Goal: Task Accomplishment & Management: Manage account settings

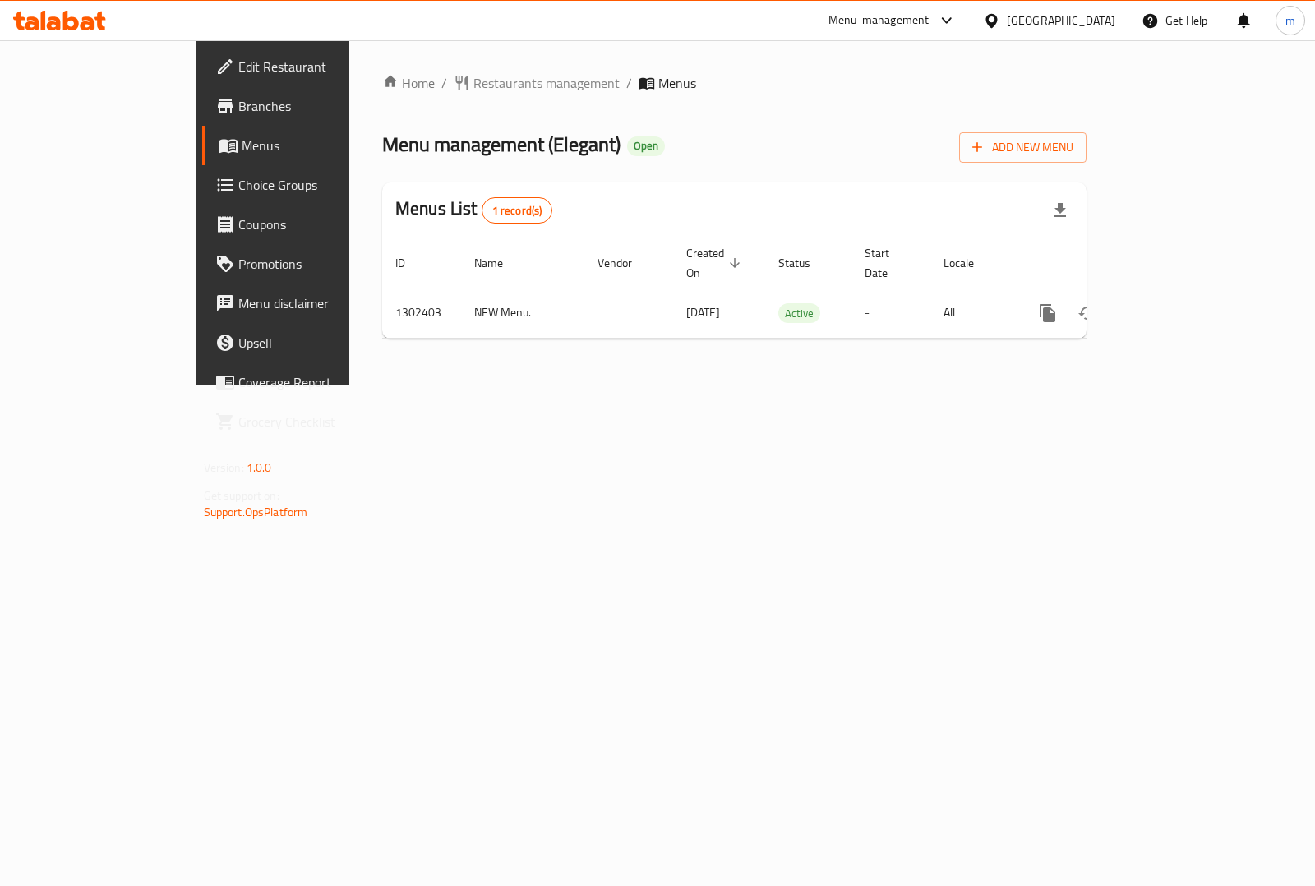
click at [202, 54] on link "Edit Restaurant" at bounding box center [308, 66] width 213 height 39
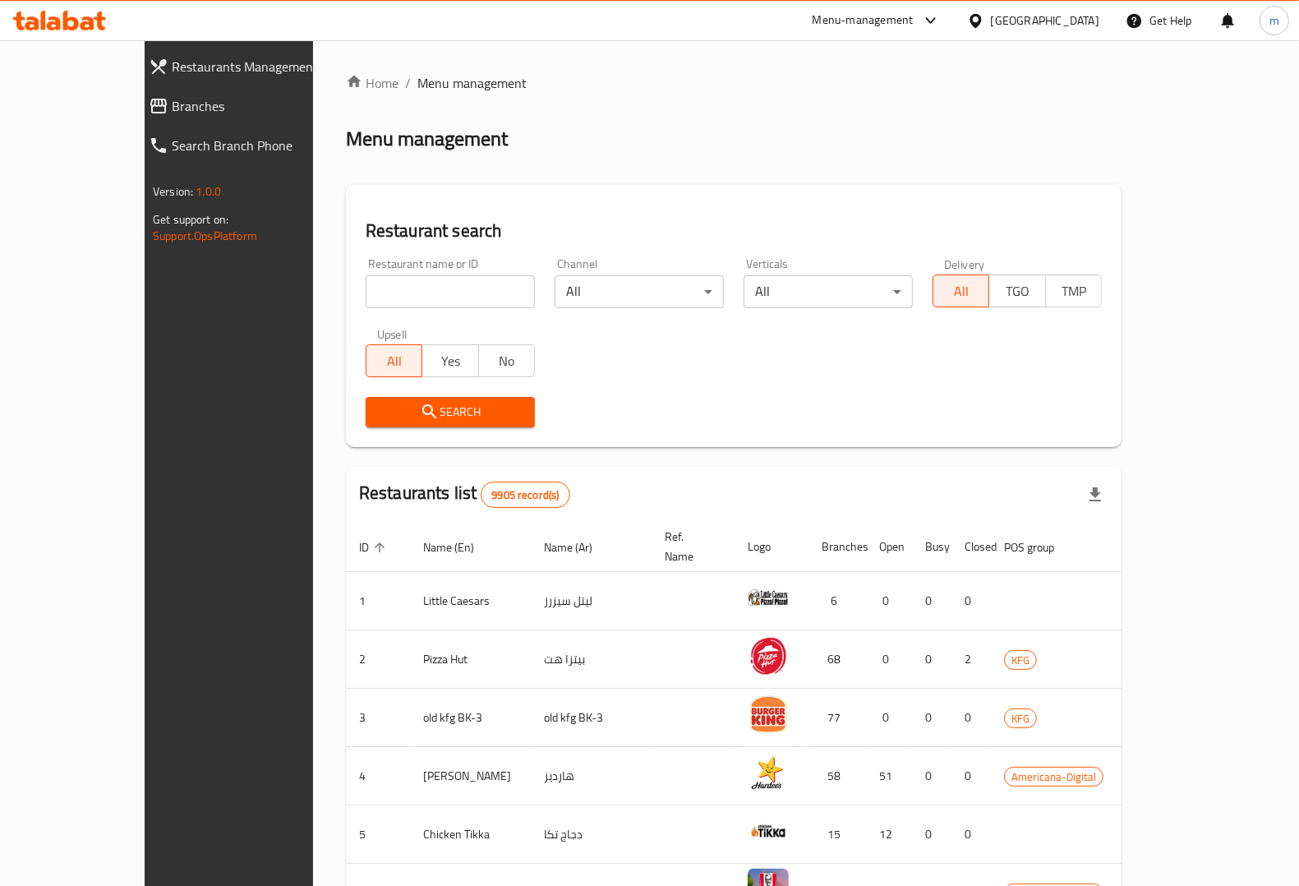
click at [366, 294] on input "search" at bounding box center [450, 291] width 169 height 33
paste input "777423"
type input "777423"
click span "Branches"
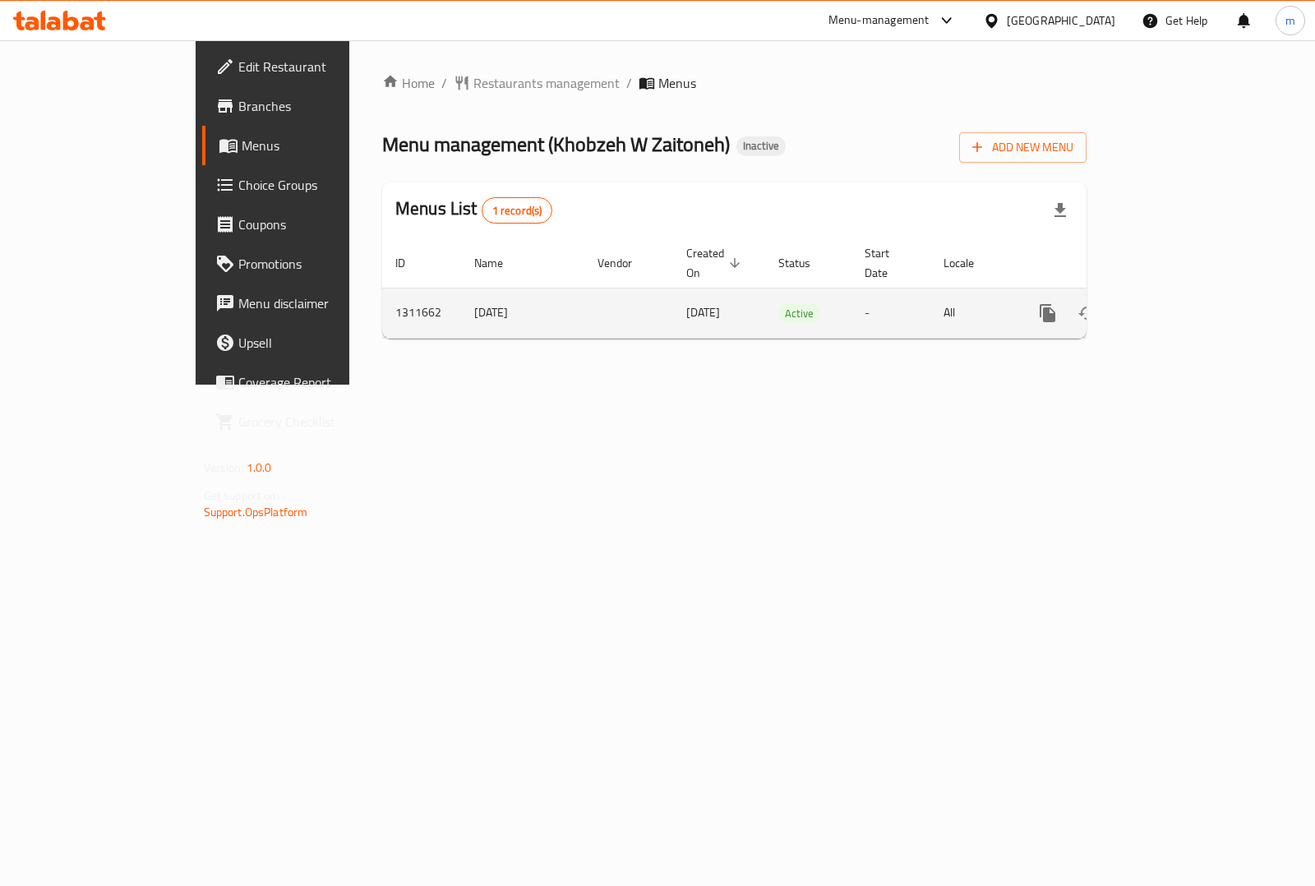
click at [1173, 306] on icon "enhanced table" at bounding box center [1166, 313] width 15 height 15
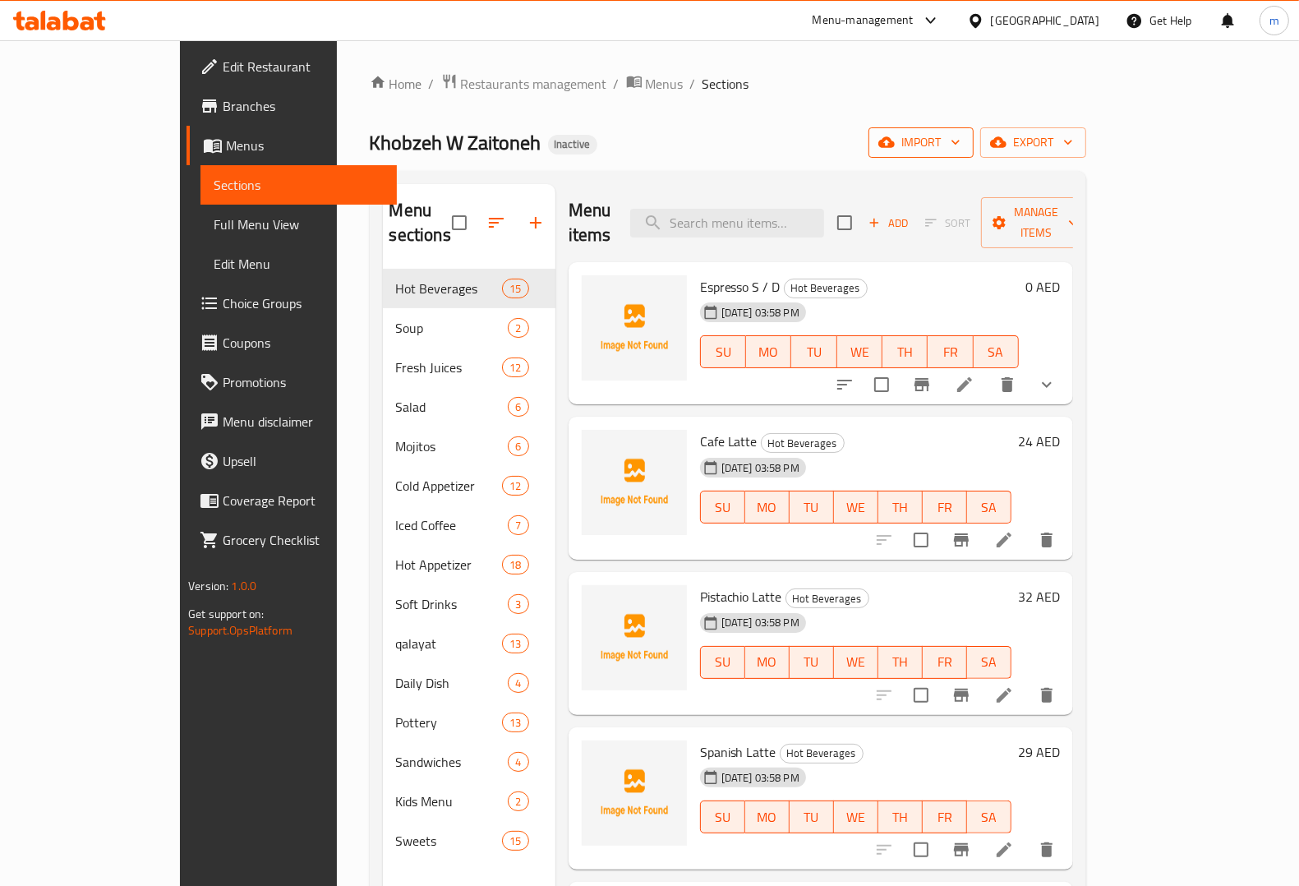
click at [960, 136] on span "import" at bounding box center [921, 142] width 79 height 21
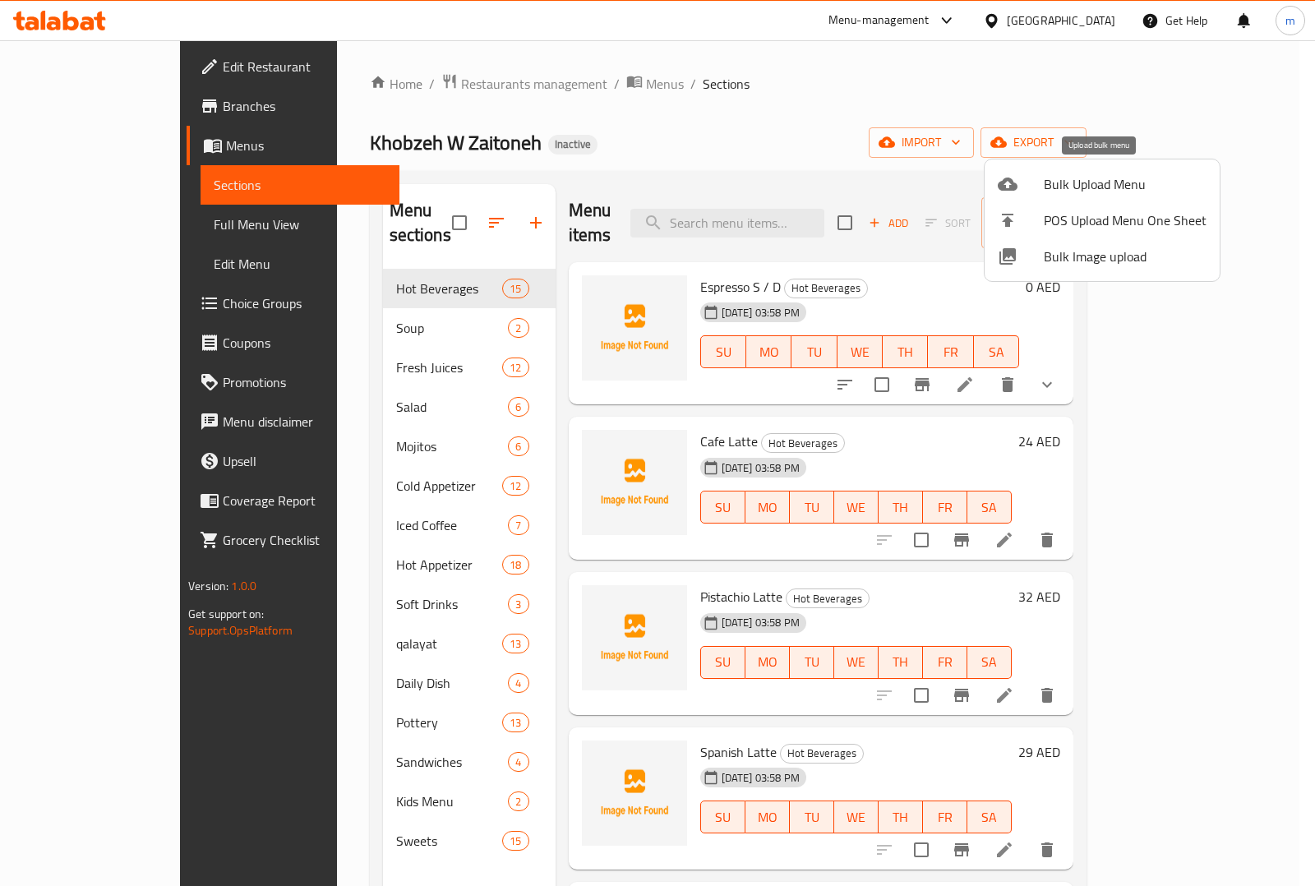
click at [1061, 178] on span "Bulk Upload Menu" at bounding box center [1124, 184] width 163 height 20
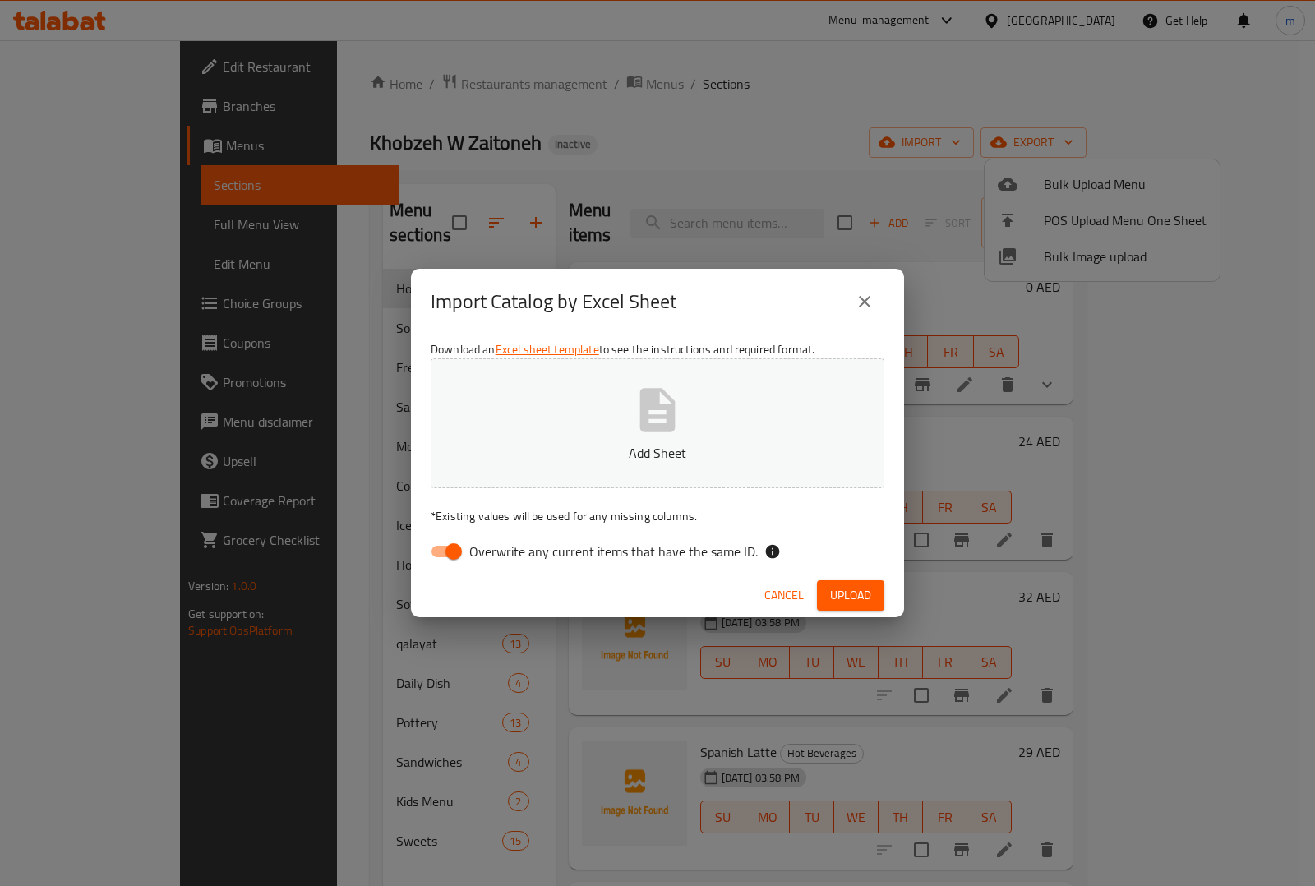
click at [683, 551] on span "Overwrite any current items that have the same ID." at bounding box center [613, 551] width 288 height 20
click at [500, 551] on input "Overwrite any current items that have the same ID." at bounding box center [454, 551] width 94 height 31
checkbox input "false"
click at [801, 574] on div "Cancel Upload" at bounding box center [657, 596] width 493 height 44
click at [831, 596] on span "Upload" at bounding box center [850, 595] width 41 height 21
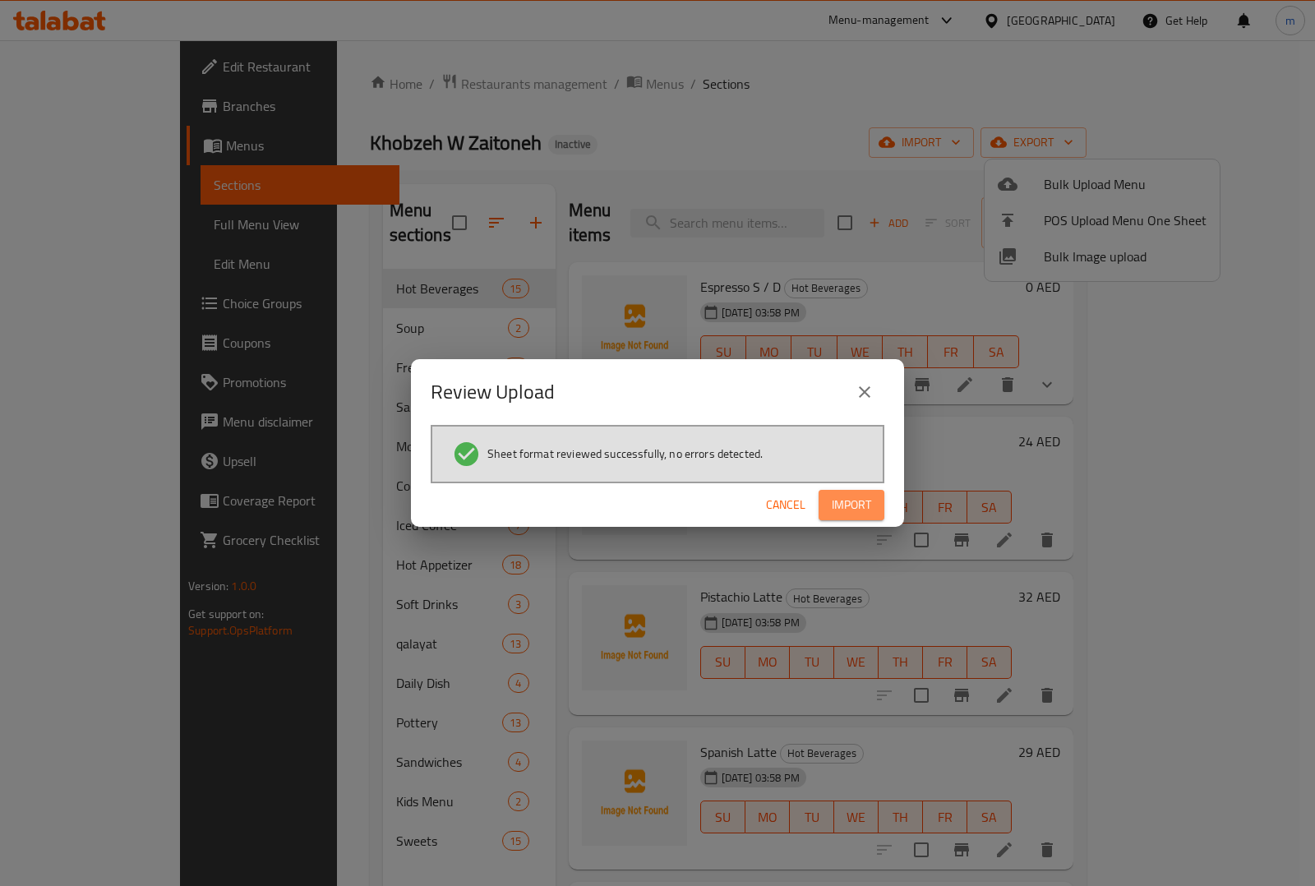
click at [864, 497] on span "Import" at bounding box center [850, 505] width 39 height 21
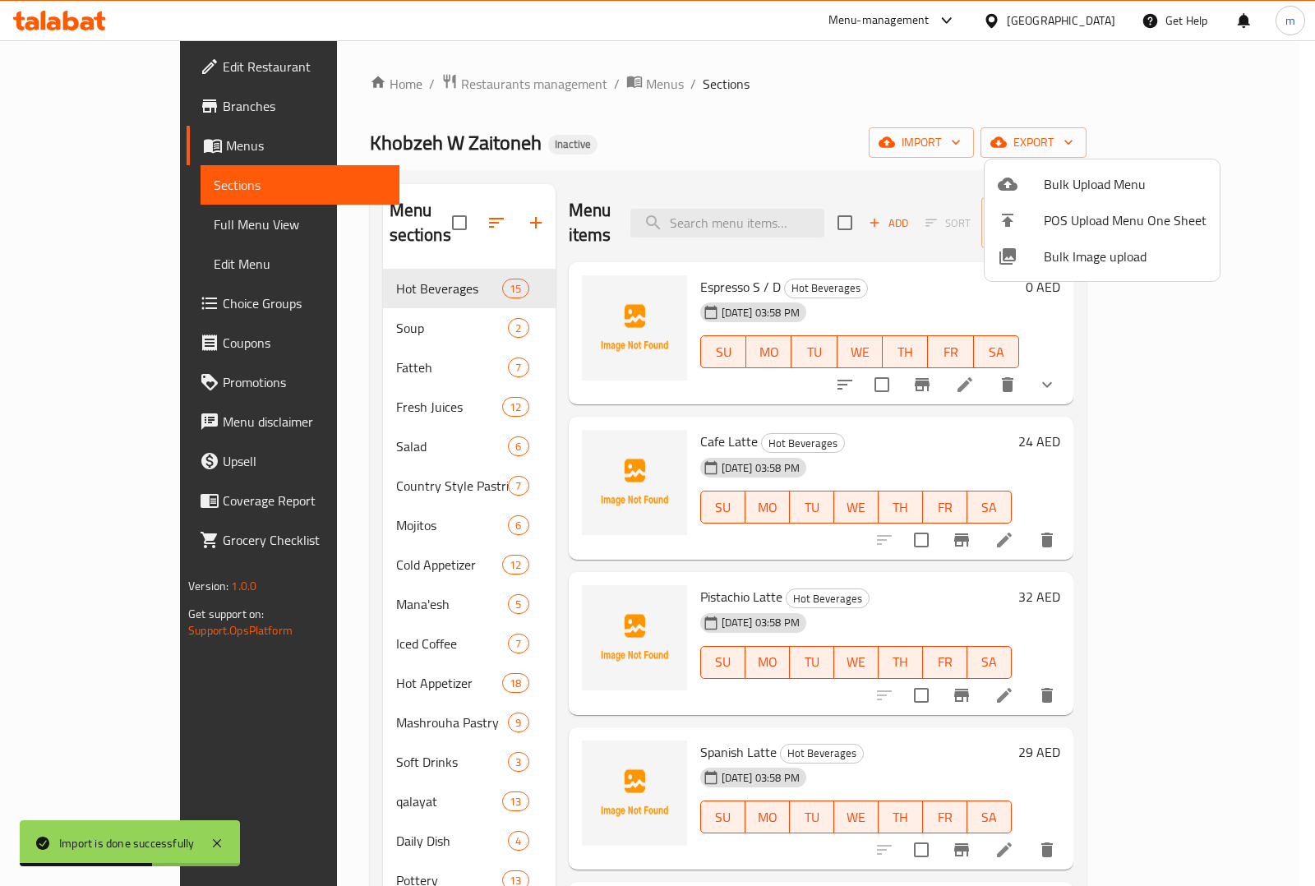
click at [337, 356] on div at bounding box center [657, 443] width 1315 height 886
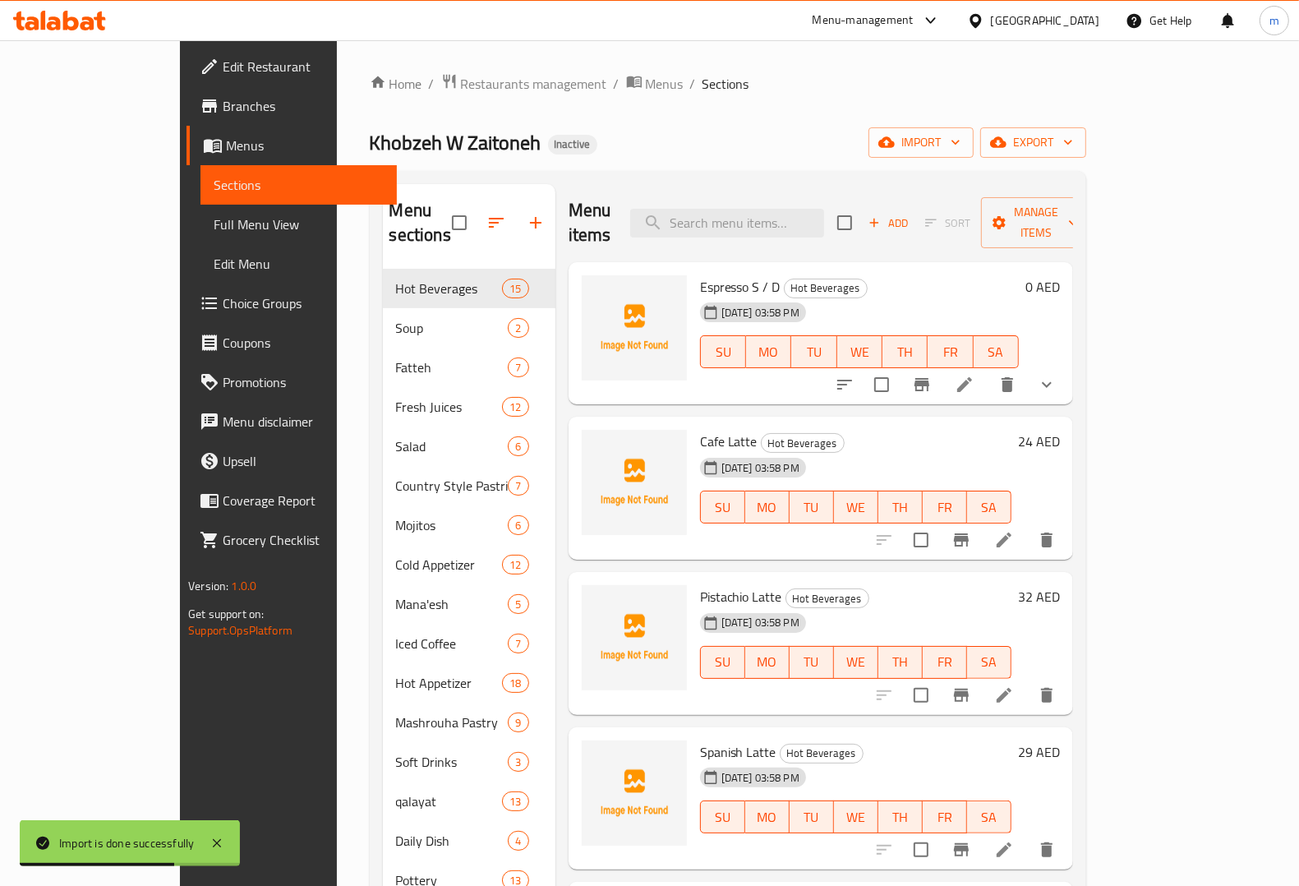
click at [383, 356] on div "Fatteh 7" at bounding box center [469, 367] width 173 height 39
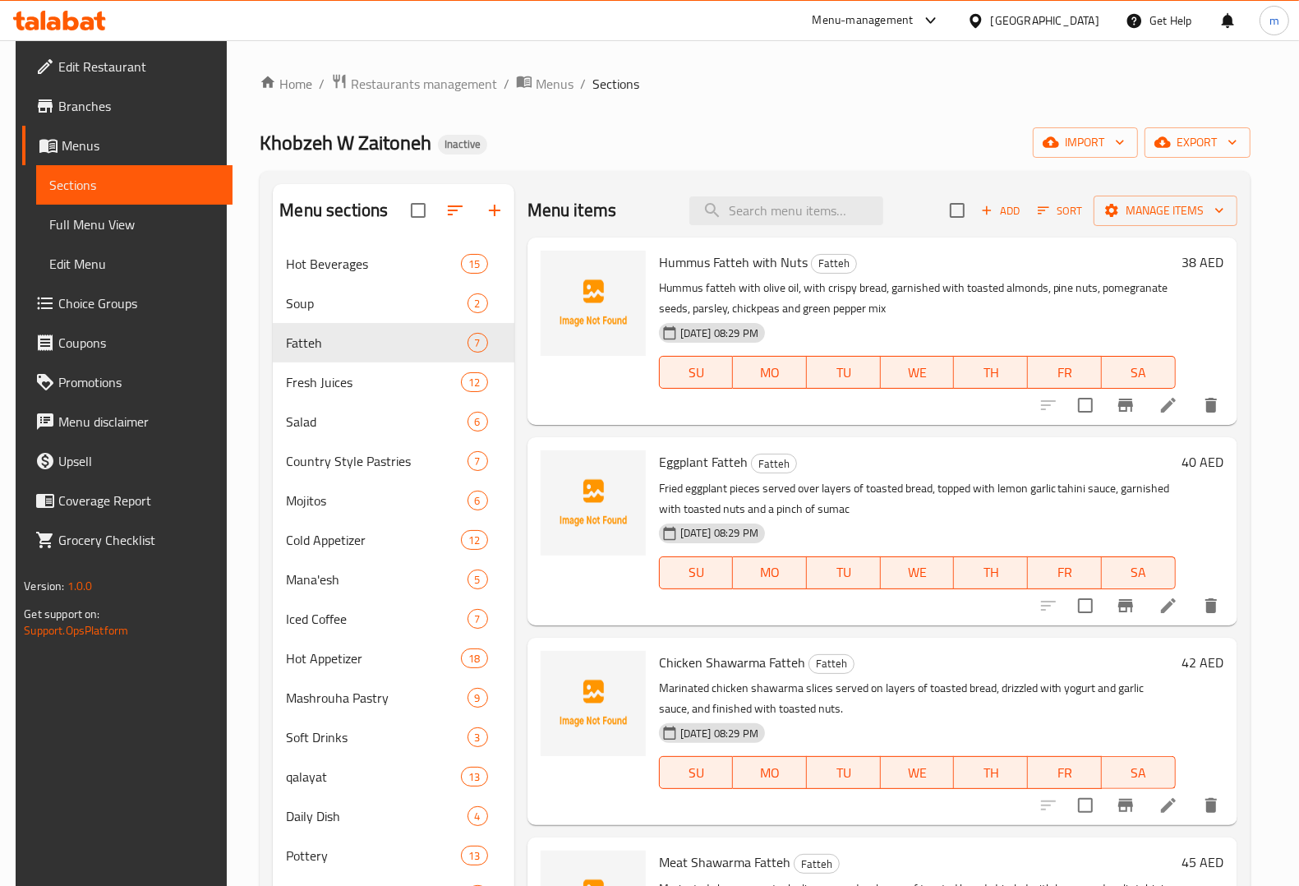
click at [93, 308] on span "Choice Groups" at bounding box center [138, 303] width 161 height 20
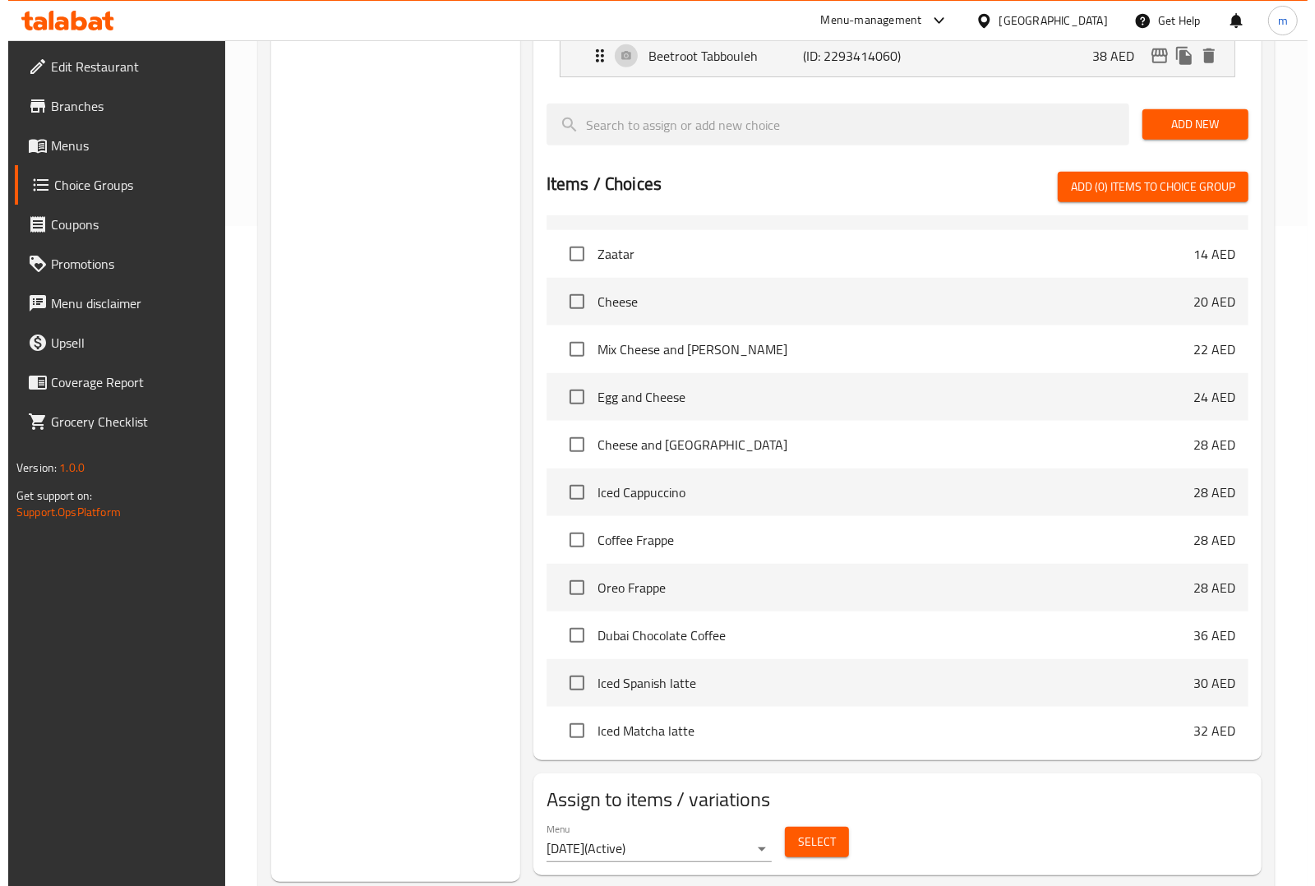
scroll to position [703, 0]
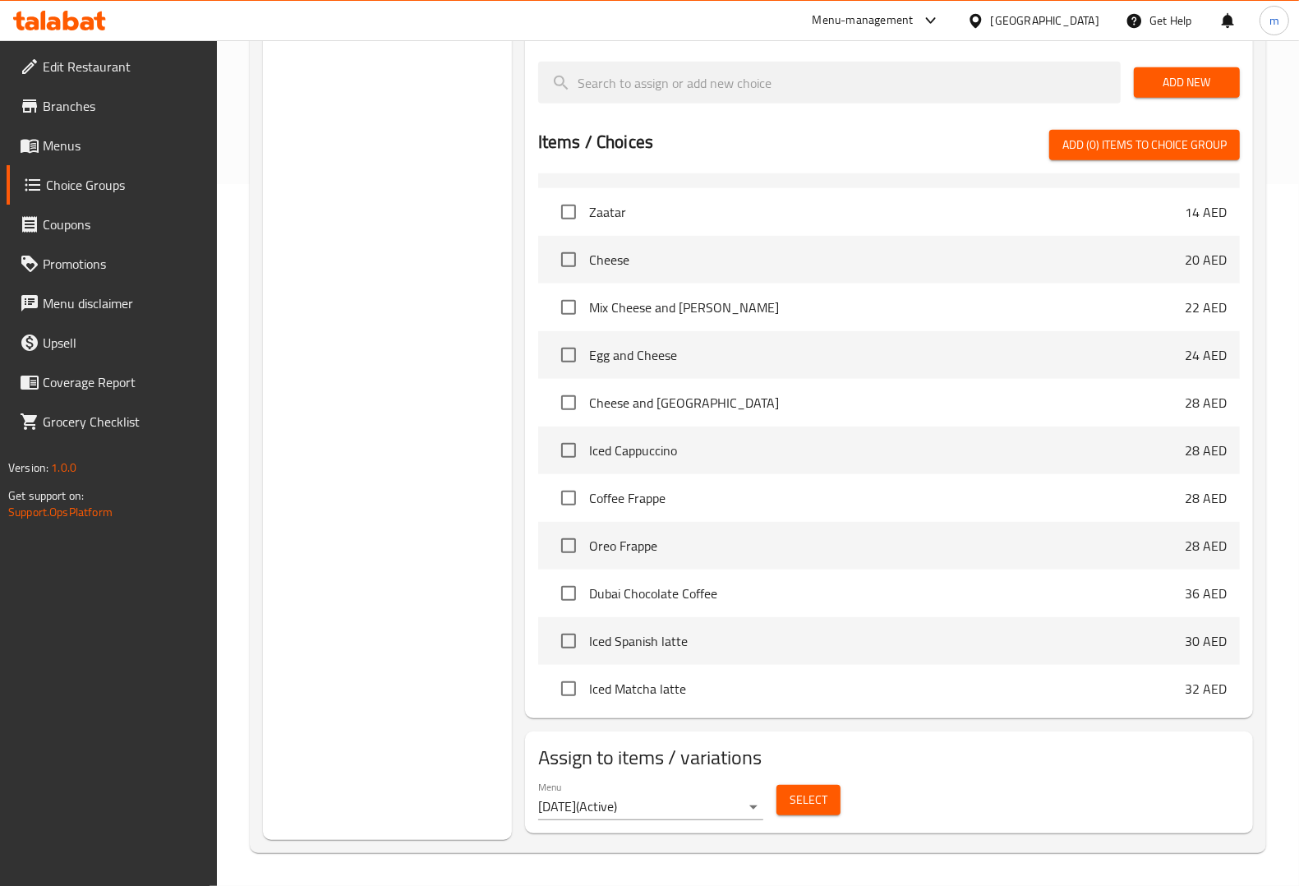
click at [794, 795] on span "Select" at bounding box center [809, 800] width 38 height 21
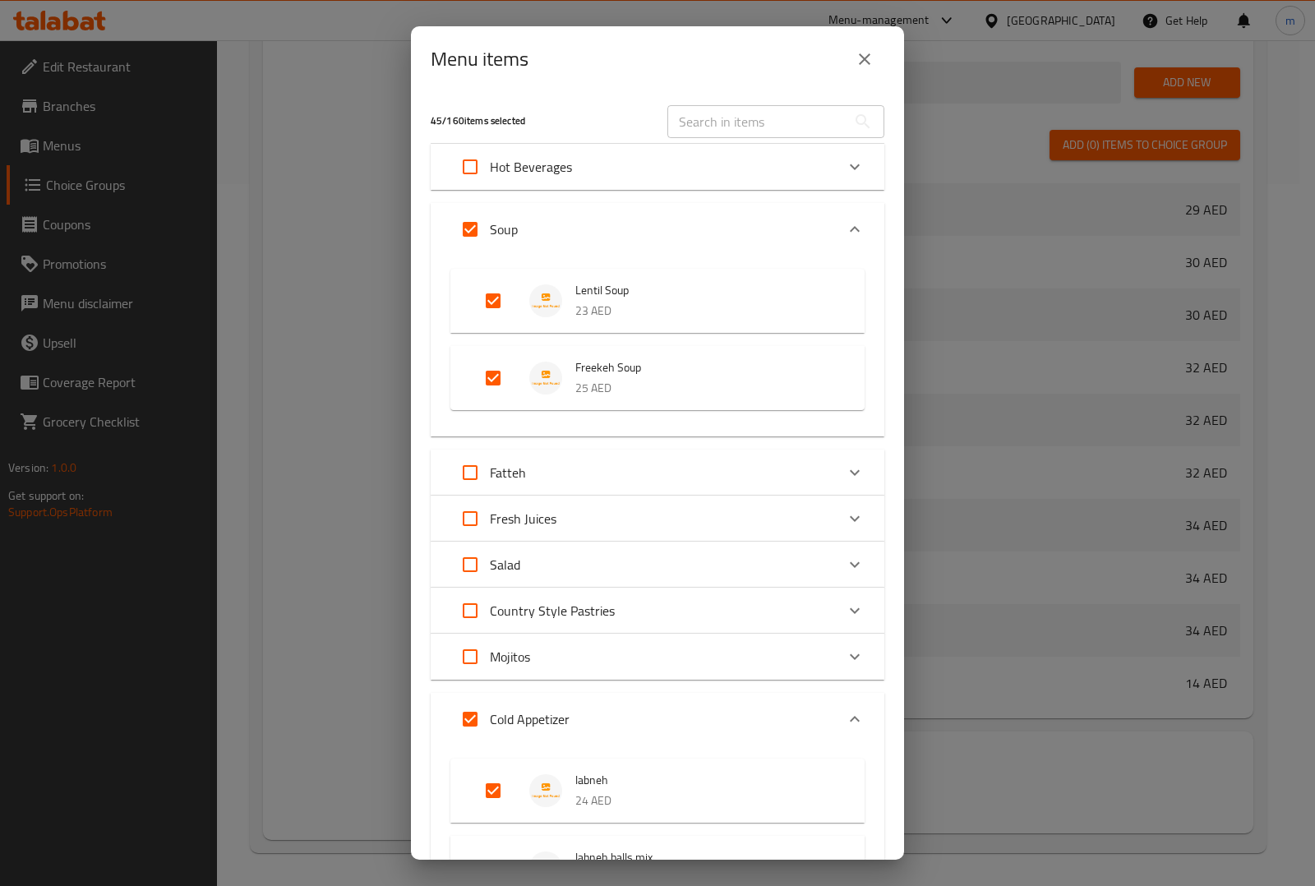
click at [481, 235] on input "Expand" at bounding box center [469, 229] width 39 height 39
checkbox input "false"
click at [462, 728] on input "Expand" at bounding box center [469, 718] width 39 height 39
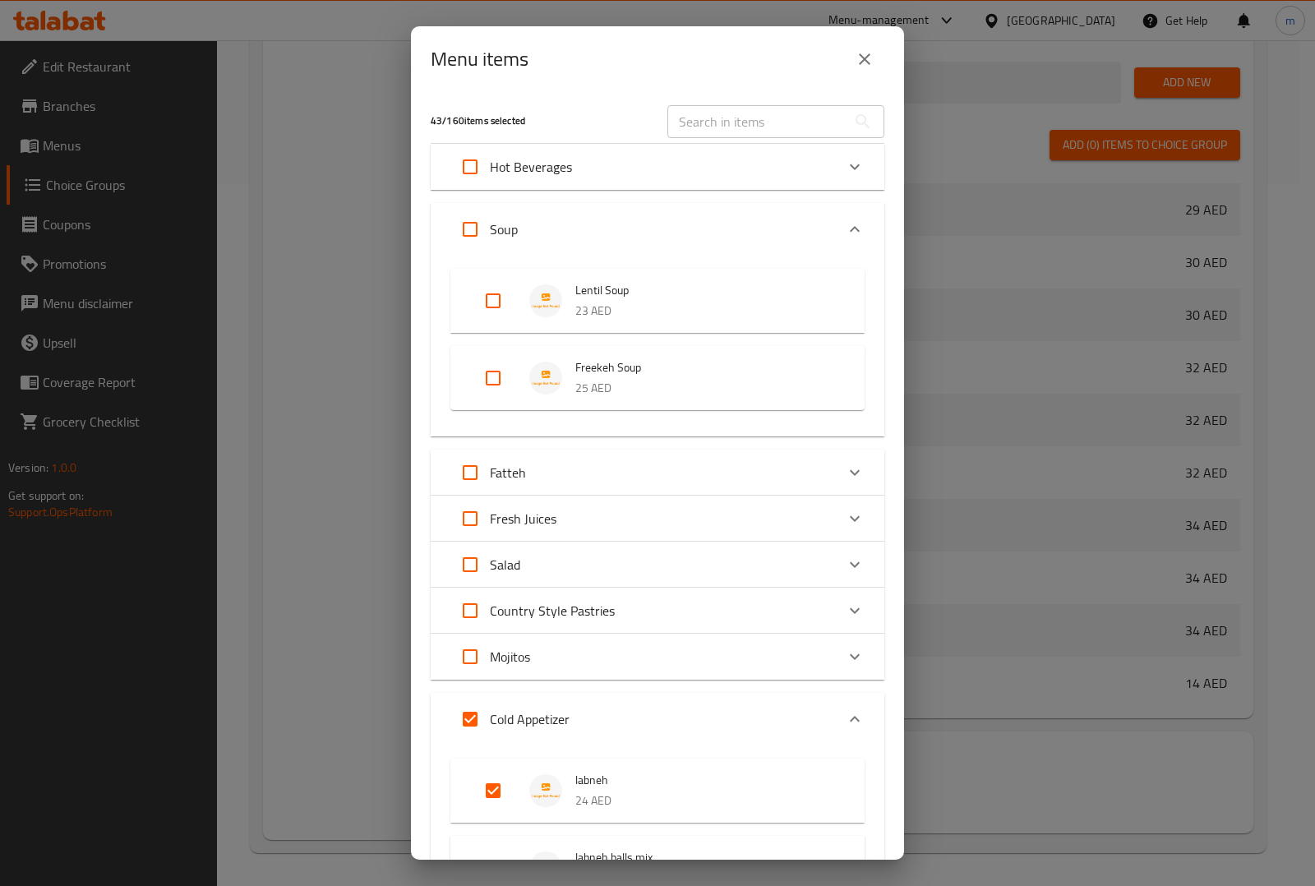
checkbox input "false"
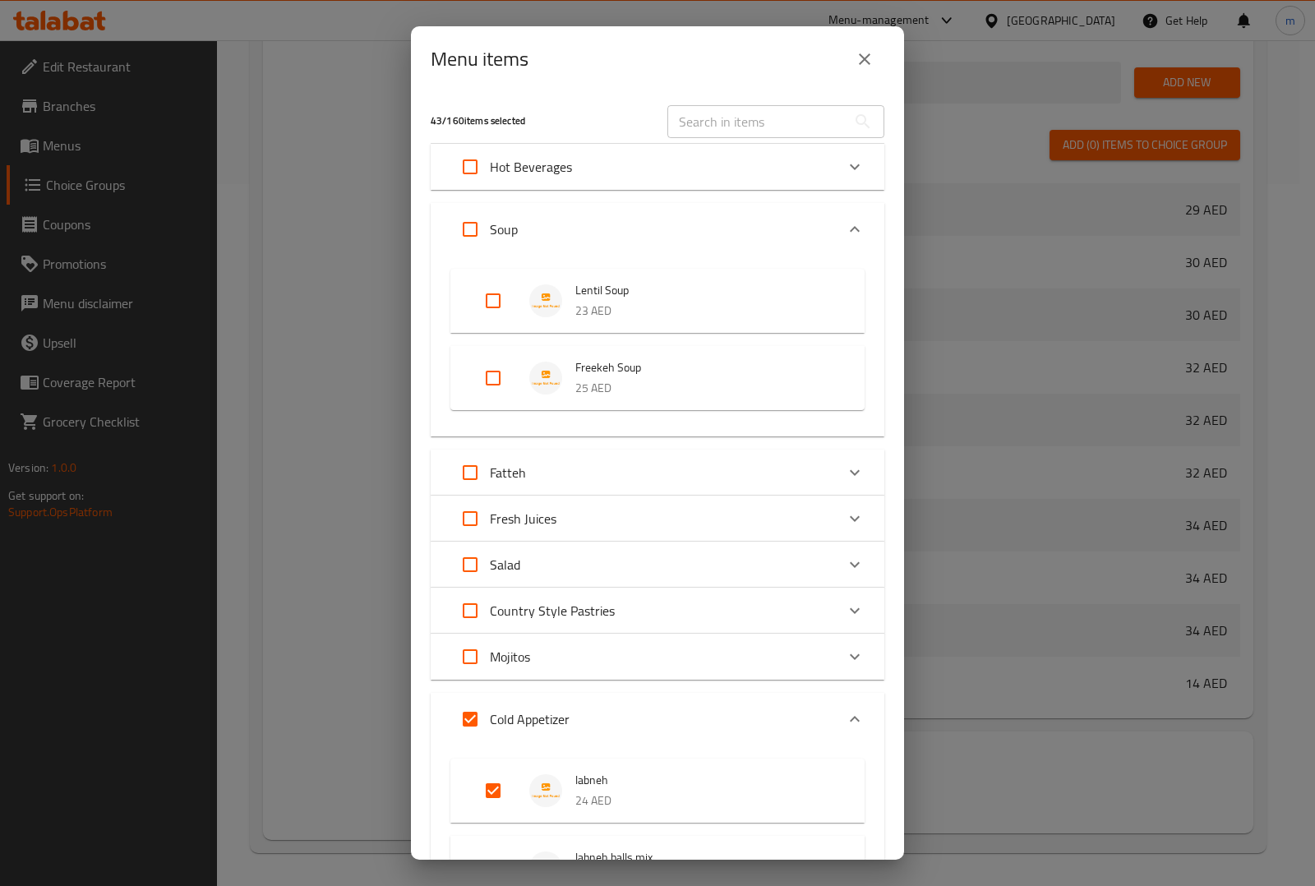
checkbox input "false"
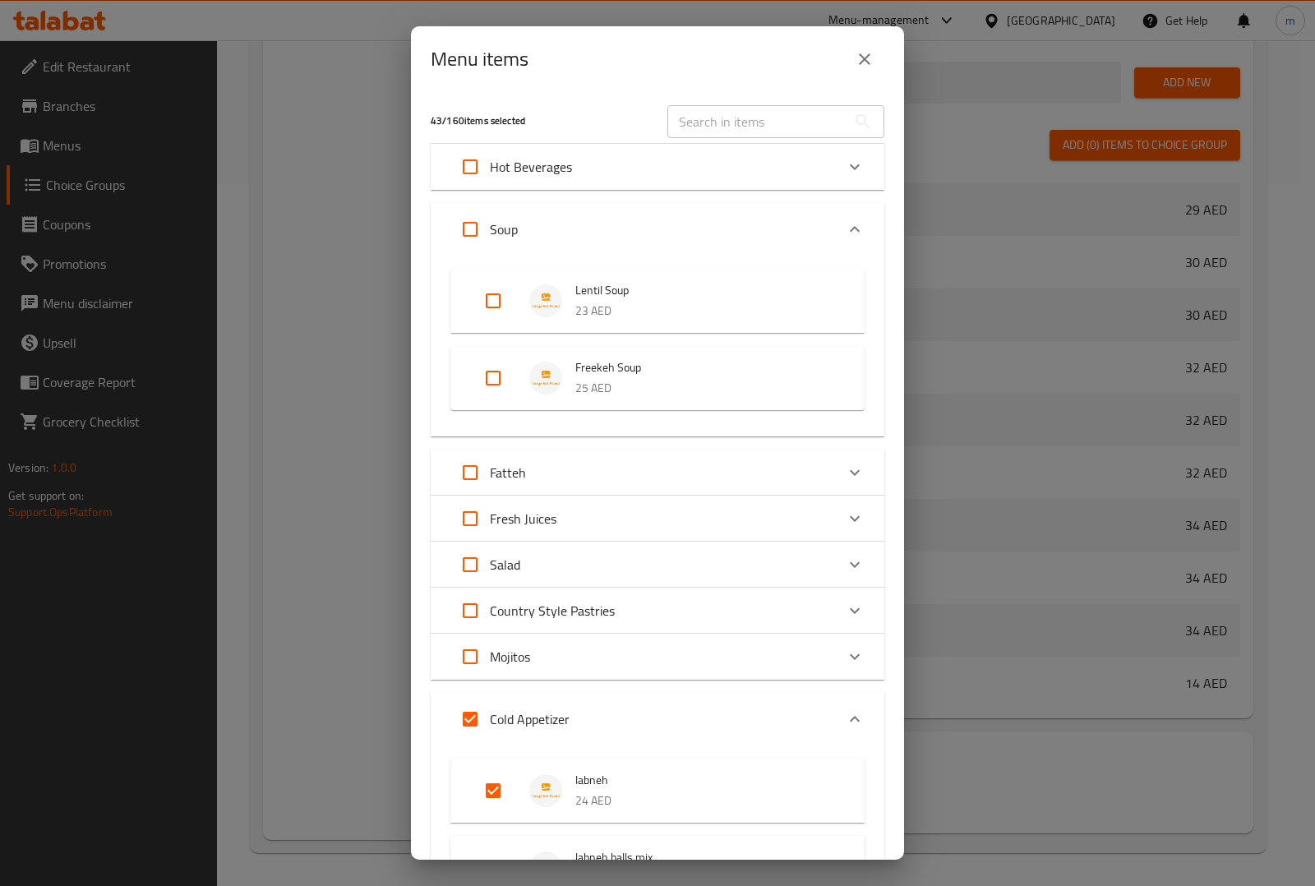
checkbox input "false"
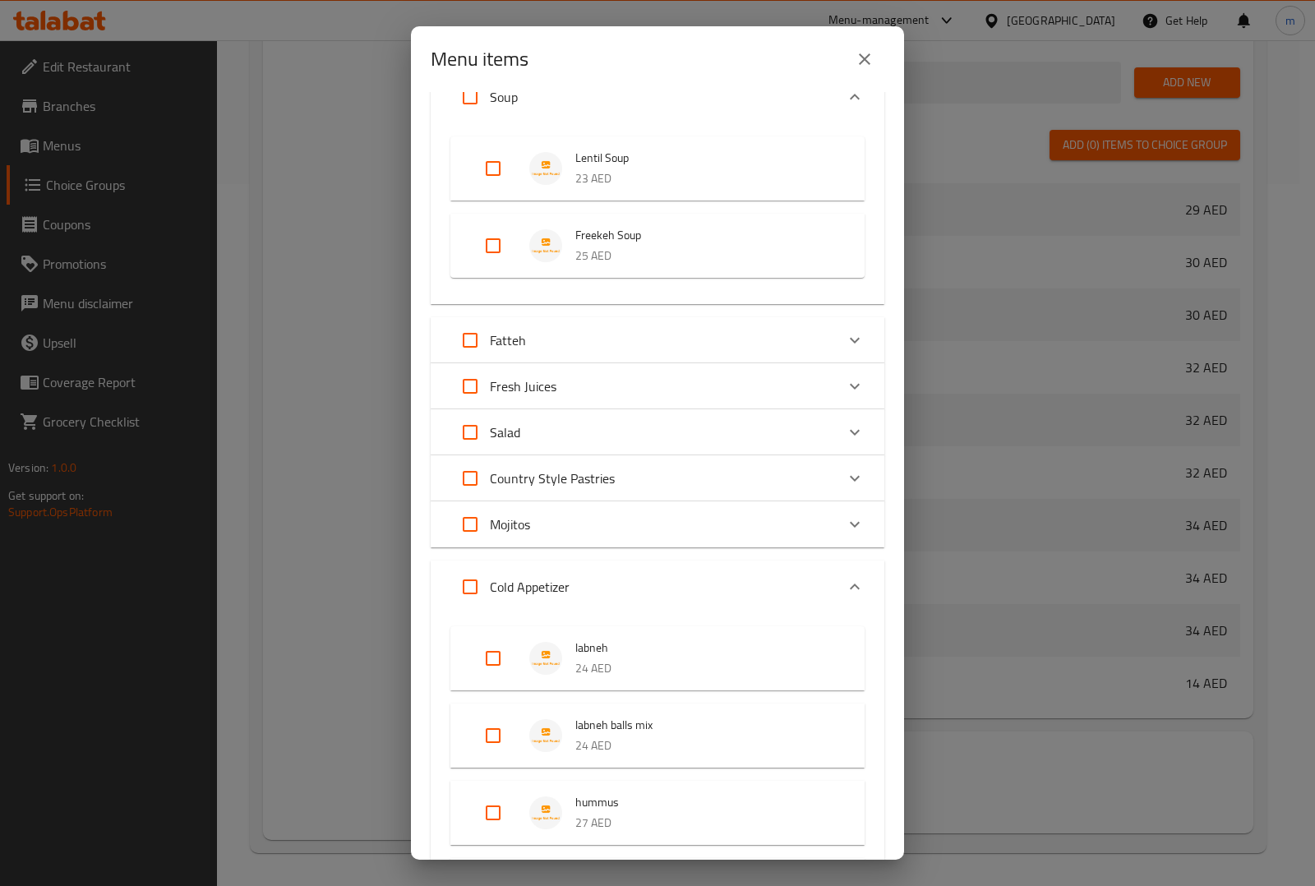
scroll to position [308, 0]
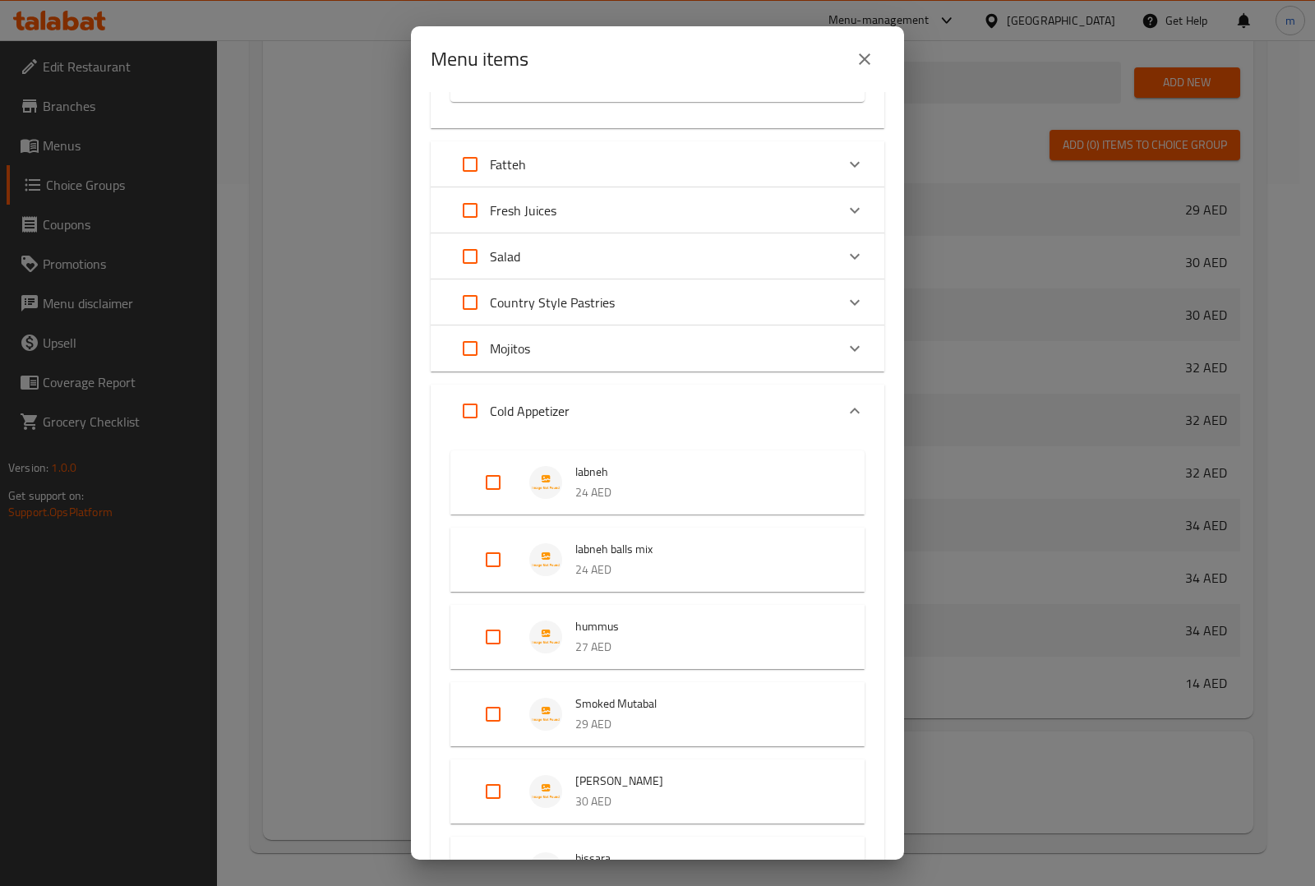
click at [789, 398] on div "Cold Appetizer" at bounding box center [642, 410] width 385 height 39
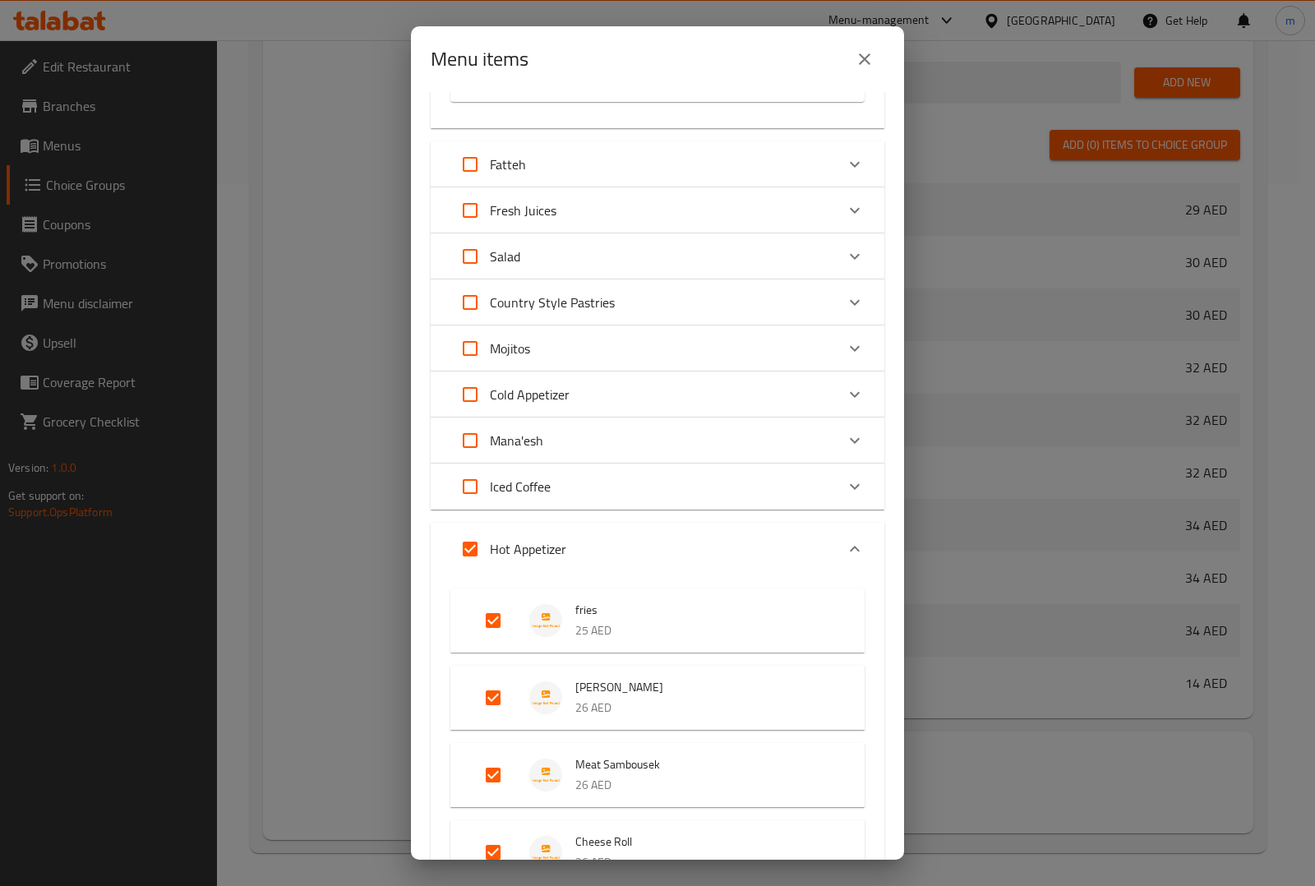
click at [505, 545] on p "Hot Appetizer" at bounding box center [528, 549] width 76 height 20
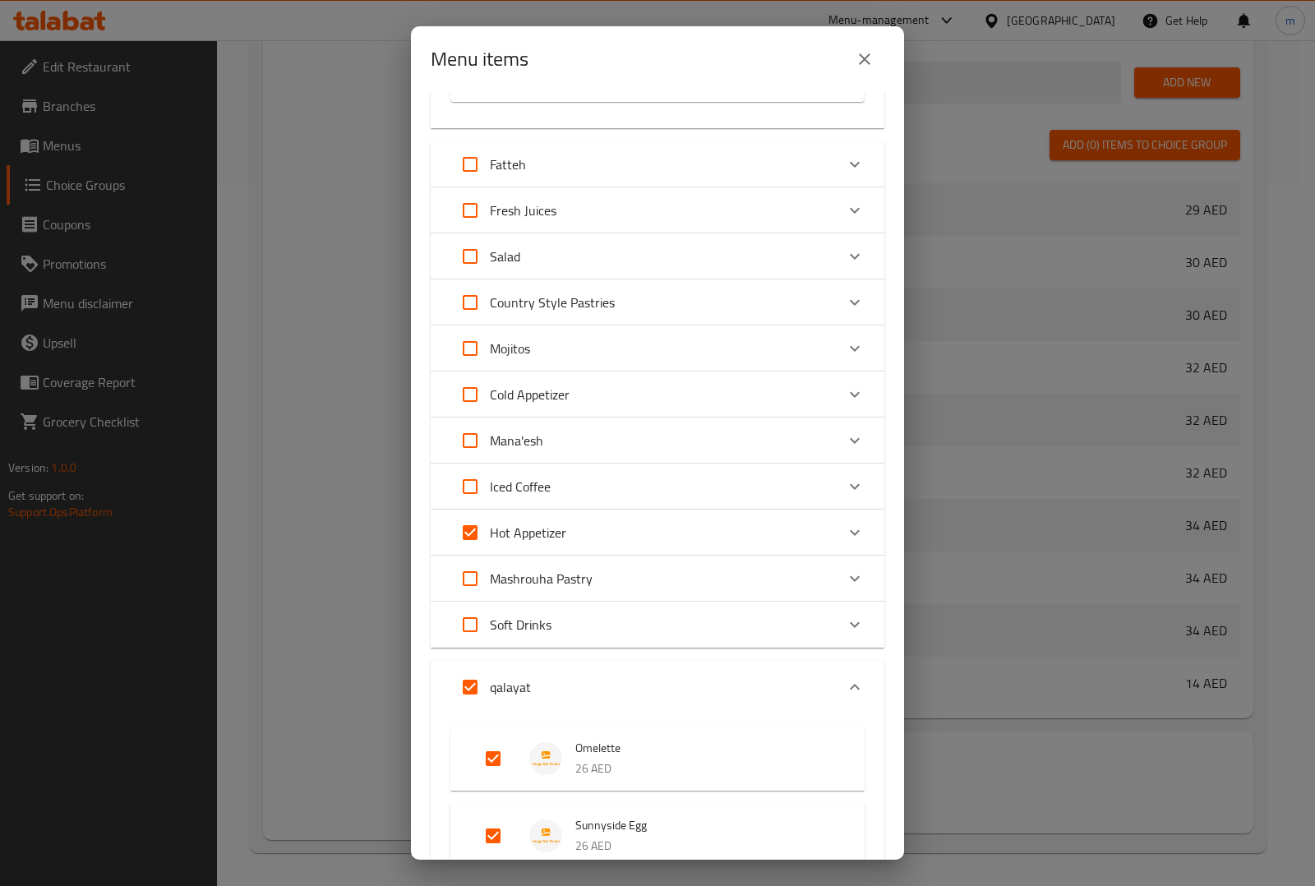
click at [707, 528] on div "Hot Appetizer" at bounding box center [642, 532] width 385 height 39
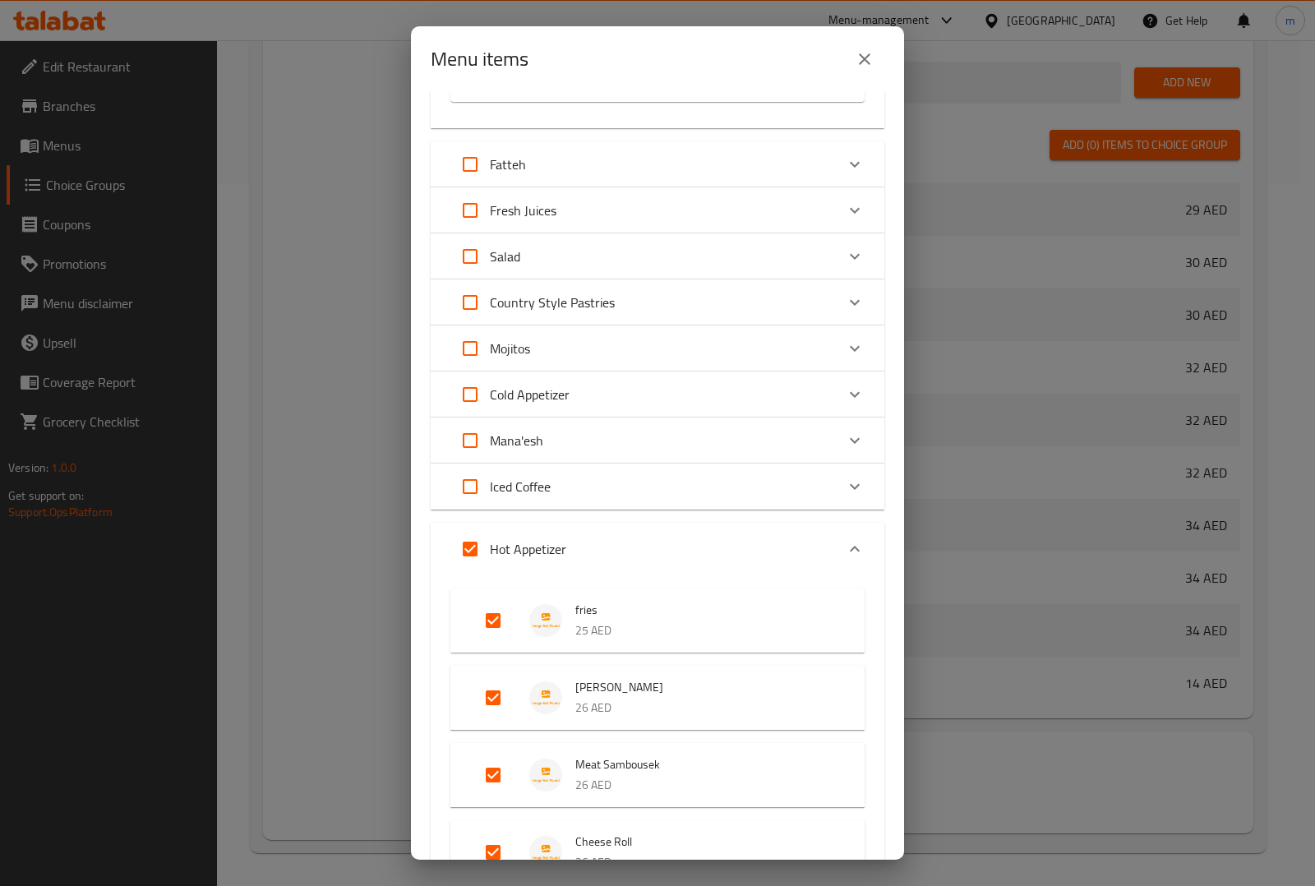
click at [707, 529] on div "Hot Appetizer" at bounding box center [642, 548] width 385 height 39
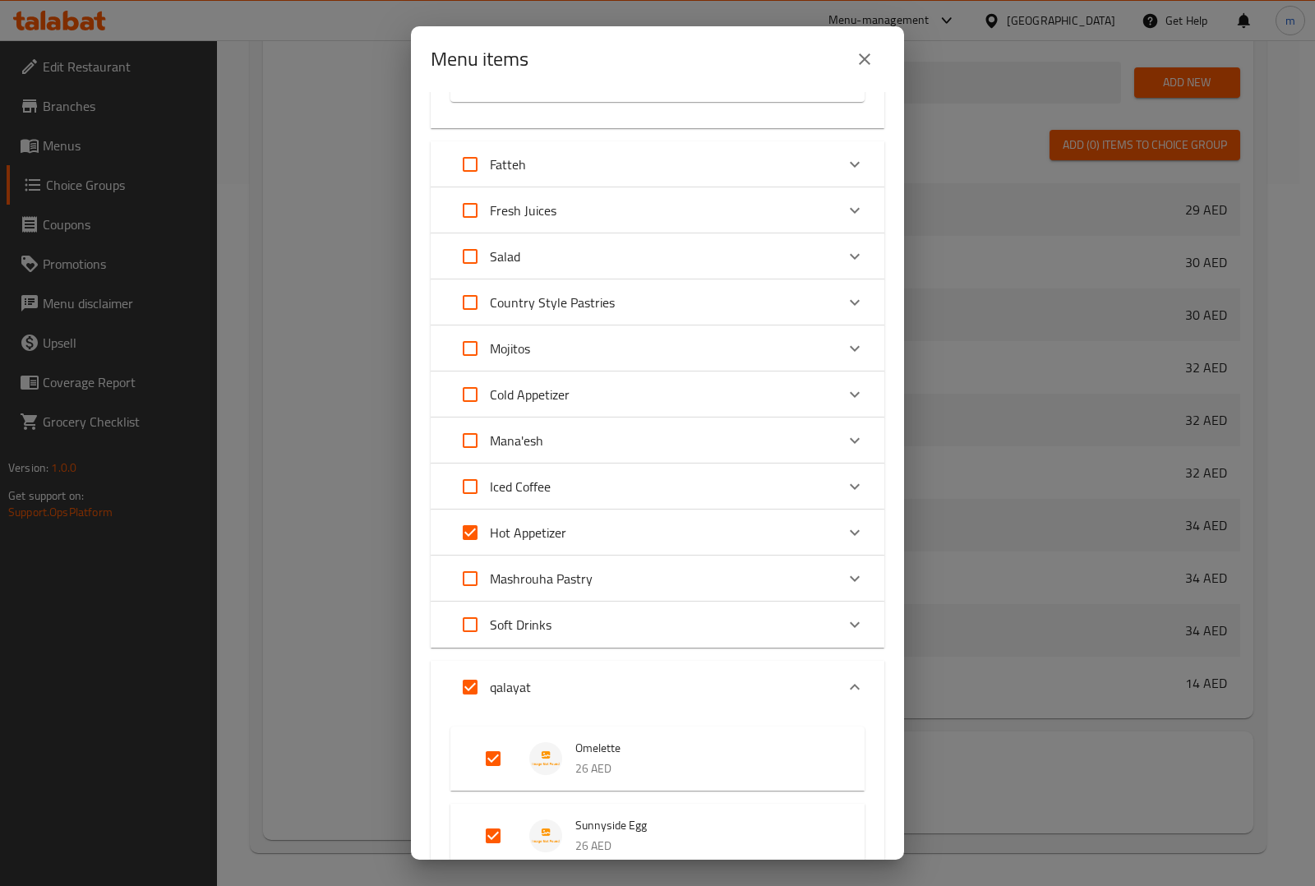
click at [516, 527] on p "Hot Appetizer" at bounding box center [528, 533] width 76 height 20
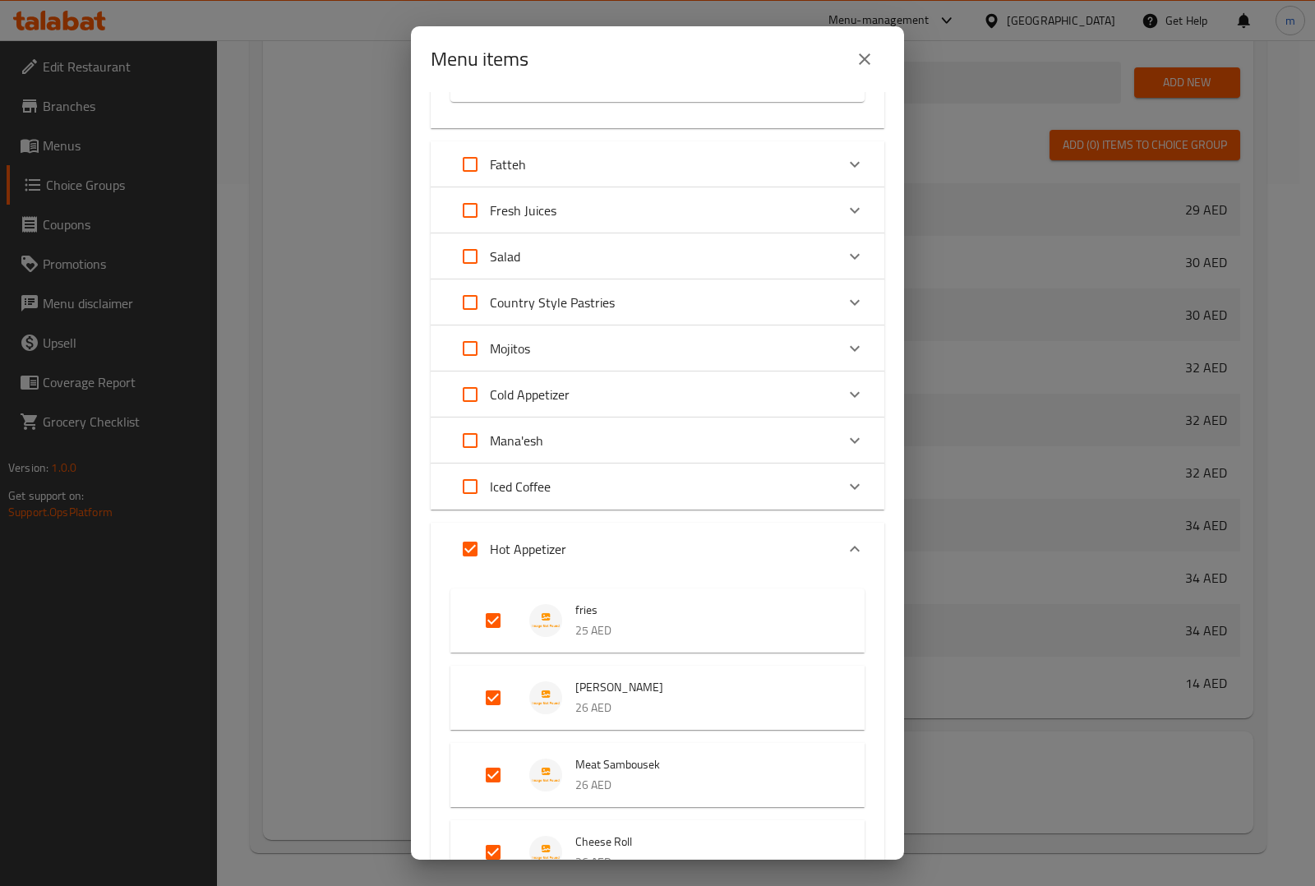
click at [477, 545] on input "Expand" at bounding box center [469, 548] width 39 height 39
checkbox input "false"
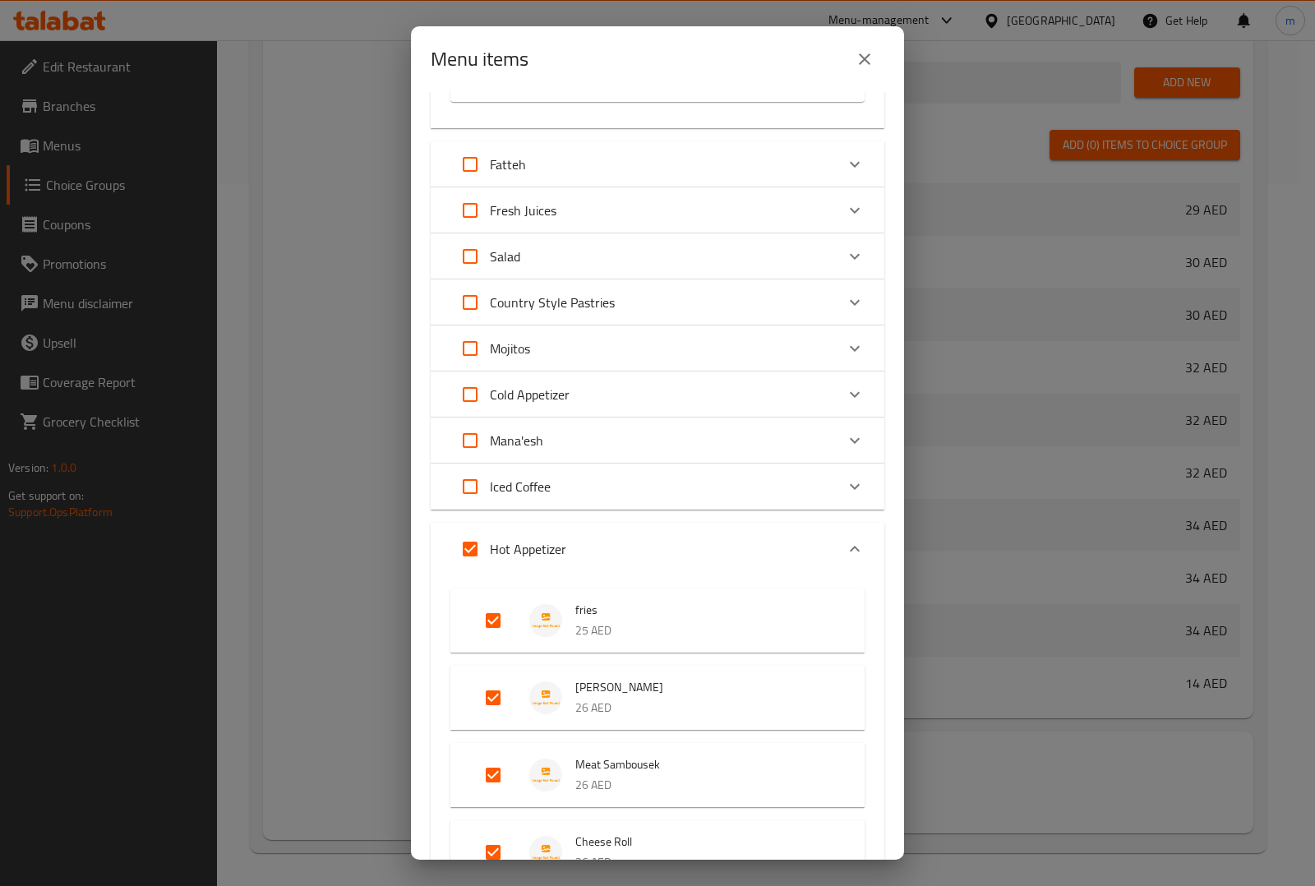
checkbox input "false"
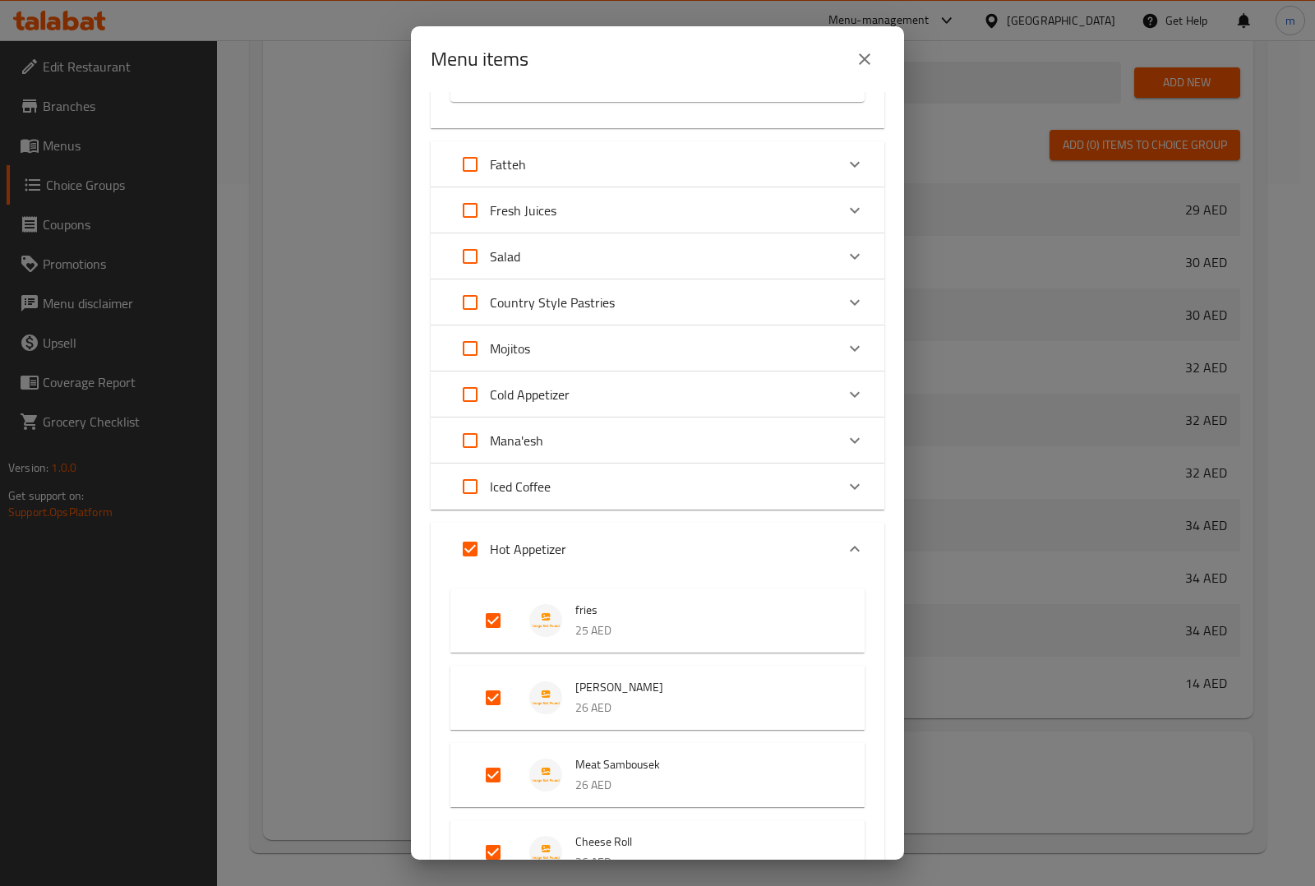
checkbox input "false"
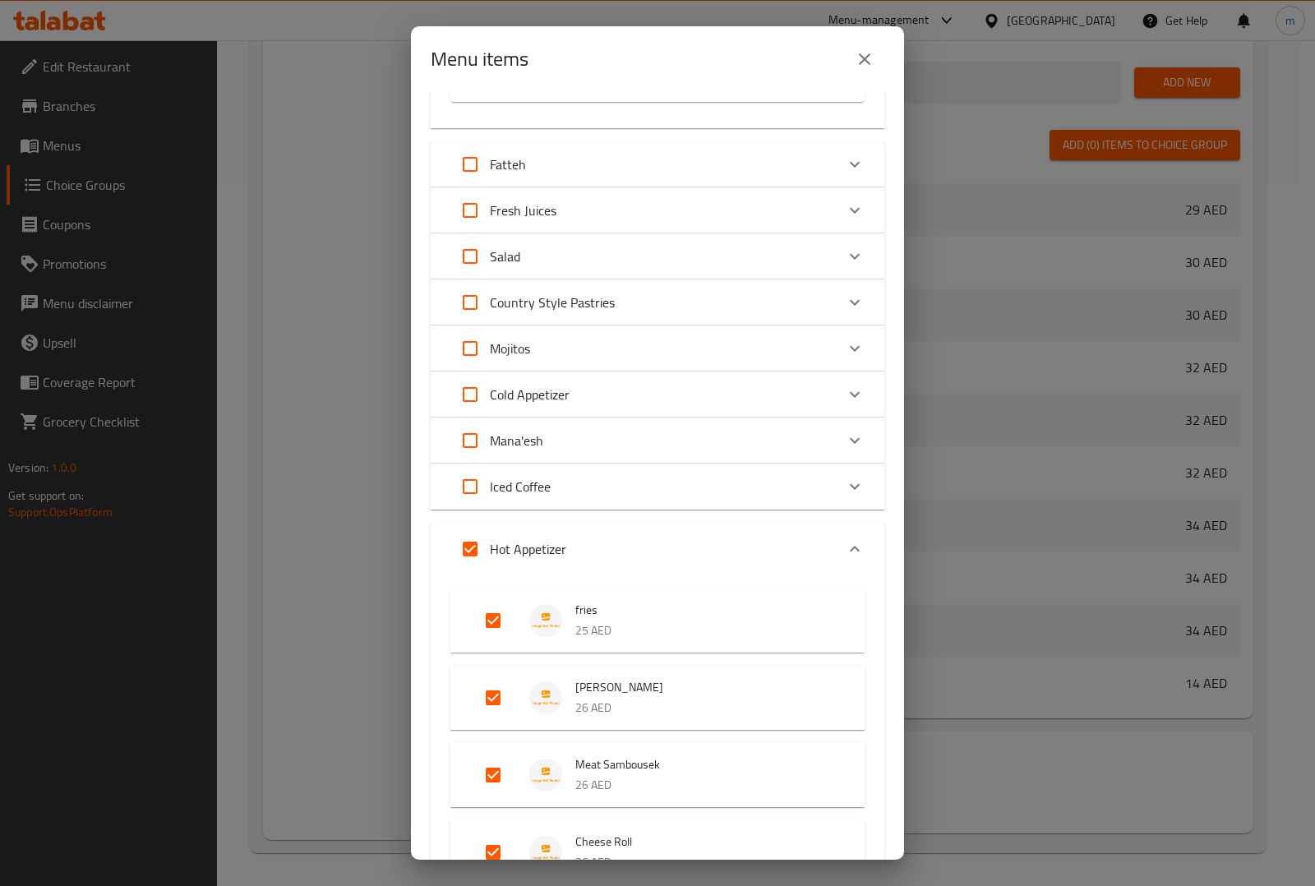
checkbox input "false"
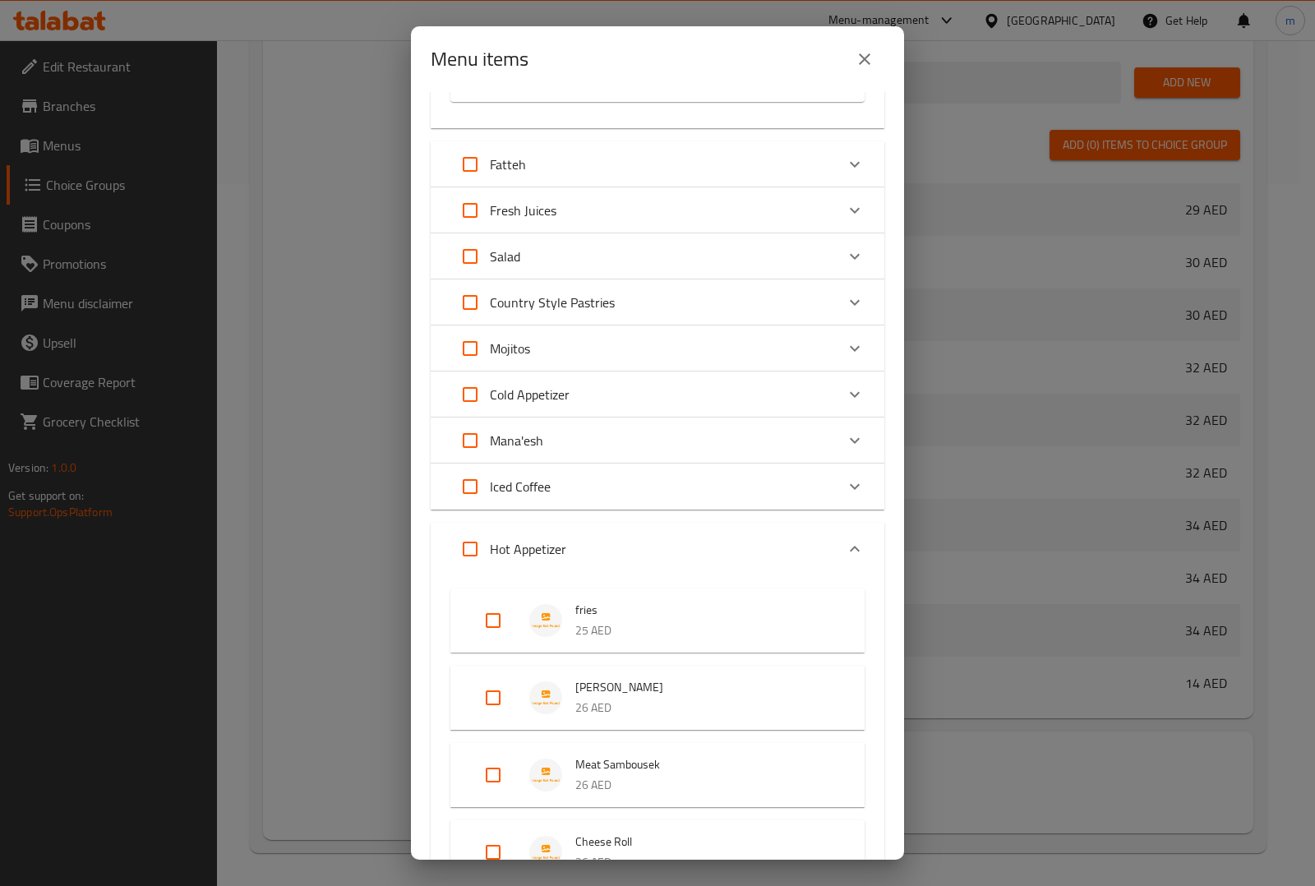
click at [610, 536] on div "Hot Appetizer" at bounding box center [642, 548] width 385 height 39
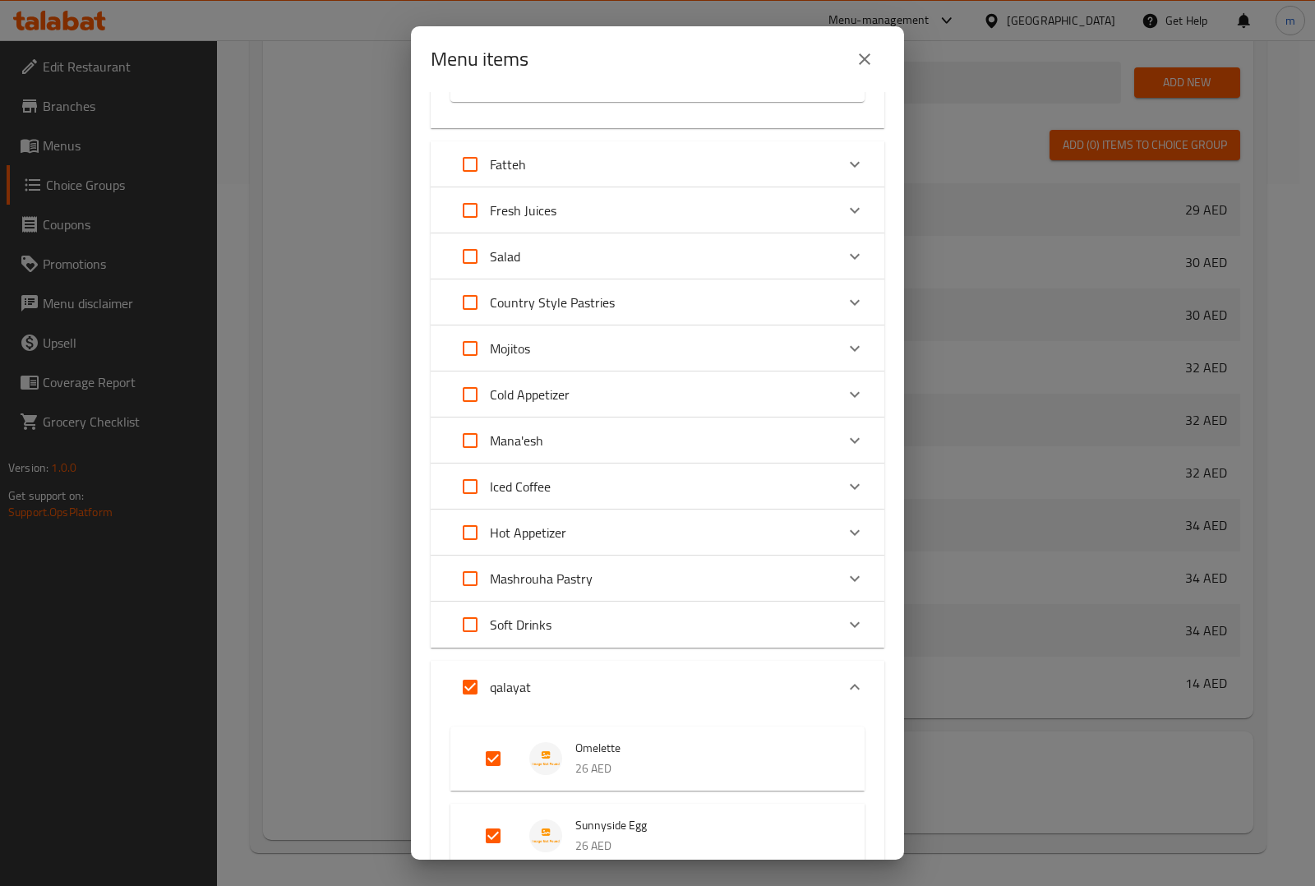
click at [473, 687] on input "Expand" at bounding box center [469, 686] width 39 height 39
checkbox input "false"
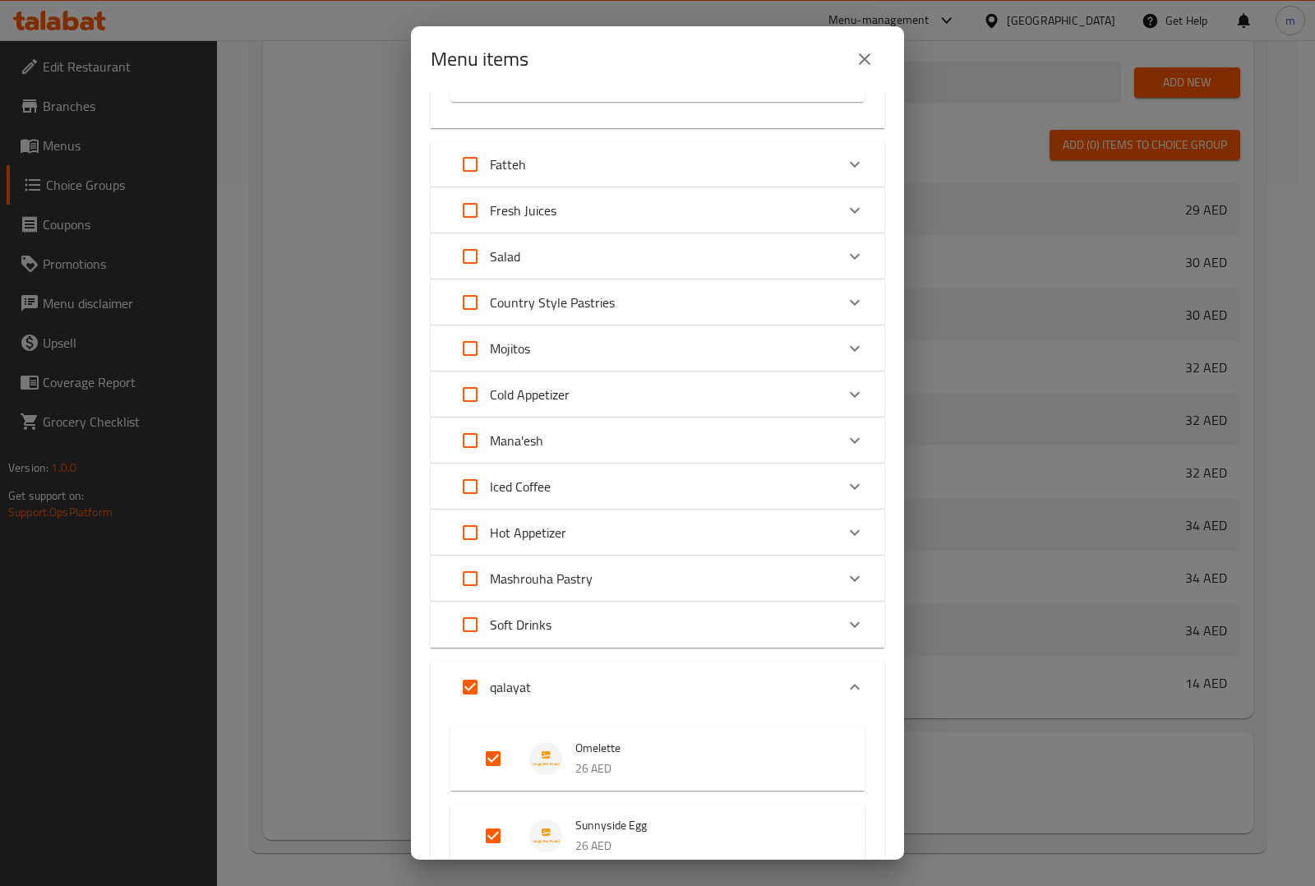
checkbox input "false"
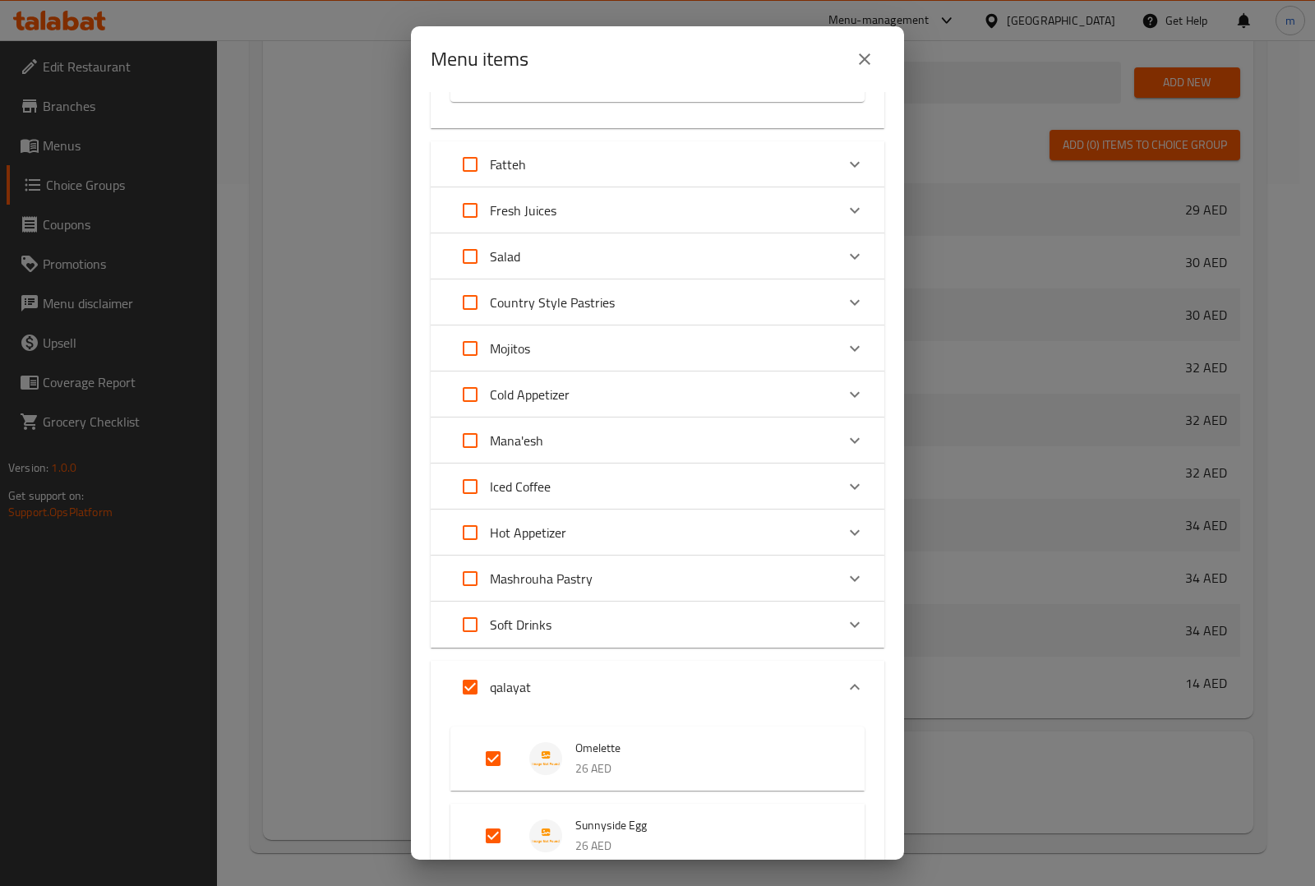
checkbox input "false"
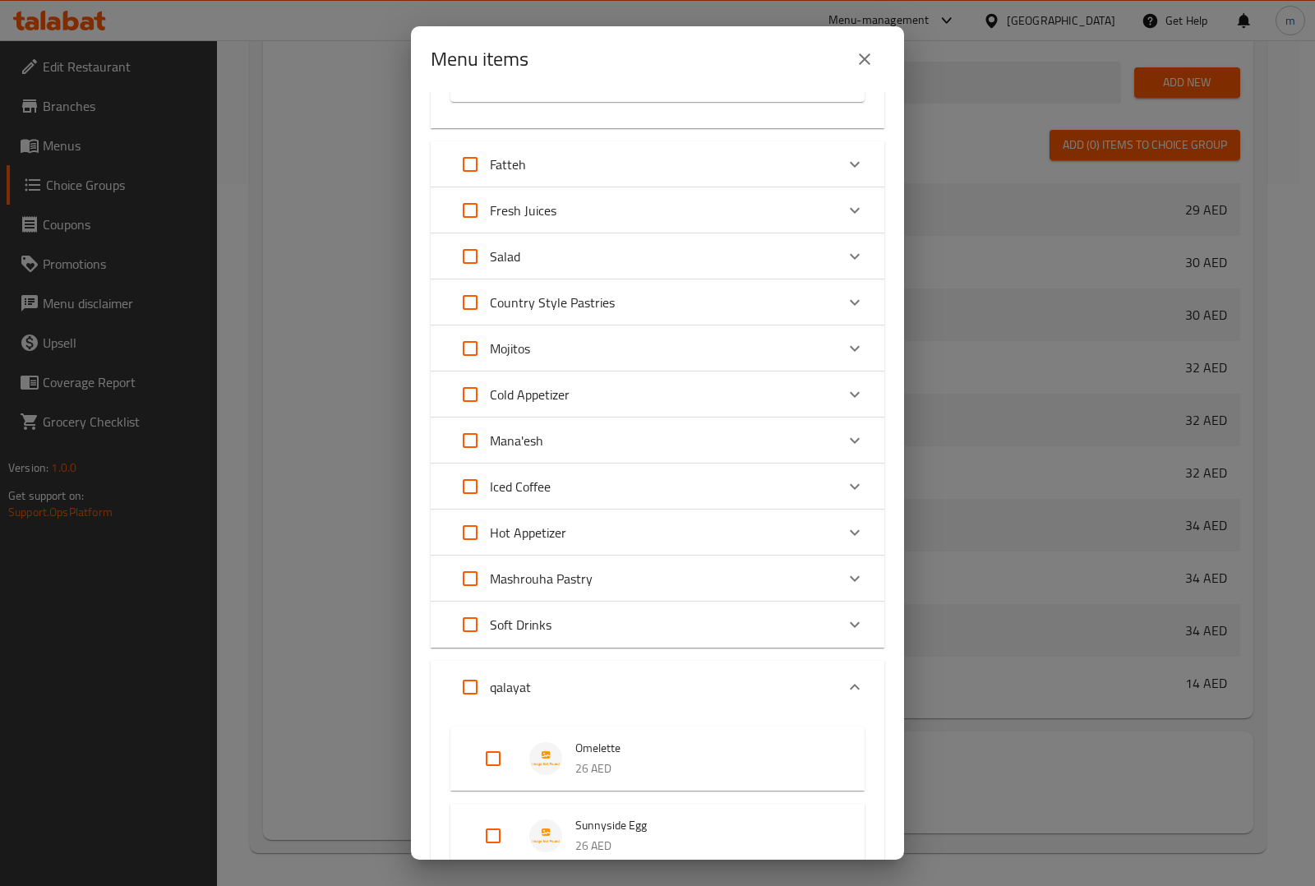
drag, startPoint x: 614, startPoint y: 678, endPoint x: 620, endPoint y: 671, distance: 9.3
click at [614, 676] on div "qalayat" at bounding box center [642, 686] width 385 height 39
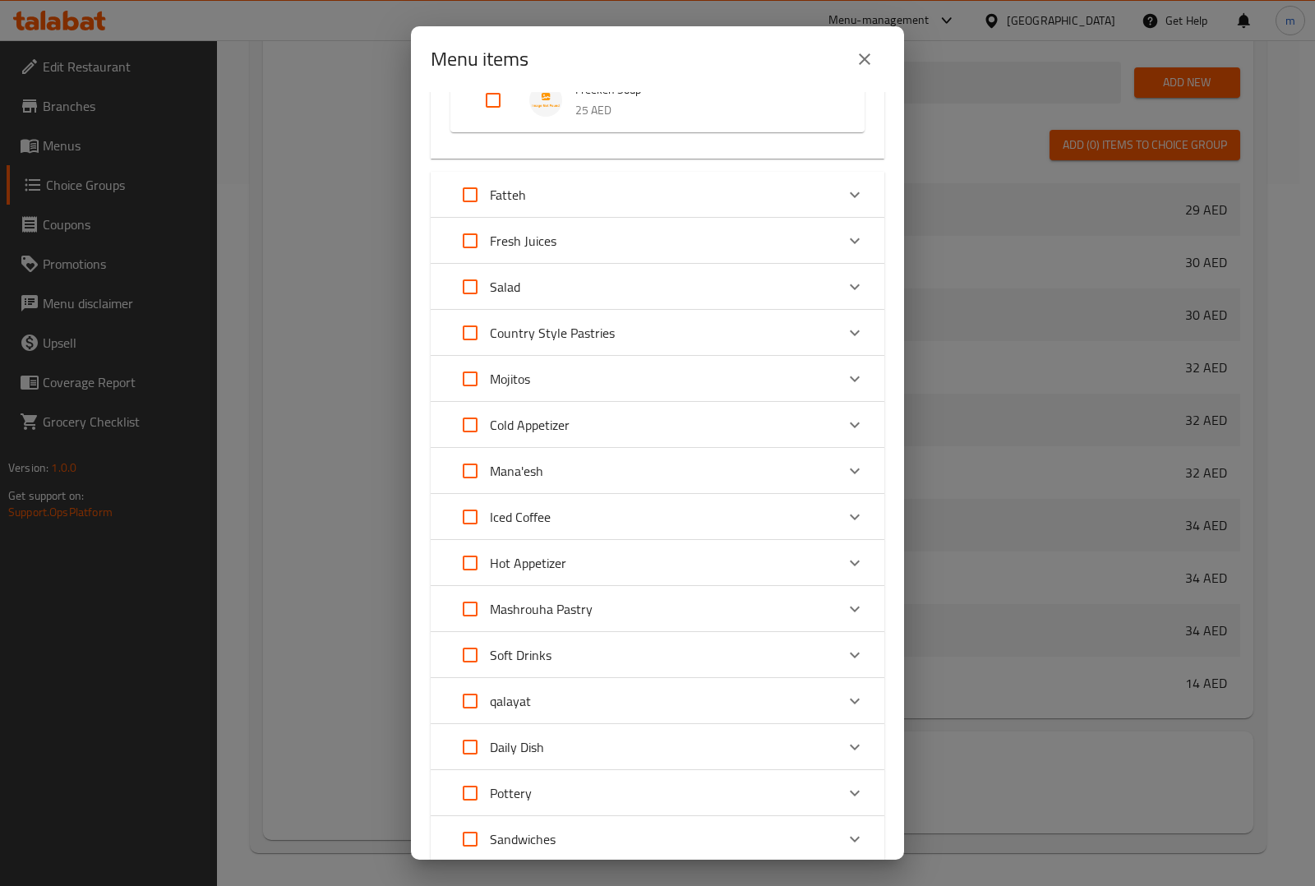
scroll to position [0, 0]
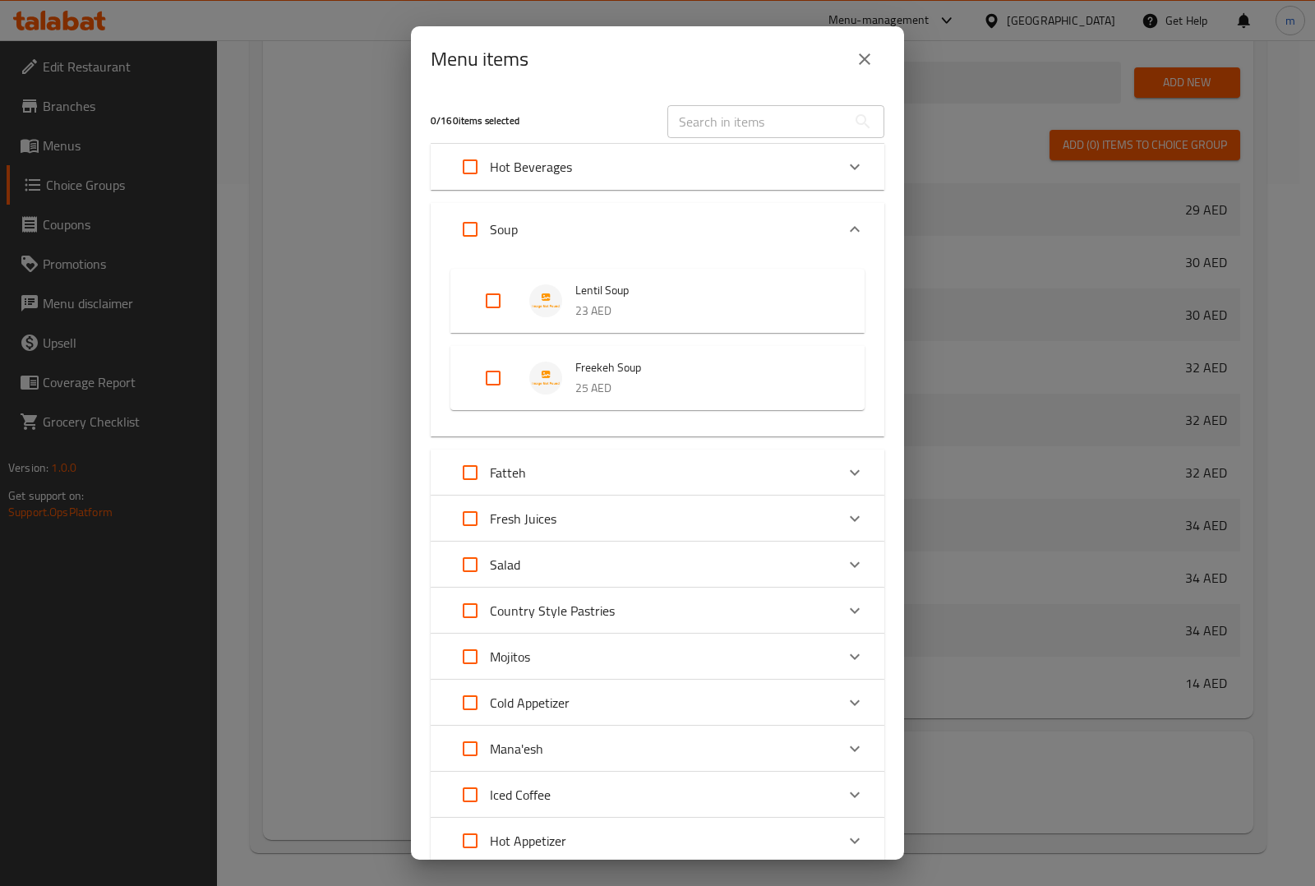
click at [583, 478] on div "Fatteh" at bounding box center [642, 472] width 385 height 39
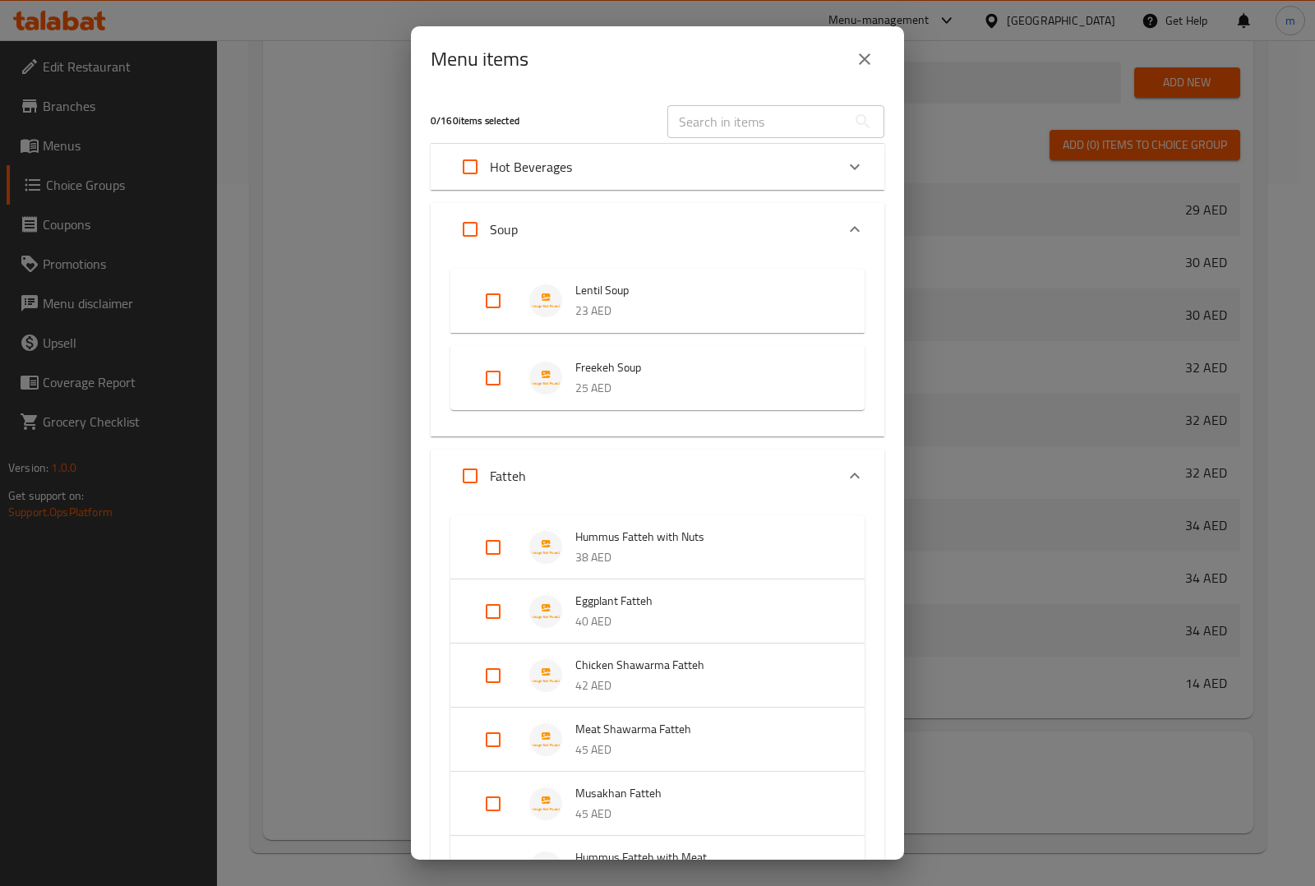
click at [473, 478] on input "Expand" at bounding box center [469, 475] width 39 height 39
checkbox input "true"
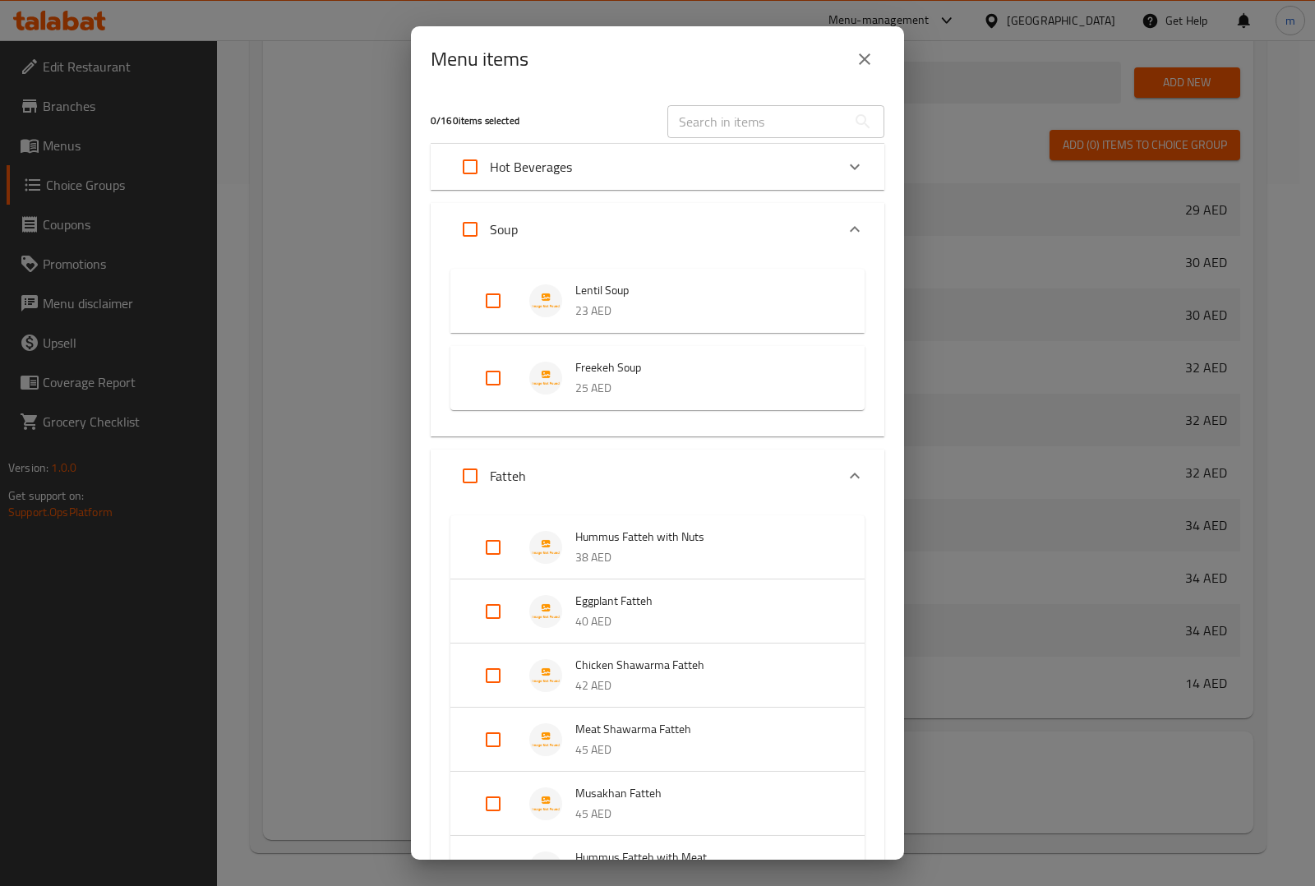
checkbox input "true"
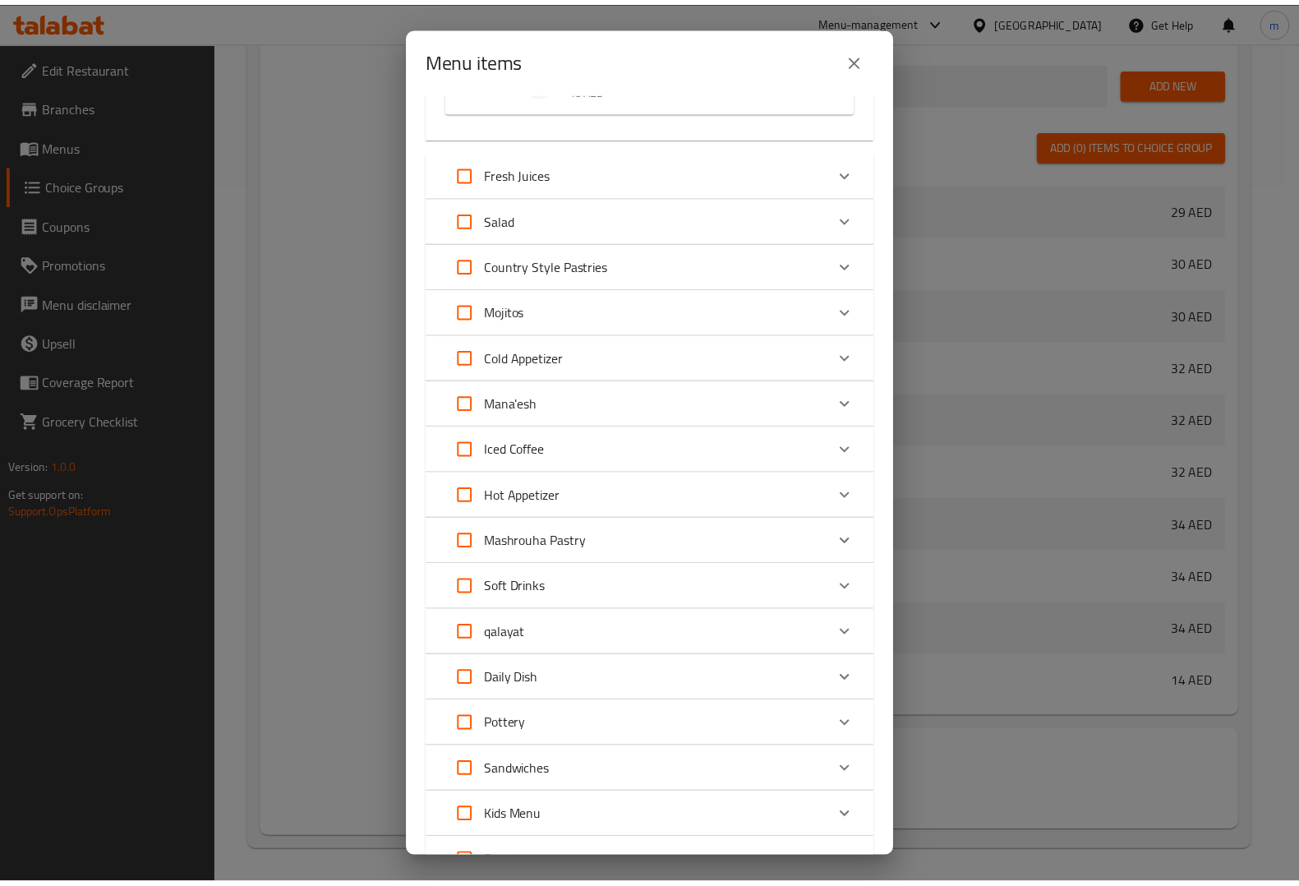
scroll to position [992, 0]
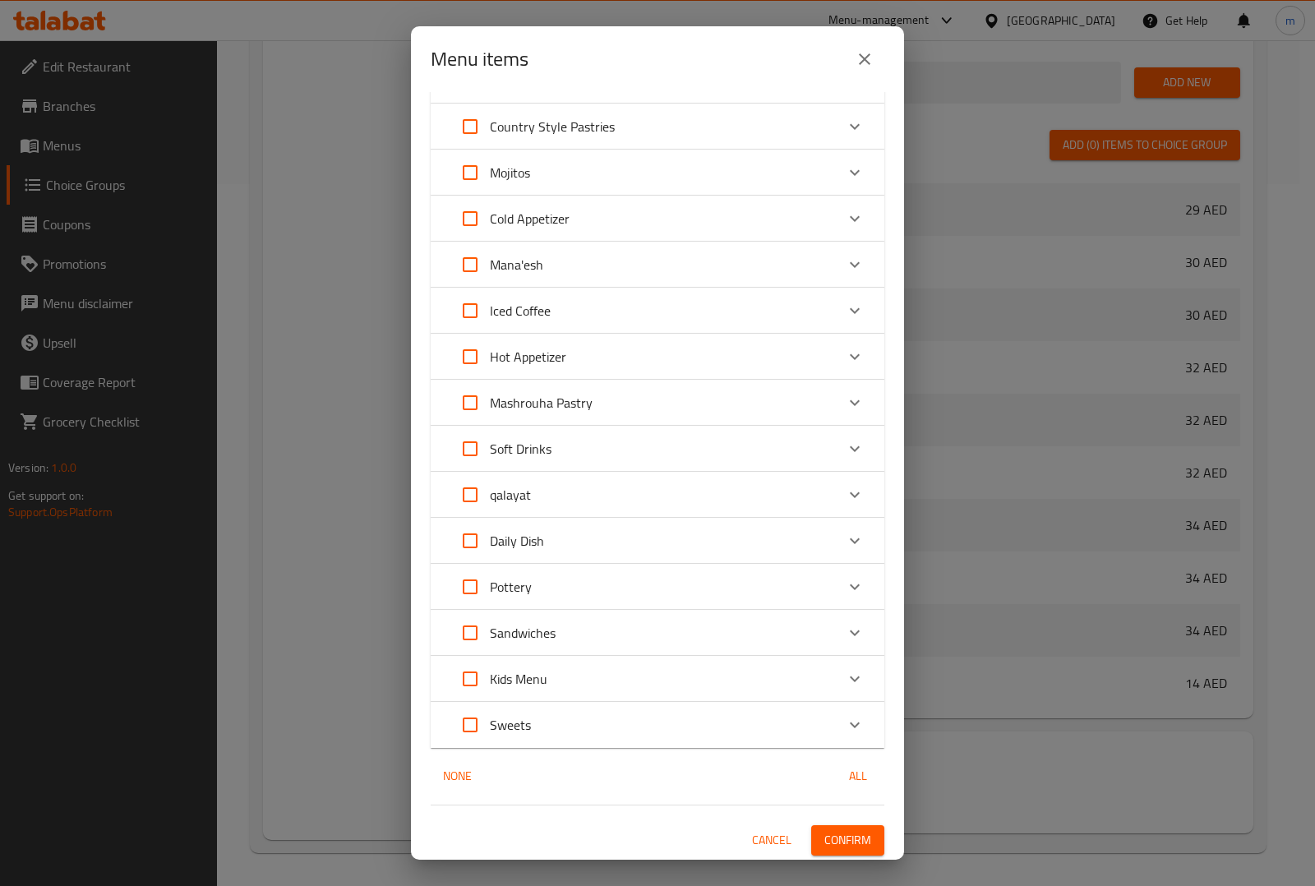
click at [846, 831] on span "Confirm" at bounding box center [847, 840] width 47 height 21
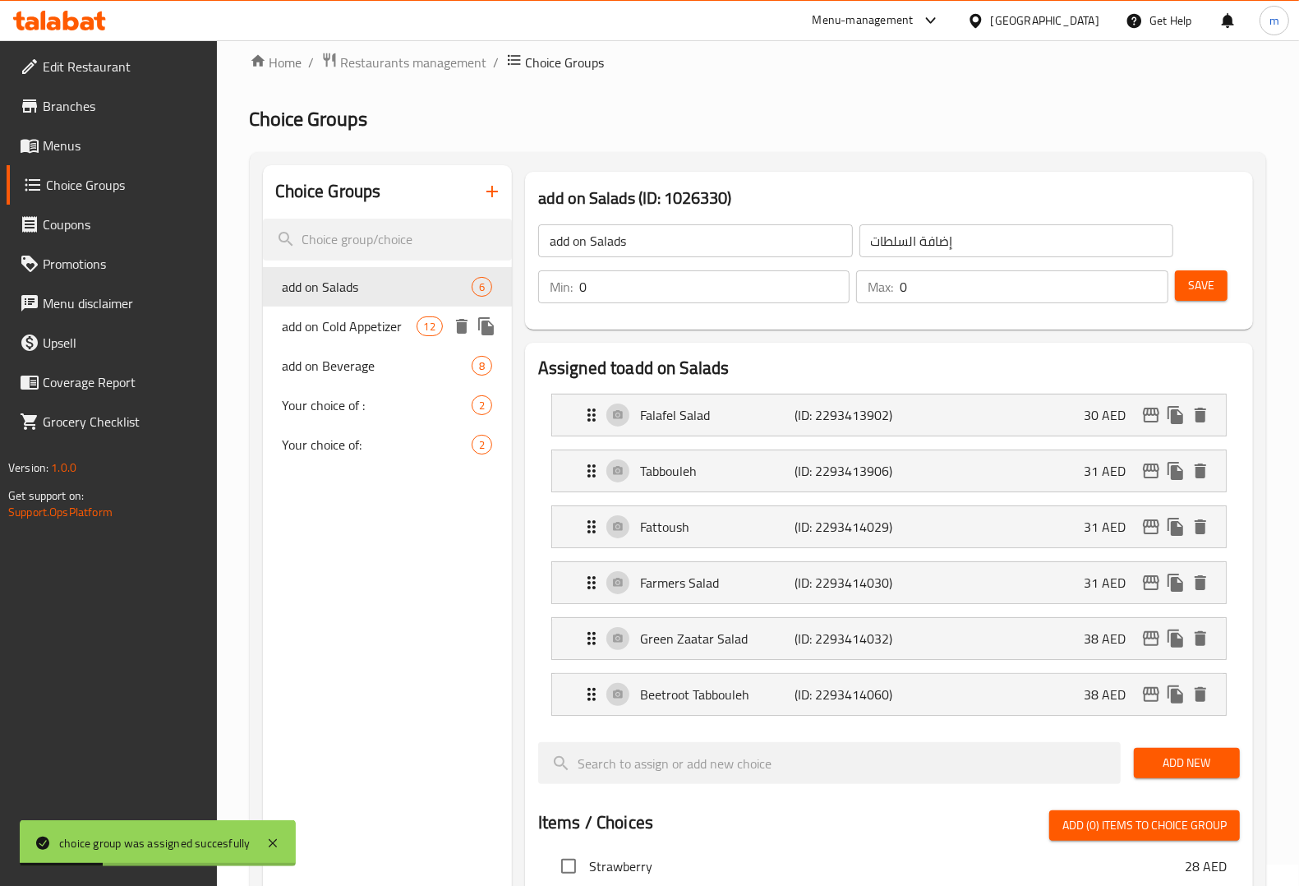
scroll to position [0, 0]
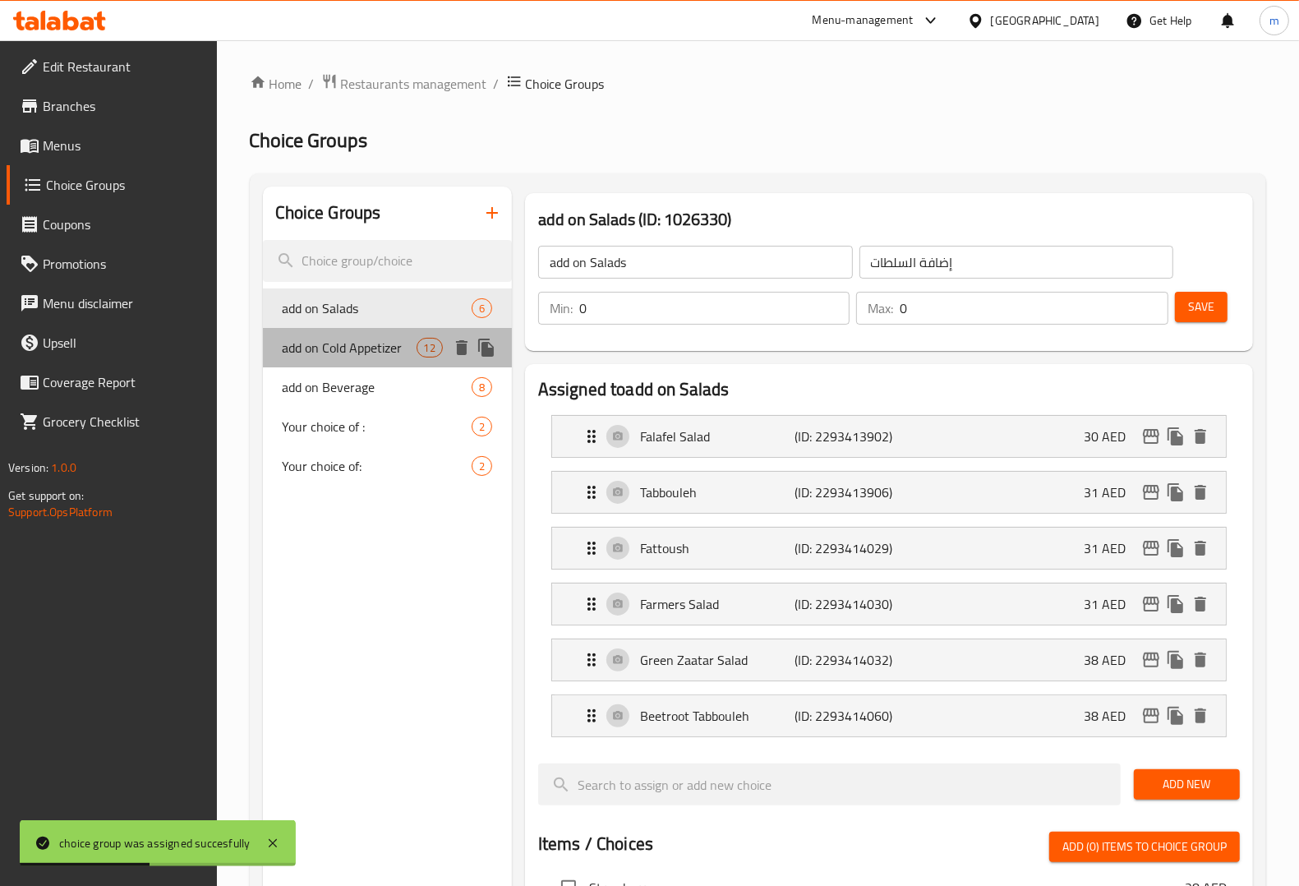
click at [338, 348] on span "add on Cold Appetizer" at bounding box center [350, 348] width 134 height 20
type input "add on Cold Appetizer"
type input "إضافة مقبلات باردة"
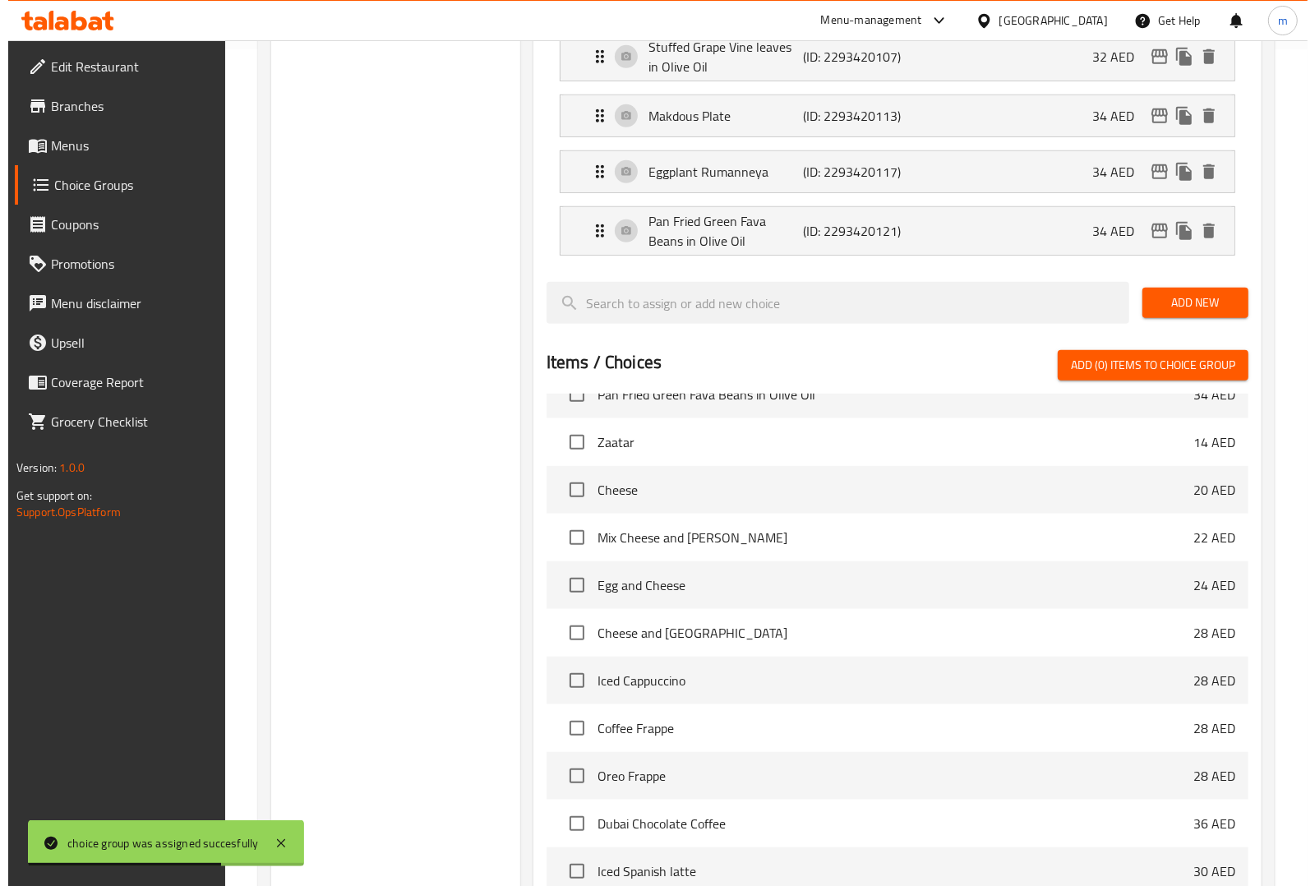
scroll to position [1054, 0]
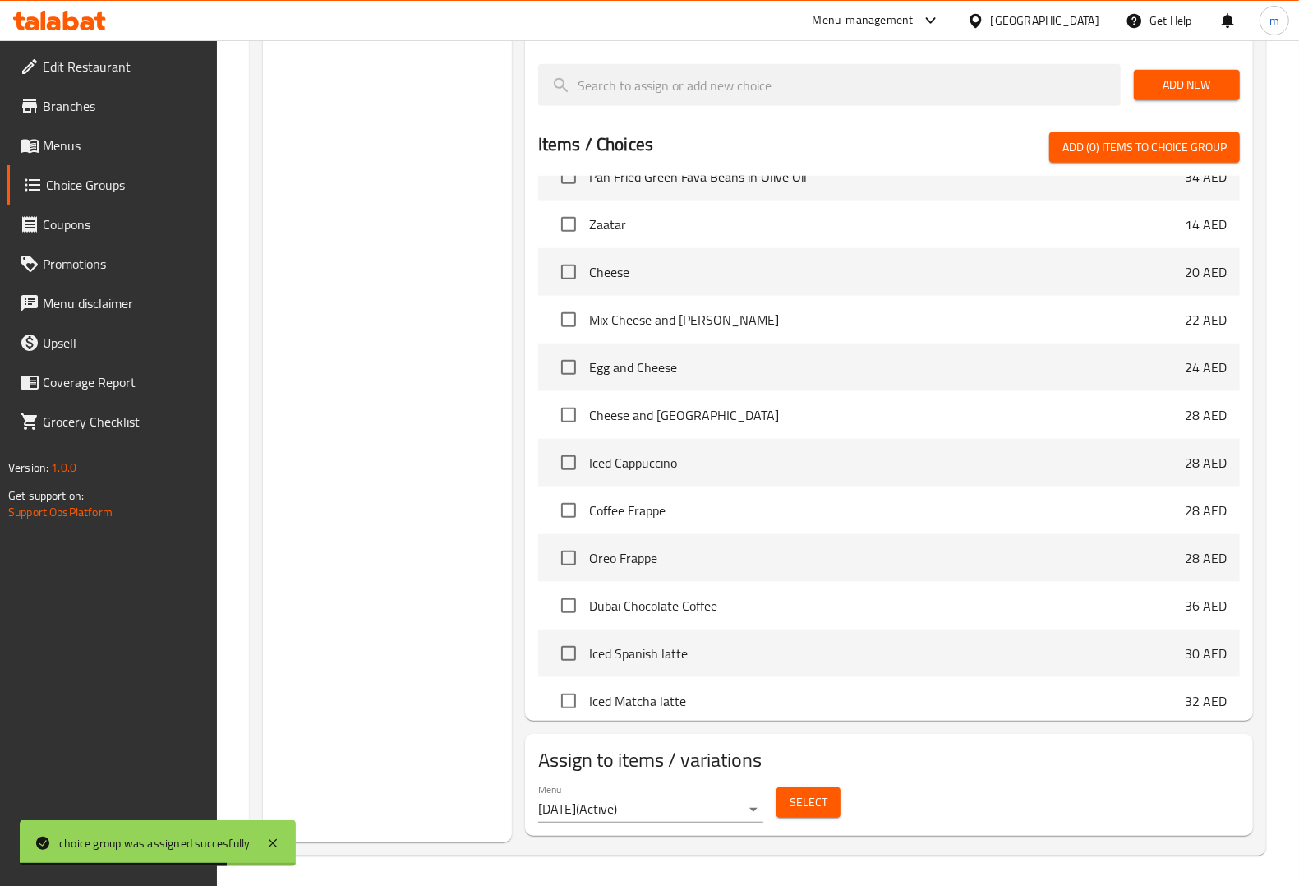
click at [809, 792] on span "Select" at bounding box center [809, 802] width 38 height 21
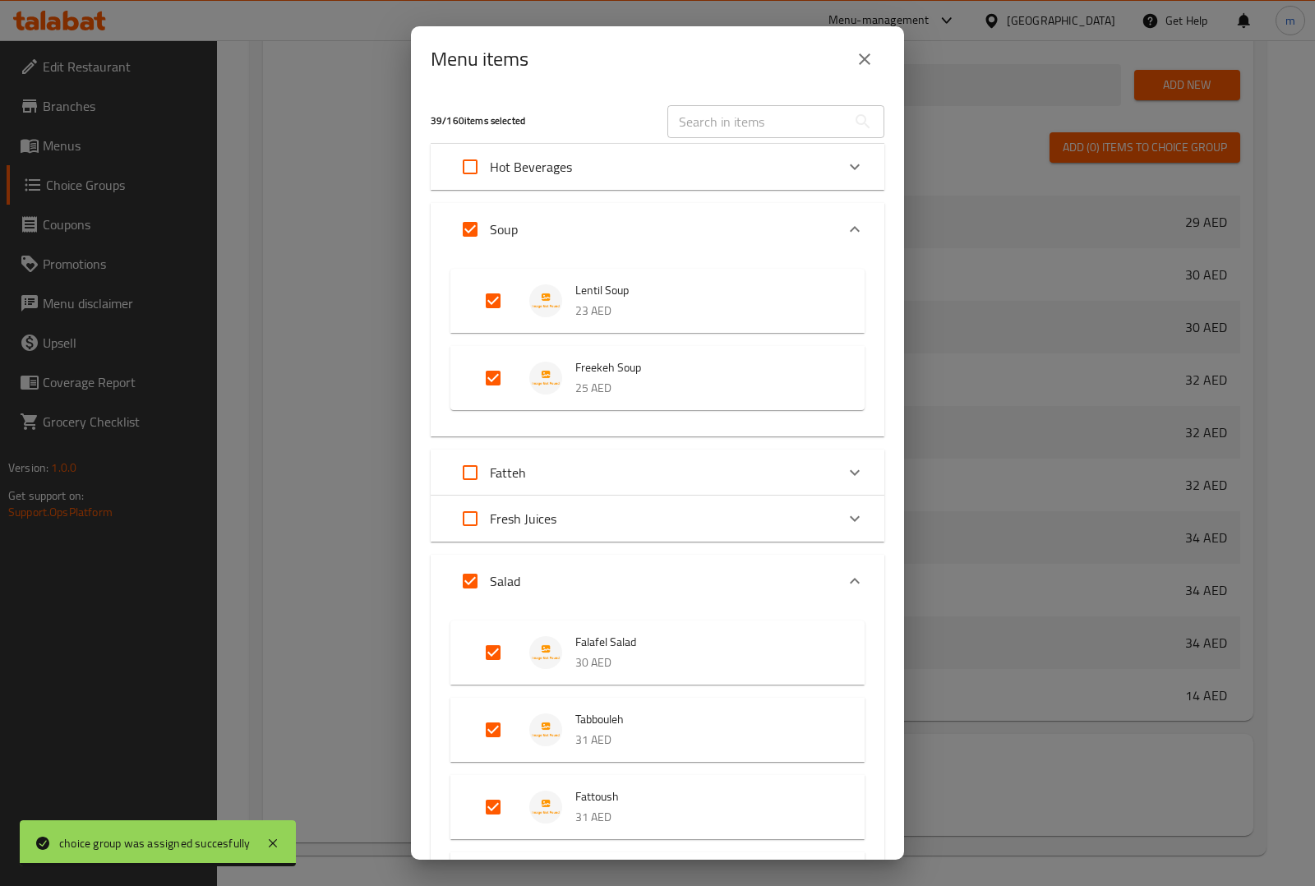
click at [471, 235] on input "Expand" at bounding box center [469, 229] width 39 height 39
checkbox input "false"
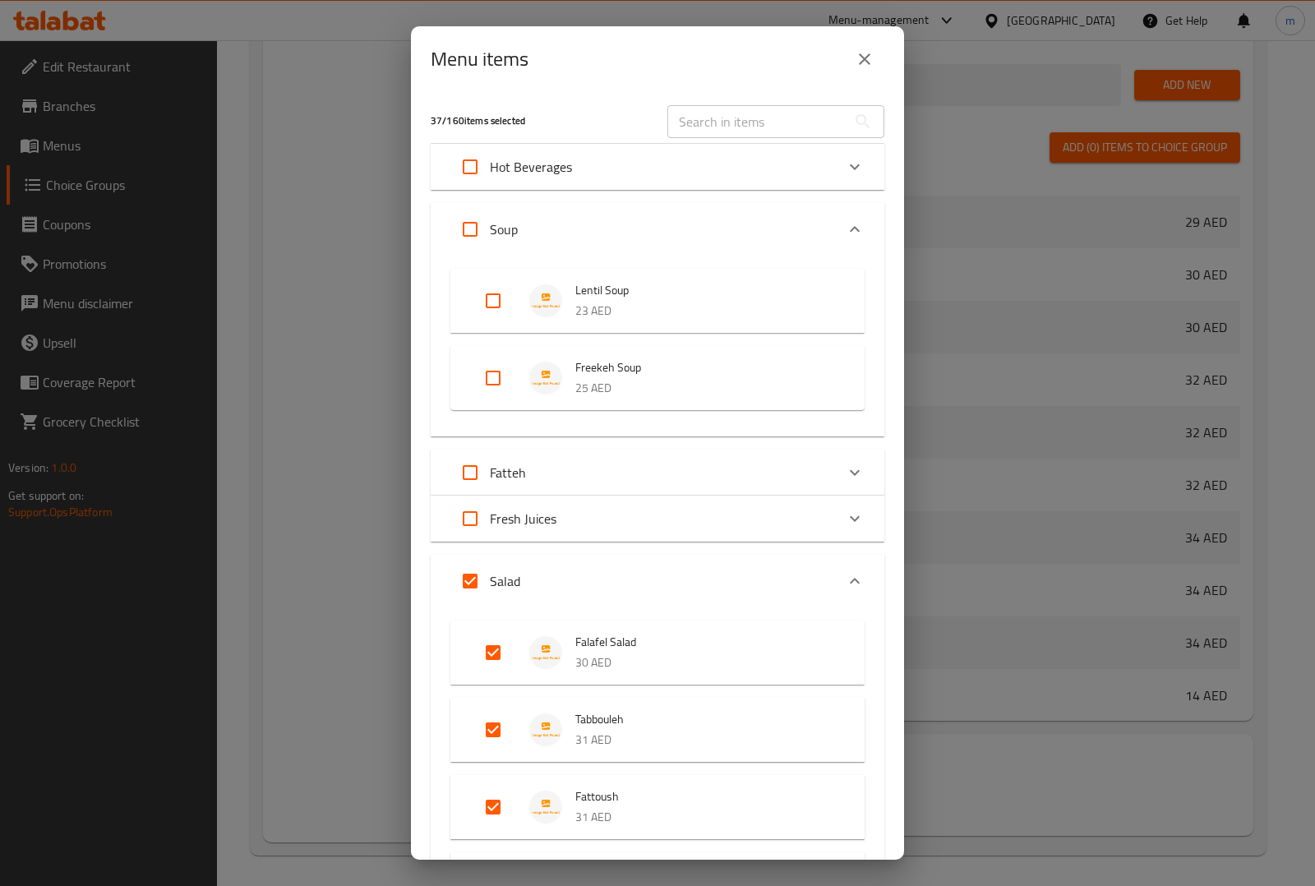
click at [761, 230] on div "Soup" at bounding box center [642, 229] width 385 height 39
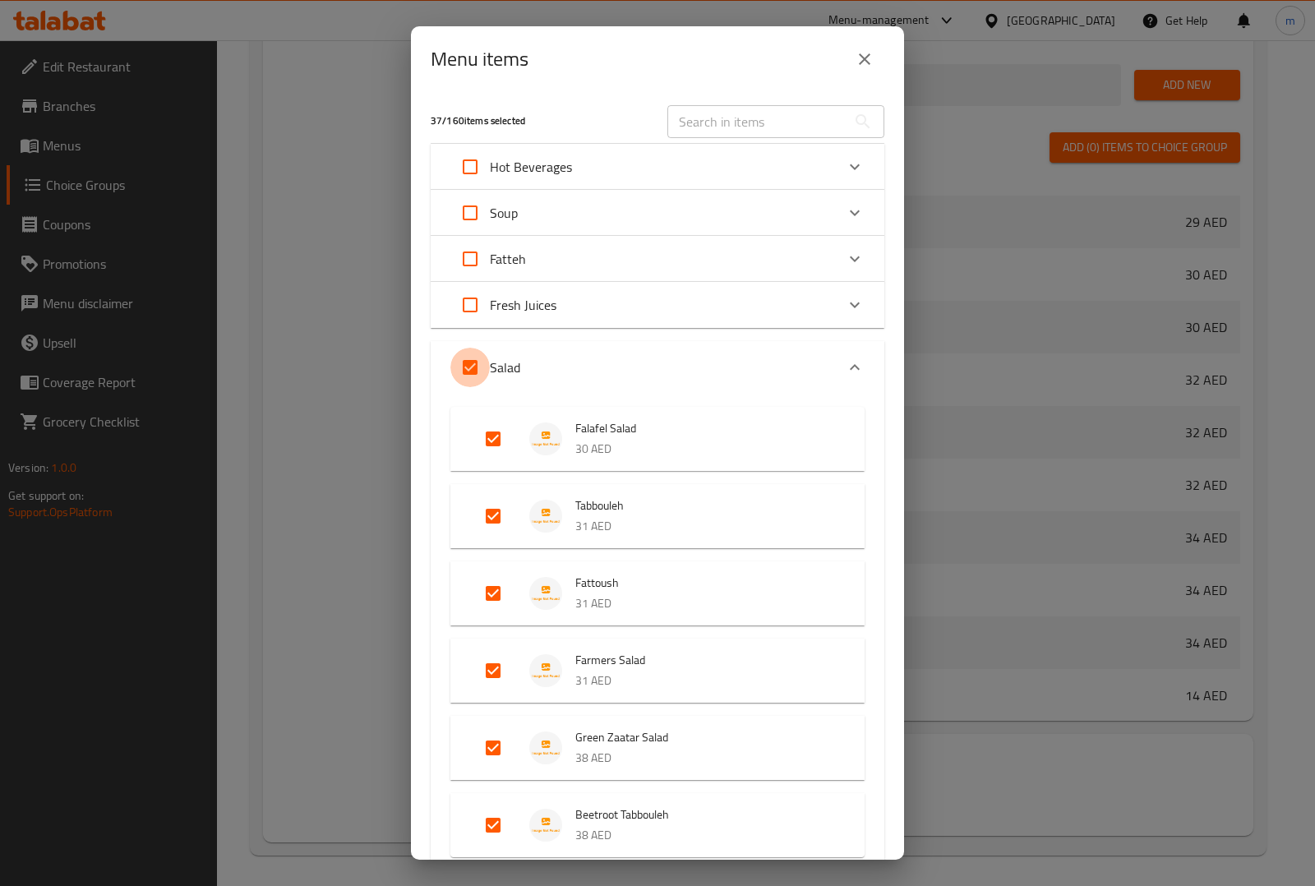
click at [477, 367] on input "Expand" at bounding box center [469, 367] width 39 height 39
checkbox input "false"
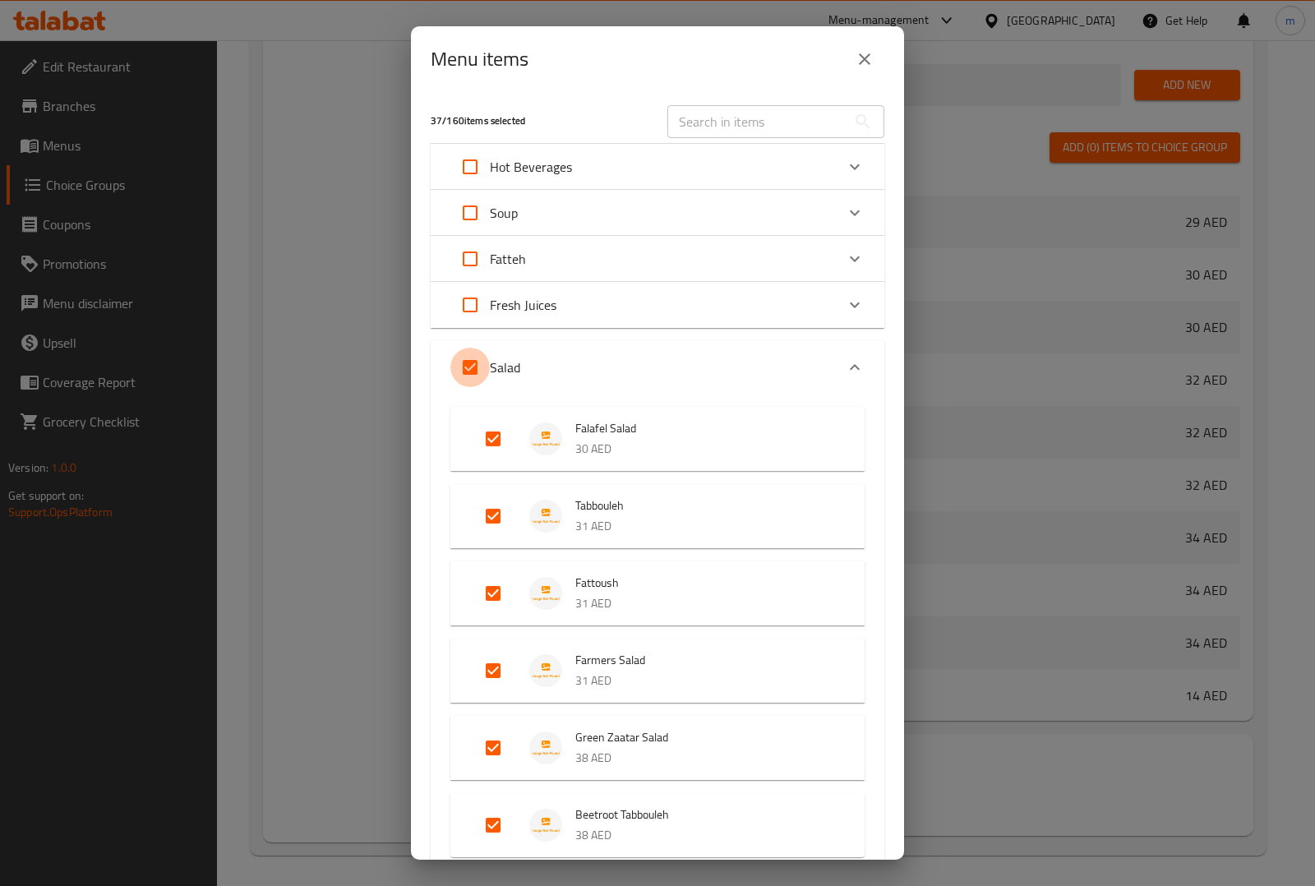
checkbox input "false"
click at [728, 367] on div "Salad" at bounding box center [642, 367] width 385 height 39
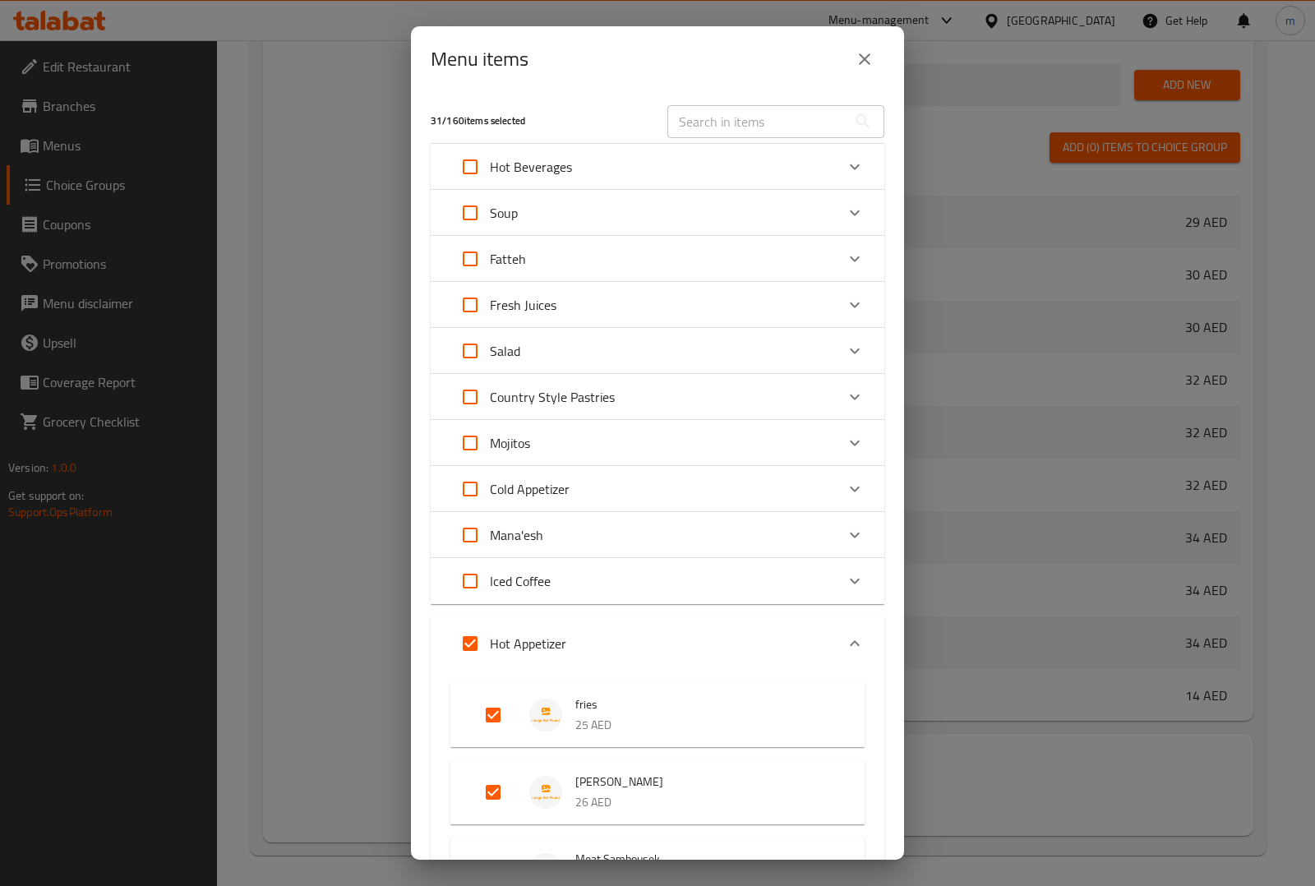
click at [458, 639] on input "Expand" at bounding box center [469, 643] width 39 height 39
checkbox input "false"
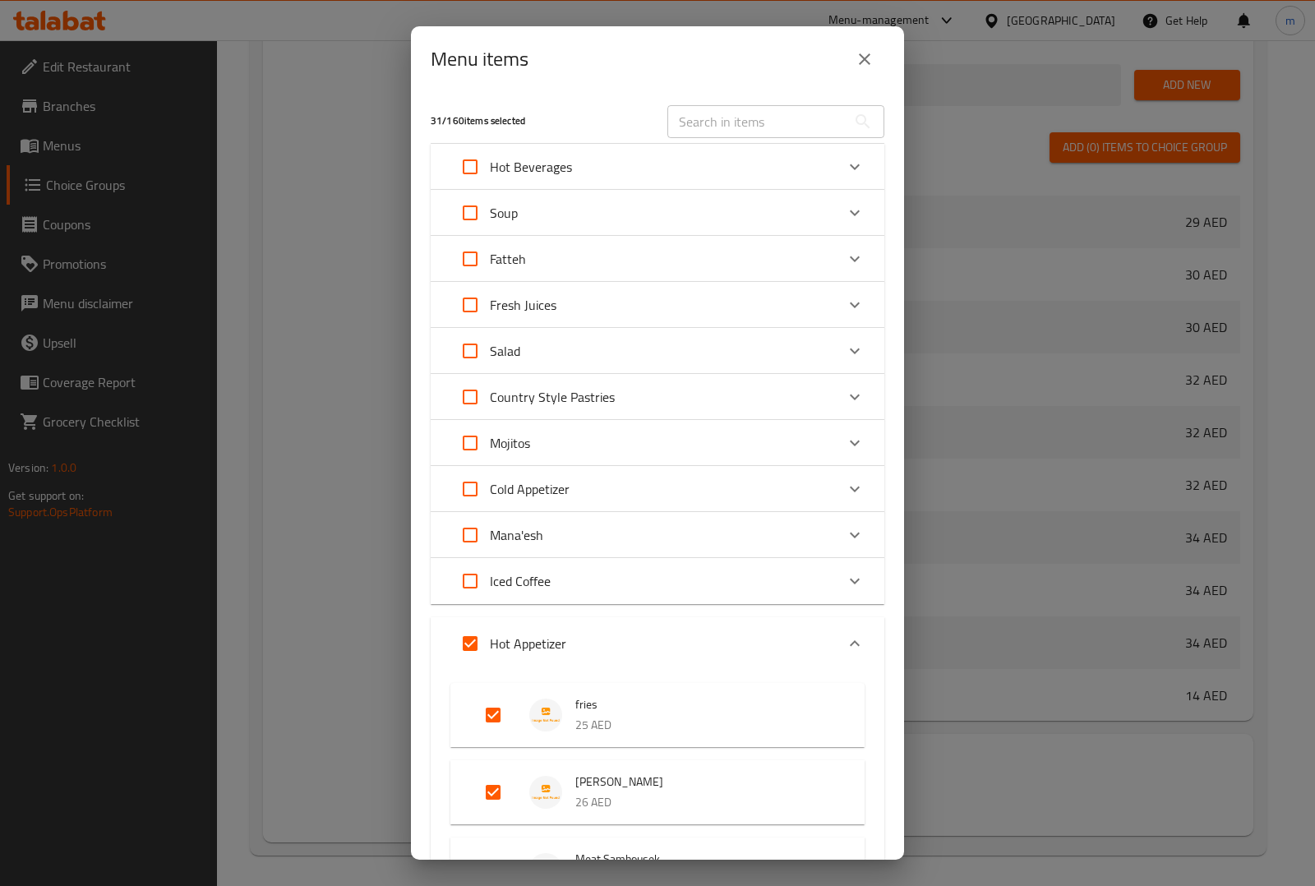
checkbox input "false"
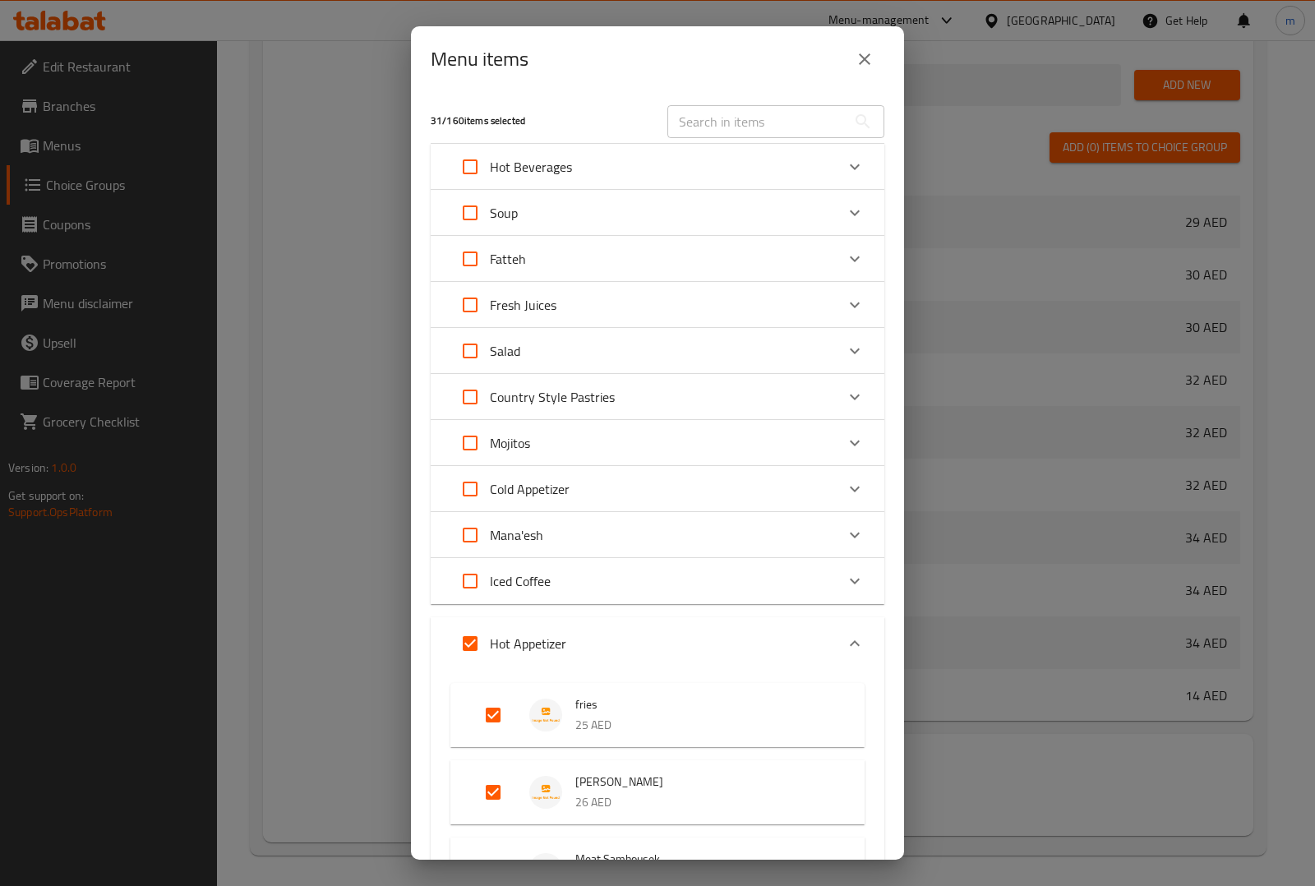
checkbox input "false"
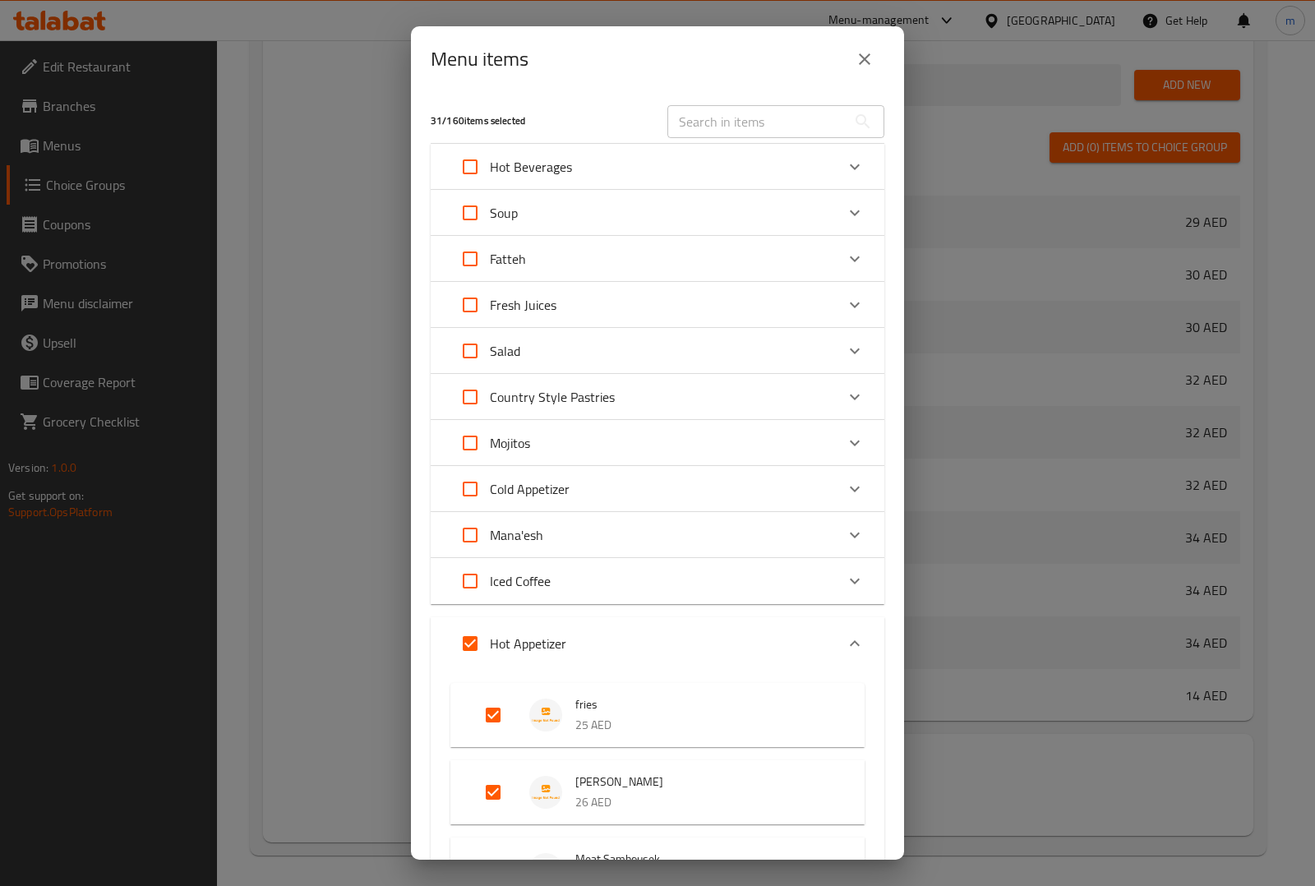
checkbox input "false"
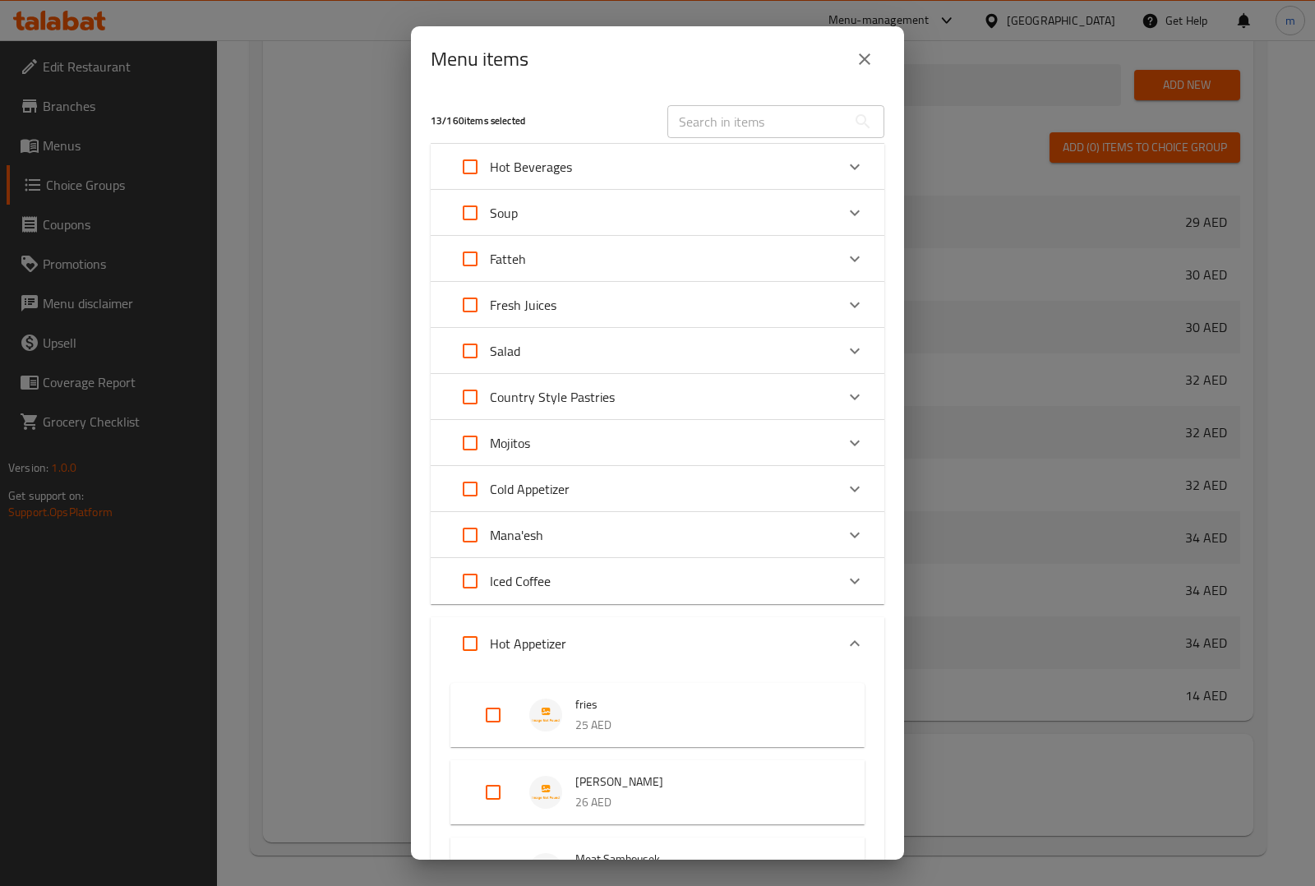
click at [702, 629] on div "Hot Appetizer" at bounding box center [642, 643] width 385 height 39
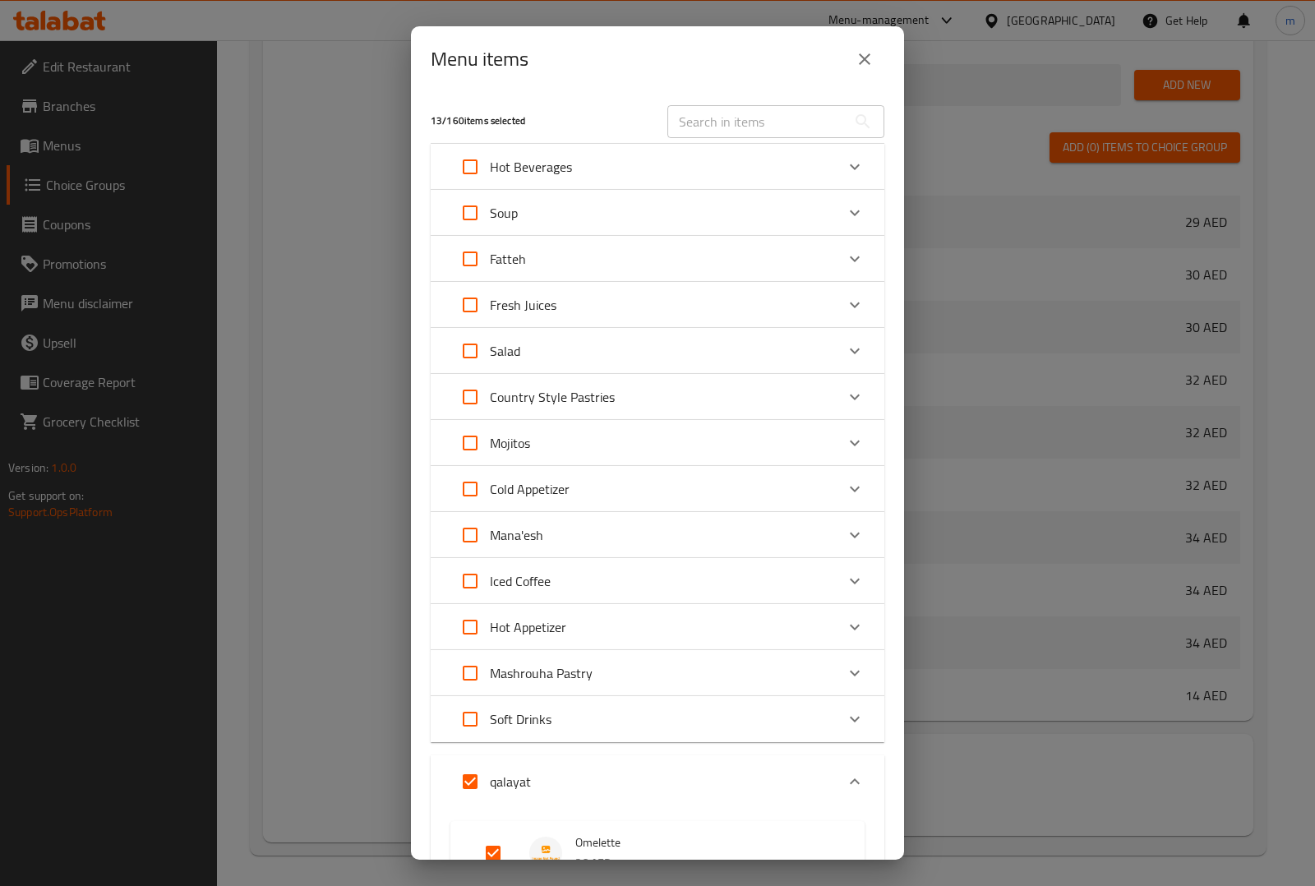
click at [506, 782] on p "qalayat" at bounding box center [510, 782] width 41 height 20
click at [604, 782] on div "qalayat" at bounding box center [642, 764] width 385 height 39
click at [515, 785] on p "qalayat" at bounding box center [510, 782] width 41 height 20
click at [474, 769] on input "Expand" at bounding box center [469, 764] width 39 height 39
checkbox input "false"
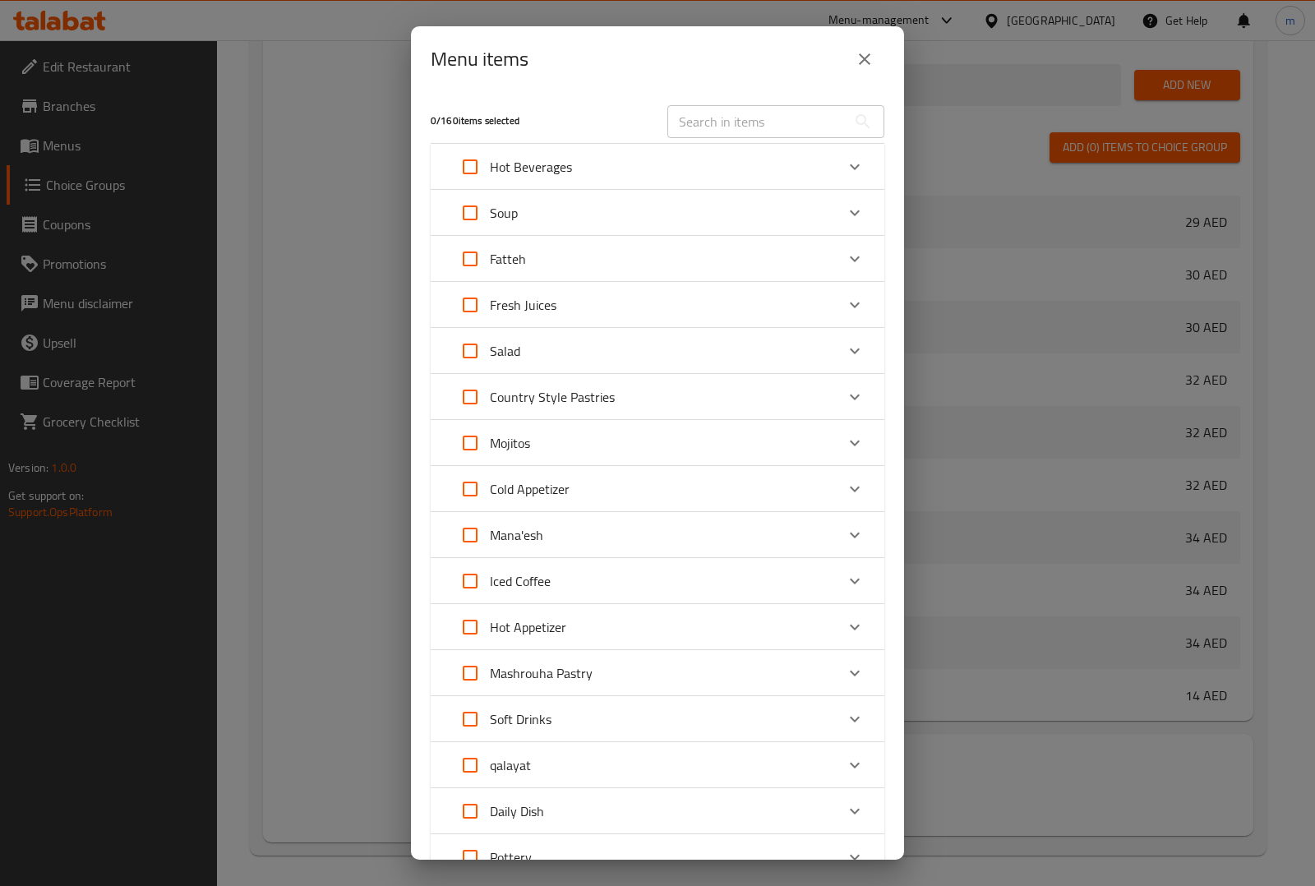
checkbox input "false"
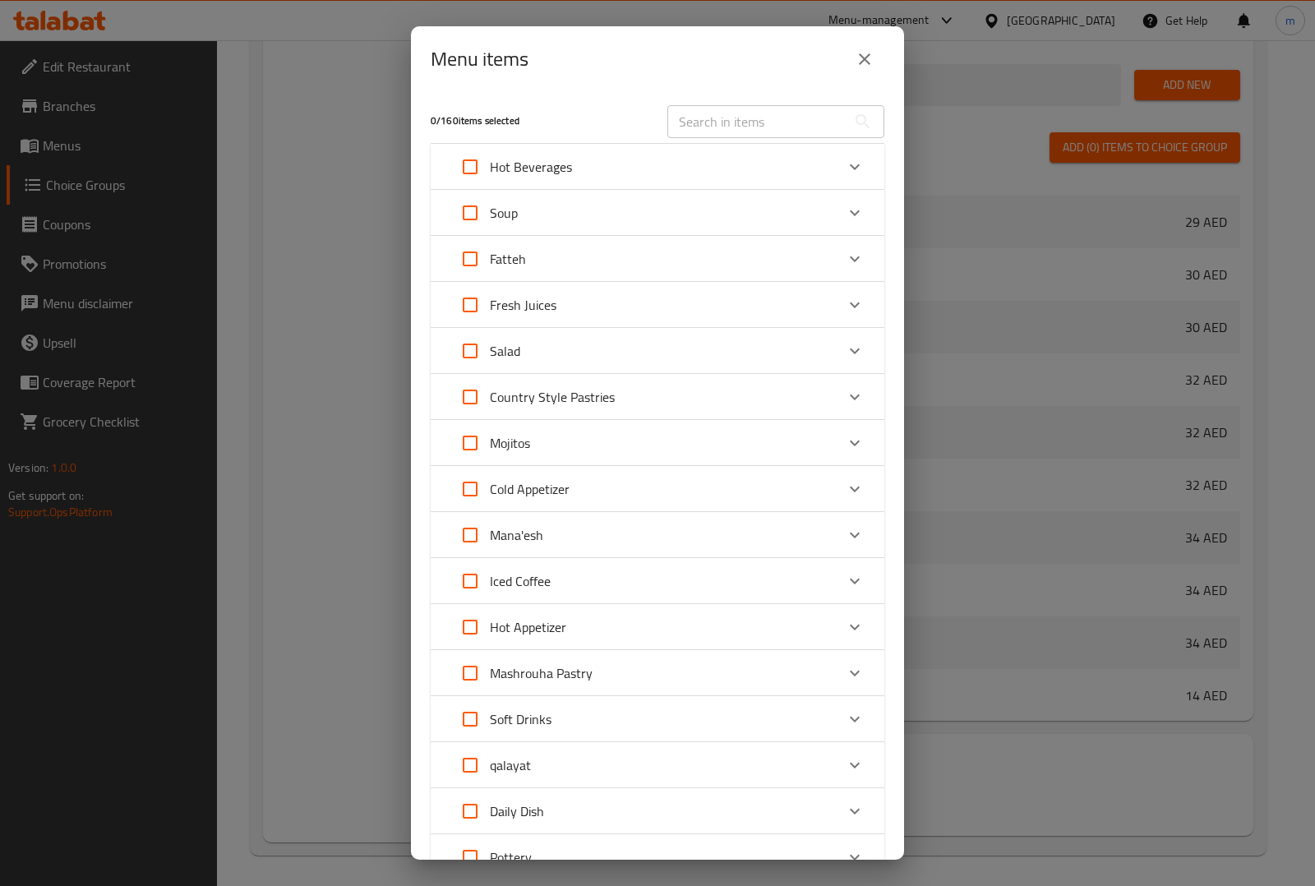
checkbox input "false"
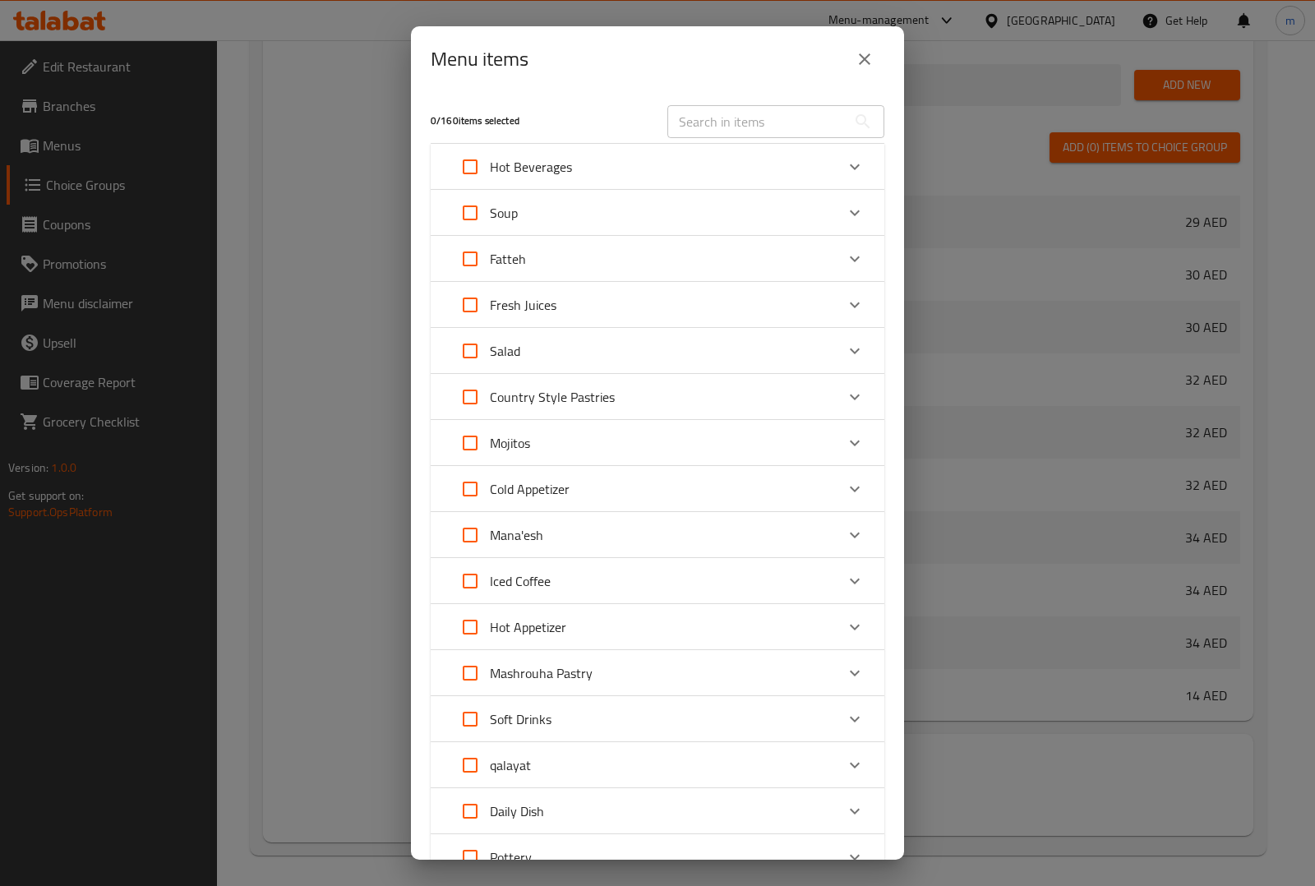
checkbox input "false"
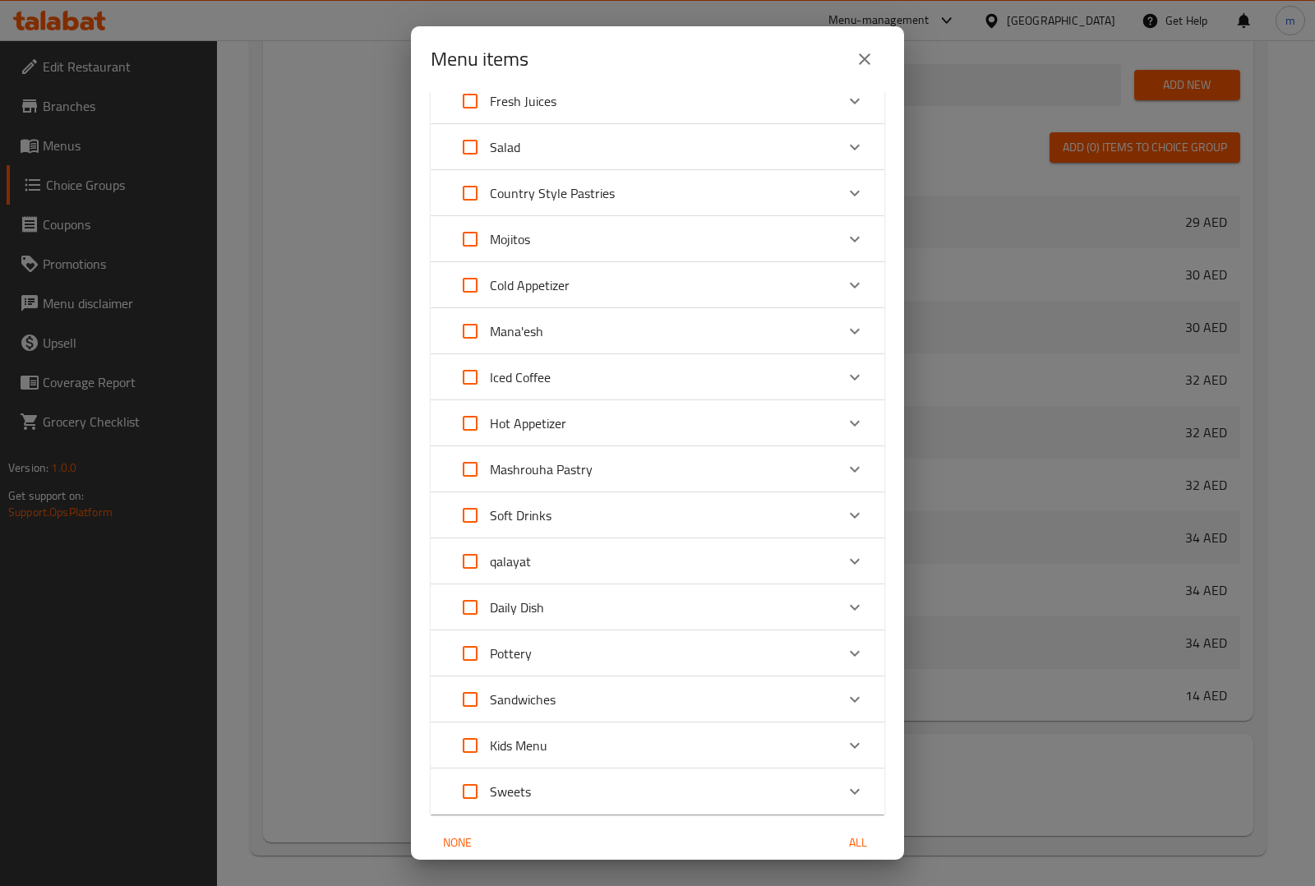
scroll to position [168, 0]
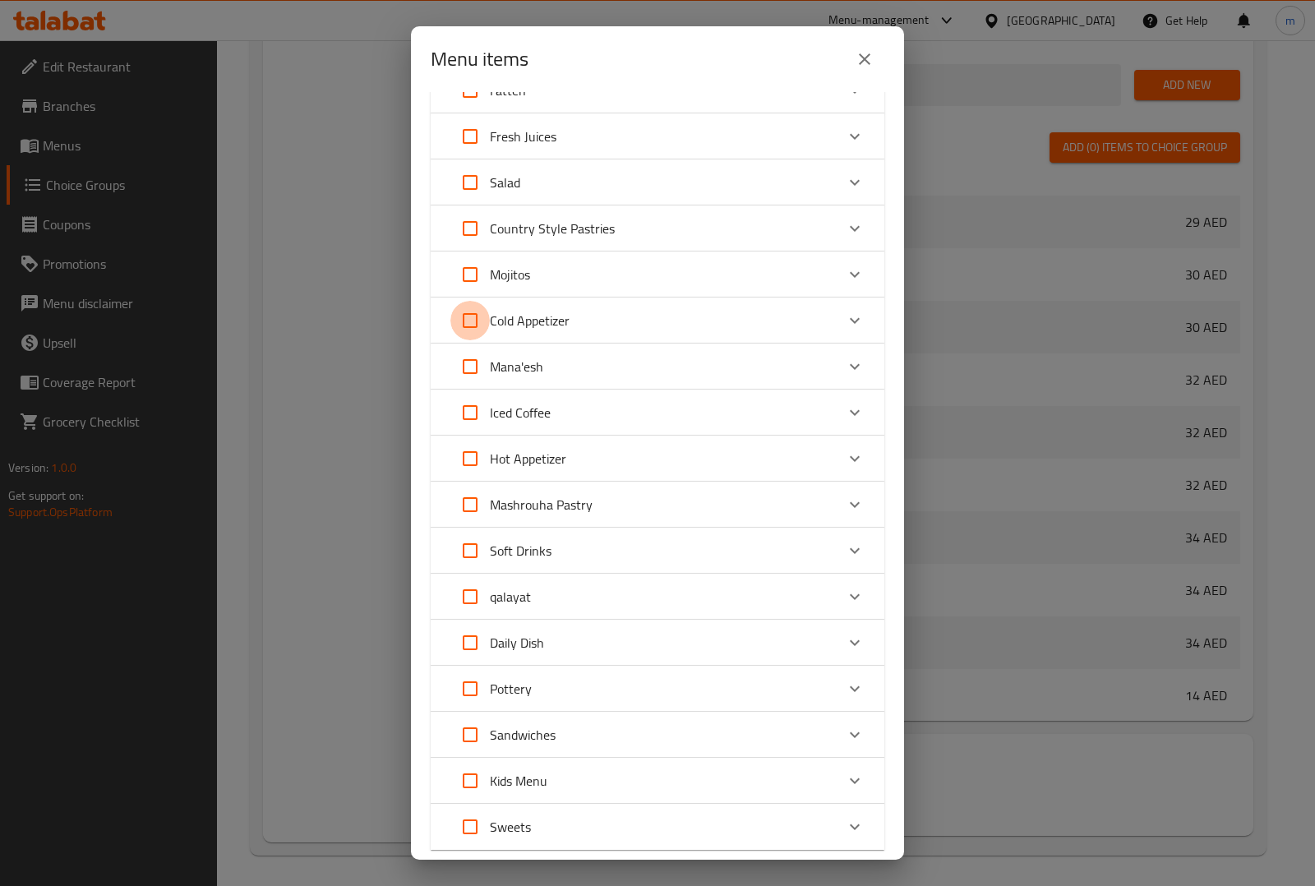
click at [473, 323] on input "Expand" at bounding box center [469, 320] width 39 height 39
checkbox input "true"
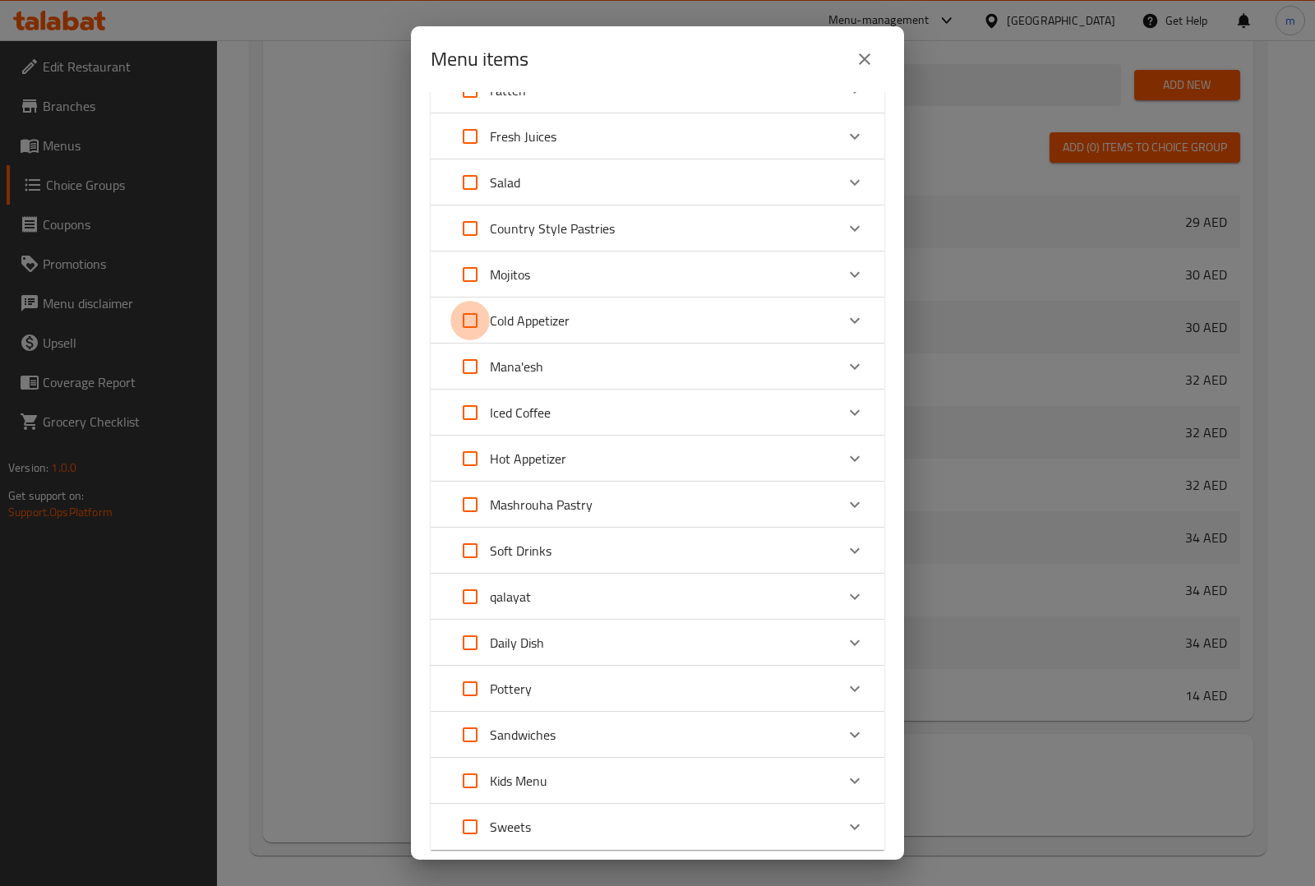
checkbox input "true"
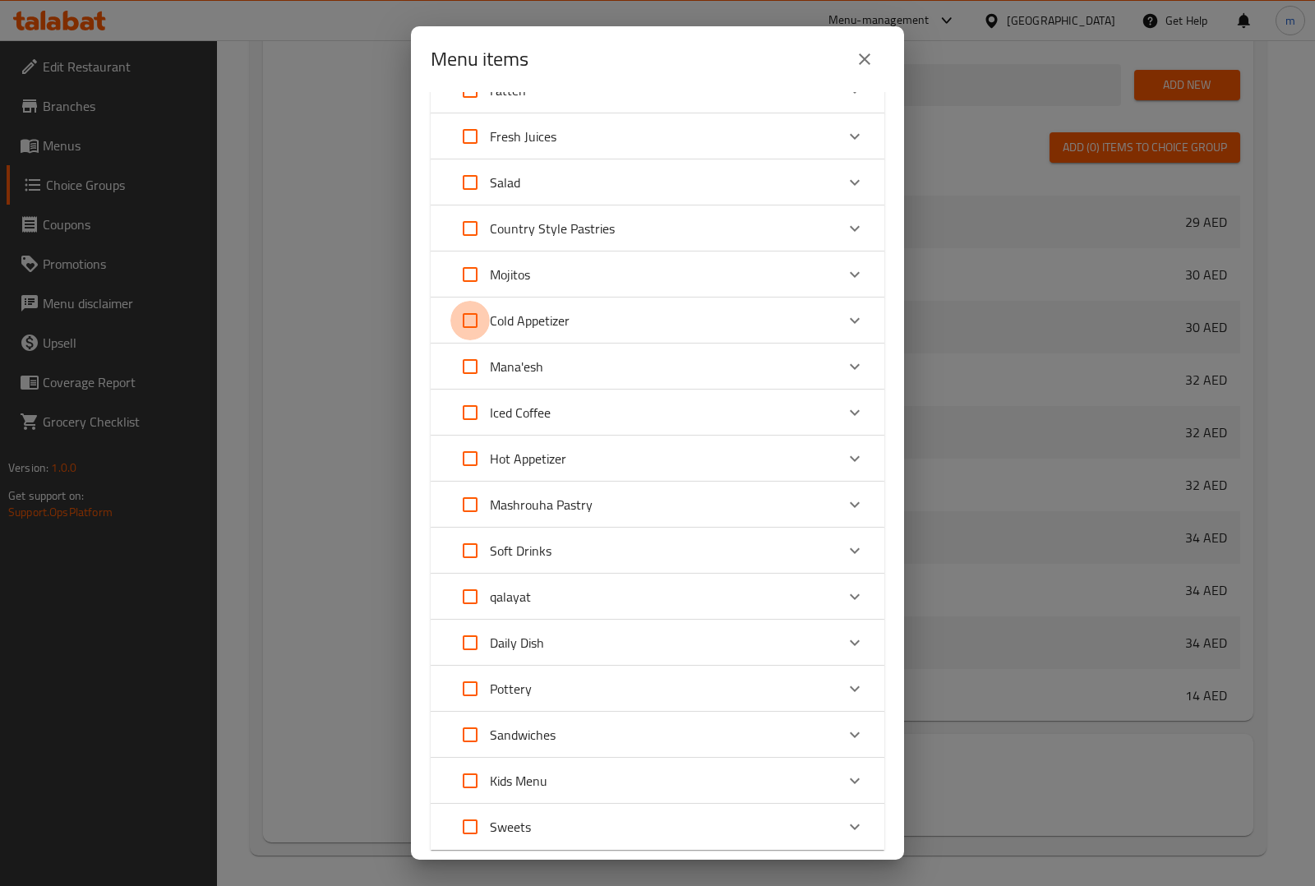
checkbox input "true"
click at [738, 311] on div "Cold Appetizer" at bounding box center [642, 320] width 385 height 39
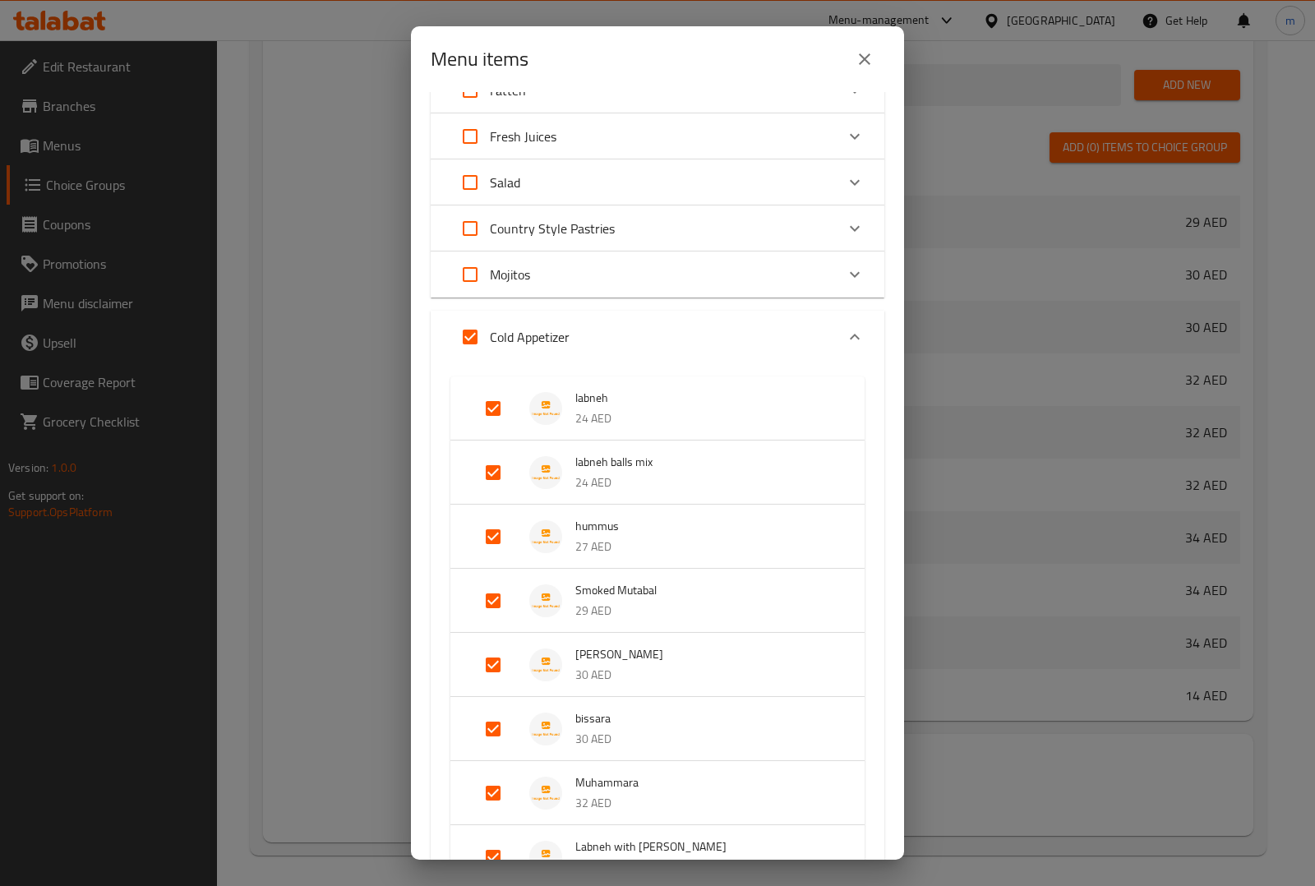
click at [744, 329] on div "Cold Appetizer" at bounding box center [642, 336] width 385 height 39
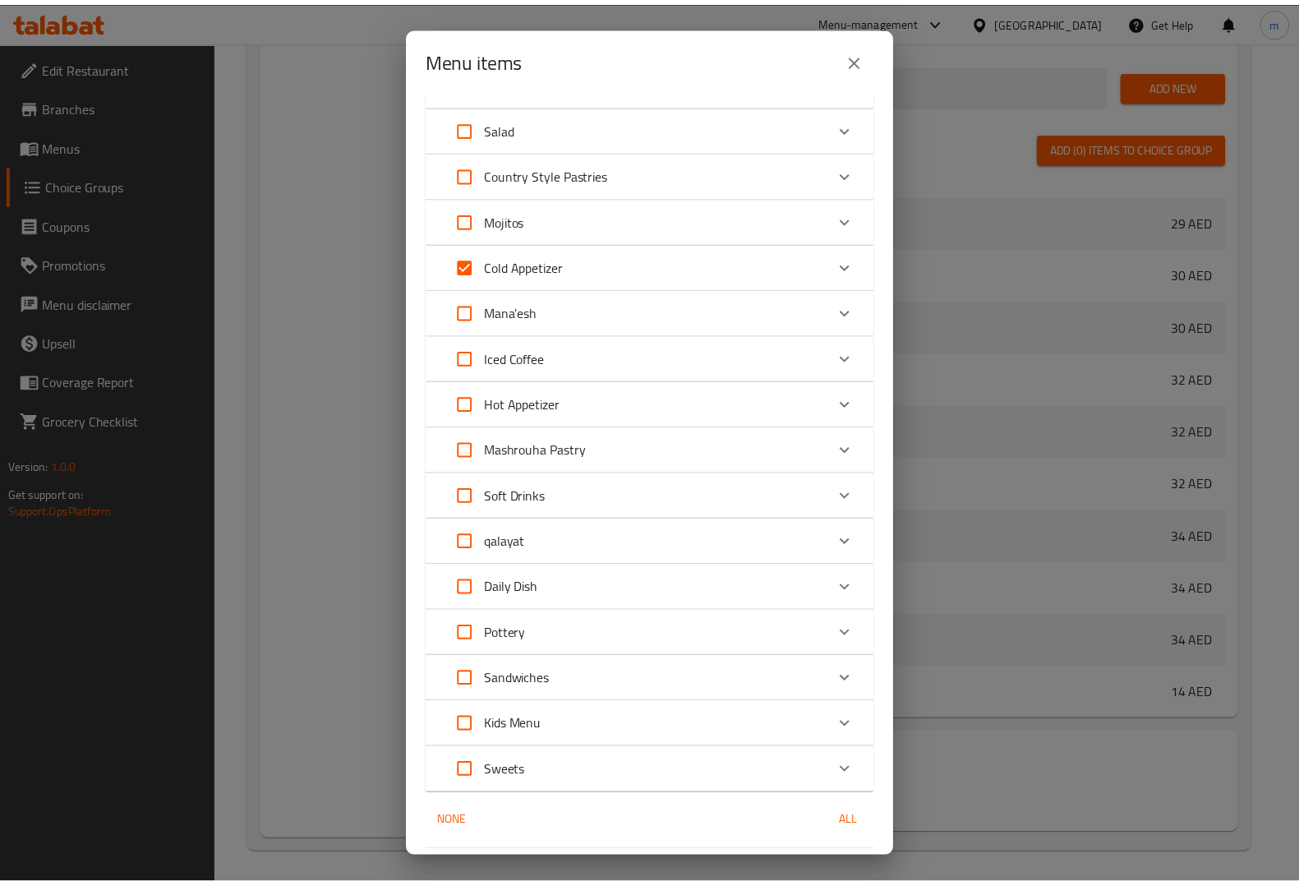
scroll to position [271, 0]
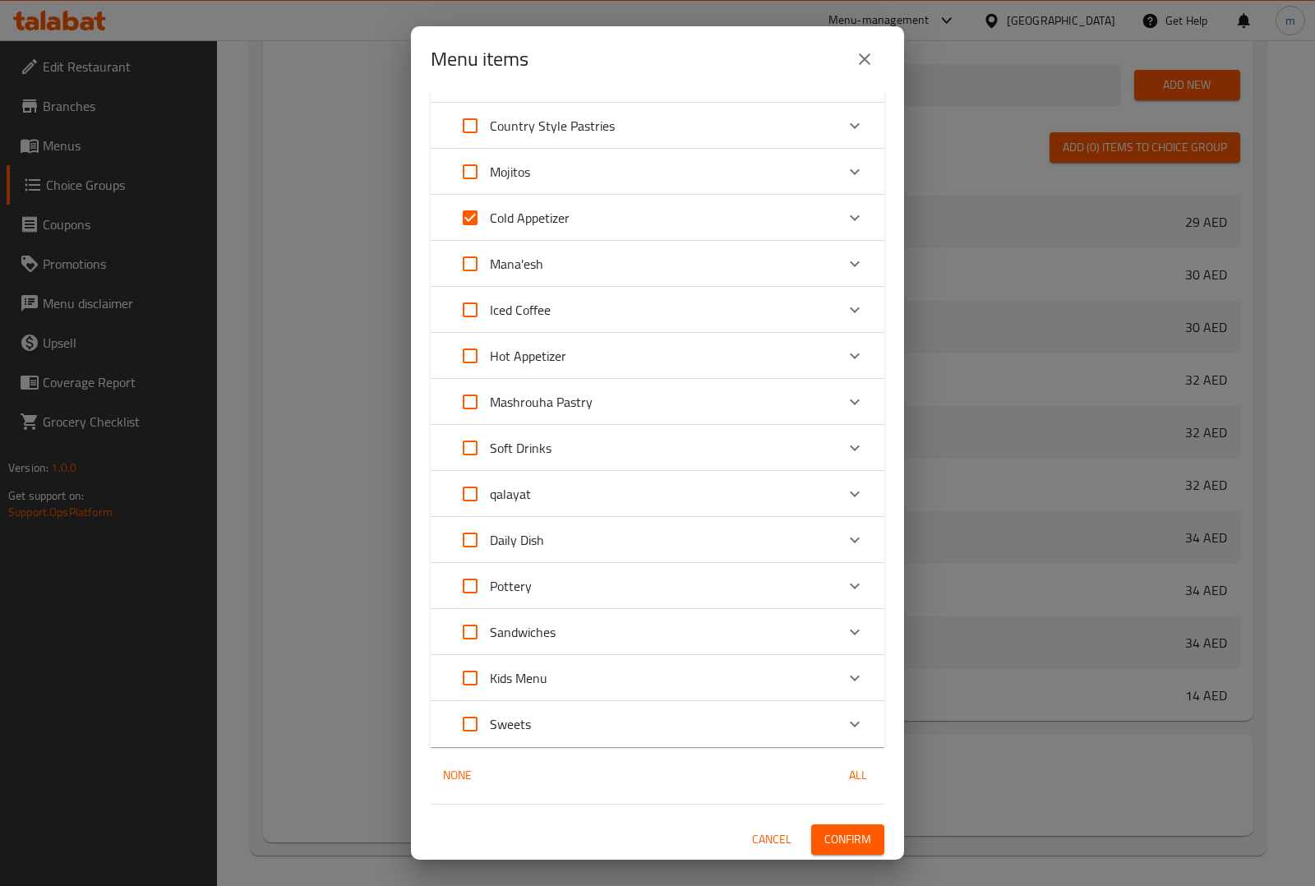
click at [855, 832] on span "Confirm" at bounding box center [847, 839] width 47 height 21
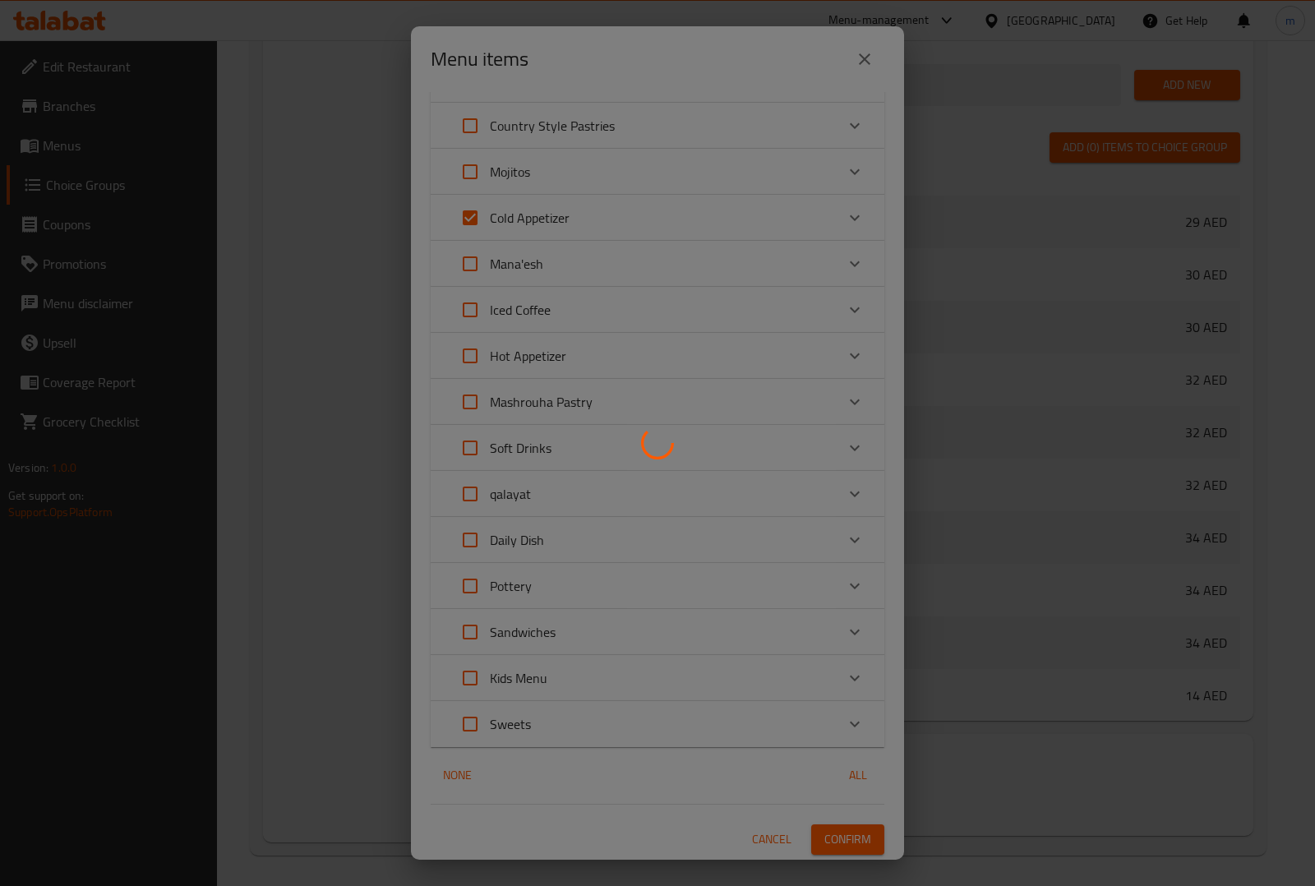
drag, startPoint x: 839, startPoint y: 51, endPoint x: 856, endPoint y: 45, distance: 18.2
click at [845, 51] on div at bounding box center [657, 443] width 1315 height 886
click at [856, 45] on div at bounding box center [657, 443] width 1315 height 886
click at [859, 44] on div at bounding box center [657, 443] width 1315 height 886
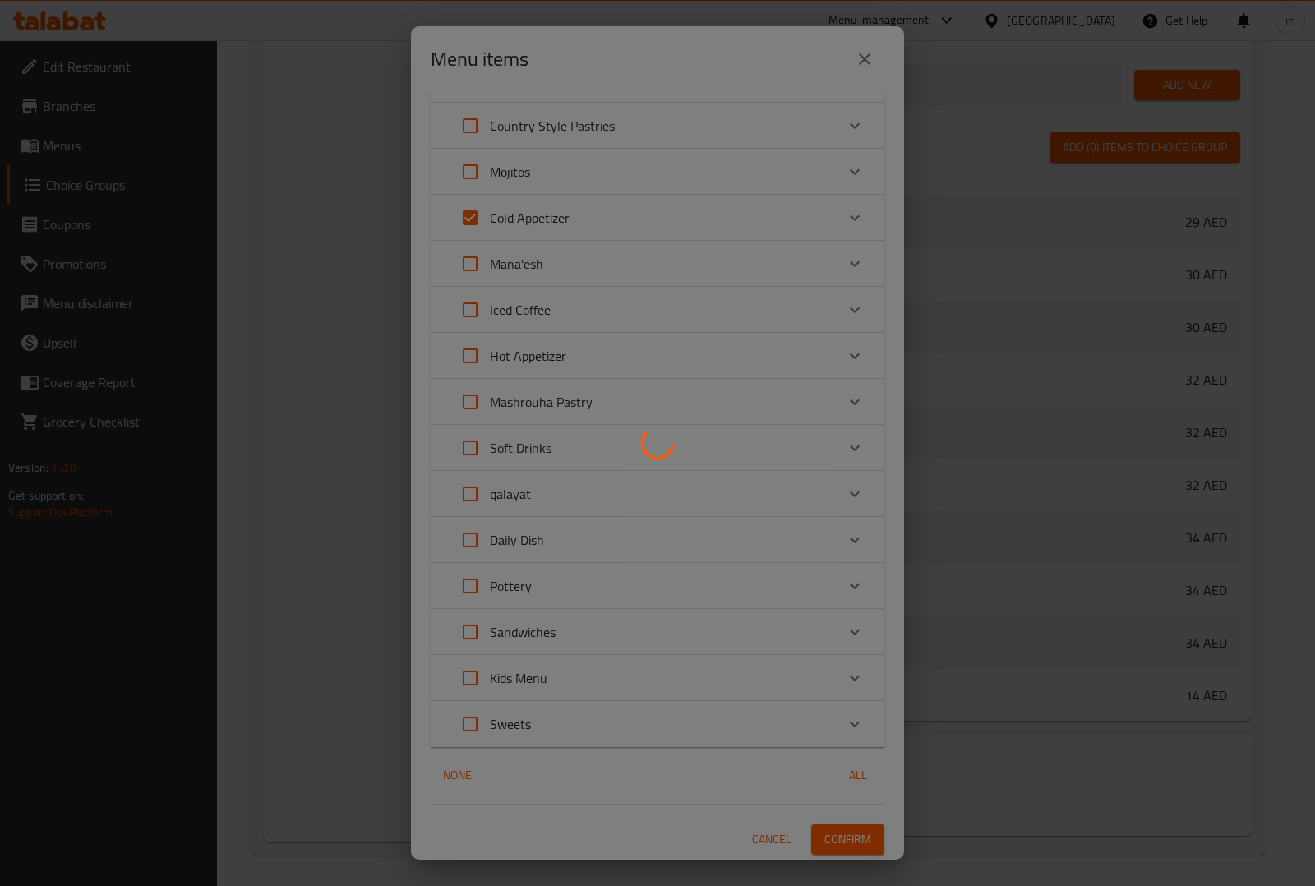
click at [860, 43] on div at bounding box center [657, 443] width 1315 height 886
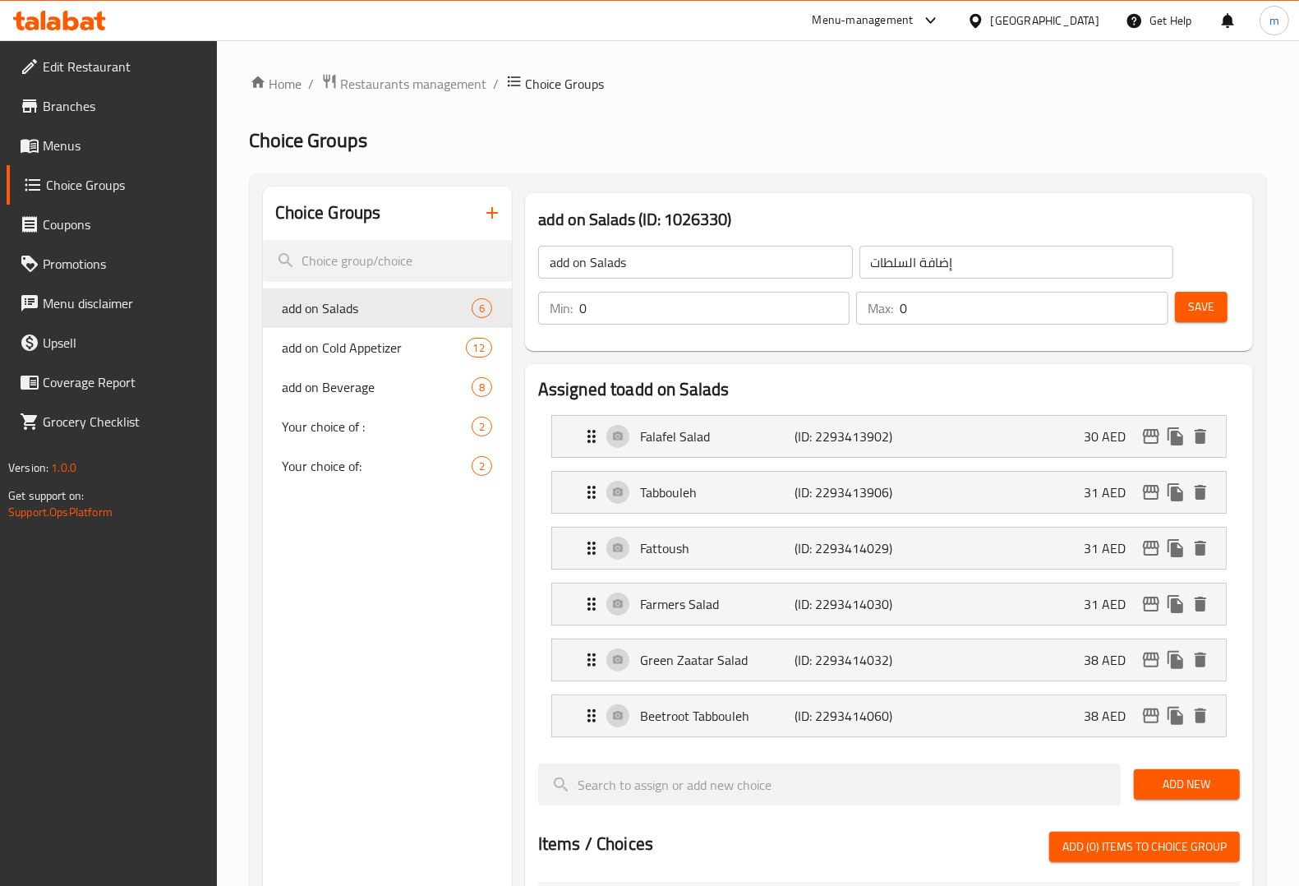
click at [71, 126] on link "Menus" at bounding box center [112, 145] width 210 height 39
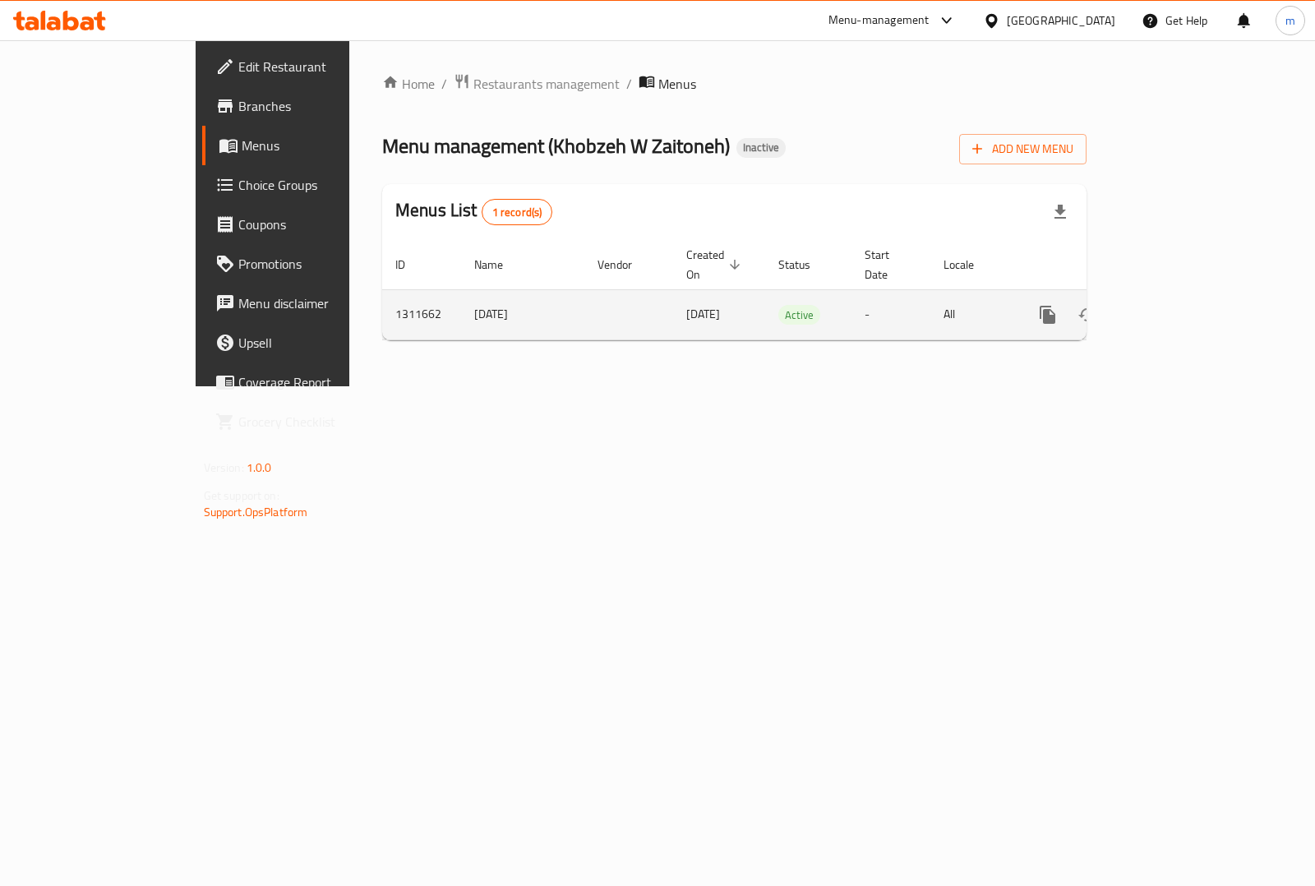
click at [1186, 295] on link "enhanced table" at bounding box center [1165, 314] width 39 height 39
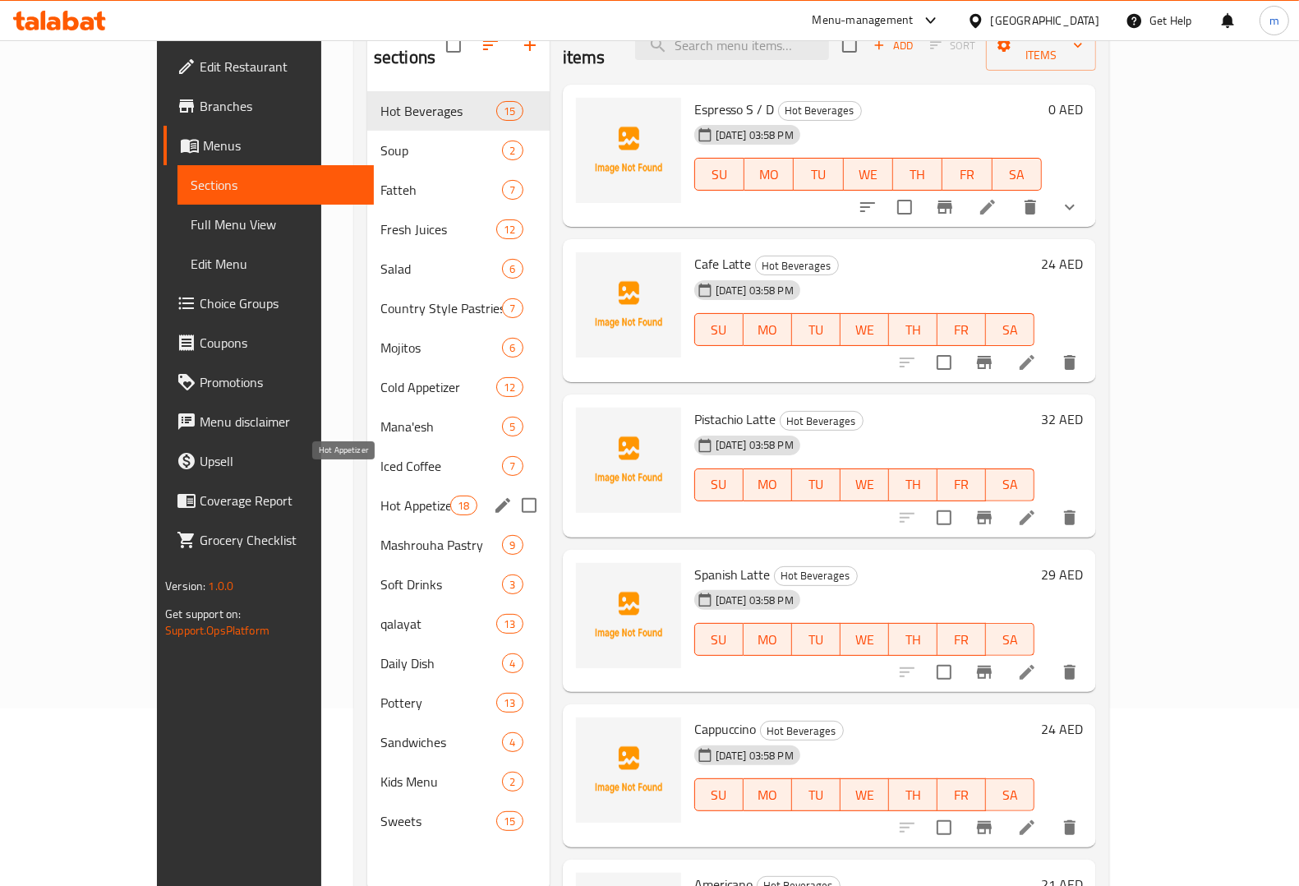
scroll to position [205, 0]
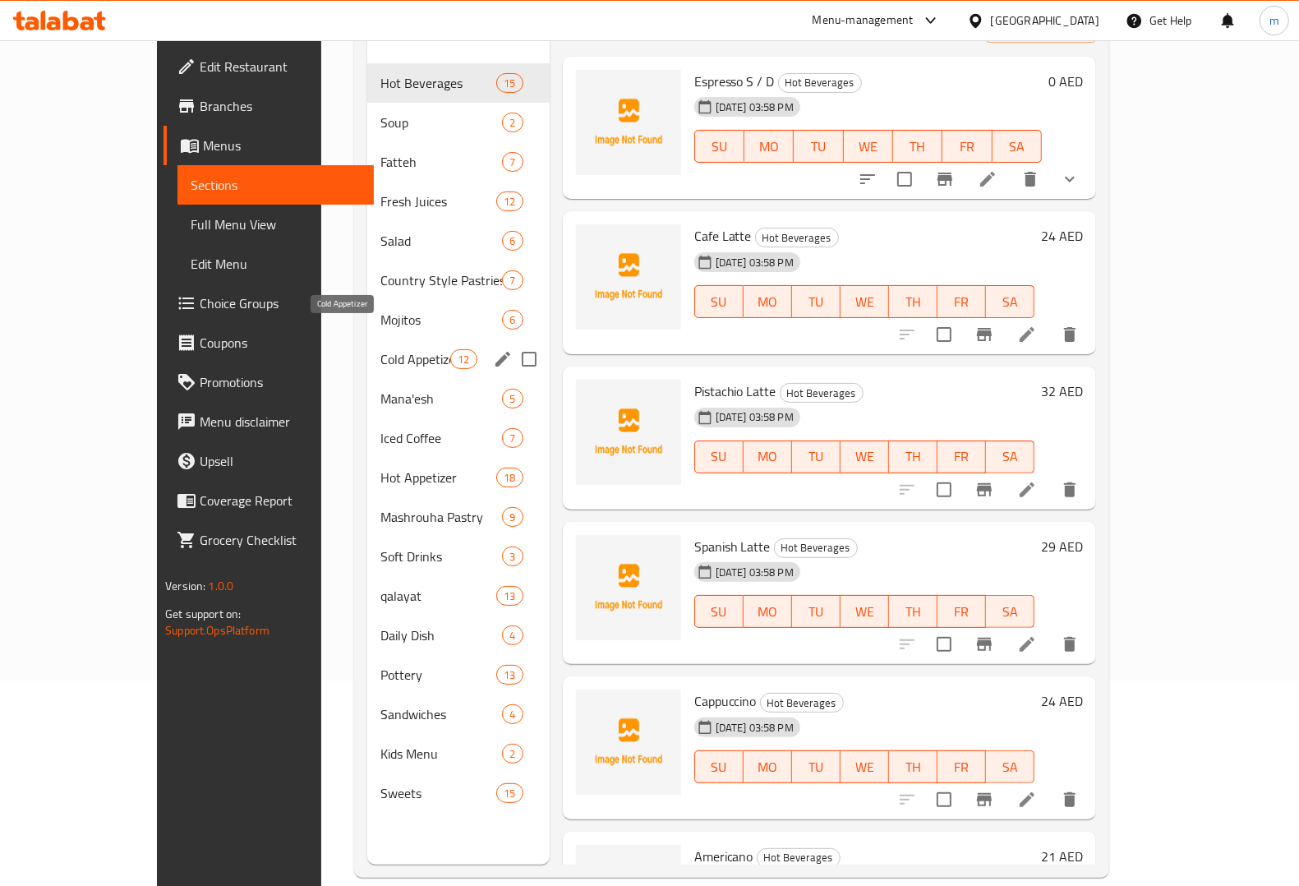
click at [380, 349] on span "Cold Appetizer" at bounding box center [415, 359] width 70 height 20
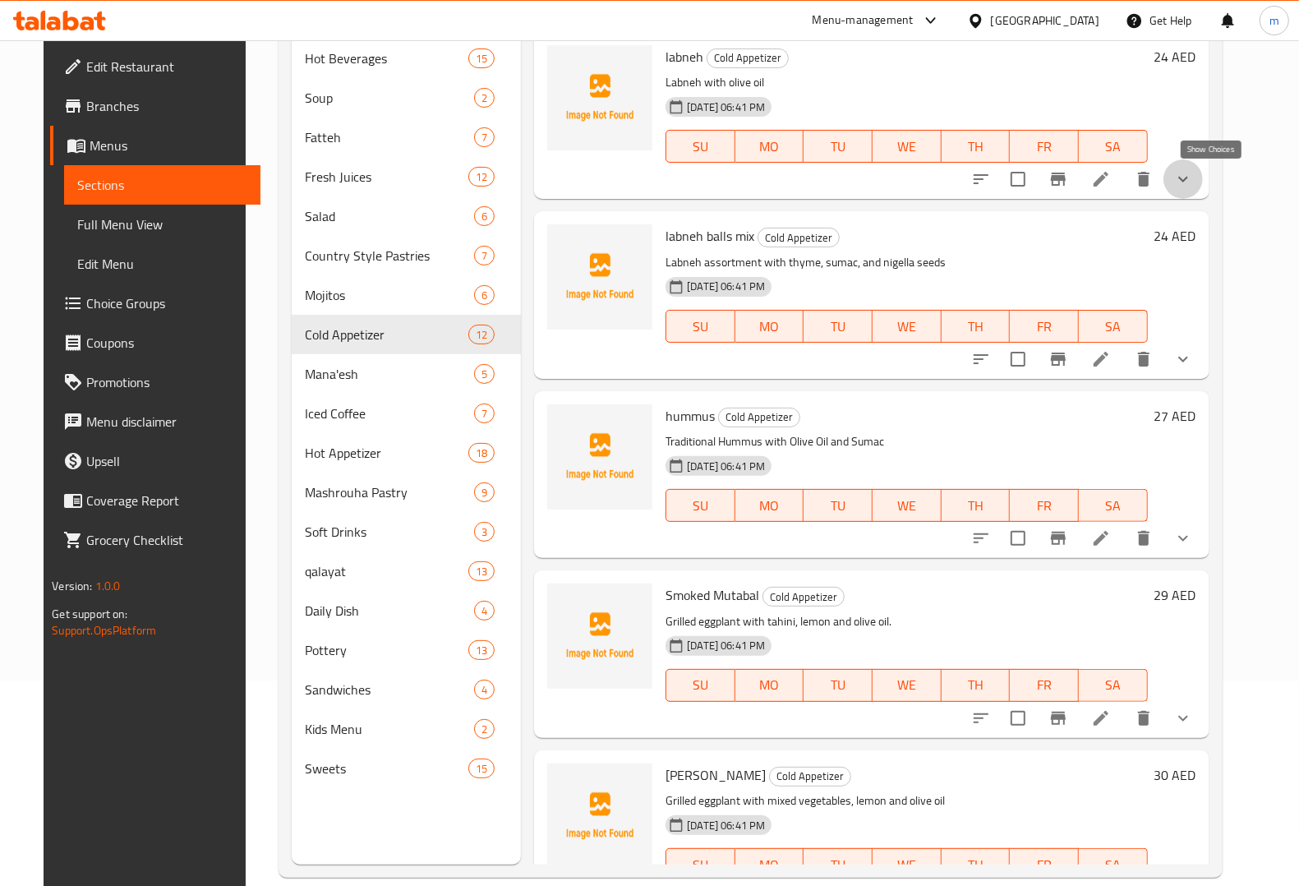
click at [1193, 173] on icon "show more" at bounding box center [1183, 179] width 20 height 20
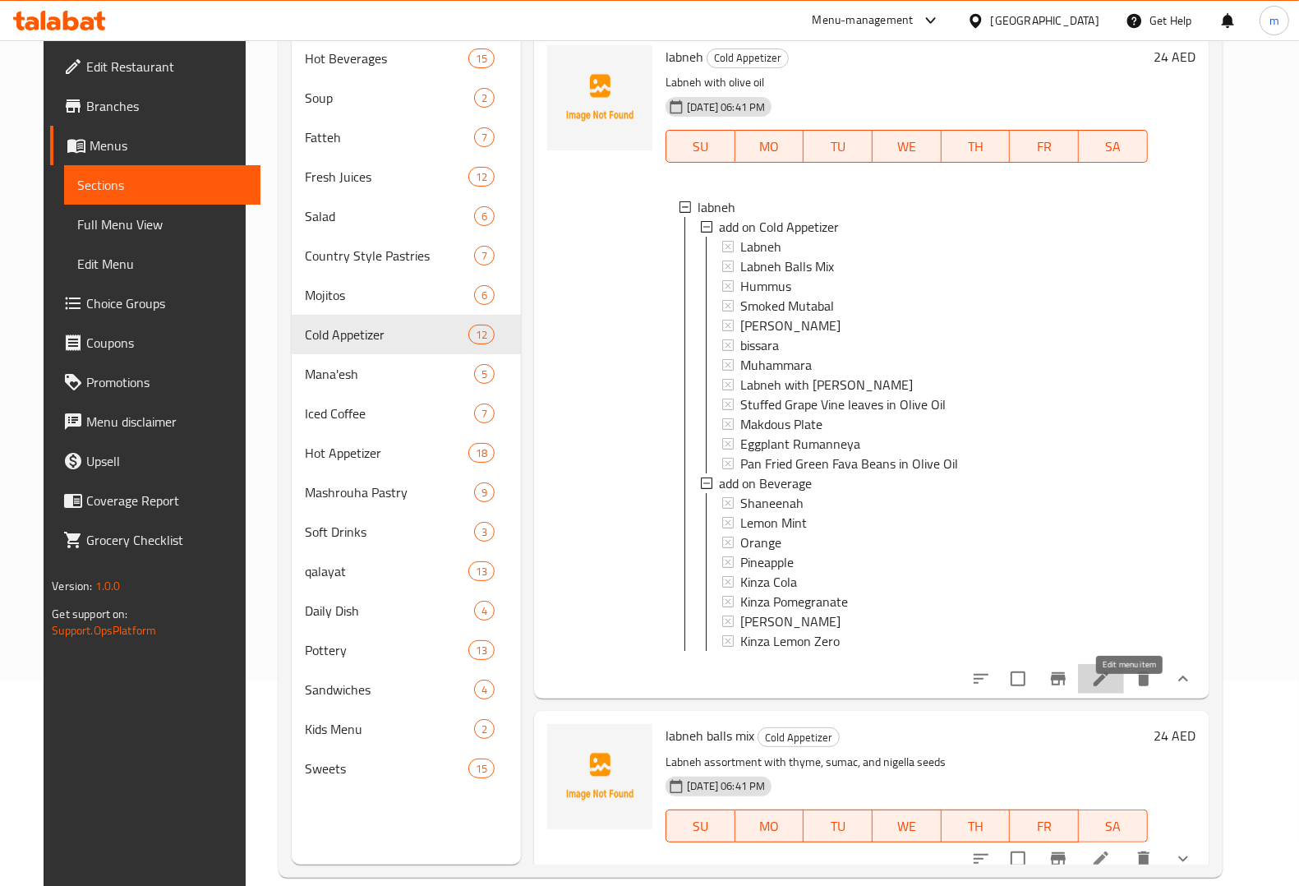
click at [1111, 689] on icon at bounding box center [1101, 679] width 20 height 20
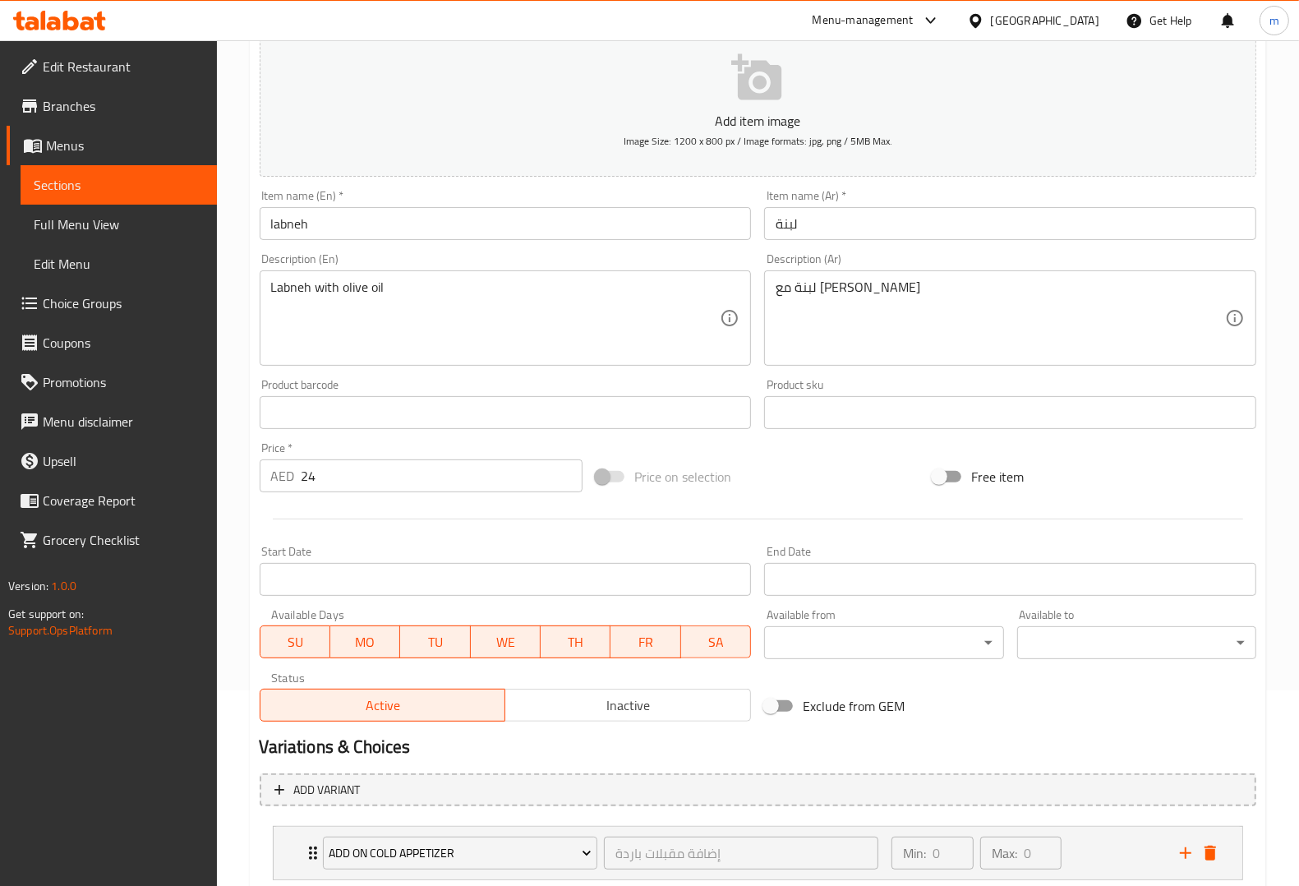
scroll to position [370, 0]
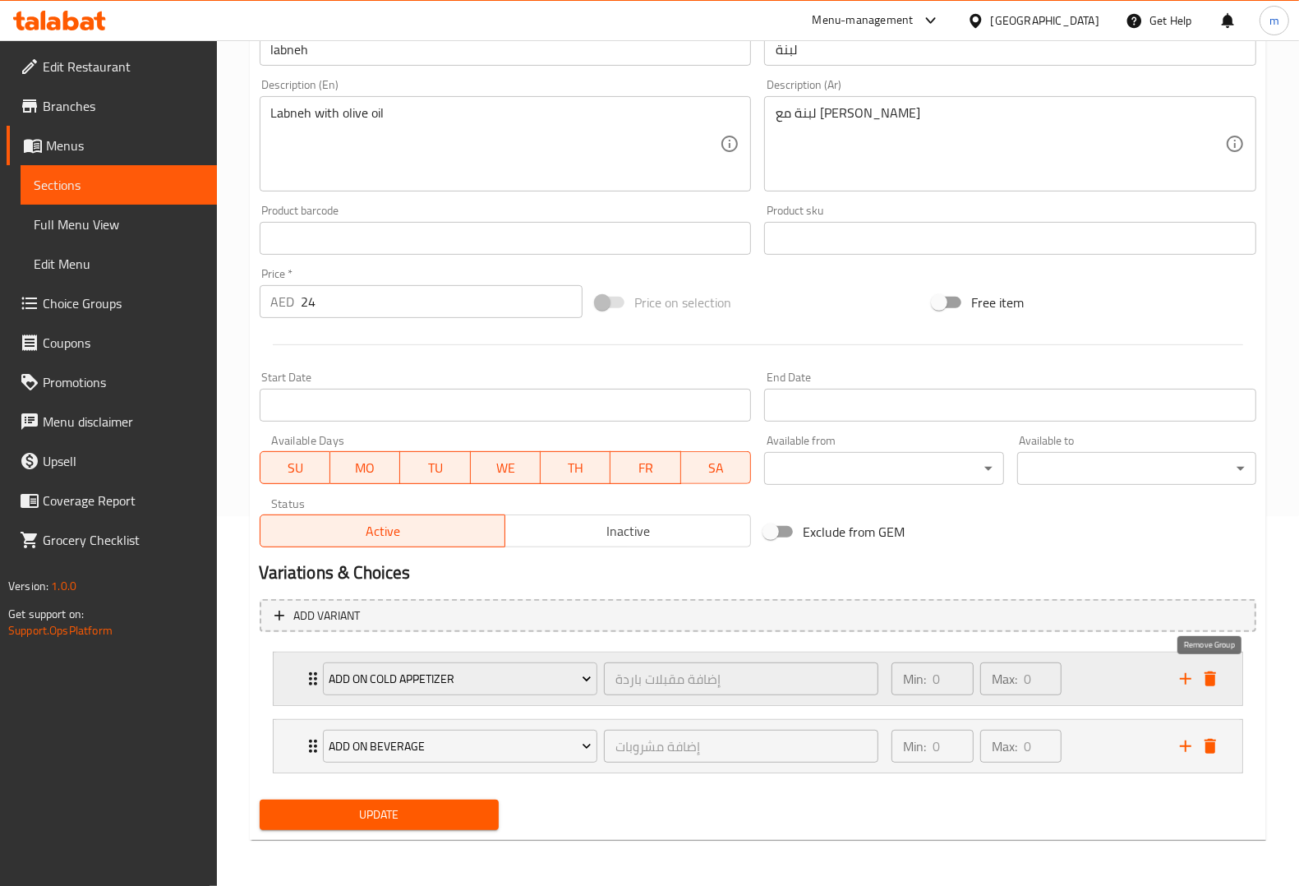
click at [1216, 679] on icon "delete" at bounding box center [1210, 679] width 20 height 20
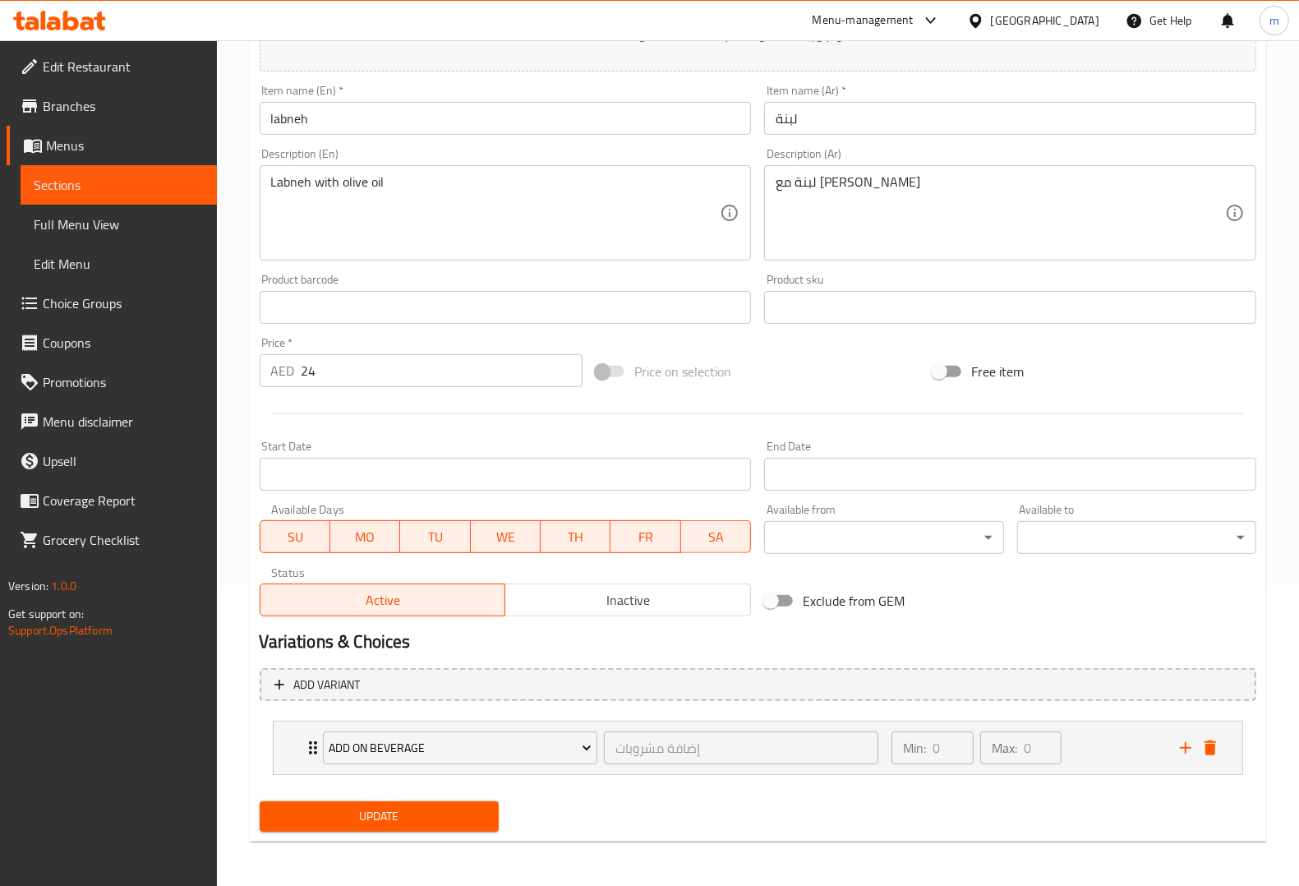
click at [355, 823] on span "Update" at bounding box center [379, 816] width 213 height 21
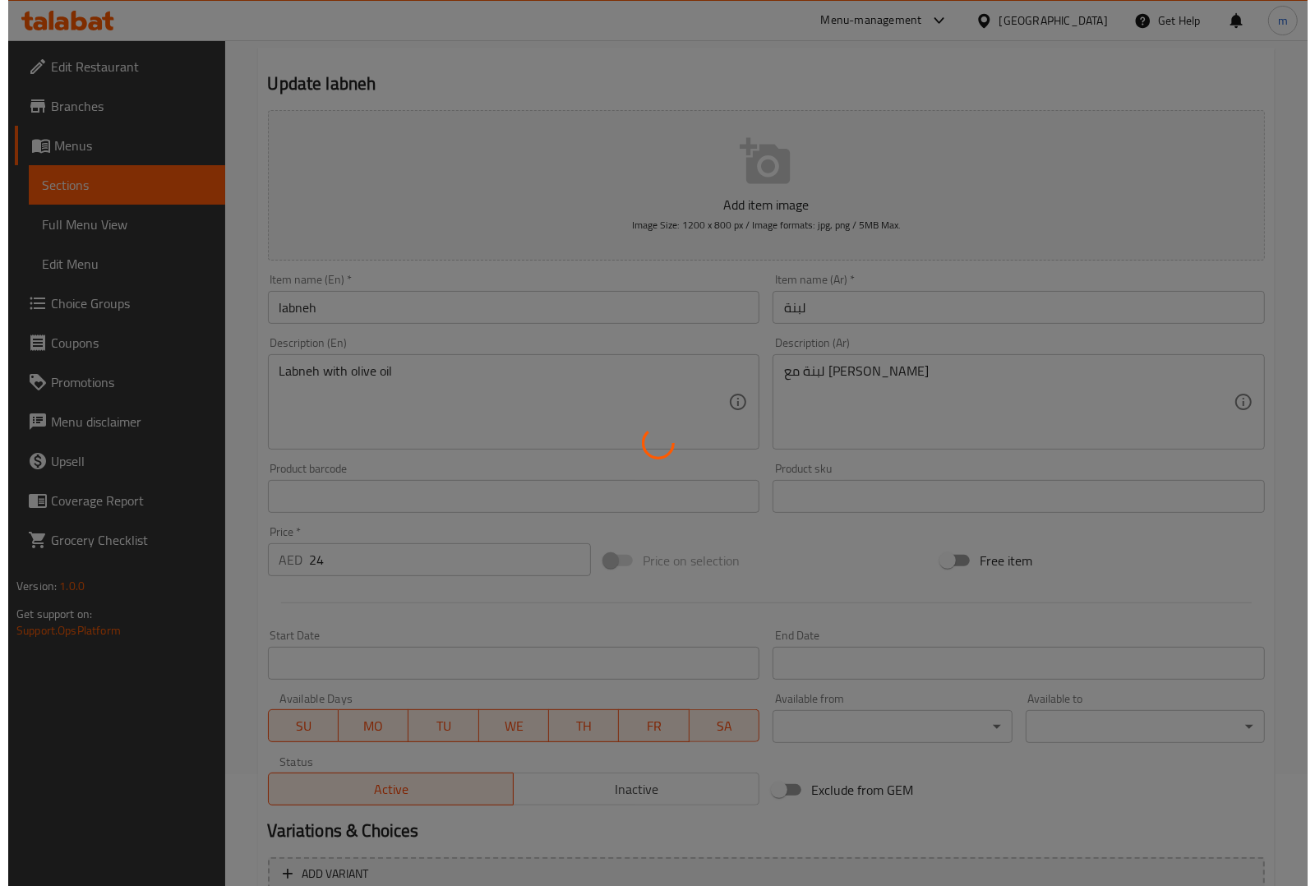
scroll to position [0, 0]
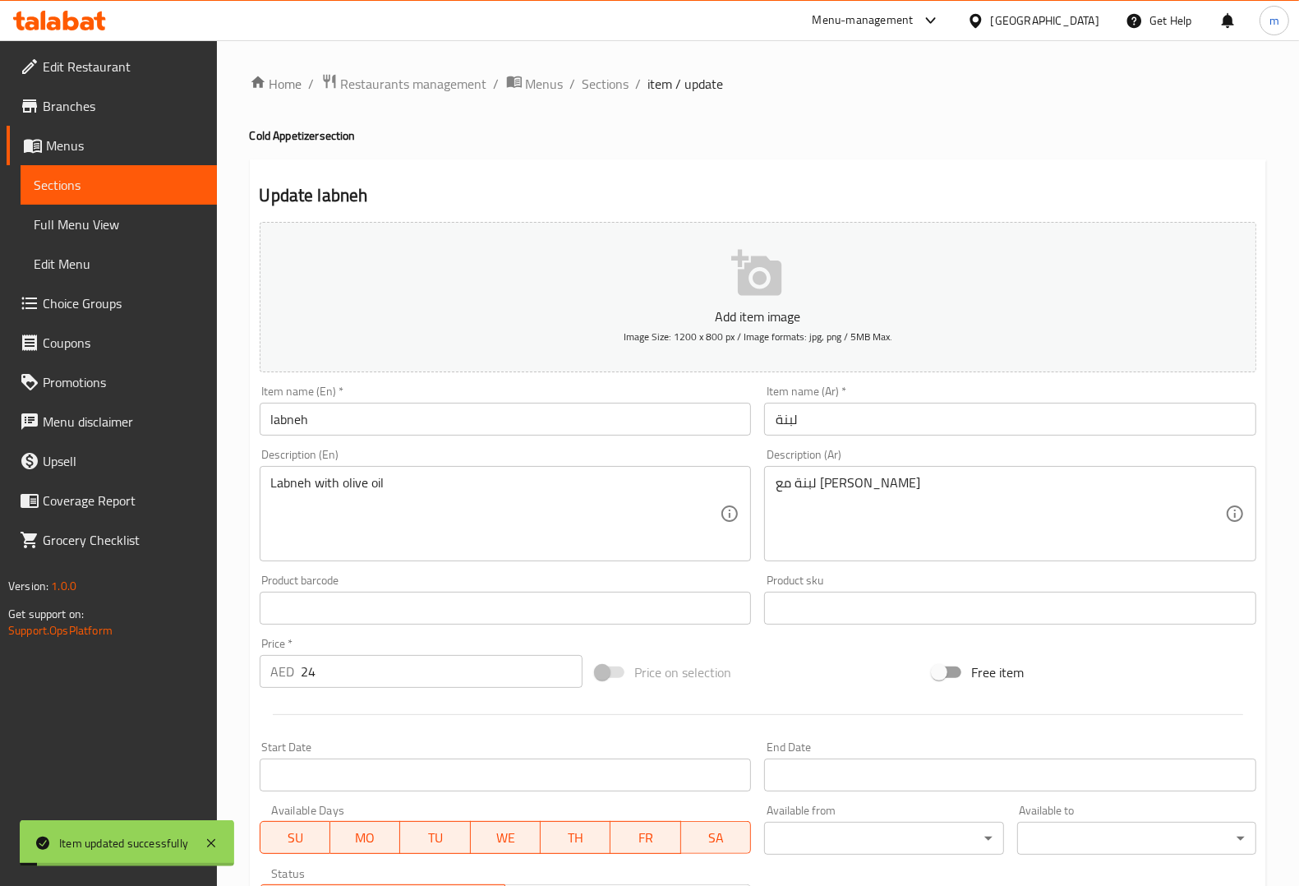
click at [163, 191] on span "Sections" at bounding box center [119, 185] width 170 height 20
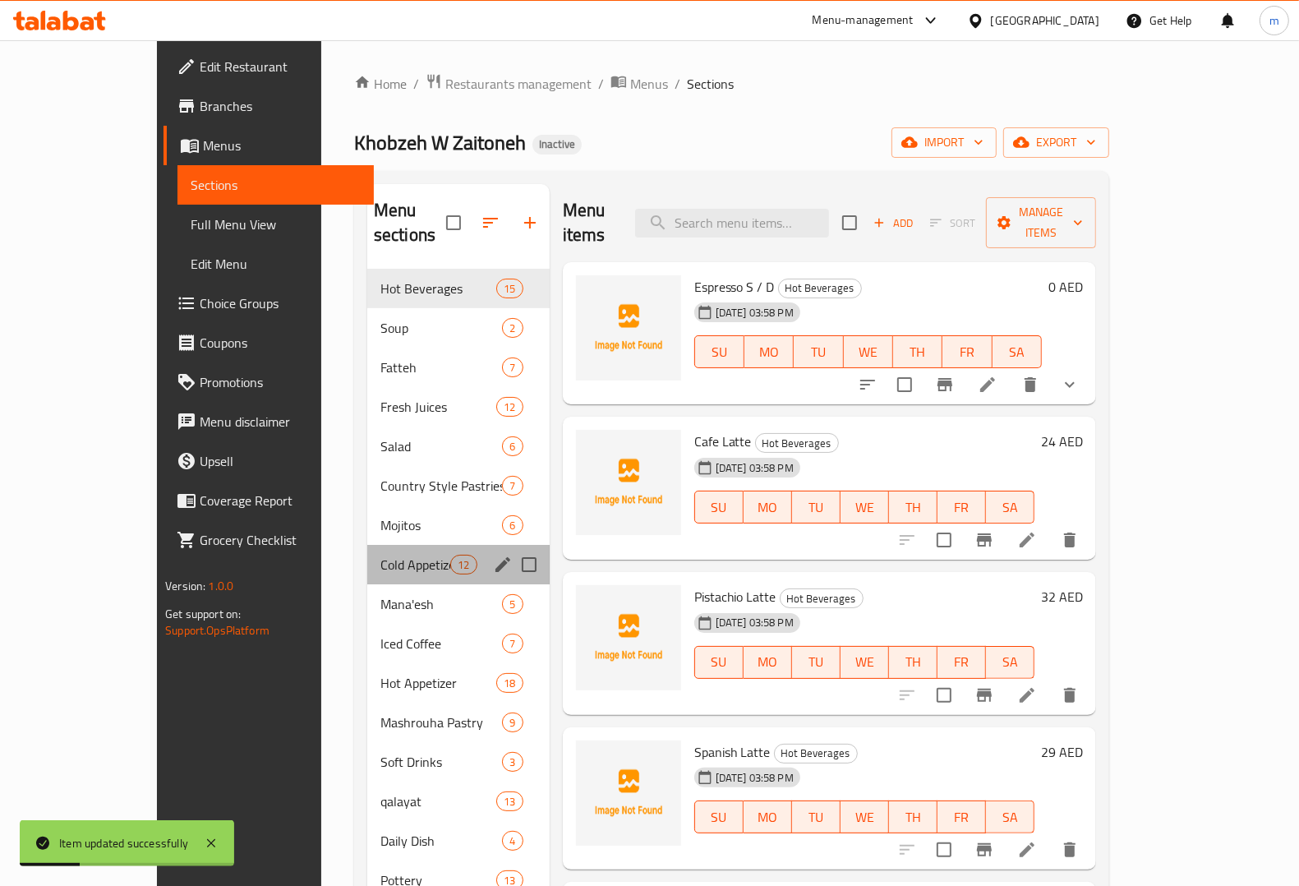
click at [367, 553] on div "Cold Appetizer 12" at bounding box center [458, 564] width 182 height 39
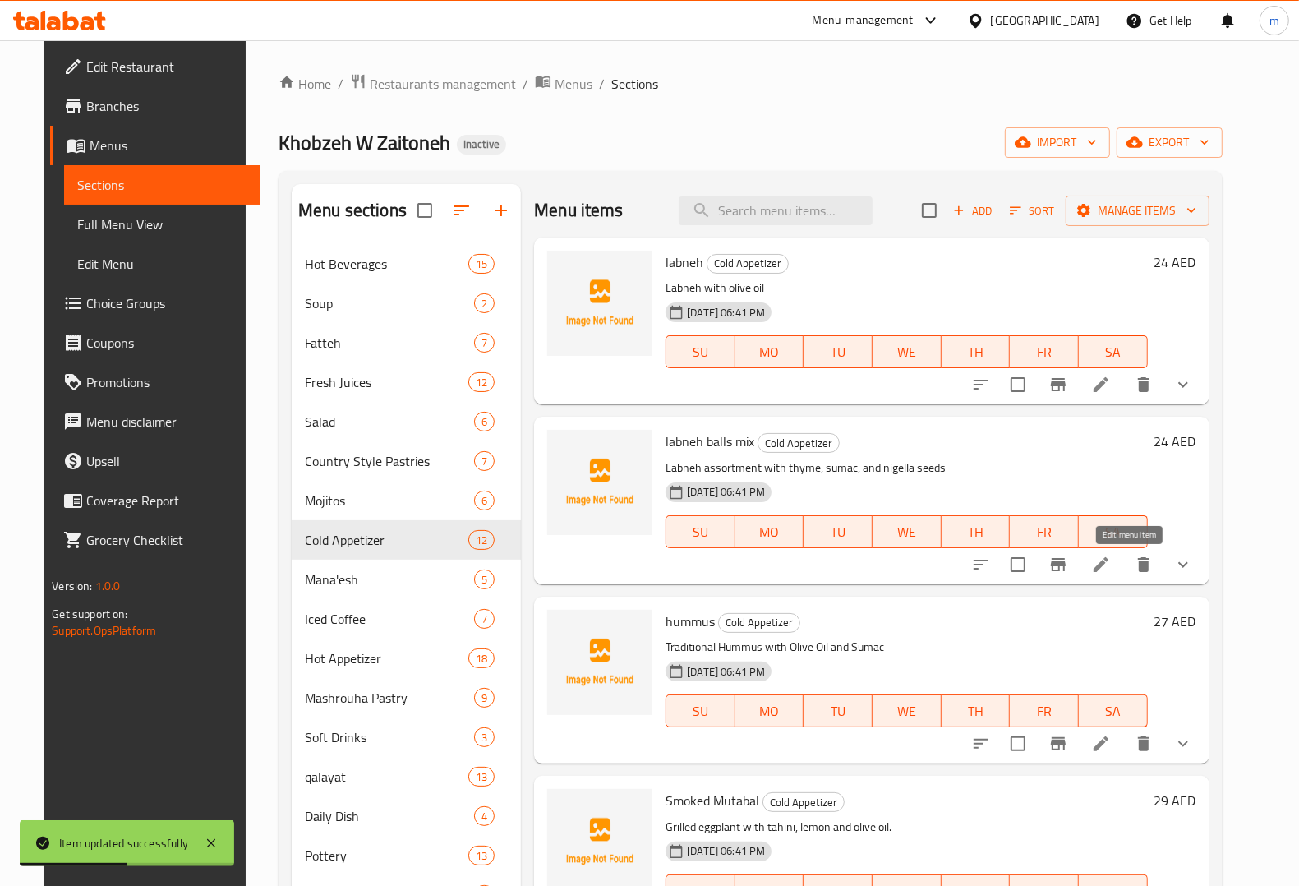
click at [1111, 564] on icon at bounding box center [1101, 565] width 20 height 20
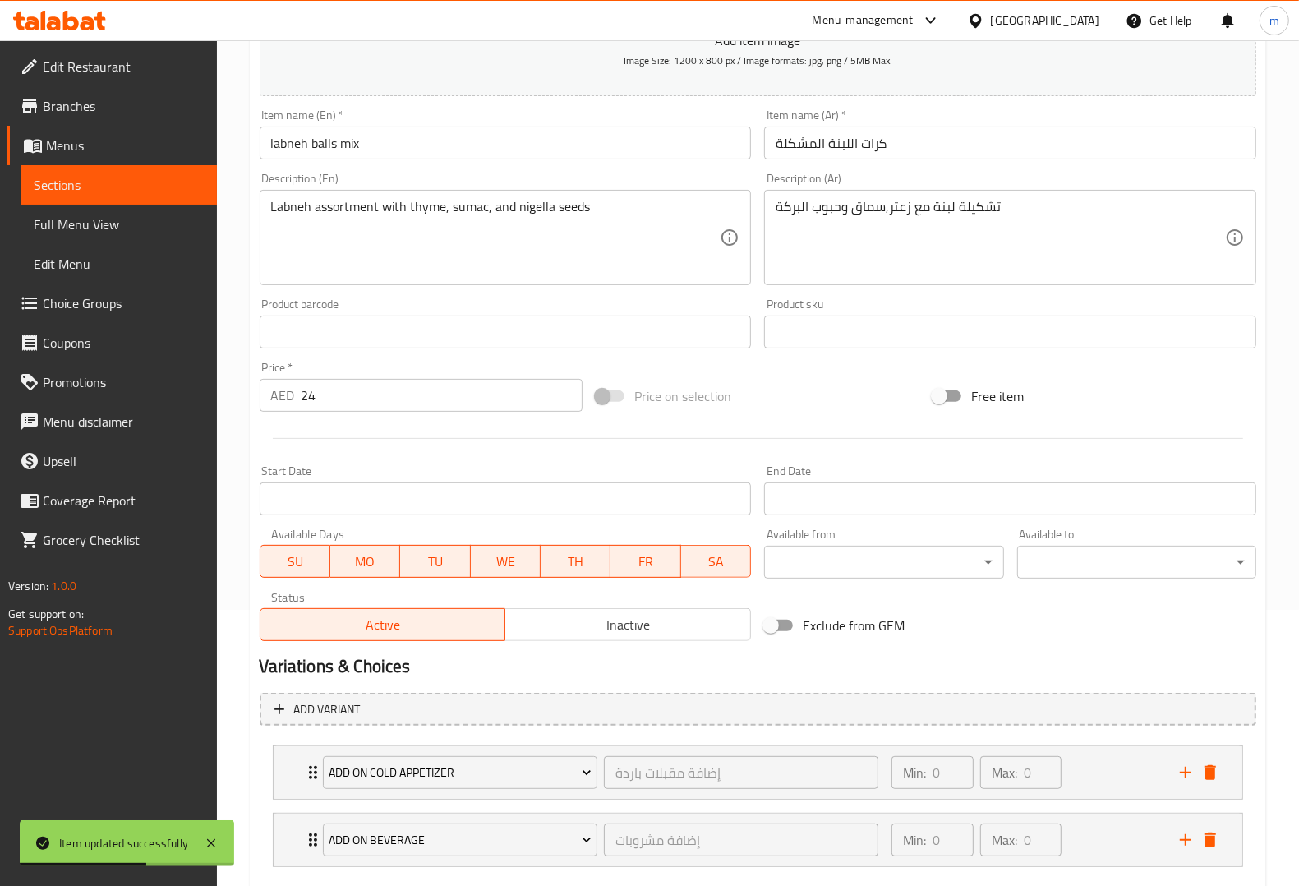
scroll to position [370, 0]
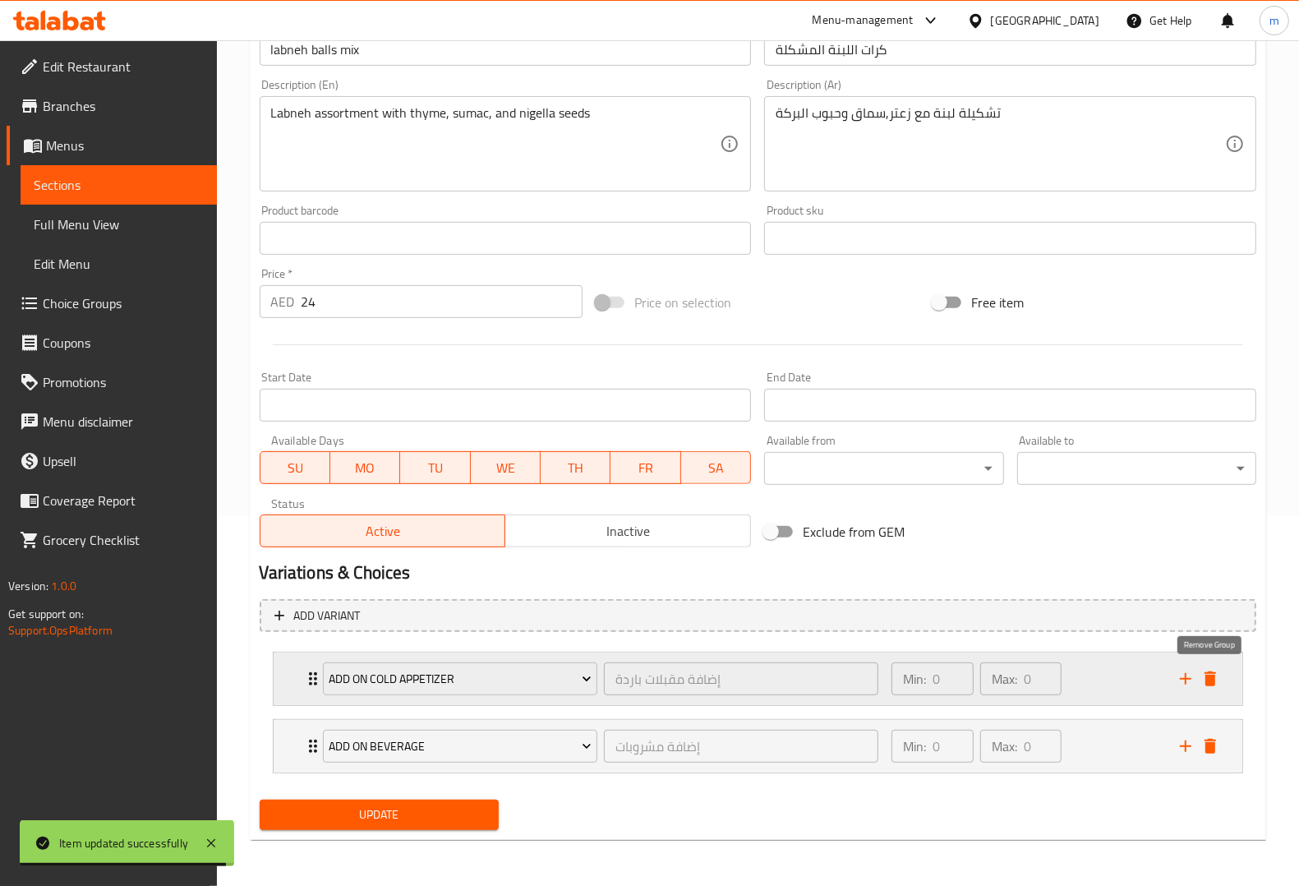
click at [1214, 679] on icon "delete" at bounding box center [1211, 678] width 12 height 15
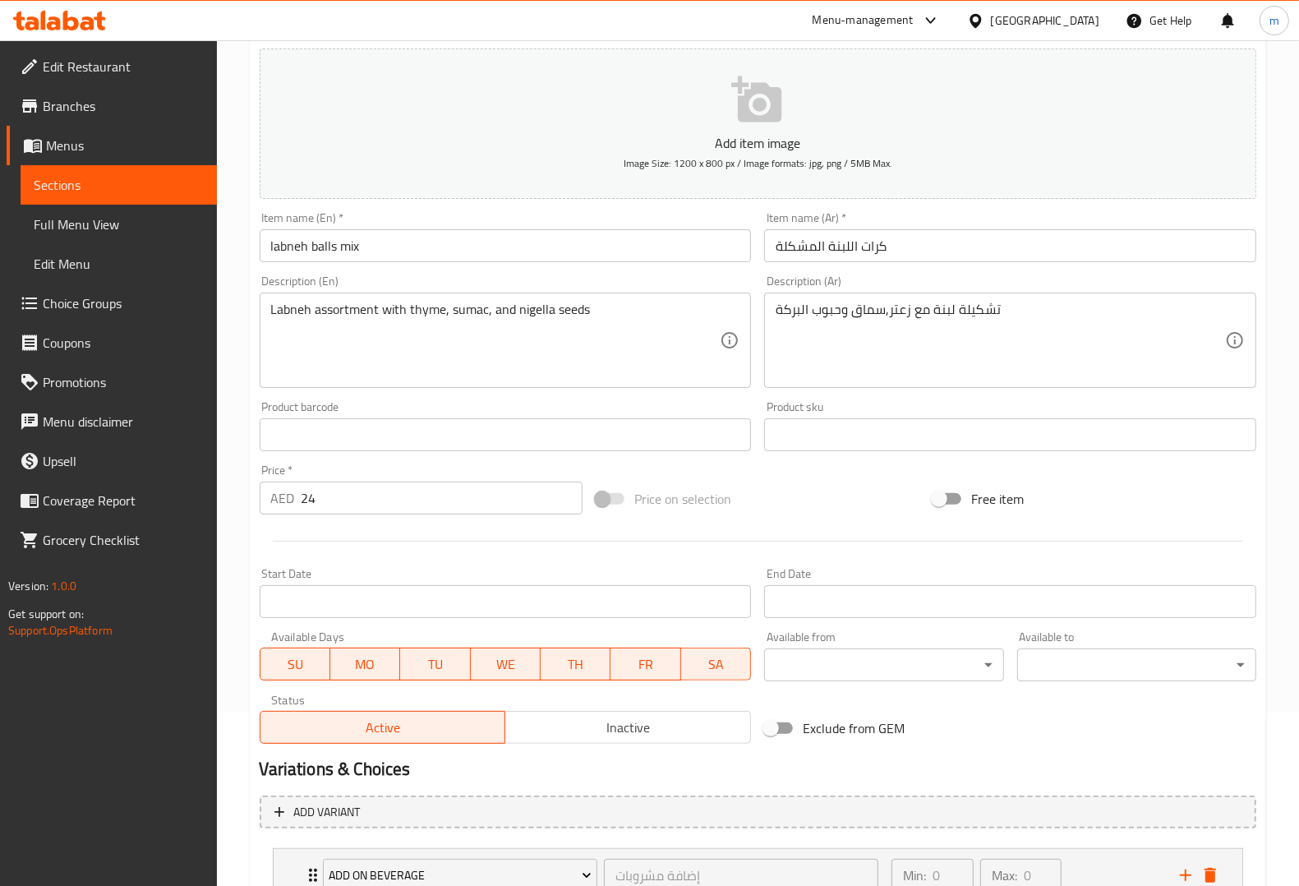
scroll to position [301, 0]
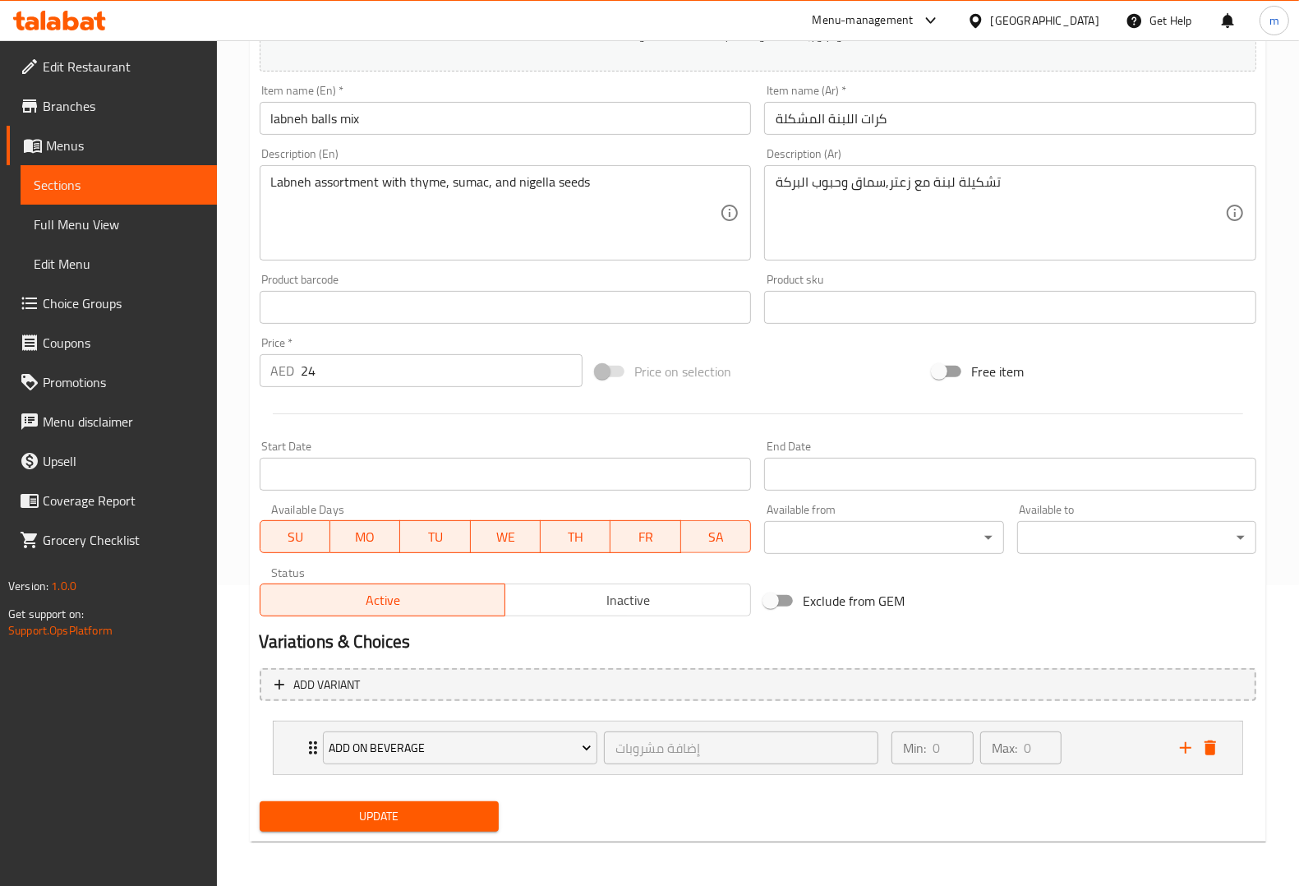
click at [433, 805] on button "Update" at bounding box center [379, 816] width 239 height 30
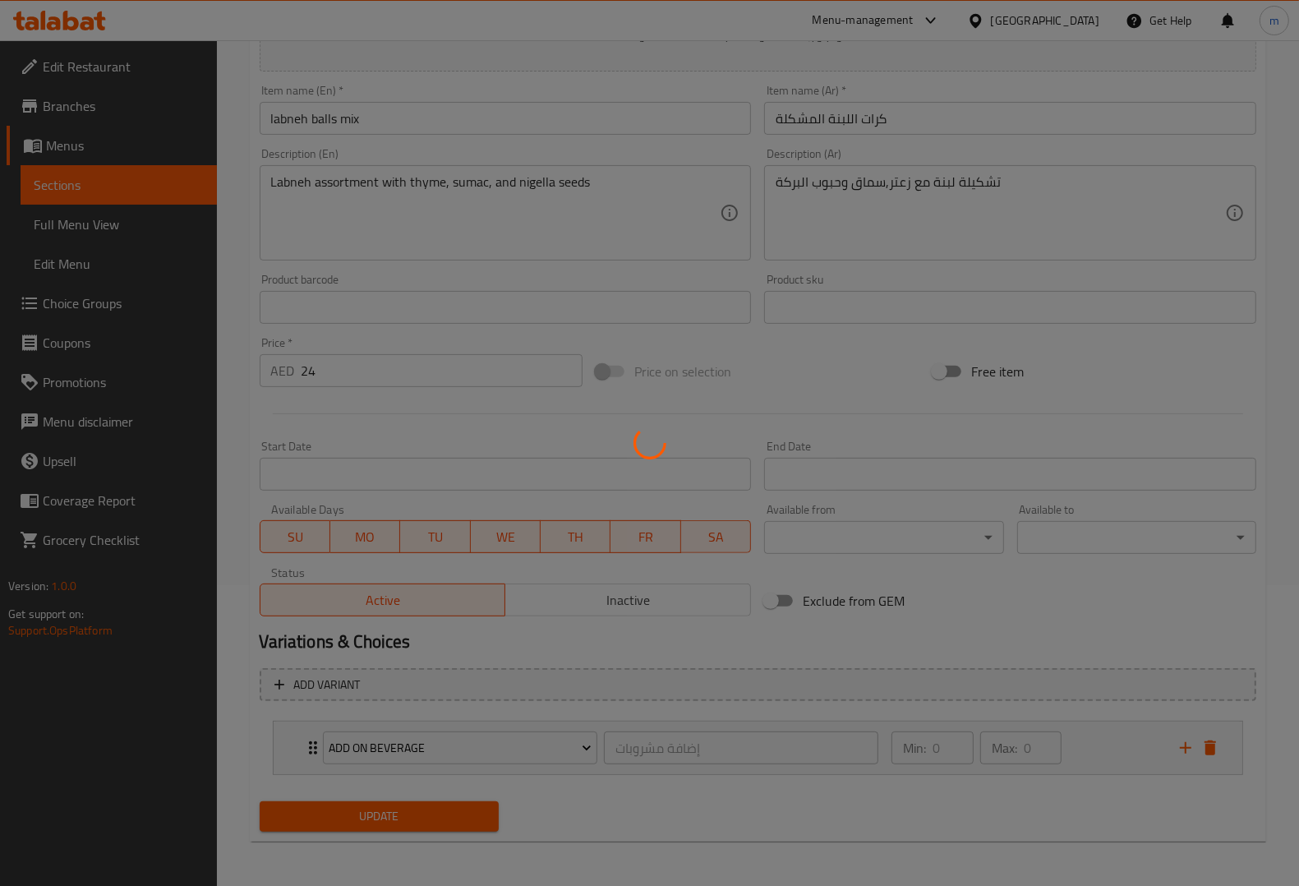
click at [433, 823] on div at bounding box center [649, 443] width 1299 height 886
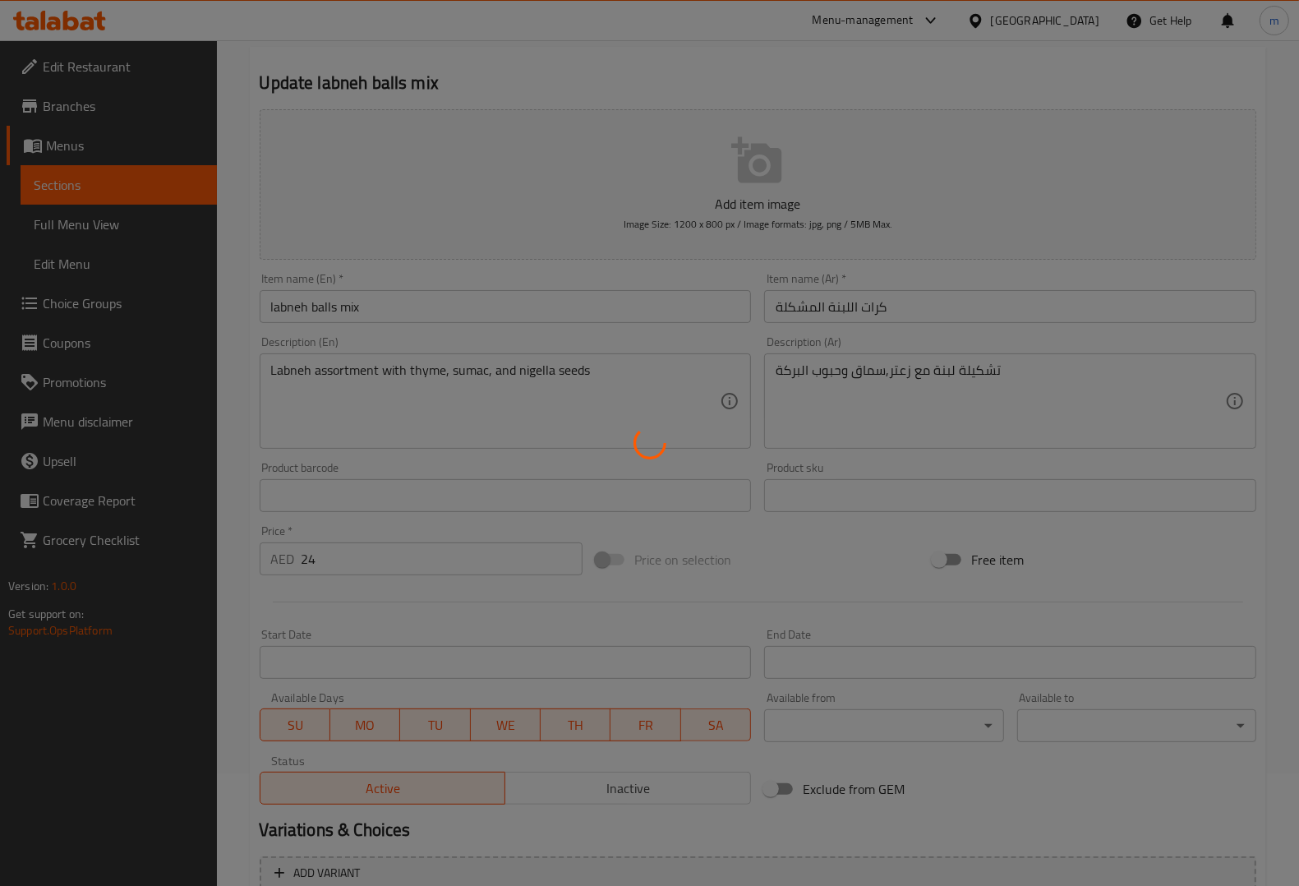
scroll to position [0, 0]
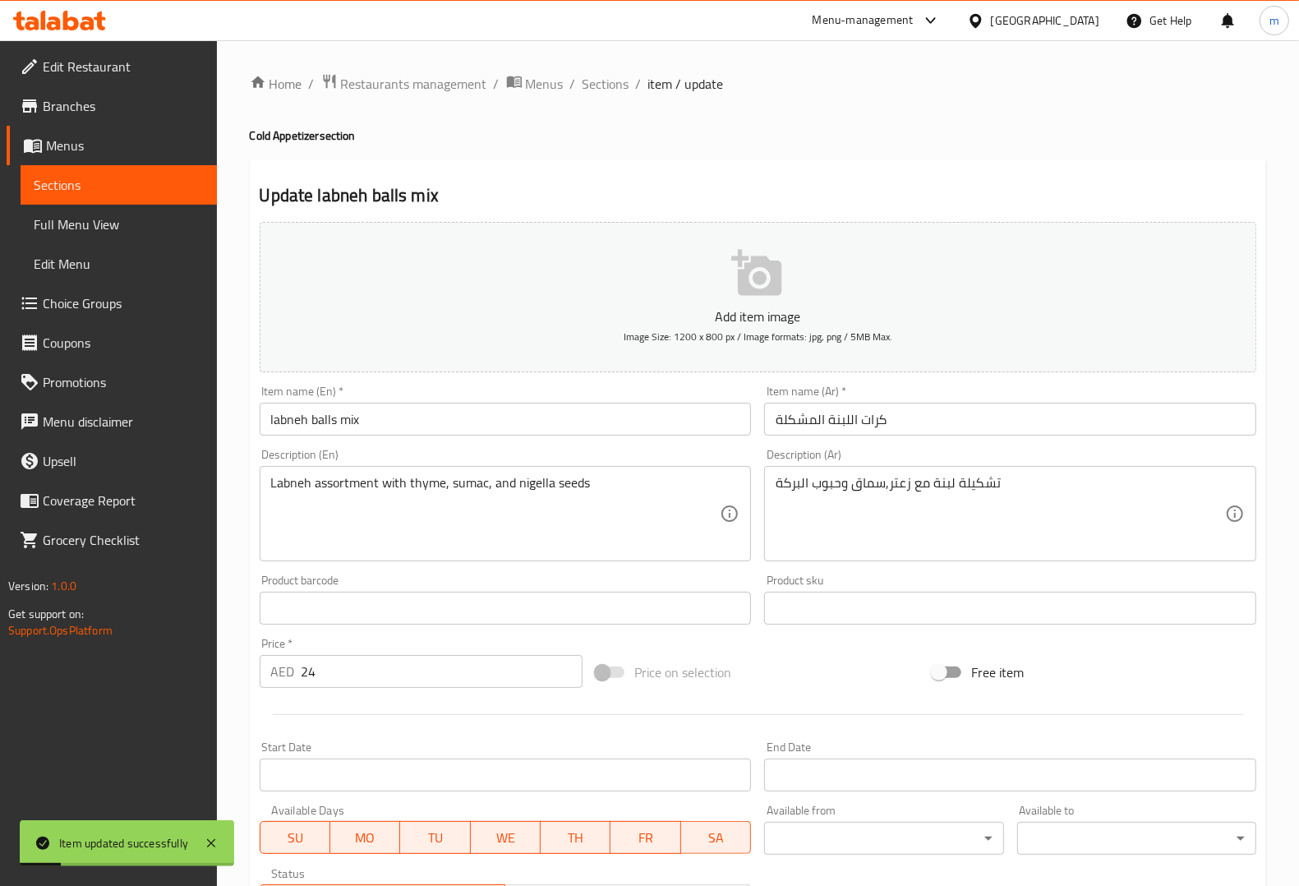
click at [115, 197] on link "Sections" at bounding box center [119, 184] width 196 height 39
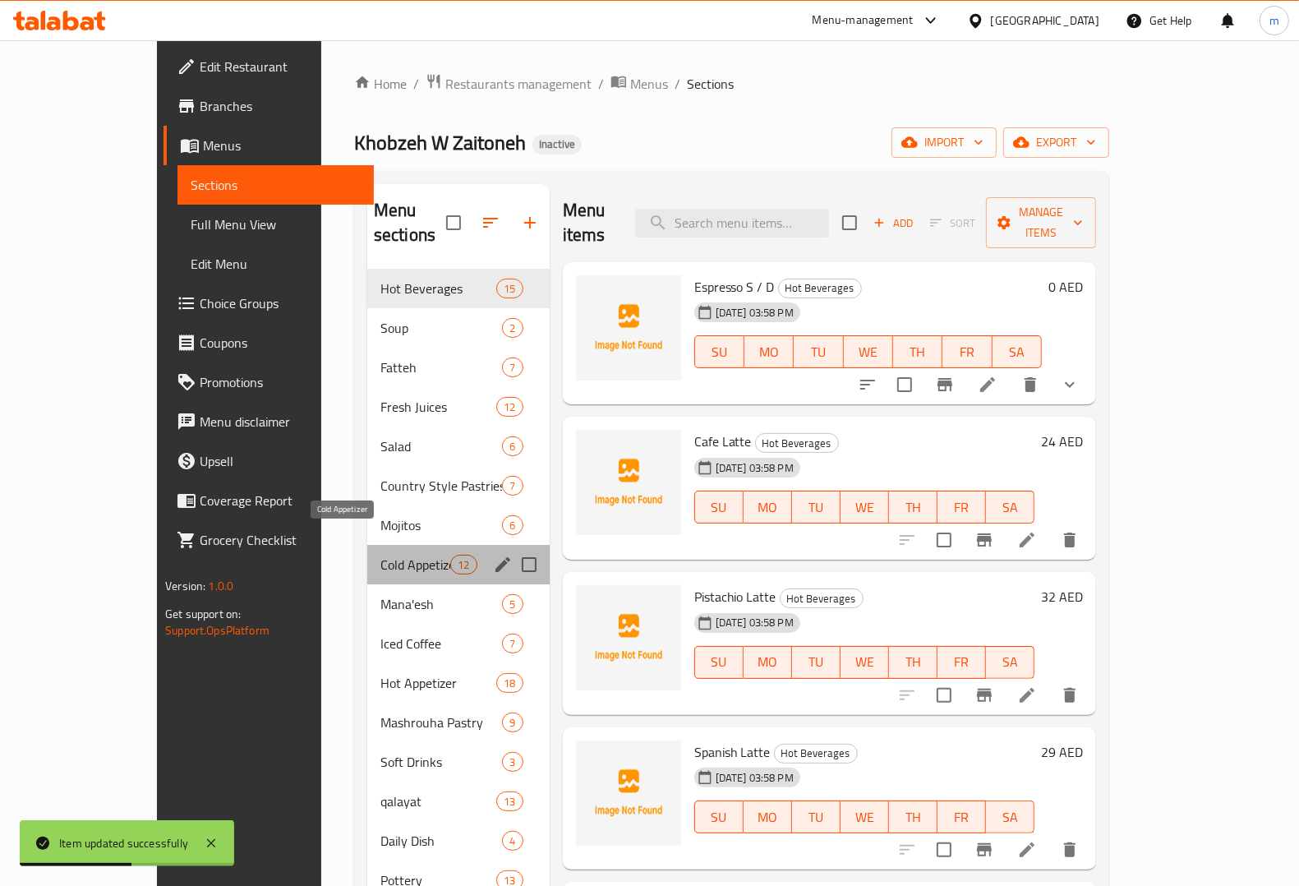
click at [380, 555] on span "Cold Appetizer" at bounding box center [415, 565] width 70 height 20
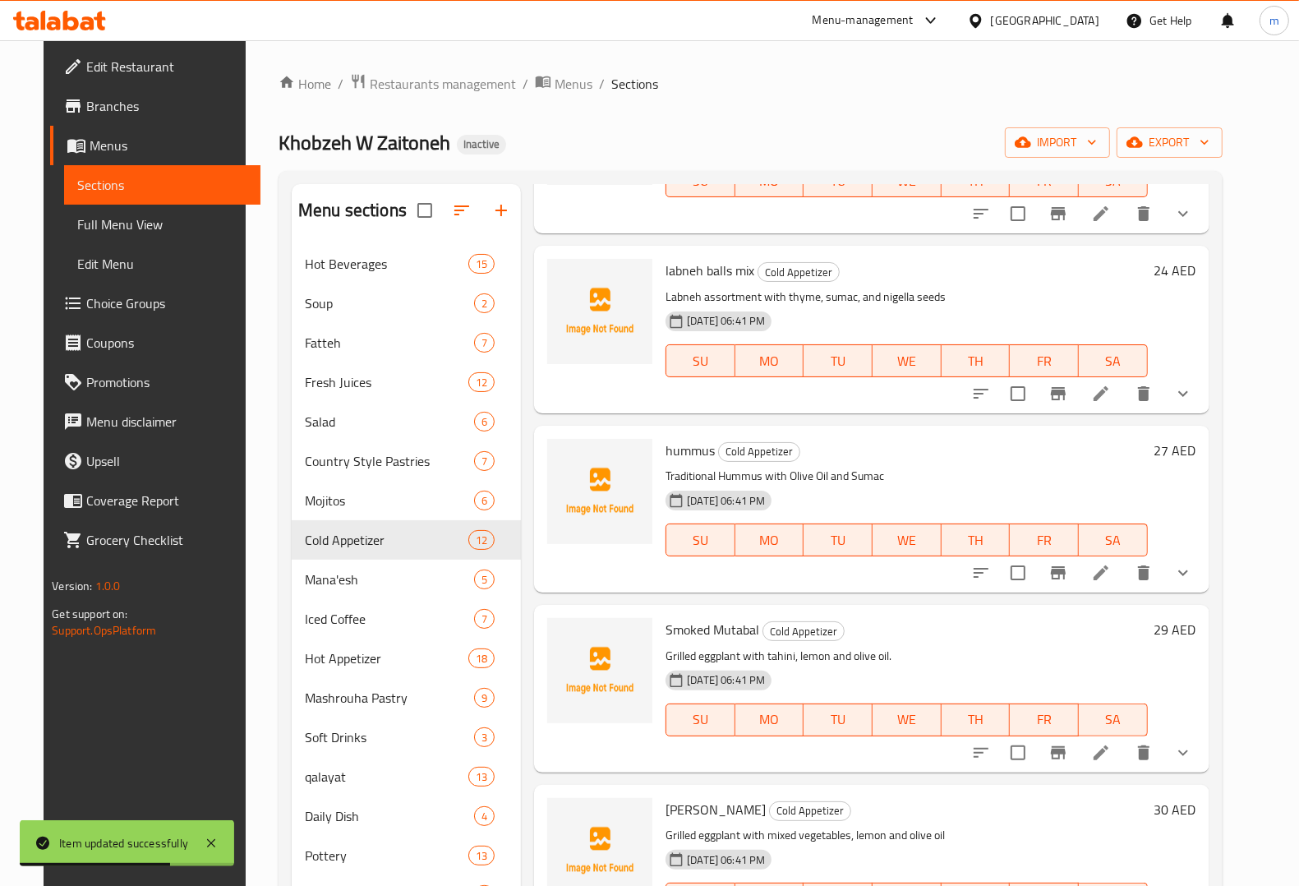
scroll to position [205, 0]
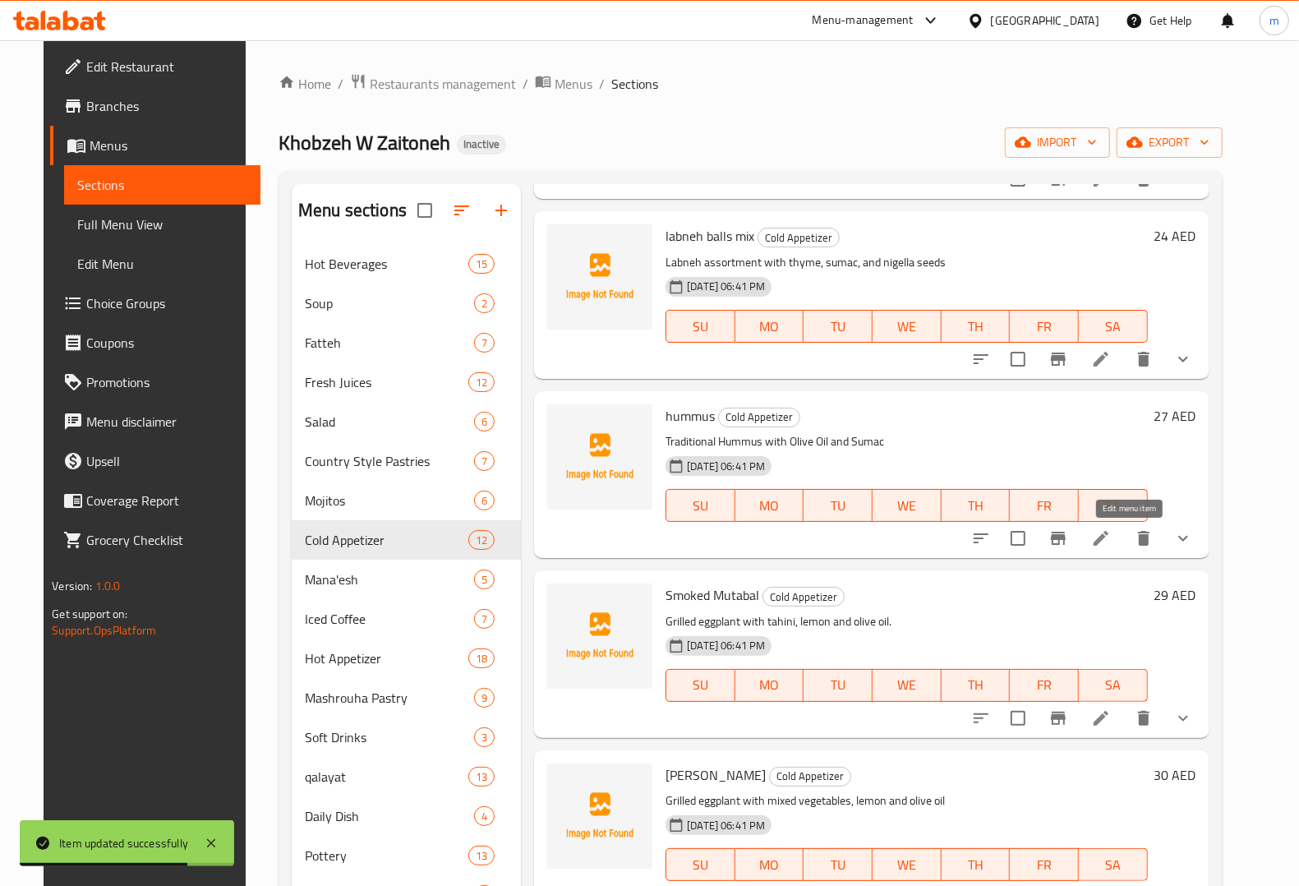
click at [1111, 544] on icon at bounding box center [1101, 538] width 20 height 20
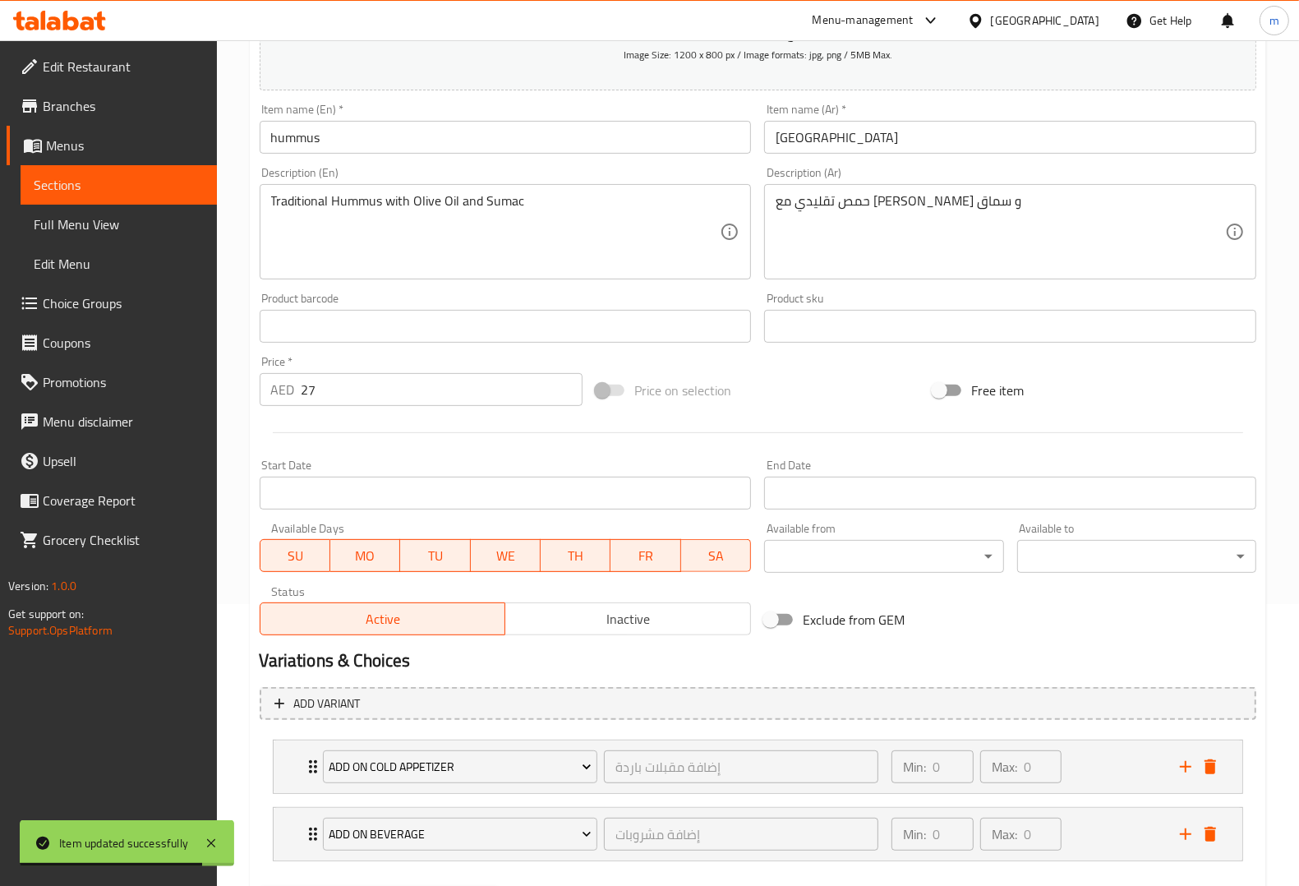
scroll to position [370, 0]
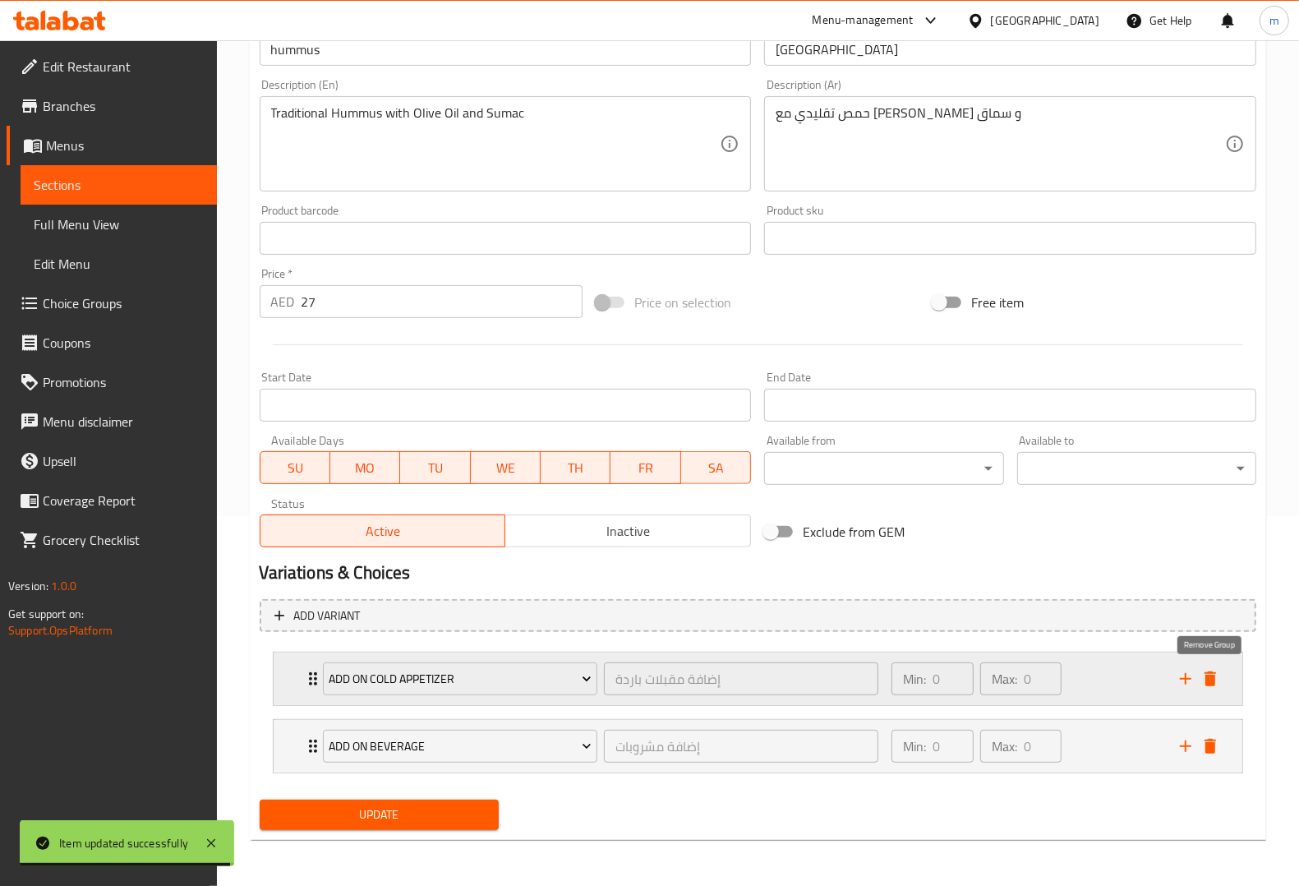
click at [1212, 678] on icon "delete" at bounding box center [1211, 678] width 12 height 15
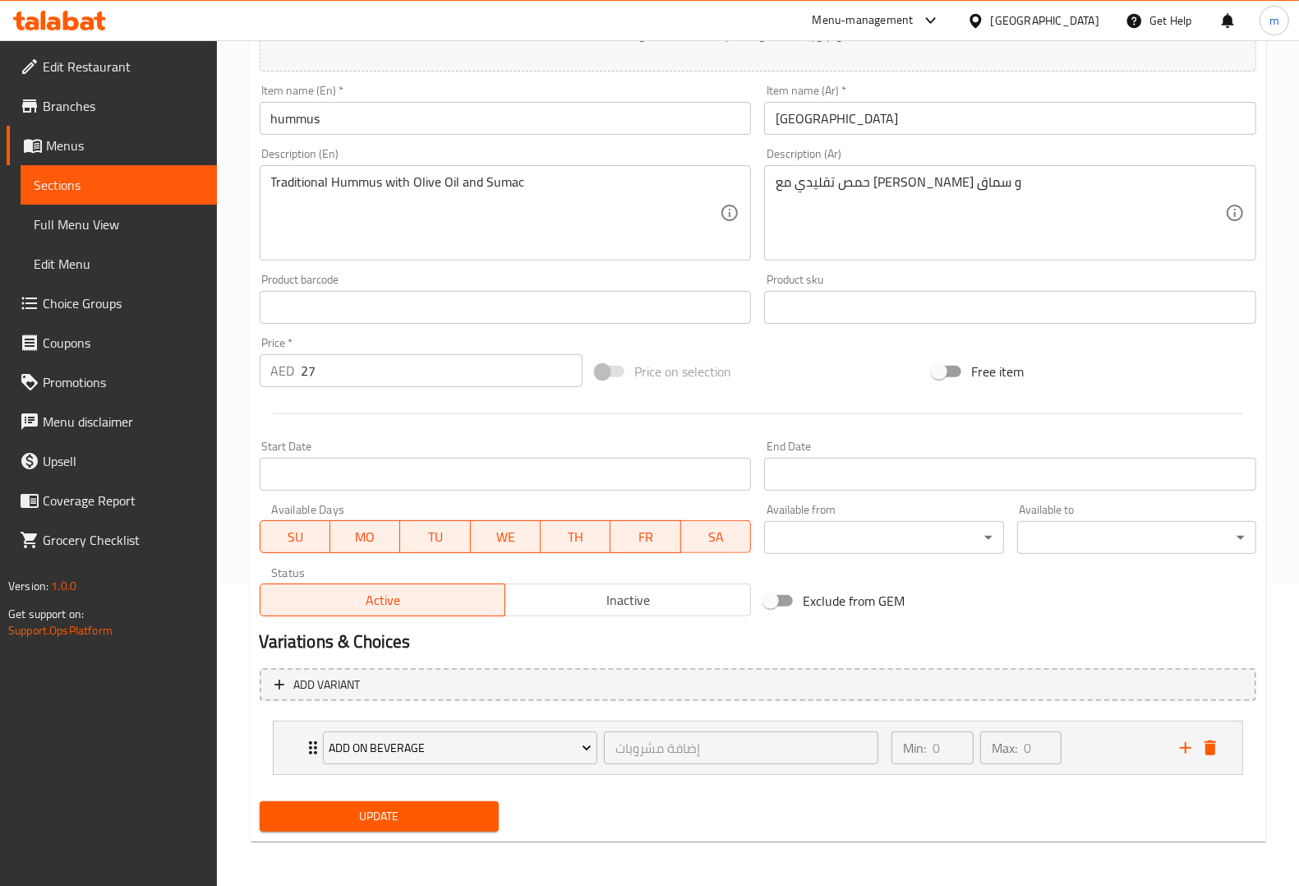
click at [456, 806] on span "Update" at bounding box center [379, 816] width 213 height 21
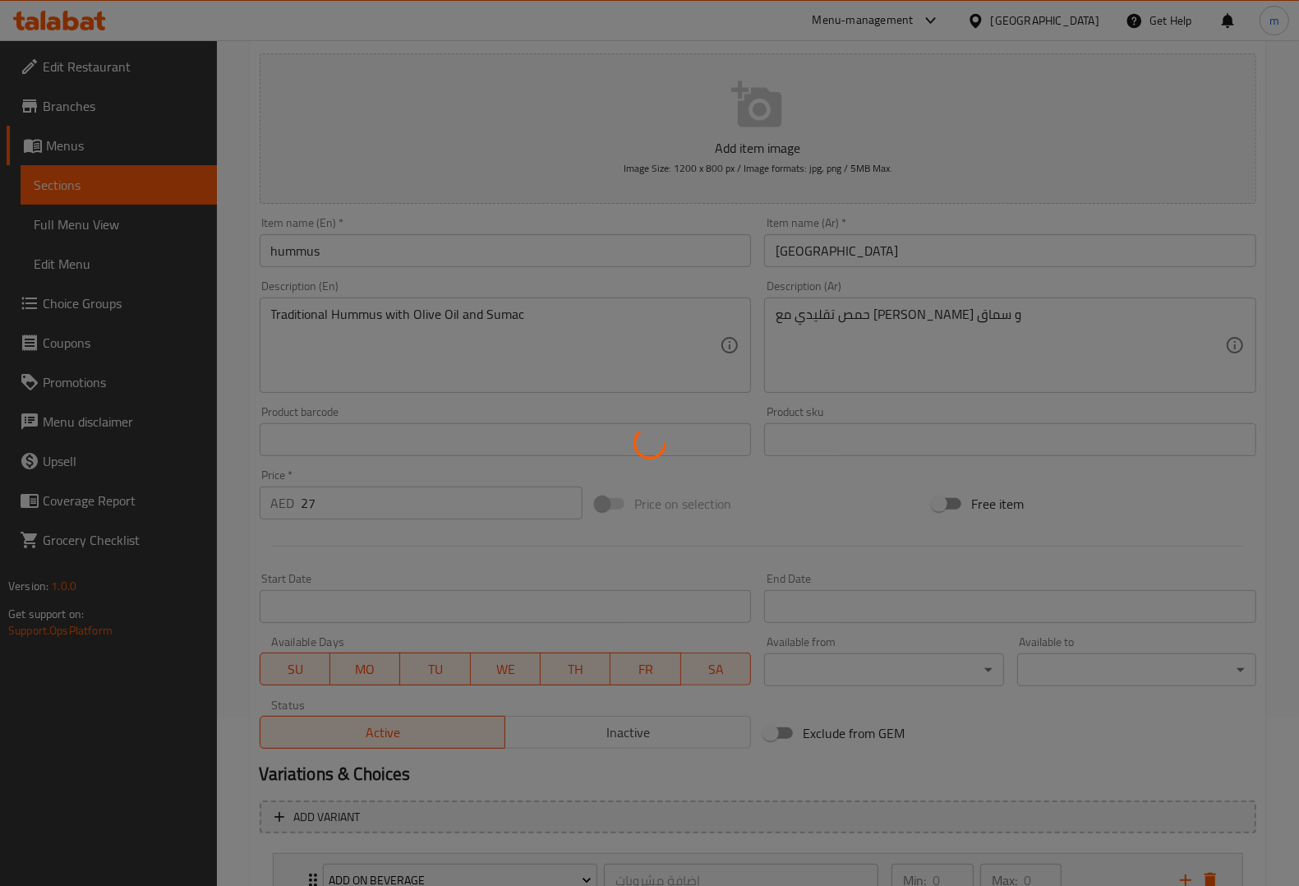
scroll to position [0, 0]
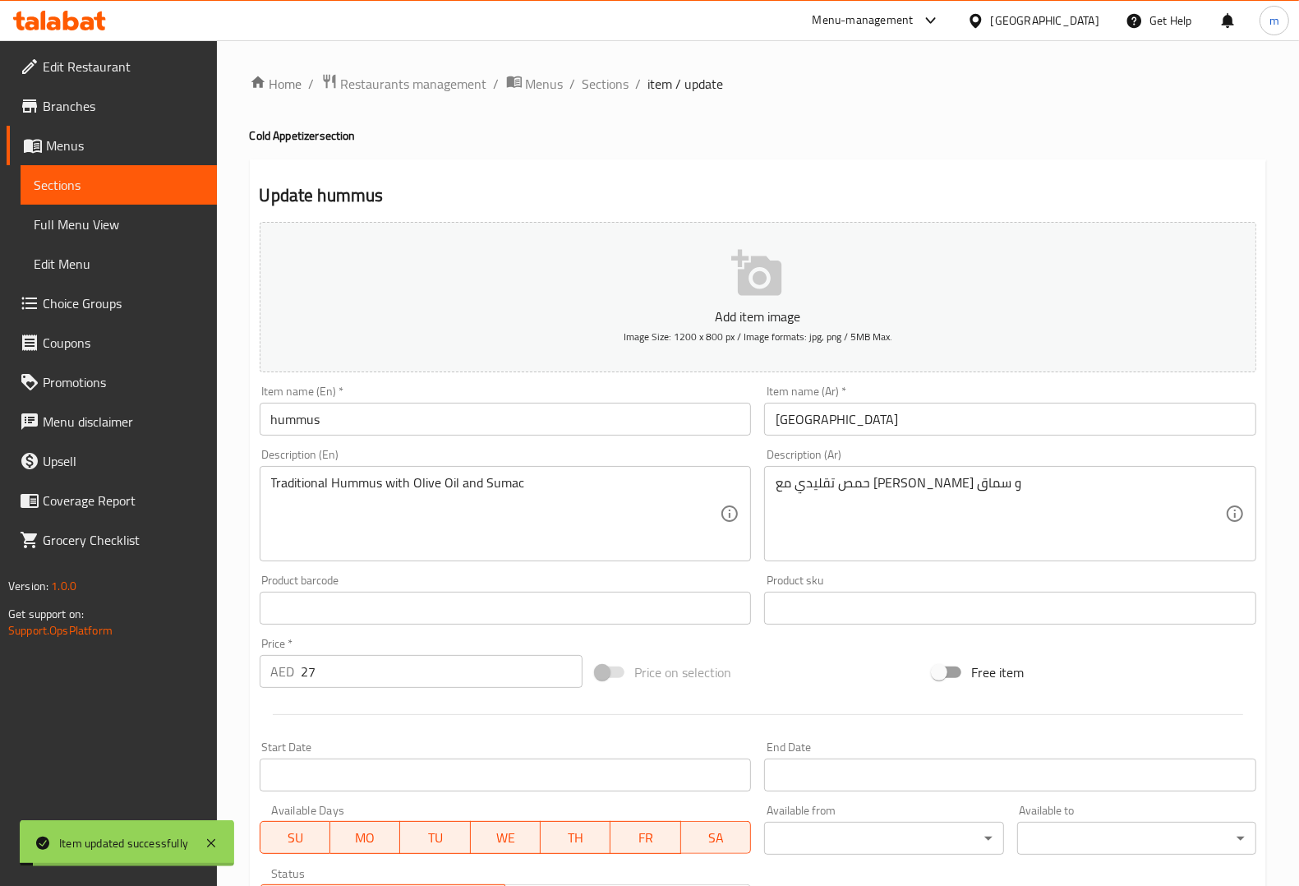
click at [136, 173] on link "Sections" at bounding box center [119, 184] width 196 height 39
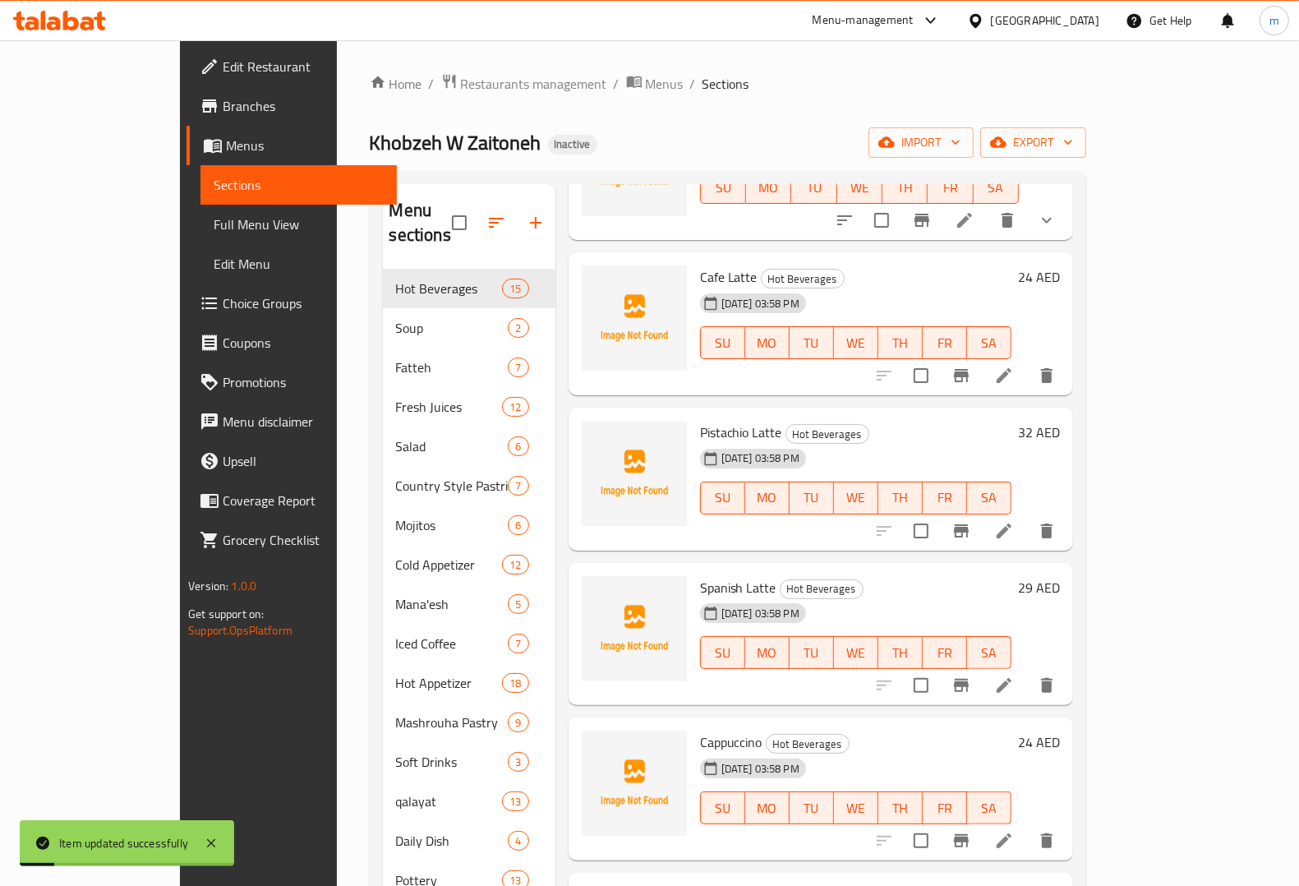
scroll to position [205, 0]
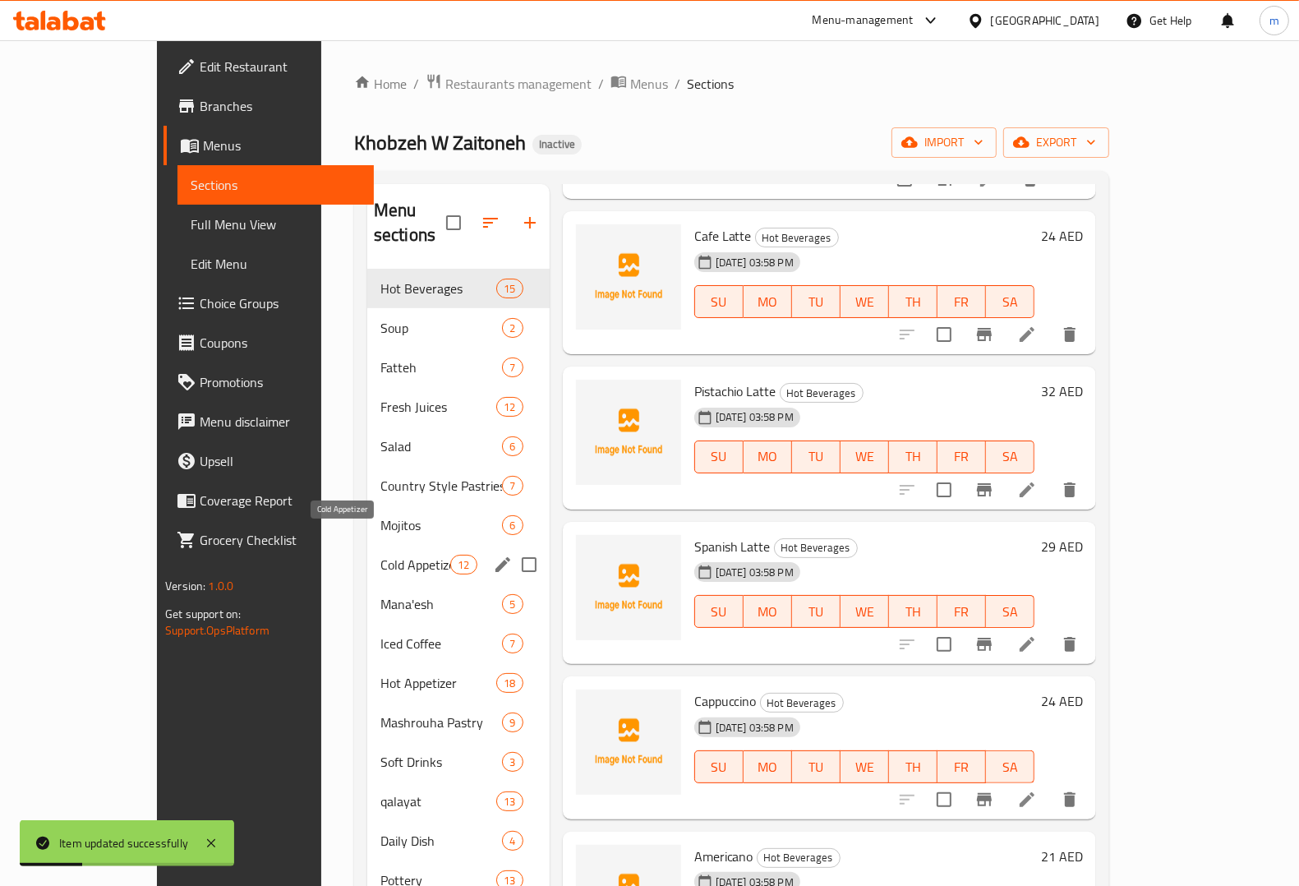
click at [380, 555] on span "Cold Appetizer" at bounding box center [415, 565] width 70 height 20
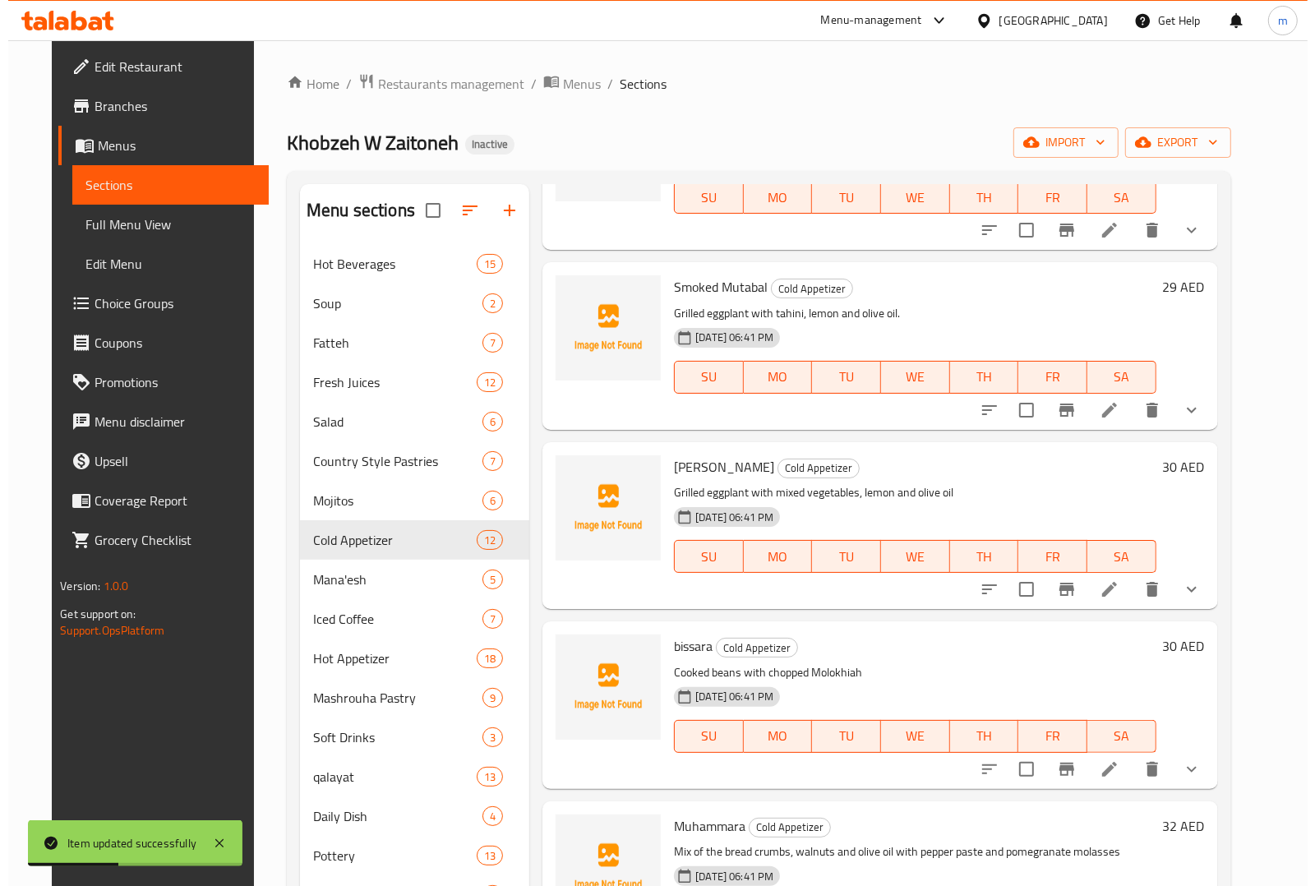
scroll to position [308, 0]
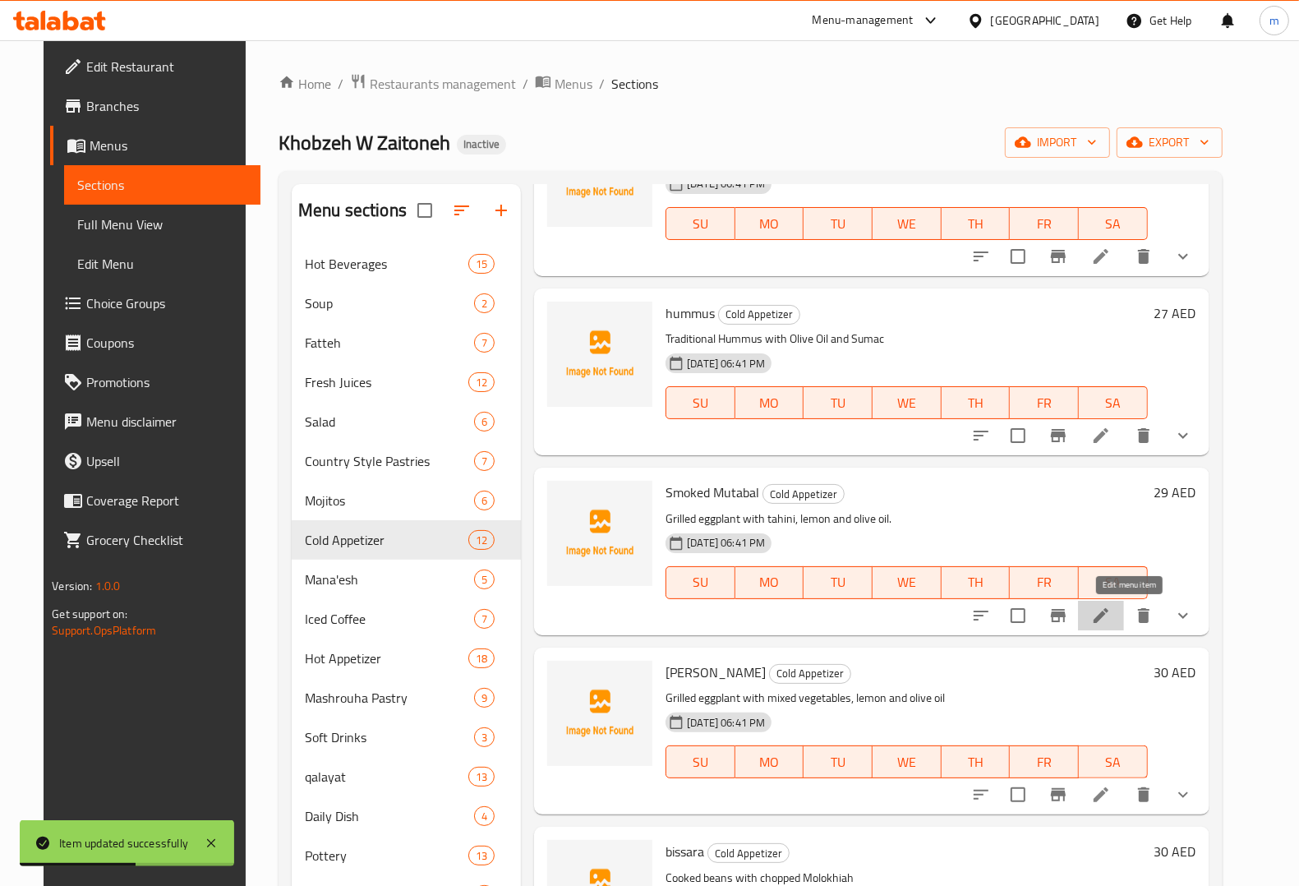
click at [1108, 615] on icon at bounding box center [1101, 615] width 15 height 15
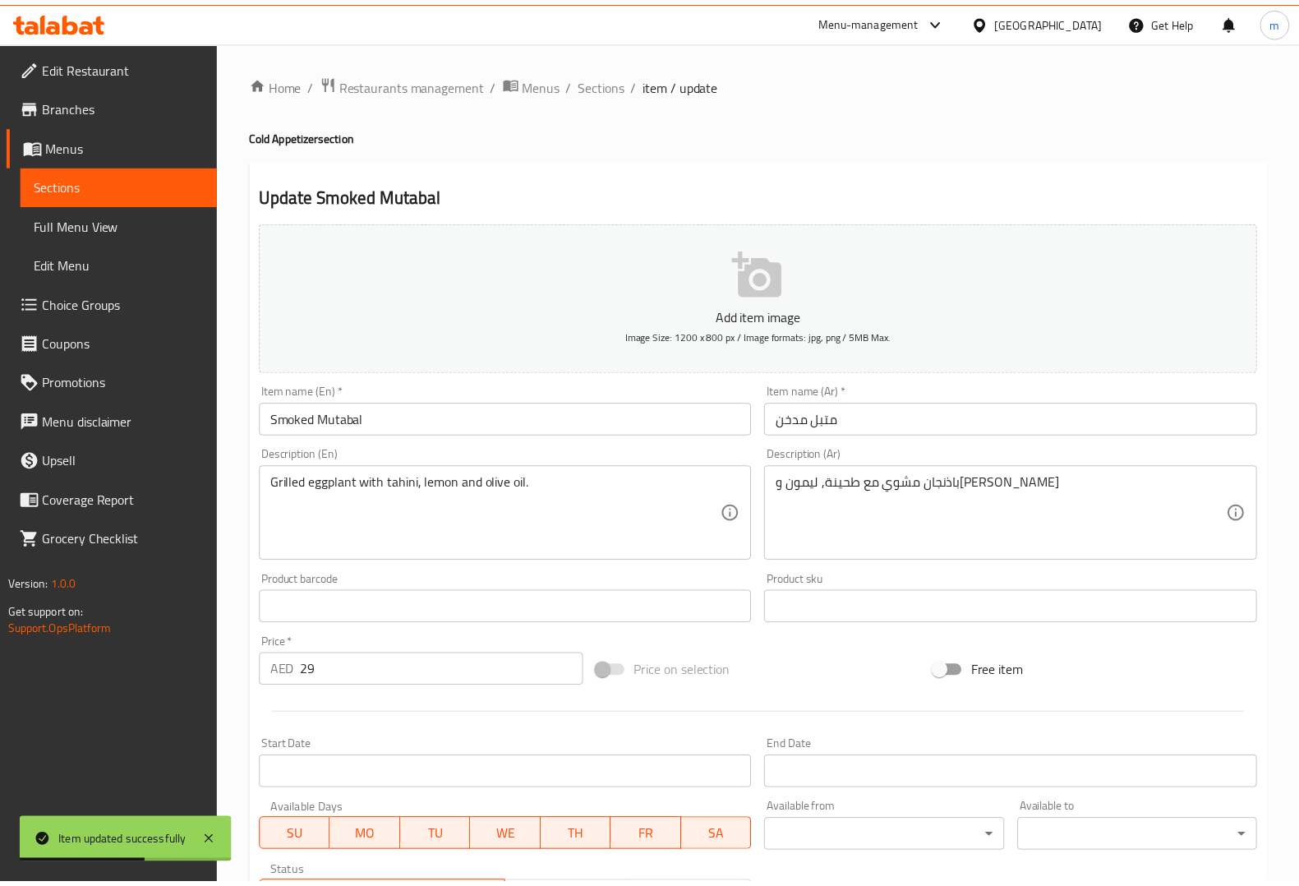
scroll to position [370, 0]
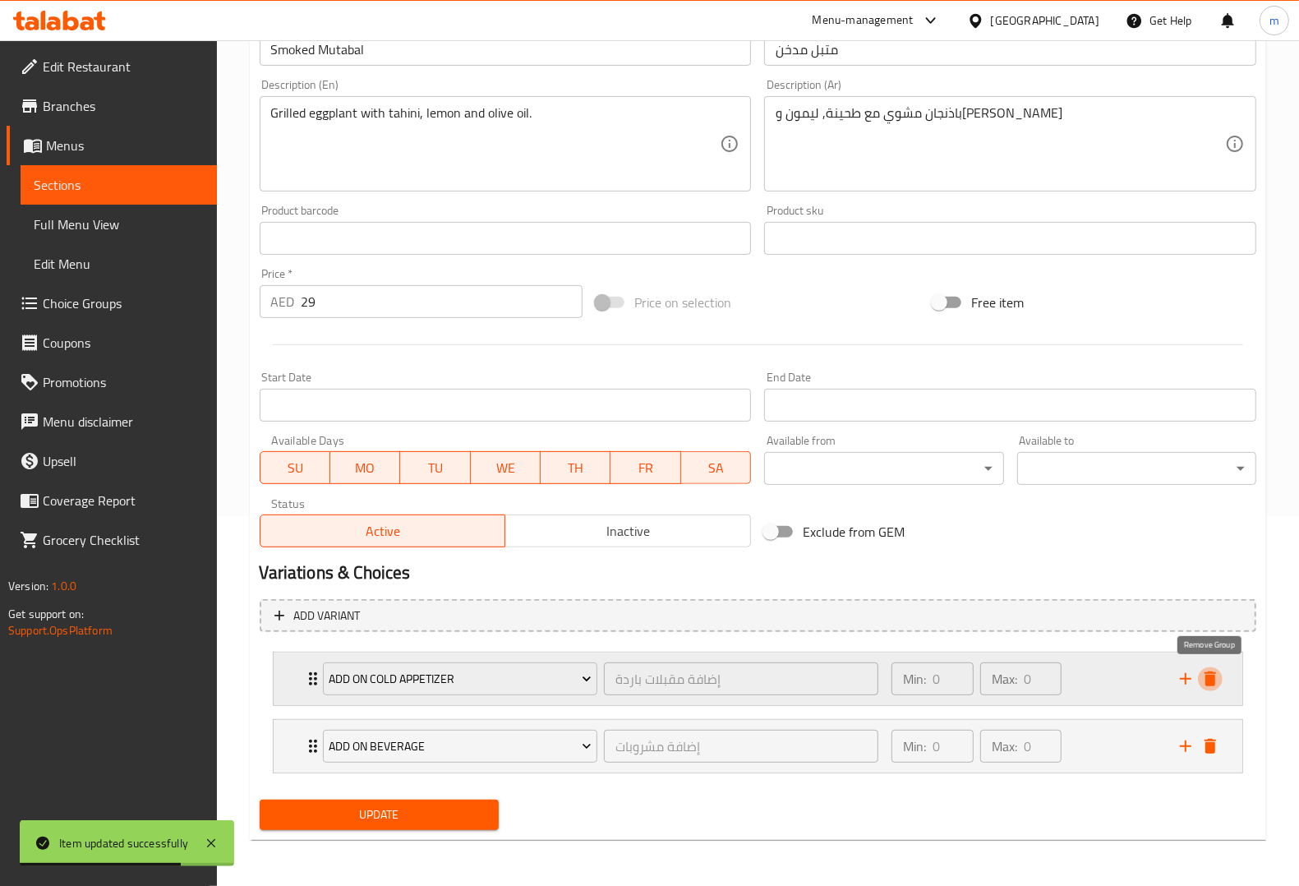
click at [1204, 674] on icon "delete" at bounding box center [1210, 679] width 20 height 20
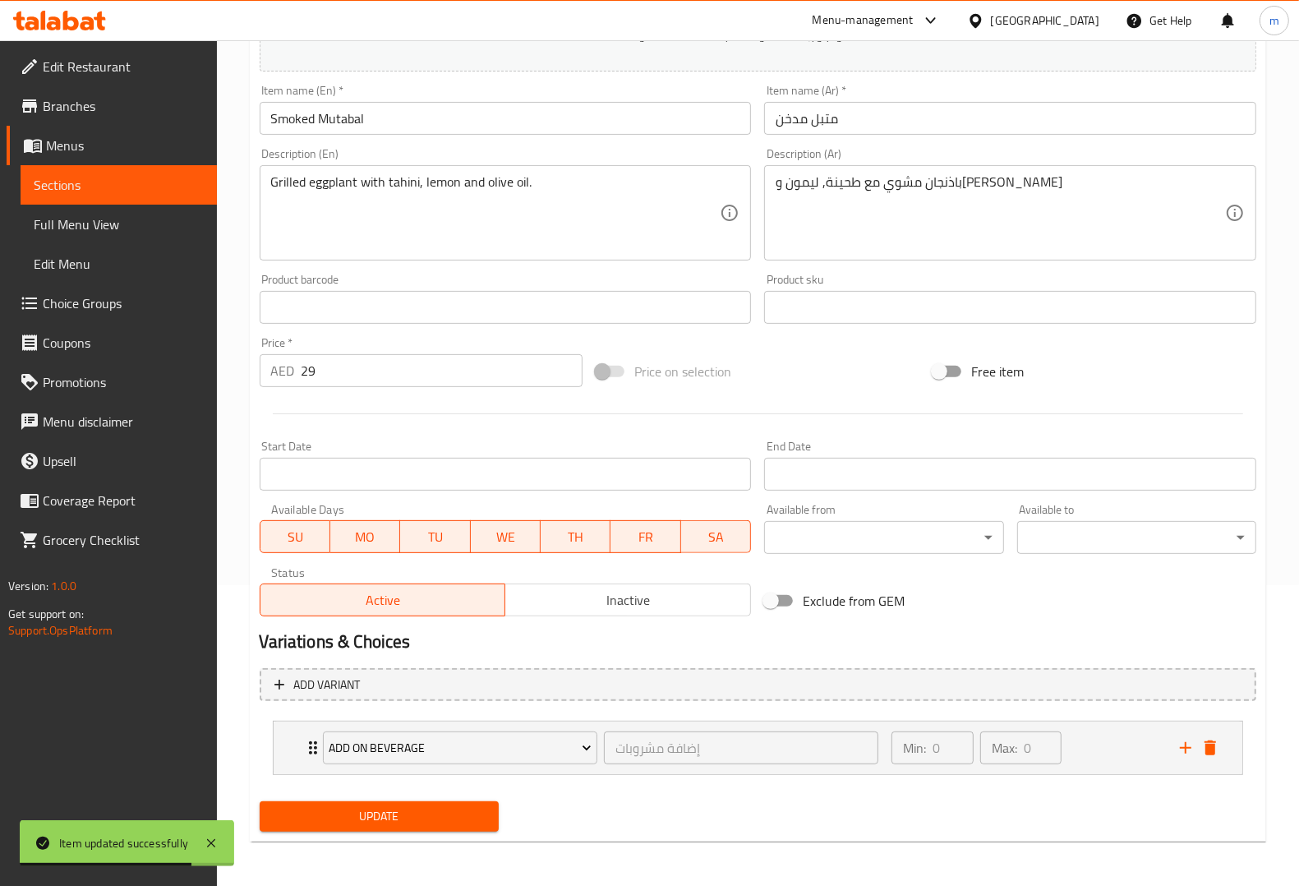
click at [434, 806] on span "Update" at bounding box center [379, 816] width 213 height 21
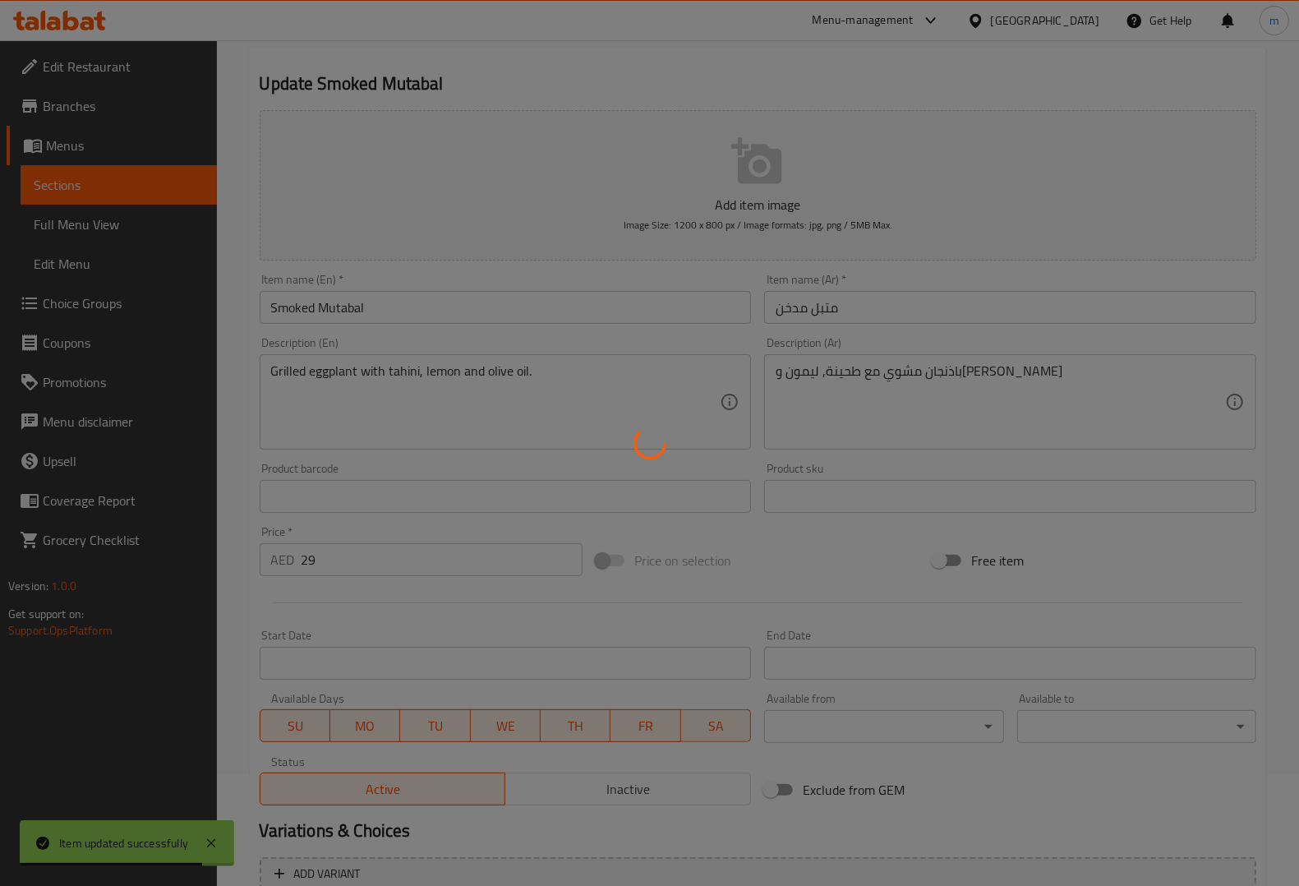
scroll to position [0, 0]
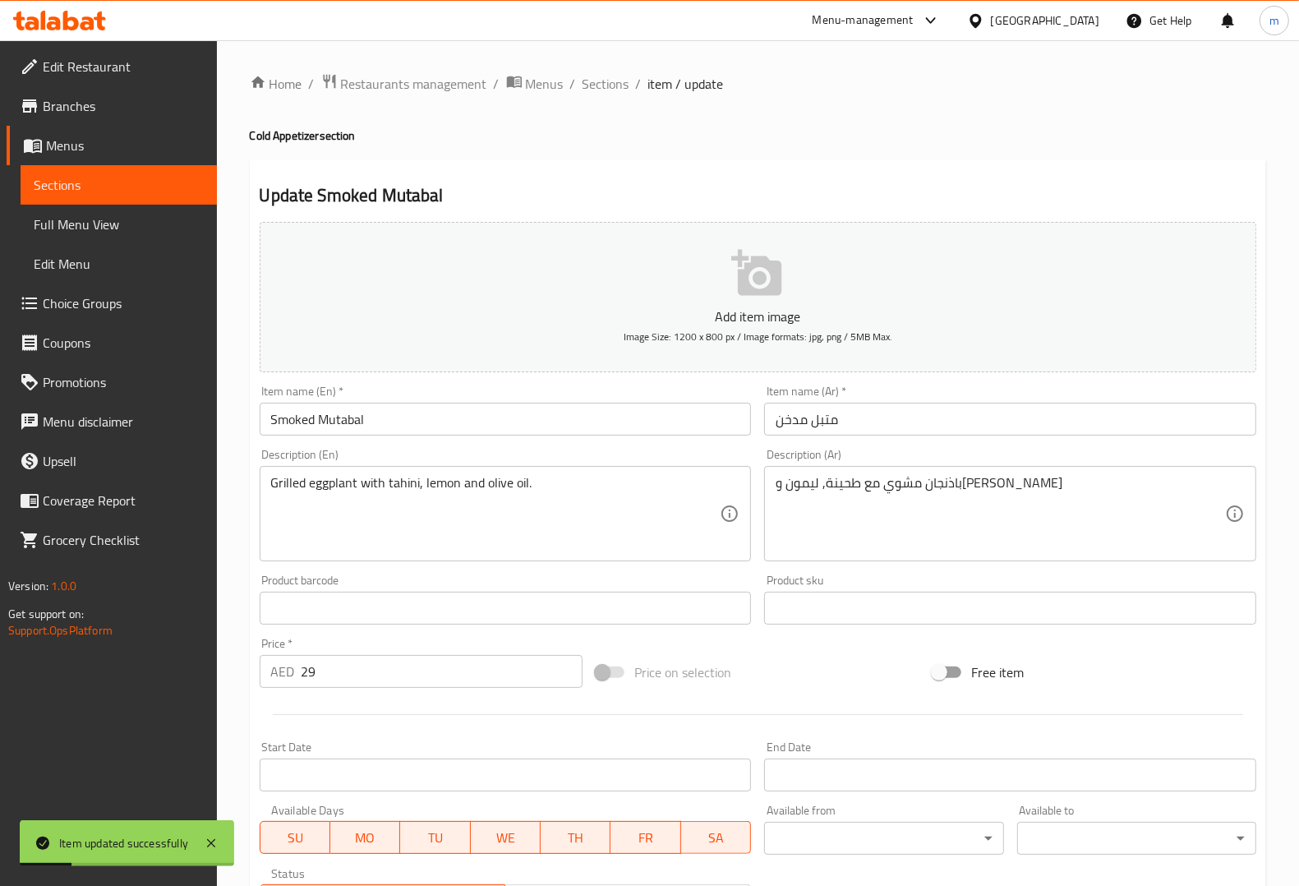
click at [157, 185] on span "Sections" at bounding box center [119, 185] width 170 height 20
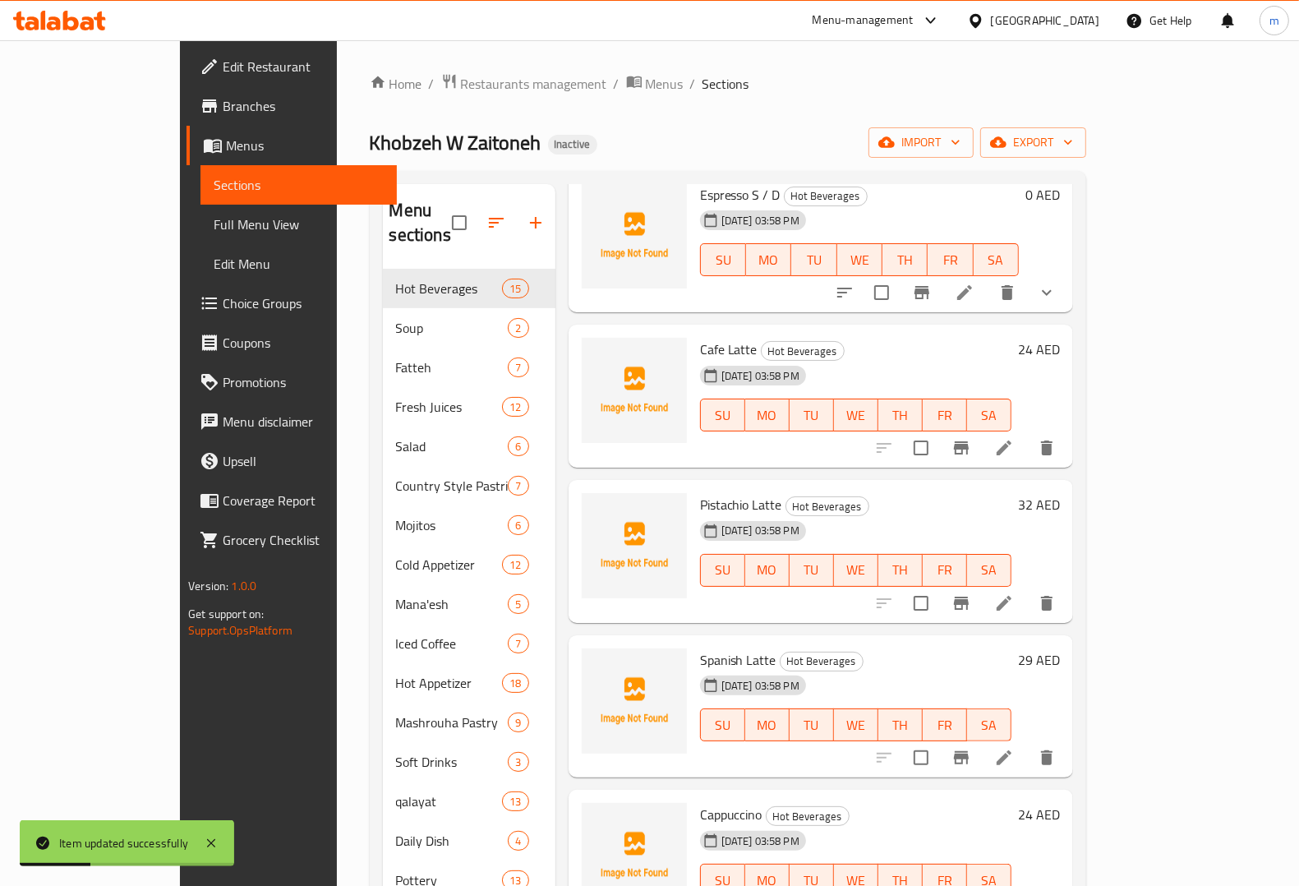
scroll to position [103, 0]
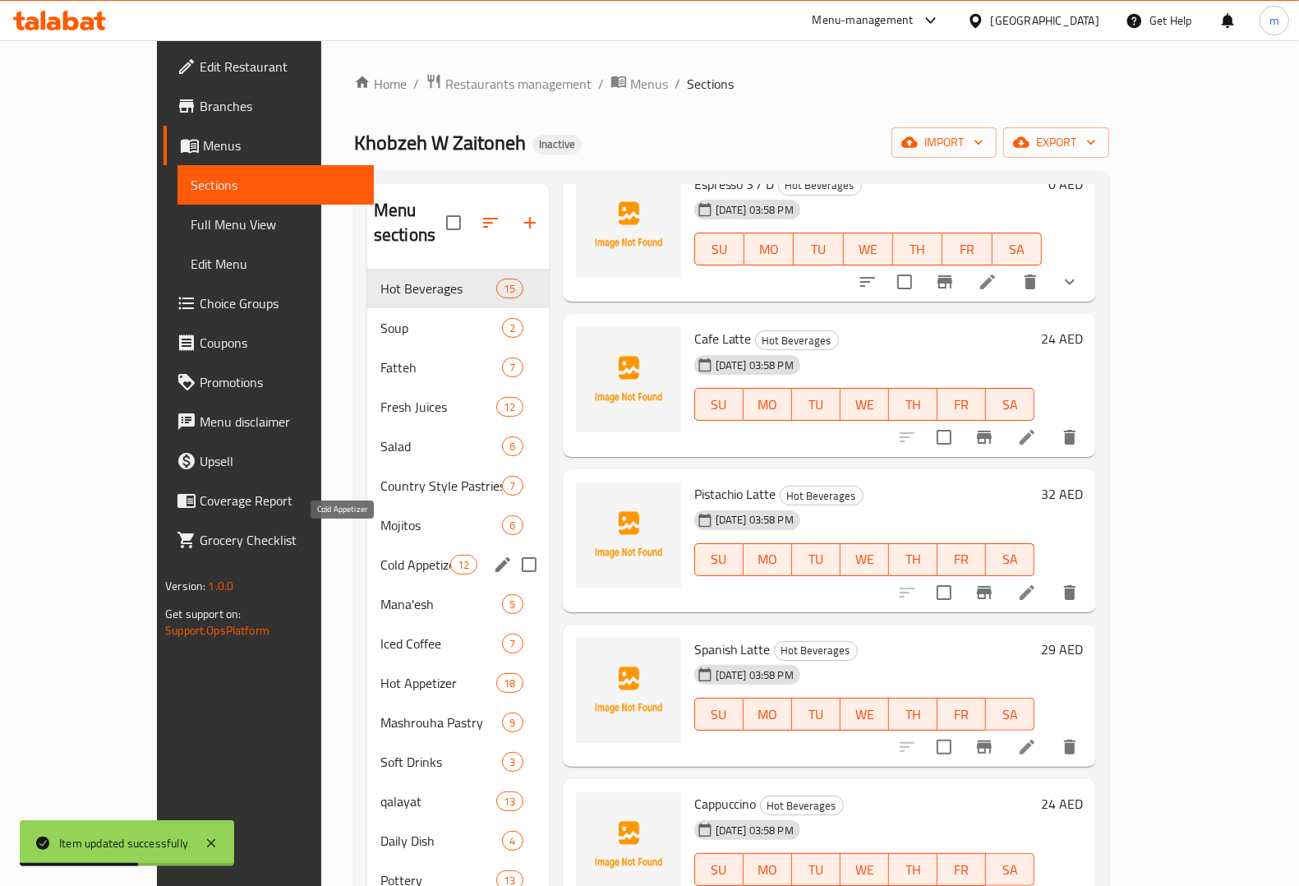
click at [380, 555] on span "Cold Appetizer" at bounding box center [415, 565] width 70 height 20
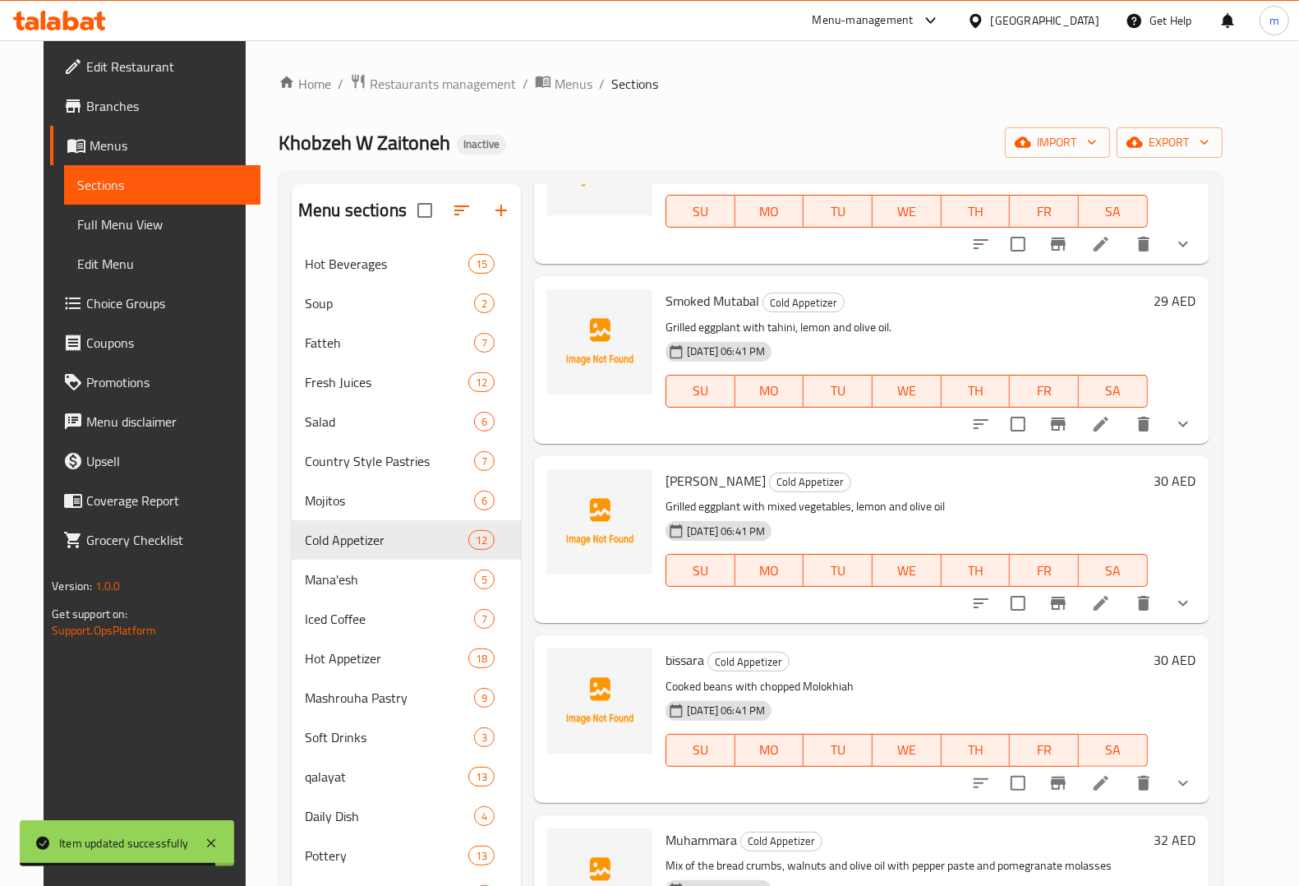
scroll to position [616, 0]
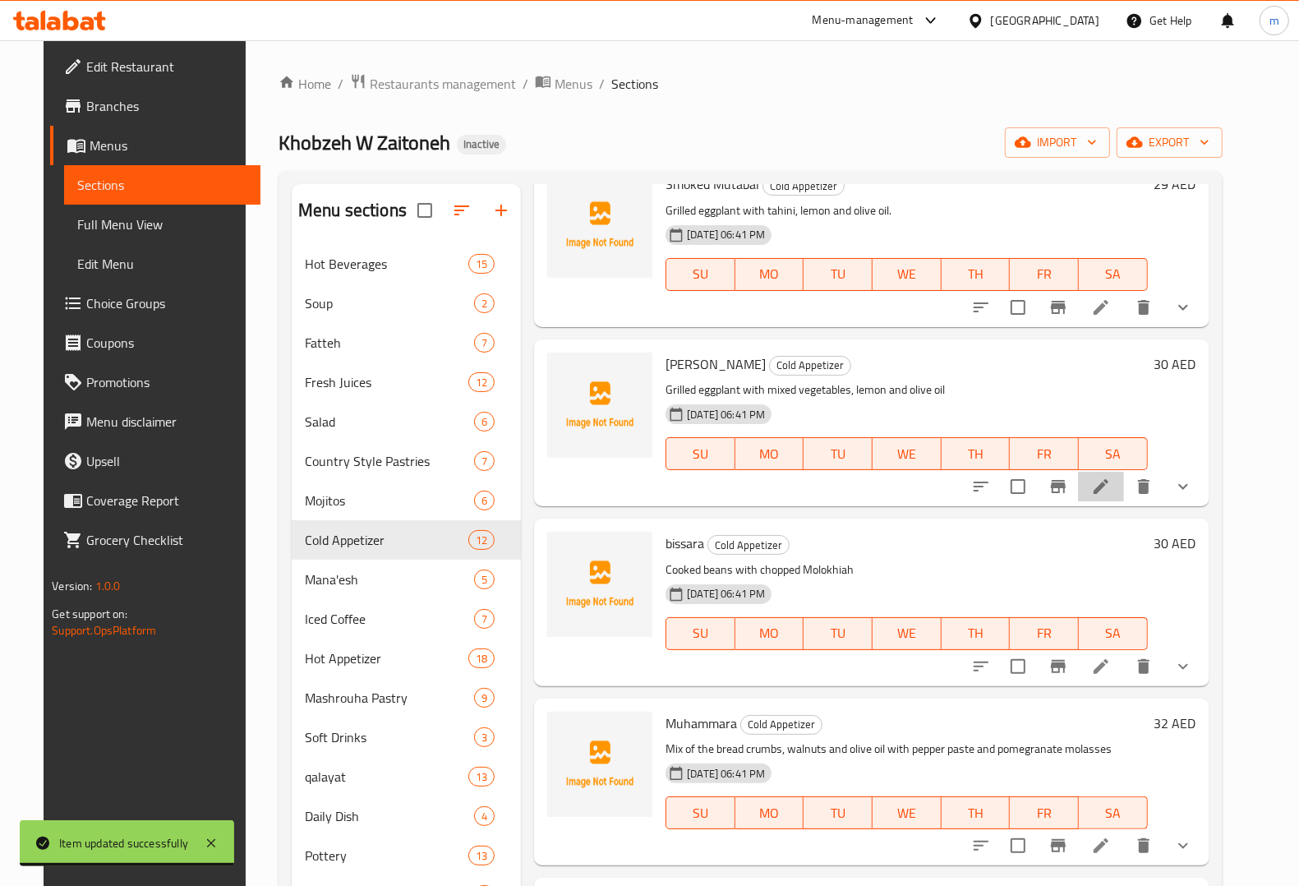
click at [1108, 491] on icon at bounding box center [1101, 486] width 15 height 15
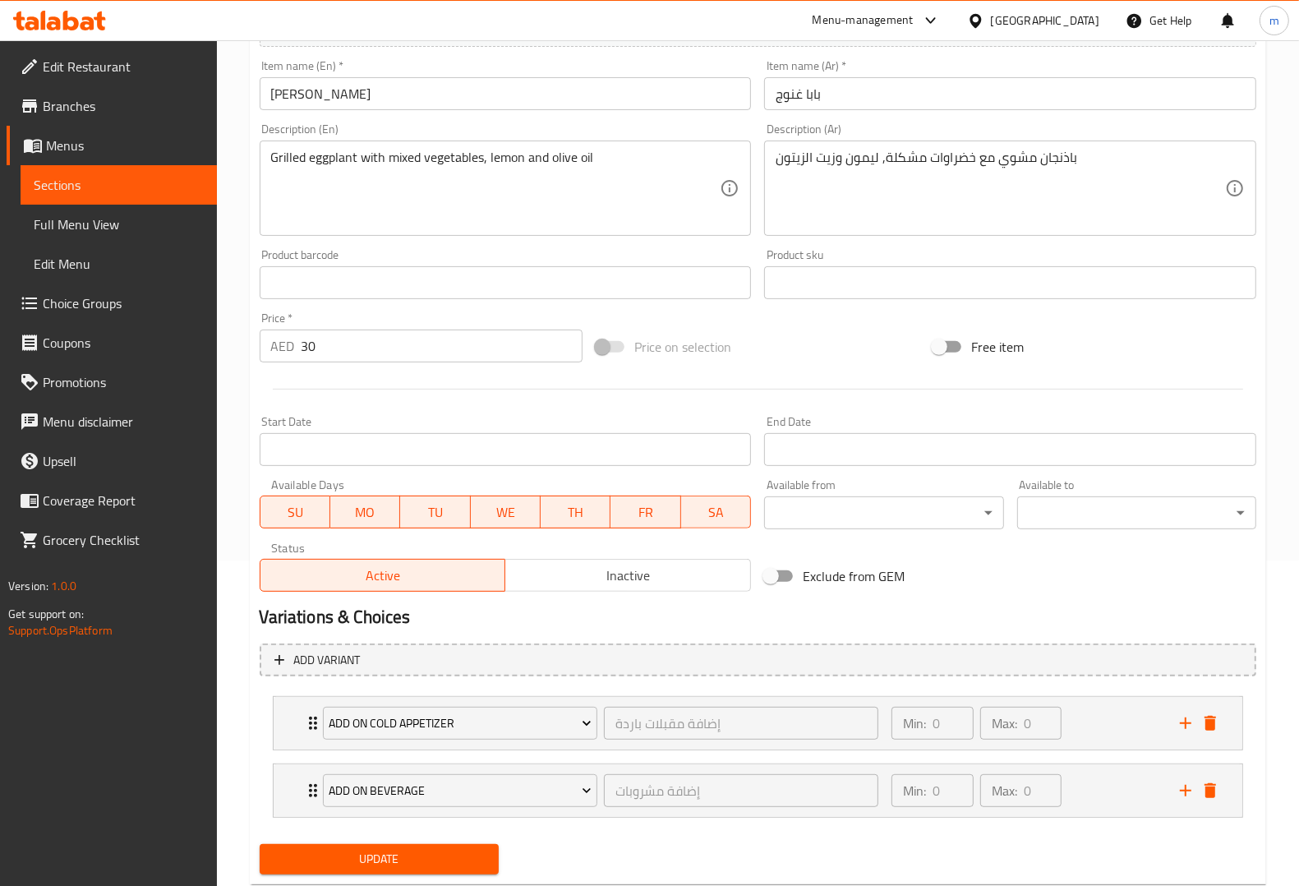
scroll to position [370, 0]
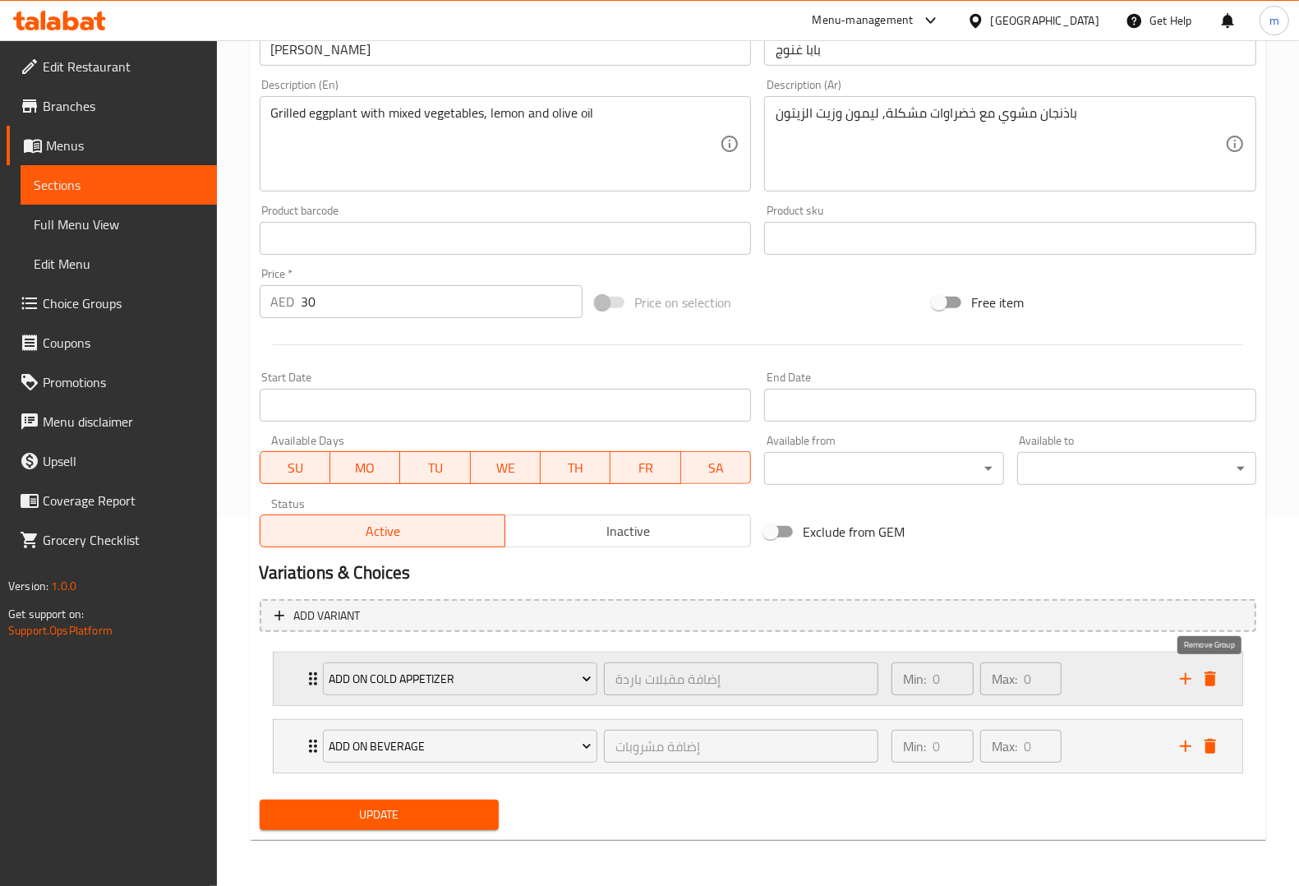
click at [1220, 671] on icon "delete" at bounding box center [1210, 679] width 20 height 20
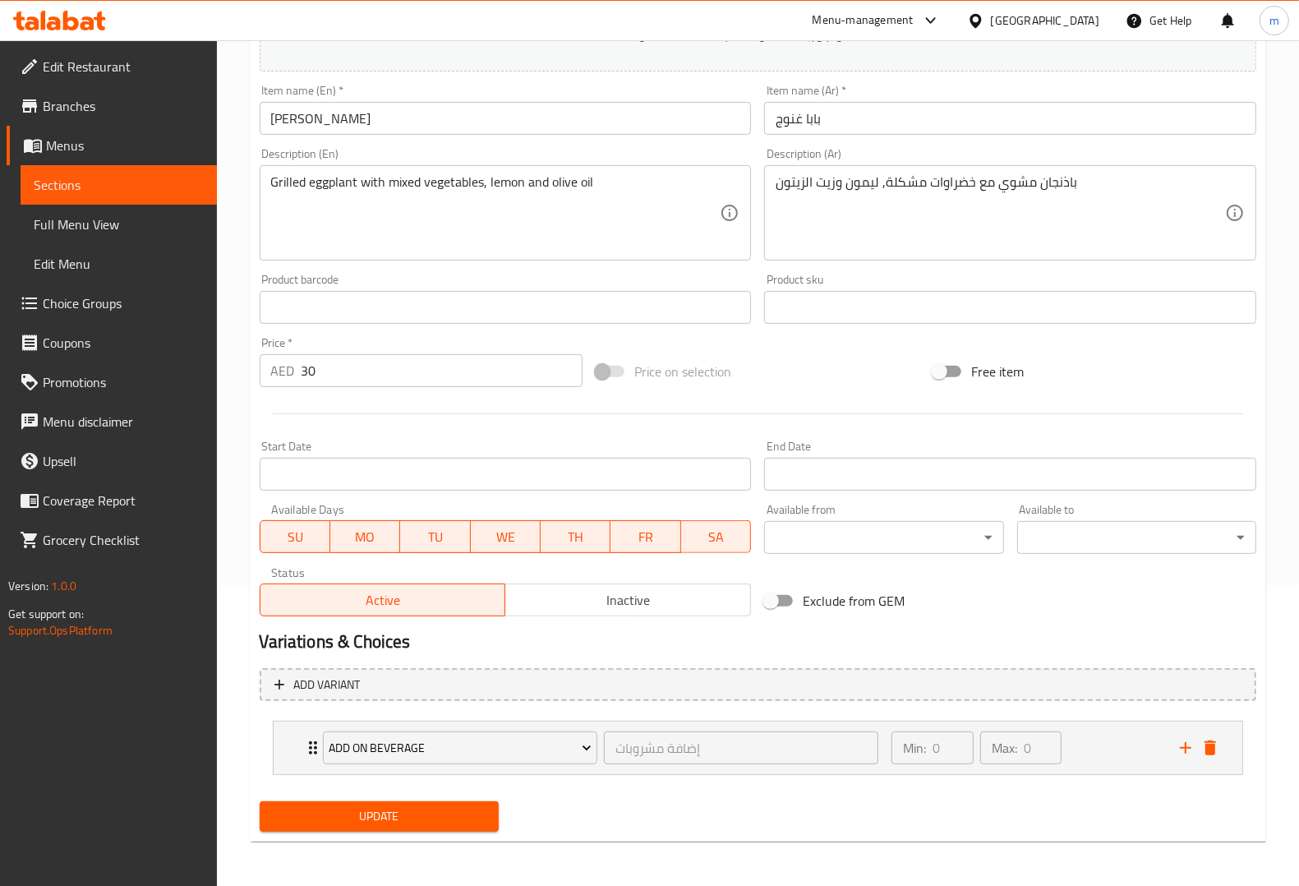
click at [470, 806] on span "Update" at bounding box center [379, 816] width 213 height 21
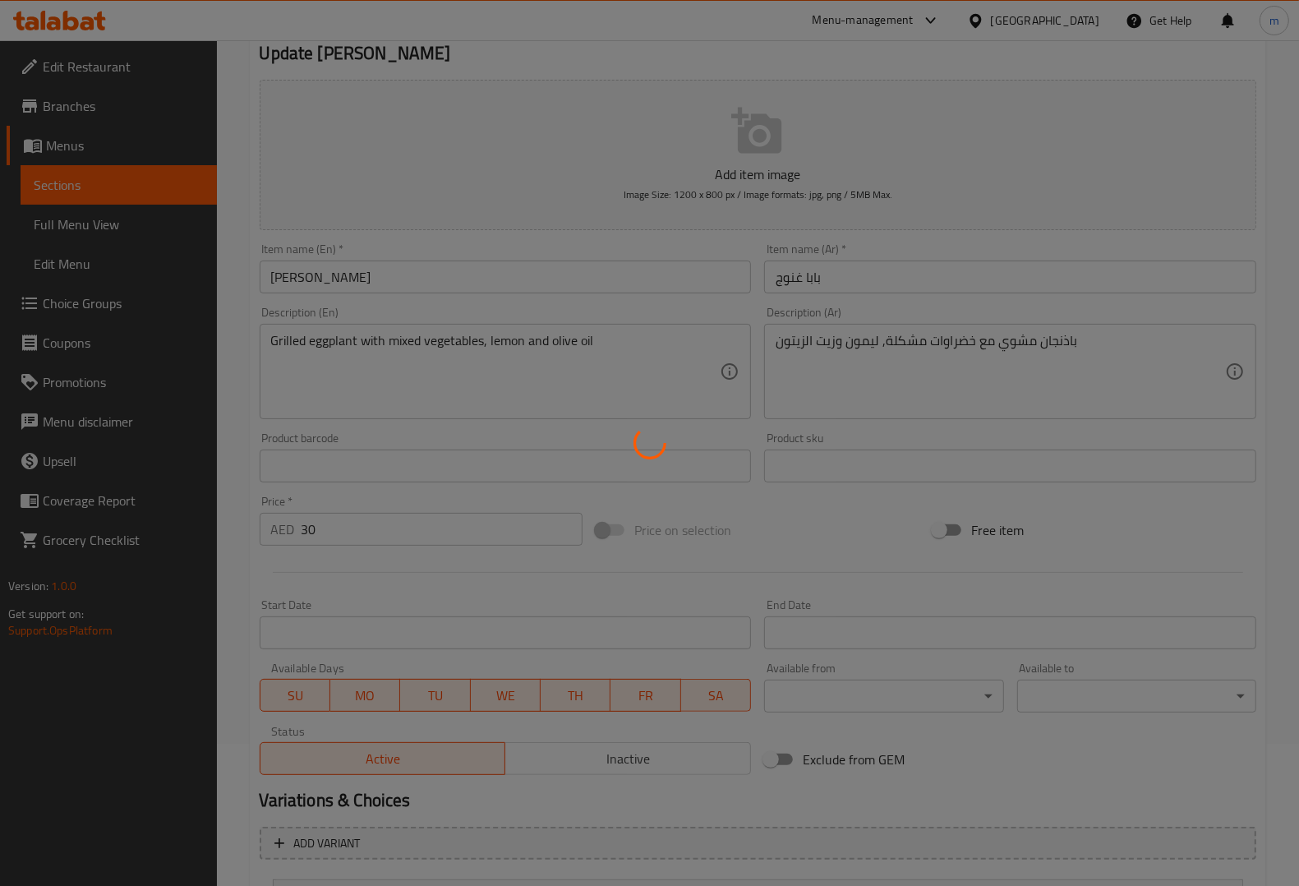
scroll to position [0, 0]
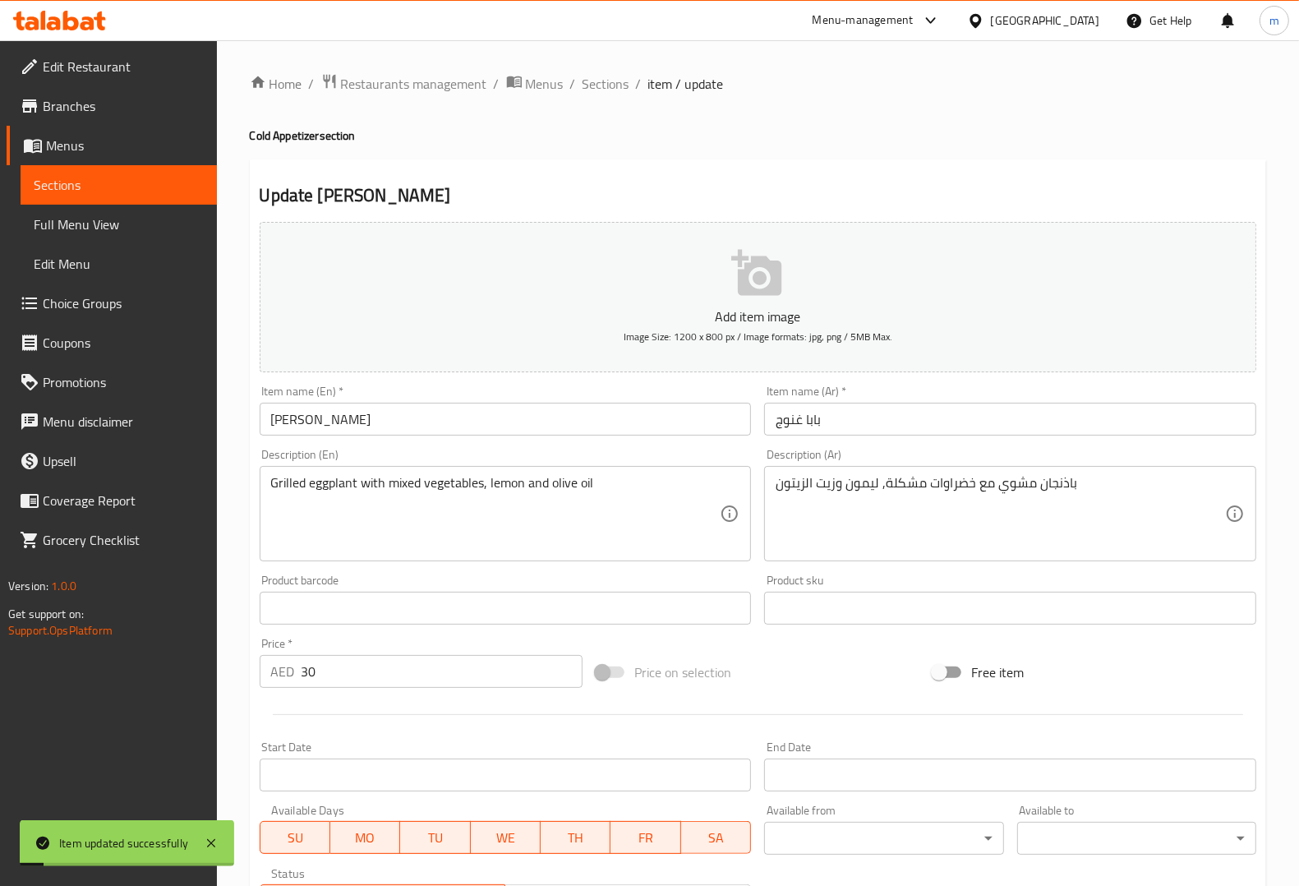
click at [152, 189] on span "Sections" at bounding box center [119, 185] width 170 height 20
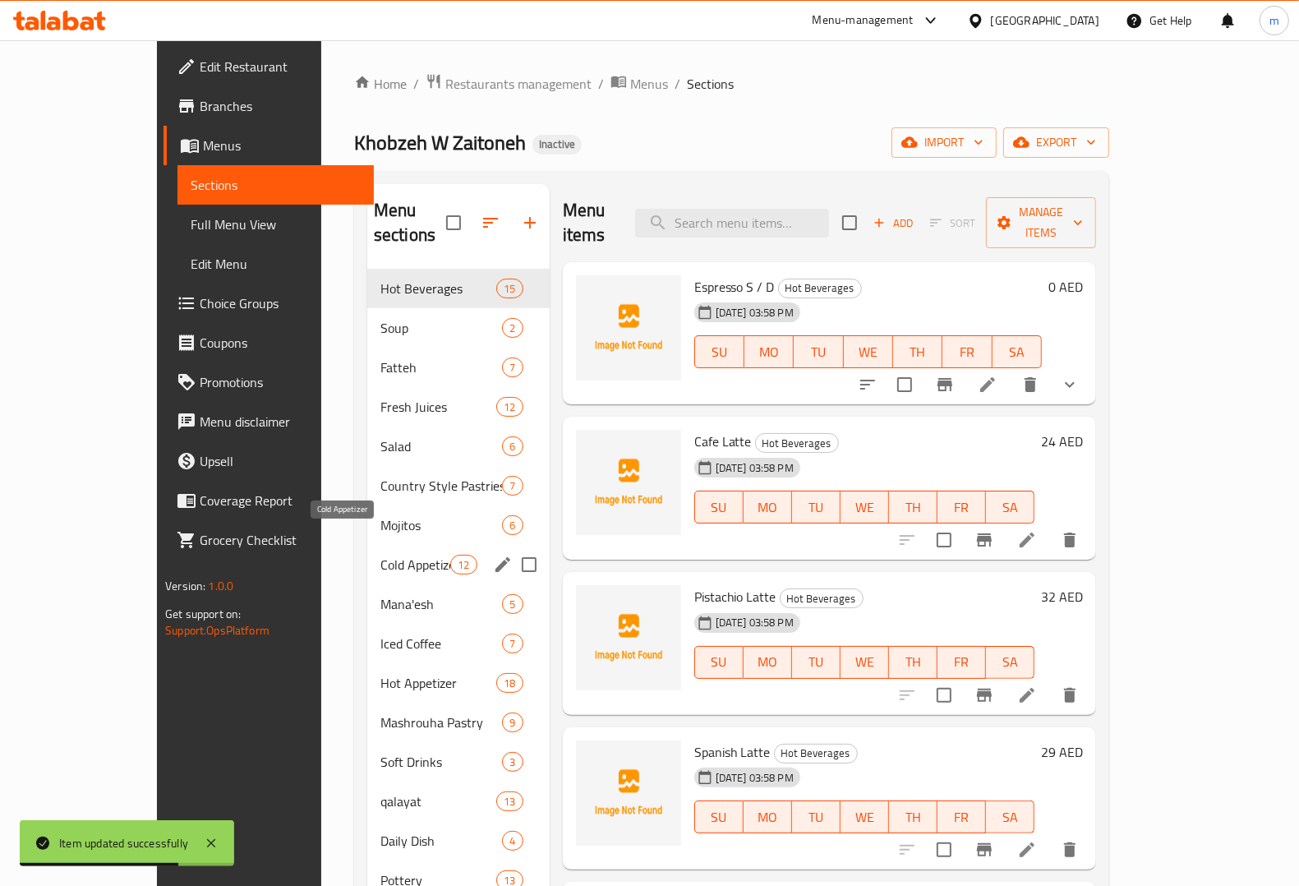
click at [380, 555] on span "Cold Appetizer" at bounding box center [415, 565] width 70 height 20
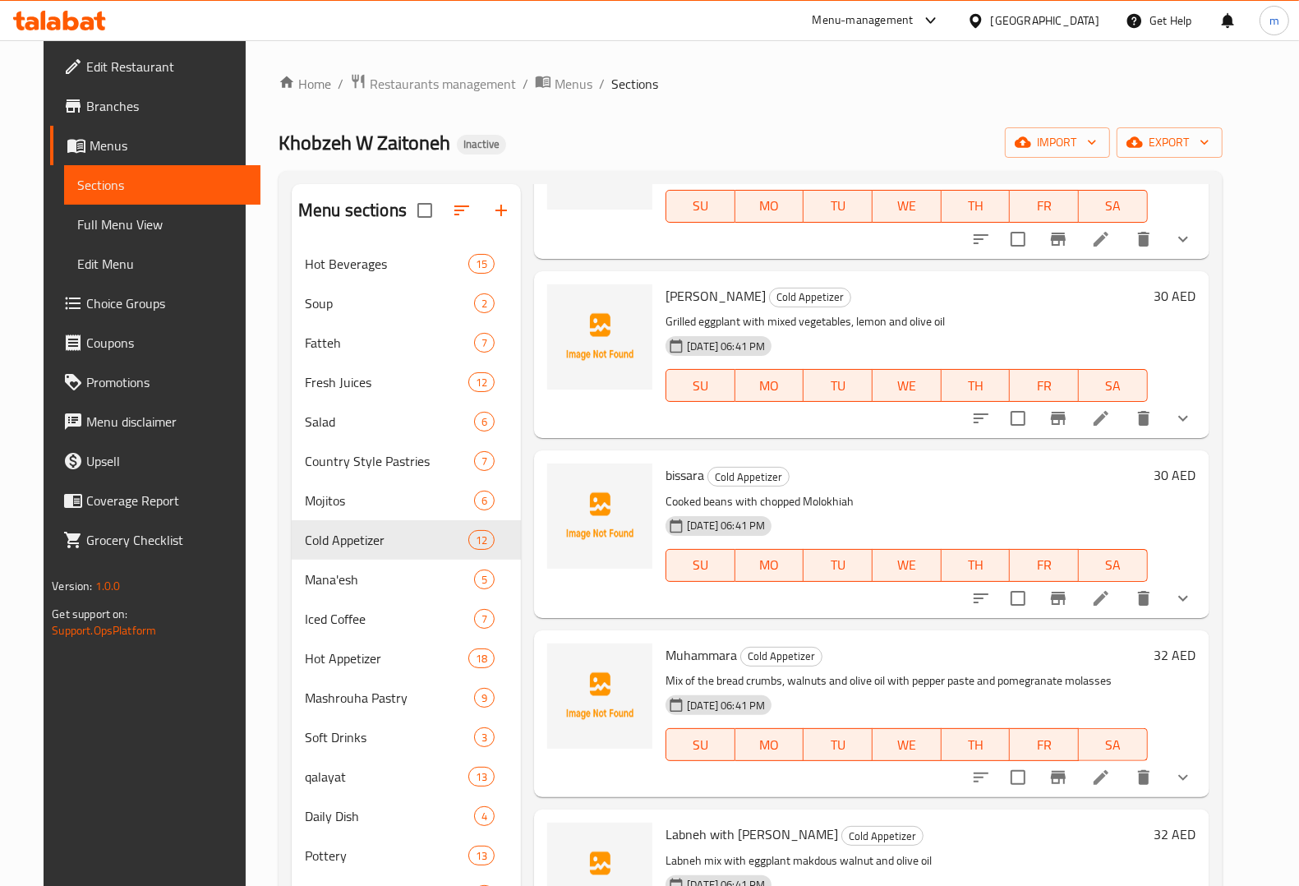
scroll to position [822, 0]
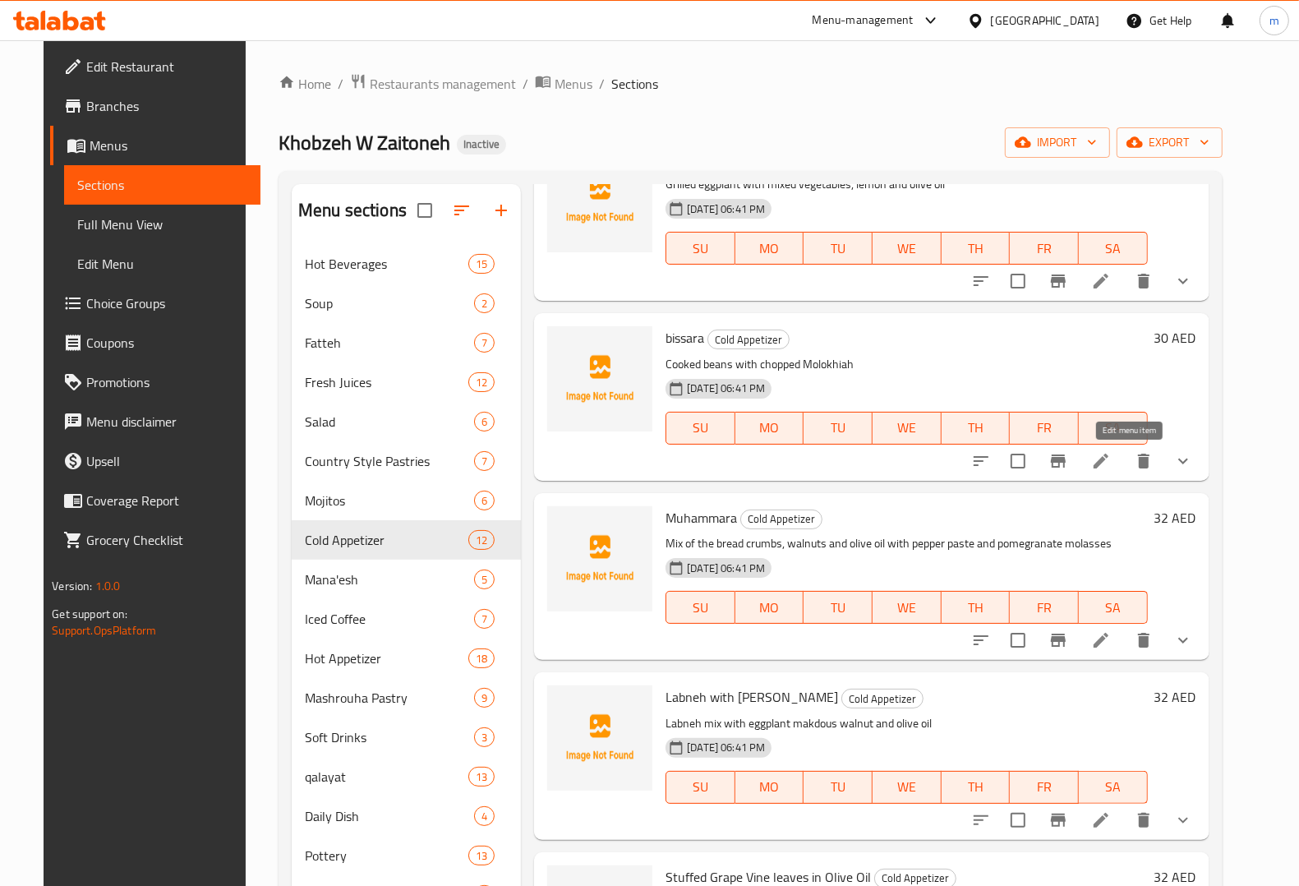
click at [1108, 465] on icon at bounding box center [1101, 461] width 15 height 15
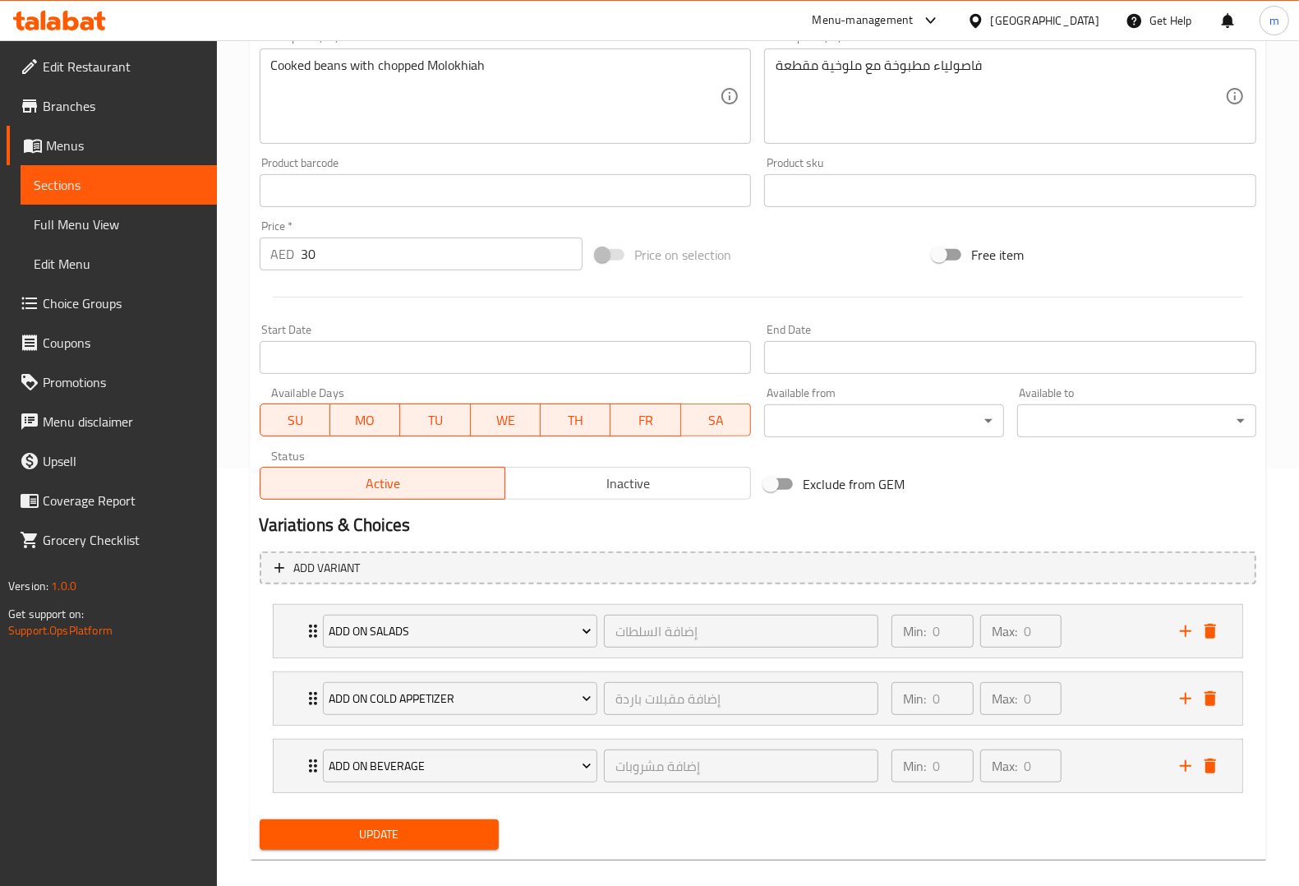
scroll to position [437, 0]
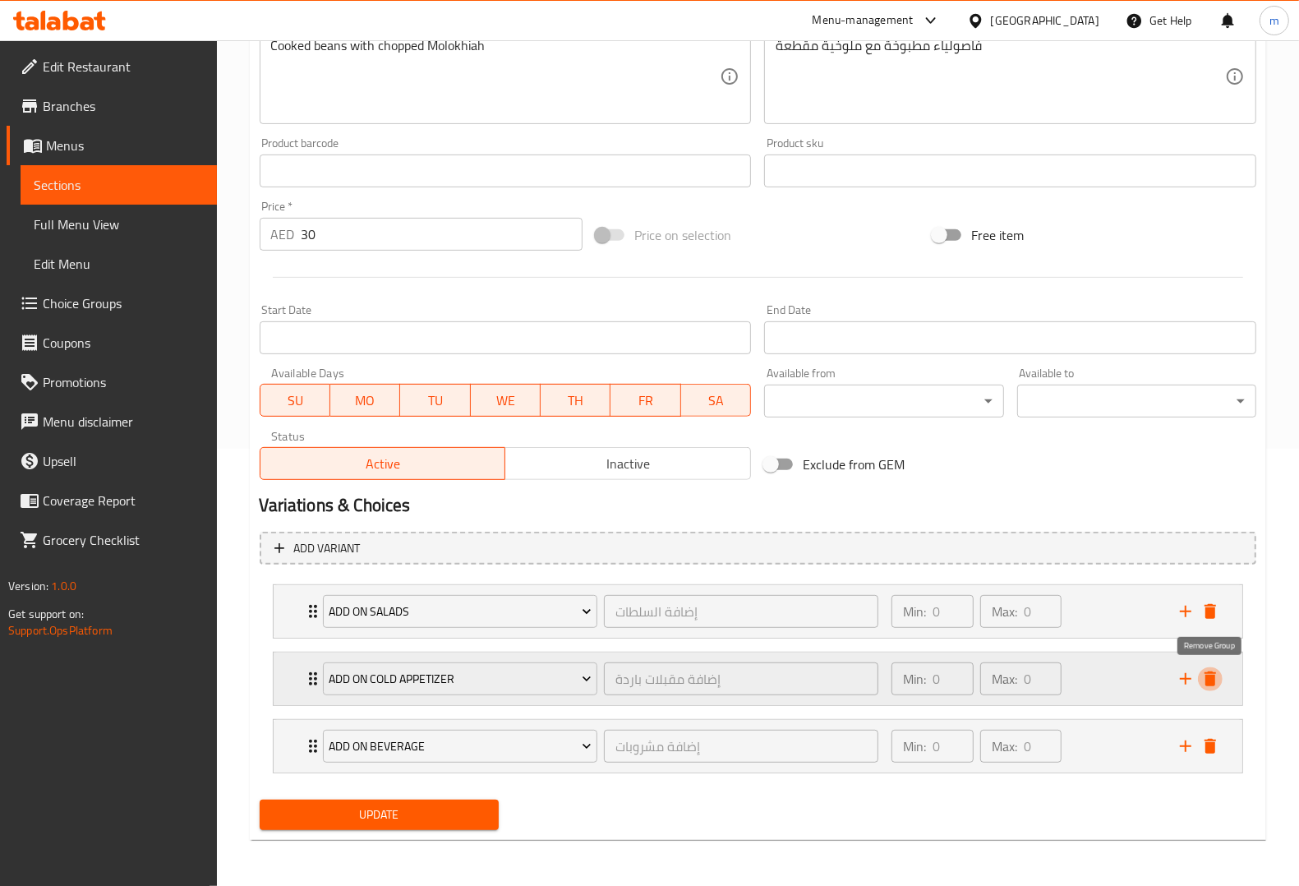
click at [1218, 676] on icon "delete" at bounding box center [1210, 679] width 20 height 20
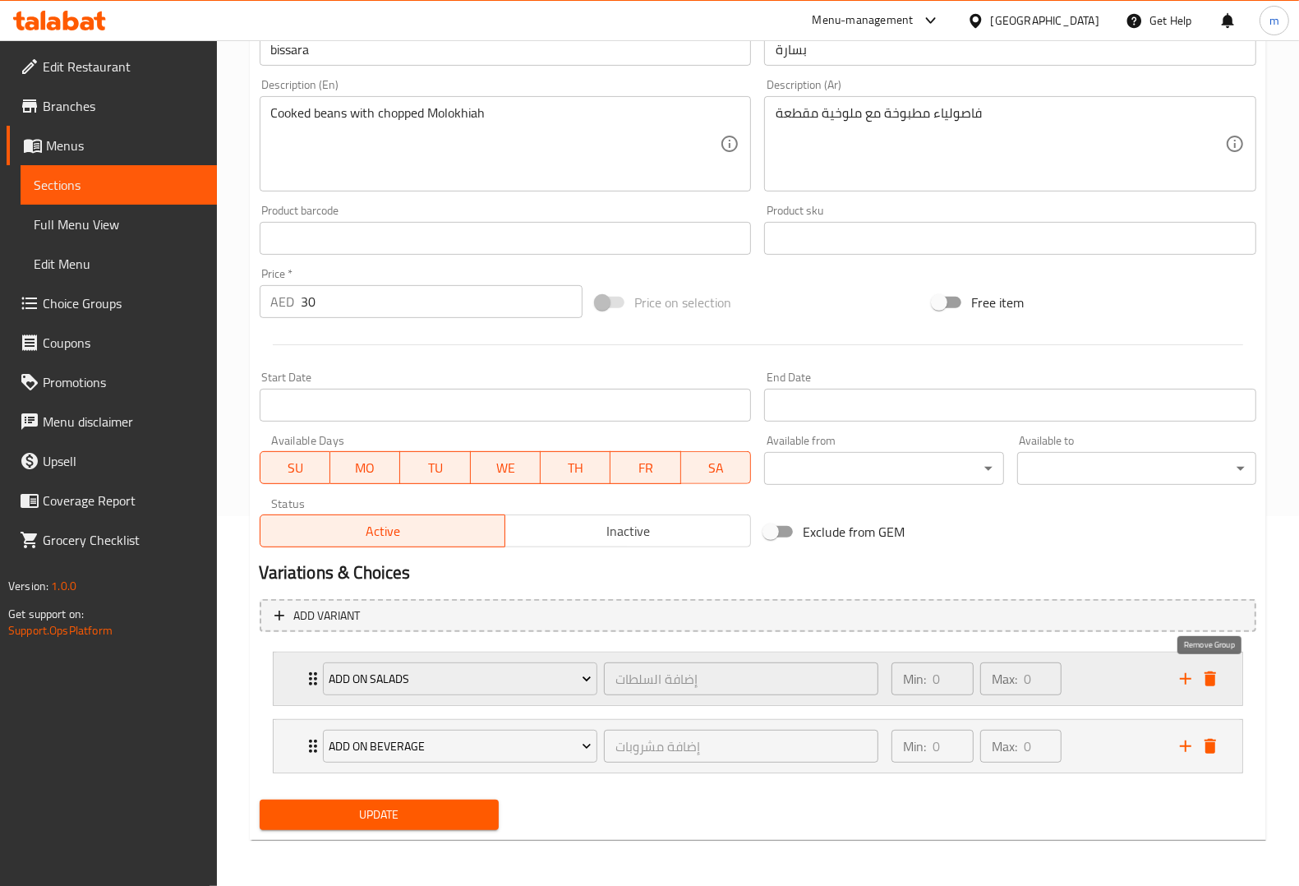
scroll to position [370, 0]
click at [346, 811] on span "Update" at bounding box center [379, 814] width 213 height 21
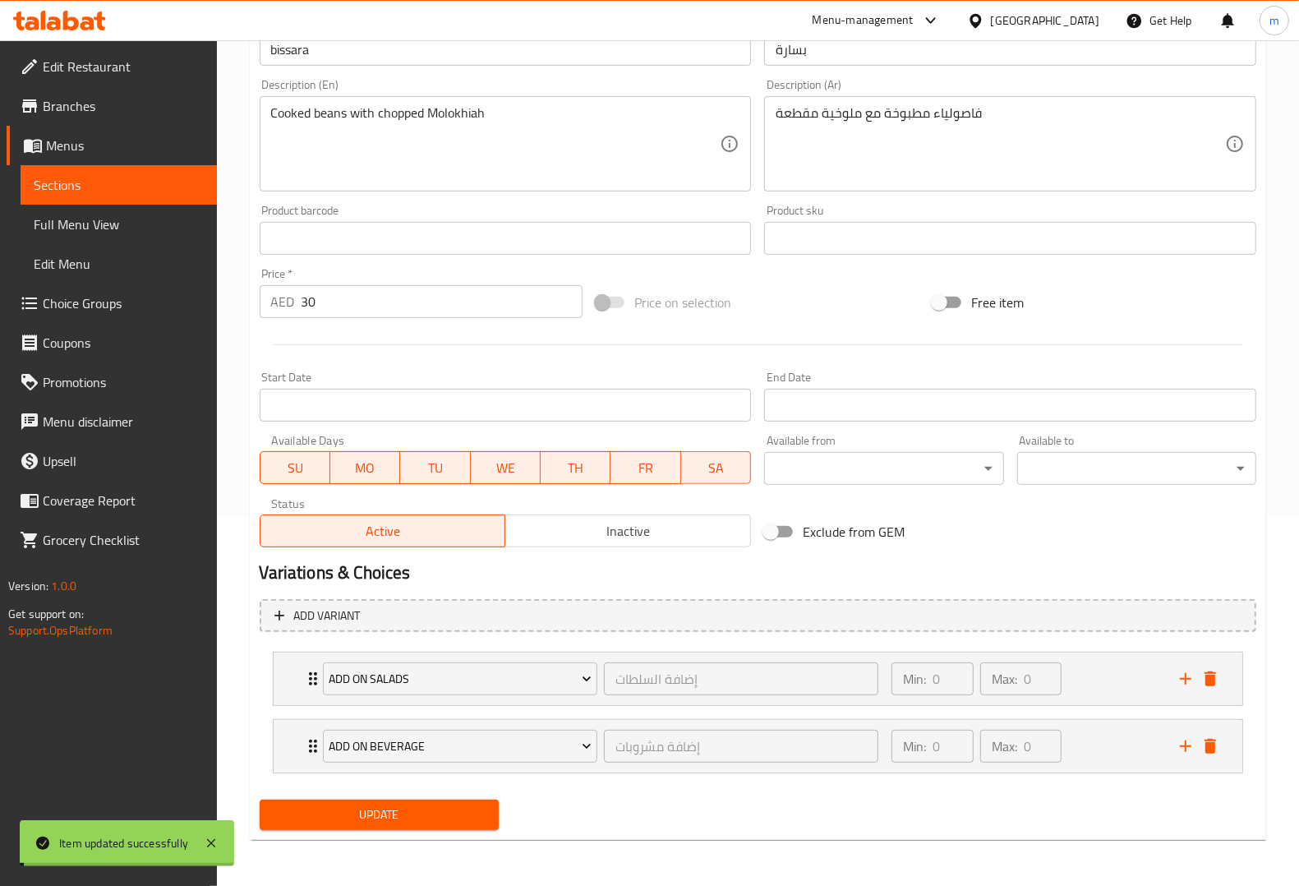
scroll to position [0, 0]
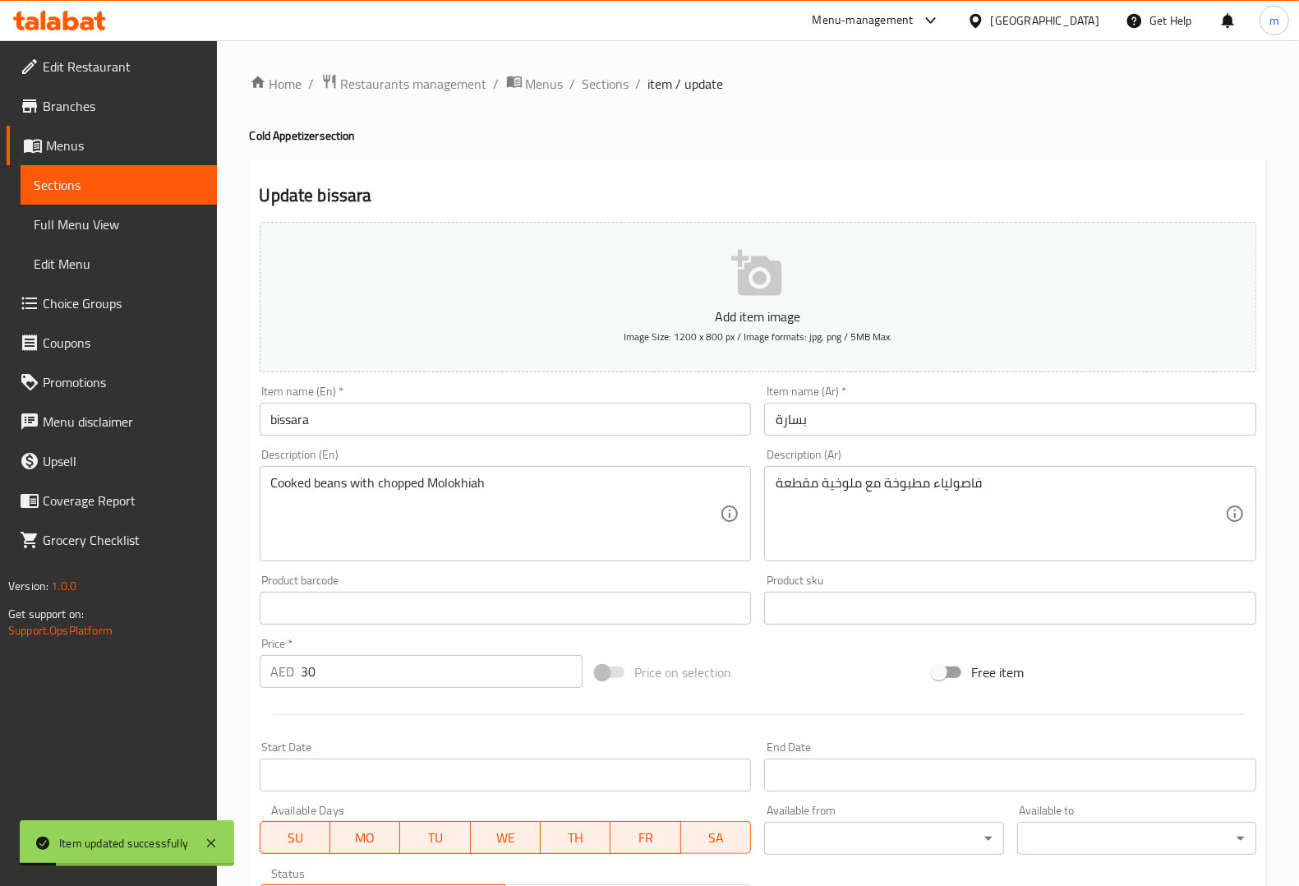
click at [103, 158] on link "Menus" at bounding box center [112, 145] width 210 height 39
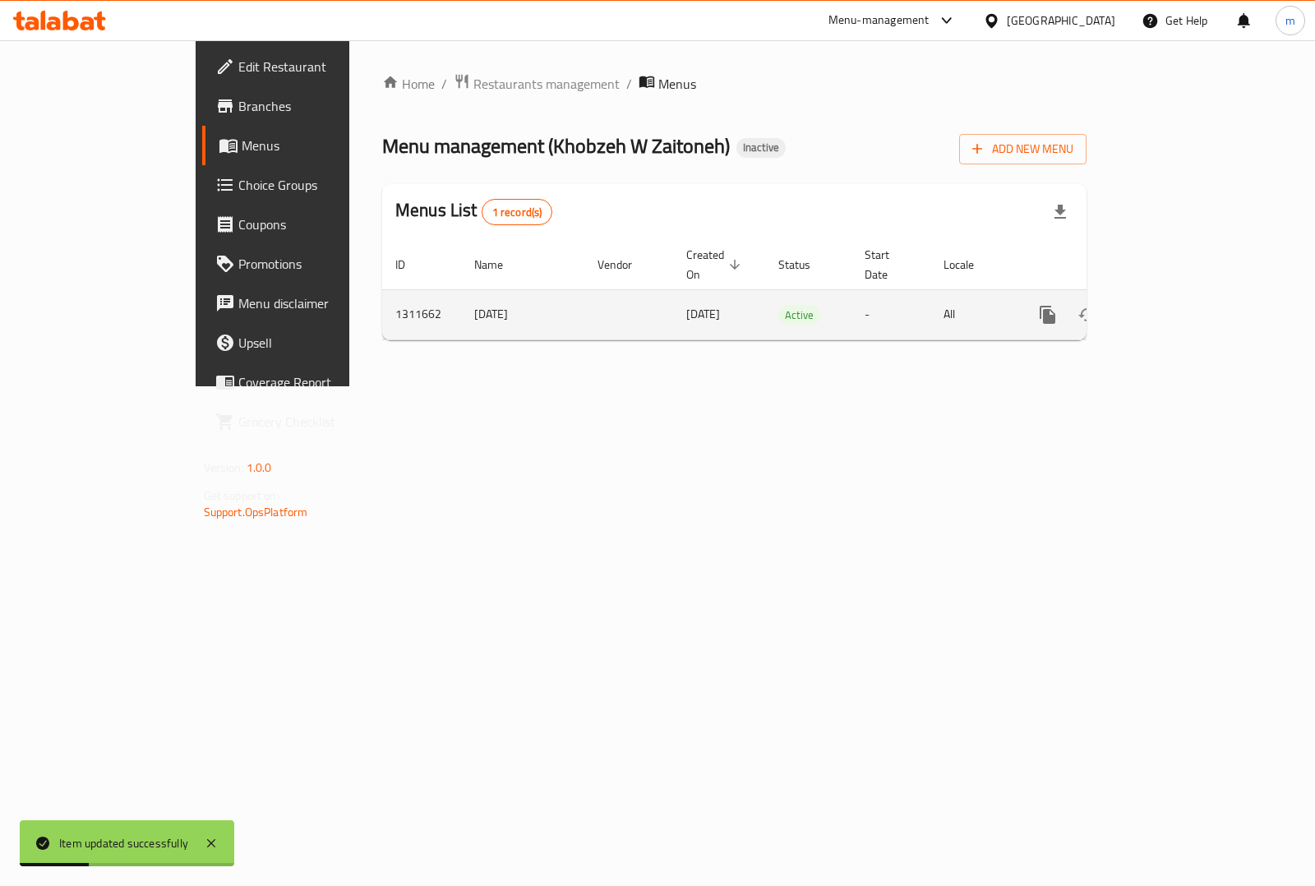
click at [1176, 305] on icon "enhanced table" at bounding box center [1166, 315] width 20 height 20
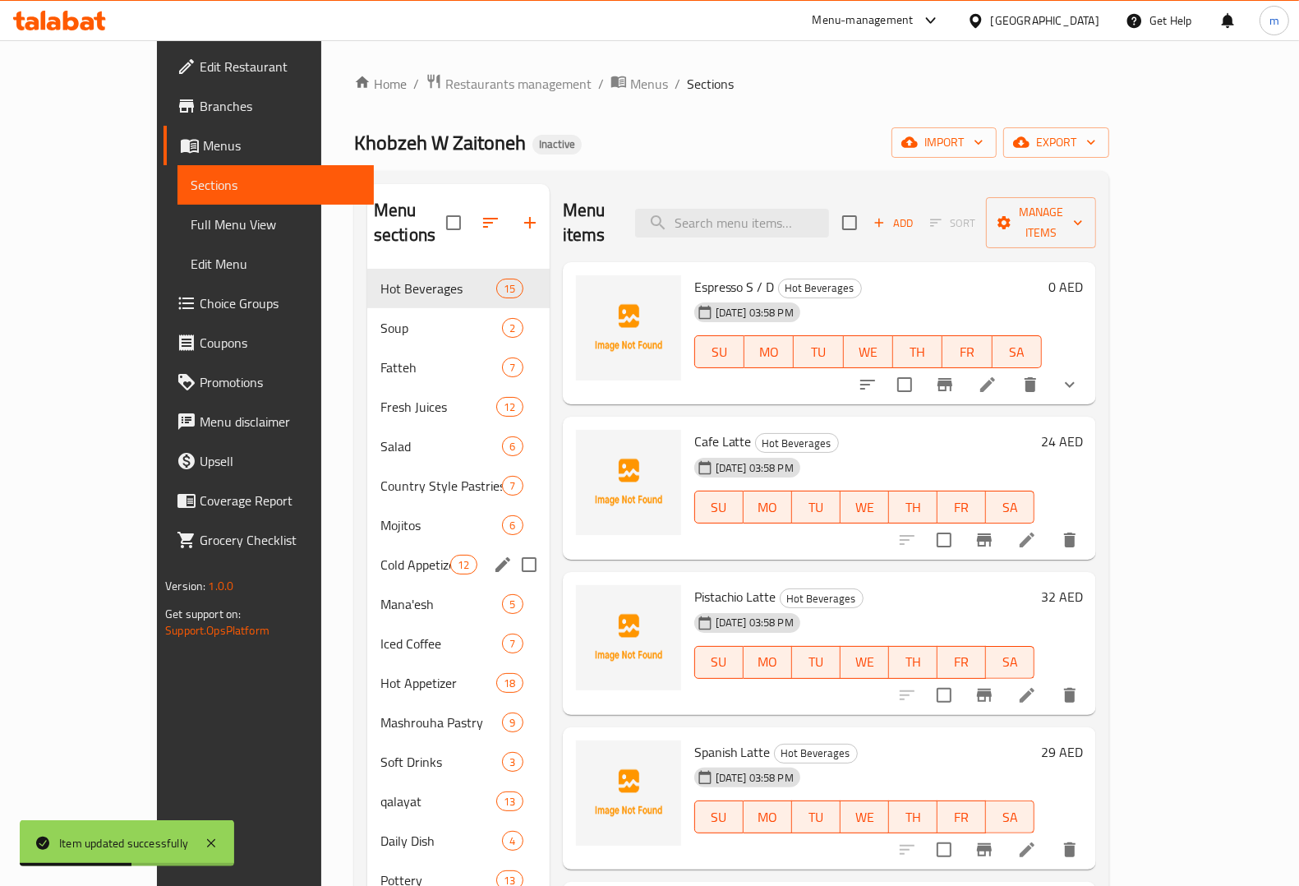
click at [367, 545] on div "Cold Appetizer 12" at bounding box center [458, 564] width 182 height 39
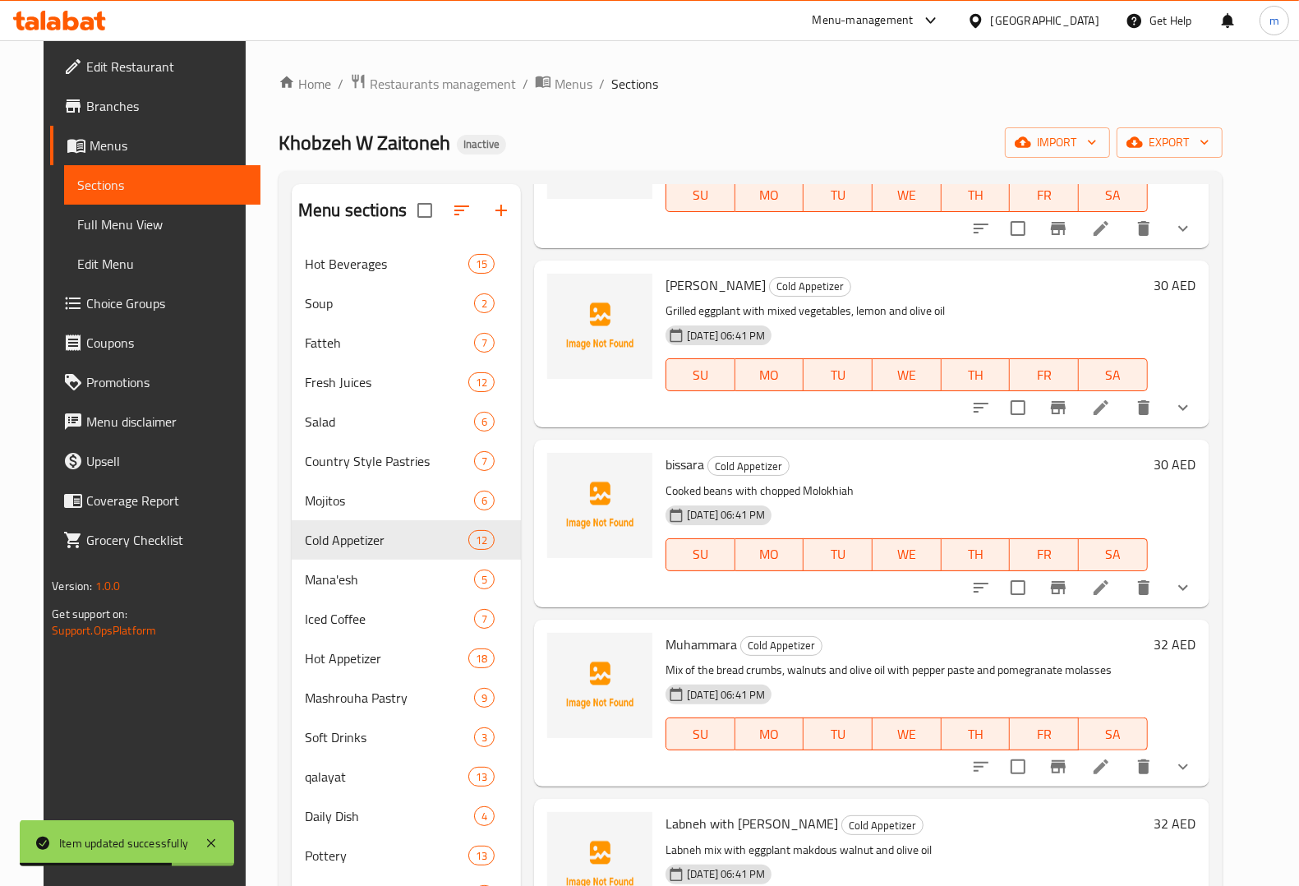
scroll to position [719, 0]
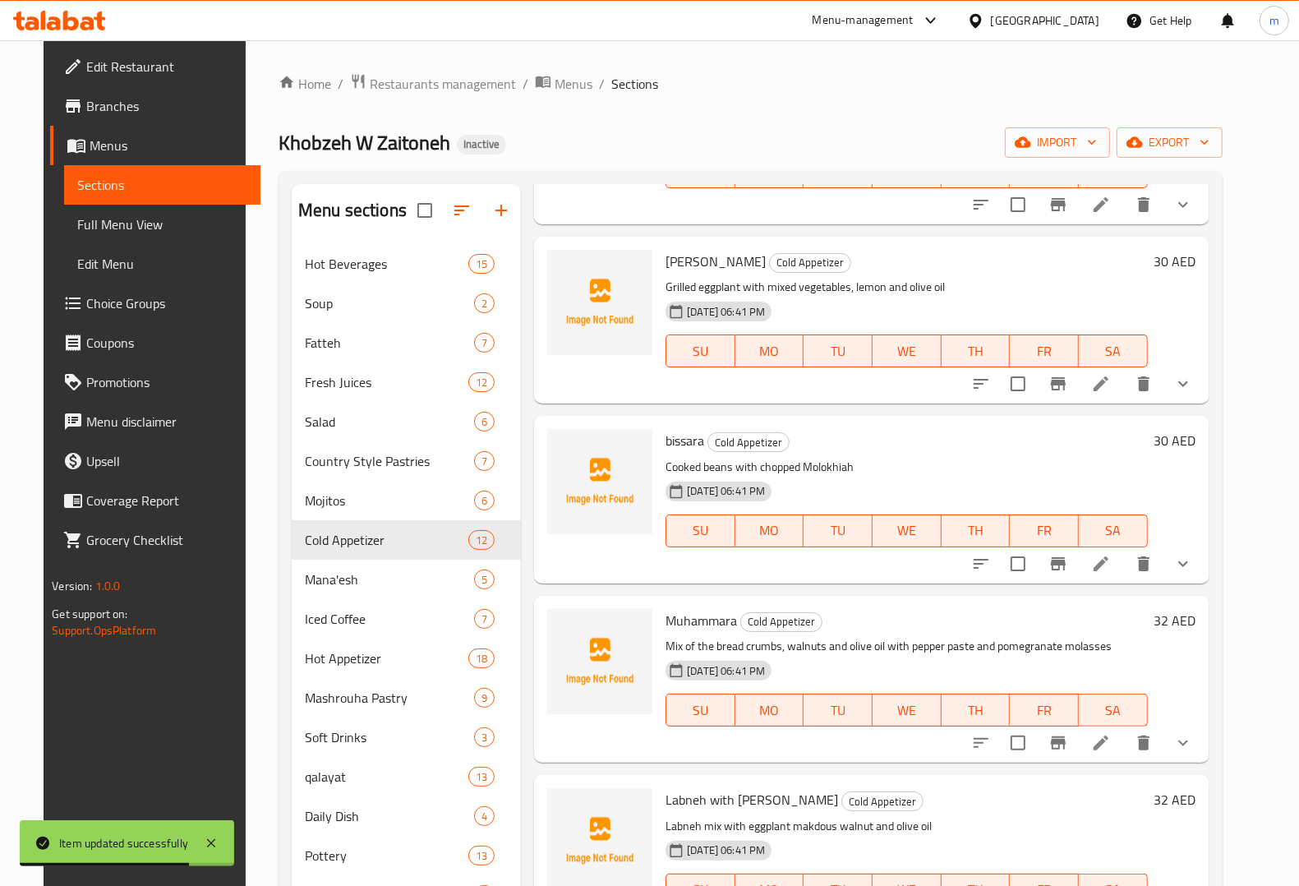
click at [1193, 571] on icon "show more" at bounding box center [1183, 564] width 20 height 20
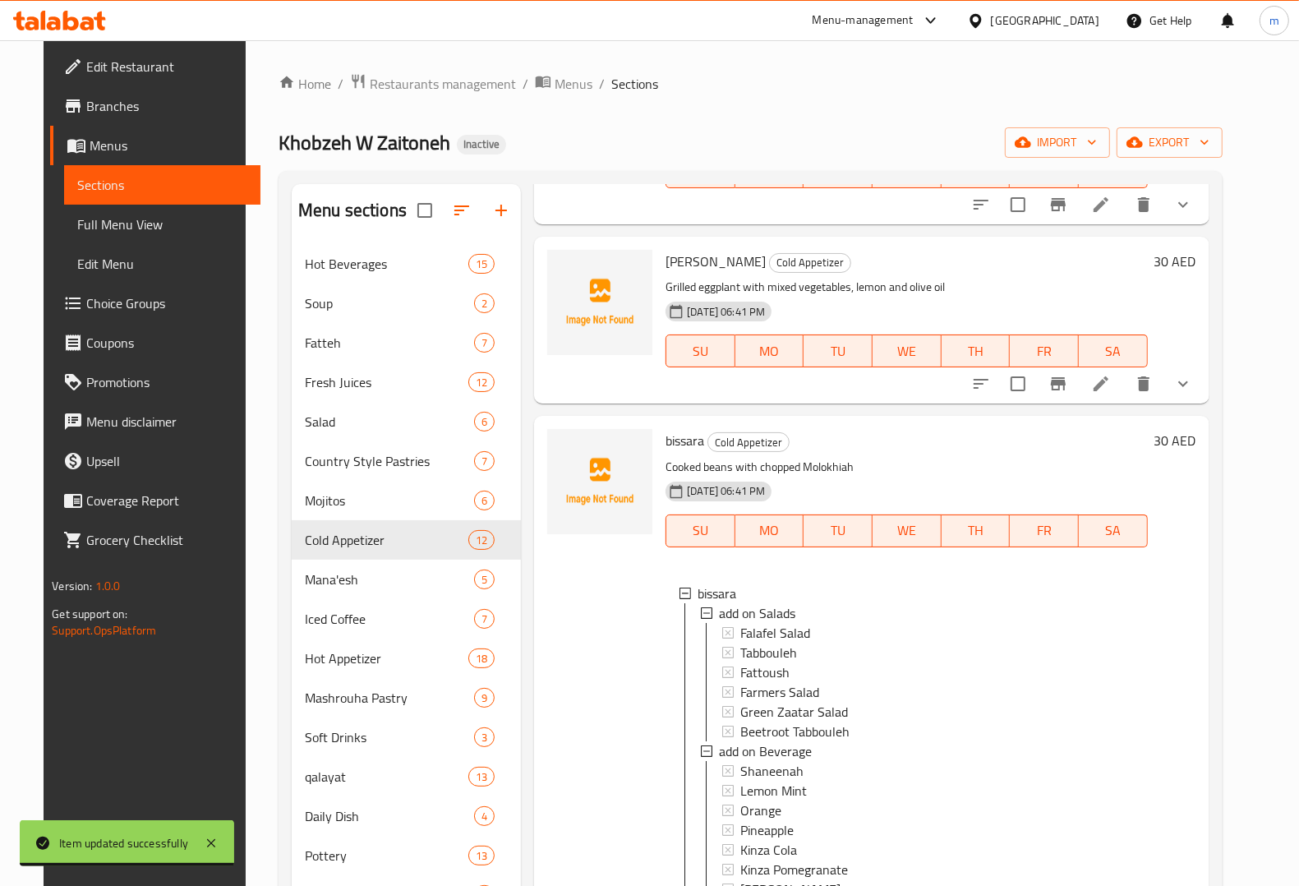
click at [1193, 386] on icon "show more" at bounding box center [1183, 384] width 20 height 20
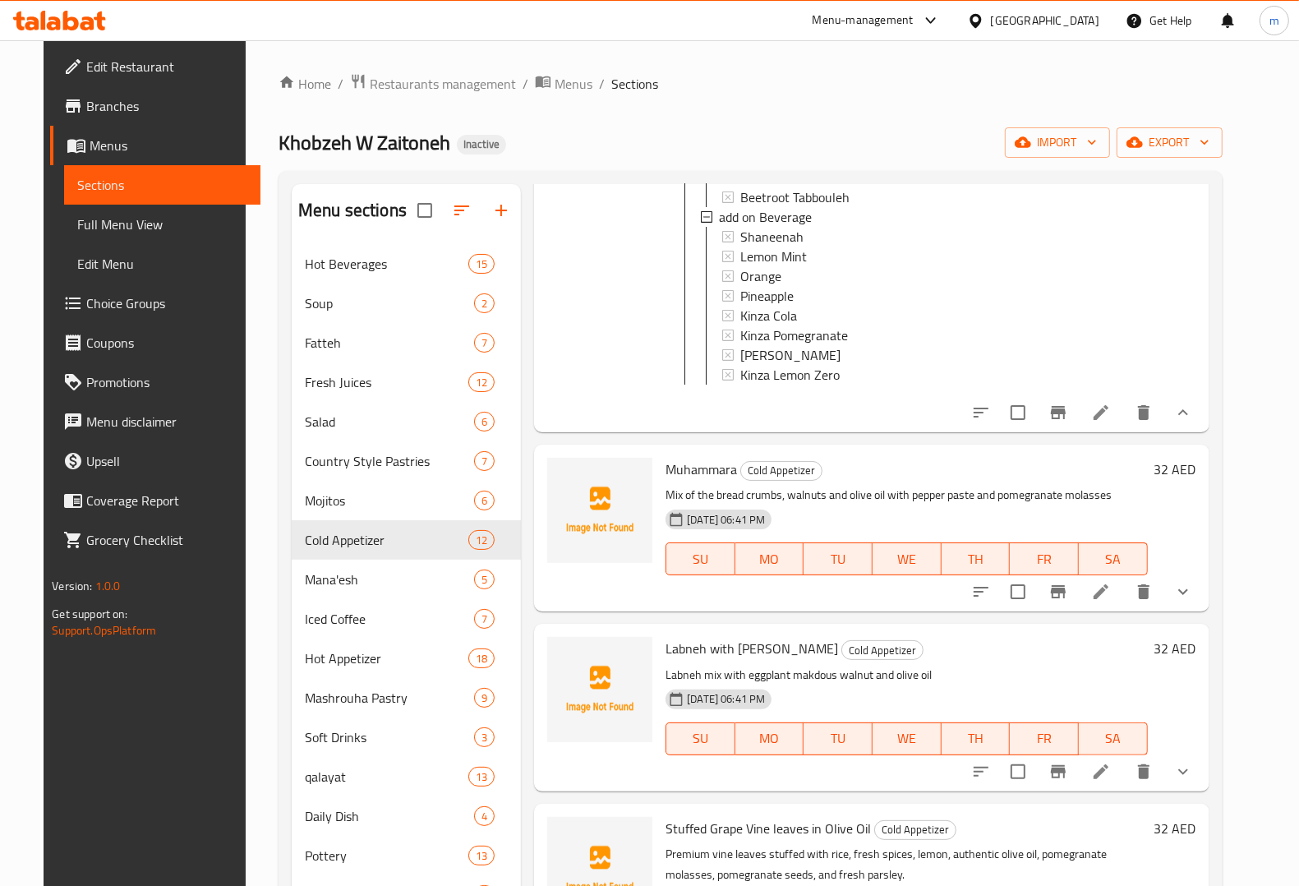
scroll to position [1643, 0]
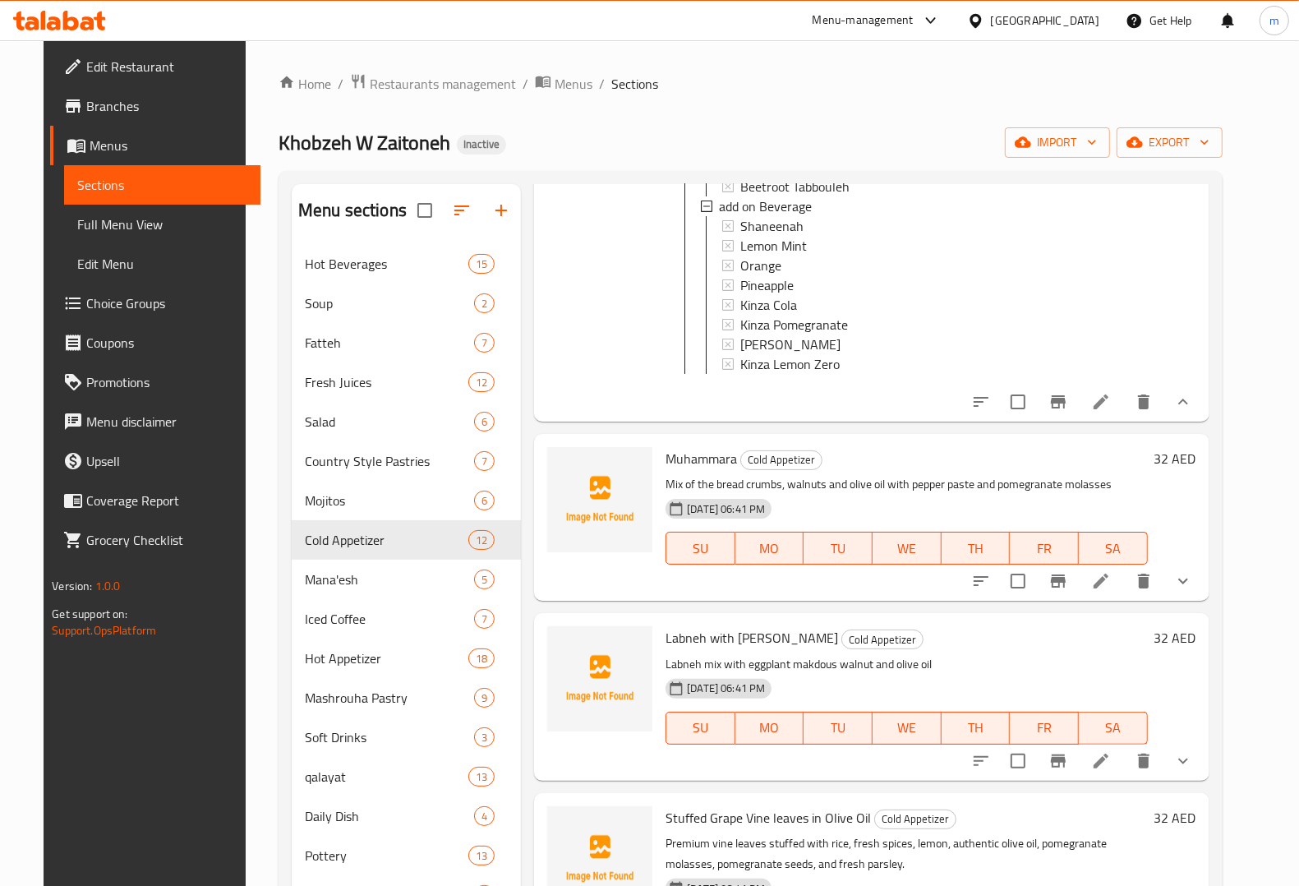
click at [1193, 591] on icon "show more" at bounding box center [1183, 581] width 20 height 20
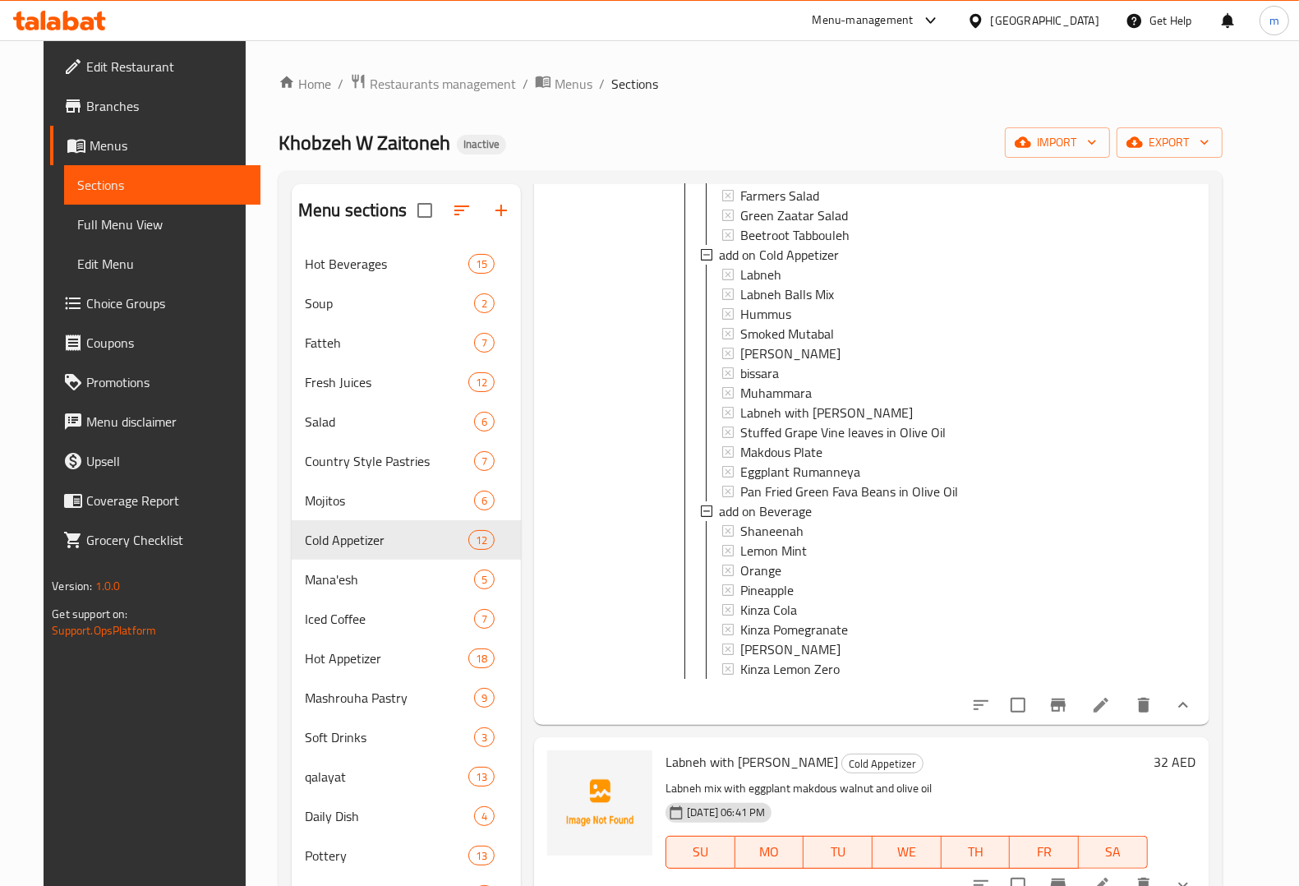
scroll to position [1, 0]
click at [1111, 715] on icon at bounding box center [1101, 705] width 20 height 20
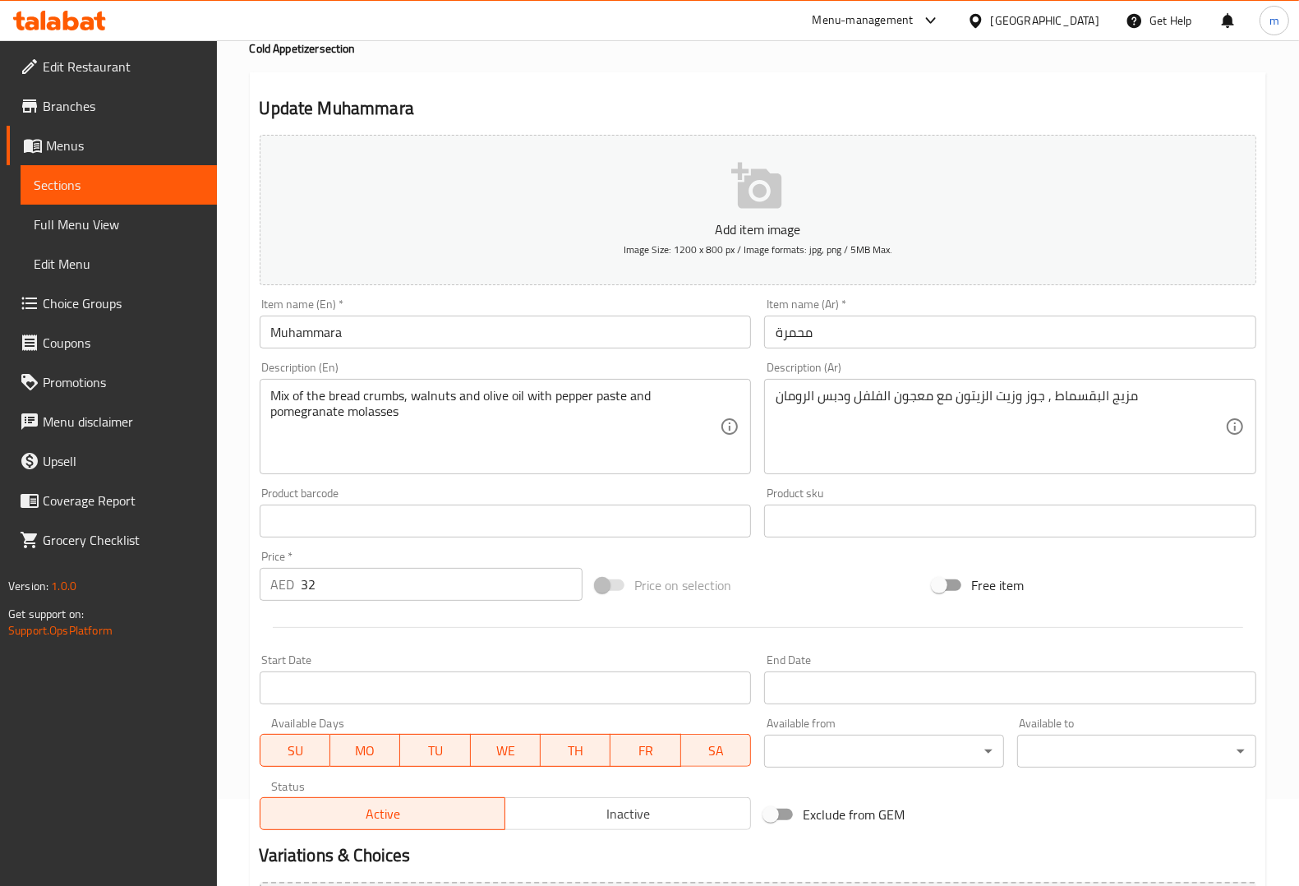
scroll to position [437, 0]
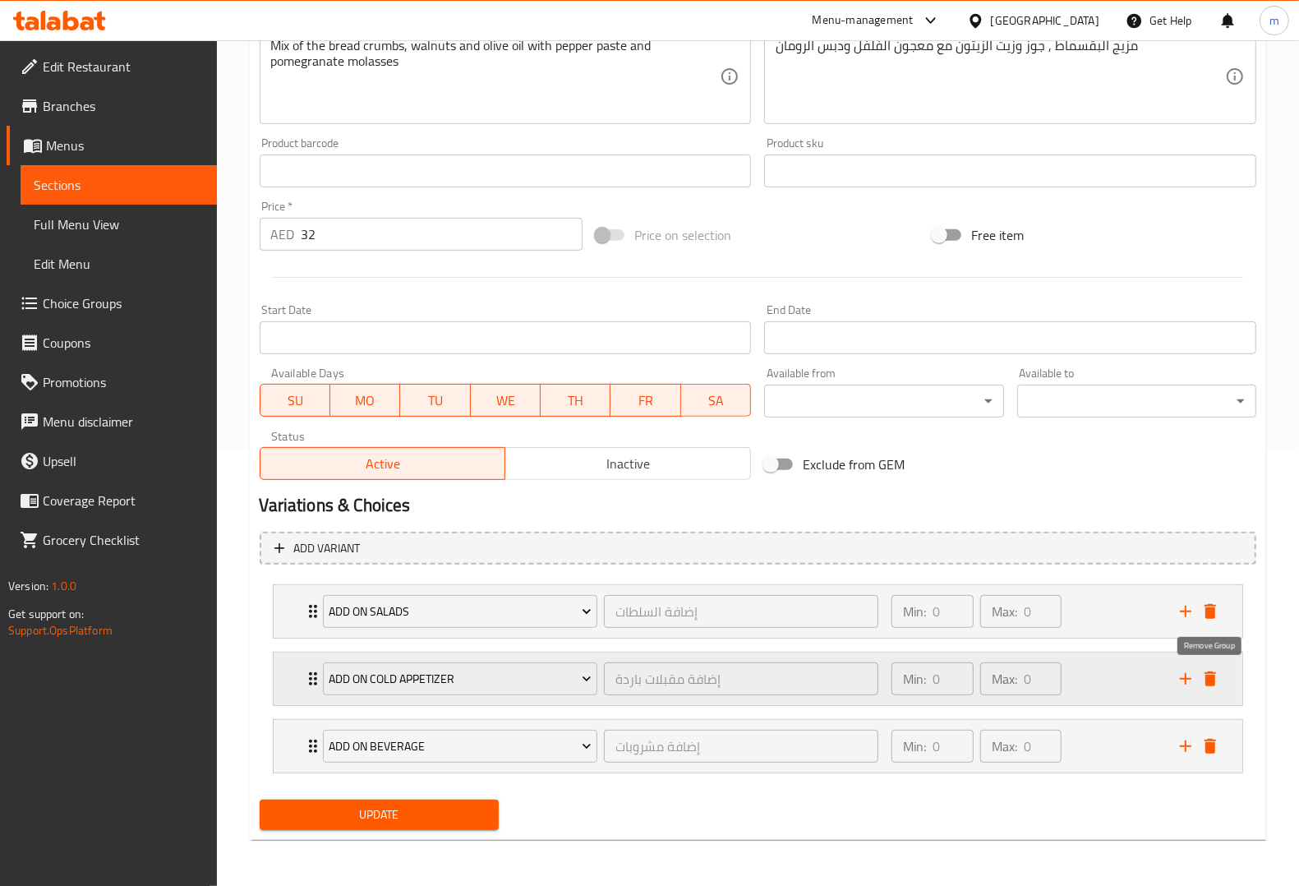
click at [1206, 682] on icon "delete" at bounding box center [1211, 678] width 12 height 15
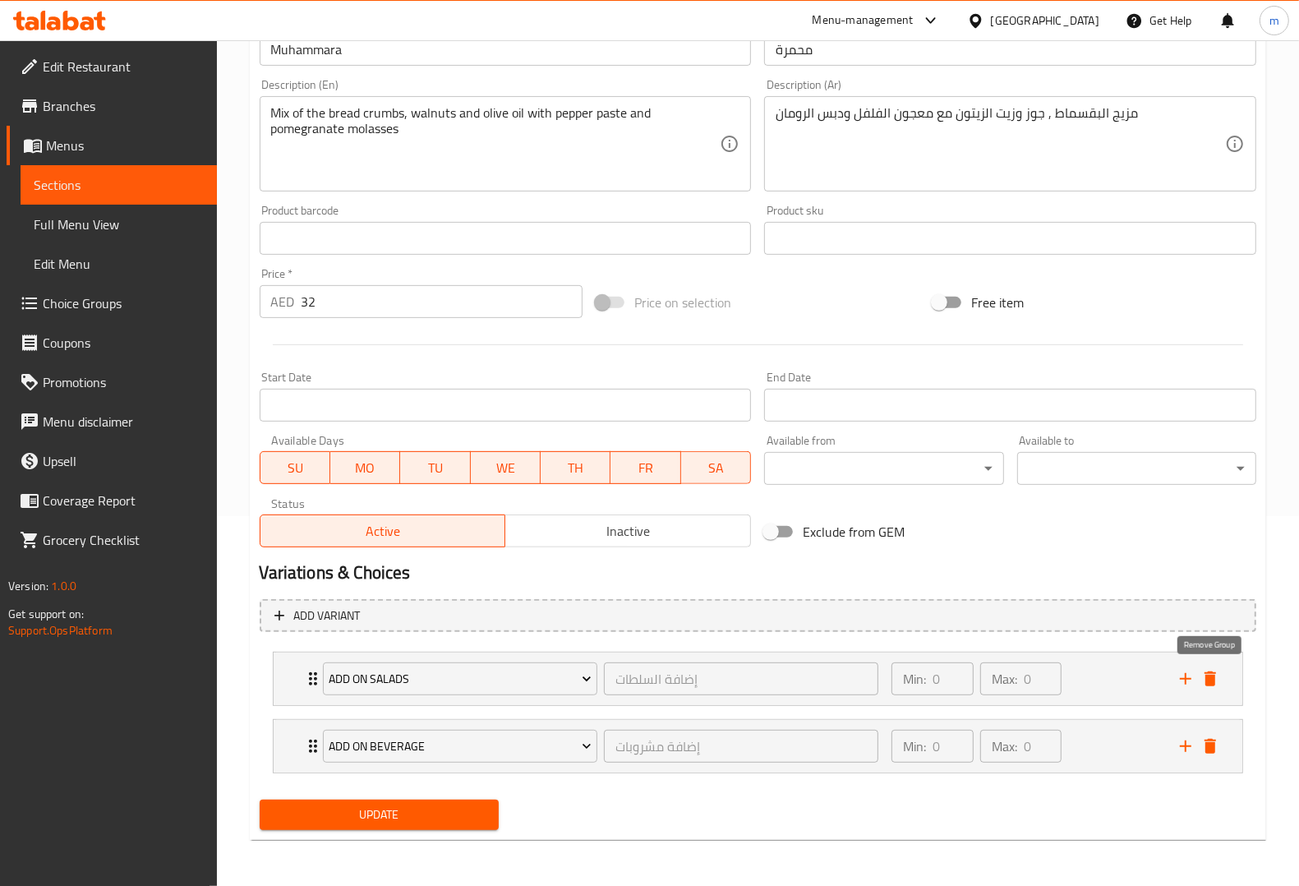
scroll to position [370, 0]
click at [462, 797] on div "Update" at bounding box center [379, 815] width 252 height 44
click at [466, 805] on span "Update" at bounding box center [379, 814] width 213 height 21
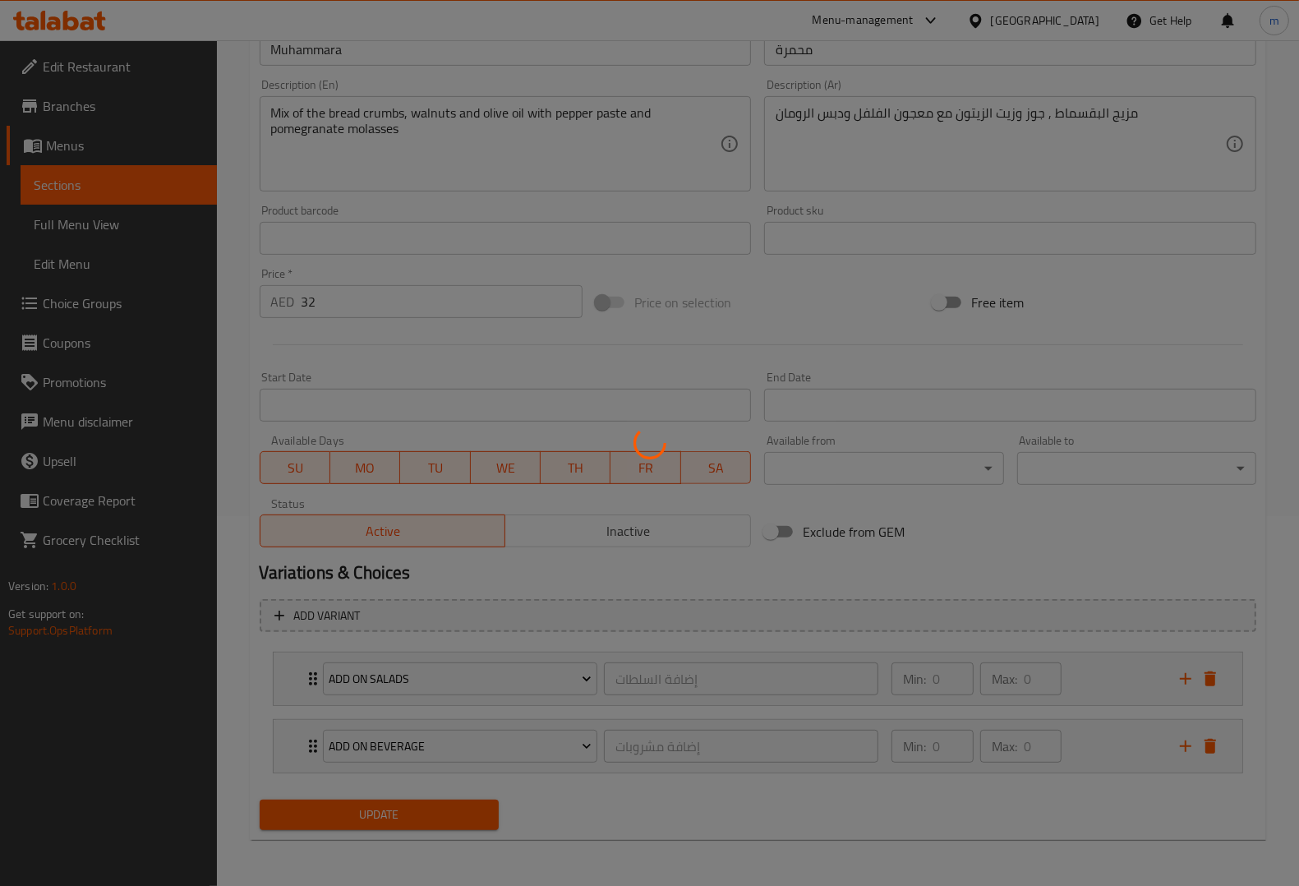
scroll to position [0, 0]
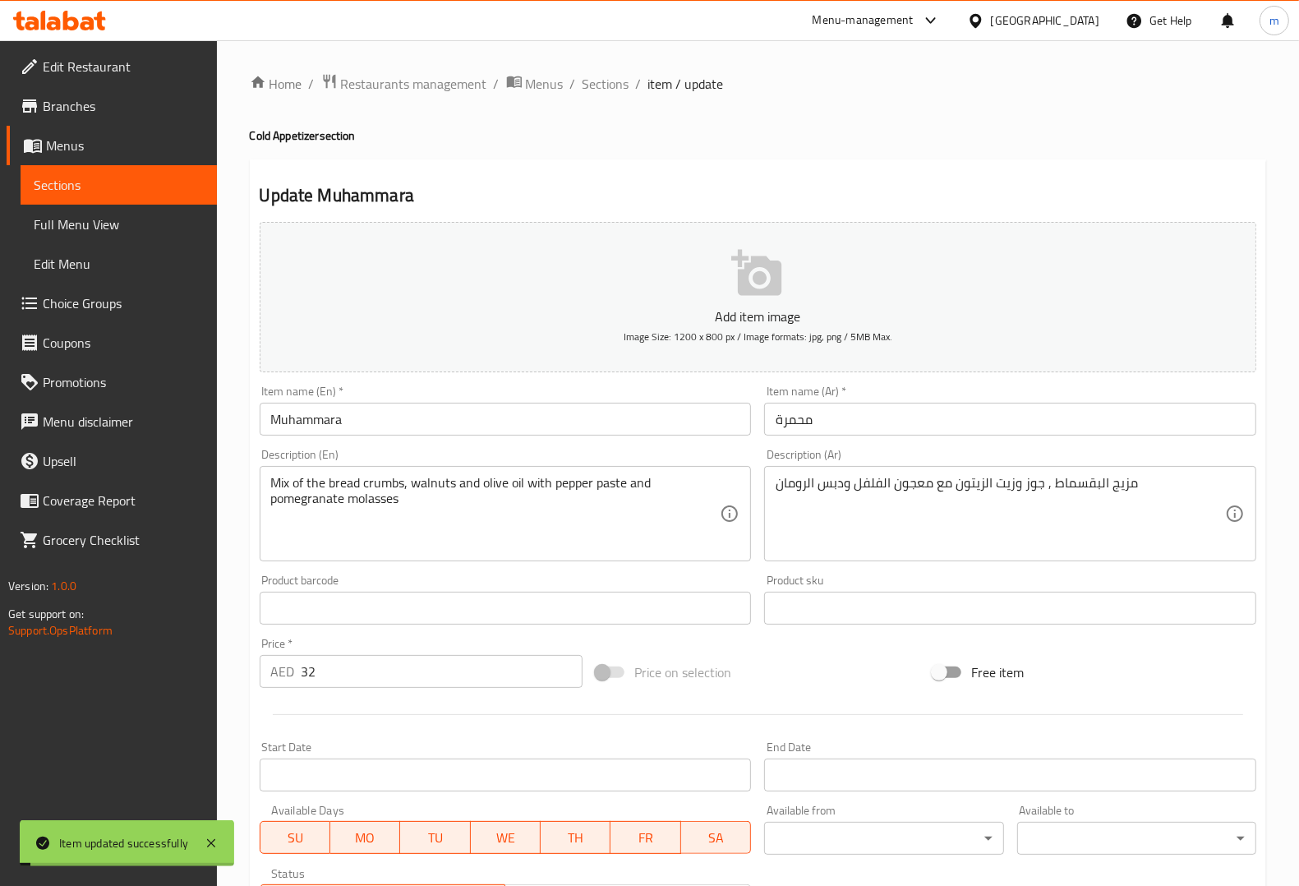
click at [95, 185] on span "Sections" at bounding box center [119, 185] width 170 height 20
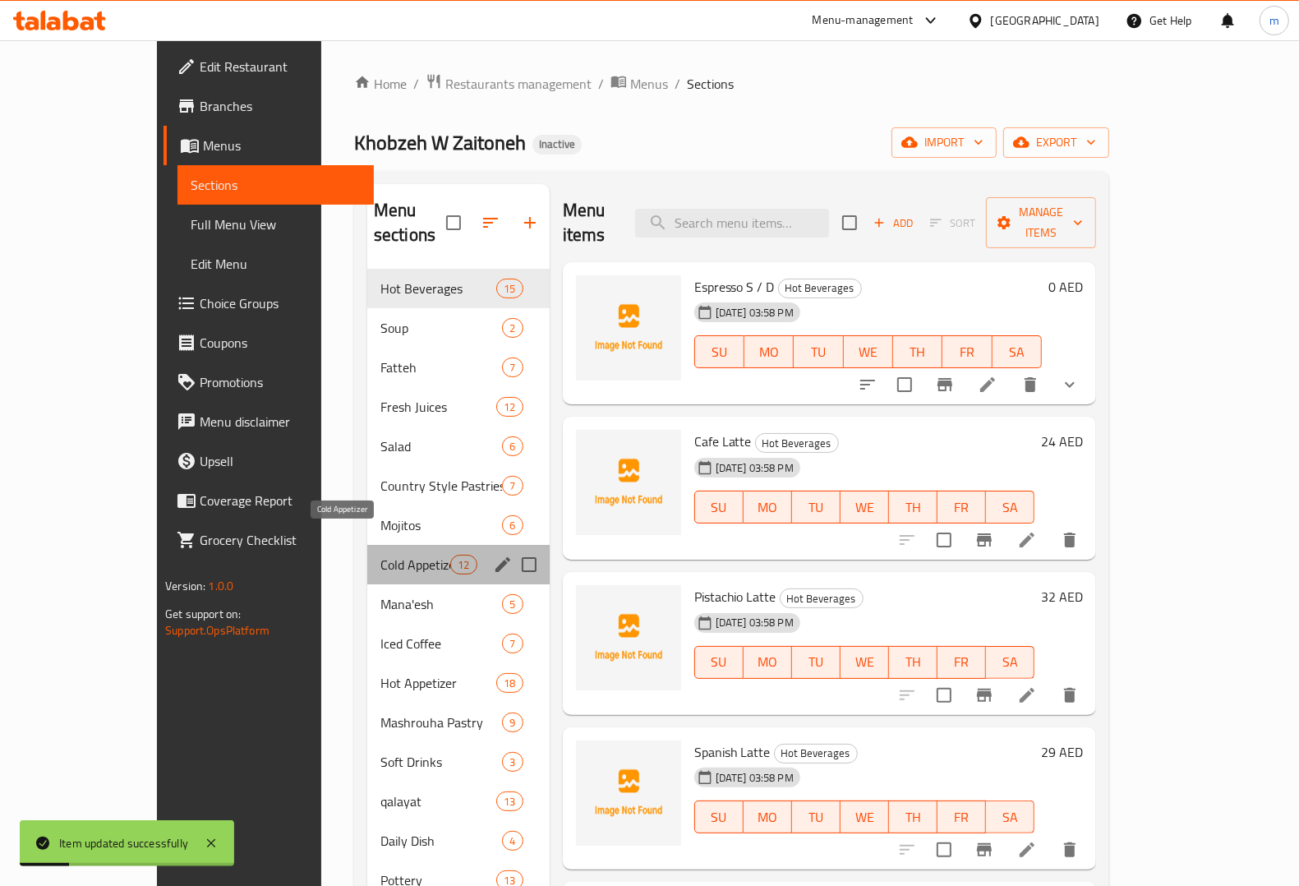
click at [380, 555] on span "Cold Appetizer" at bounding box center [415, 565] width 70 height 20
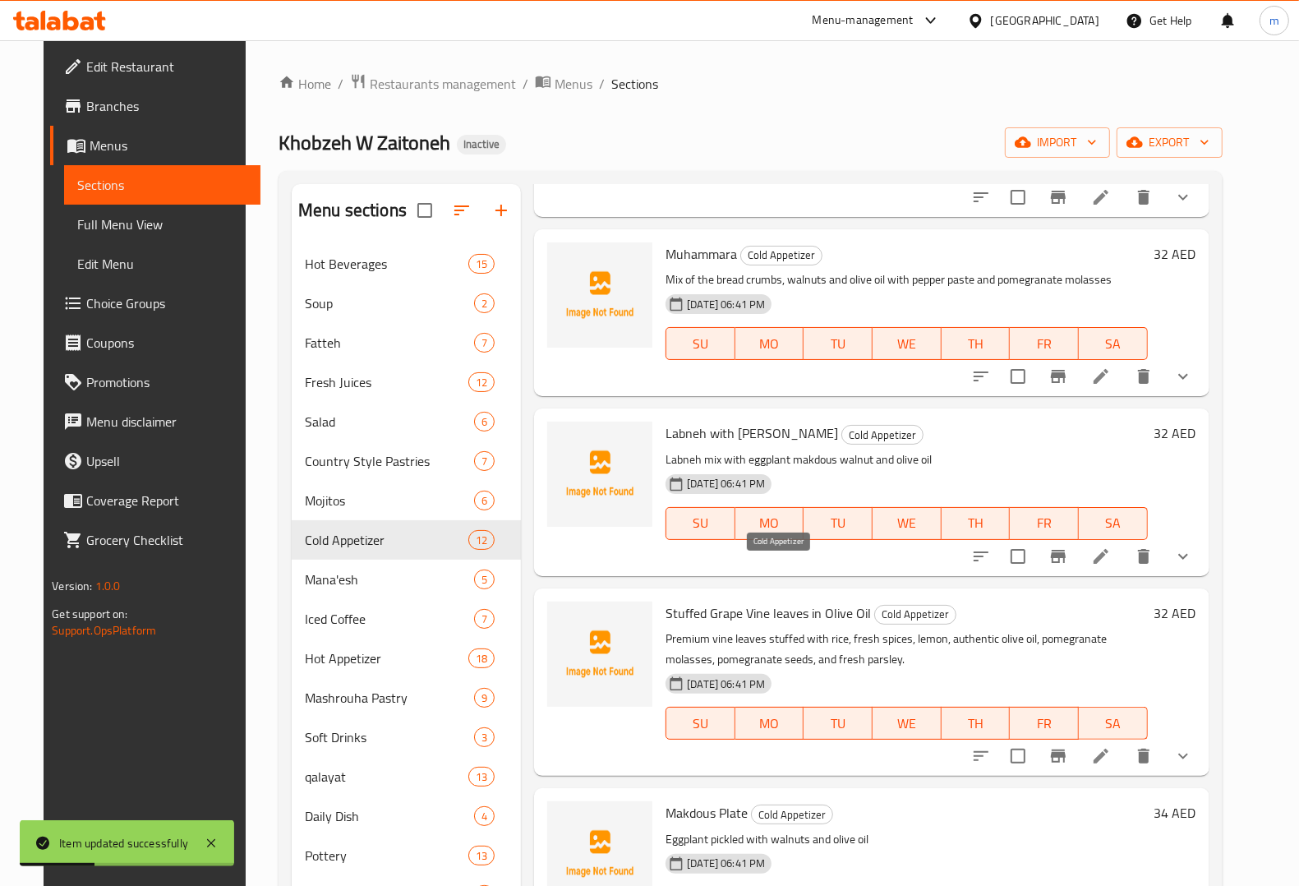
scroll to position [1328, 0]
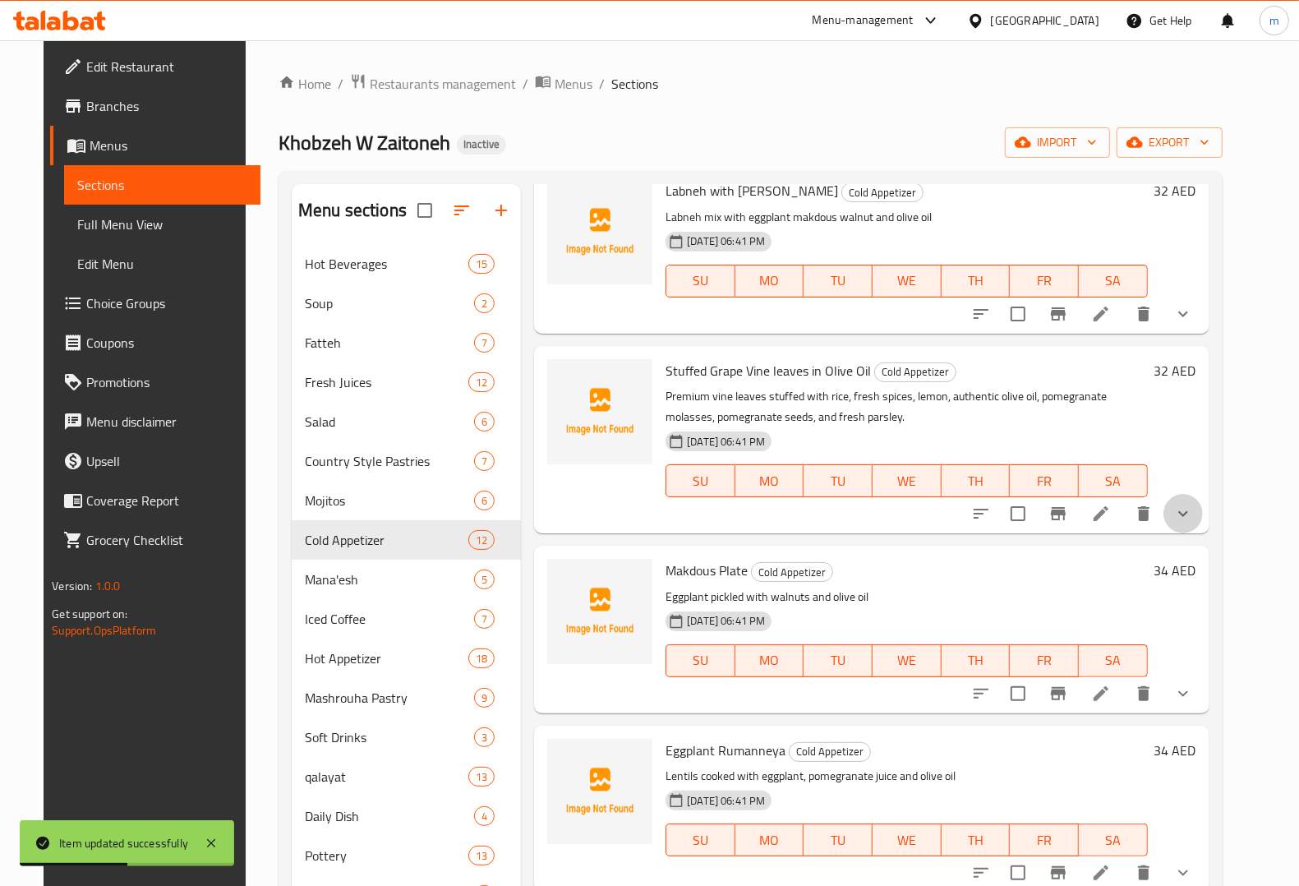
click at [1203, 514] on button "show more" at bounding box center [1182, 513] width 39 height 39
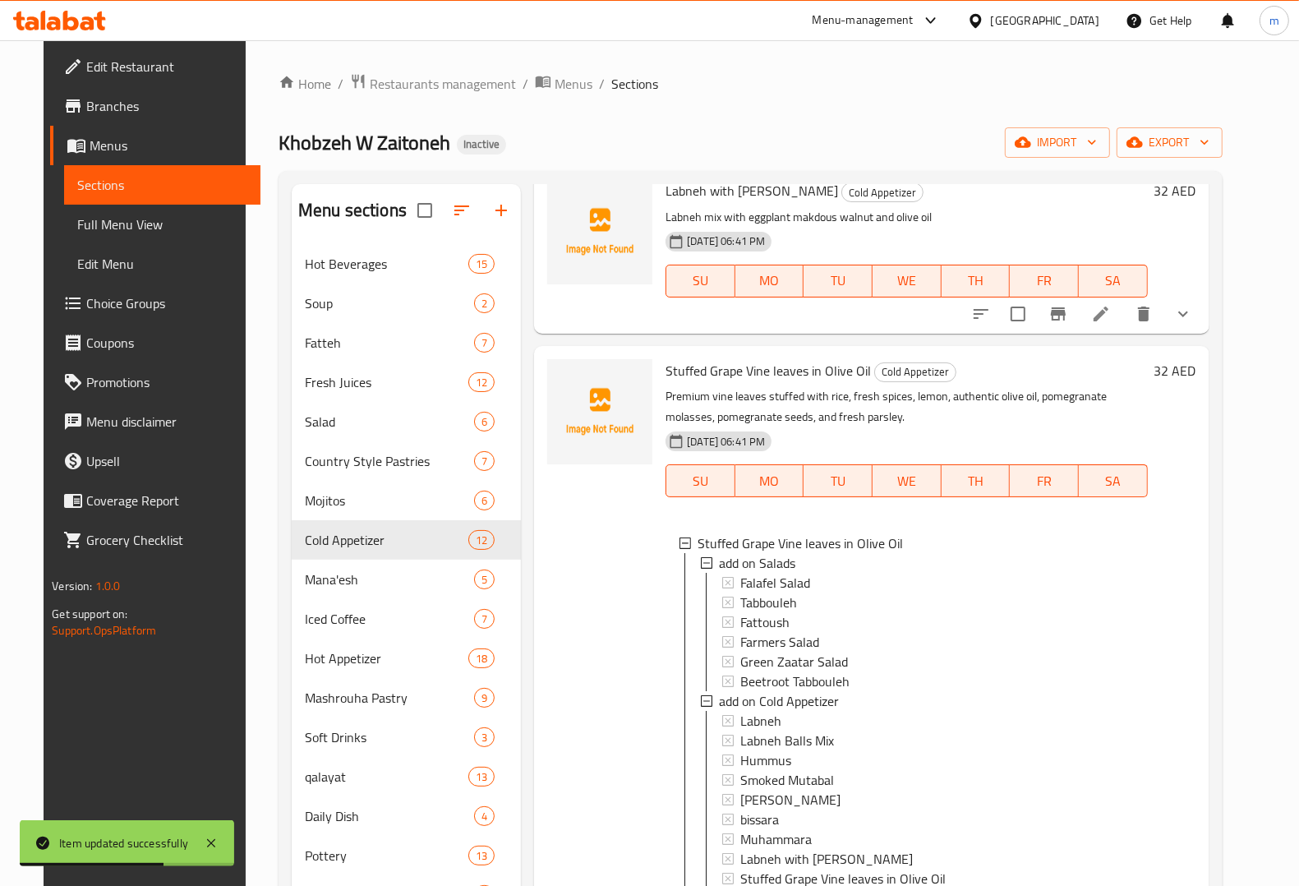
click at [1203, 326] on div at bounding box center [1082, 313] width 242 height 39
click at [1193, 319] on icon "show more" at bounding box center [1183, 314] width 20 height 20
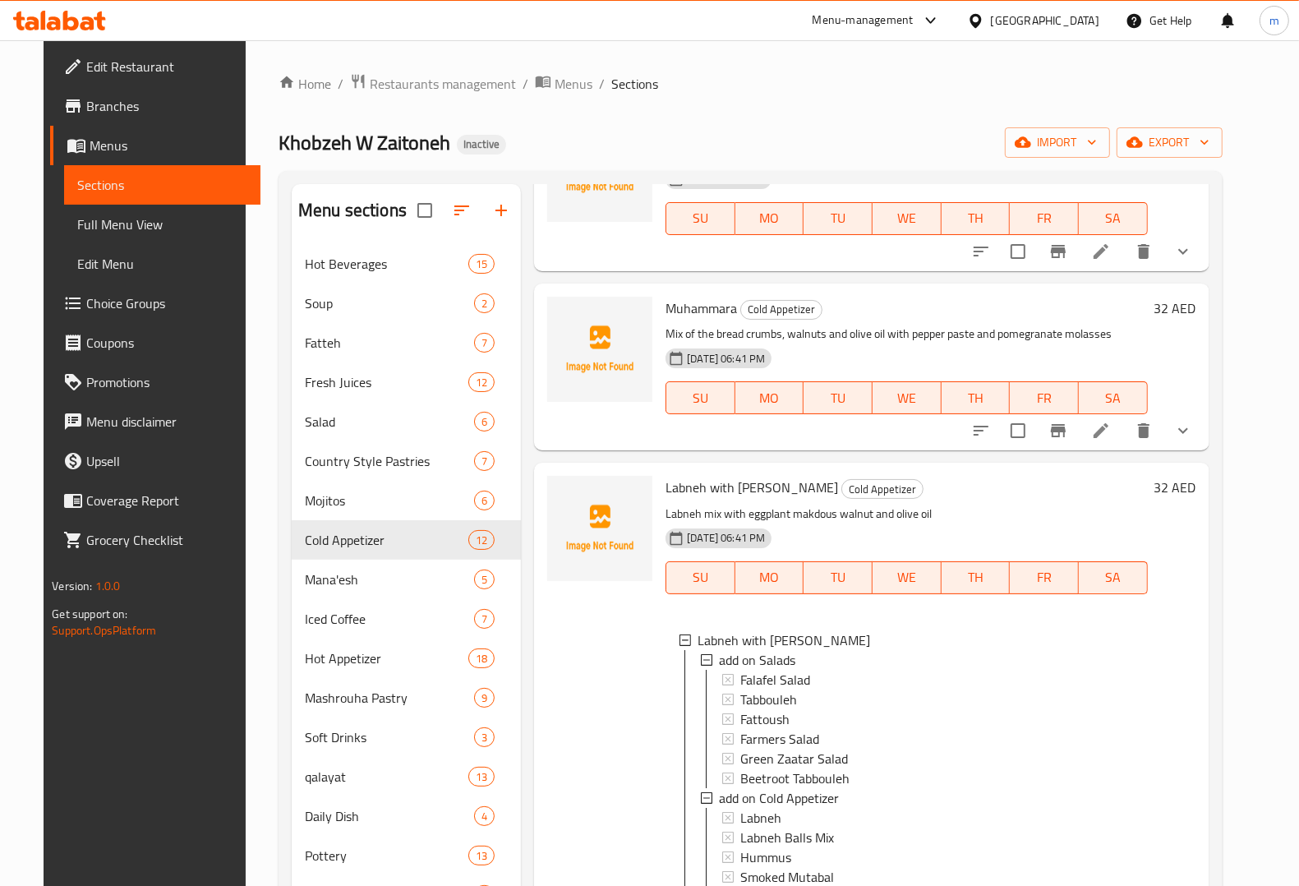
scroll to position [1020, 0]
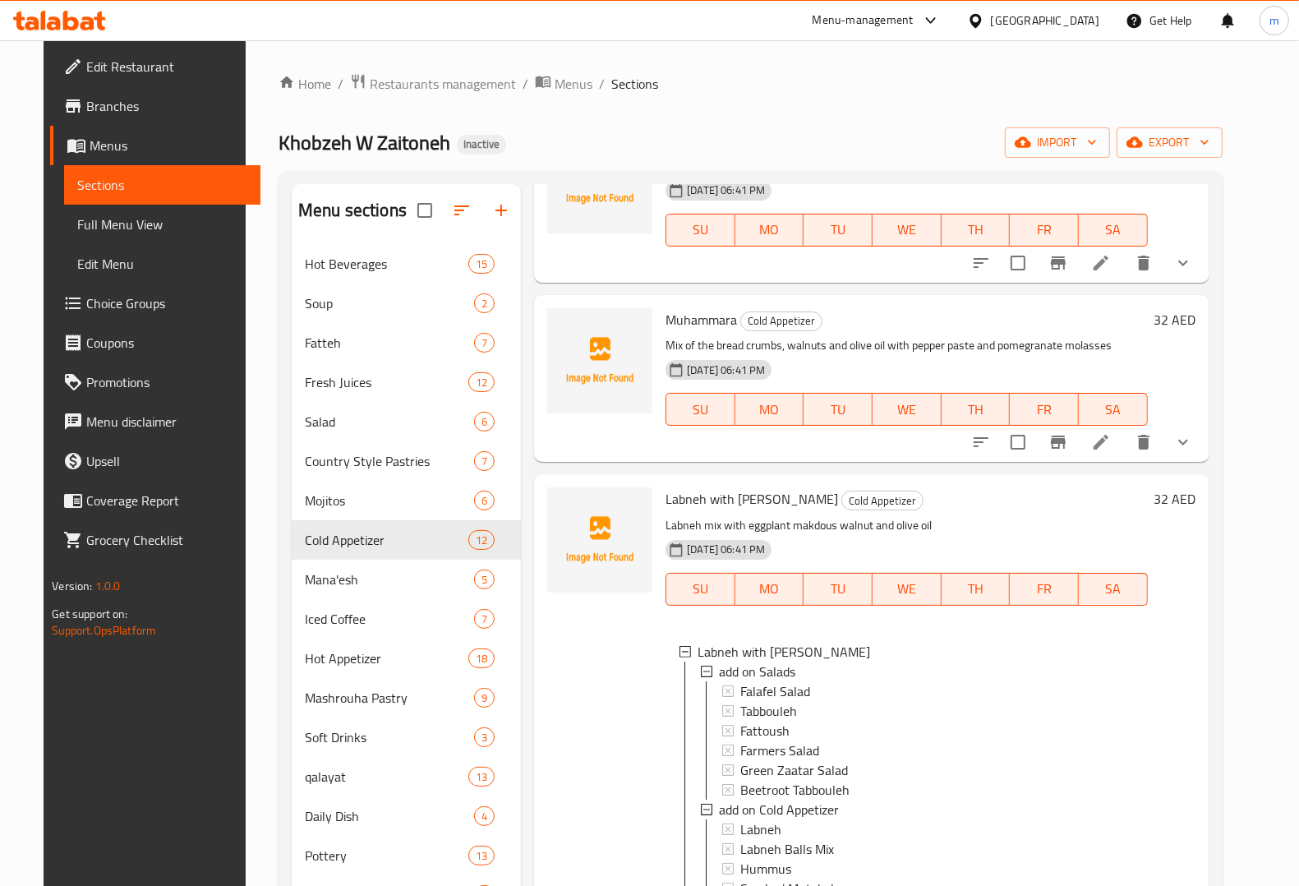
click at [1193, 432] on icon "show more" at bounding box center [1183, 442] width 20 height 20
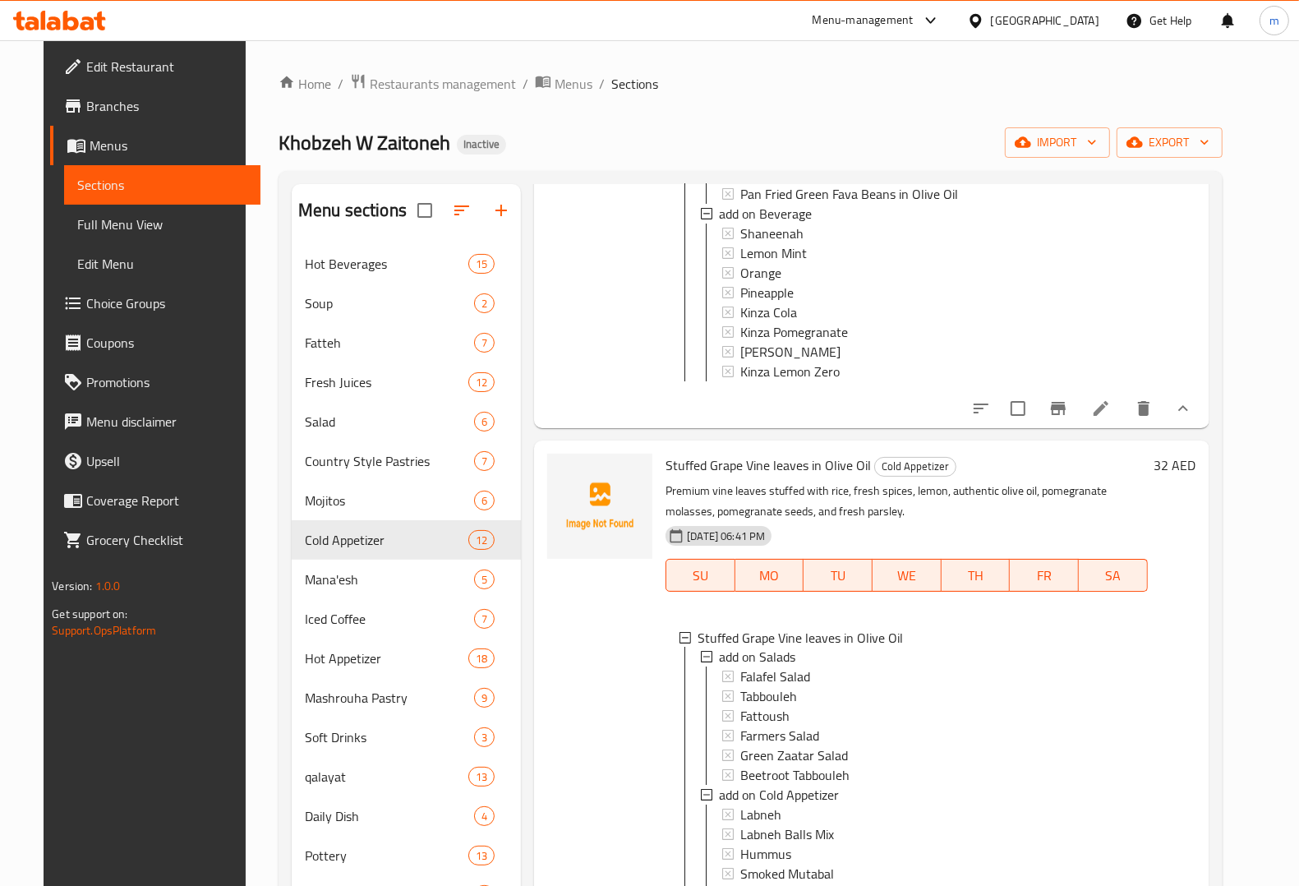
scroll to position [2149, 0]
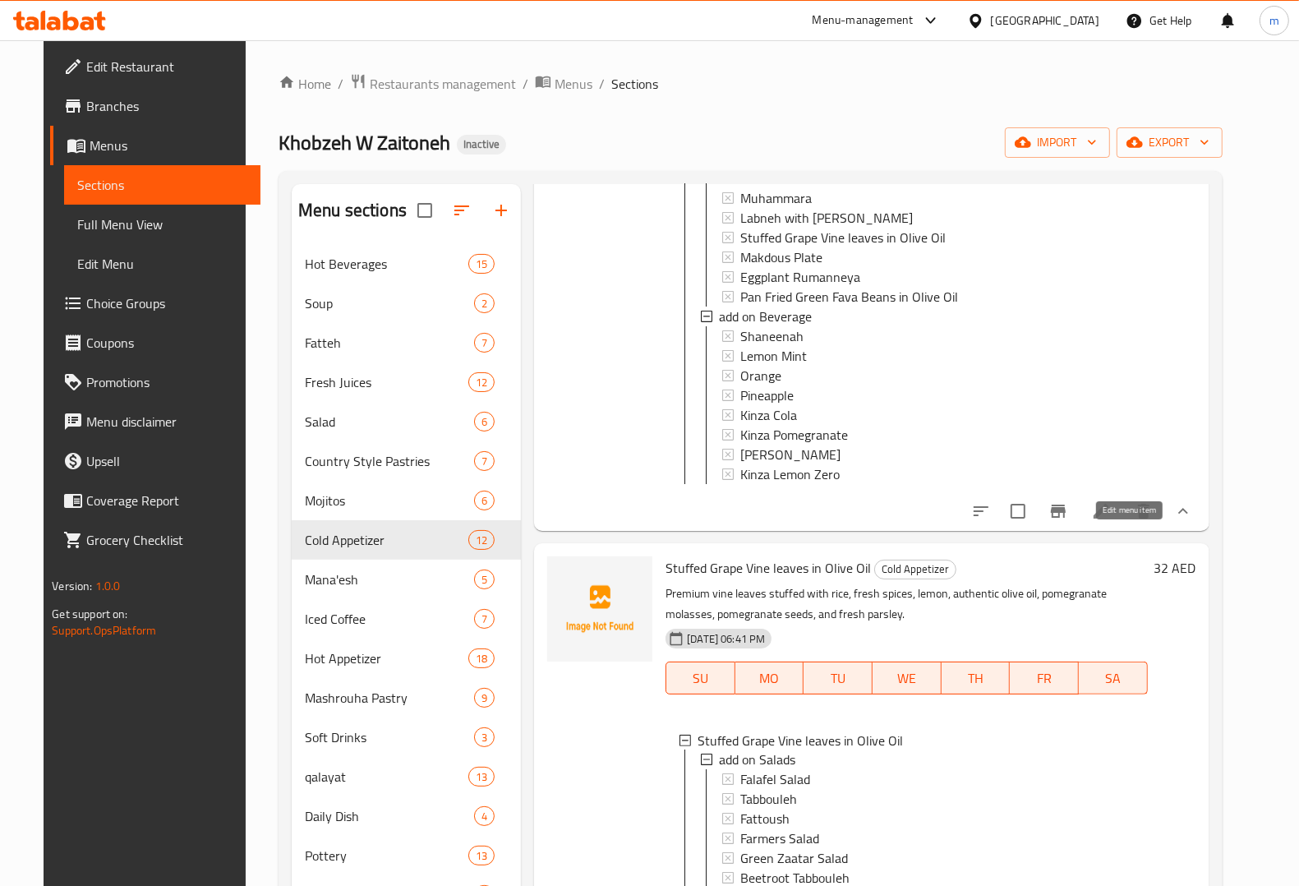
click at [1111, 521] on icon at bounding box center [1101, 511] width 20 height 20
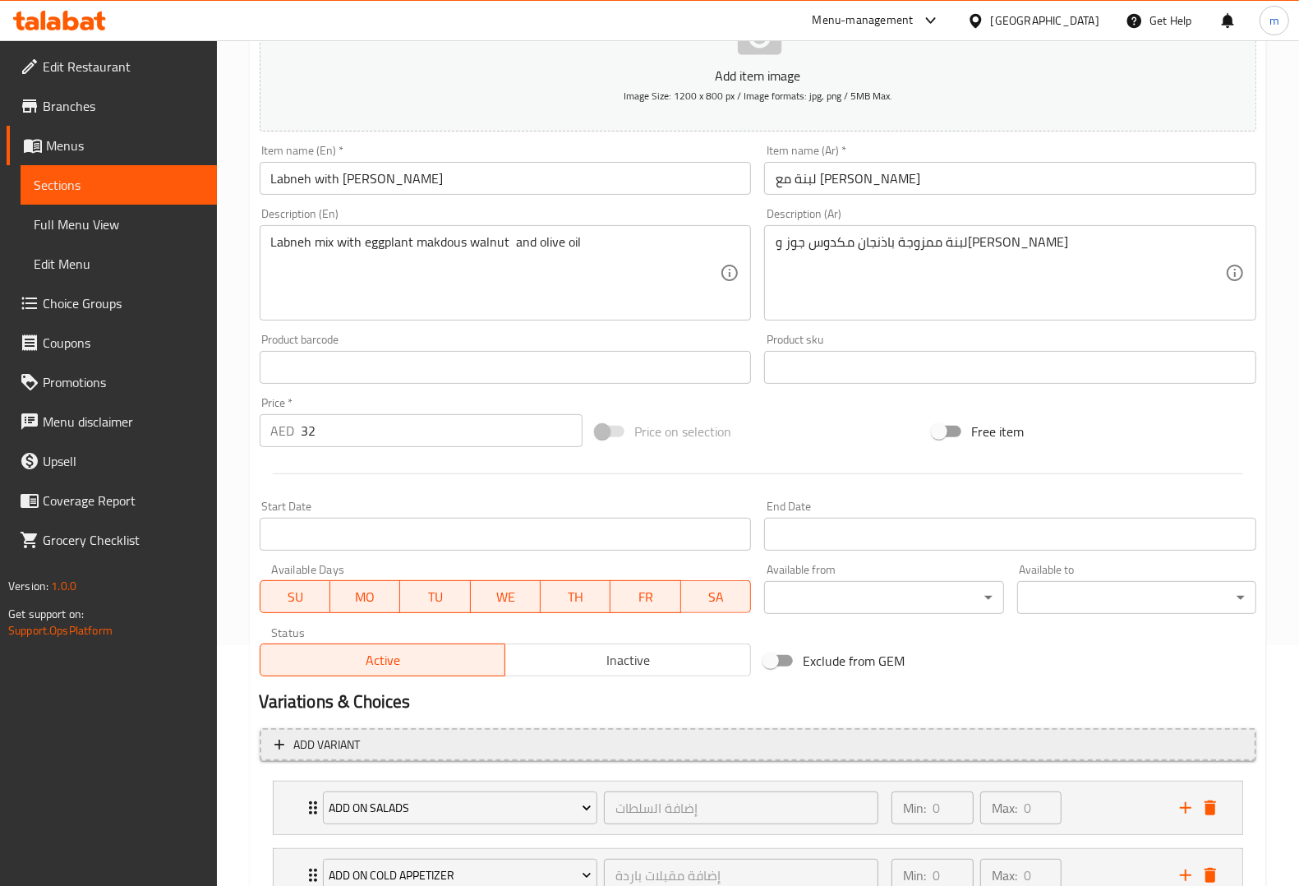
scroll to position [437, 0]
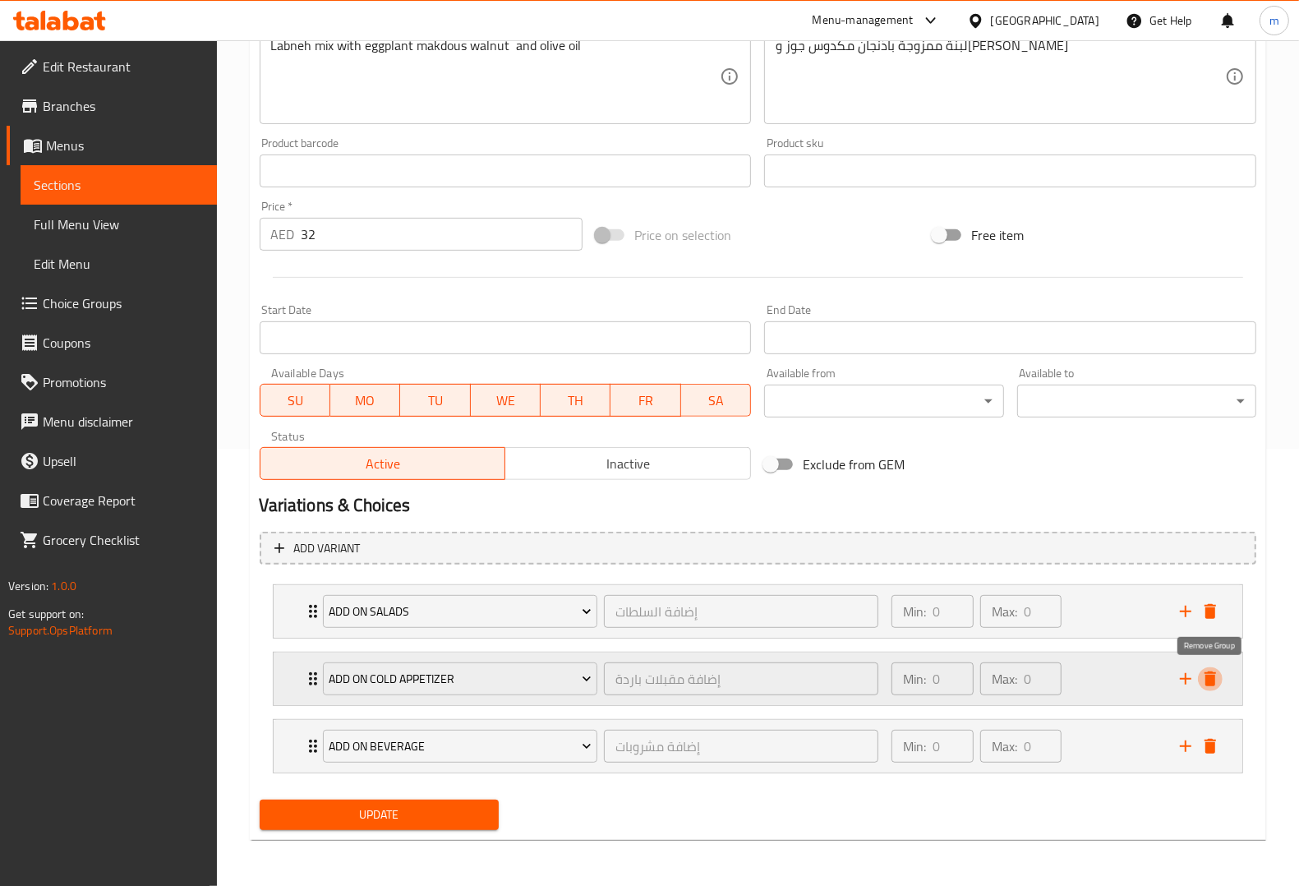
click at [1218, 675] on icon "delete" at bounding box center [1210, 679] width 20 height 20
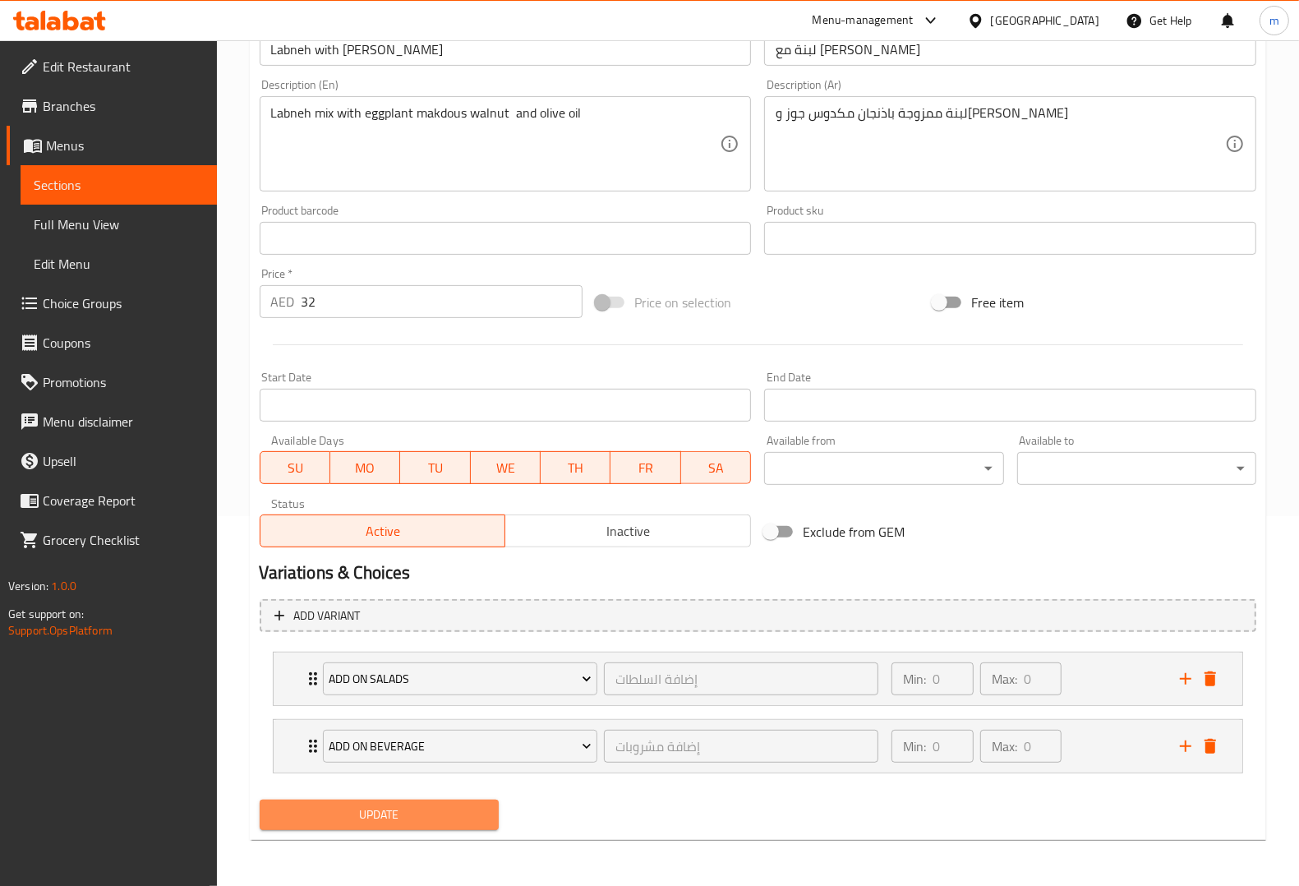
click at [478, 803] on button "Update" at bounding box center [379, 814] width 239 height 30
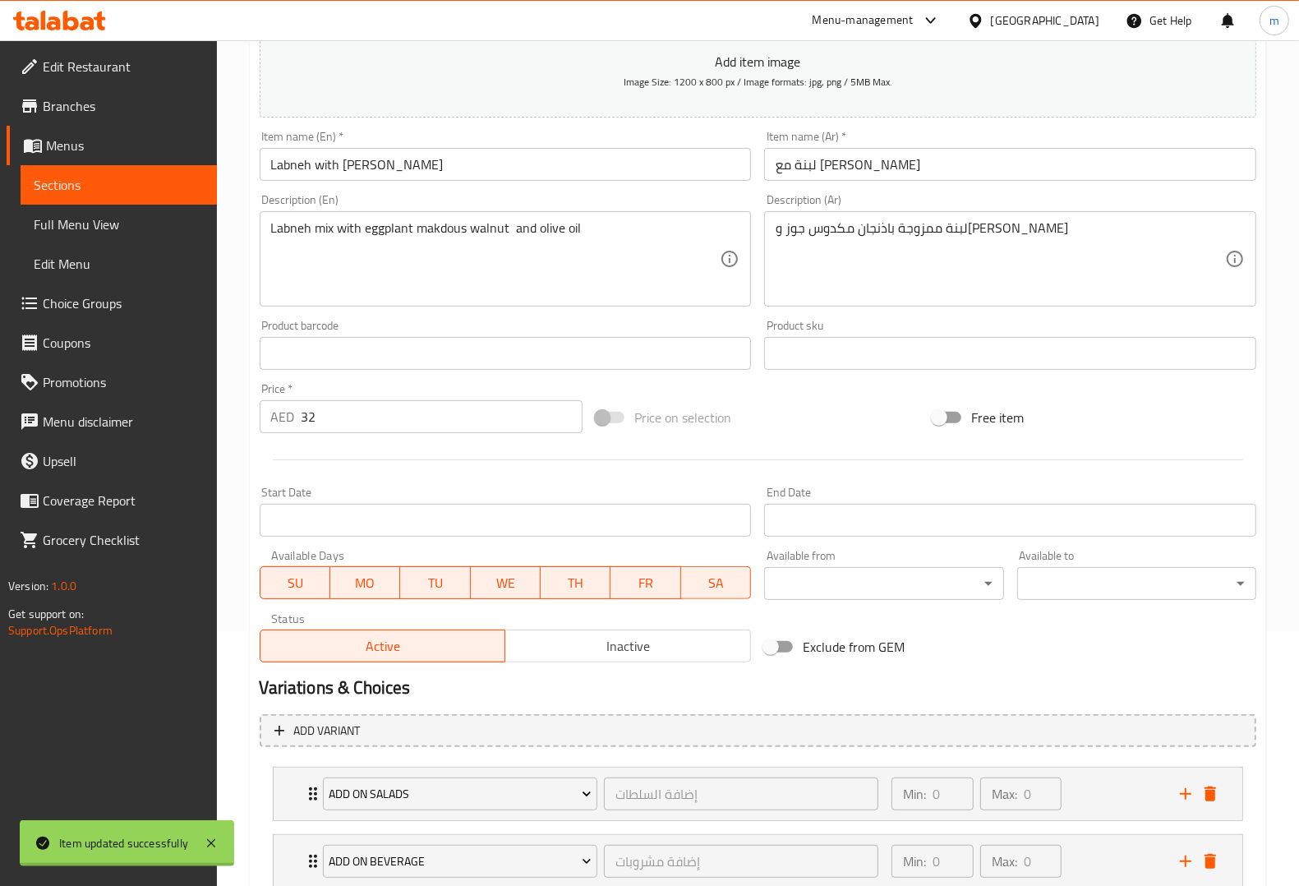
scroll to position [164, 0]
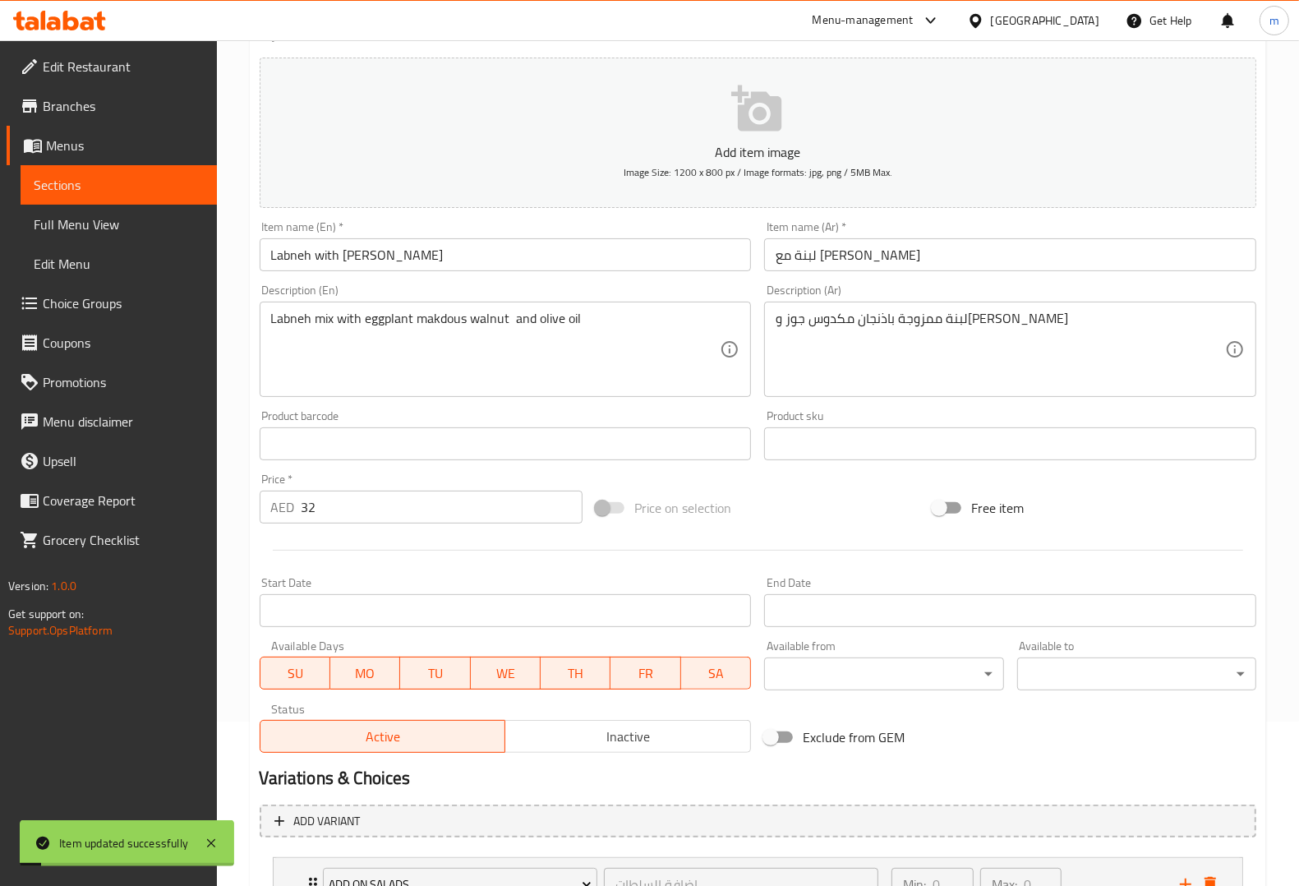
click at [179, 196] on link "Sections" at bounding box center [119, 184] width 196 height 39
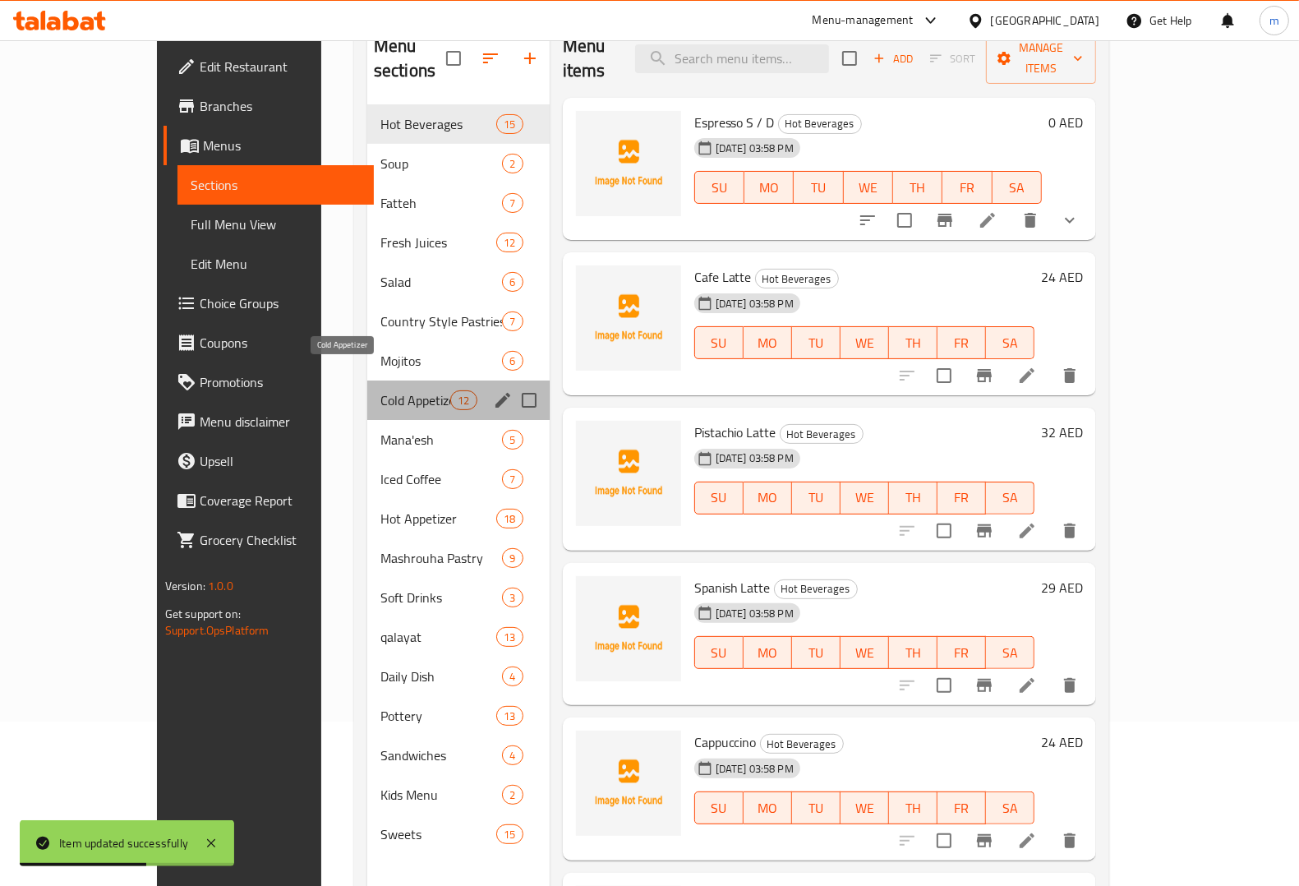
click at [380, 390] on span "Cold Appetizer" at bounding box center [415, 400] width 70 height 20
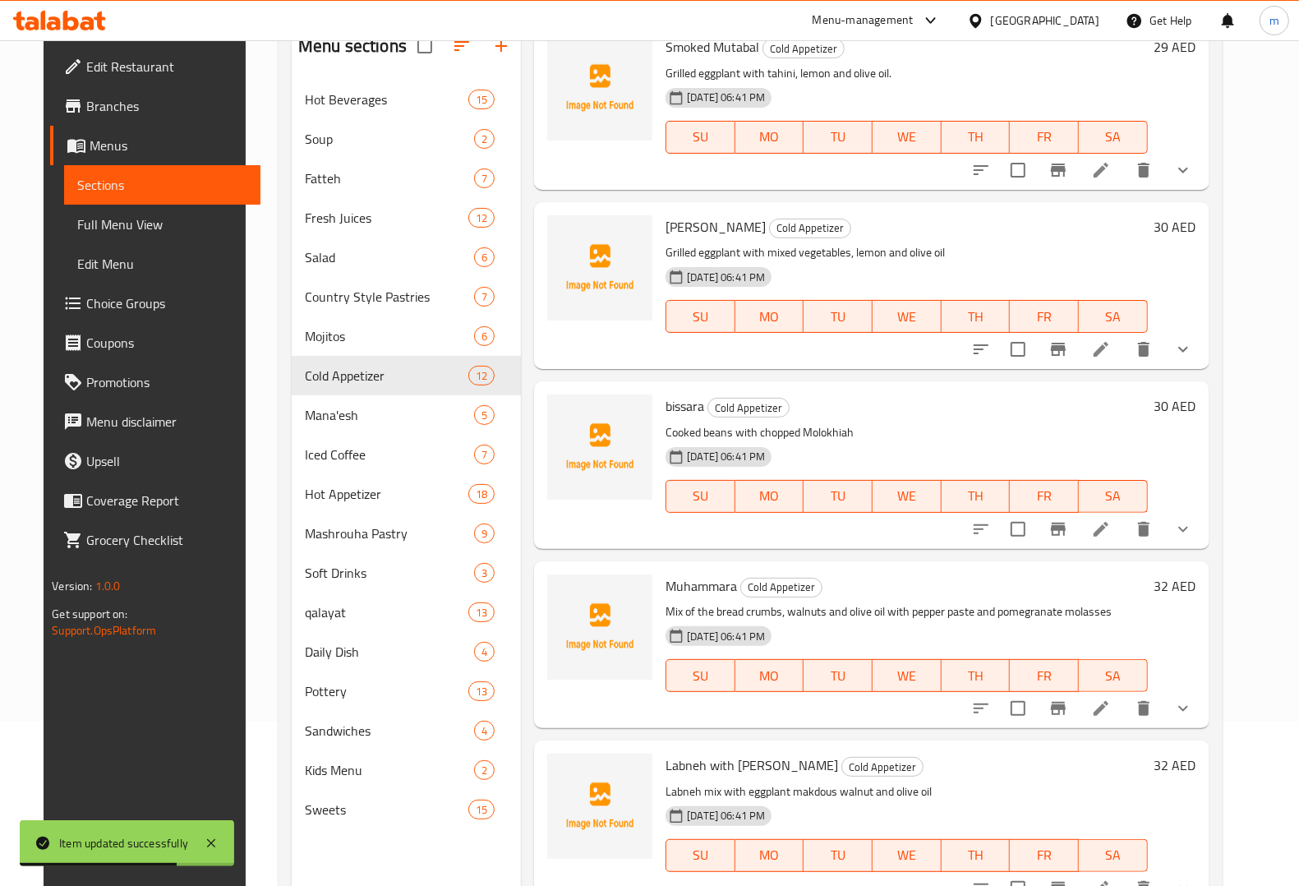
scroll to position [719, 0]
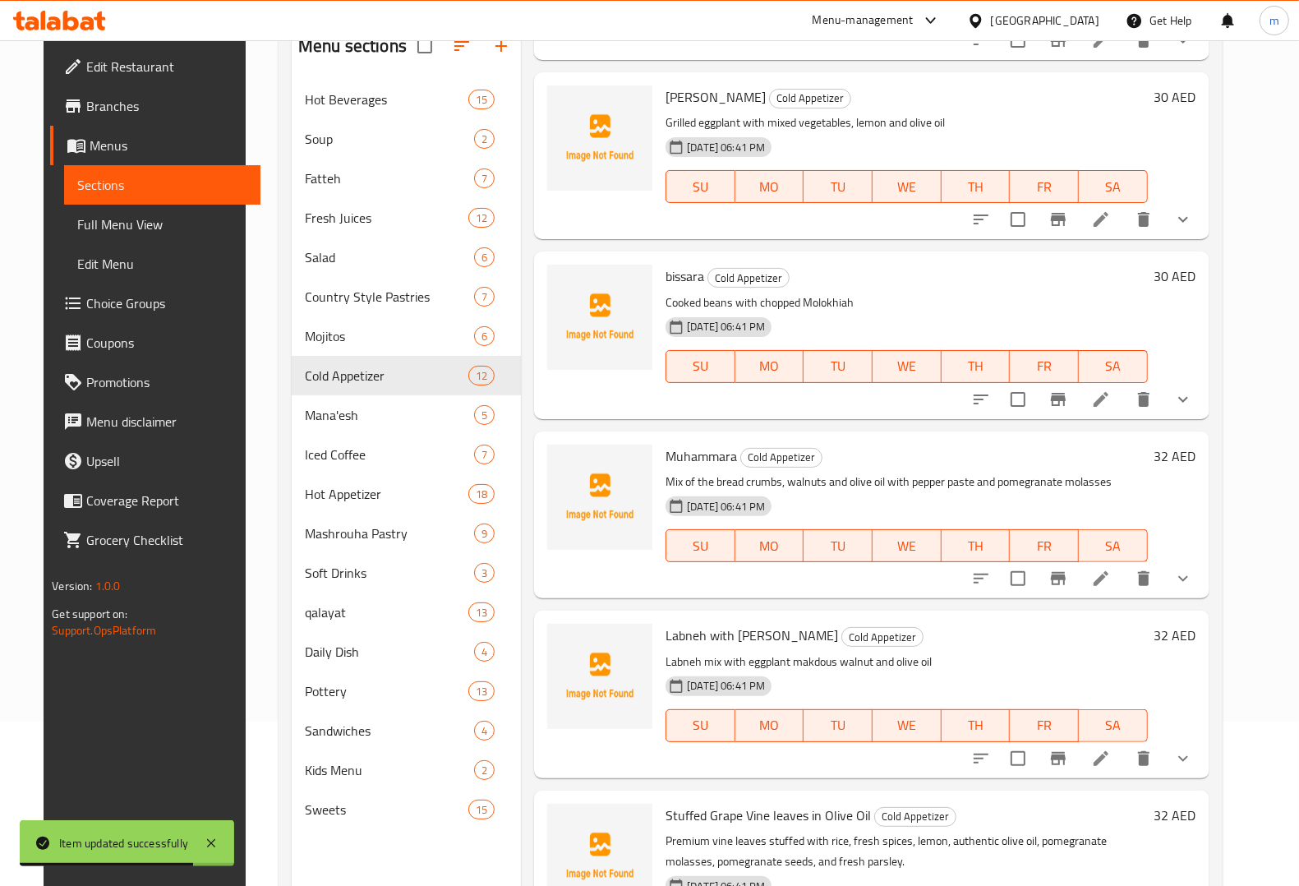
click at [1193, 574] on icon "show more" at bounding box center [1183, 579] width 20 height 20
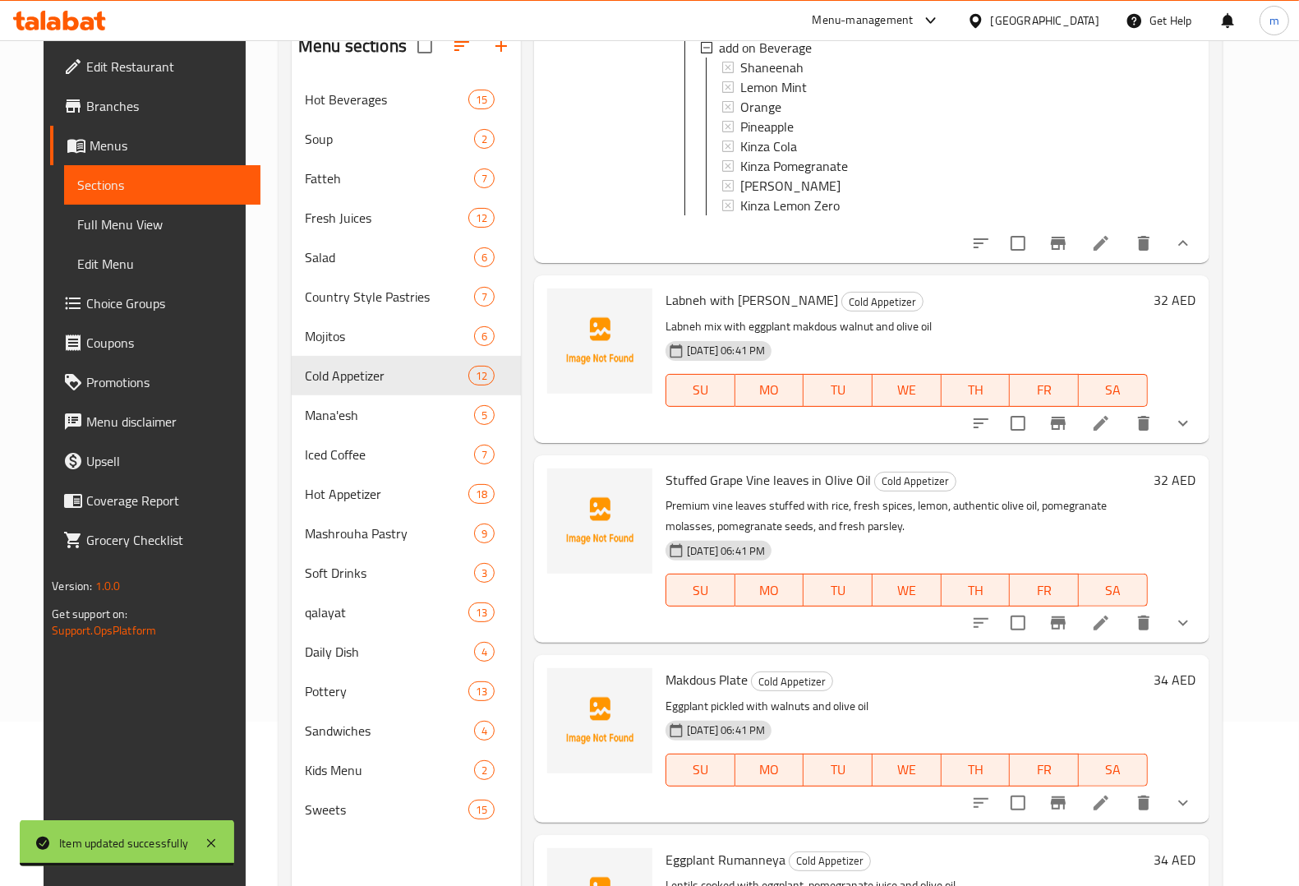
scroll to position [1438, 0]
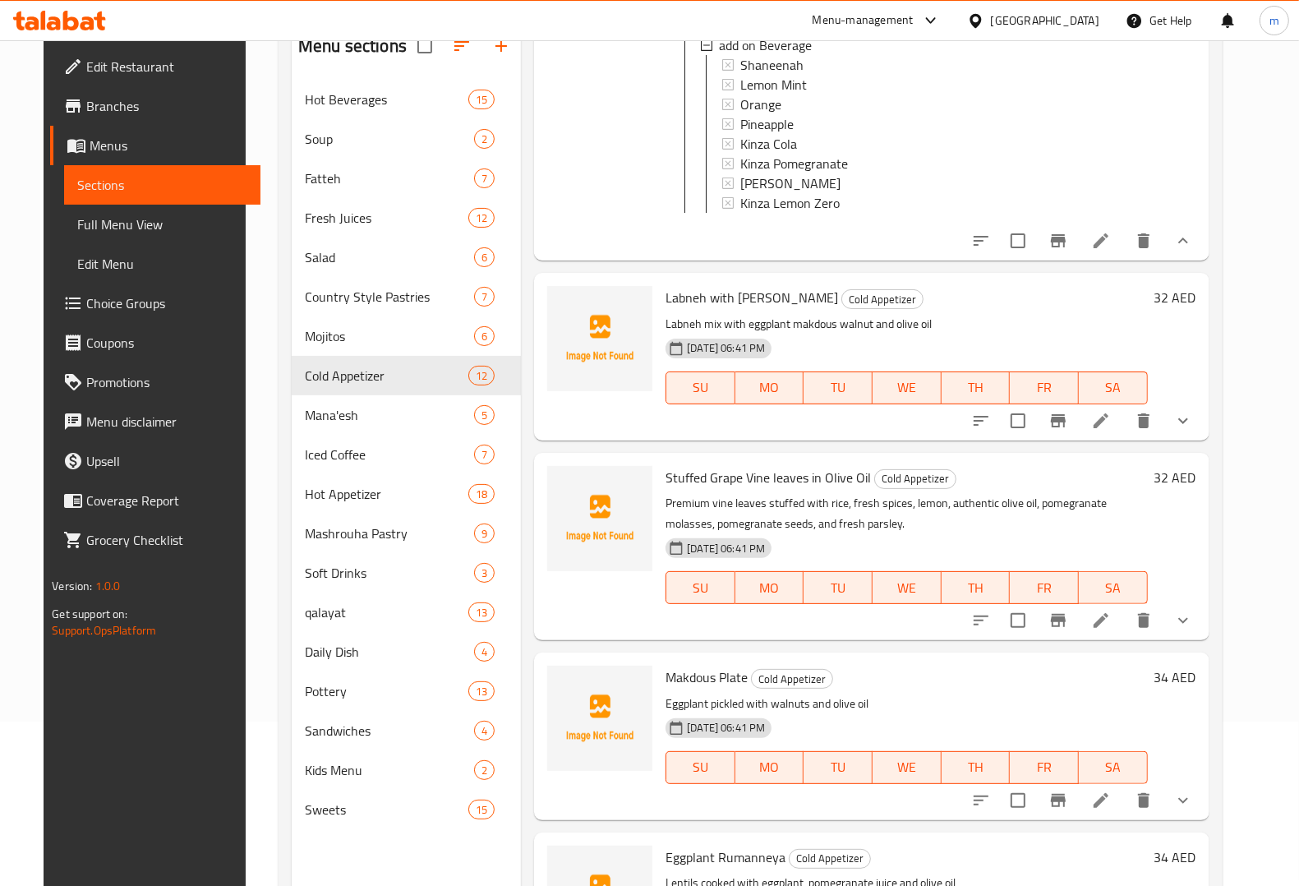
click at [1193, 625] on icon "show more" at bounding box center [1183, 620] width 20 height 20
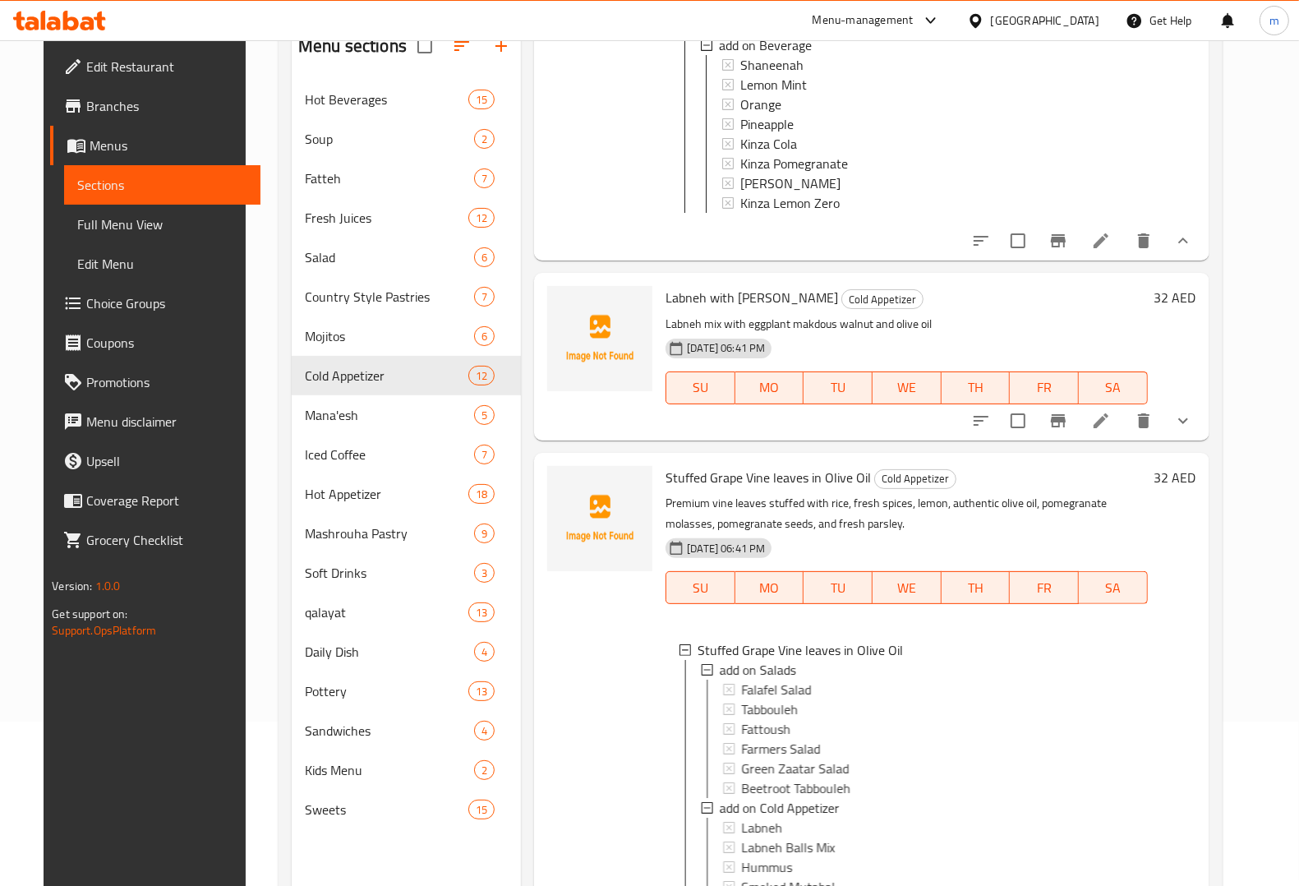
click at [1203, 440] on button "show more" at bounding box center [1182, 420] width 39 height 39
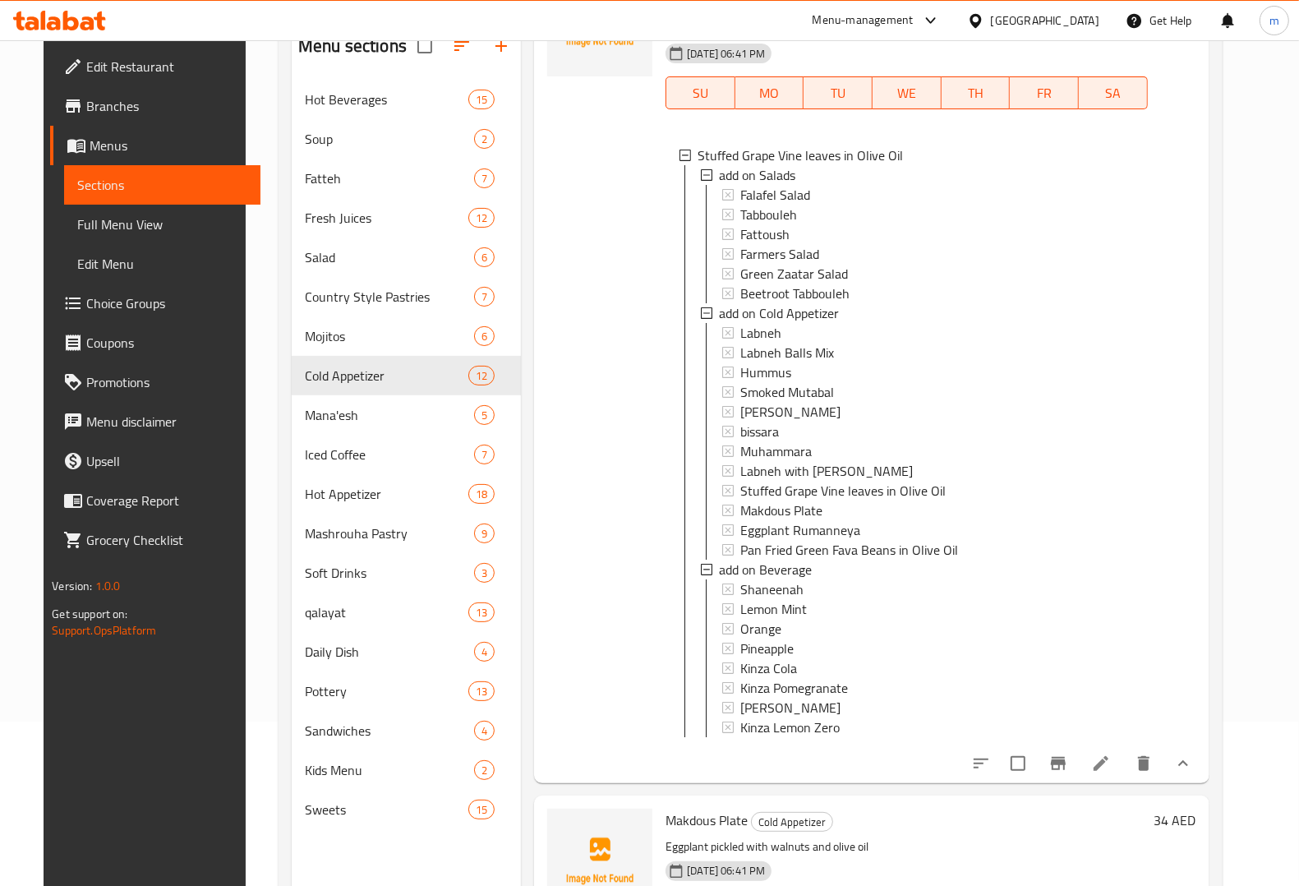
scroll to position [2465, 0]
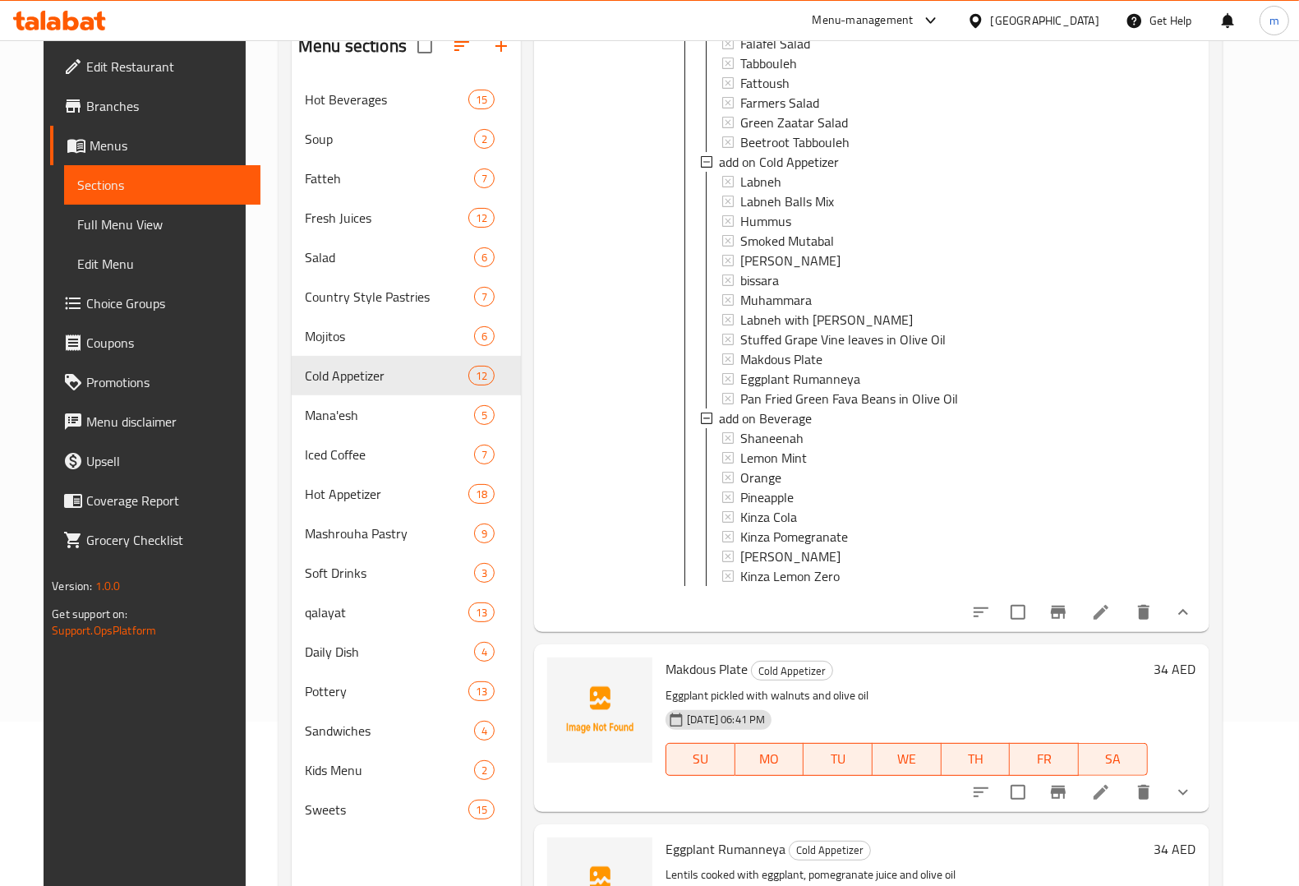
click at [1120, 627] on li at bounding box center [1101, 612] width 46 height 30
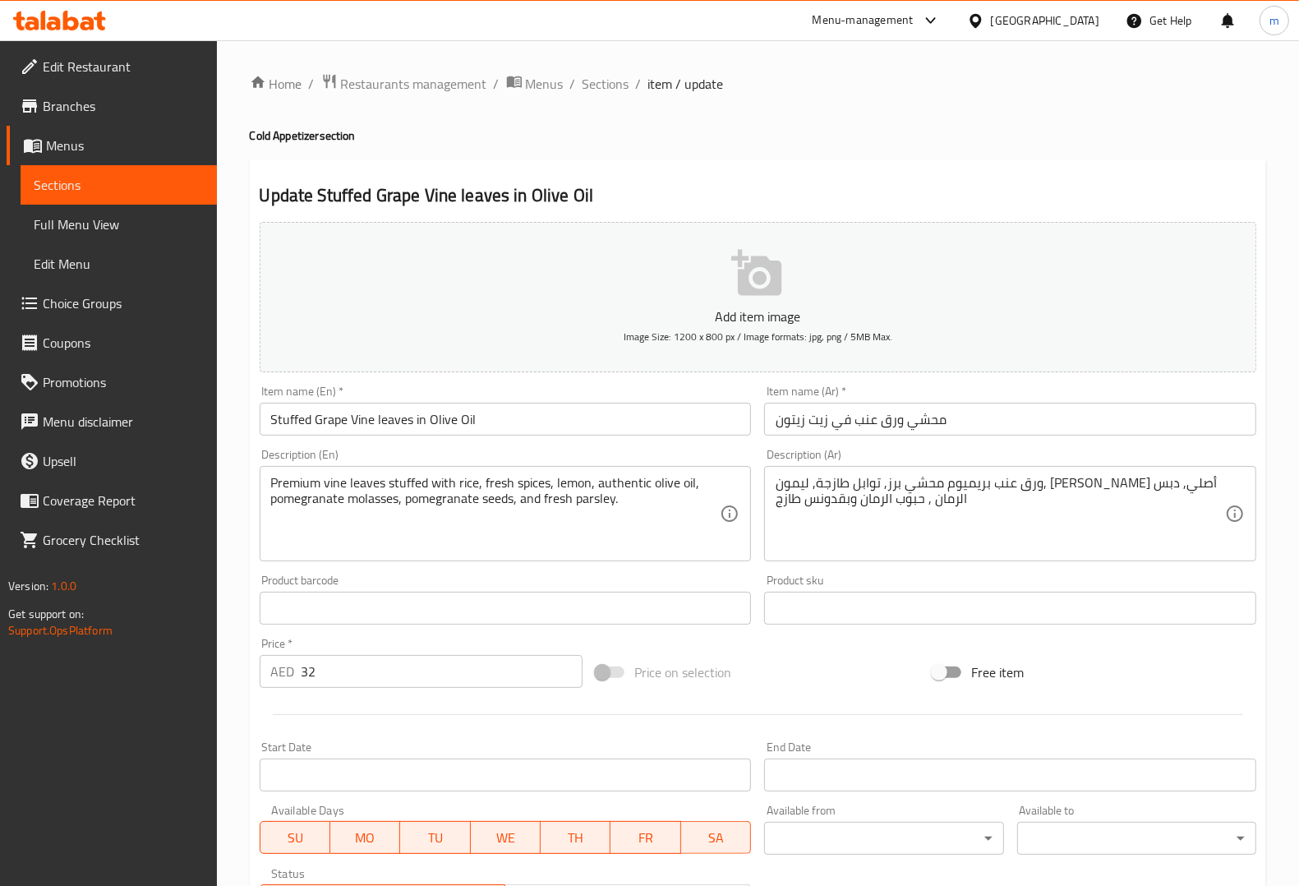
scroll to position [437, 0]
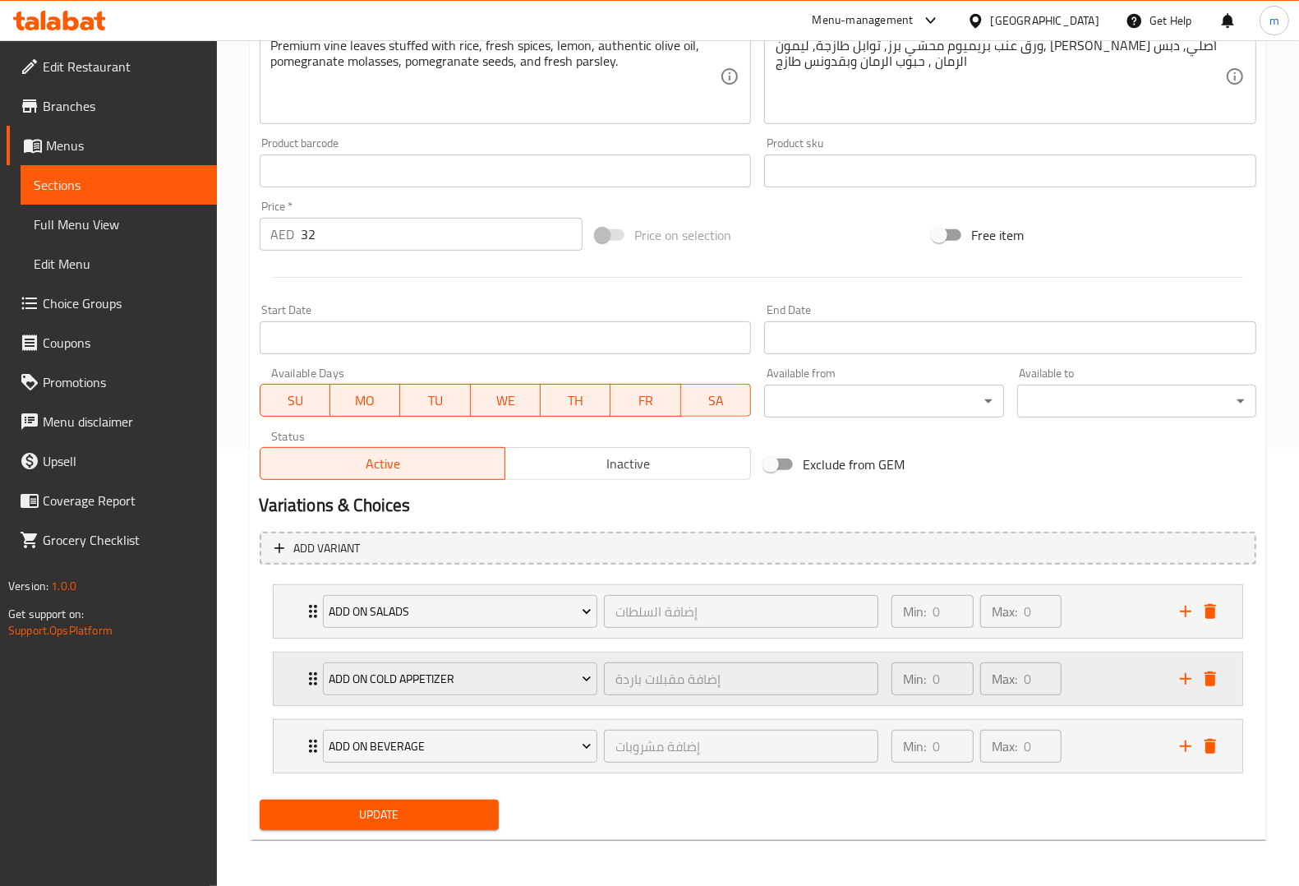
click at [1206, 680] on icon "delete" at bounding box center [1211, 678] width 12 height 15
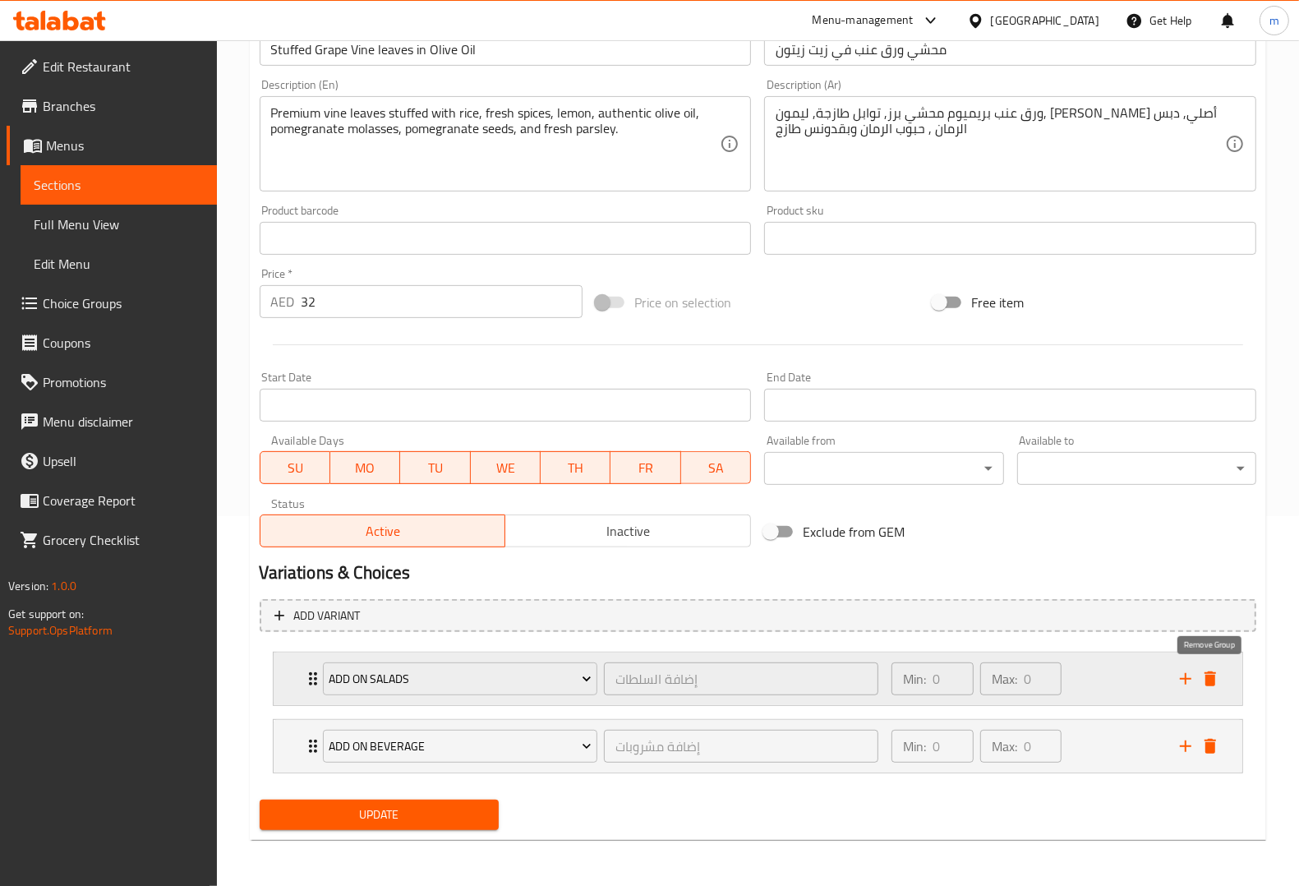
scroll to position [370, 0]
click at [454, 836] on div "Update" at bounding box center [379, 815] width 252 height 44
click at [441, 816] on span "Update" at bounding box center [379, 814] width 213 height 21
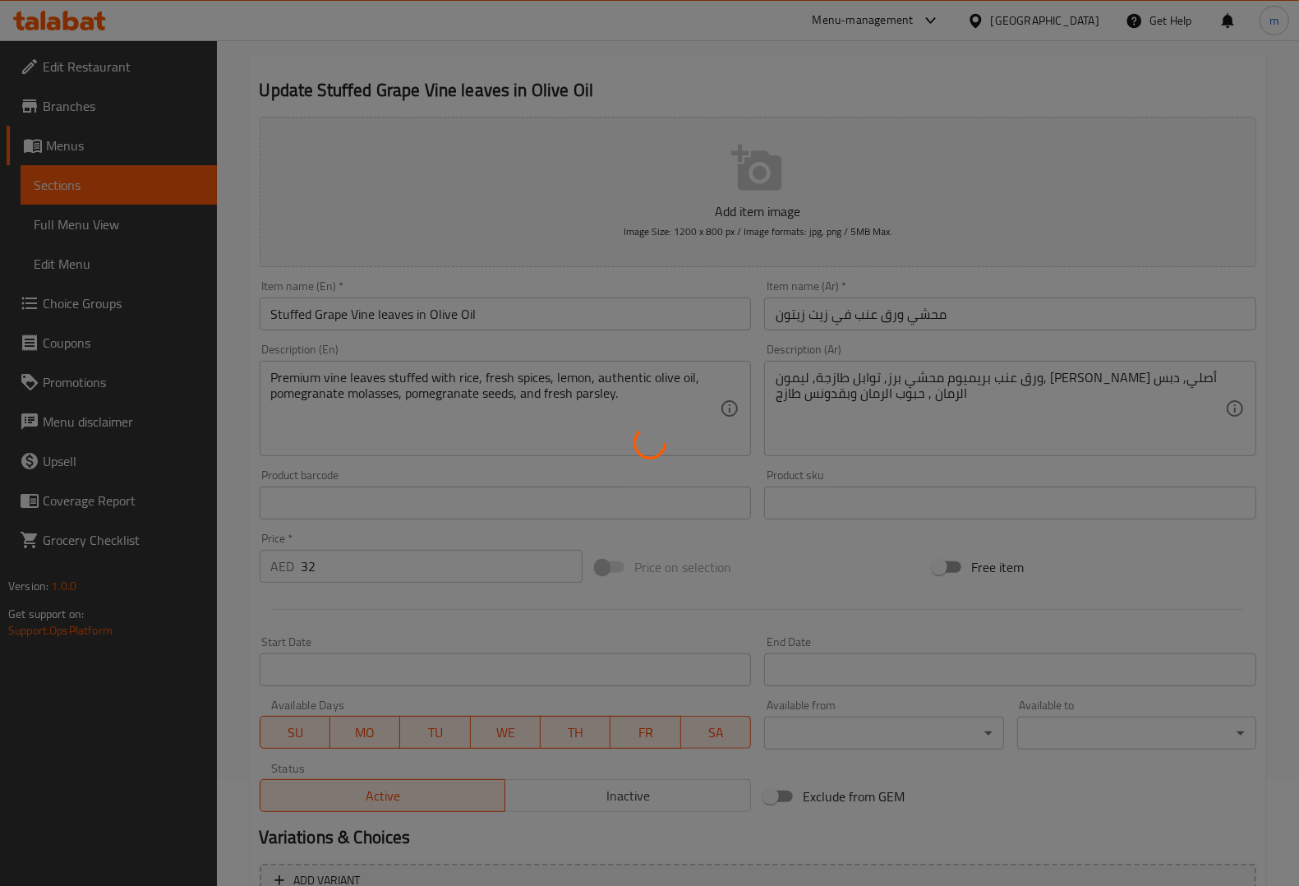
scroll to position [0, 0]
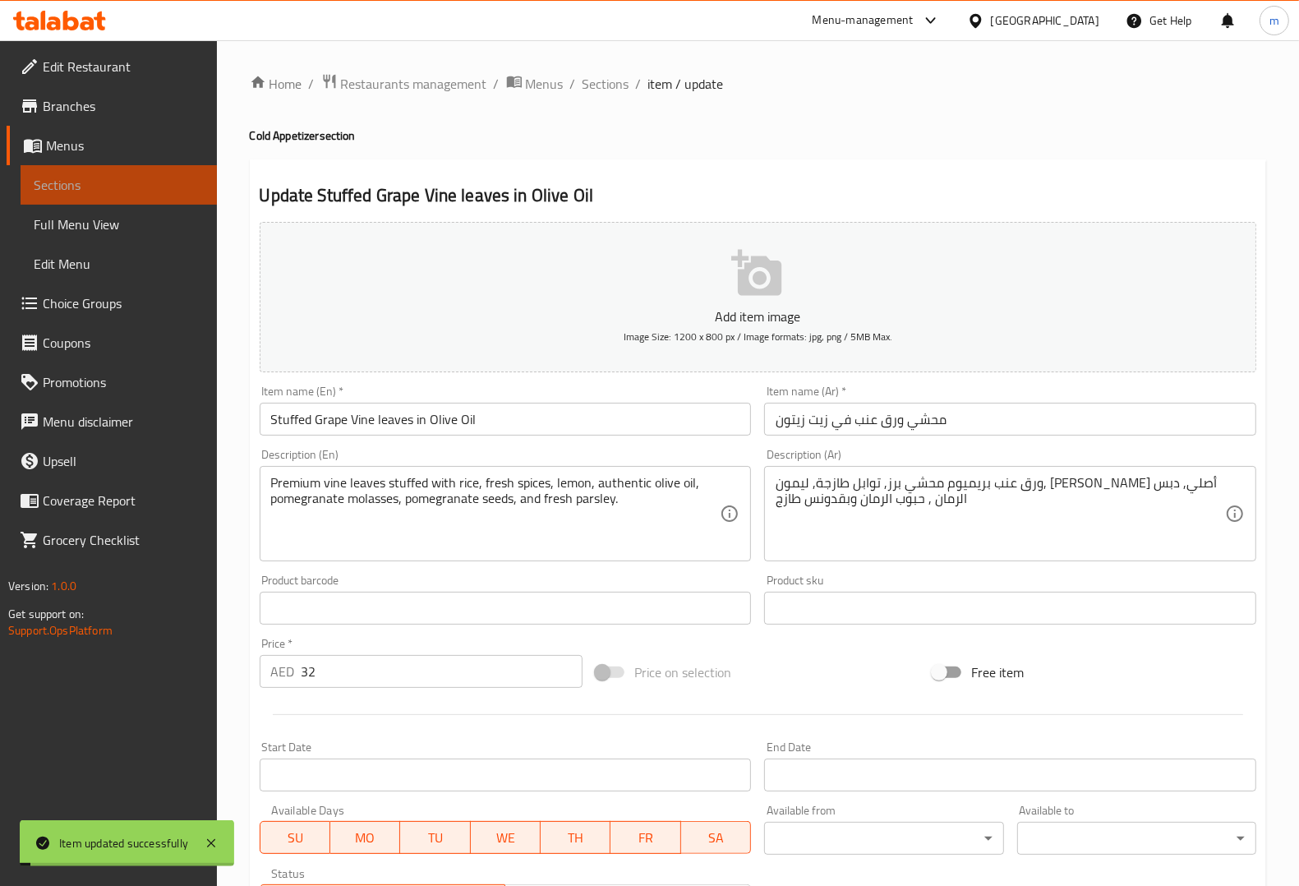
click at [108, 171] on link "Sections" at bounding box center [119, 184] width 196 height 39
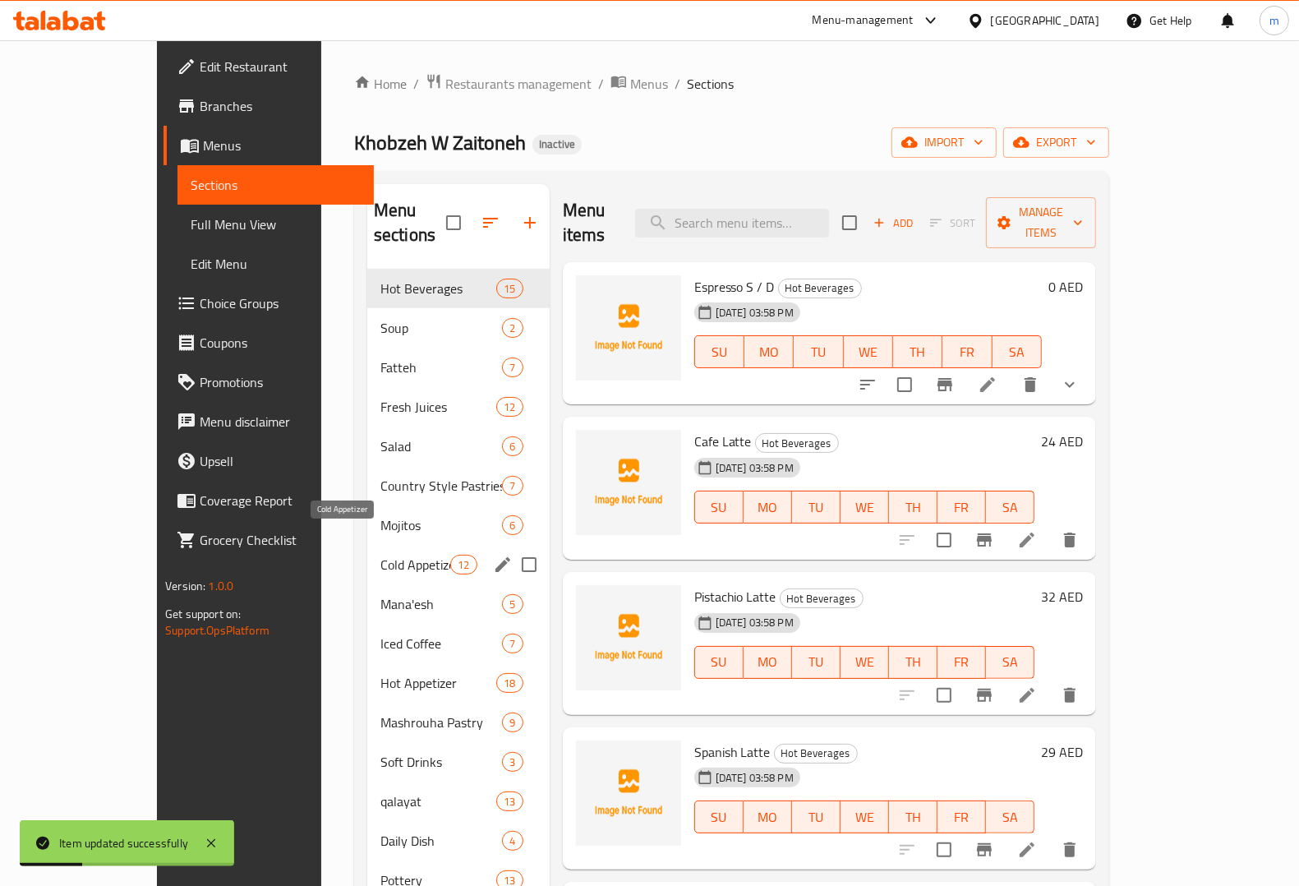
click at [380, 555] on span "Cold Appetizer" at bounding box center [415, 565] width 70 height 20
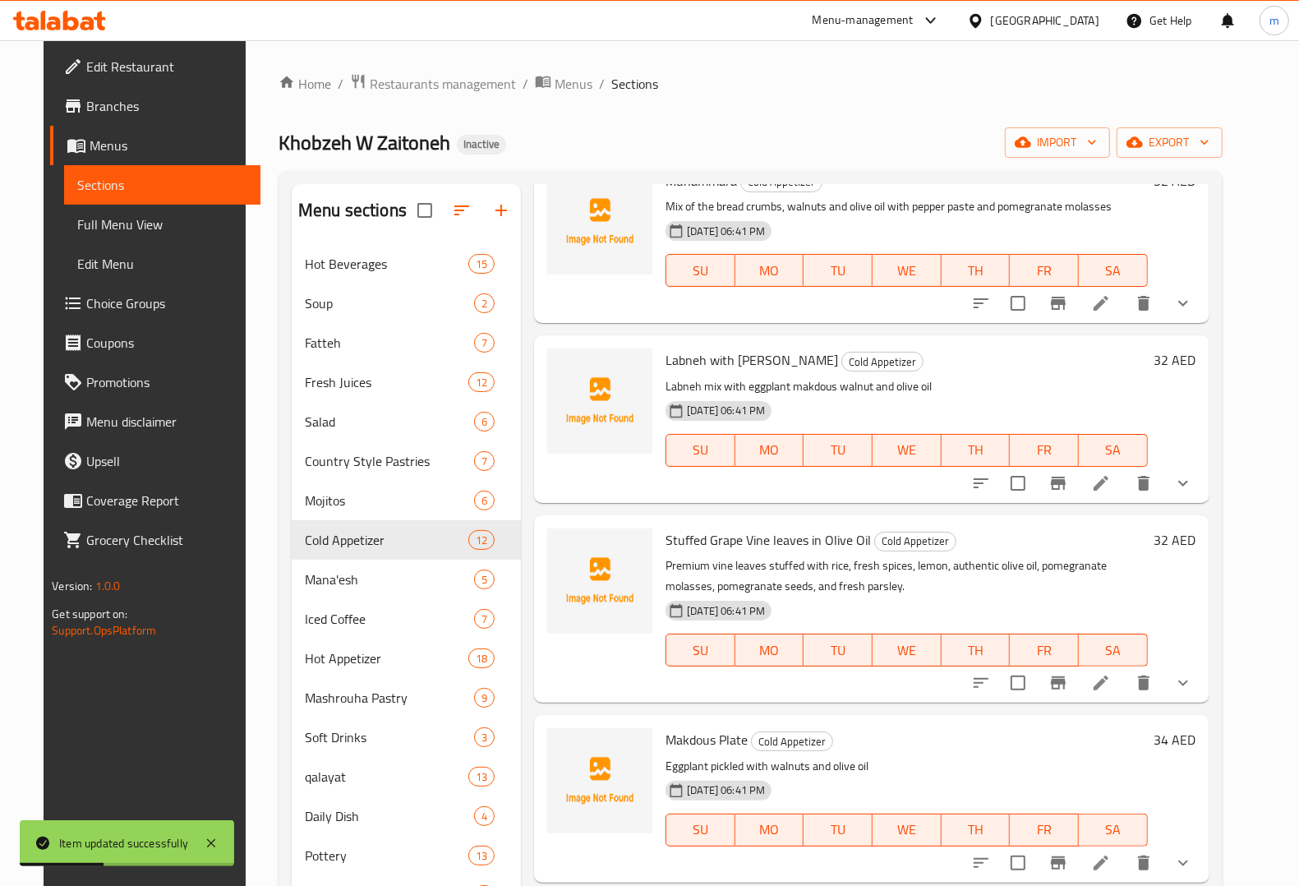
scroll to position [1328, 0]
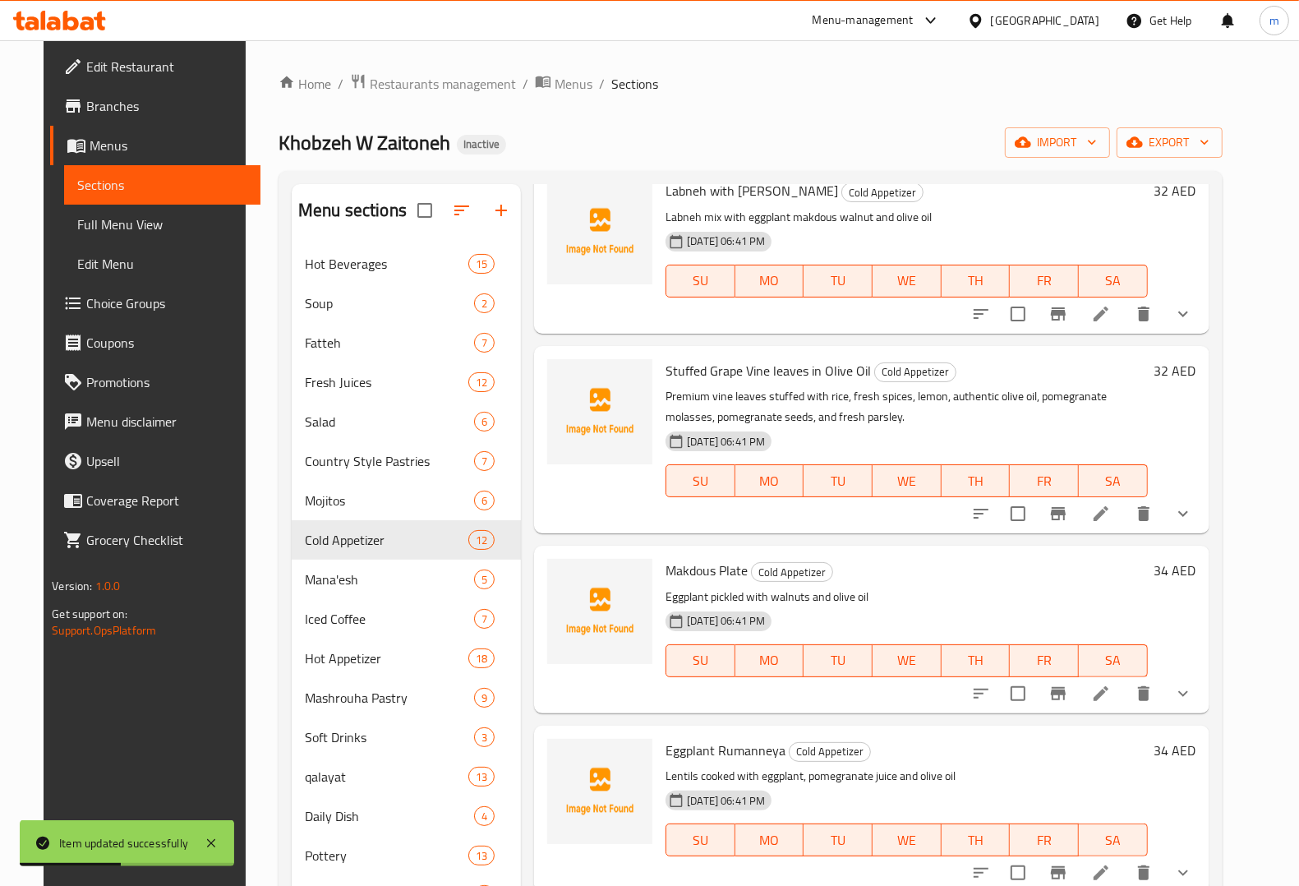
click at [1193, 688] on icon "show more" at bounding box center [1183, 694] width 20 height 20
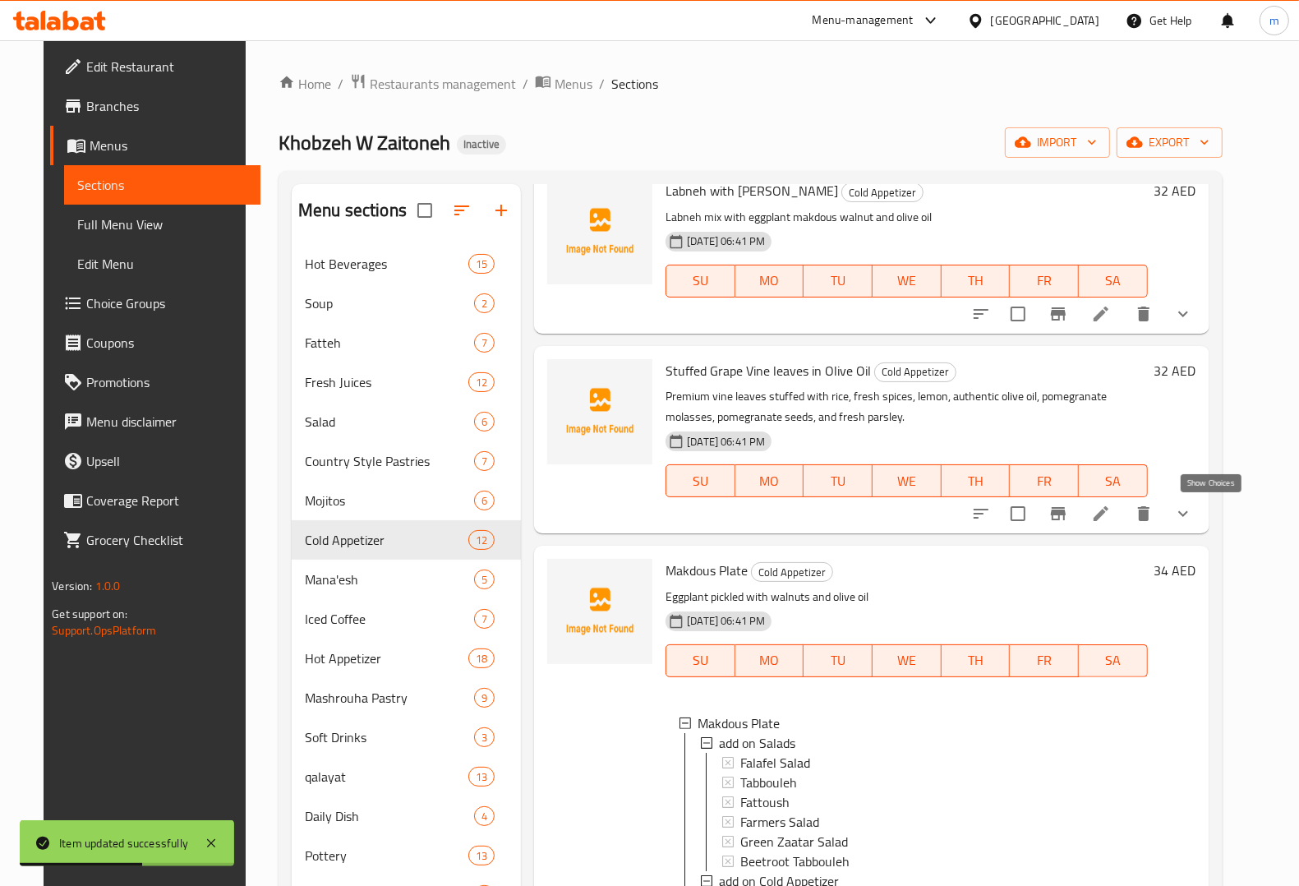
click at [1193, 504] on icon "show more" at bounding box center [1183, 514] width 20 height 20
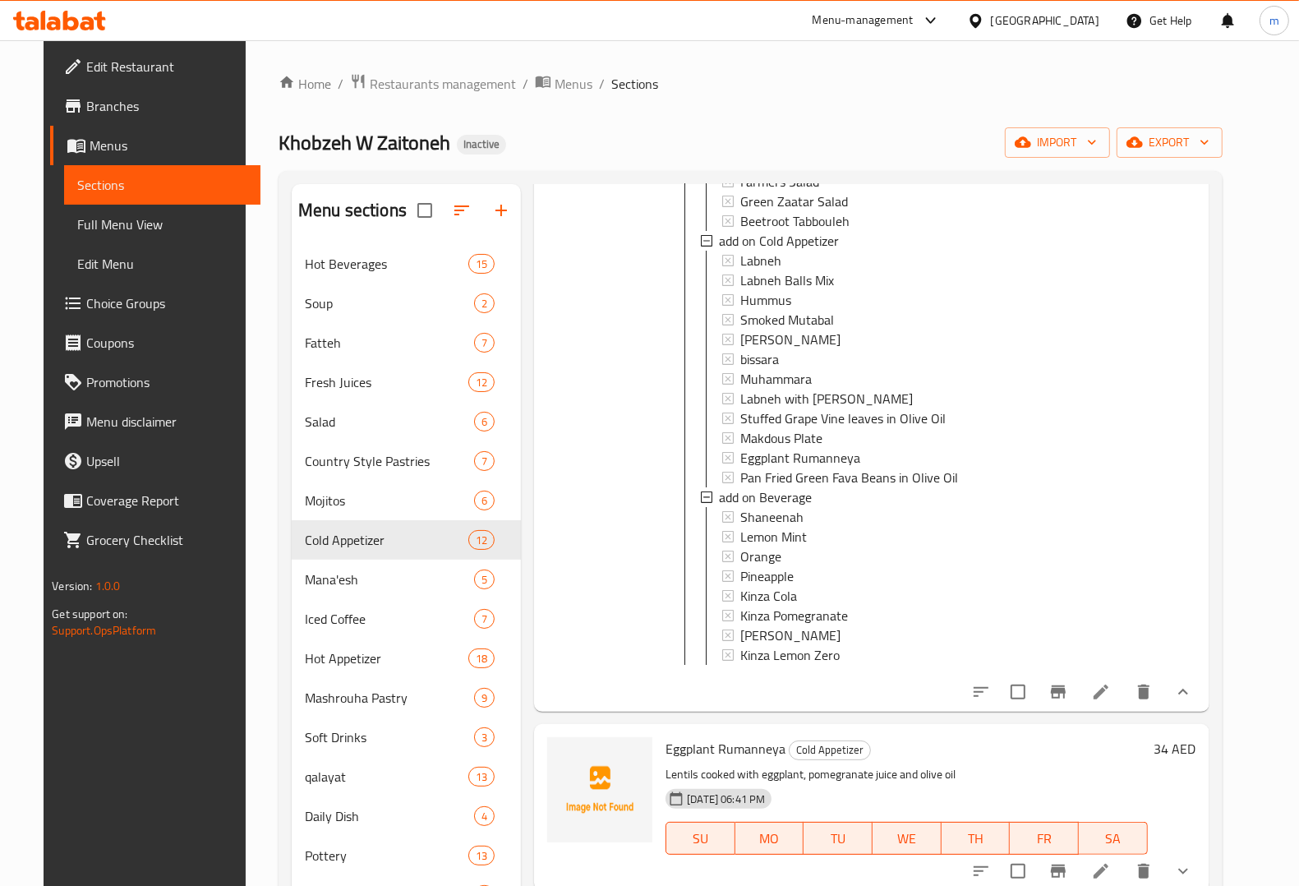
scroll to position [2376, 0]
click at [1111, 694] on icon at bounding box center [1101, 692] width 20 height 20
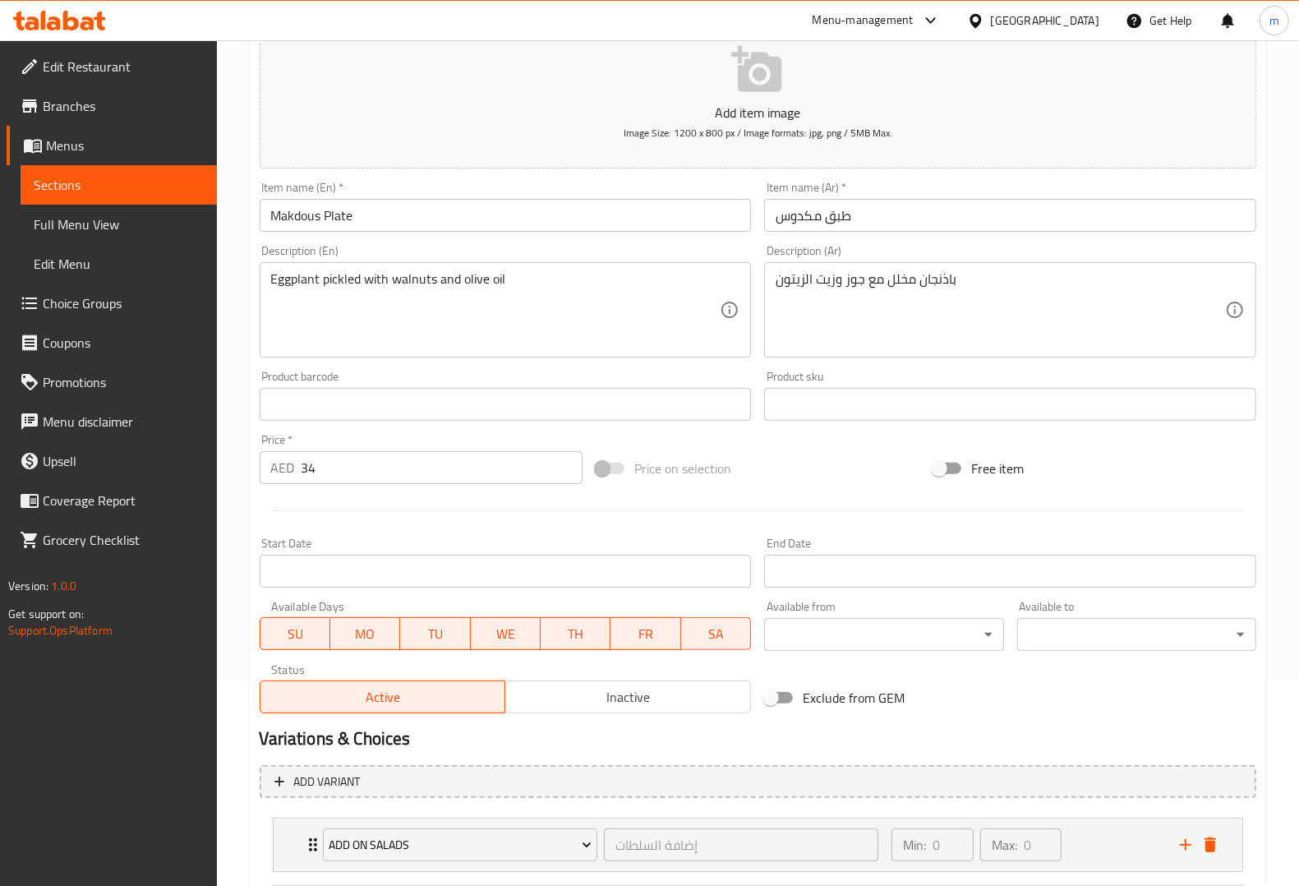
scroll to position [437, 0]
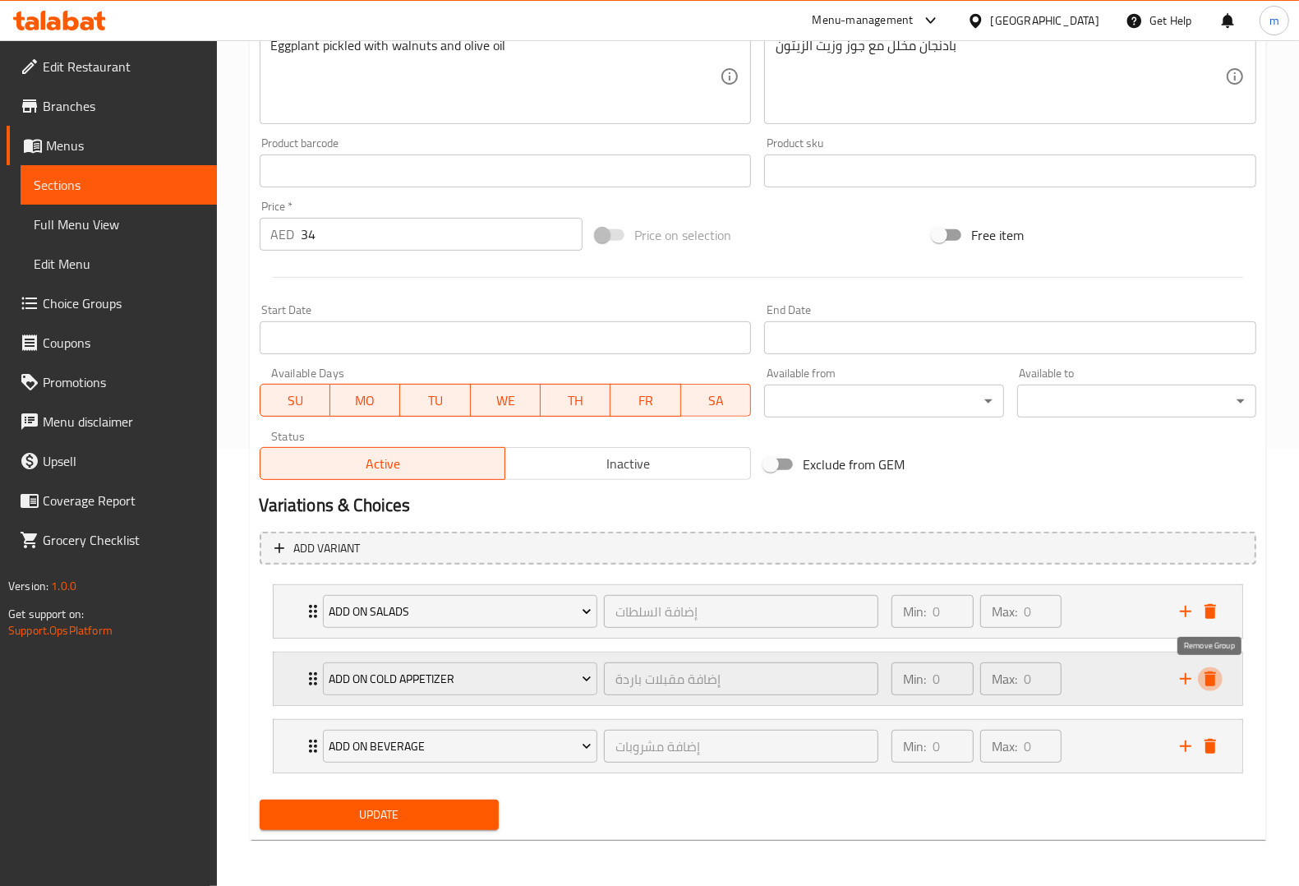
click at [1208, 666] on button "delete" at bounding box center [1210, 678] width 25 height 25
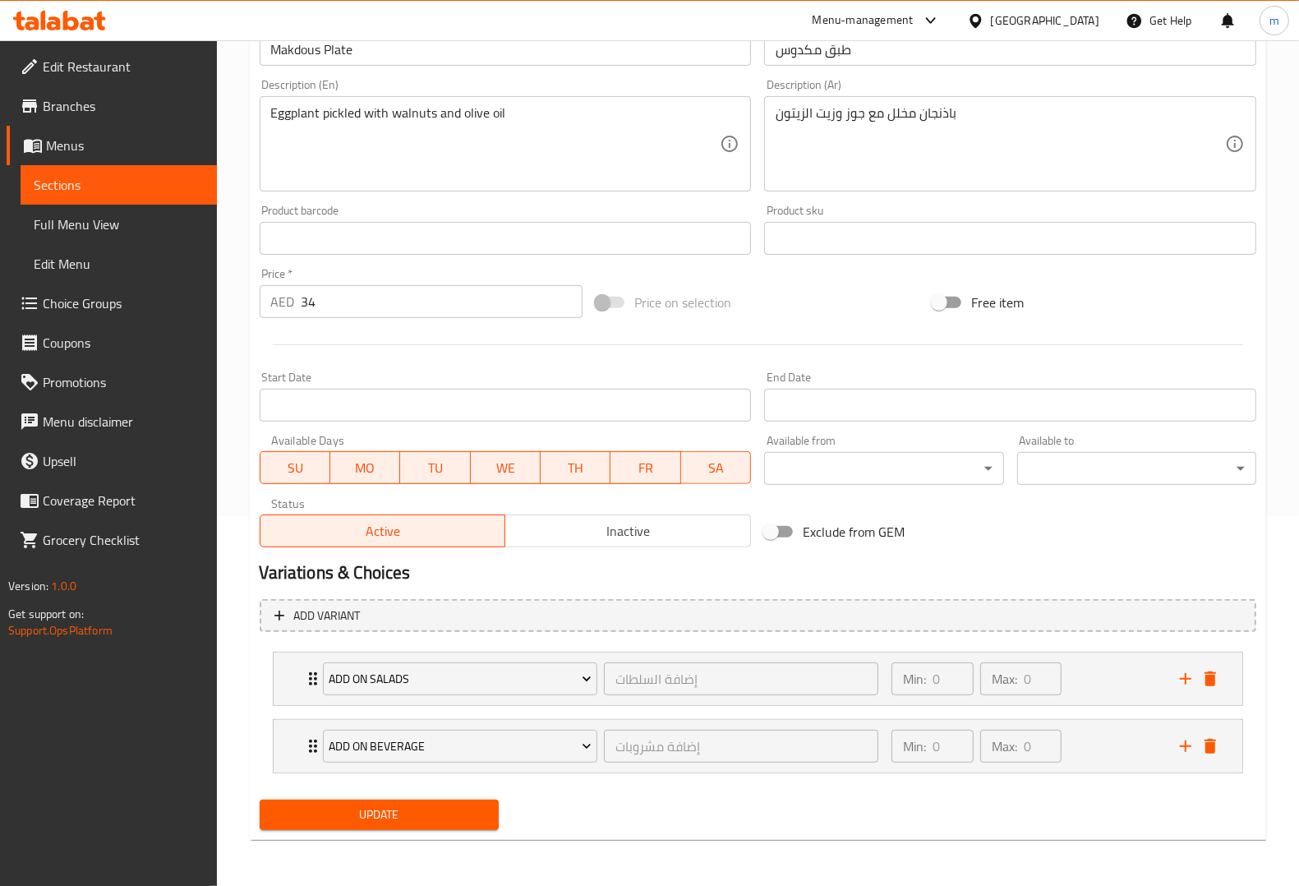
click at [446, 794] on div "Update" at bounding box center [379, 815] width 252 height 44
click at [446, 799] on button "Update" at bounding box center [379, 814] width 239 height 30
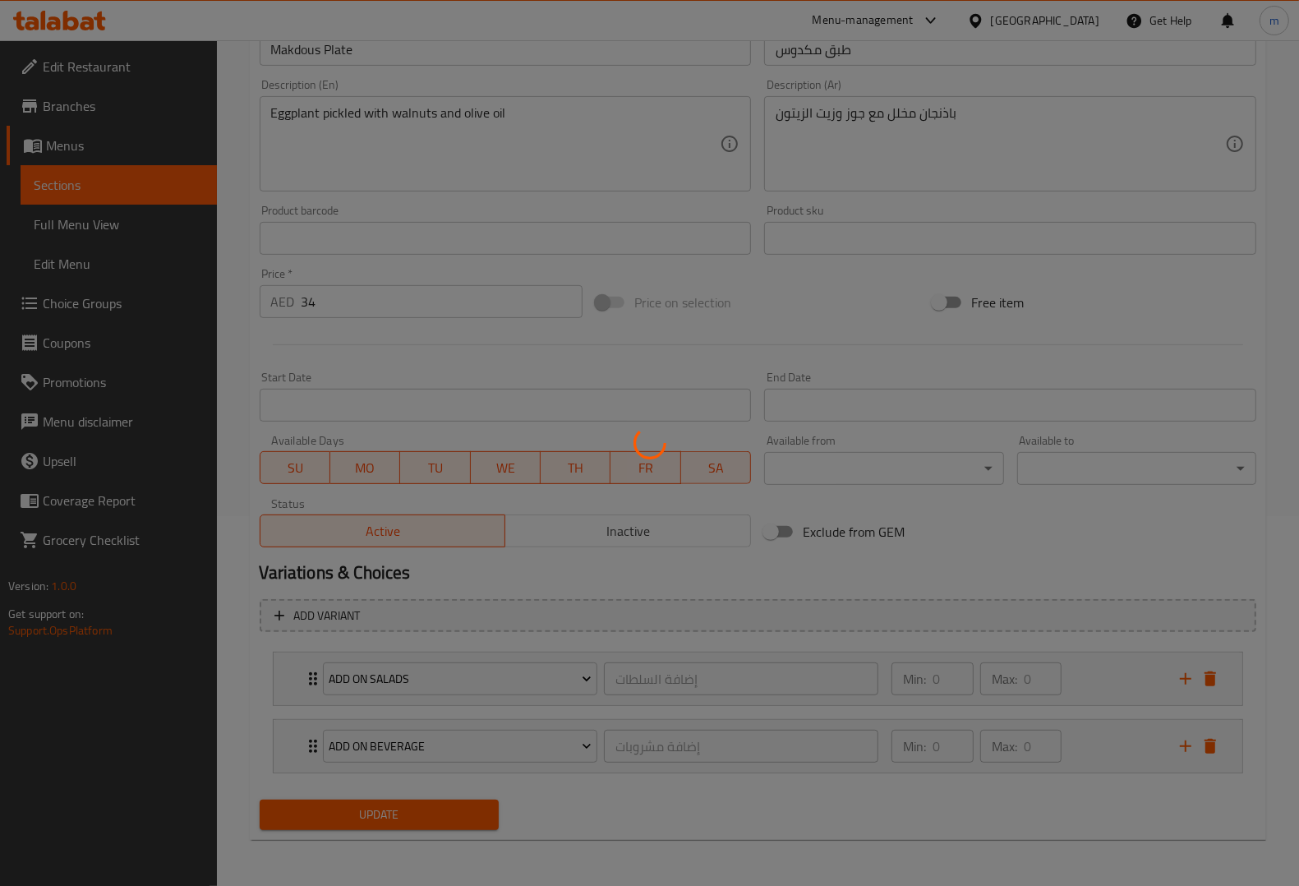
scroll to position [0, 0]
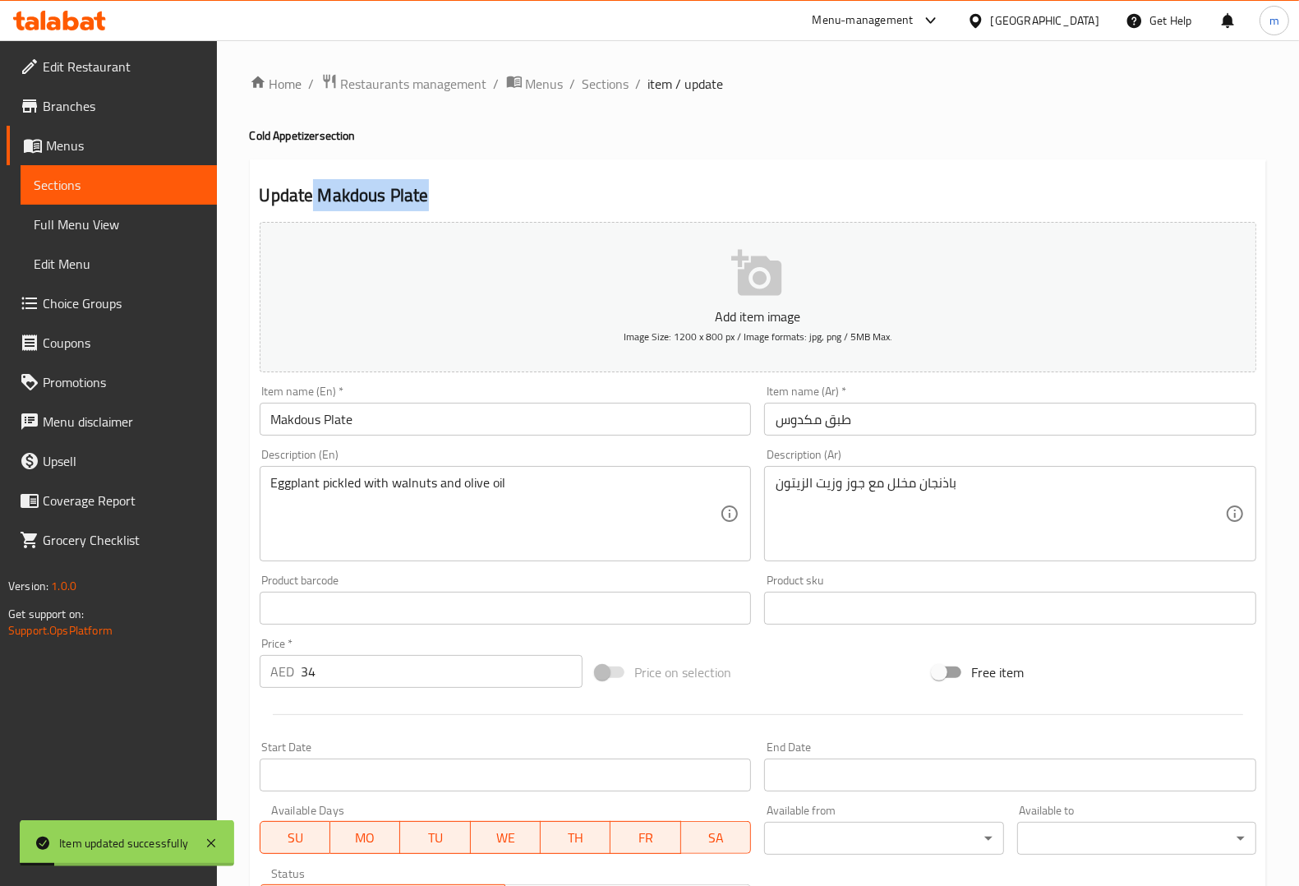
drag, startPoint x: 310, startPoint y: 199, endPoint x: 473, endPoint y: 198, distance: 163.5
click at [473, 198] on h2 "Update Makdous Plate" at bounding box center [758, 195] width 997 height 25
copy h2 "Makdous Plate"
click at [173, 198] on link "Sections" at bounding box center [119, 184] width 196 height 39
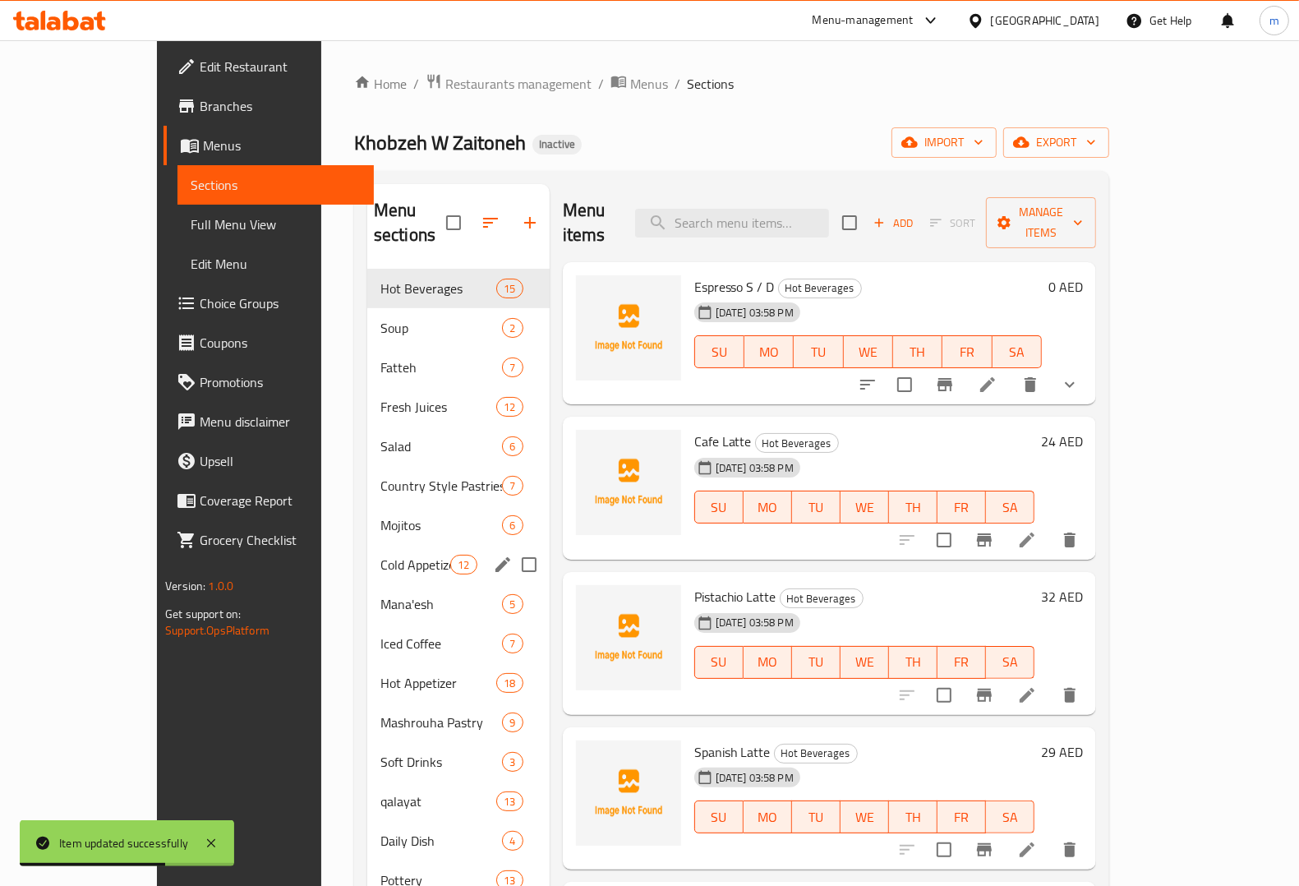
click at [380, 555] on span "Cold Appetizer" at bounding box center [415, 565] width 70 height 20
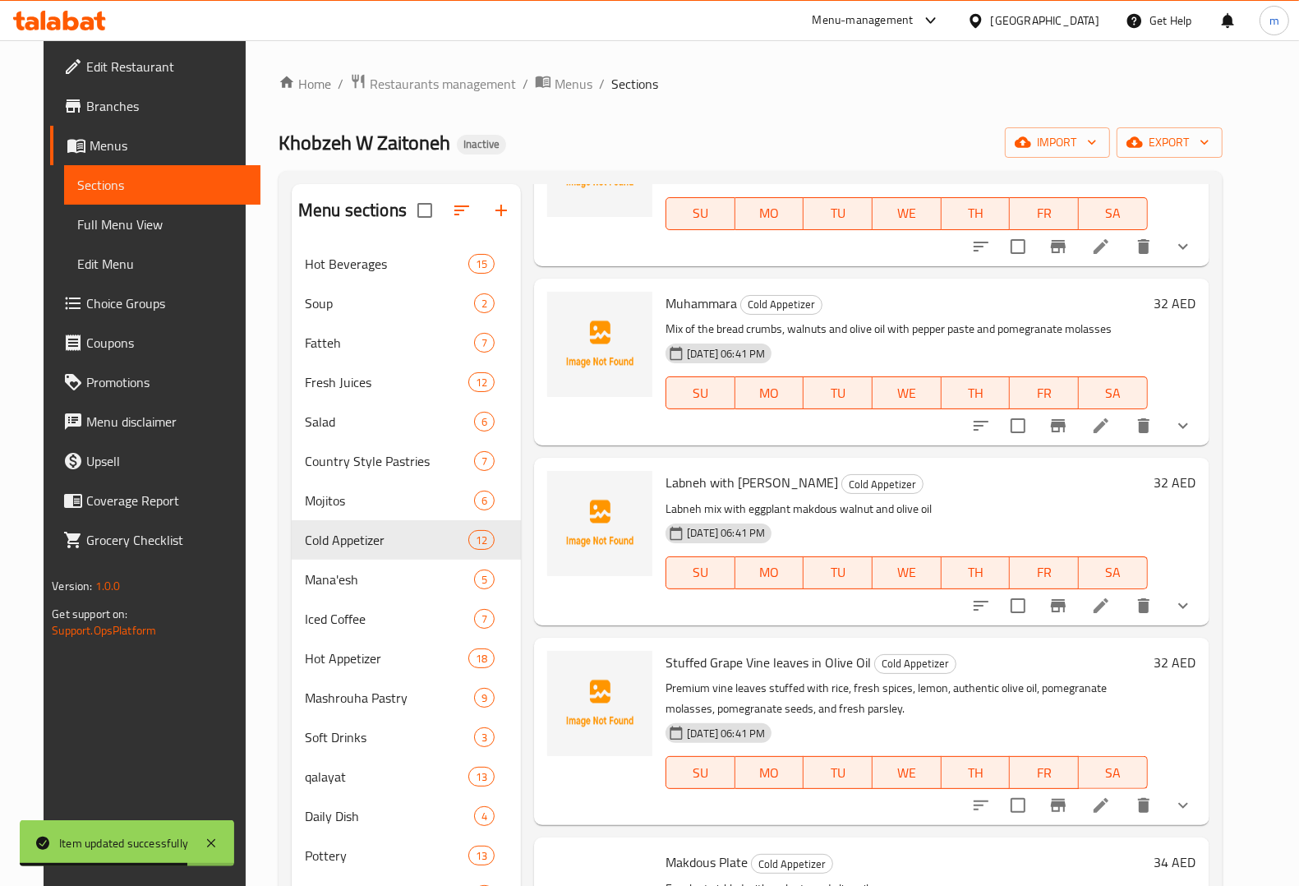
scroll to position [1232, 0]
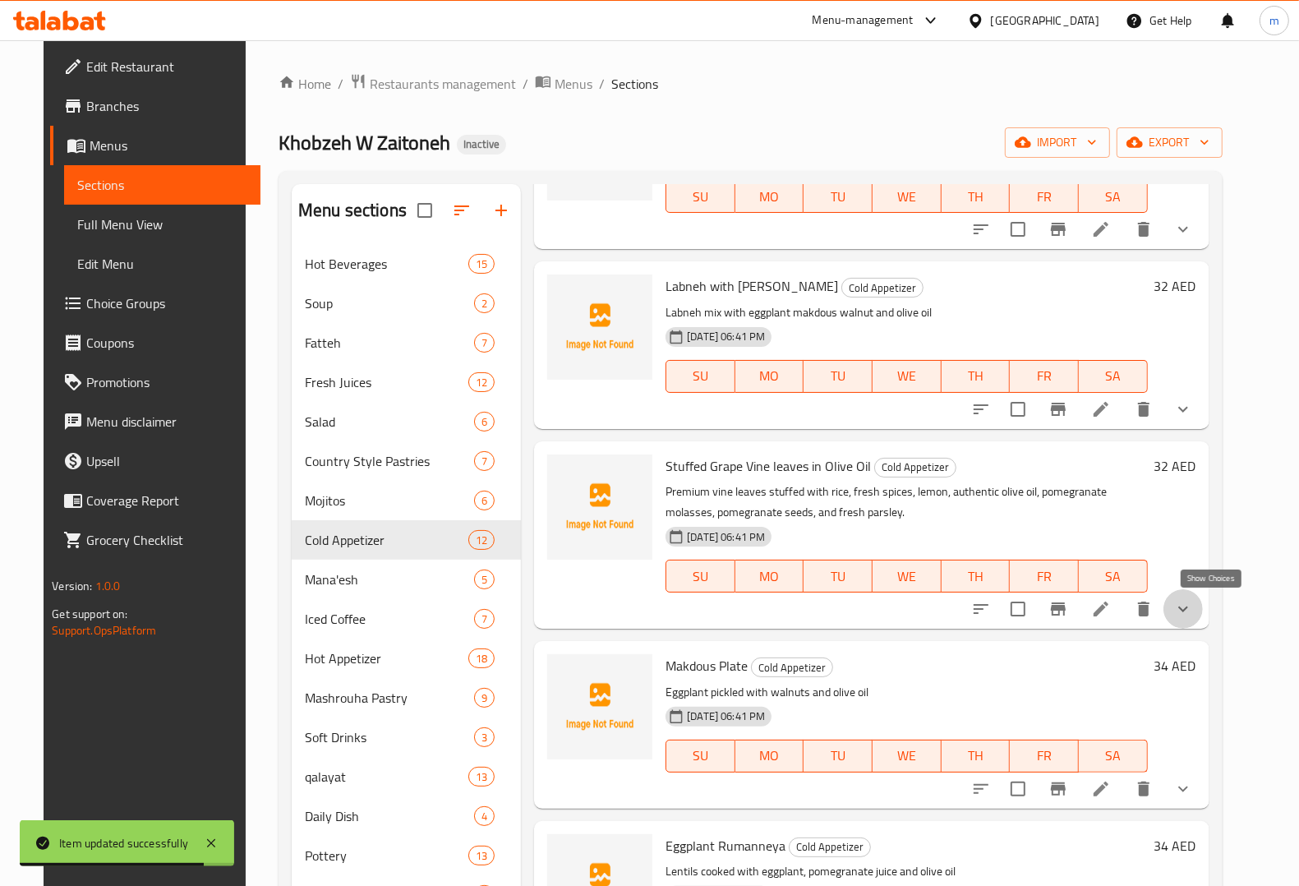
click at [1193, 601] on icon "show more" at bounding box center [1183, 609] width 20 height 20
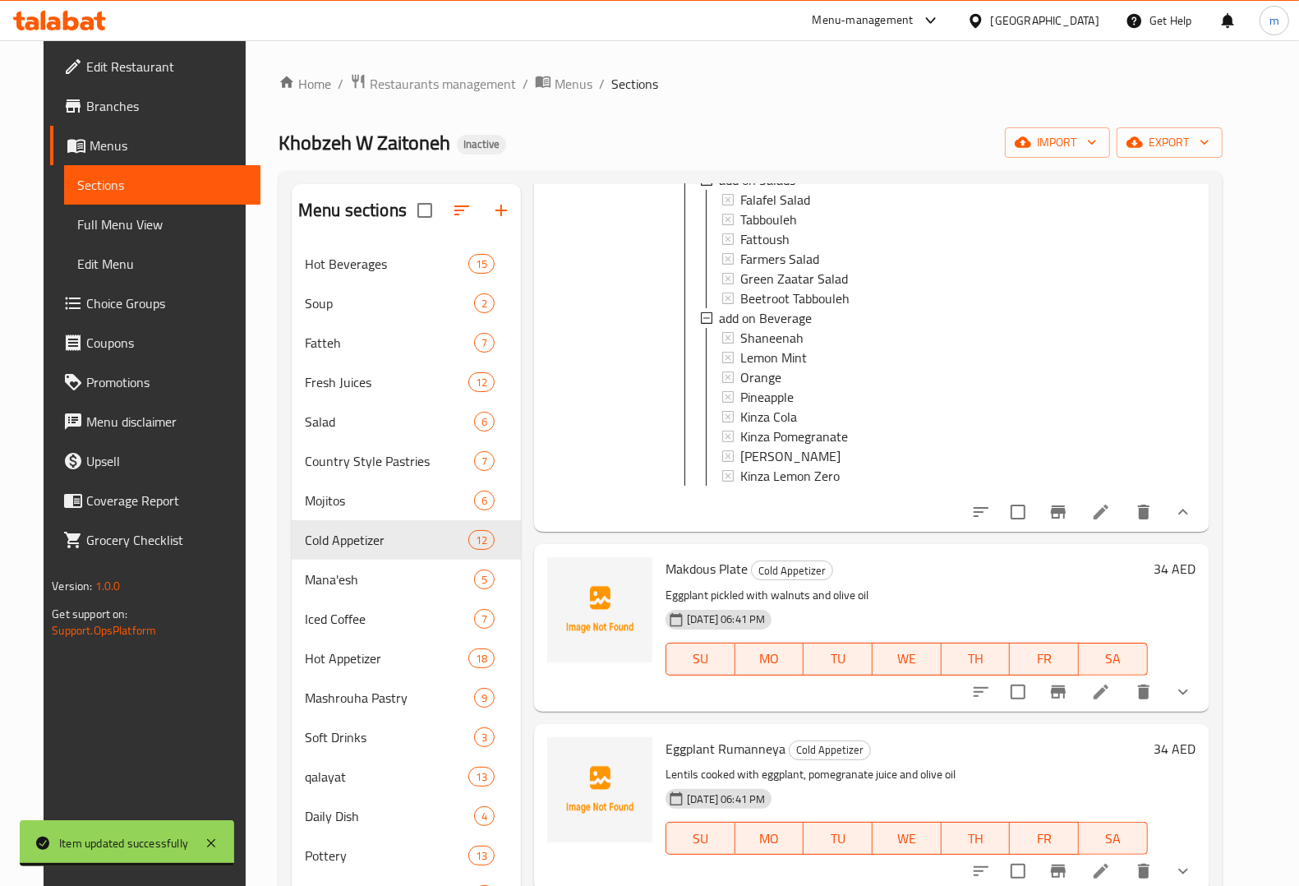
click at [1193, 687] on icon "show more" at bounding box center [1183, 692] width 20 height 20
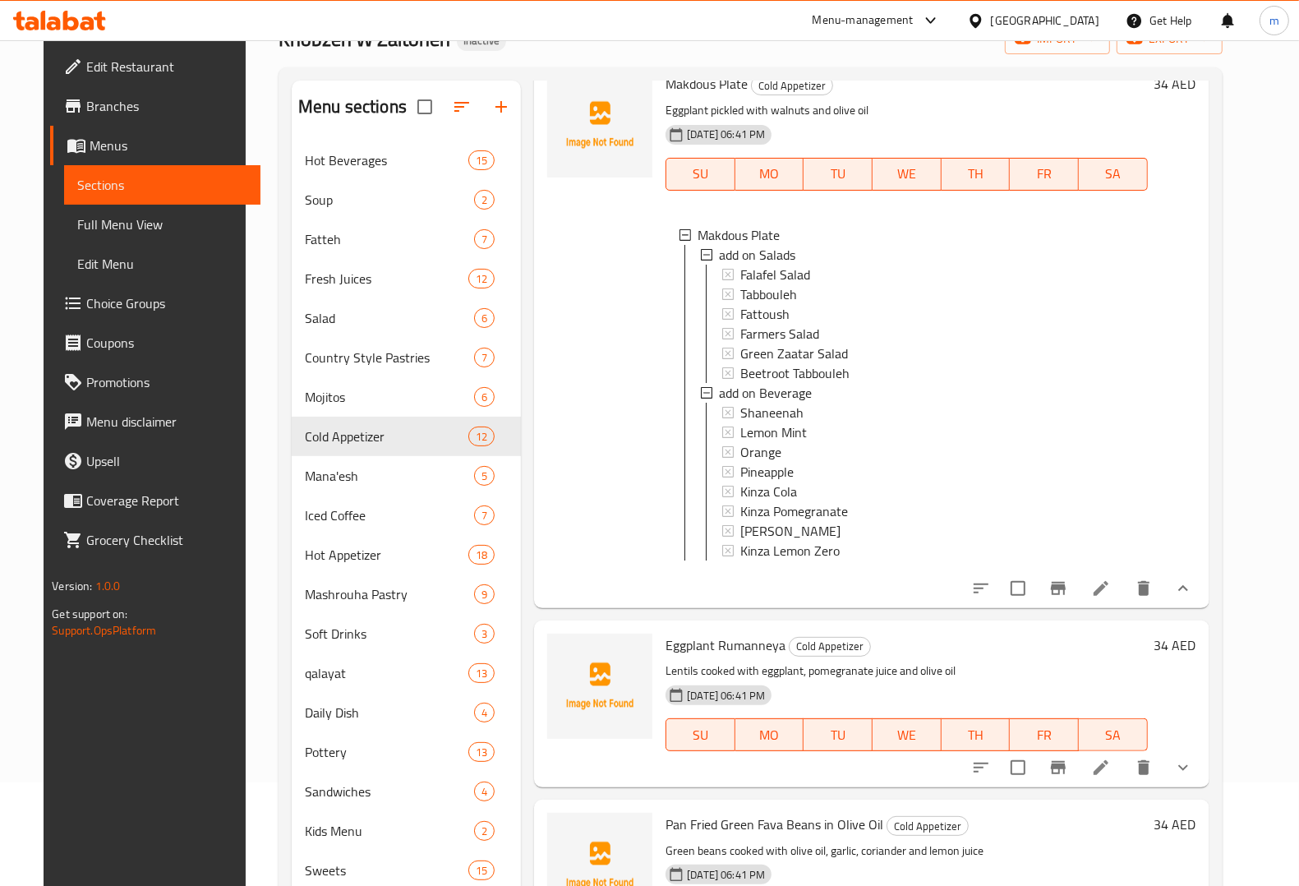
scroll to position [231, 0]
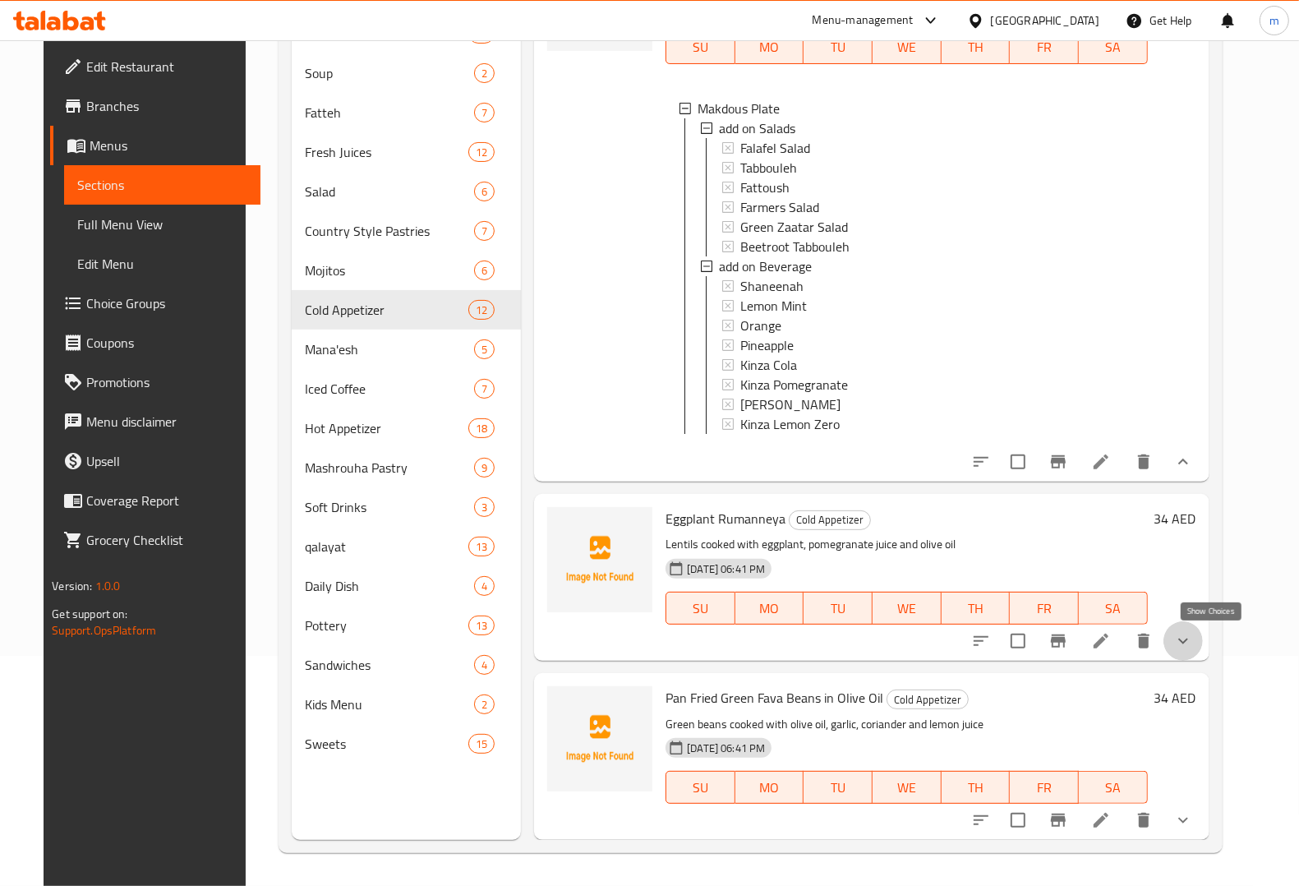
click at [1193, 643] on icon "show more" at bounding box center [1183, 641] width 20 height 20
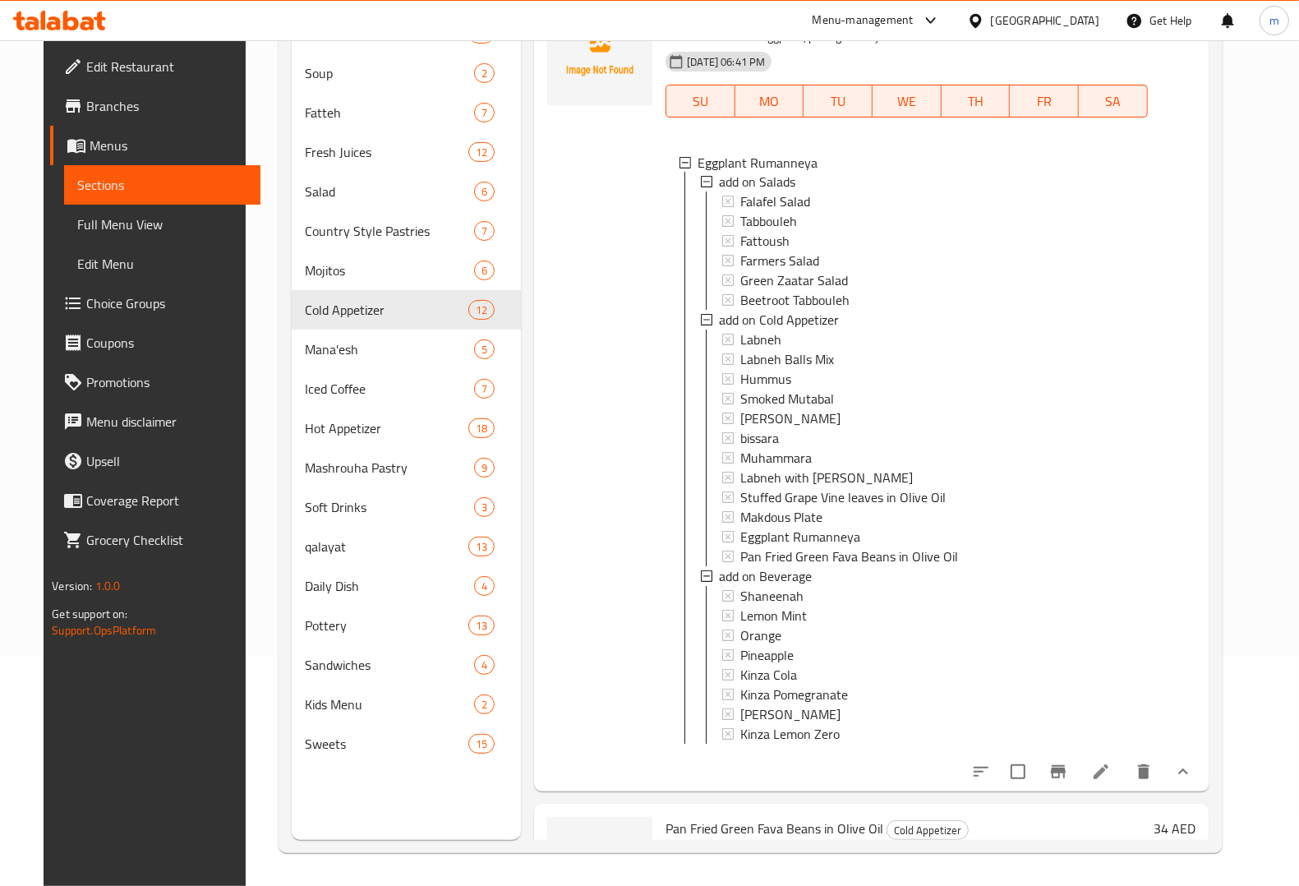
scroll to position [2737, 0]
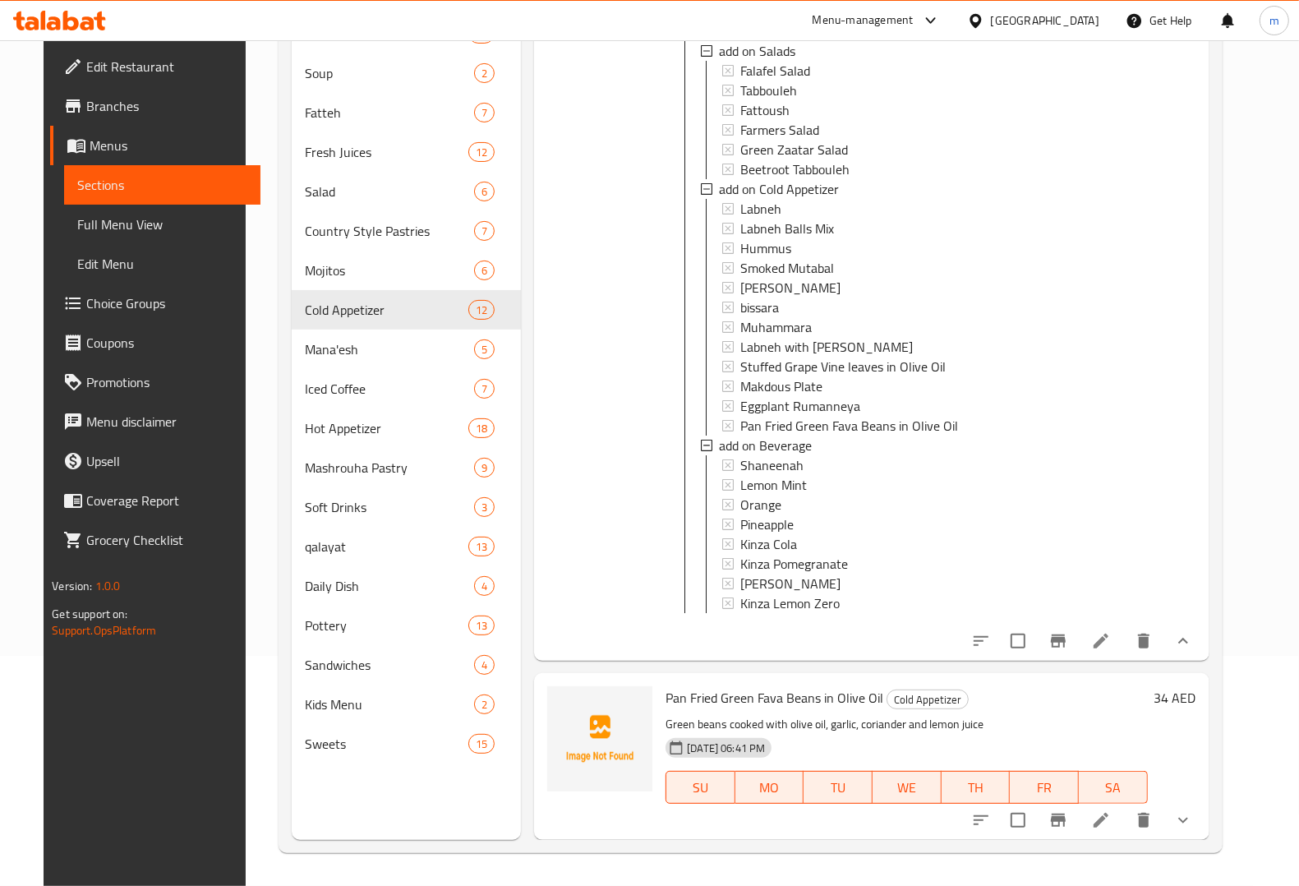
click at [1124, 656] on li at bounding box center [1101, 641] width 46 height 30
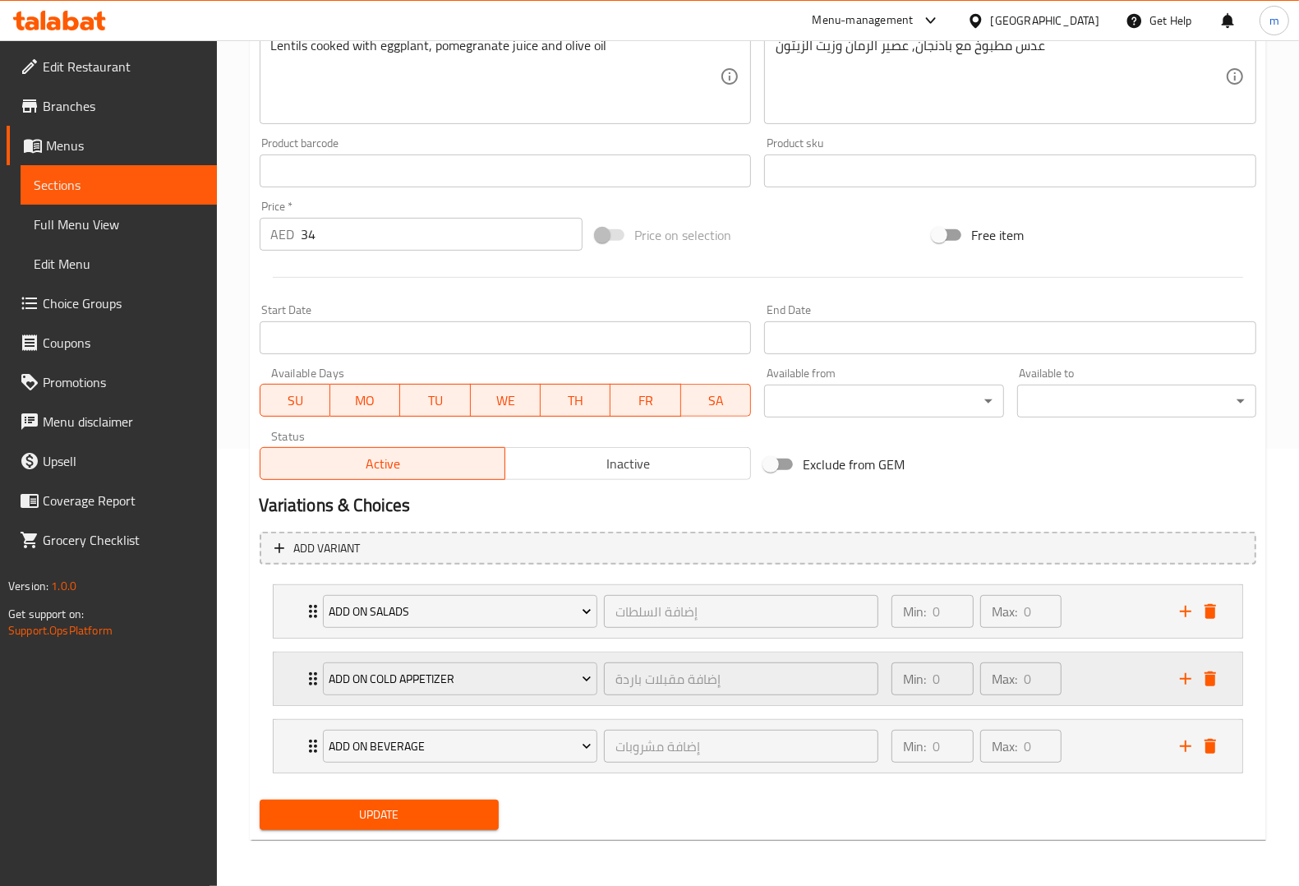
click at [1210, 689] on button "delete" at bounding box center [1210, 678] width 25 height 25
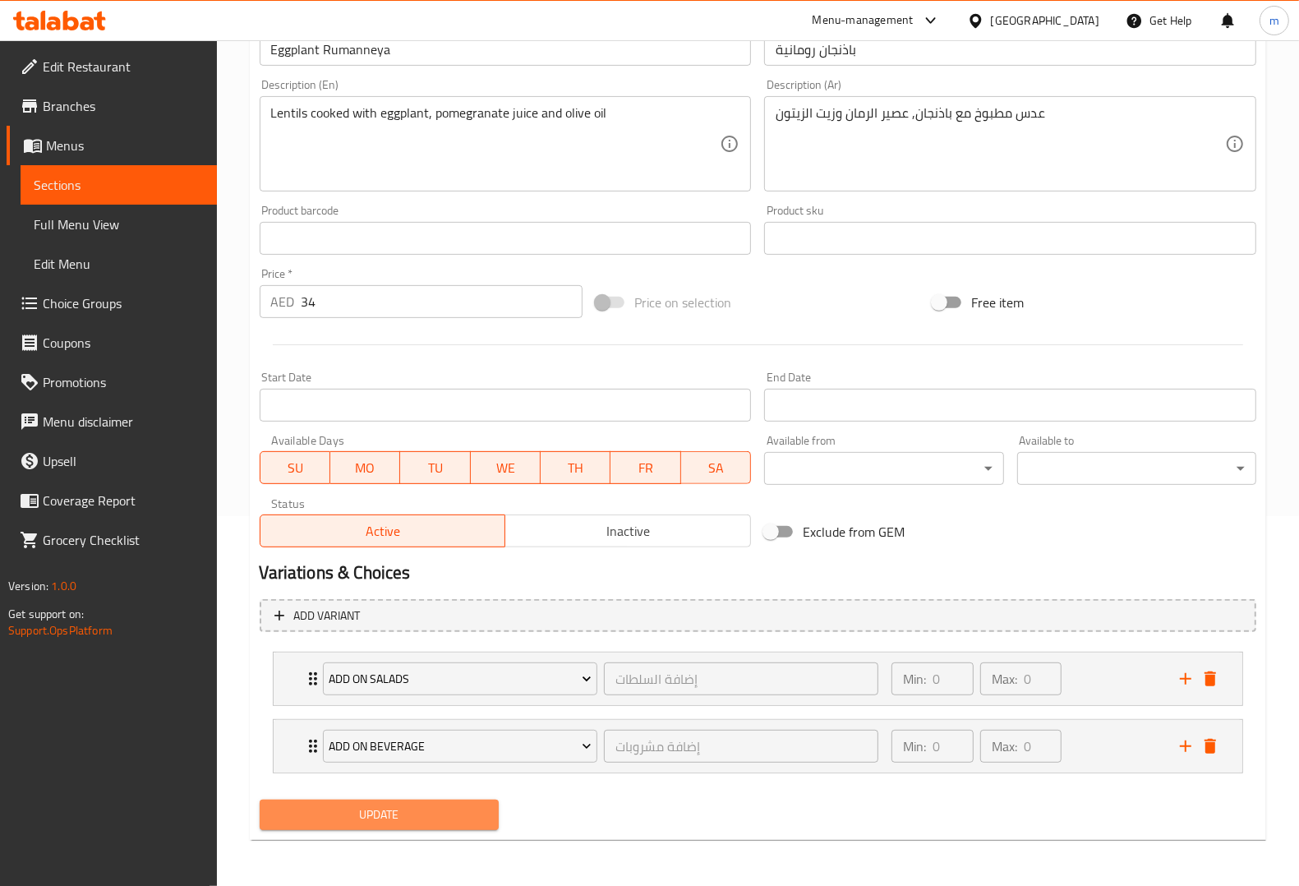
click at [486, 827] on button "Update" at bounding box center [379, 814] width 239 height 30
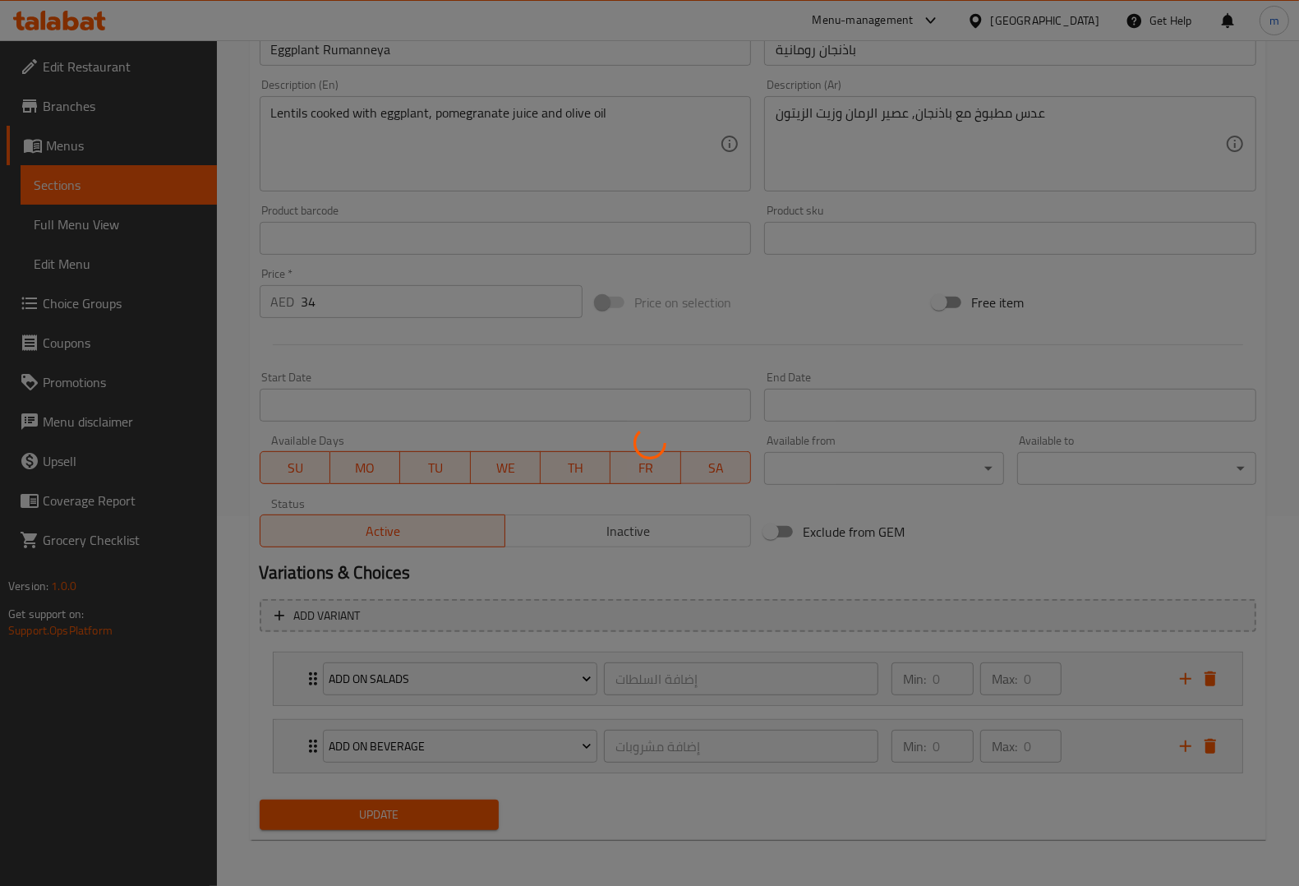
click at [486, 818] on div at bounding box center [649, 443] width 1299 height 886
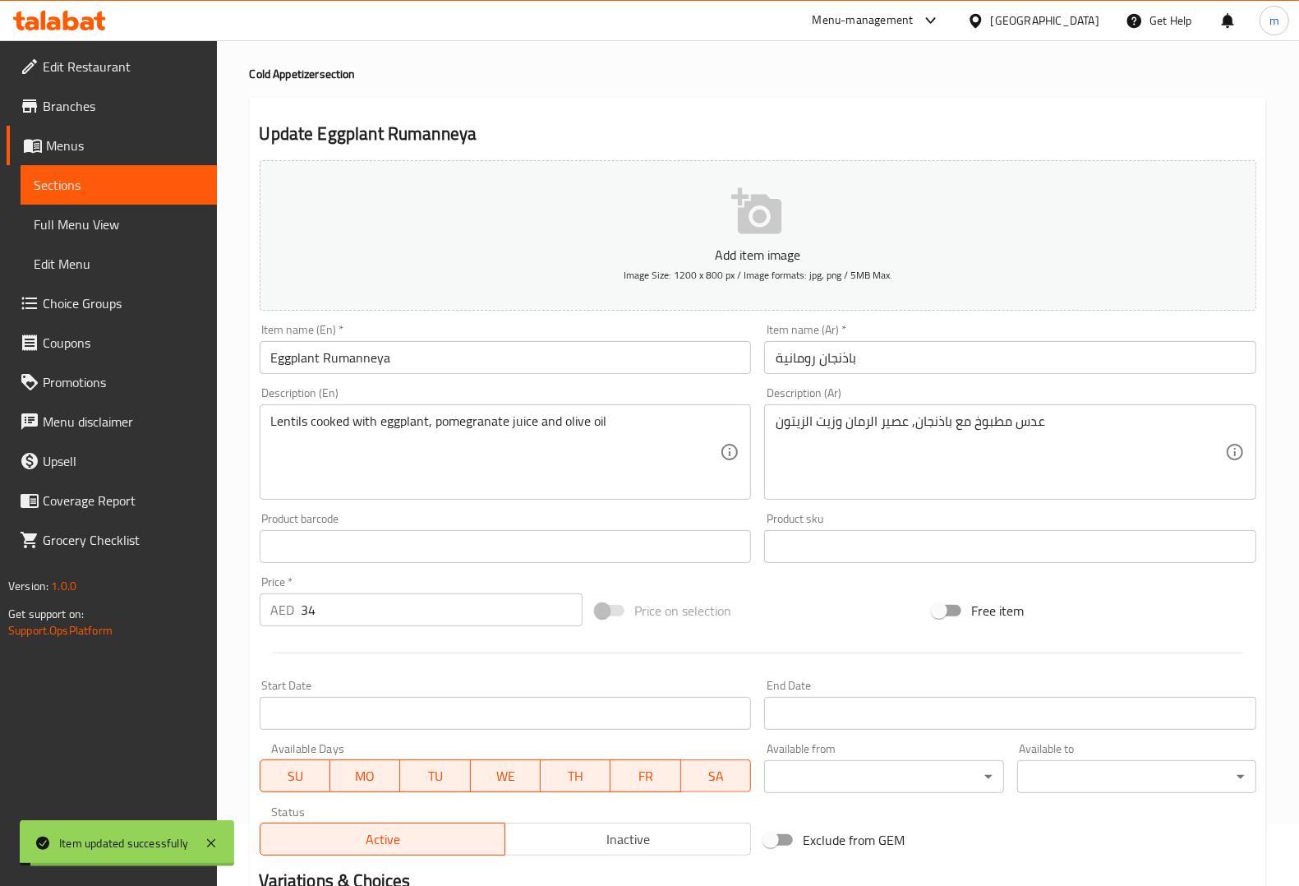
click at [152, 196] on link "Sections" at bounding box center [119, 184] width 196 height 39
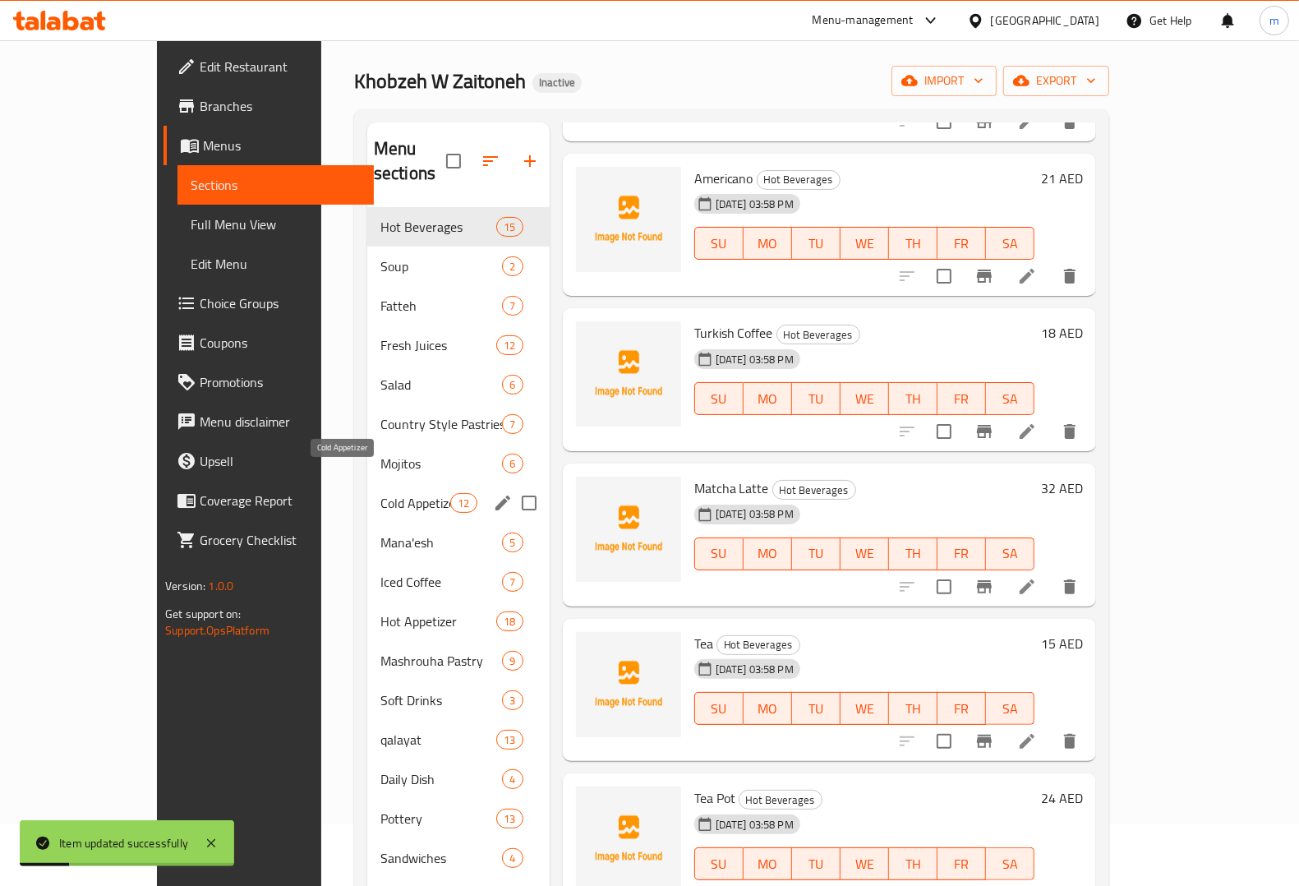
click at [380, 493] on span "Cold Appetizer" at bounding box center [415, 503] width 70 height 20
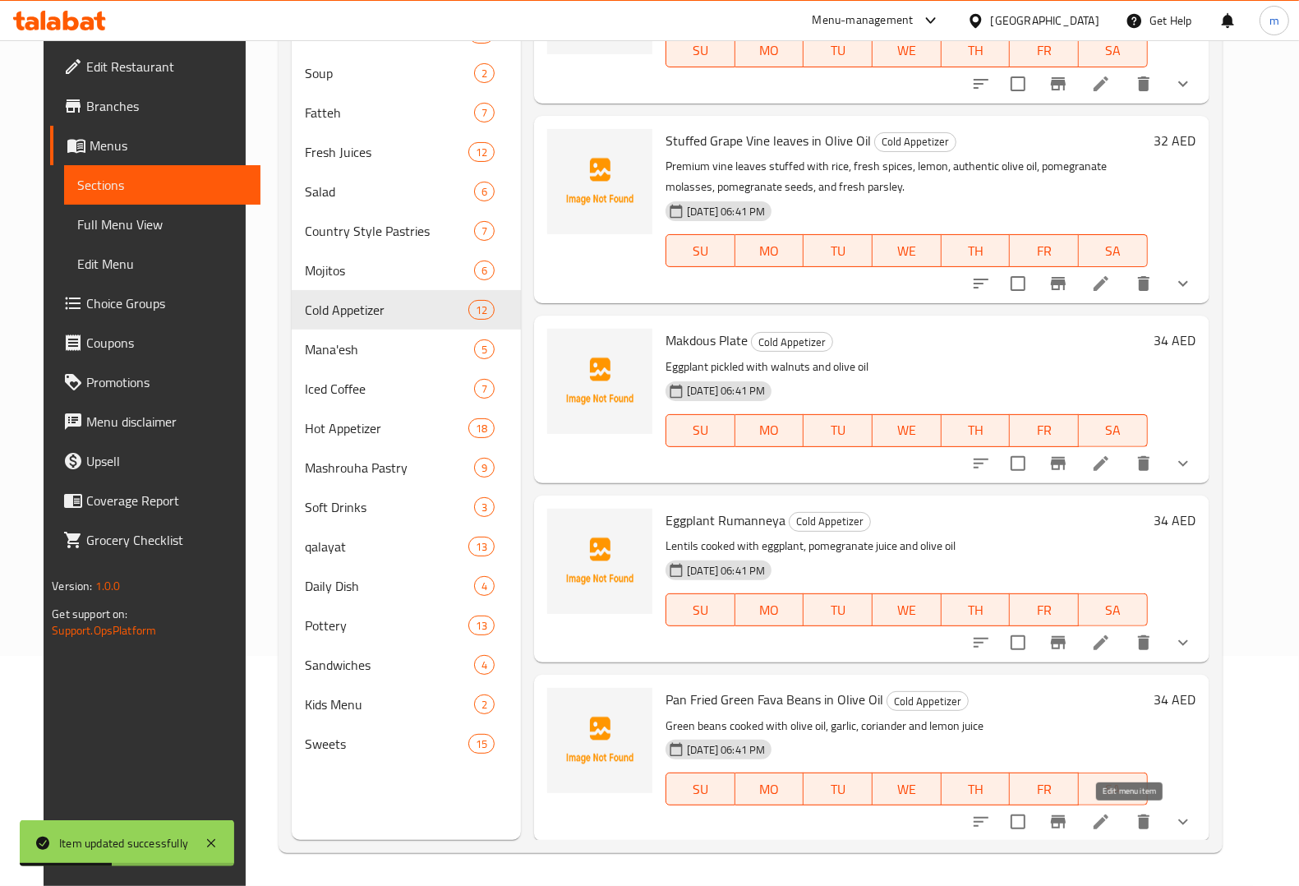
click at [1111, 822] on icon at bounding box center [1101, 822] width 20 height 20
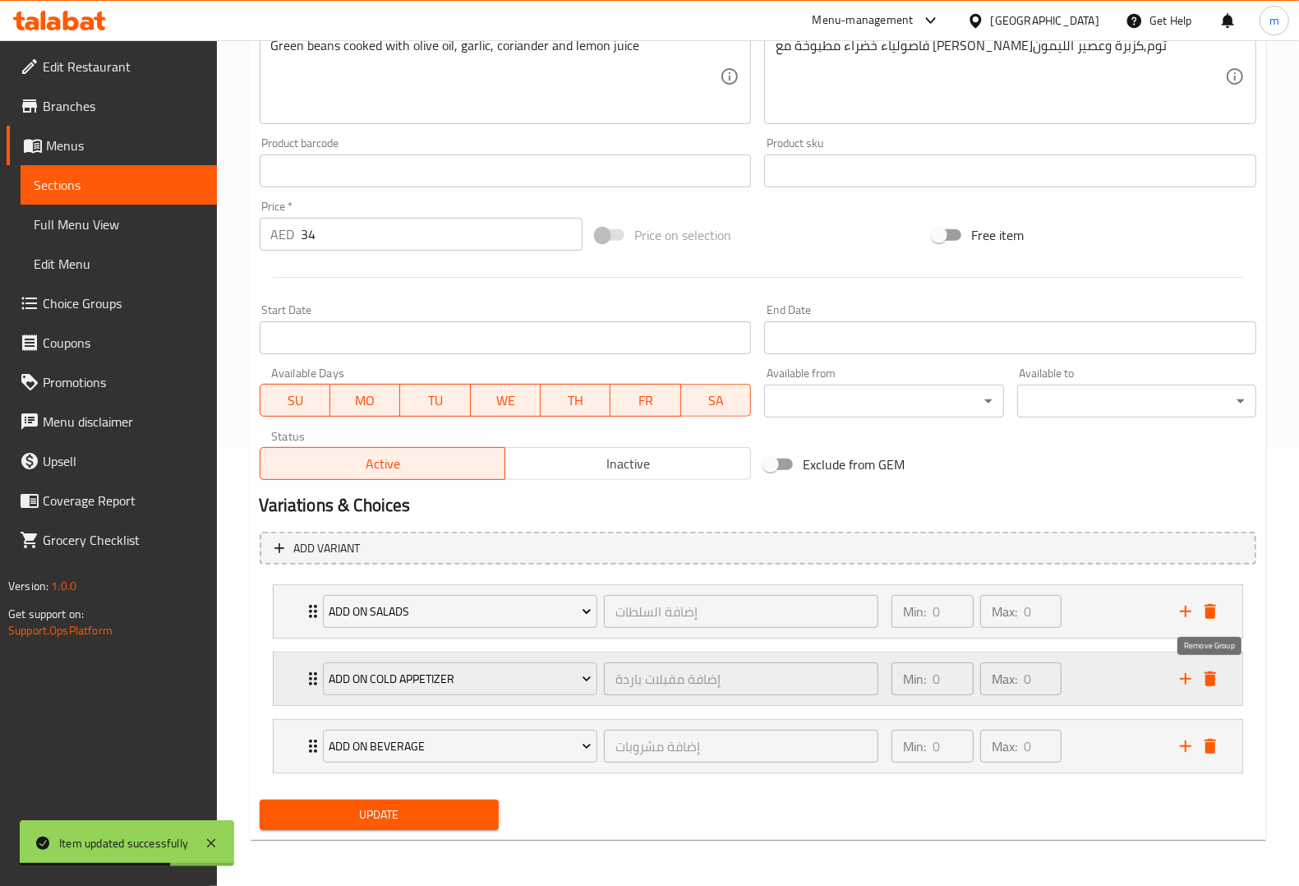
click at [1205, 679] on icon "delete" at bounding box center [1210, 679] width 20 height 20
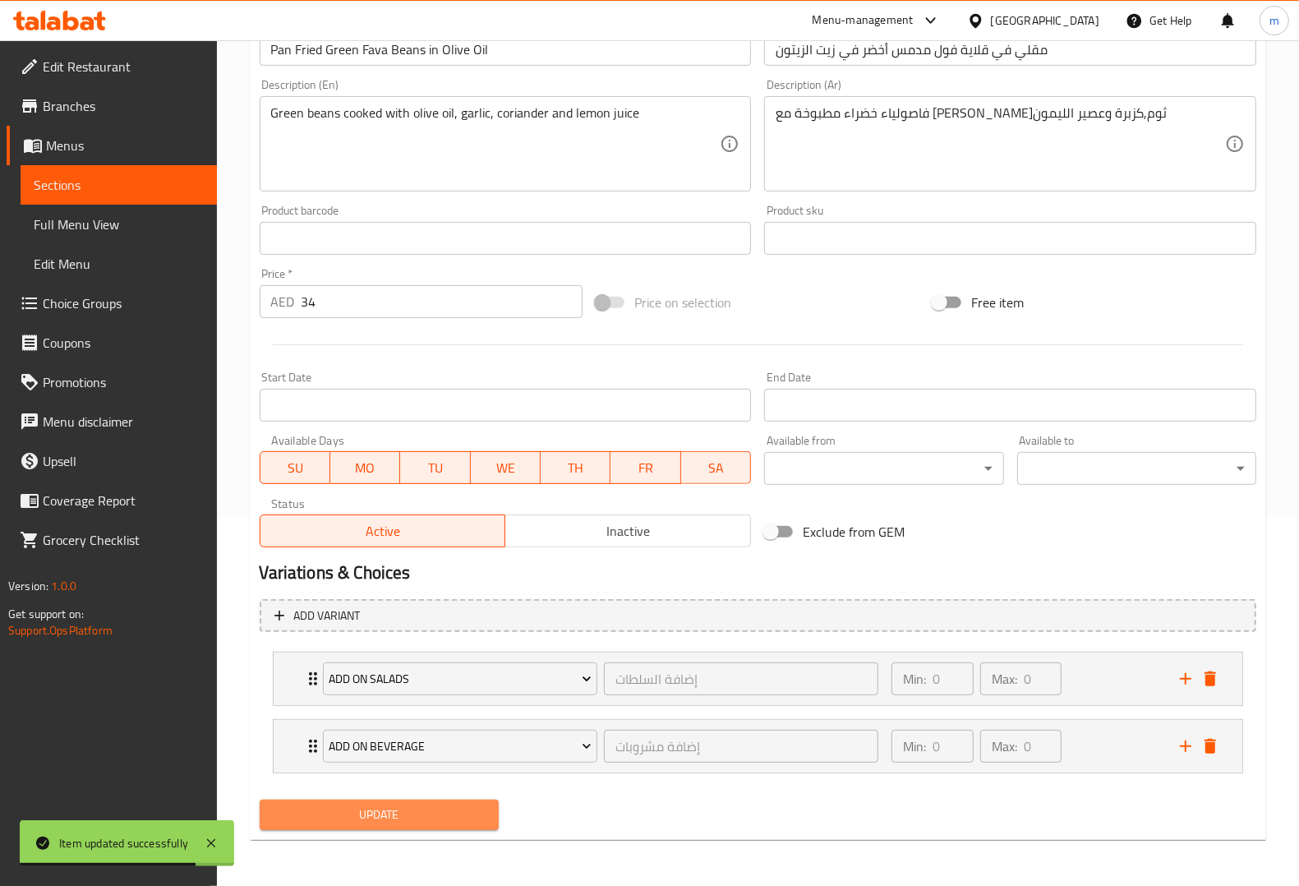
click at [445, 799] on button "Update" at bounding box center [379, 814] width 239 height 30
click at [166, 189] on span "Sections" at bounding box center [119, 185] width 170 height 20
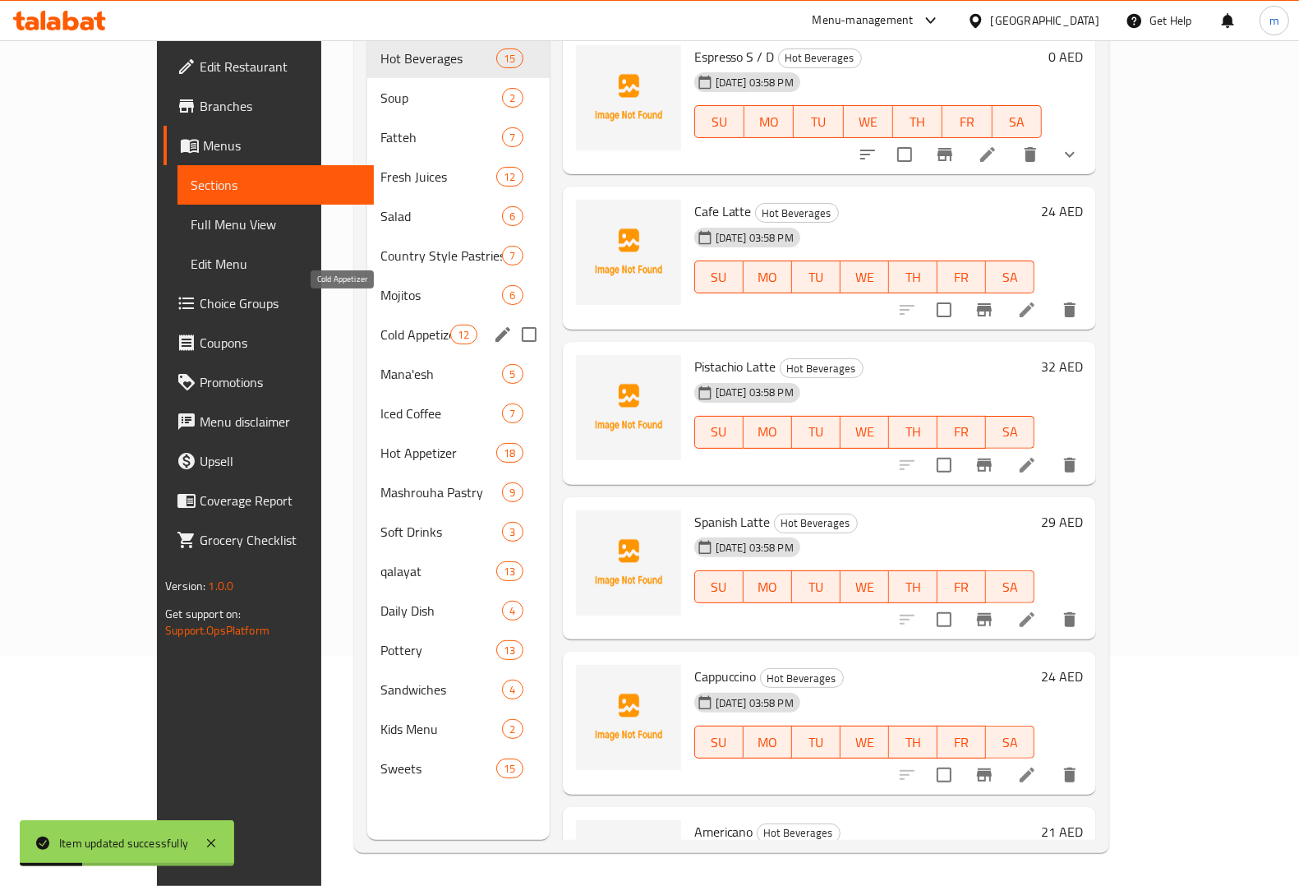
click at [380, 325] on span "Cold Appetizer" at bounding box center [415, 335] width 70 height 20
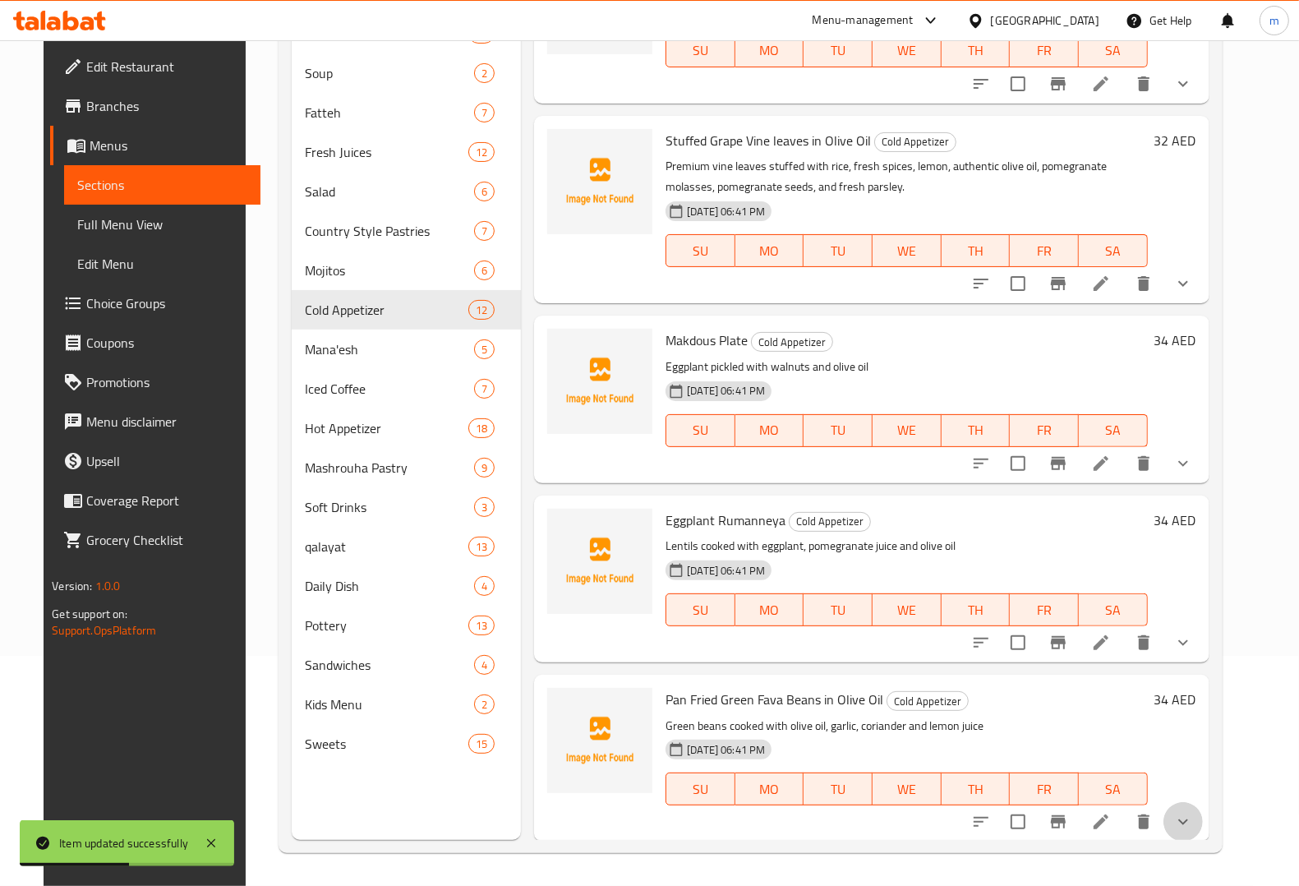
click at [1203, 822] on button "show more" at bounding box center [1182, 821] width 39 height 39
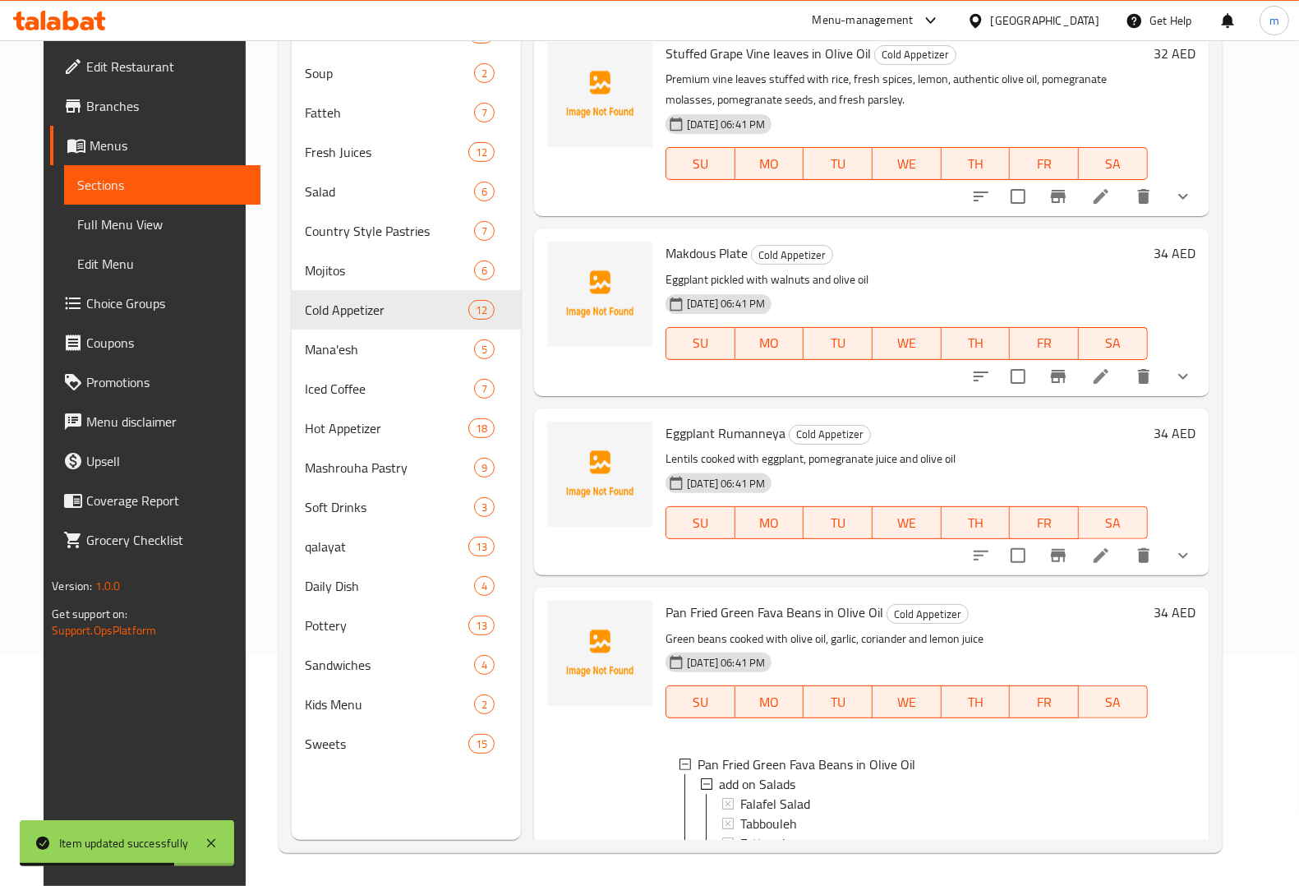
click at [1193, 553] on icon "show more" at bounding box center [1183, 556] width 20 height 20
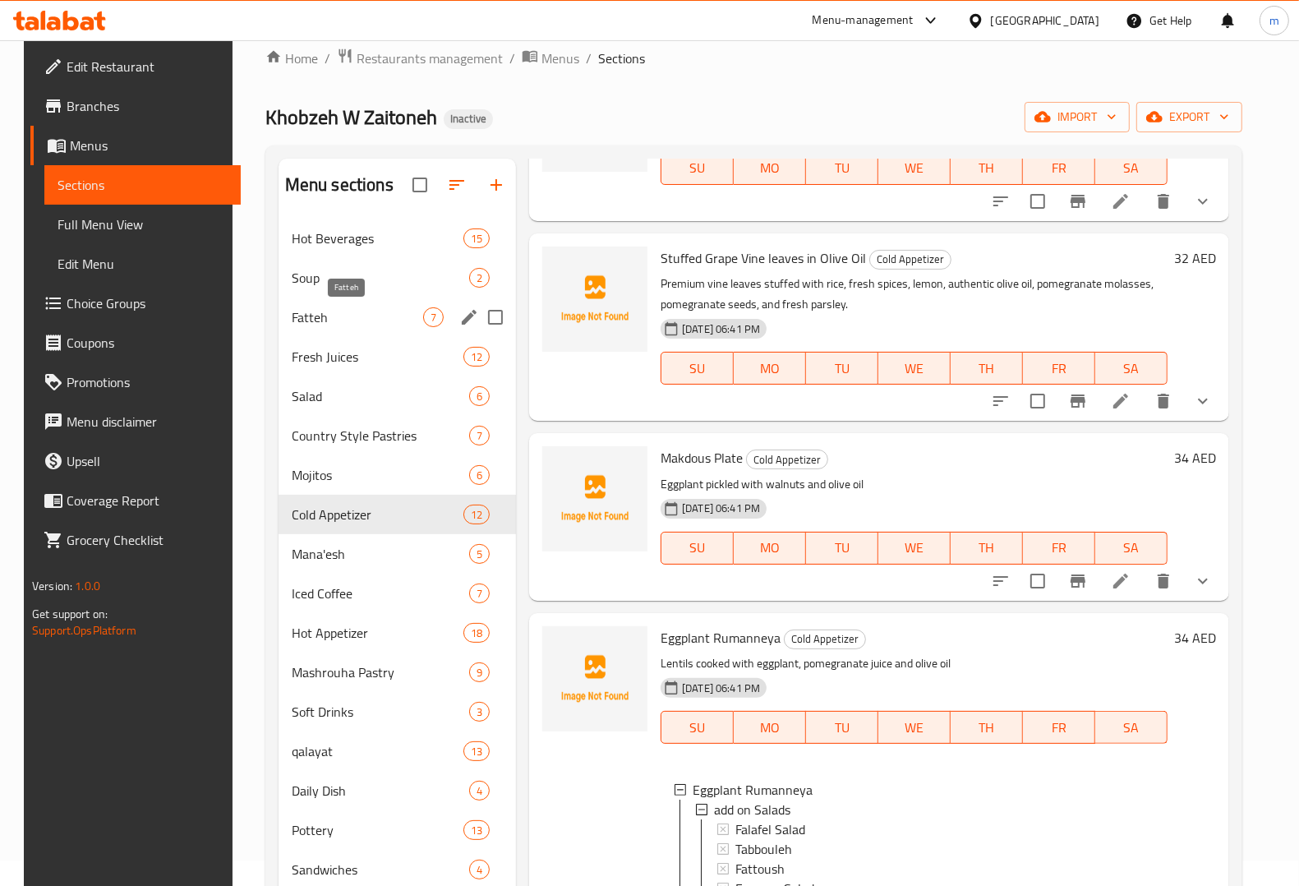
click at [306, 322] on span "Fatteh" at bounding box center [357, 317] width 131 height 20
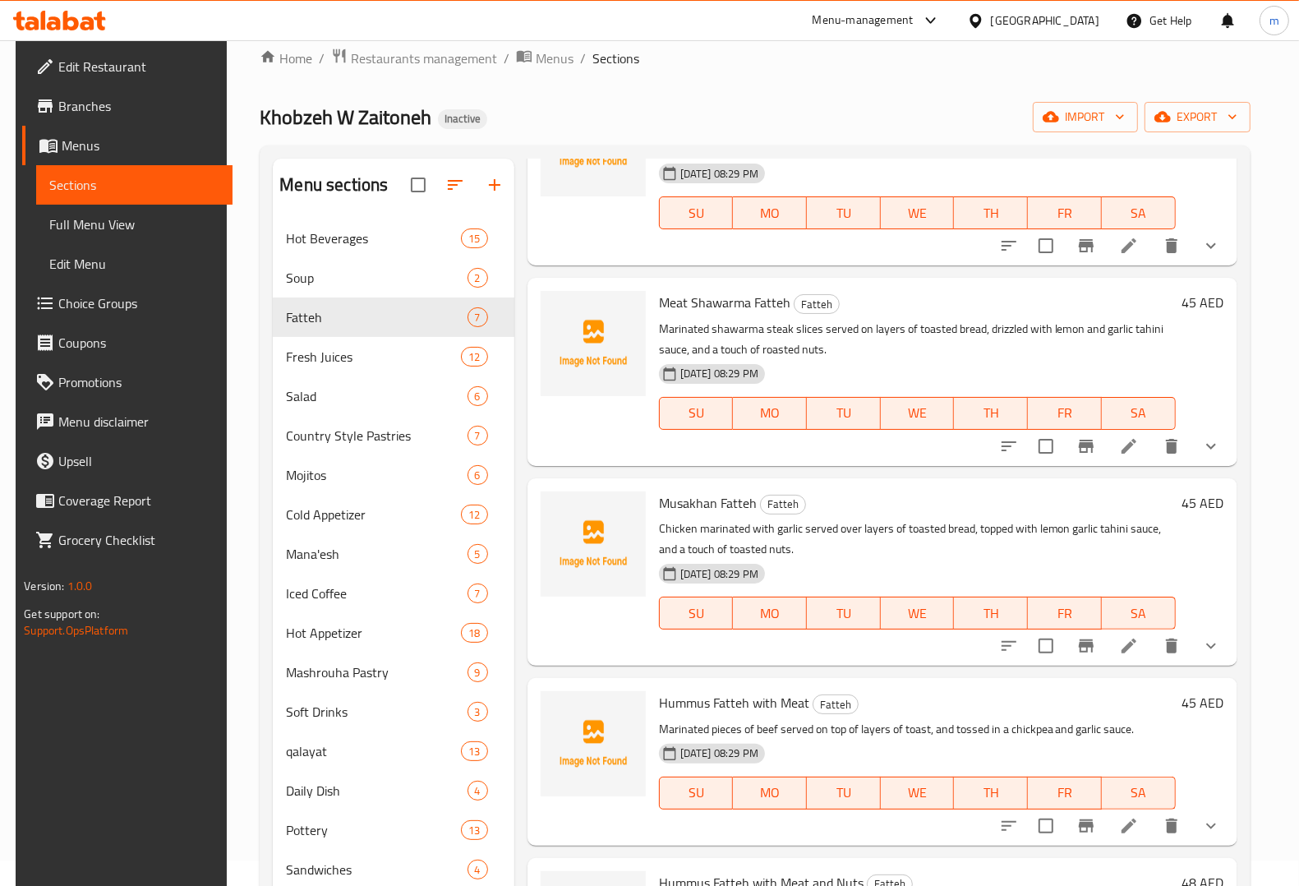
click at [1209, 453] on icon "show more" at bounding box center [1211, 446] width 20 height 20
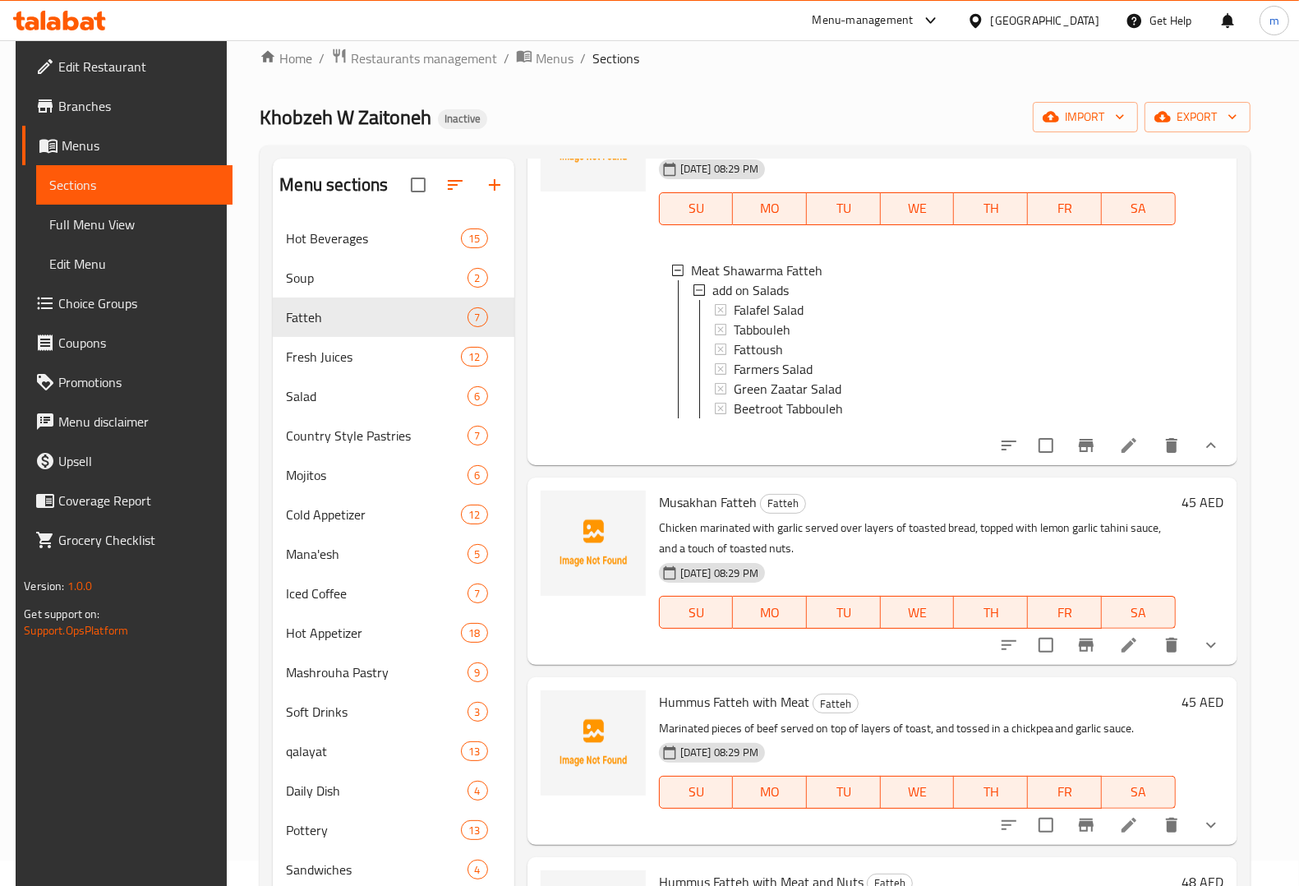
click at [63, 296] on span "Choice Groups" at bounding box center [138, 303] width 161 height 20
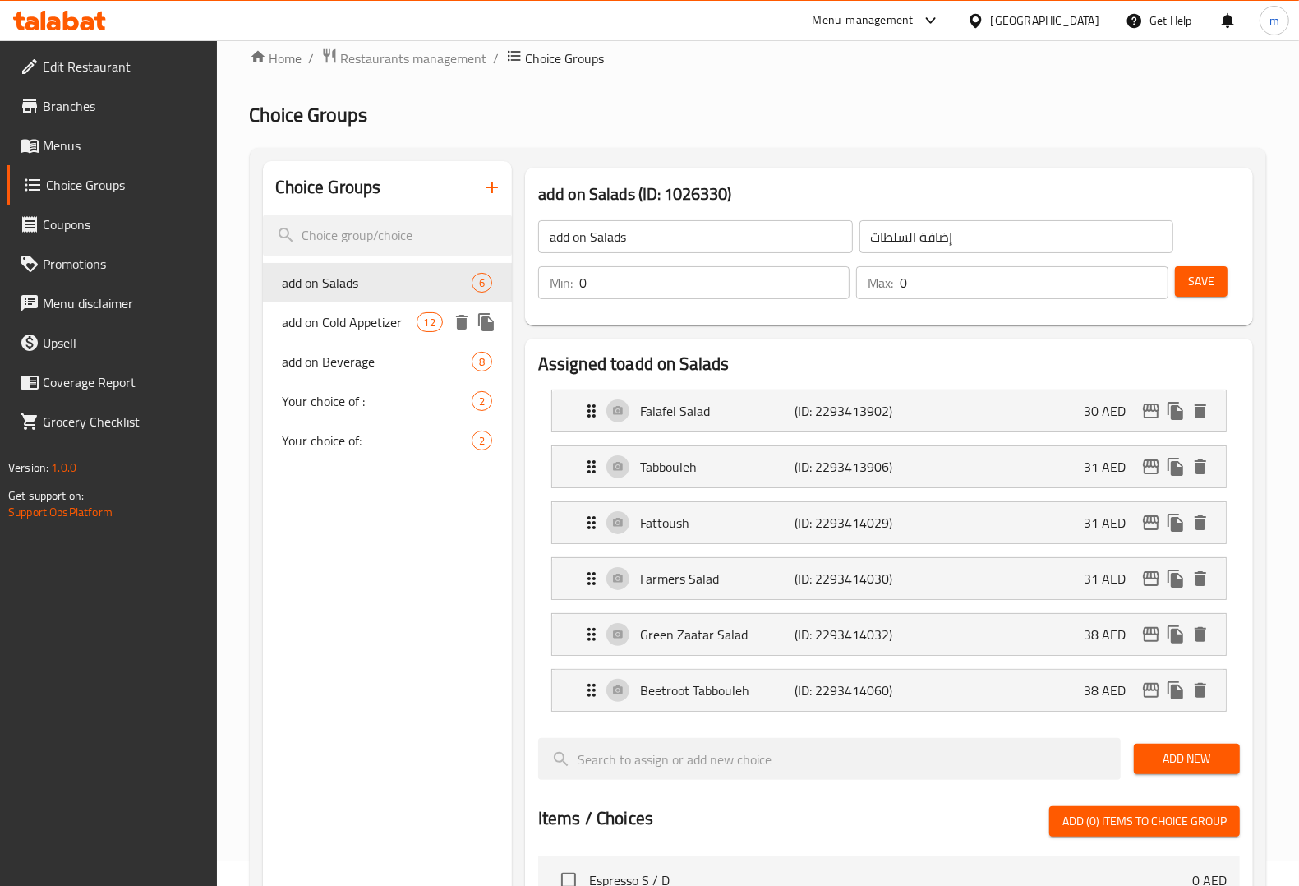
click at [356, 320] on span "add on Cold Appetizer" at bounding box center [350, 322] width 134 height 20
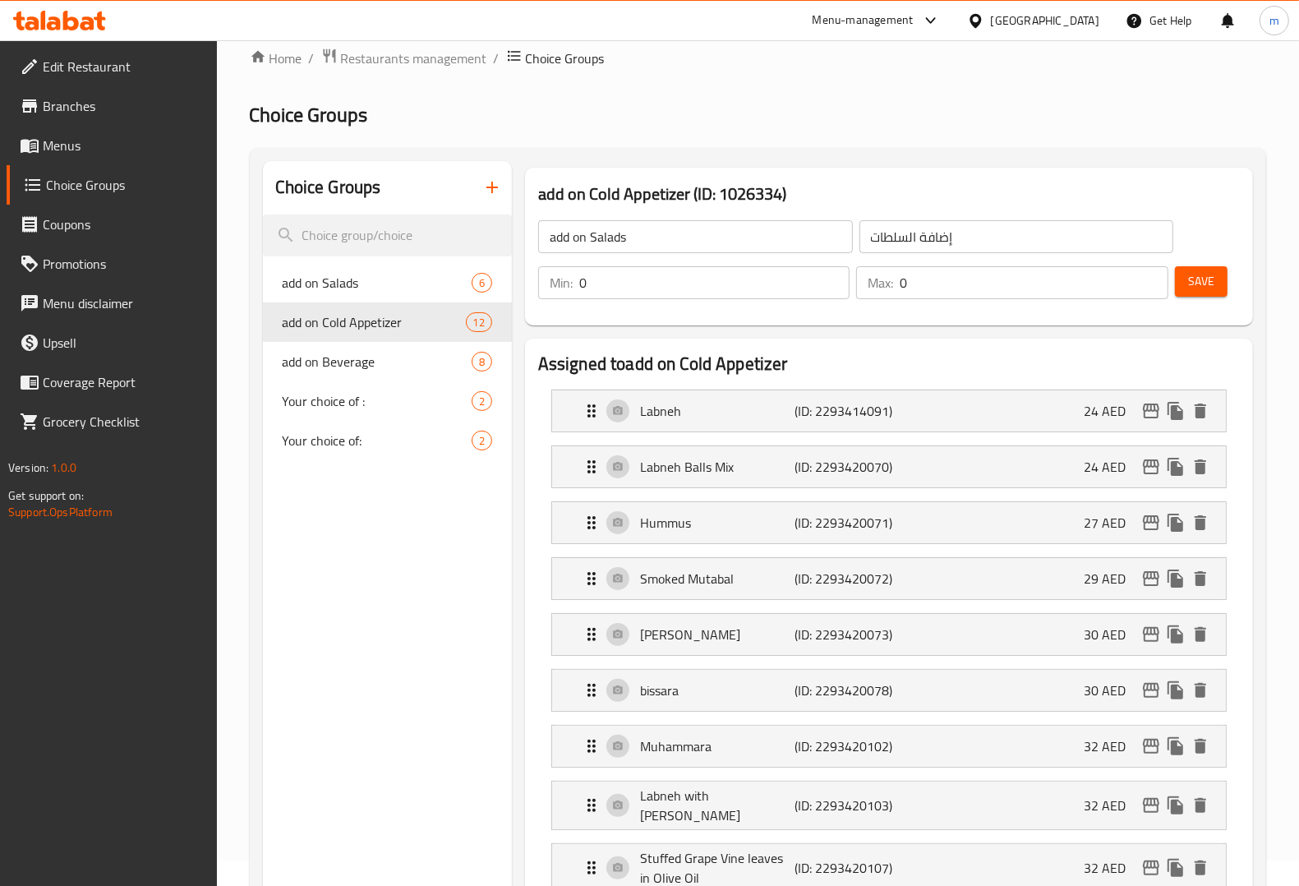
type input "add on Cold Appetizer"
type input "إضافة مقبلات باردة"
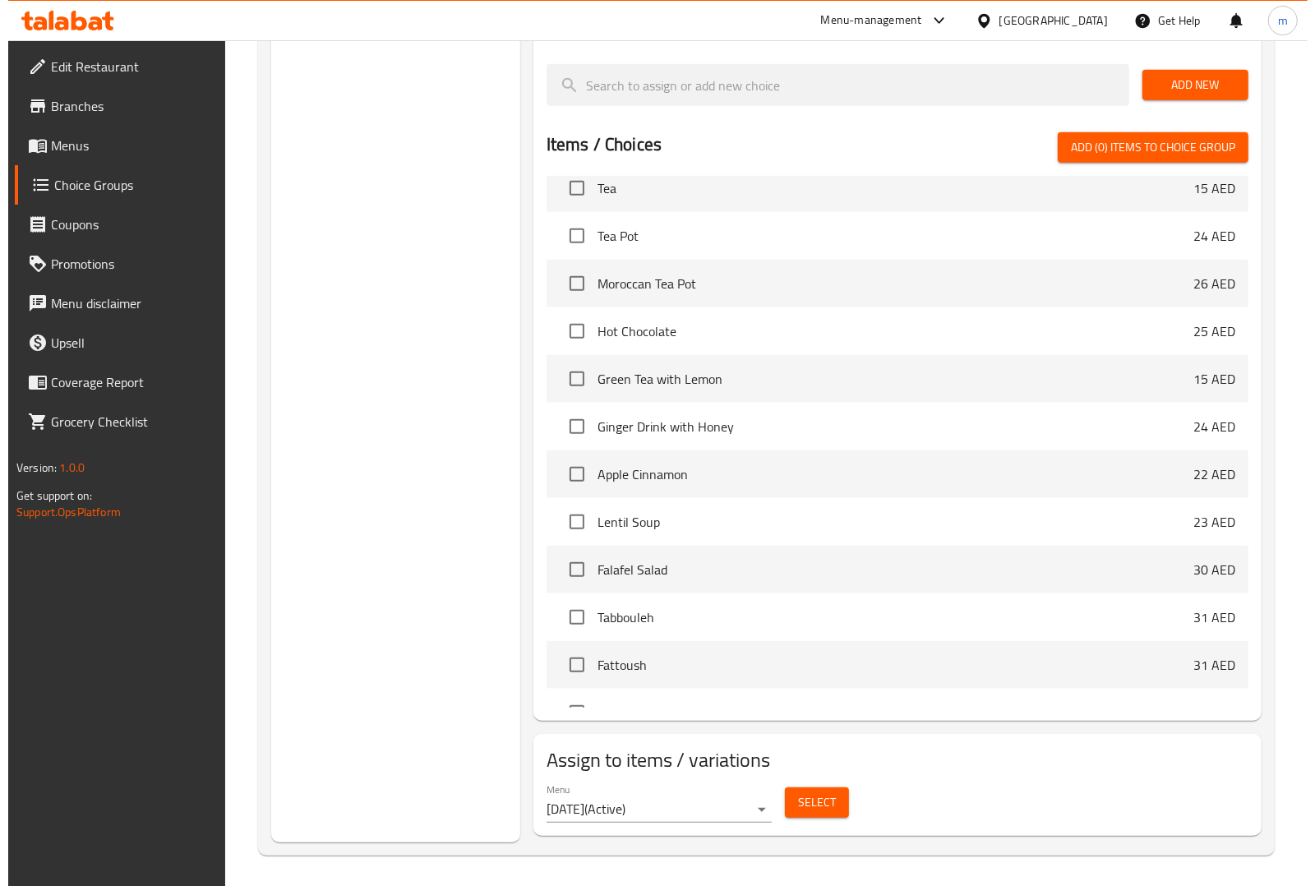
scroll to position [514, 0]
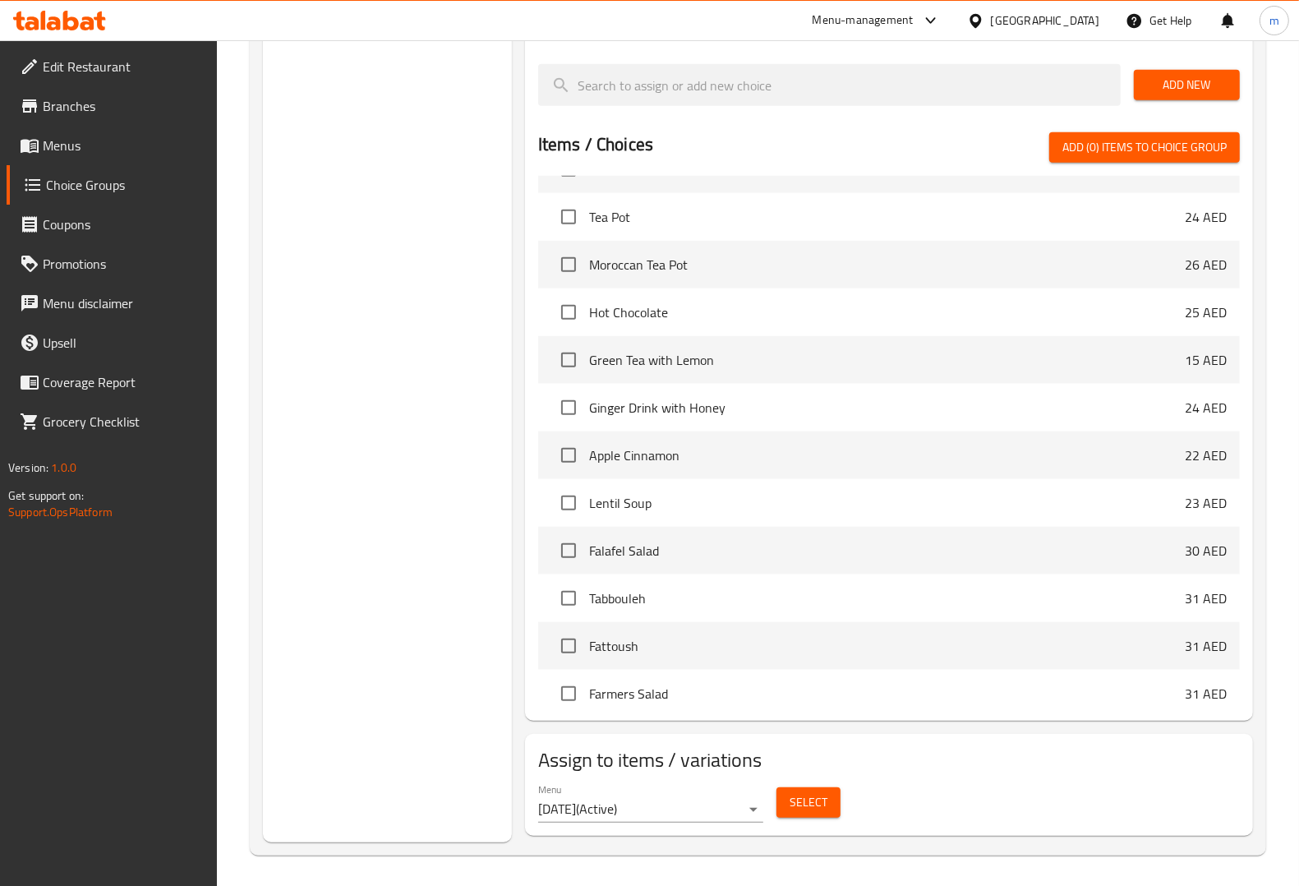
click at [785, 790] on button "Select" at bounding box center [808, 802] width 64 height 30
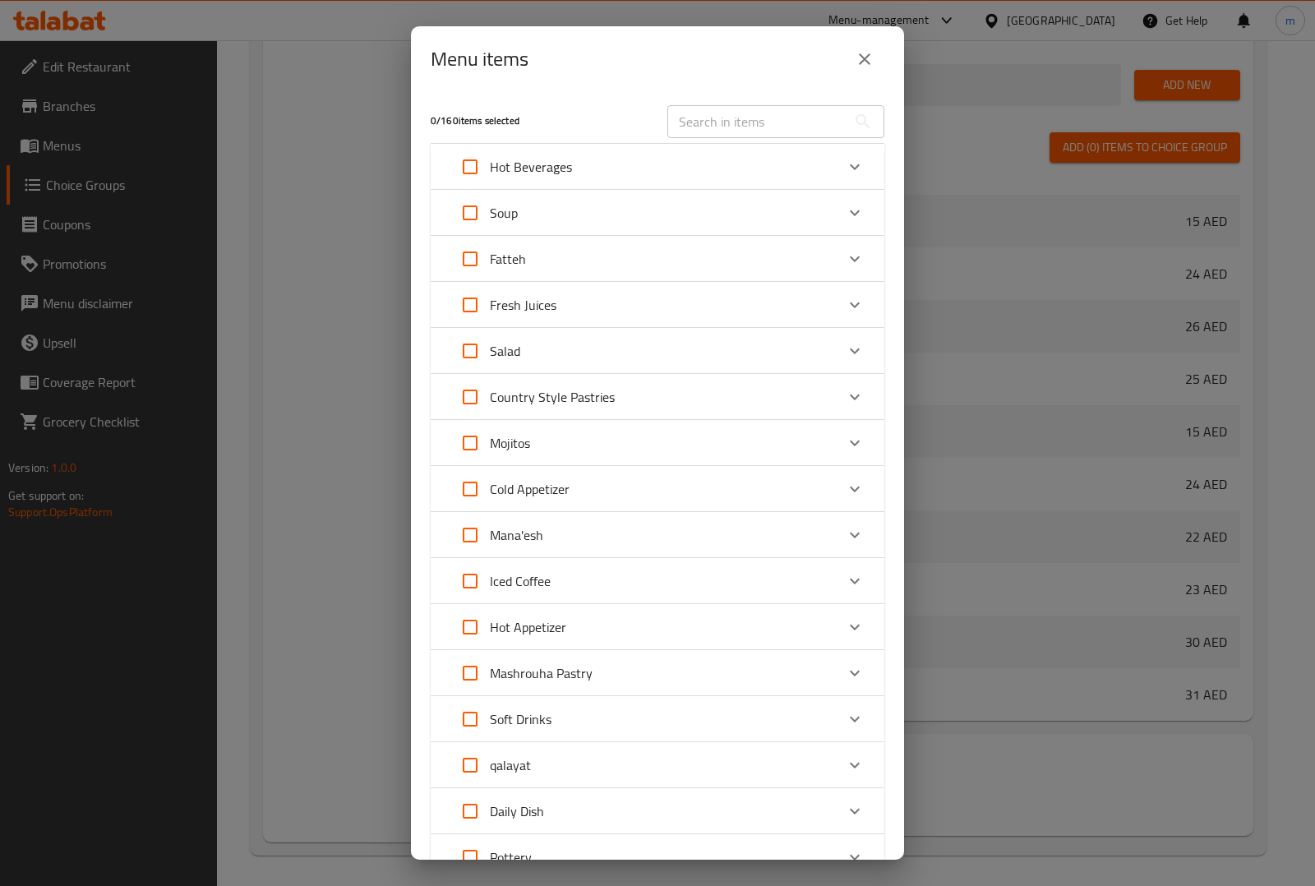
click at [614, 249] on div "Fatteh" at bounding box center [642, 258] width 385 height 39
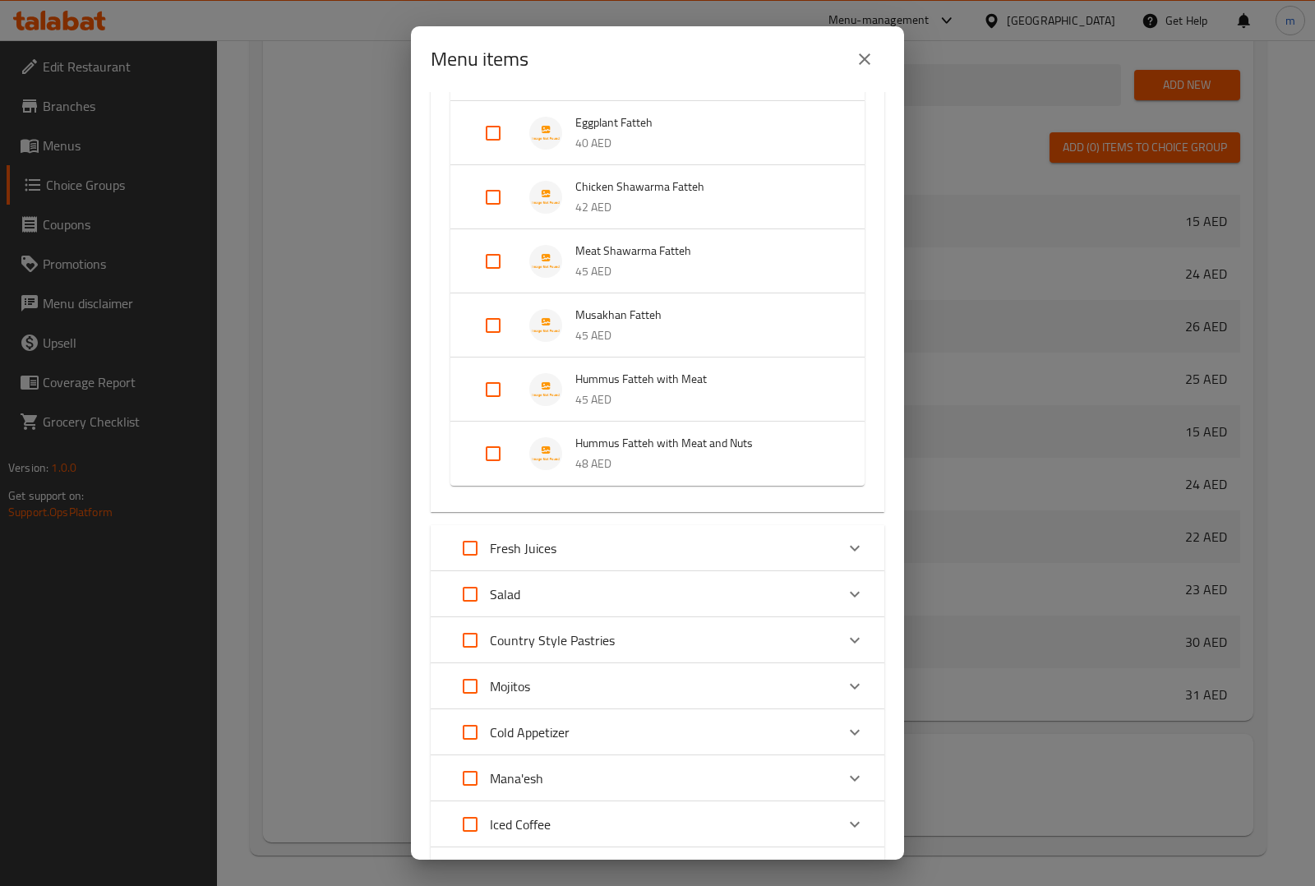
scroll to position [0, 0]
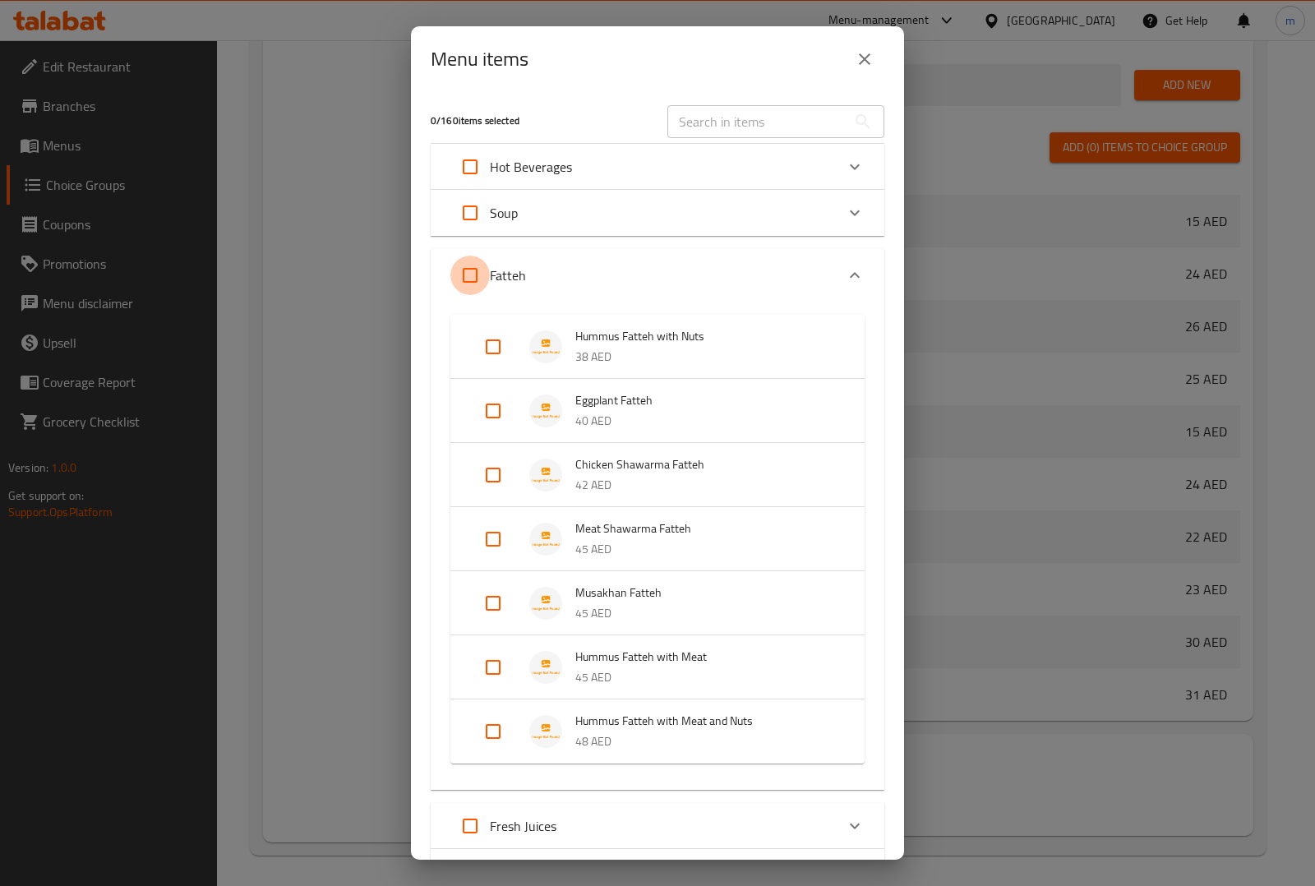
drag, startPoint x: 467, startPoint y: 276, endPoint x: 503, endPoint y: 293, distance: 40.1
click at [466, 276] on input "Expand" at bounding box center [469, 275] width 39 height 39
checkbox input "true"
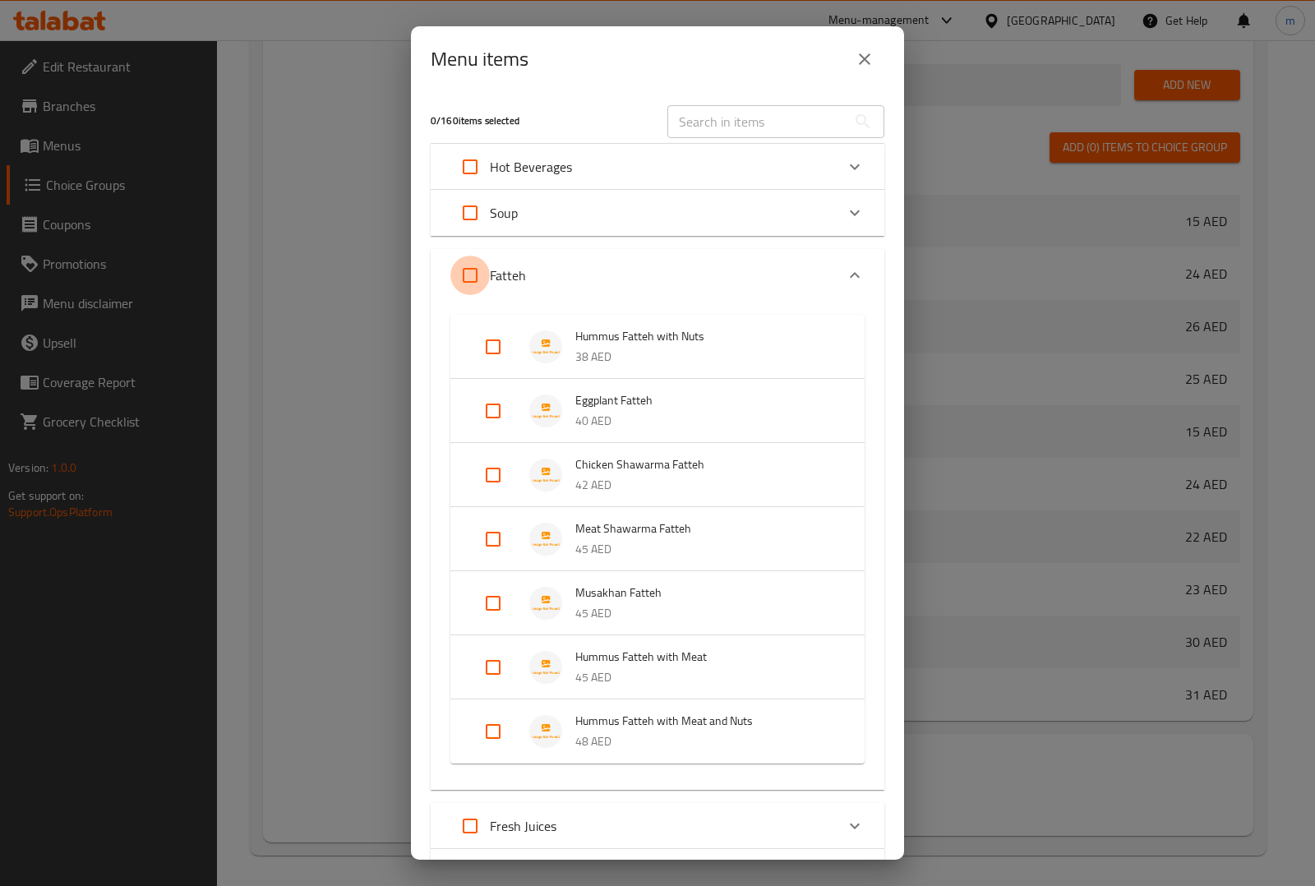
checkbox input "true"
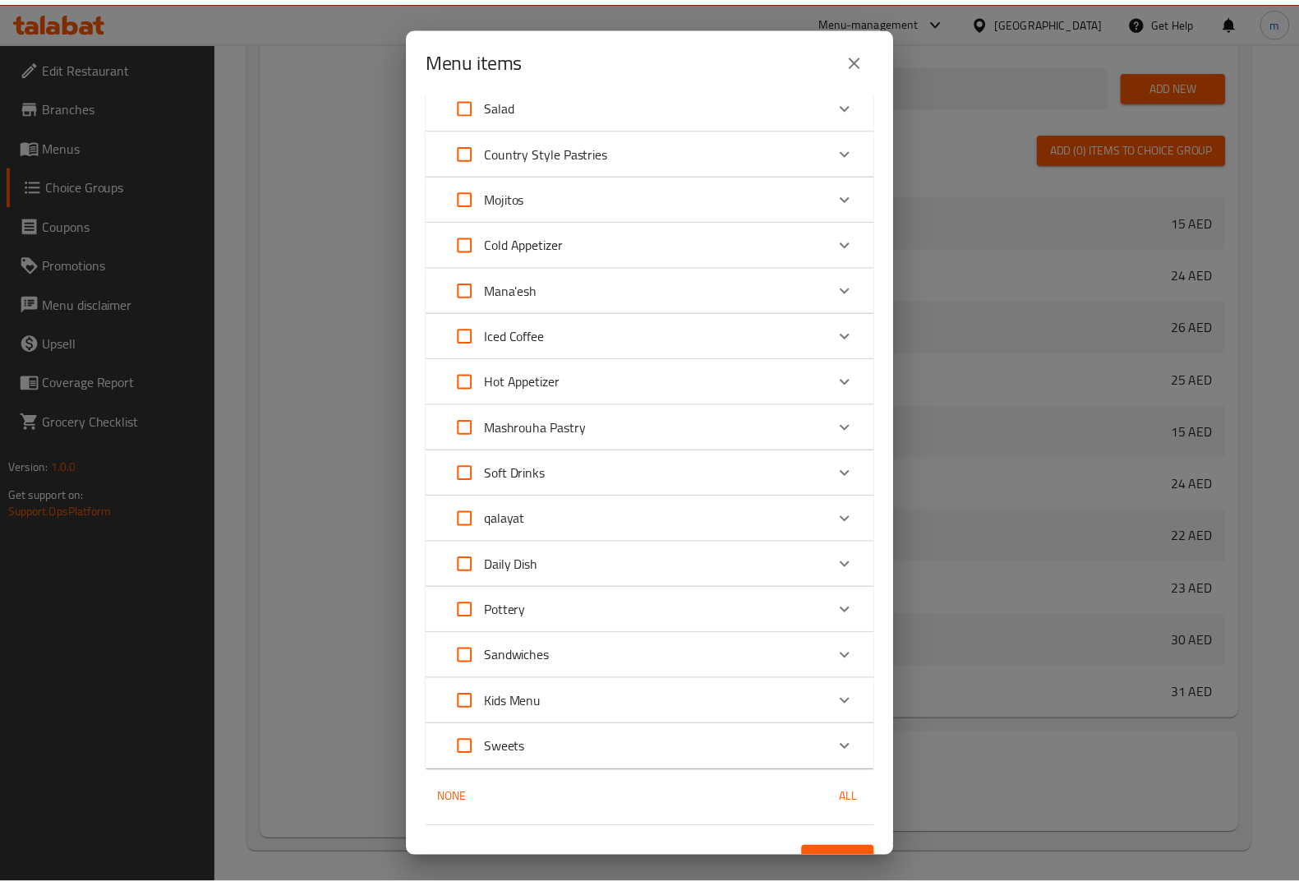
scroll to position [791, 0]
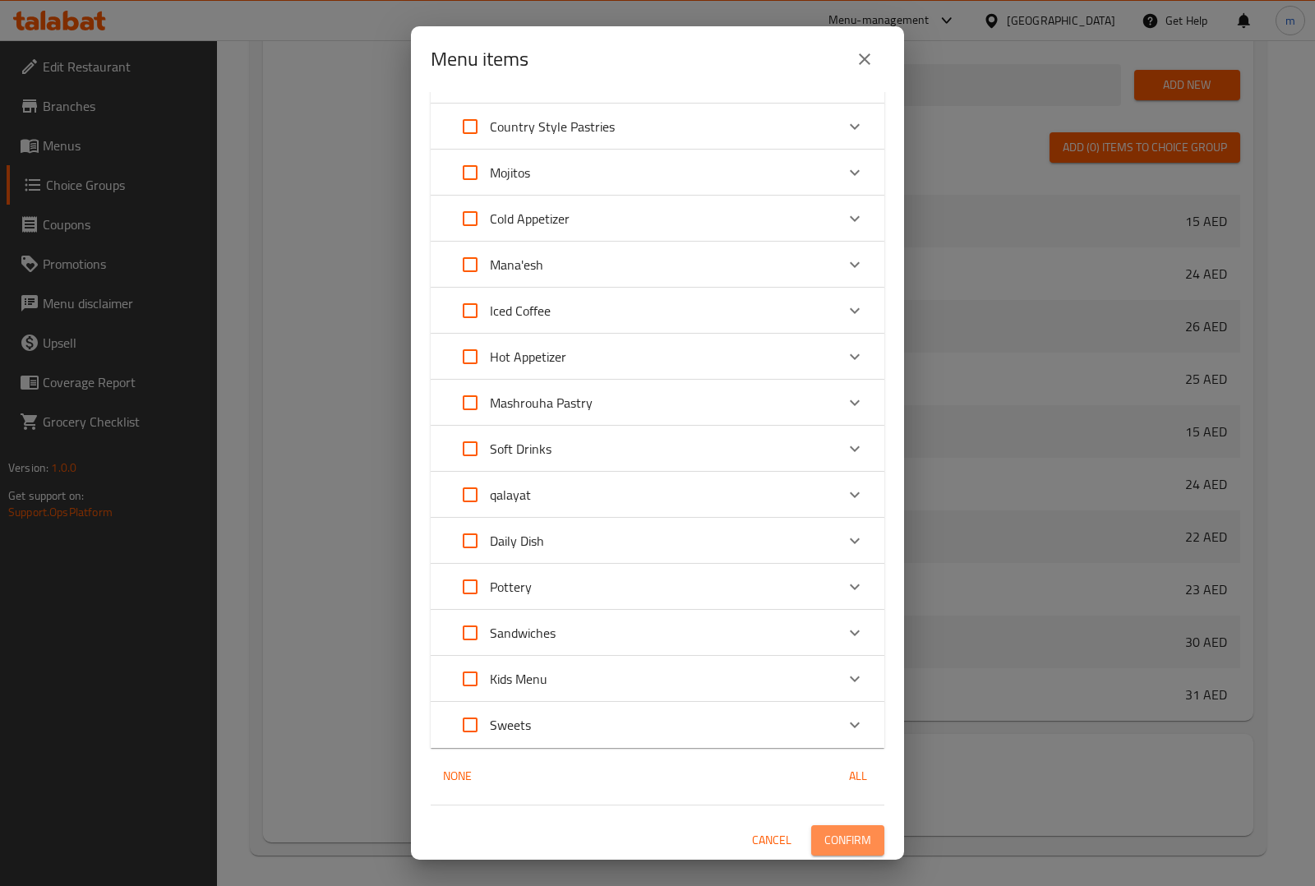
click at [824, 835] on span "Confirm" at bounding box center [847, 840] width 47 height 21
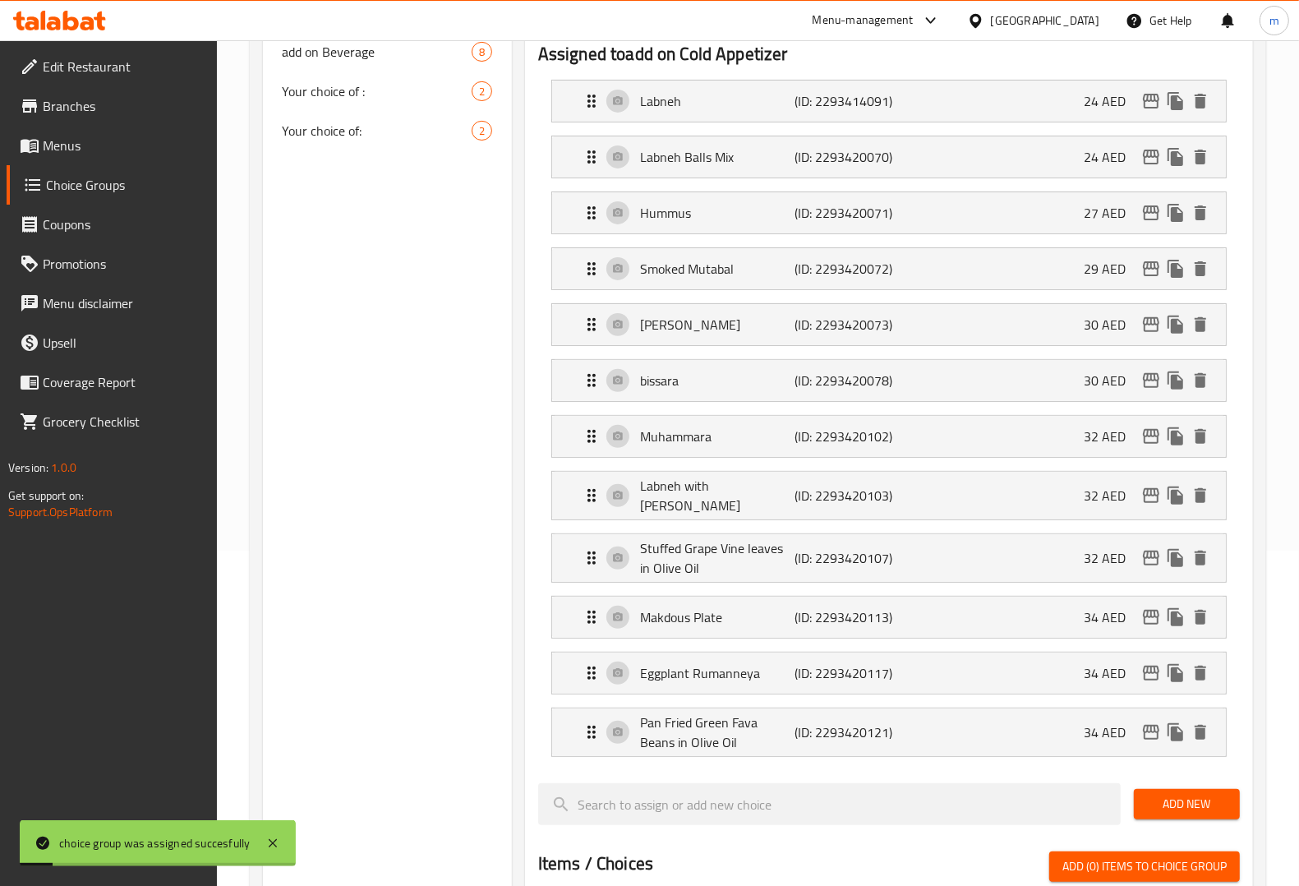
scroll to position [0, 0]
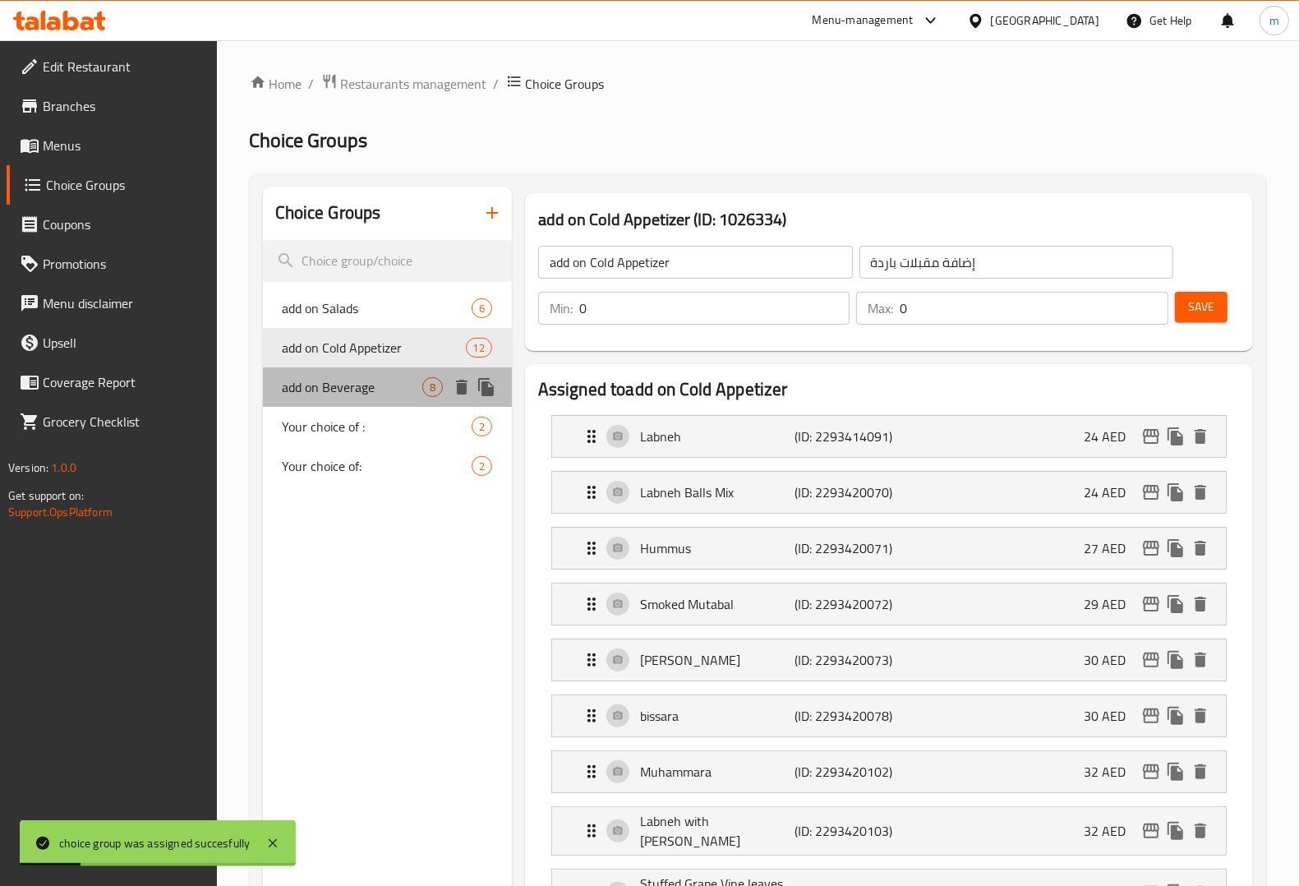
click at [350, 403] on div "add on Beverage 8" at bounding box center [387, 386] width 249 height 39
type input "add on Beverage"
type input "إضافة مشروبات"
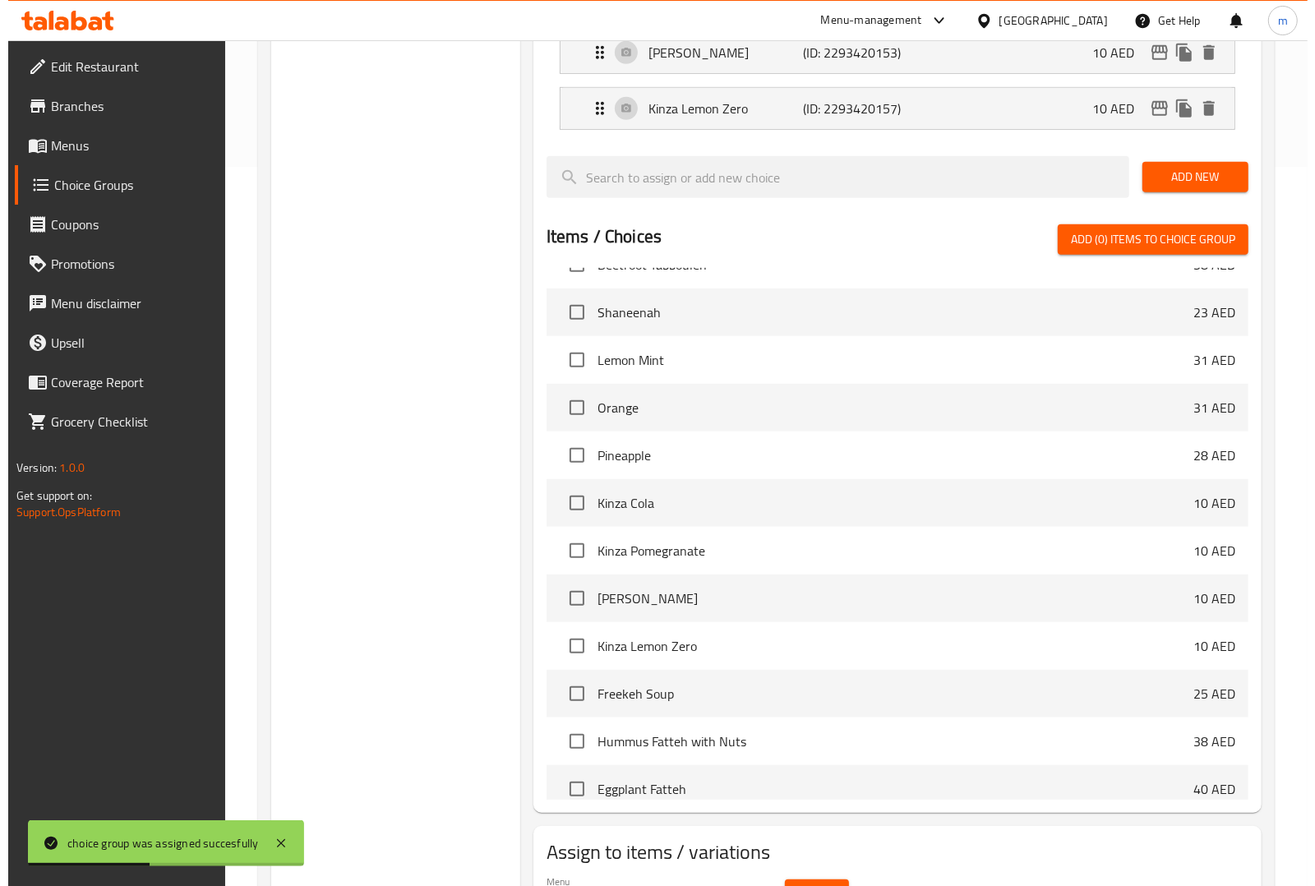
scroll to position [816, 0]
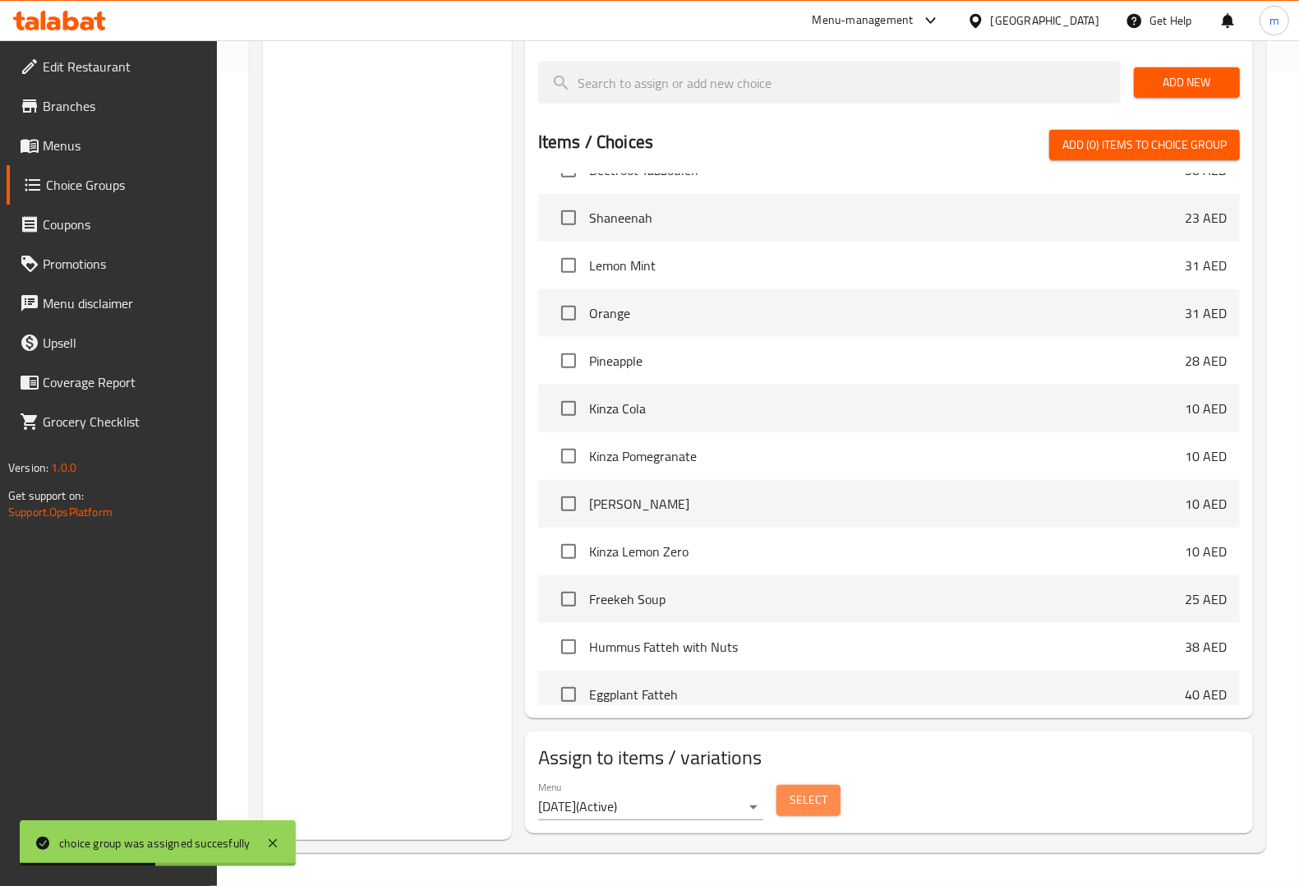
click at [816, 809] on span "Select" at bounding box center [809, 800] width 38 height 21
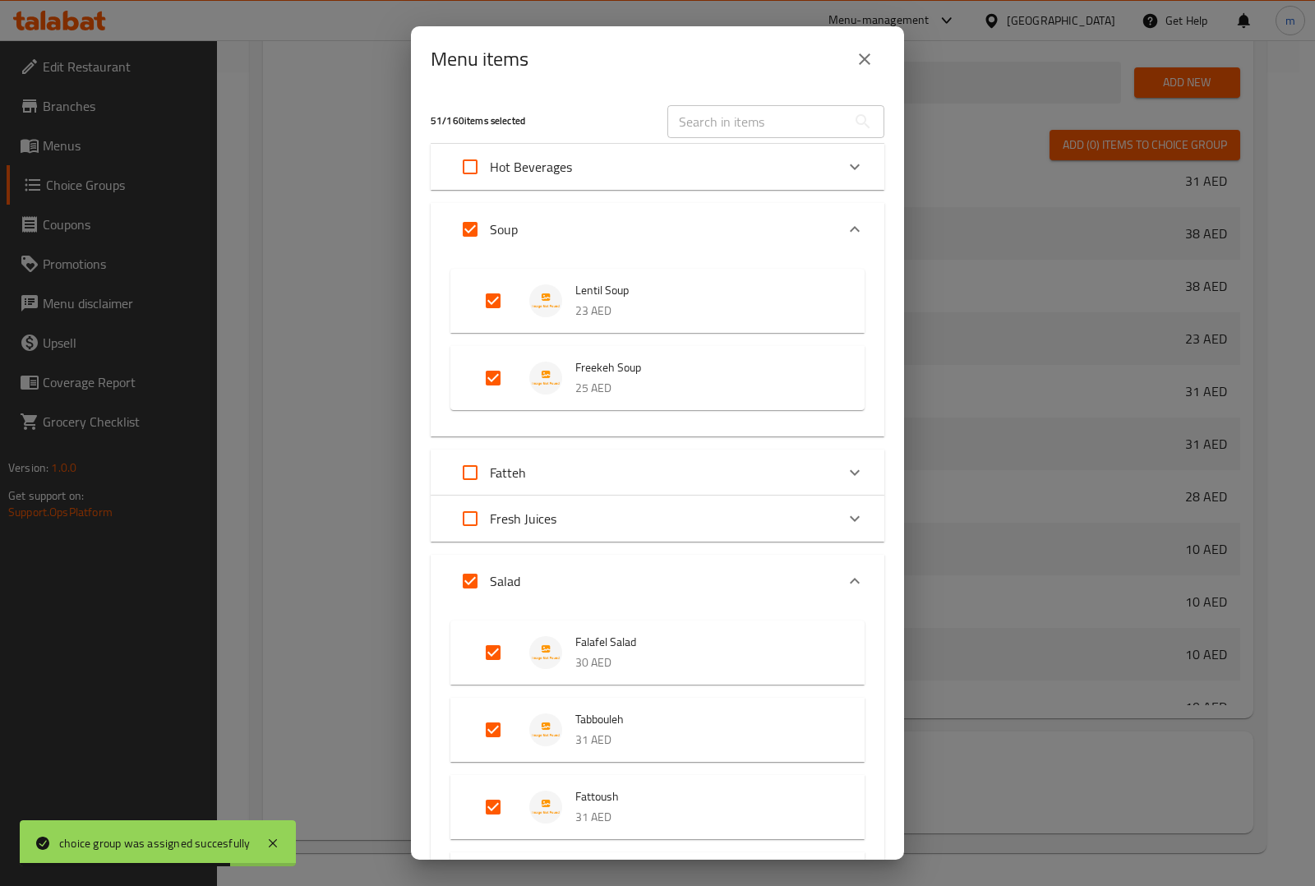
click at [478, 228] on input "Expand" at bounding box center [469, 229] width 39 height 39
checkbox input "false"
click at [460, 589] on input "Expand" at bounding box center [469, 580] width 39 height 39
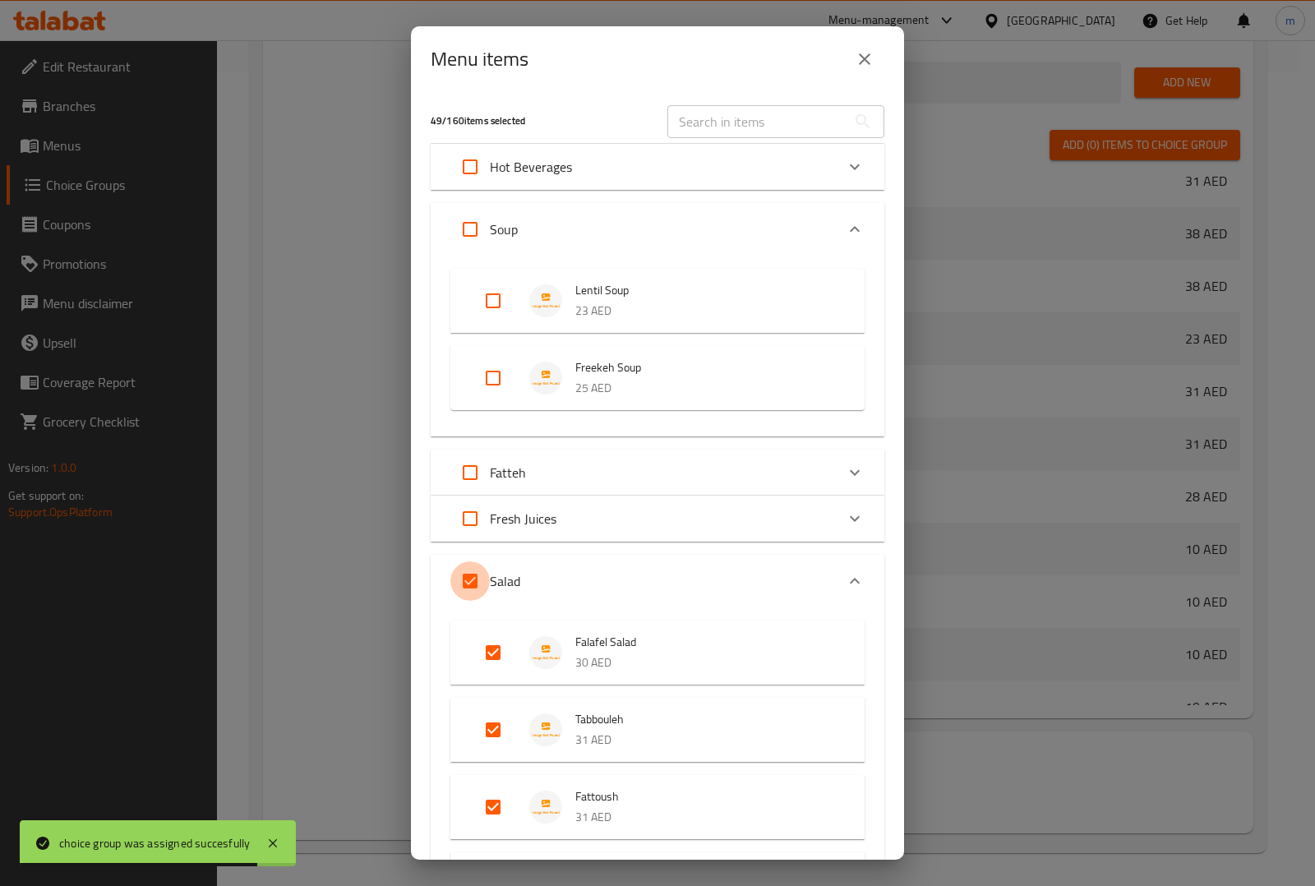
checkbox input "false"
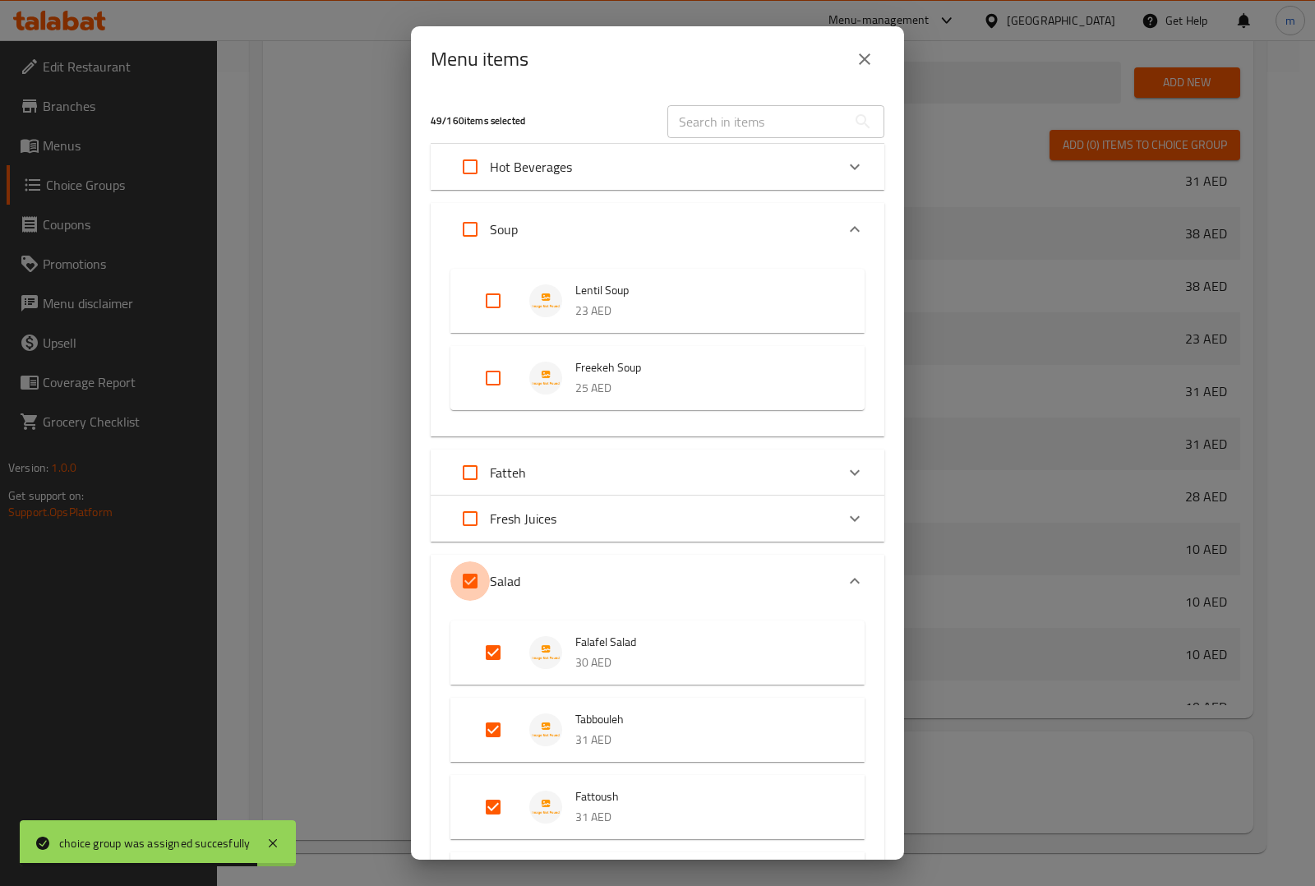
checkbox input "false"
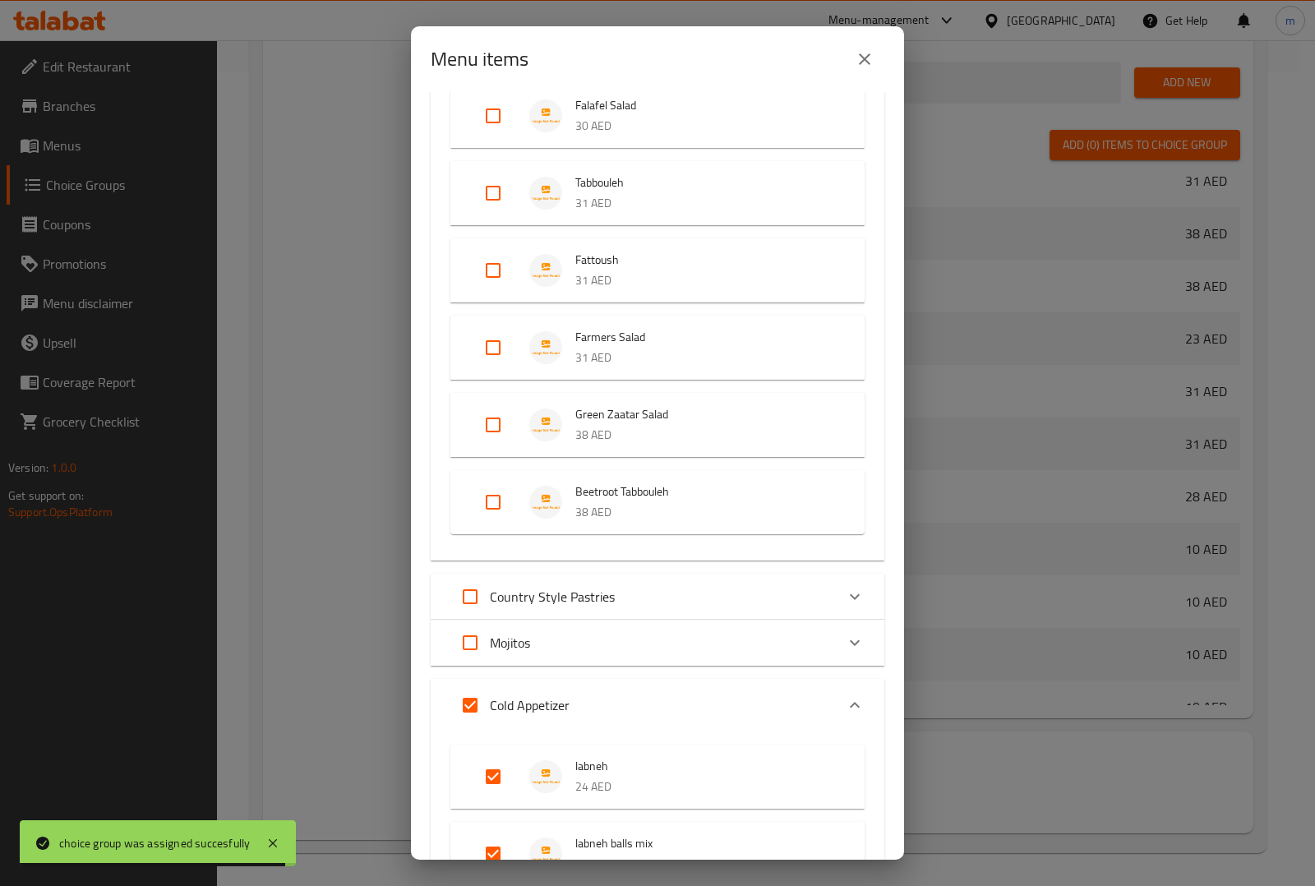
scroll to position [616, 0]
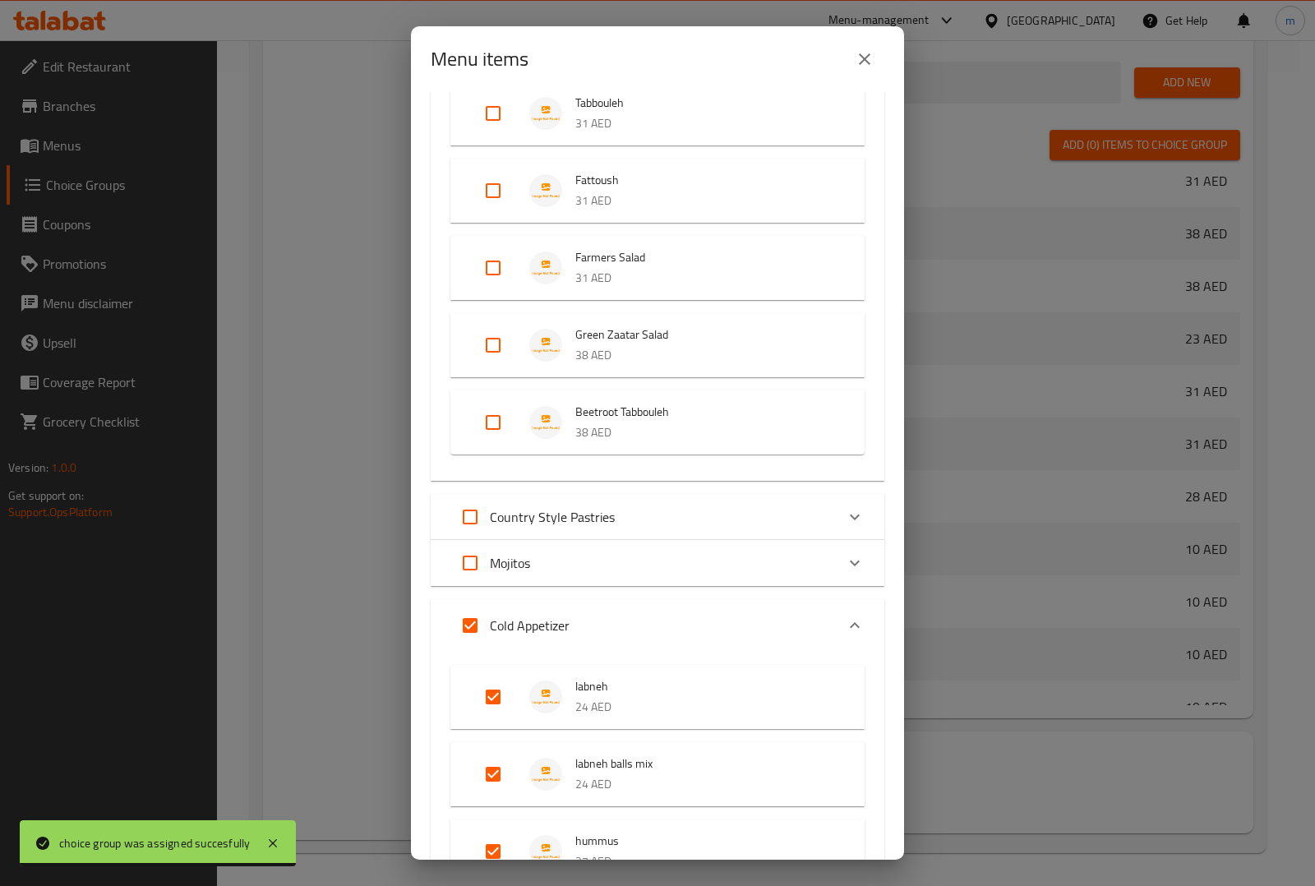
click at [475, 629] on input "Expand" at bounding box center [469, 625] width 39 height 39
checkbox input "false"
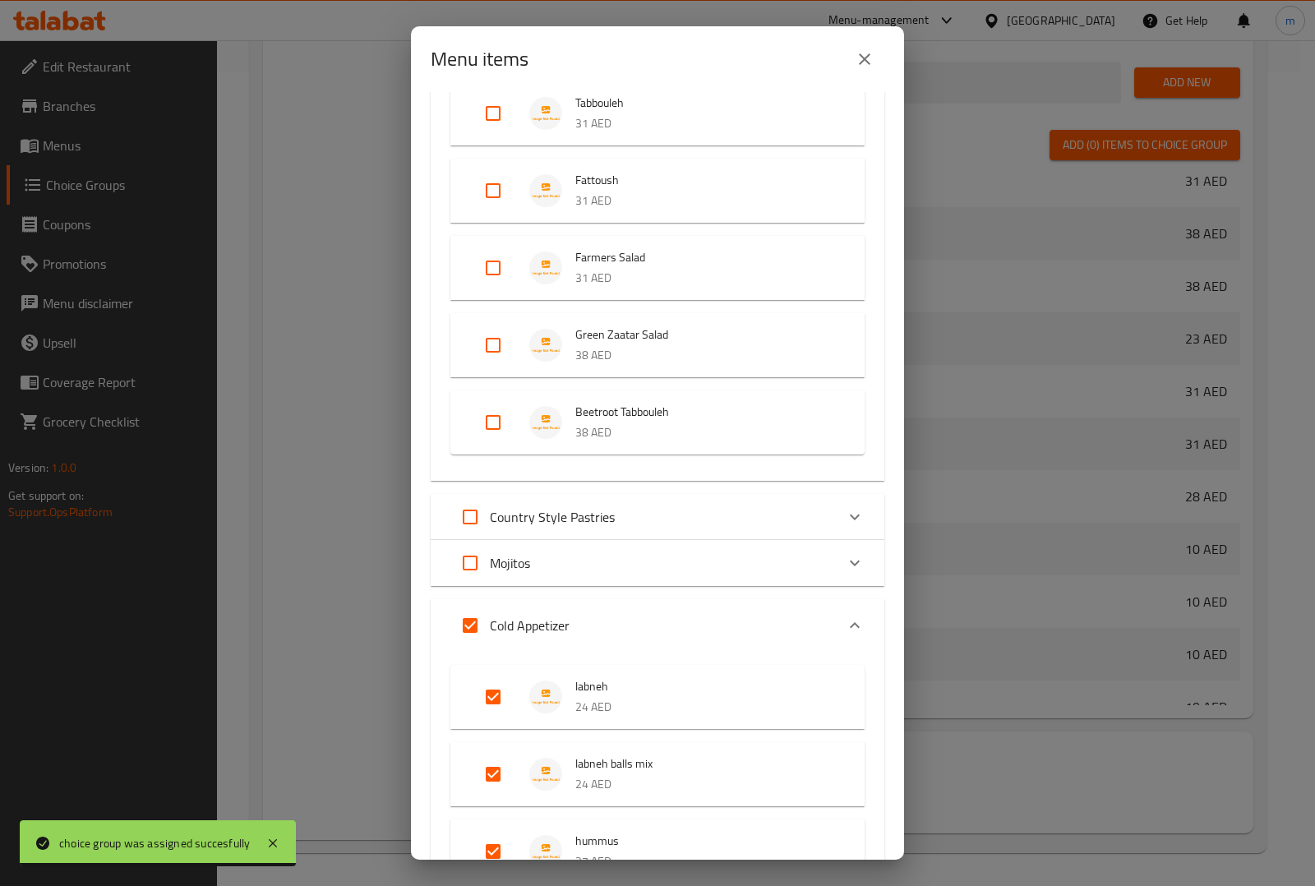
checkbox input "false"
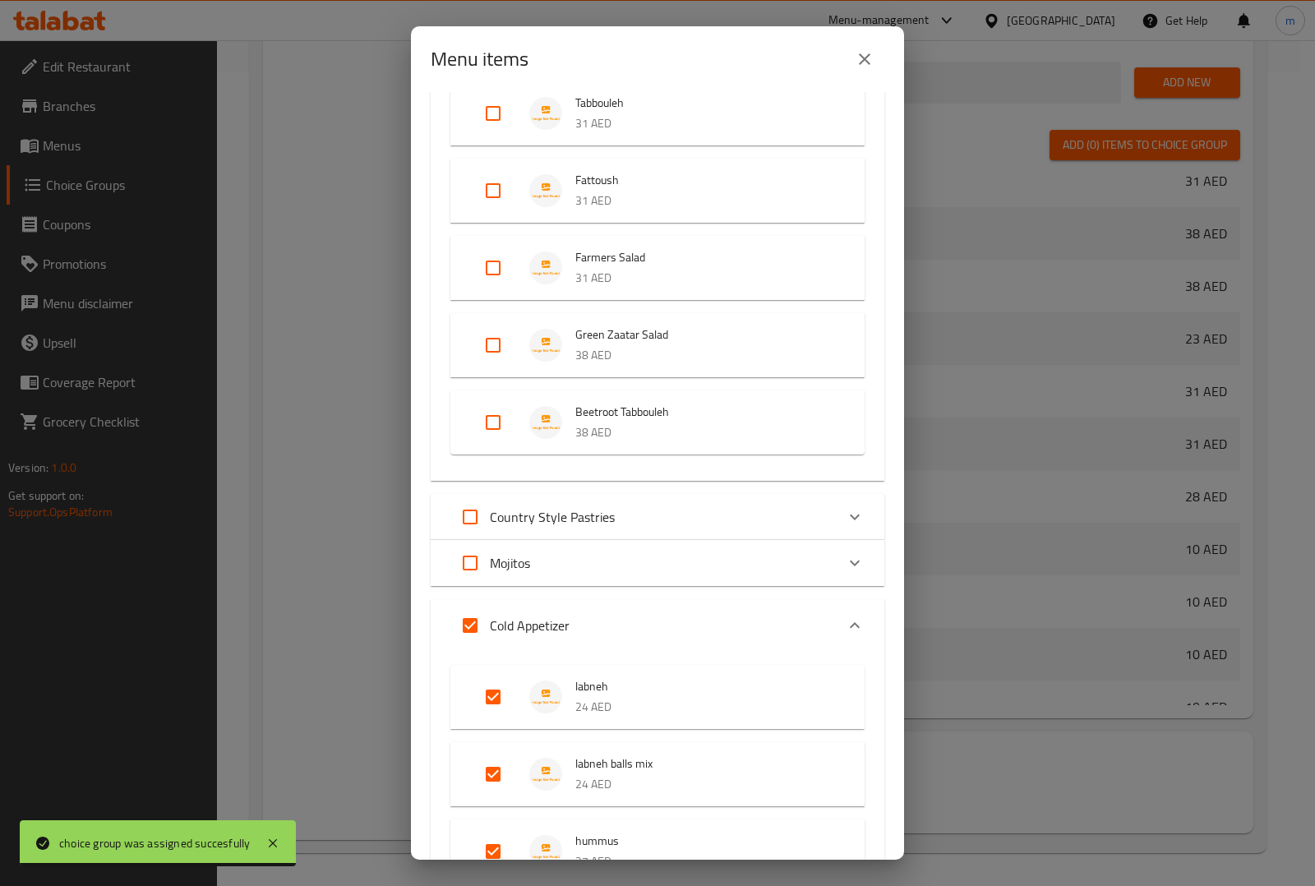
checkbox input "false"
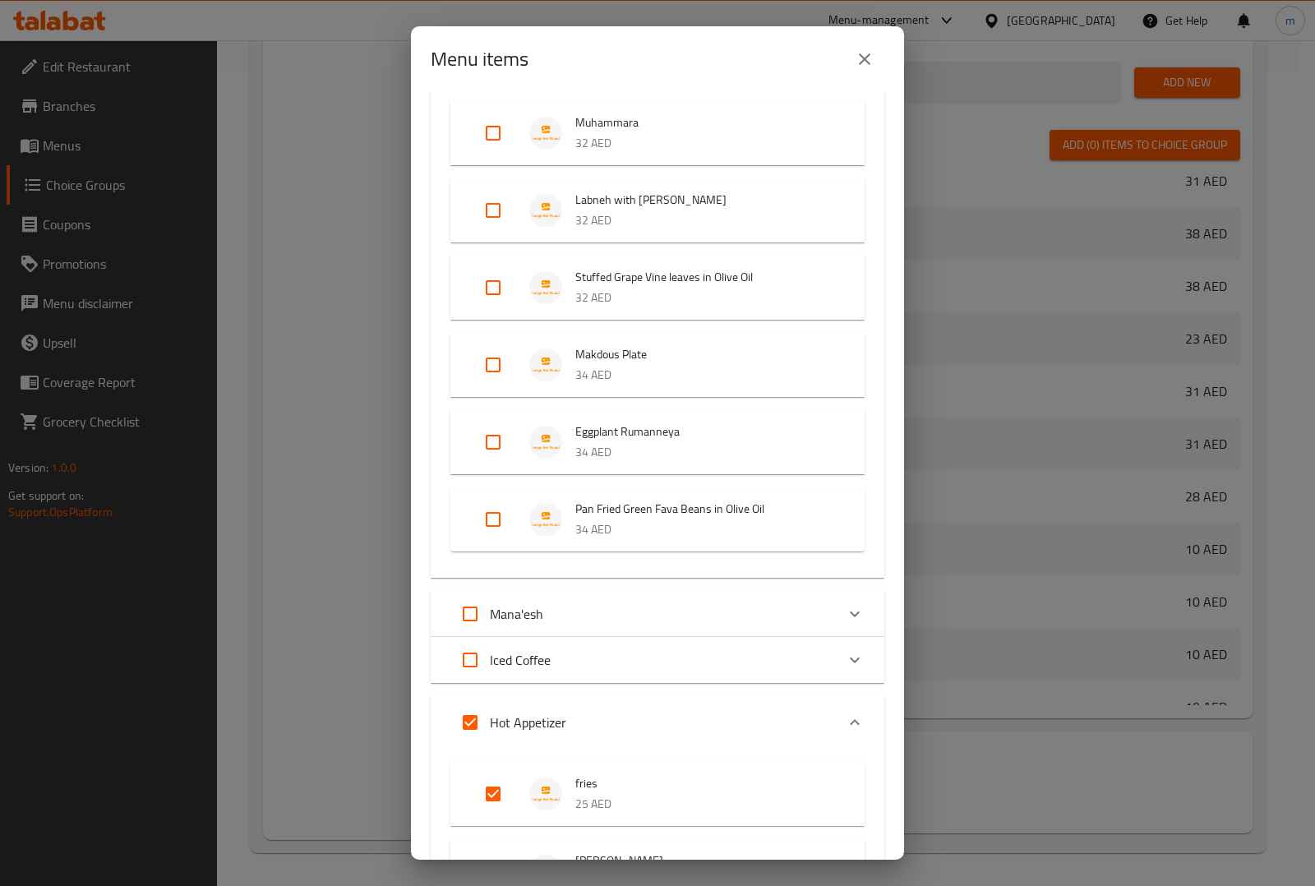
scroll to position [1746, 0]
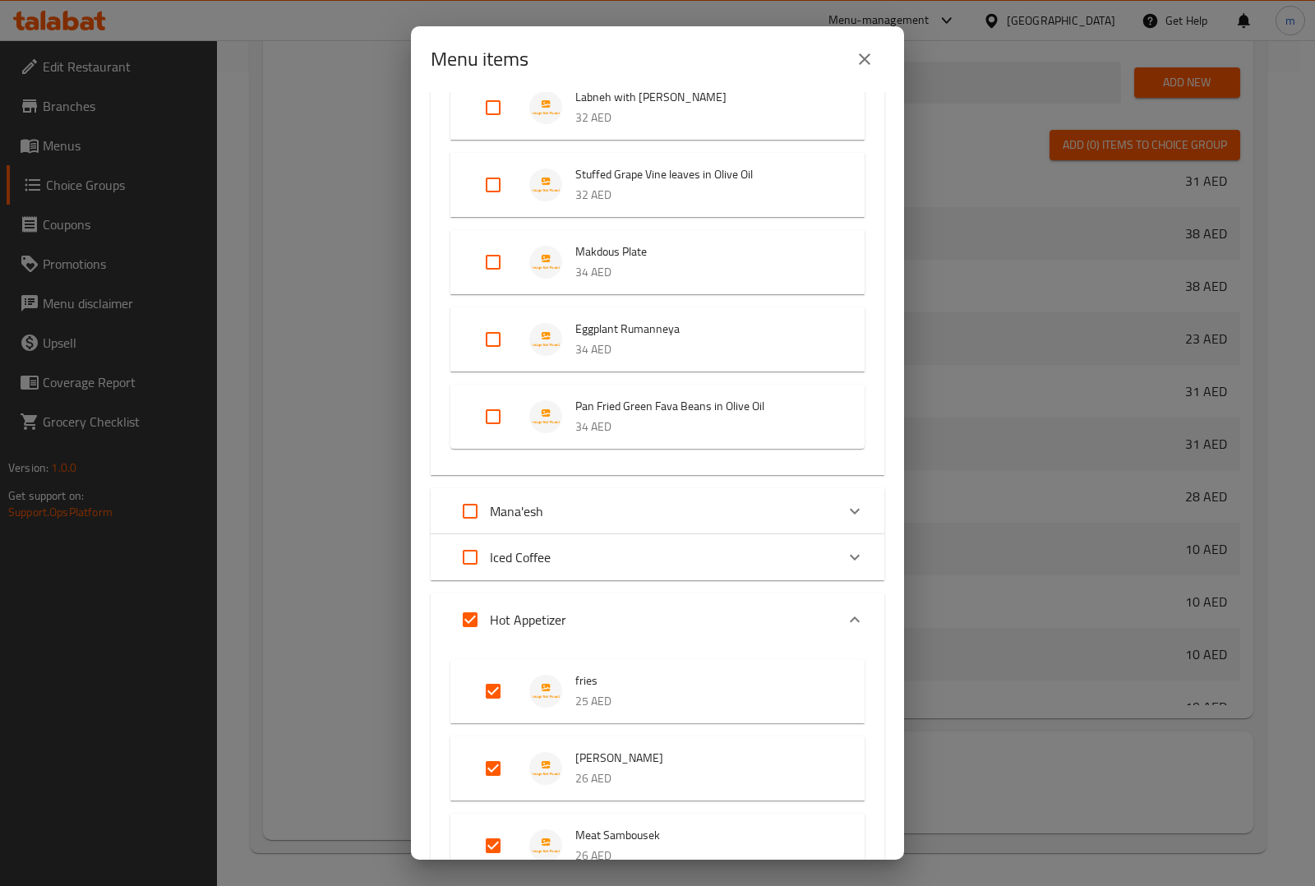
click at [471, 624] on input "Expand" at bounding box center [469, 619] width 39 height 39
checkbox input "false"
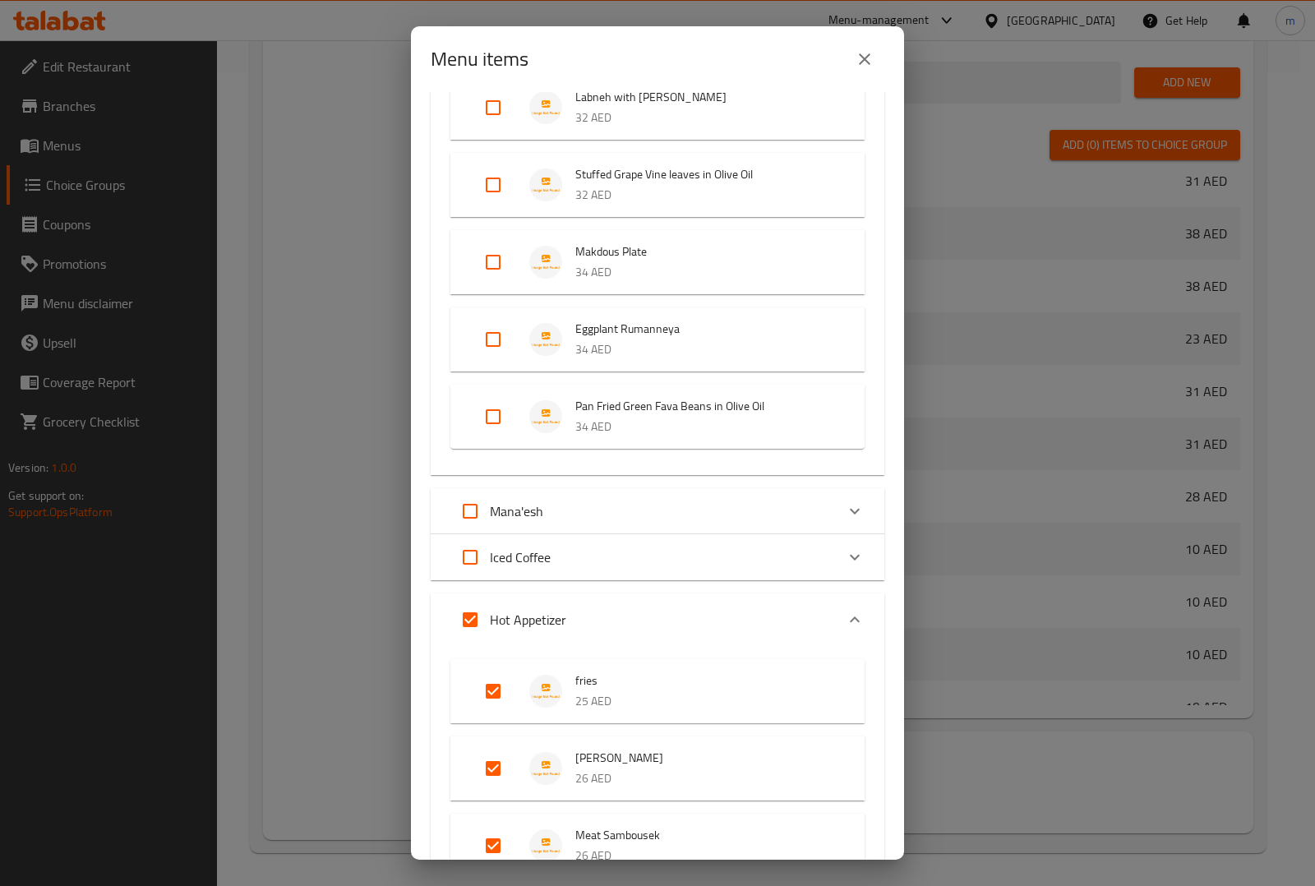
checkbox input "false"
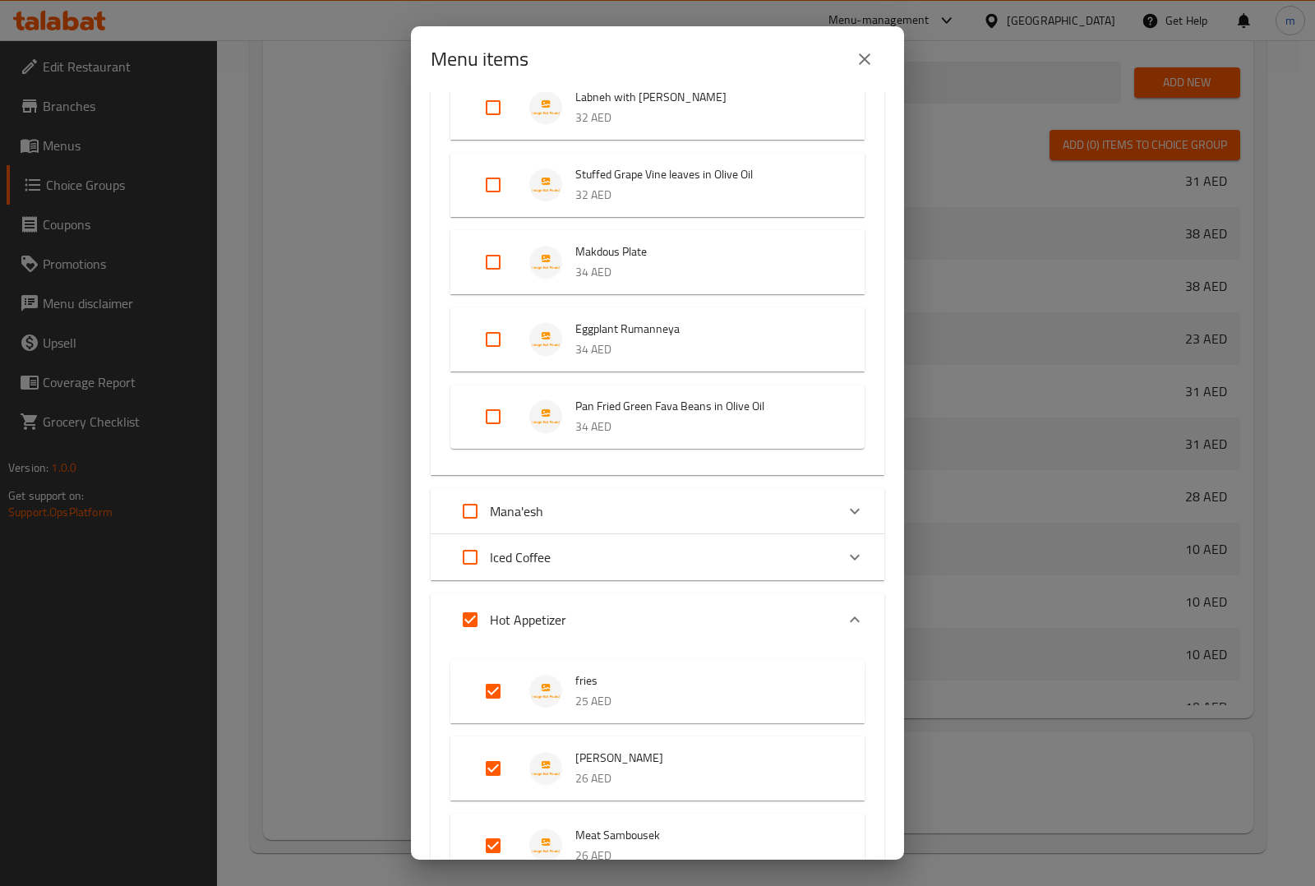
checkbox input "false"
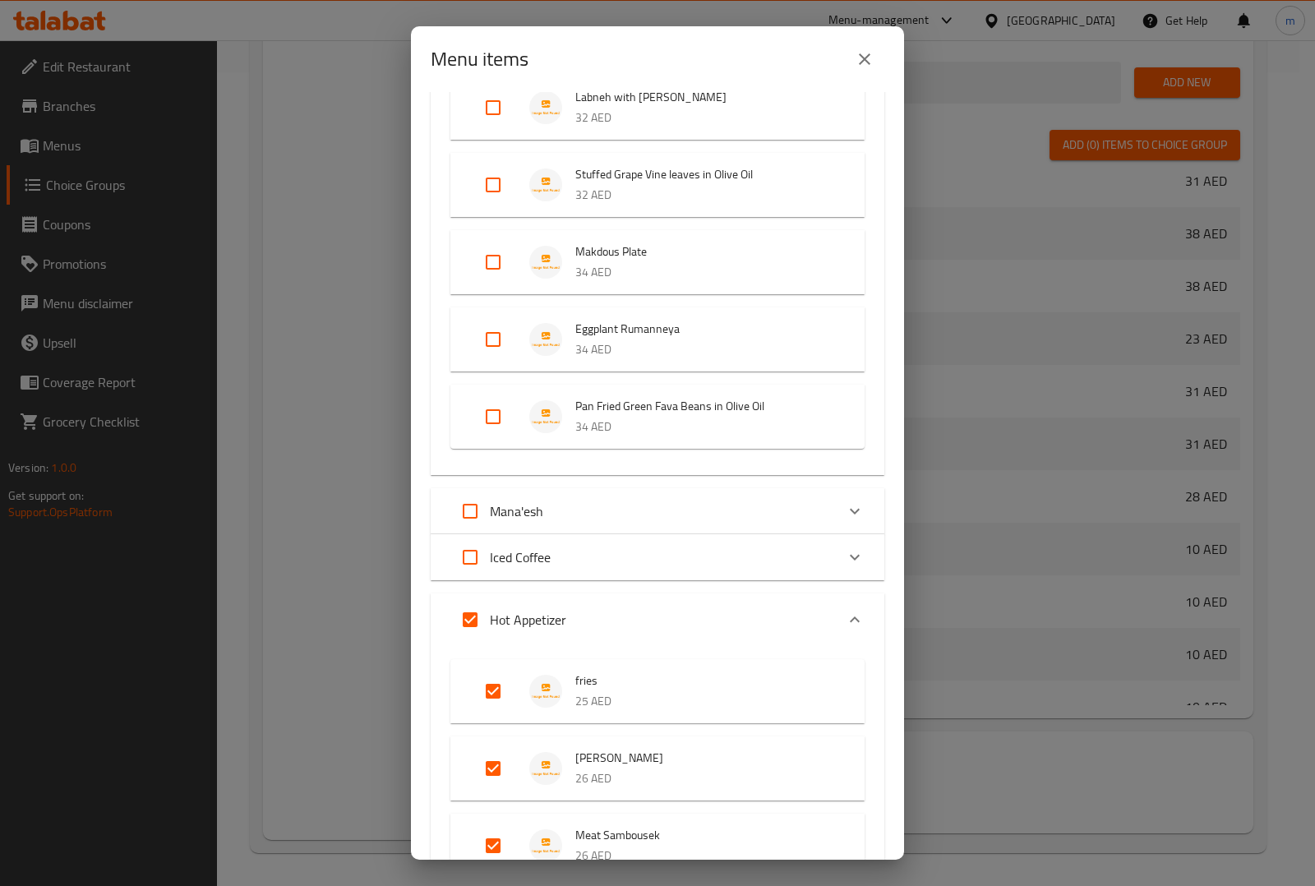
checkbox input "false"
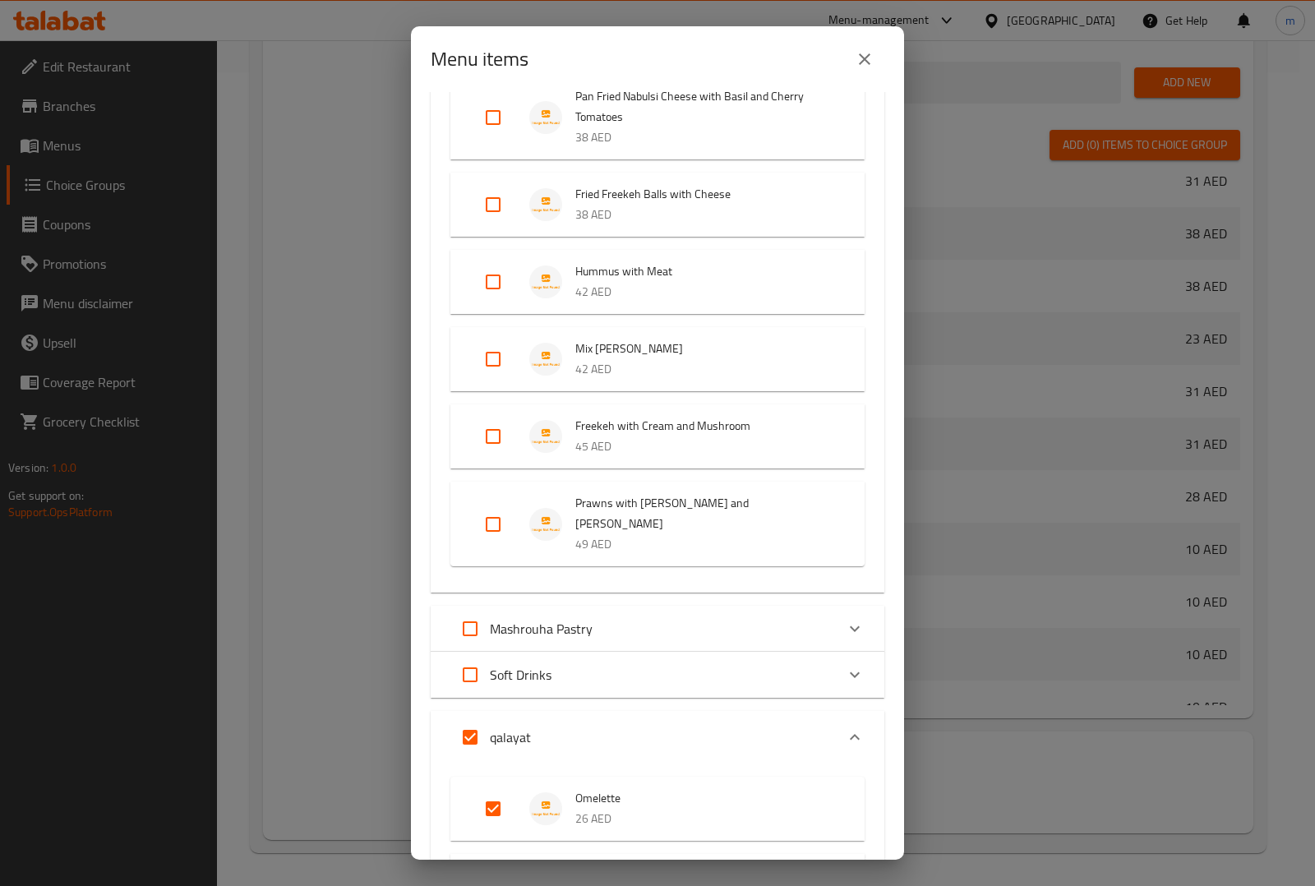
scroll to position [3287, 0]
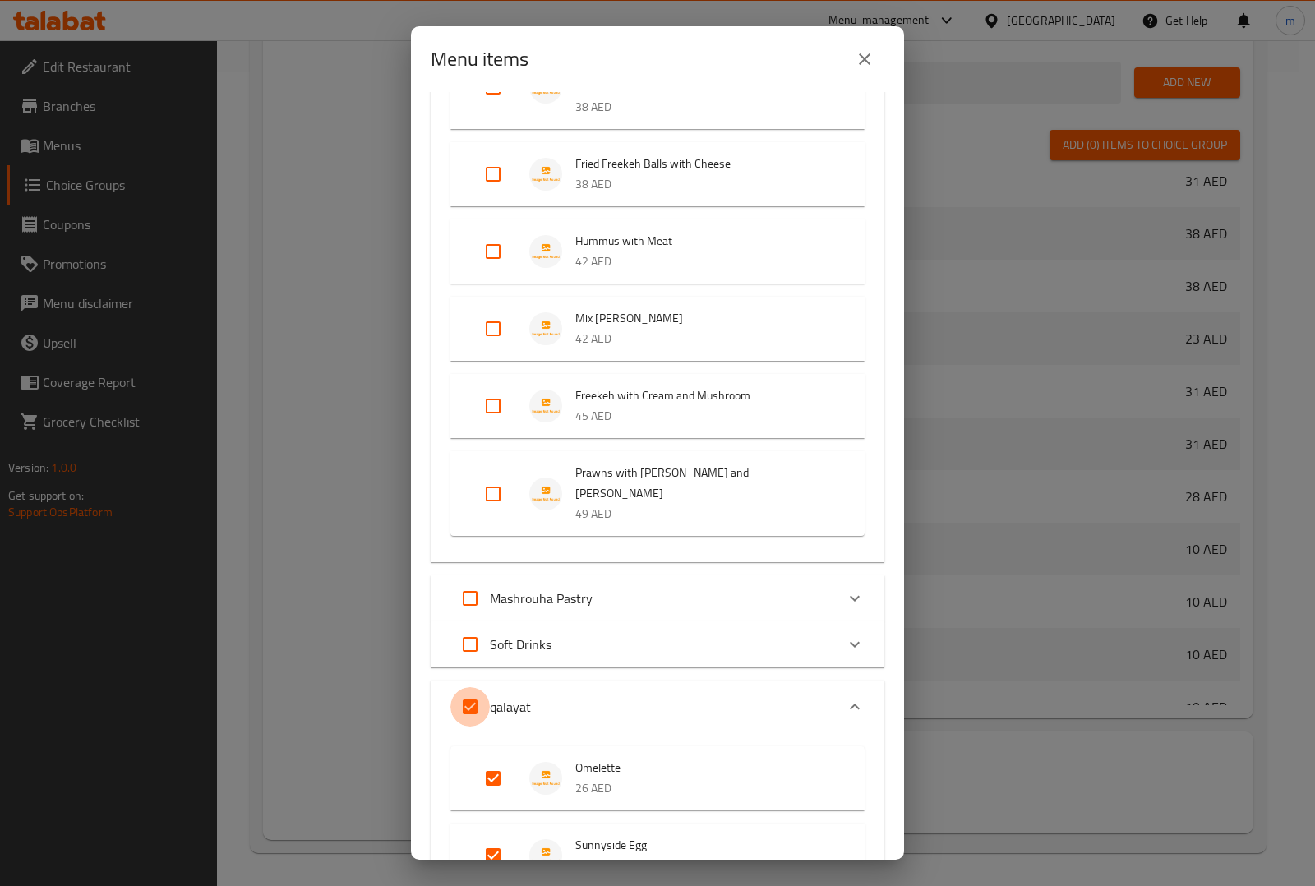
click at [481, 687] on input "Expand" at bounding box center [469, 706] width 39 height 39
checkbox input "false"
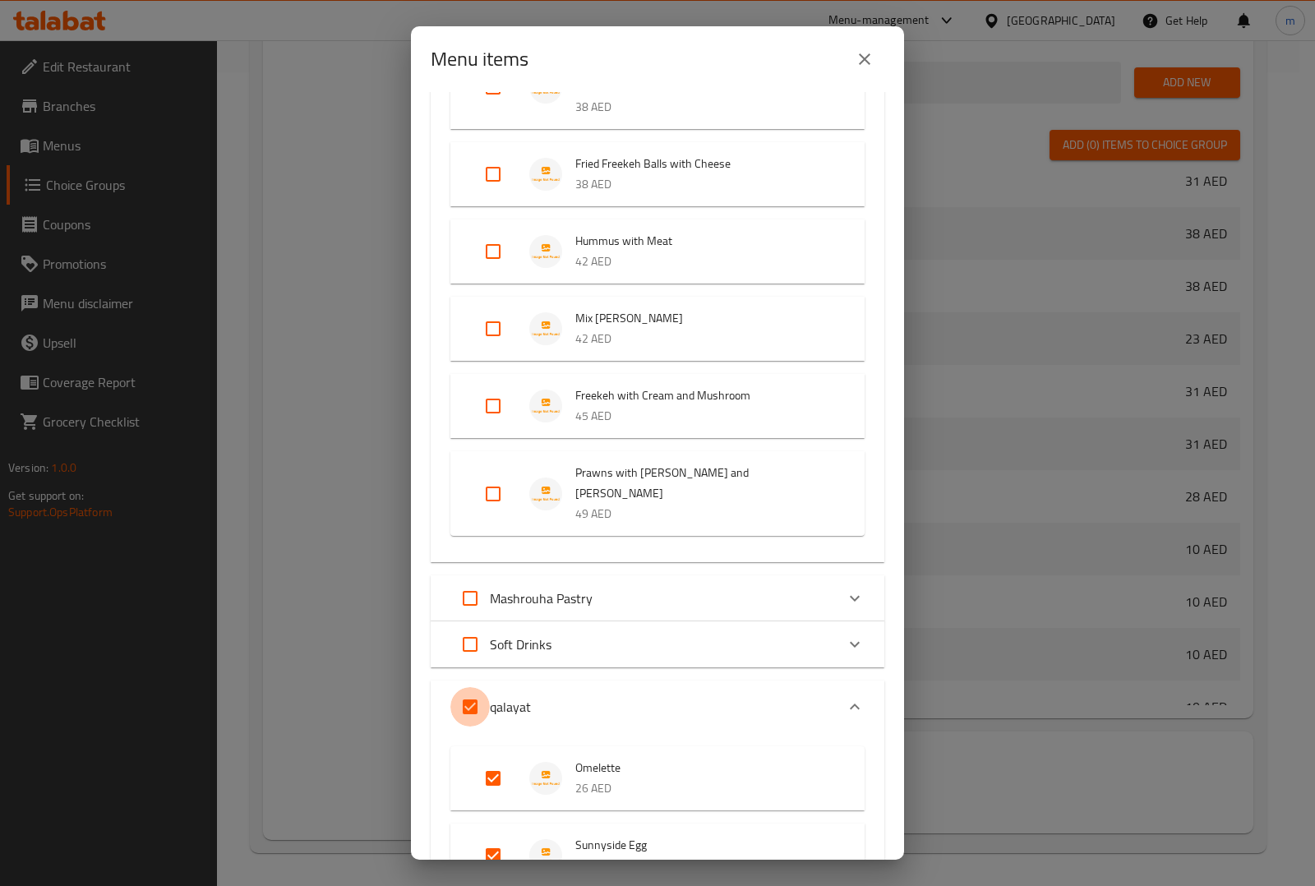
checkbox input "false"
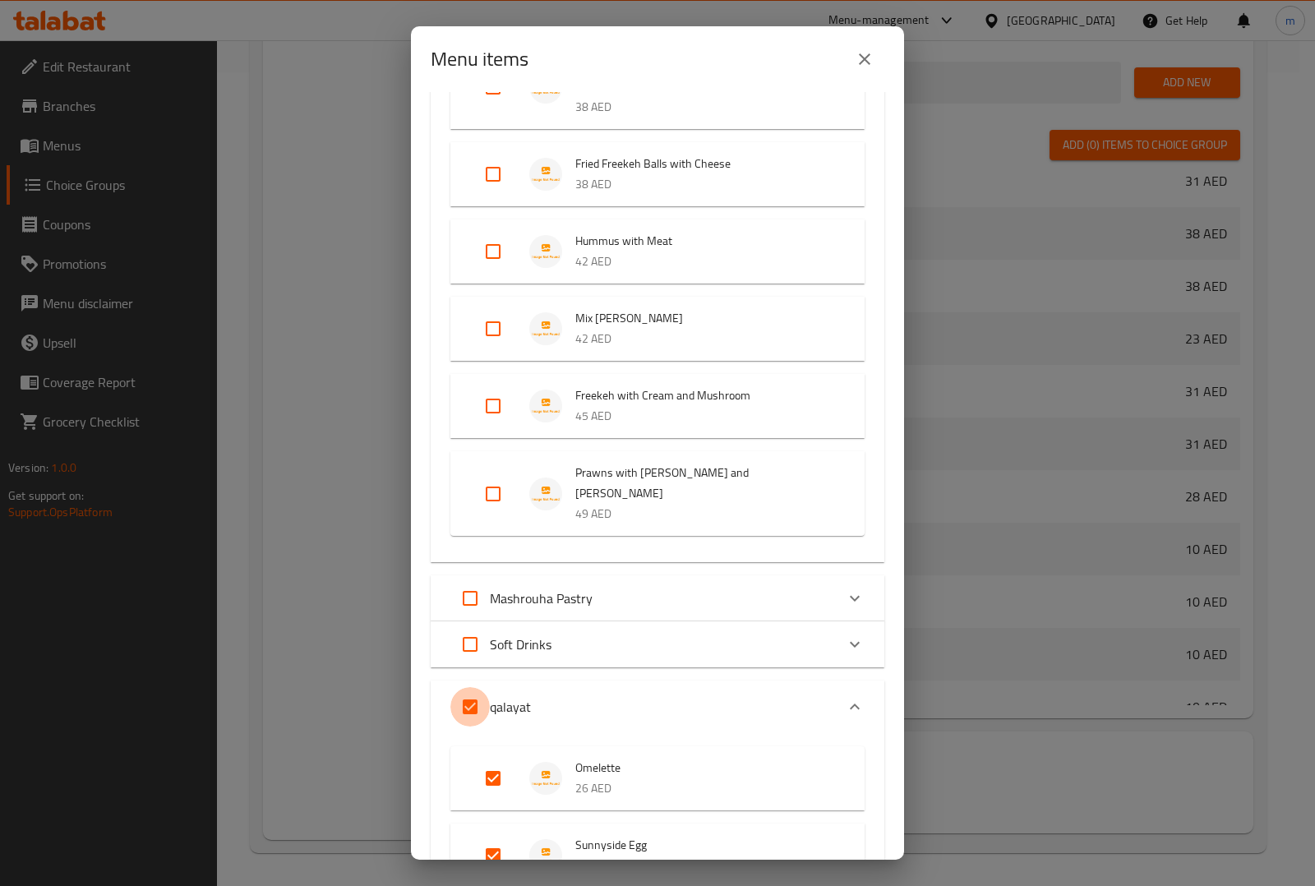
checkbox input "false"
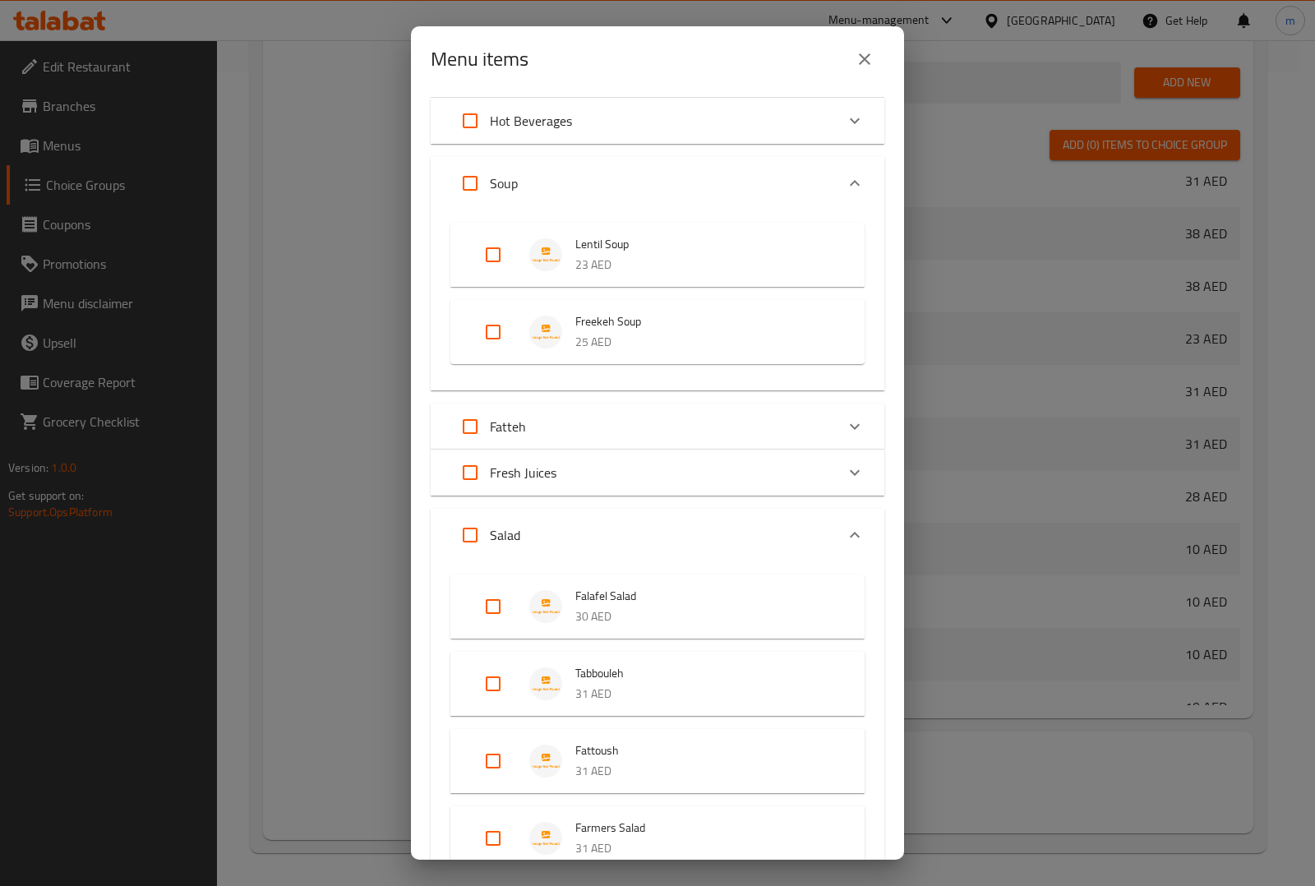
scroll to position [0, 0]
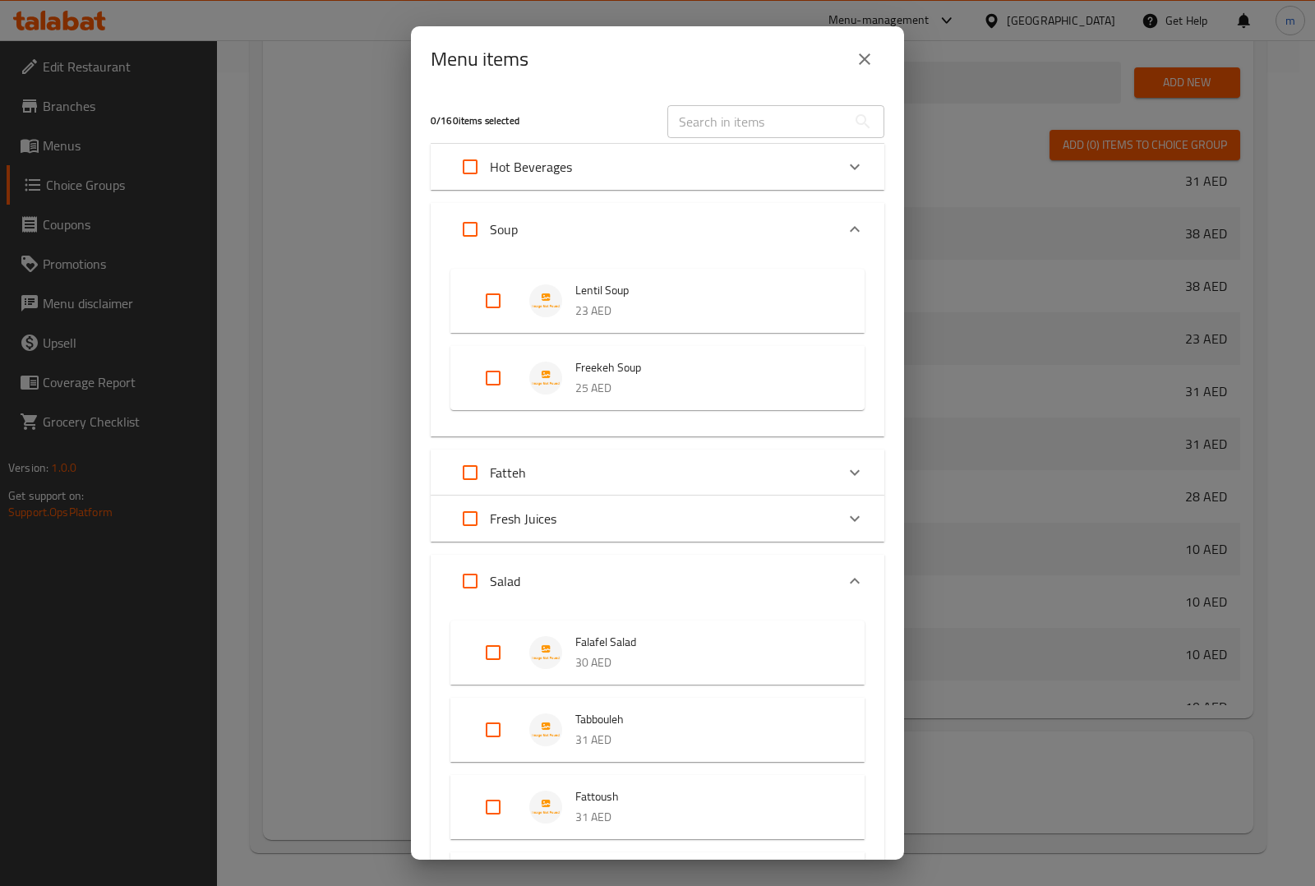
click at [543, 160] on p "Hot Beverages" at bounding box center [531, 167] width 82 height 20
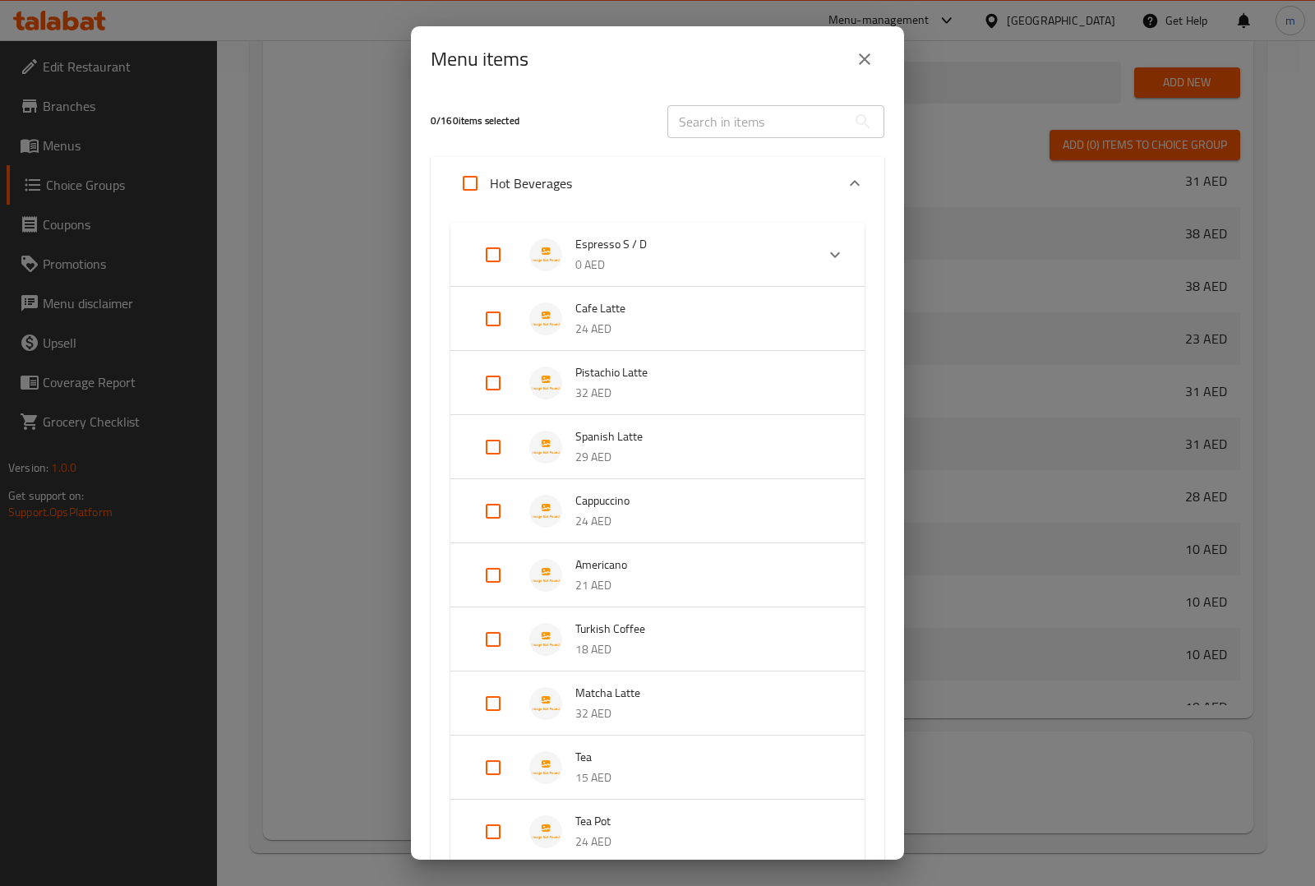
click at [572, 165] on div "Hot Beverages" at bounding box center [642, 183] width 385 height 39
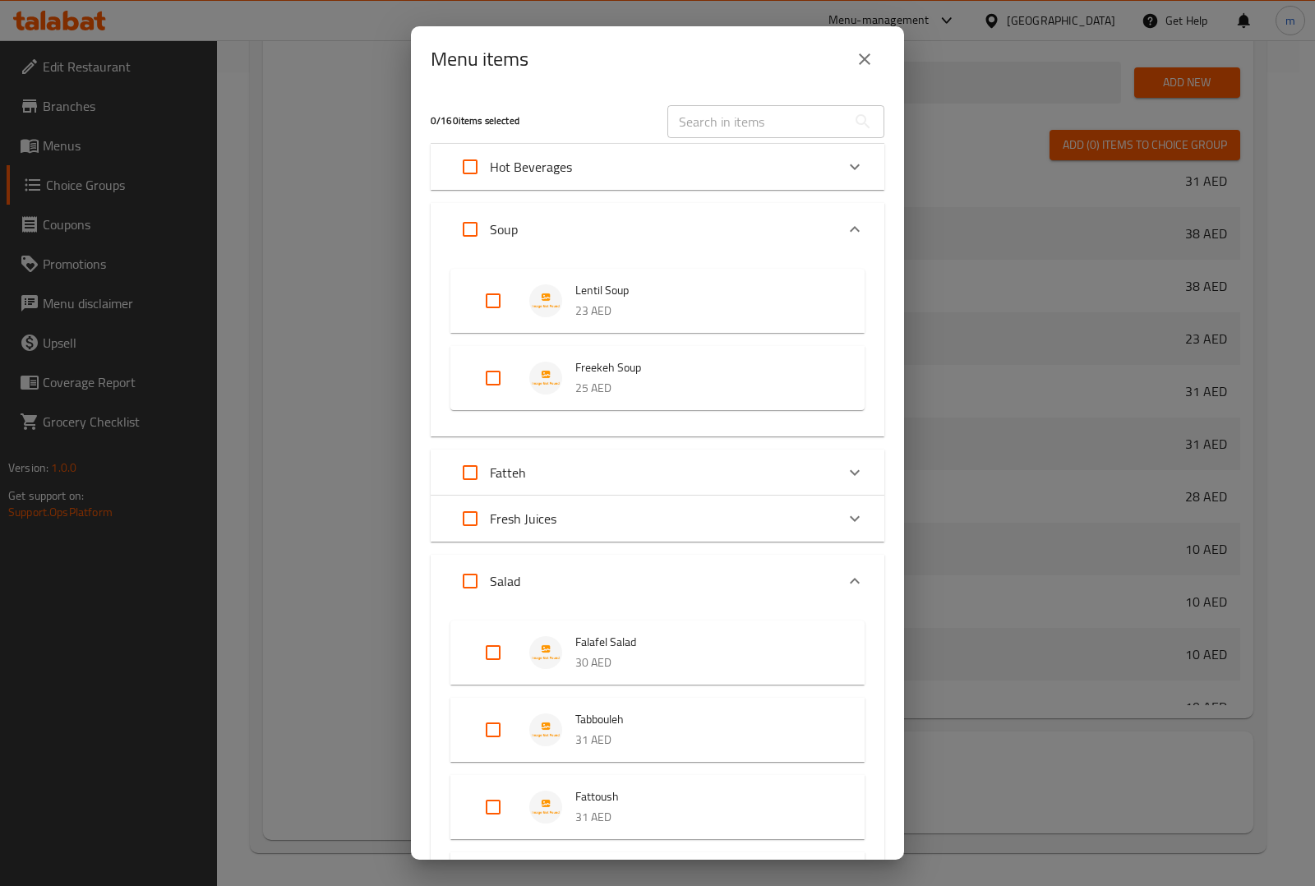
click at [588, 231] on div "Soup" at bounding box center [642, 229] width 385 height 39
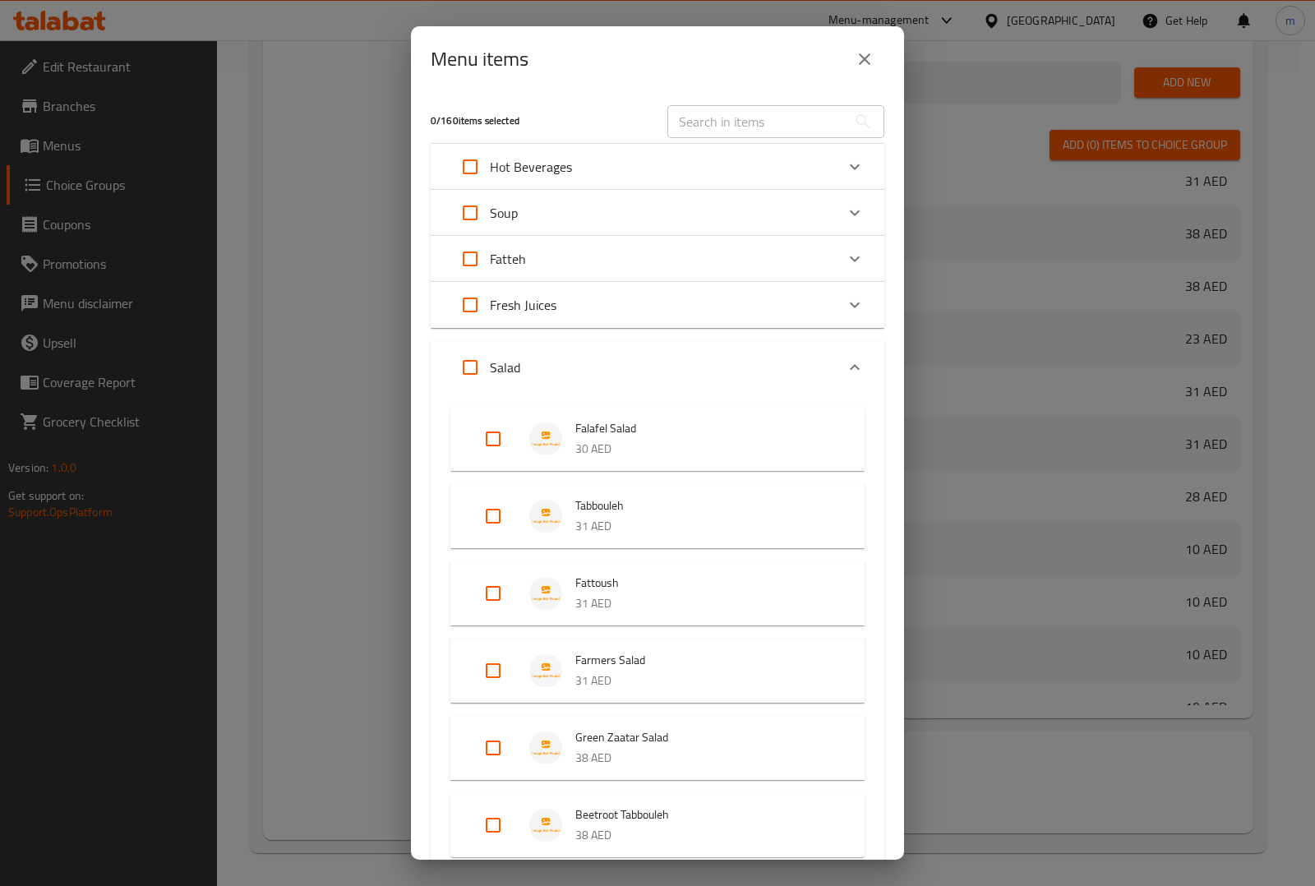
click at [563, 348] on div "Salad" at bounding box center [642, 367] width 385 height 39
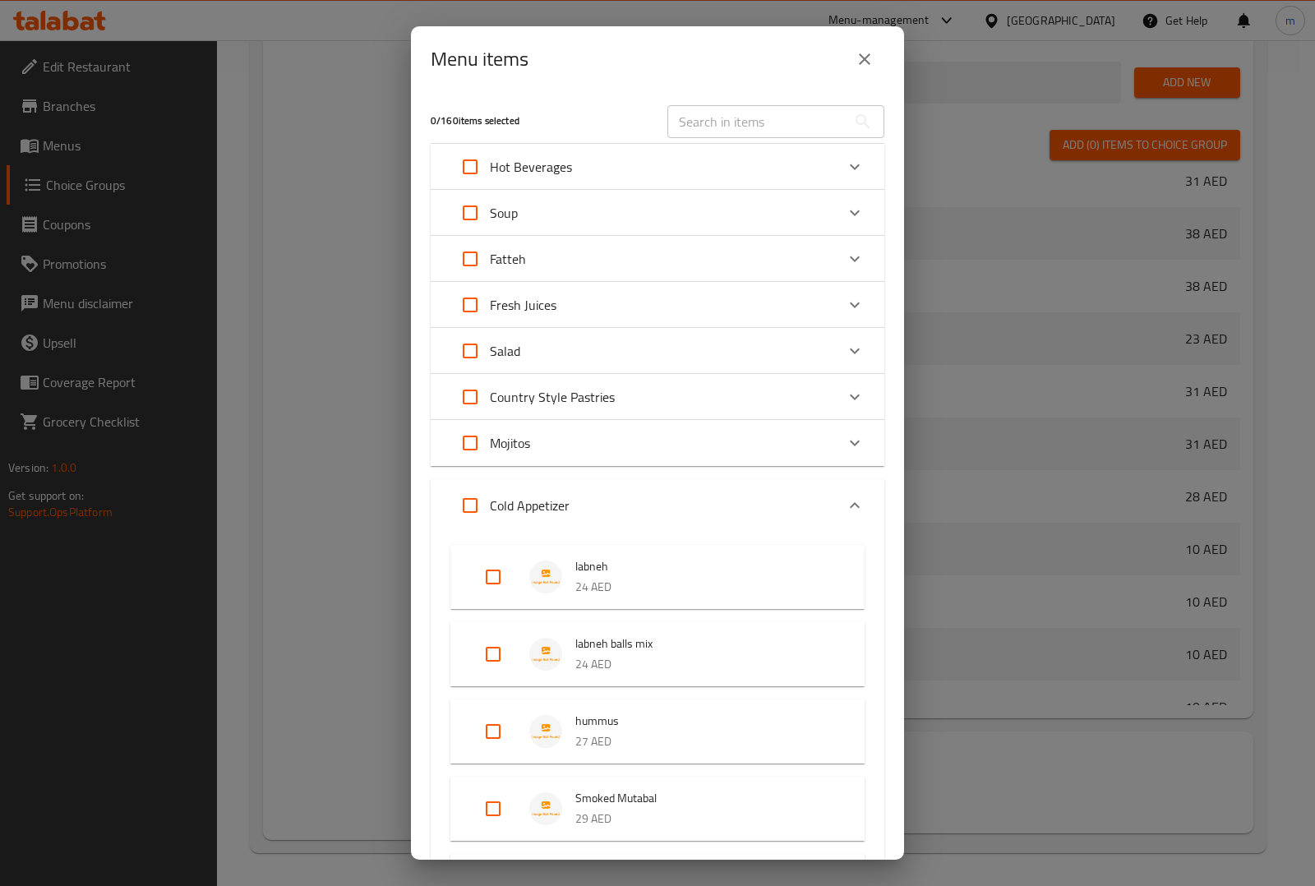
click at [582, 438] on div "Mojitos" at bounding box center [642, 442] width 385 height 39
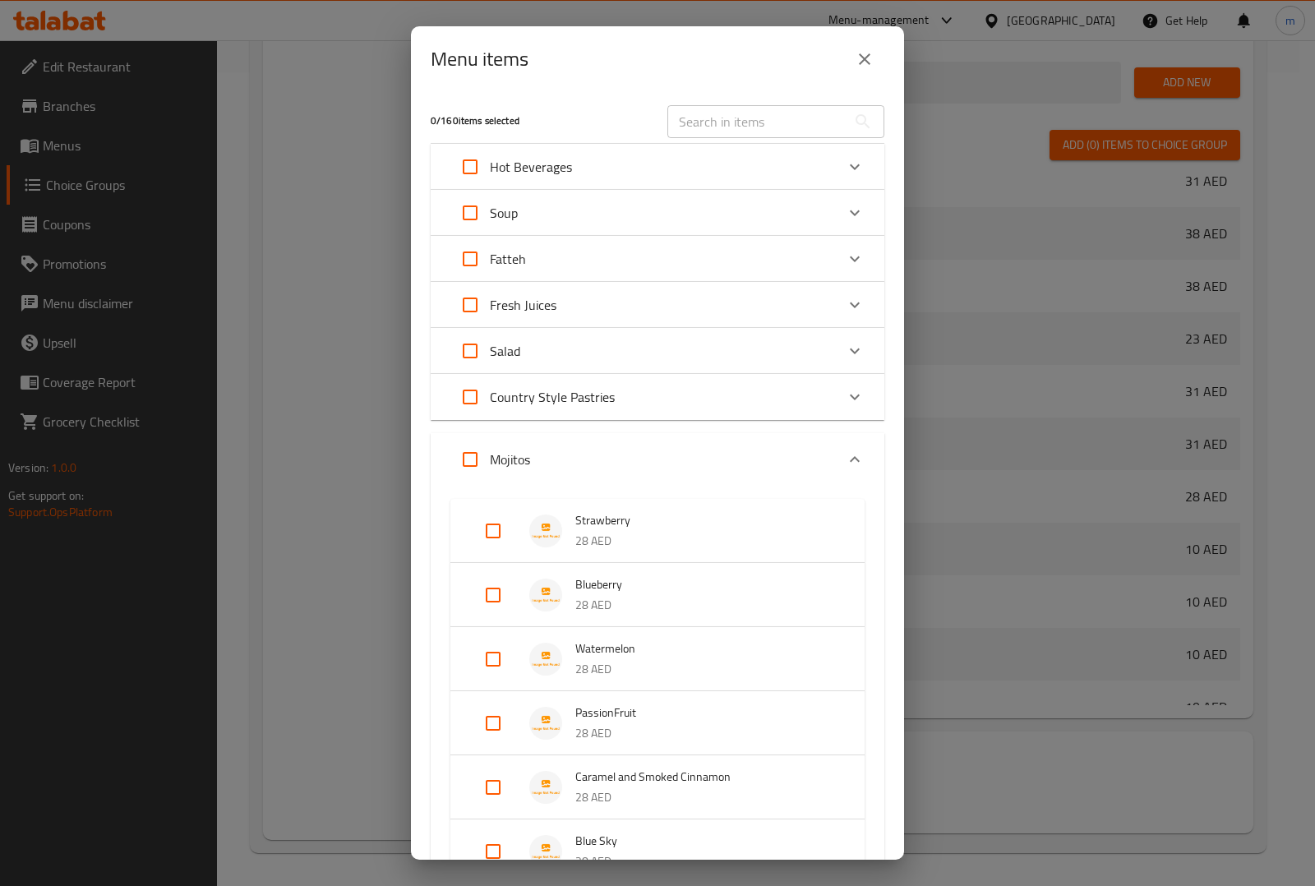
click at [584, 441] on div "Mojitos" at bounding box center [642, 459] width 385 height 39
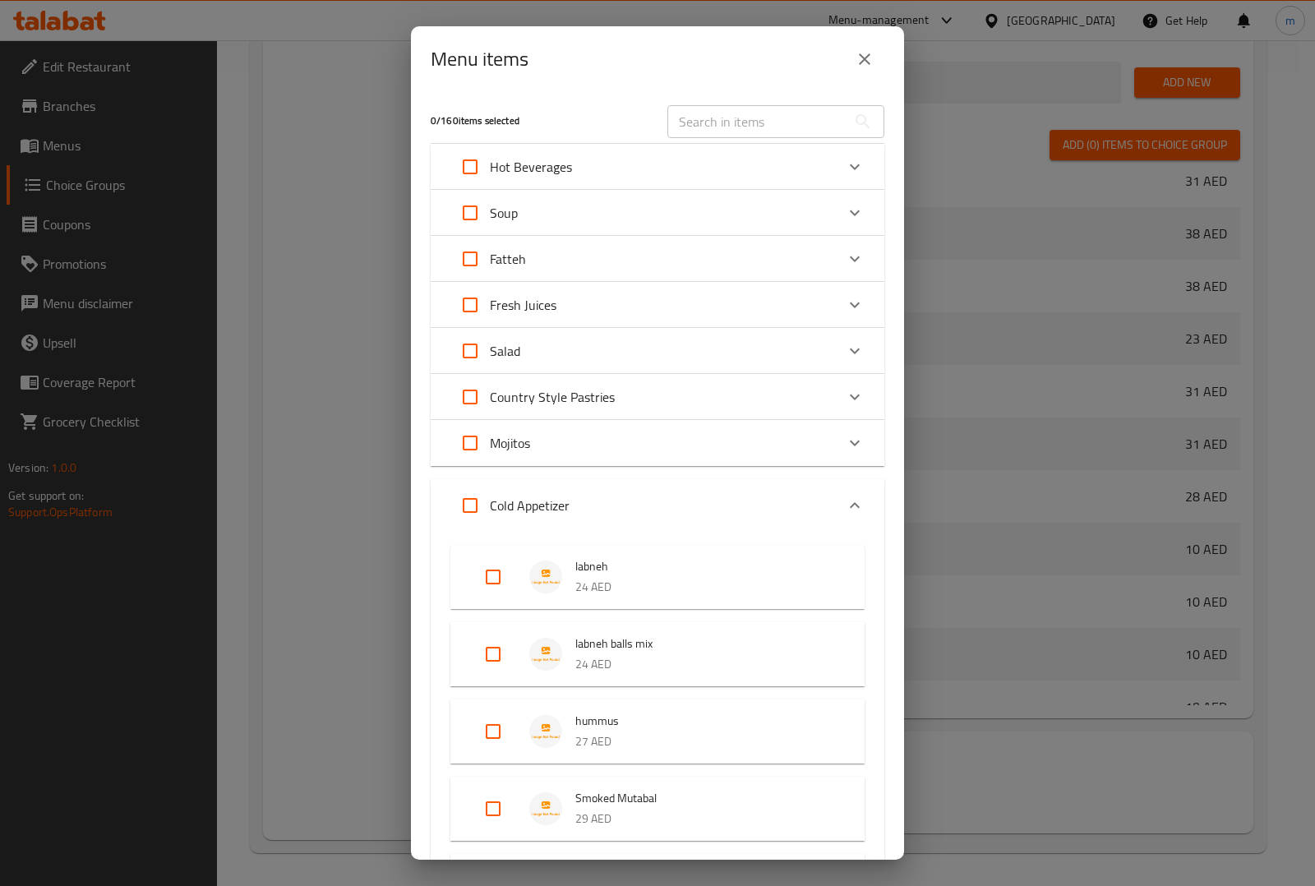
click at [582, 501] on div "Cold Appetizer" at bounding box center [642, 505] width 385 height 39
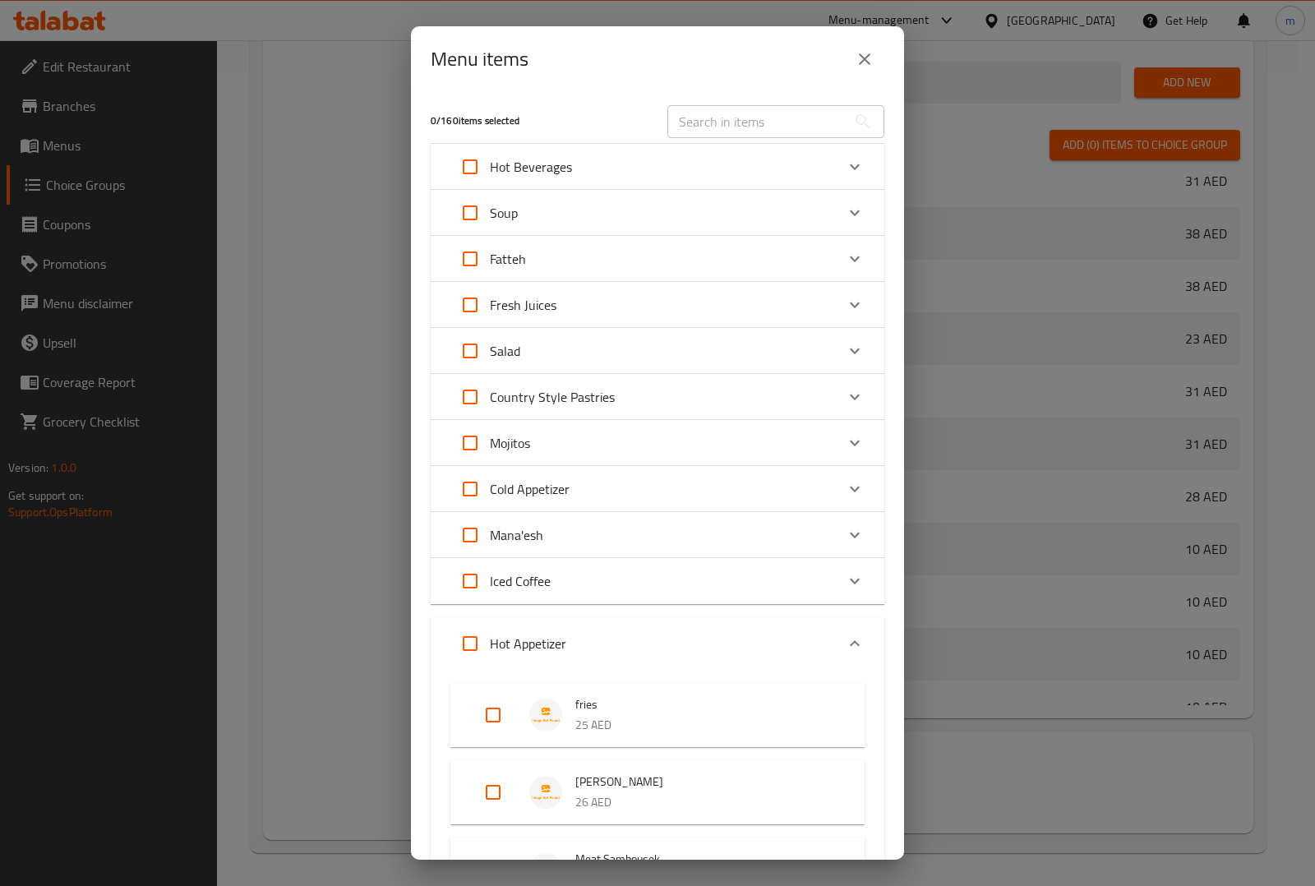
click at [582, 581] on div "Iced Coffee" at bounding box center [642, 580] width 385 height 39
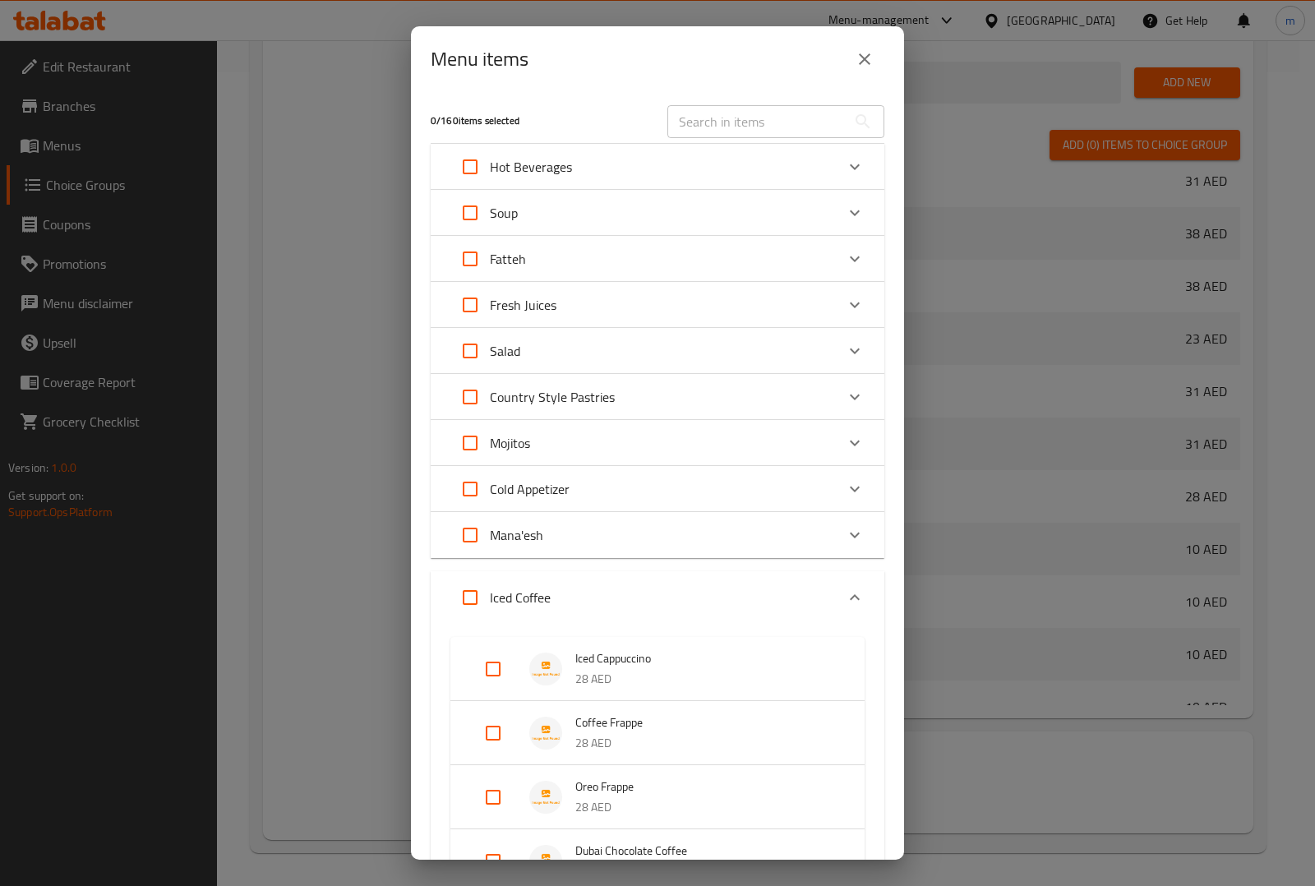
click at [582, 585] on div "Iced Coffee" at bounding box center [642, 597] width 385 height 39
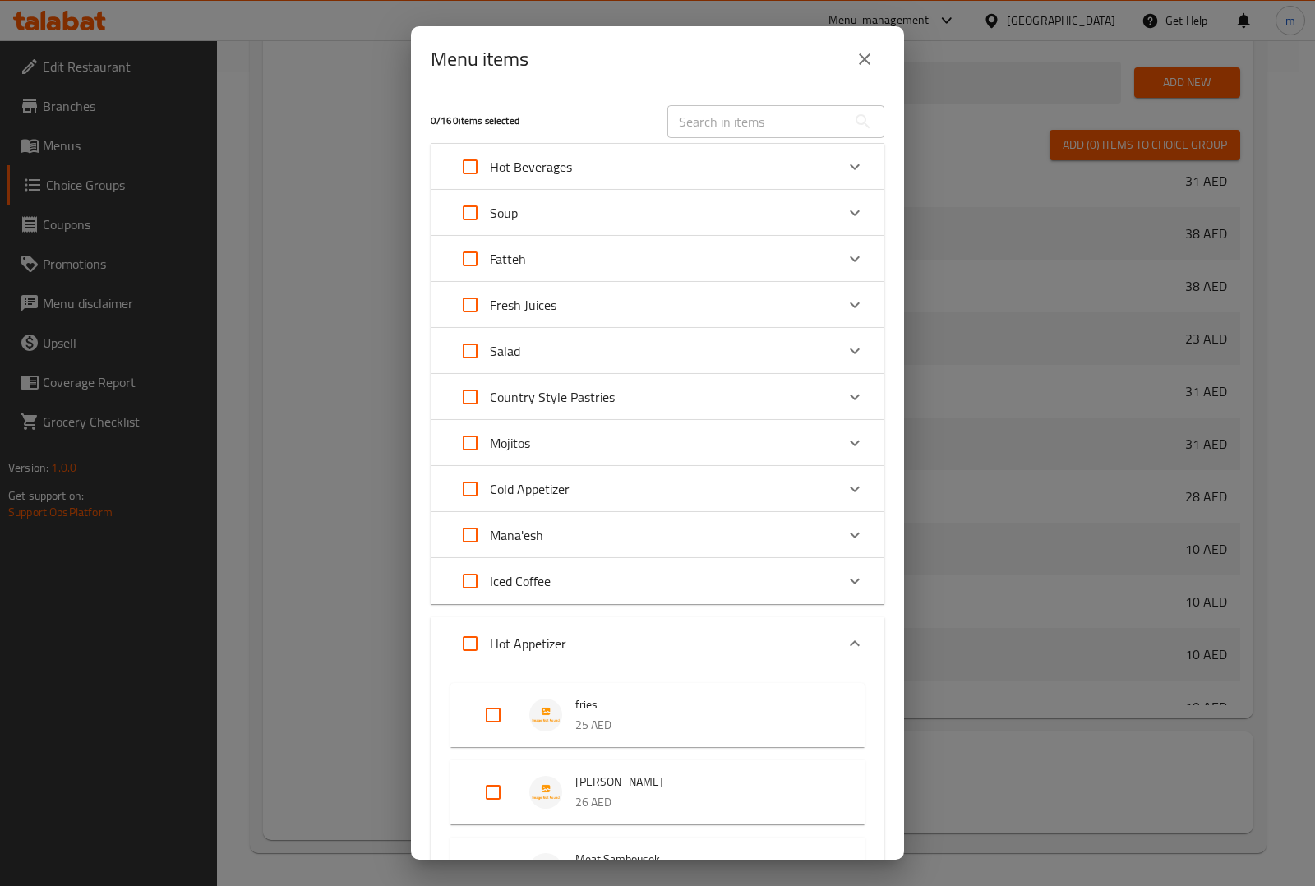
click at [569, 629] on div "Hot Appetizer" at bounding box center [642, 643] width 385 height 39
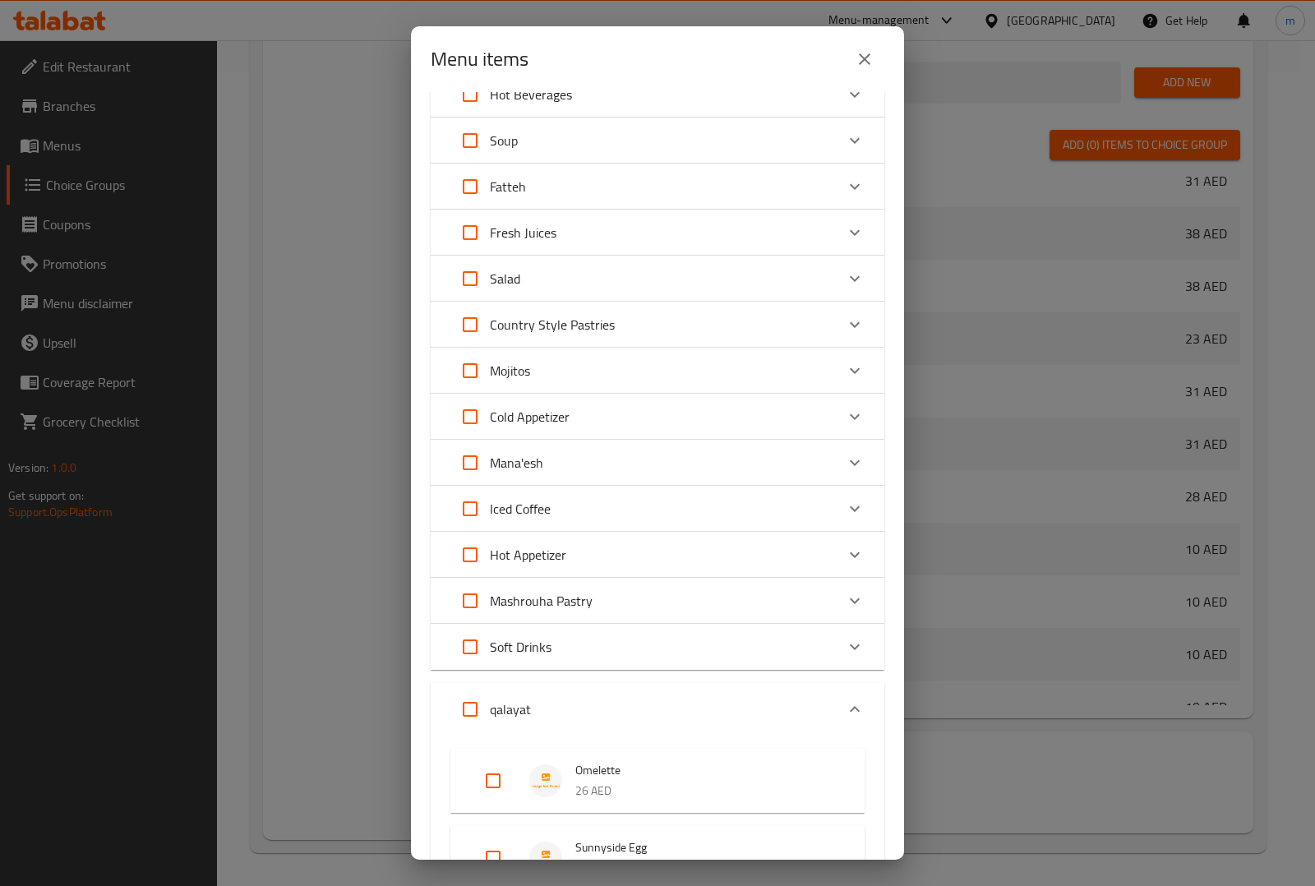
scroll to position [103, 0]
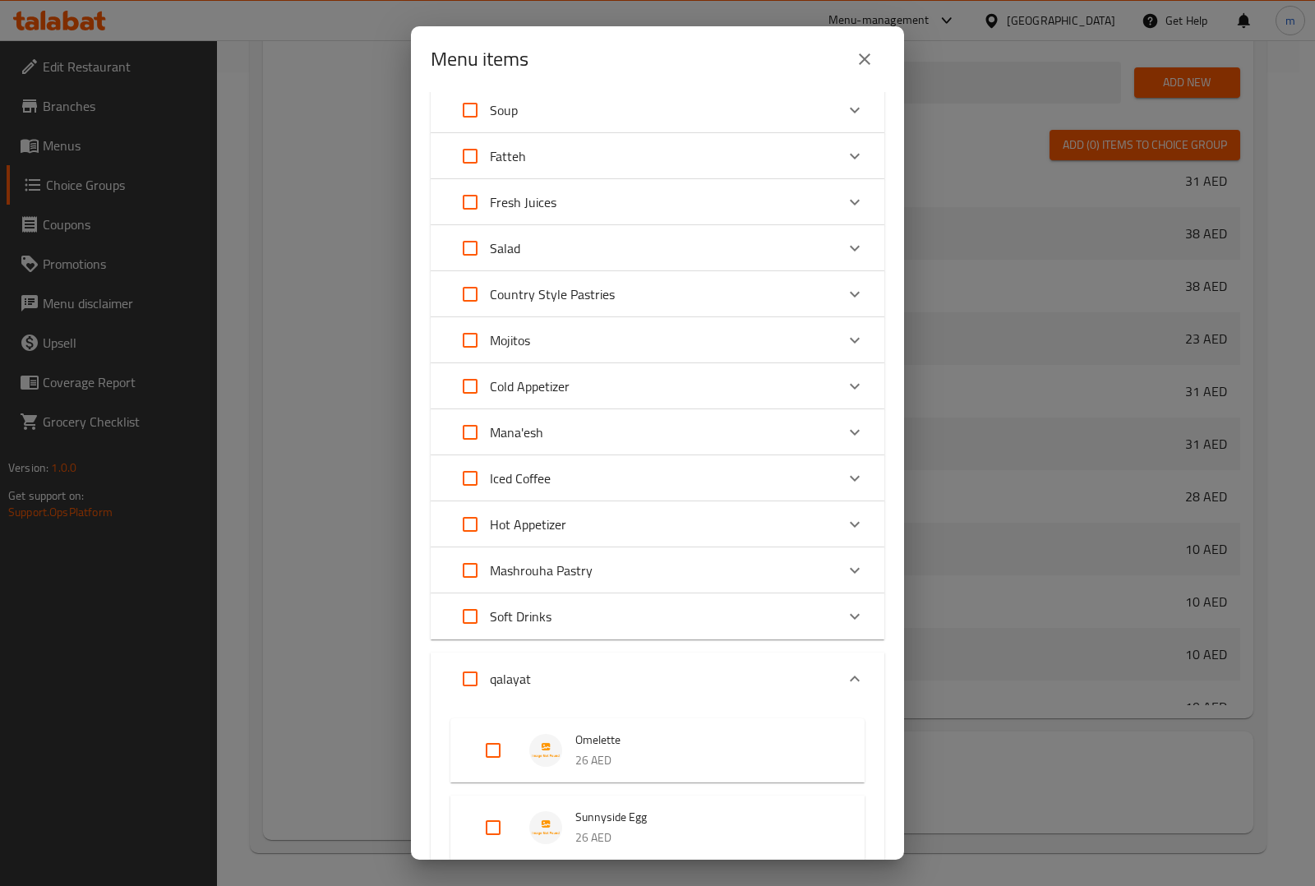
click at [606, 629] on div "Soft Drinks" at bounding box center [642, 616] width 385 height 39
click at [606, 629] on div "Soft Drinks" at bounding box center [642, 632] width 385 height 39
click at [594, 663] on div "qalayat" at bounding box center [642, 678] width 385 height 39
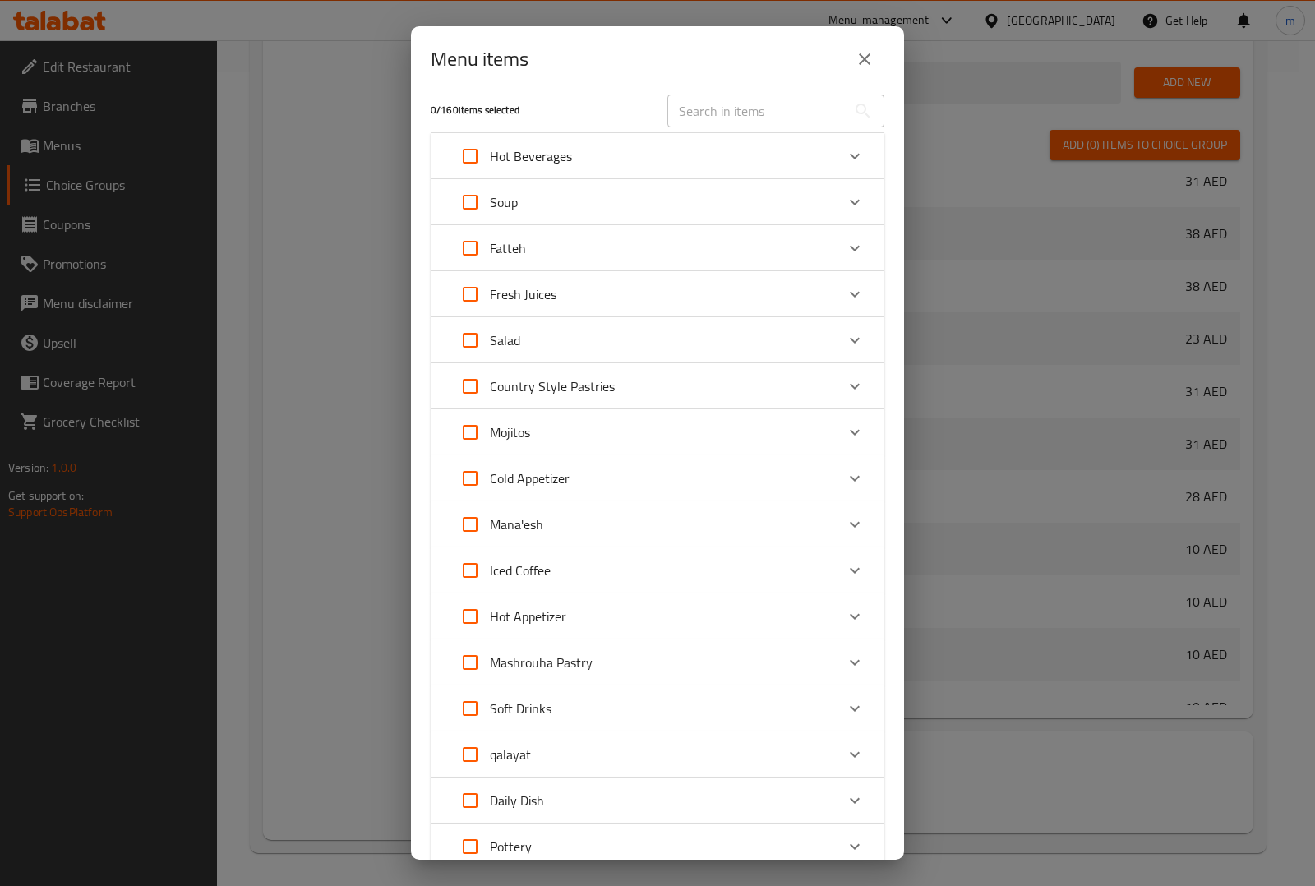
scroll to position [0, 0]
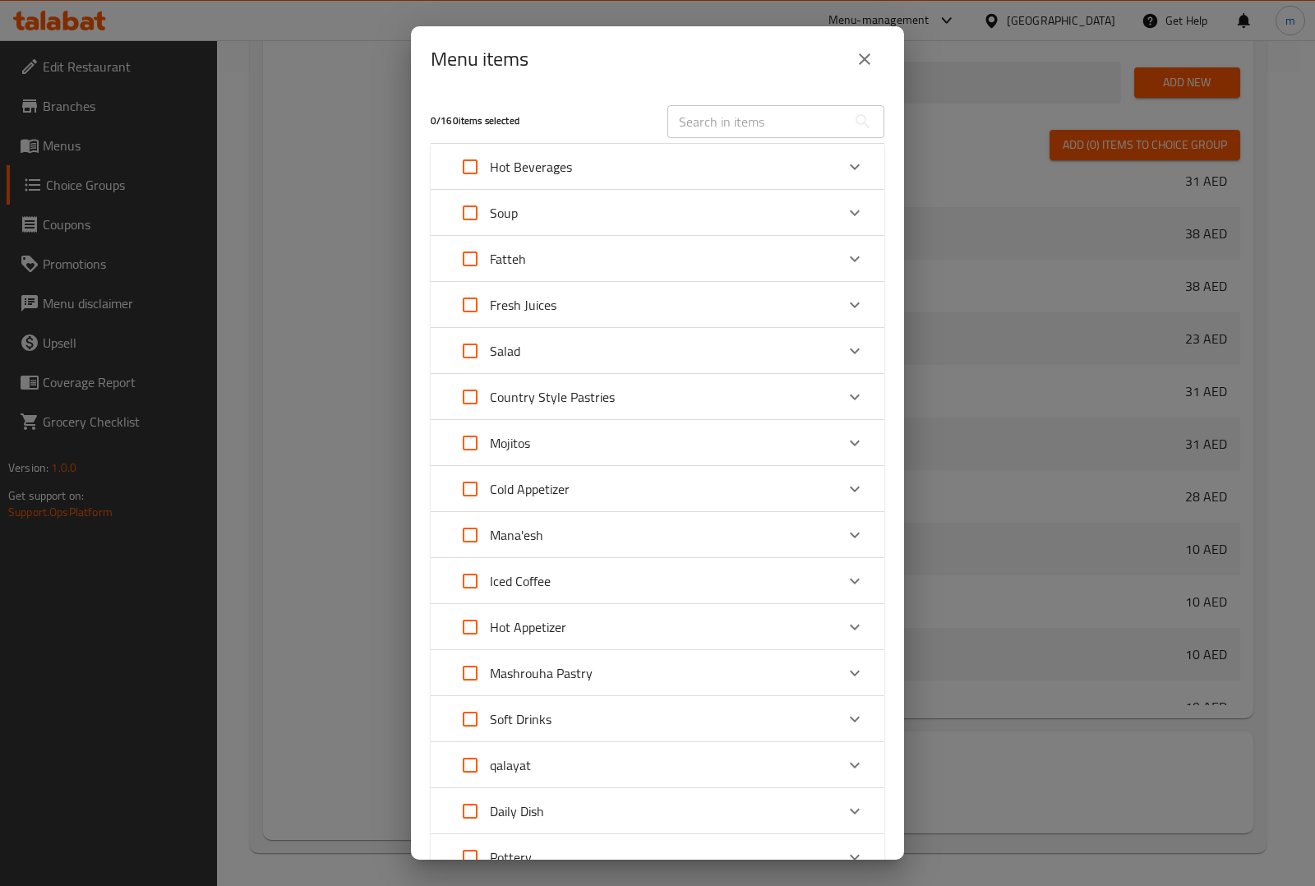
click at [618, 256] on div "Fatteh" at bounding box center [642, 258] width 385 height 39
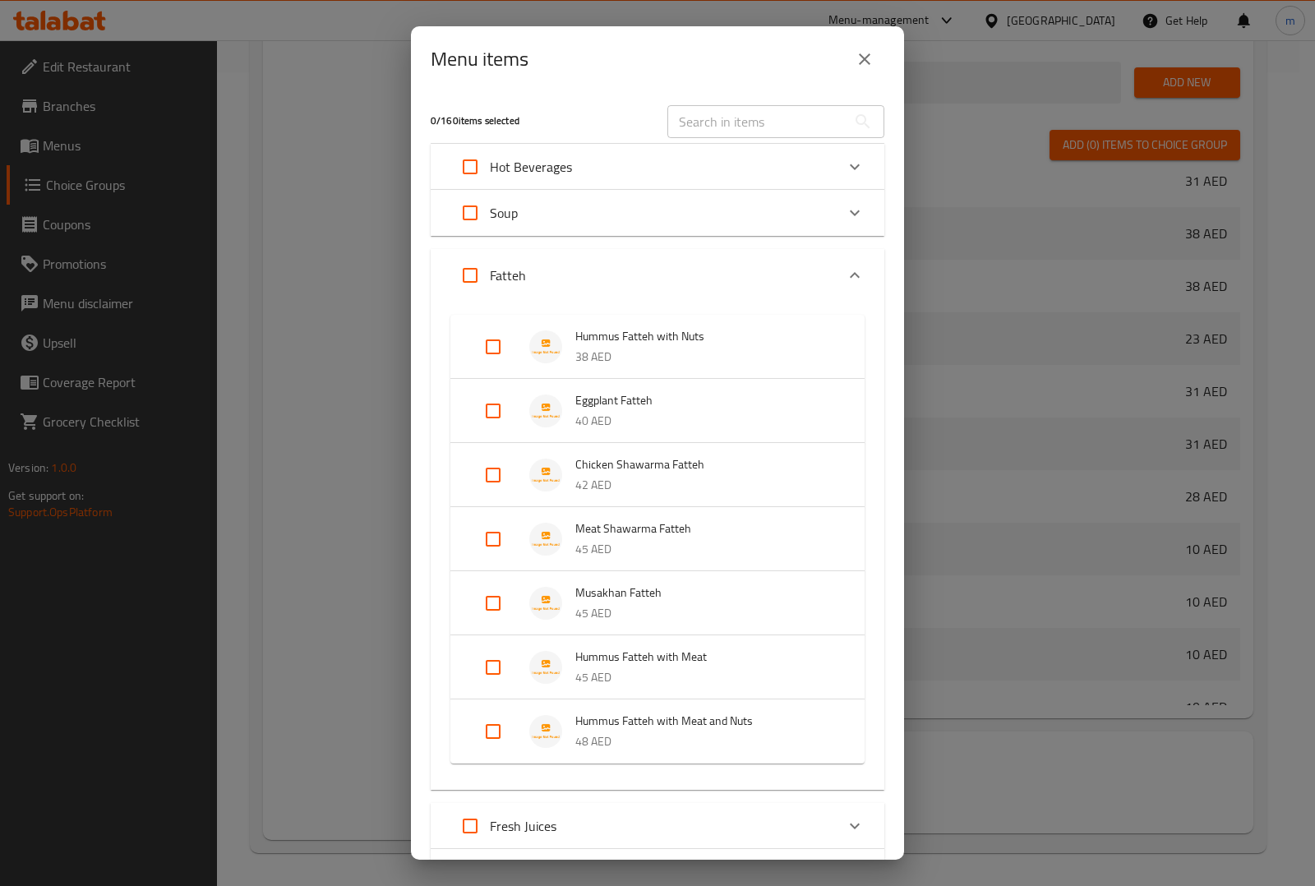
click at [477, 285] on input "Expand" at bounding box center [469, 275] width 39 height 39
checkbox input "true"
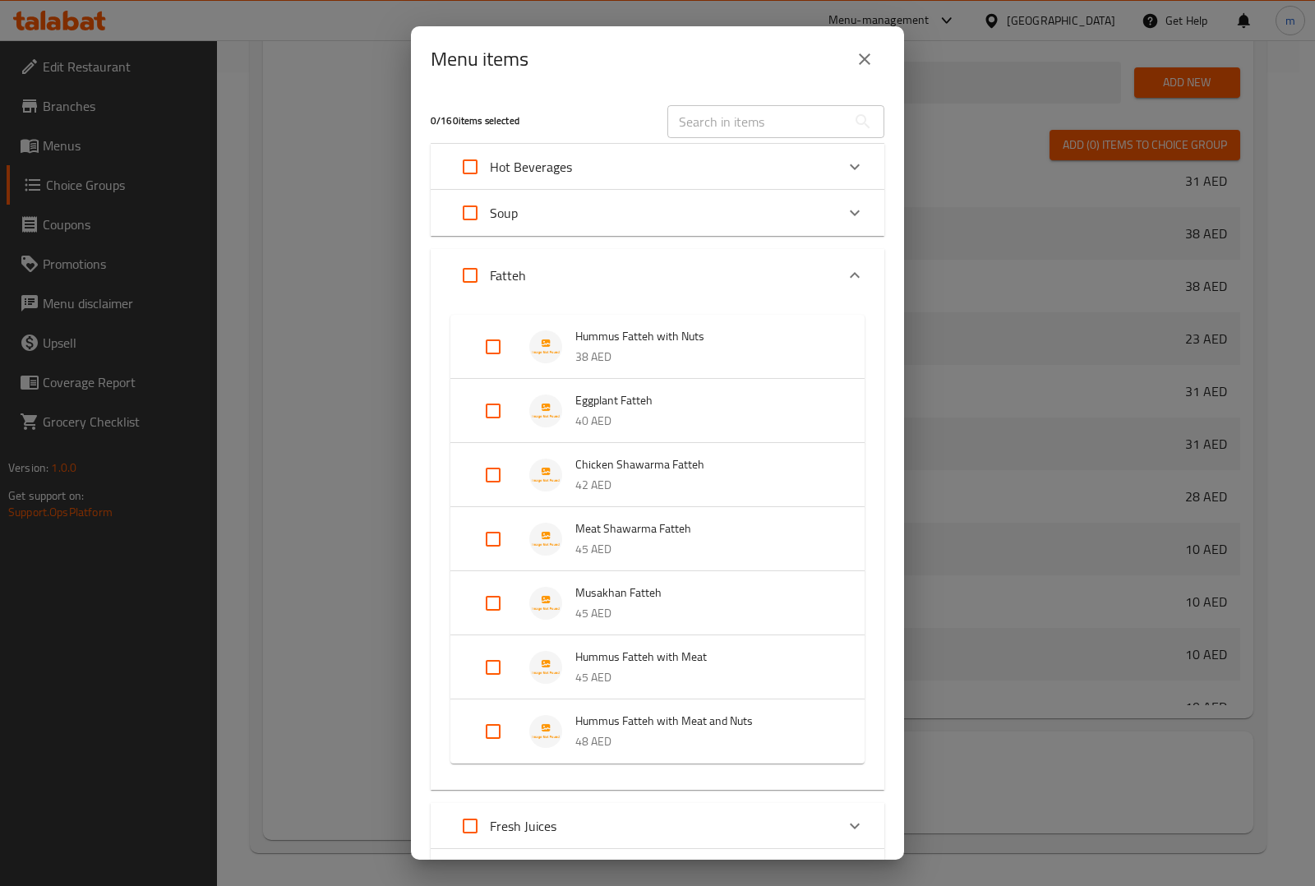
checkbox input "true"
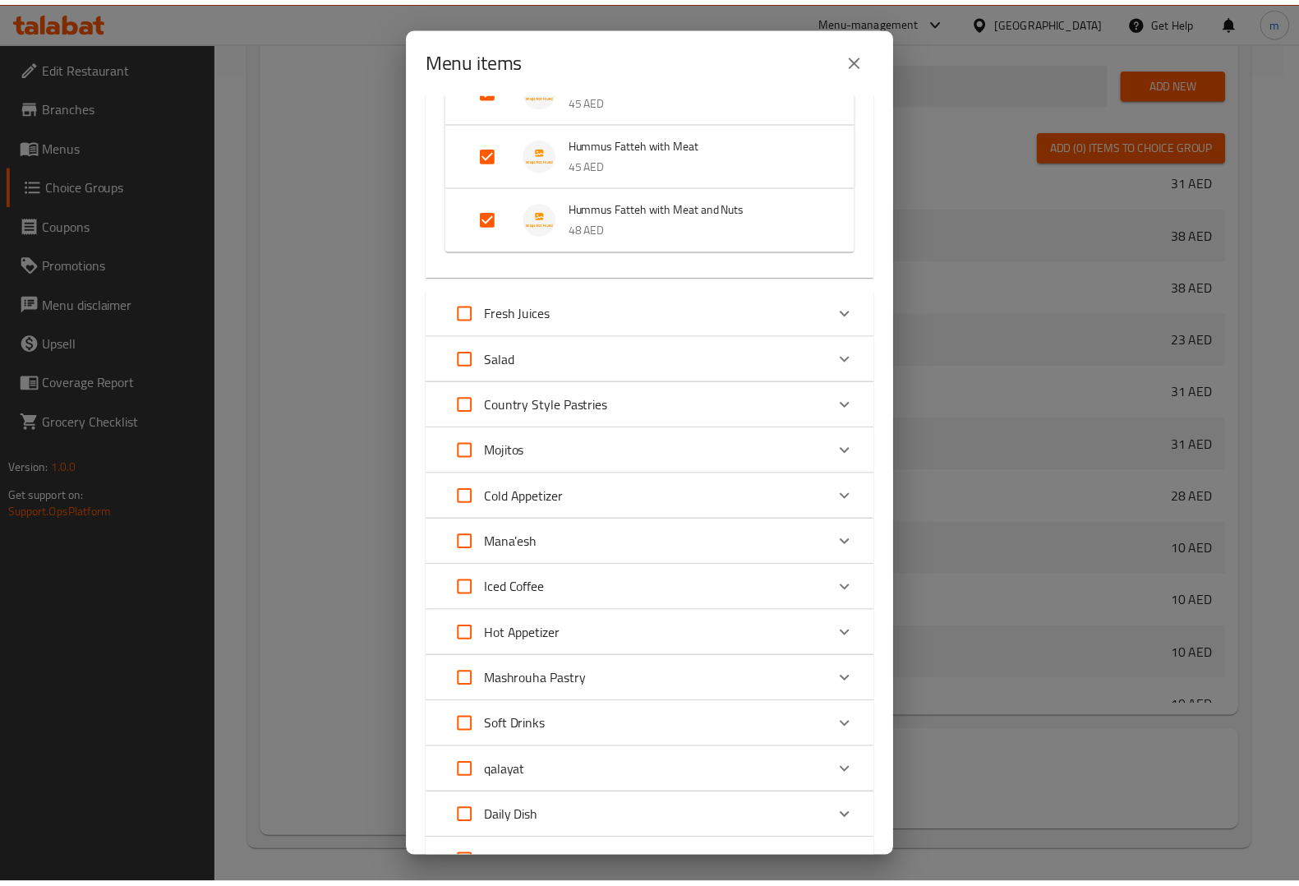
scroll to position [791, 0]
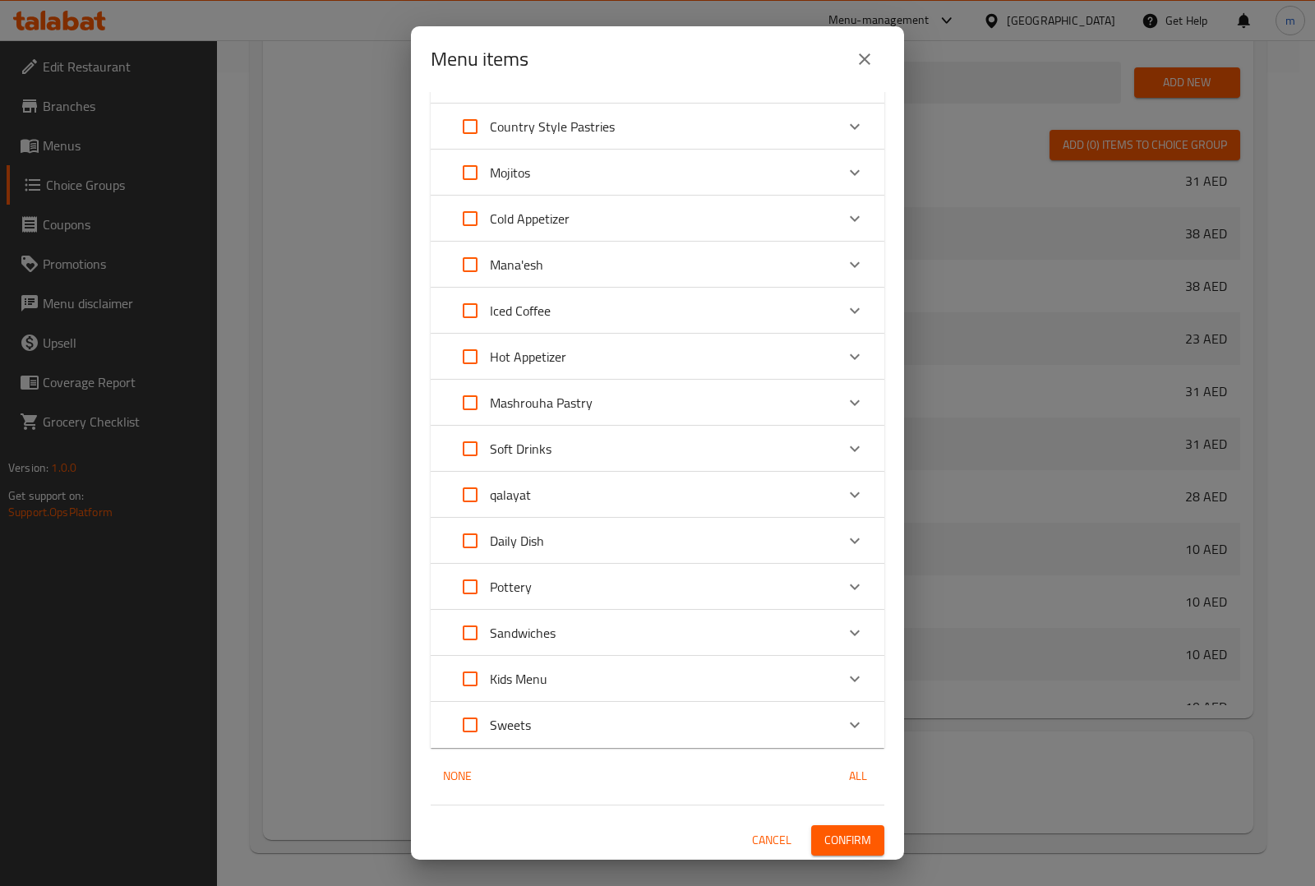
click at [853, 861] on div "Menu items 7 / 160 items selected ​ Hot Beverages Espresso S / D 0 AED Choose S…" at bounding box center [657, 443] width 1315 height 886
click at [846, 834] on span "Confirm" at bounding box center [847, 840] width 47 height 21
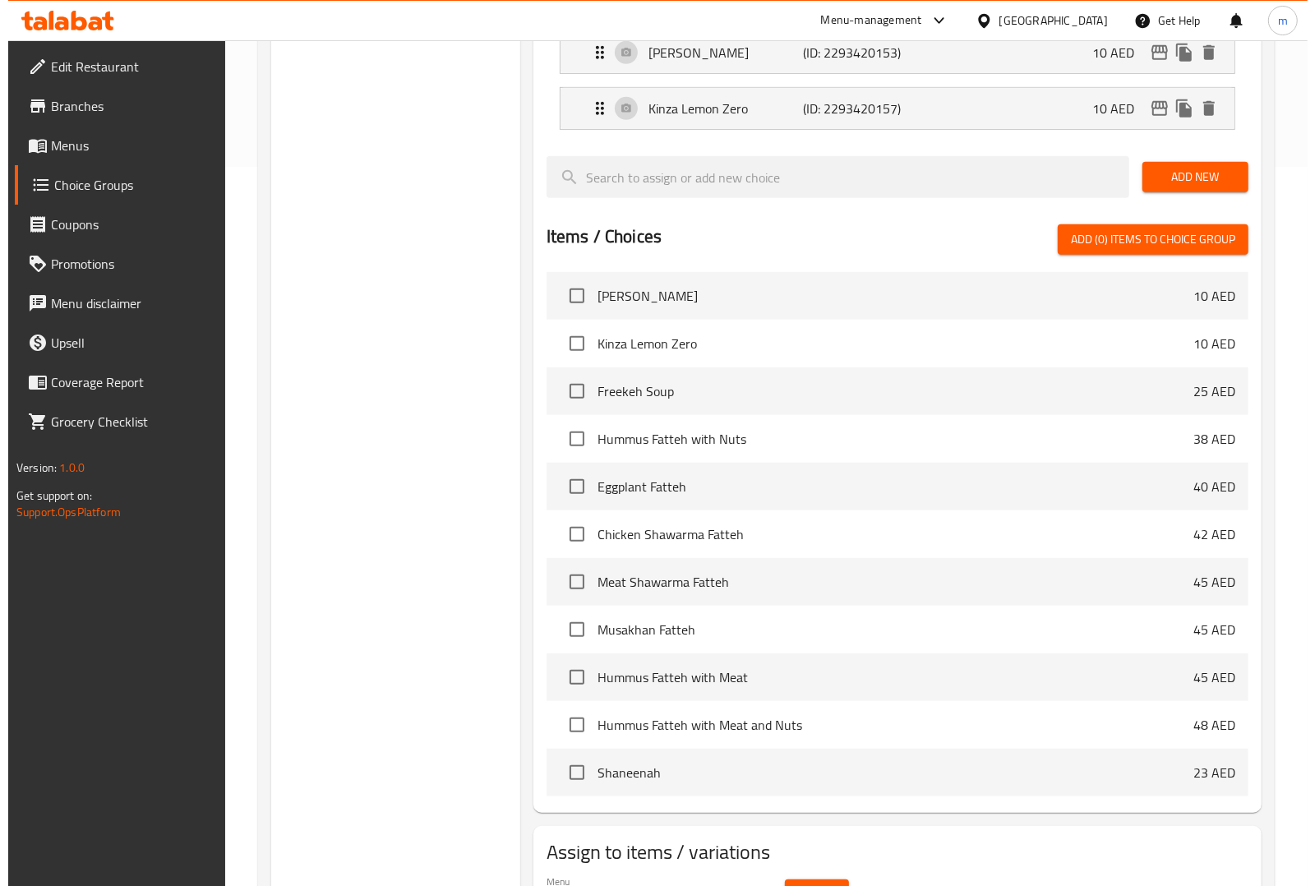
scroll to position [1438, 0]
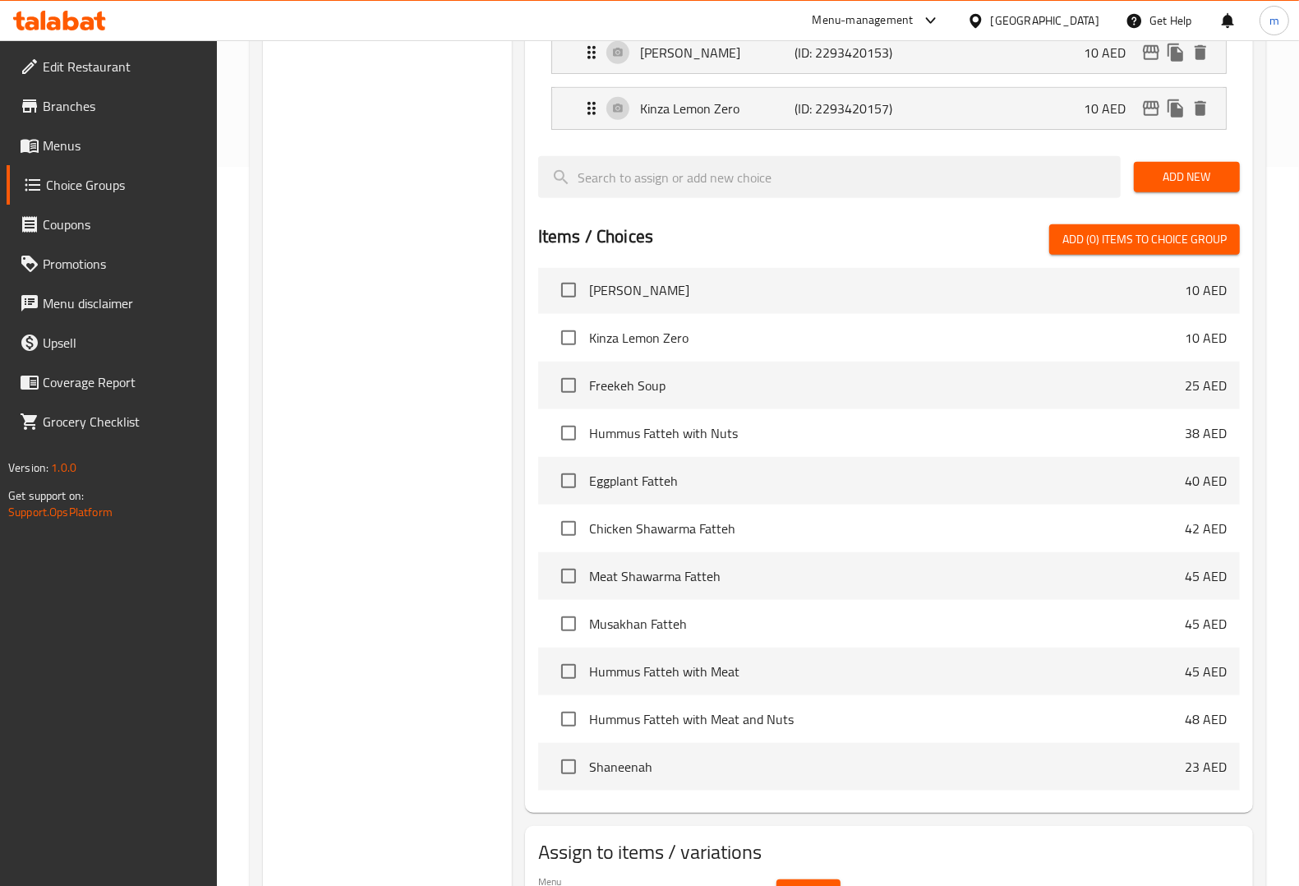
click at [808, 883] on button "Select" at bounding box center [808, 894] width 64 height 30
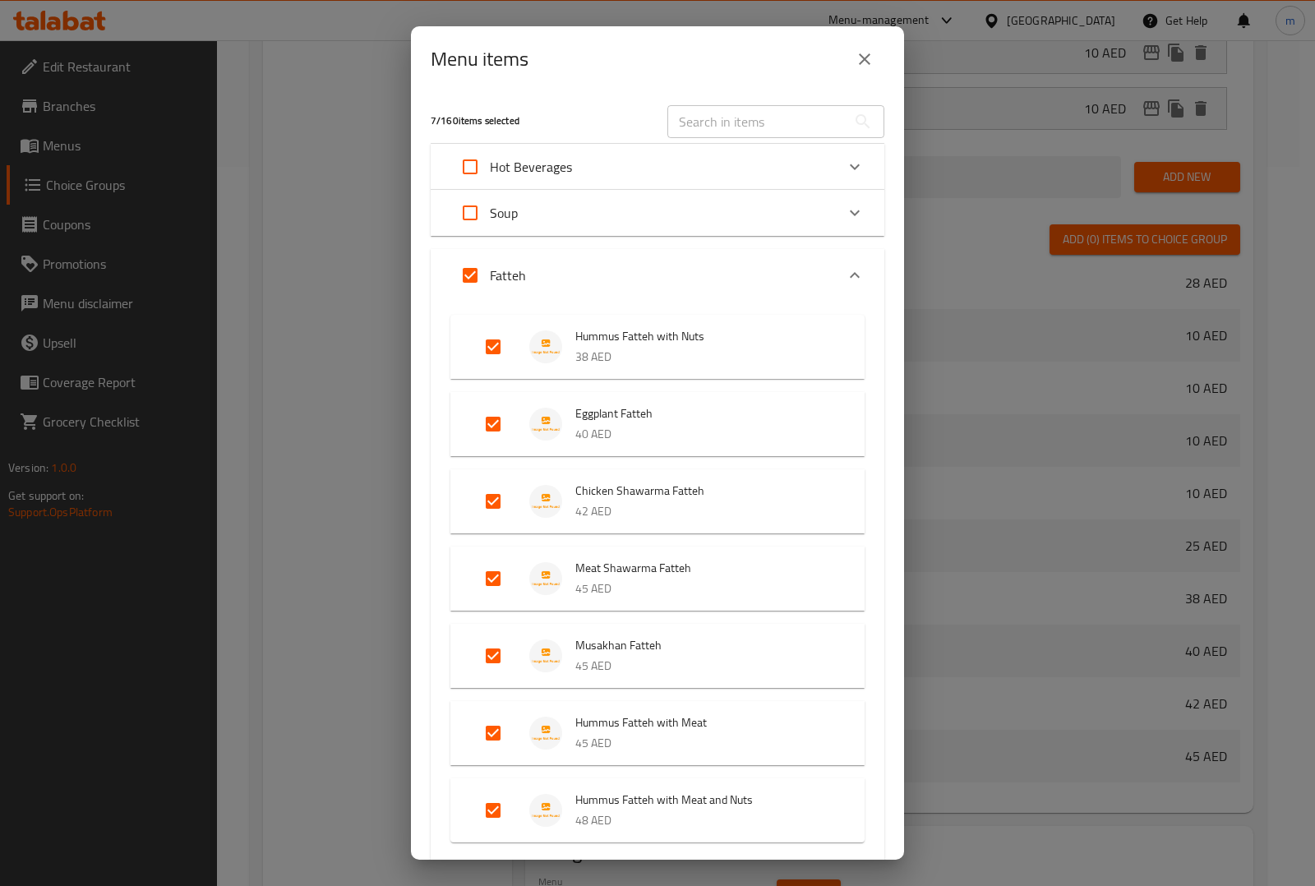
click at [469, 282] on input "Expand" at bounding box center [469, 275] width 39 height 39
checkbox input "false"
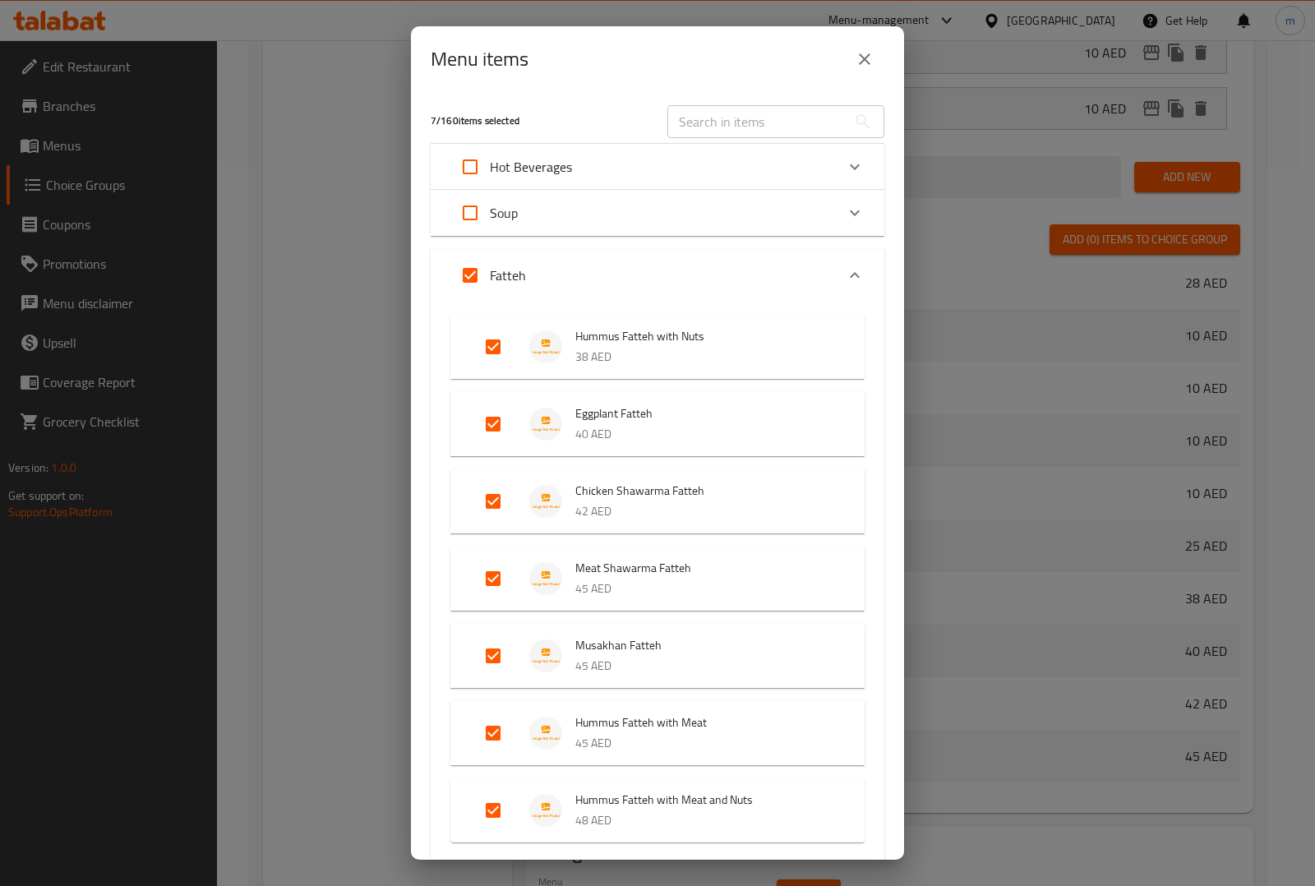
checkbox input "false"
click at [638, 274] on div "Fatteh" at bounding box center [642, 275] width 385 height 39
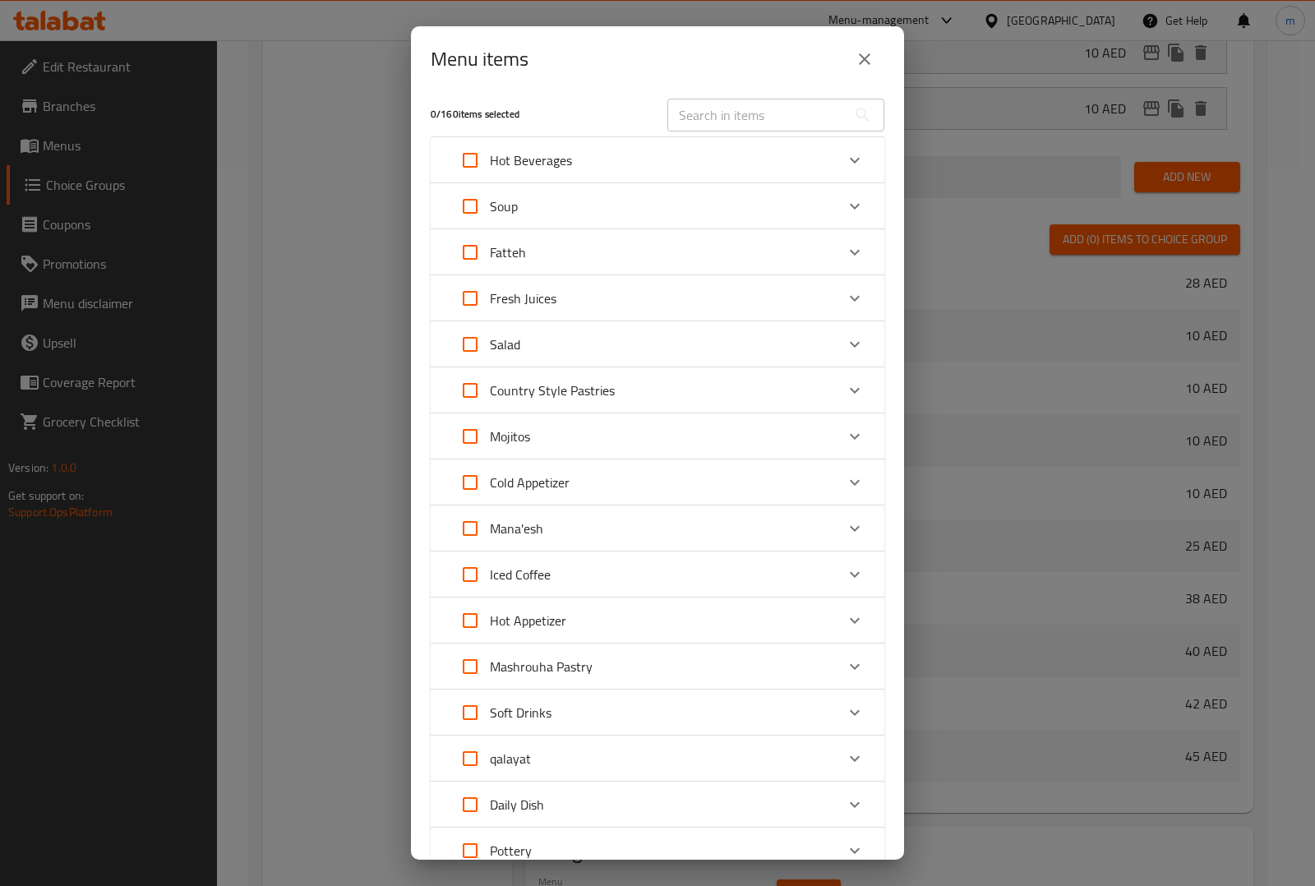
scroll to position [0, 0]
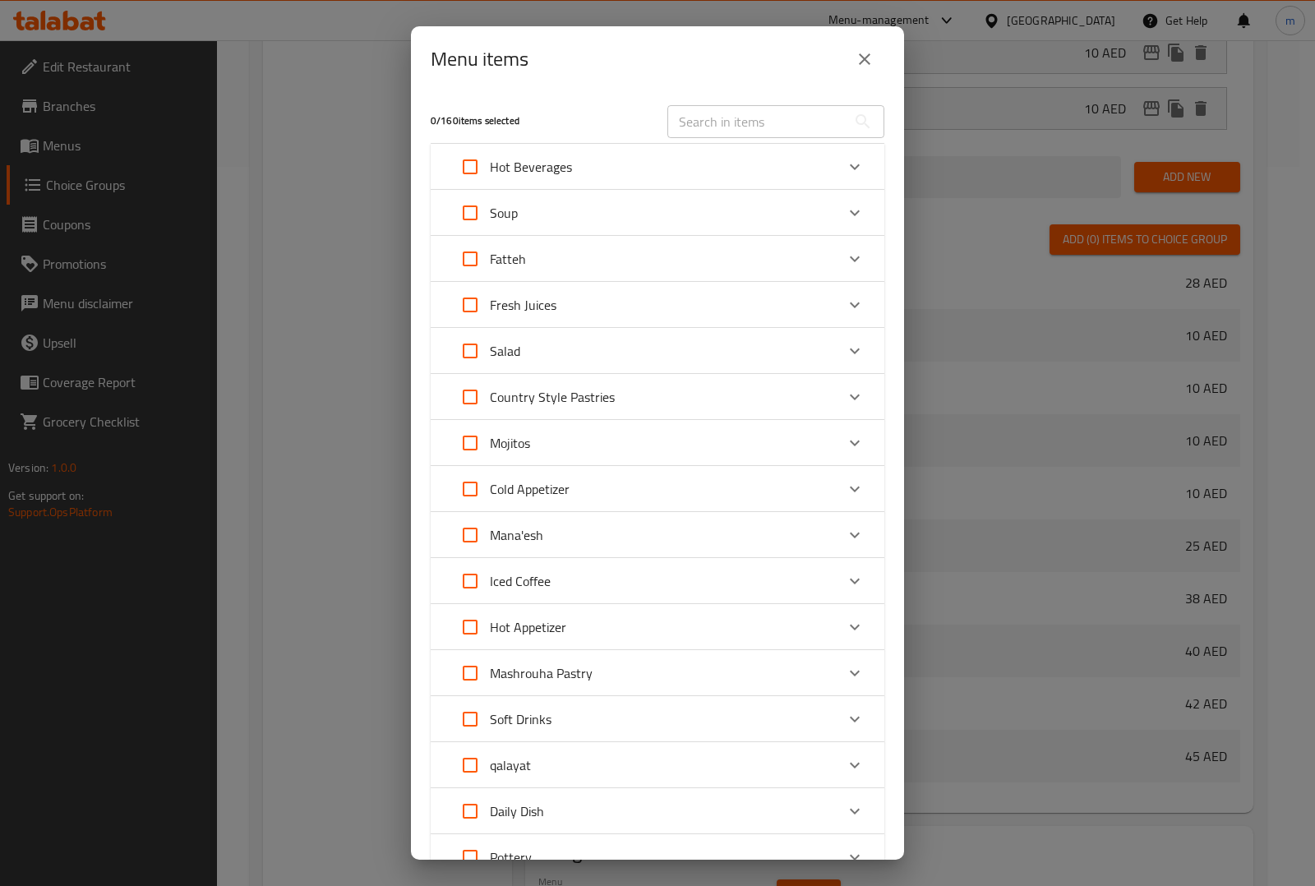
click at [481, 382] on input "Expand" at bounding box center [469, 396] width 39 height 39
checkbox input "true"
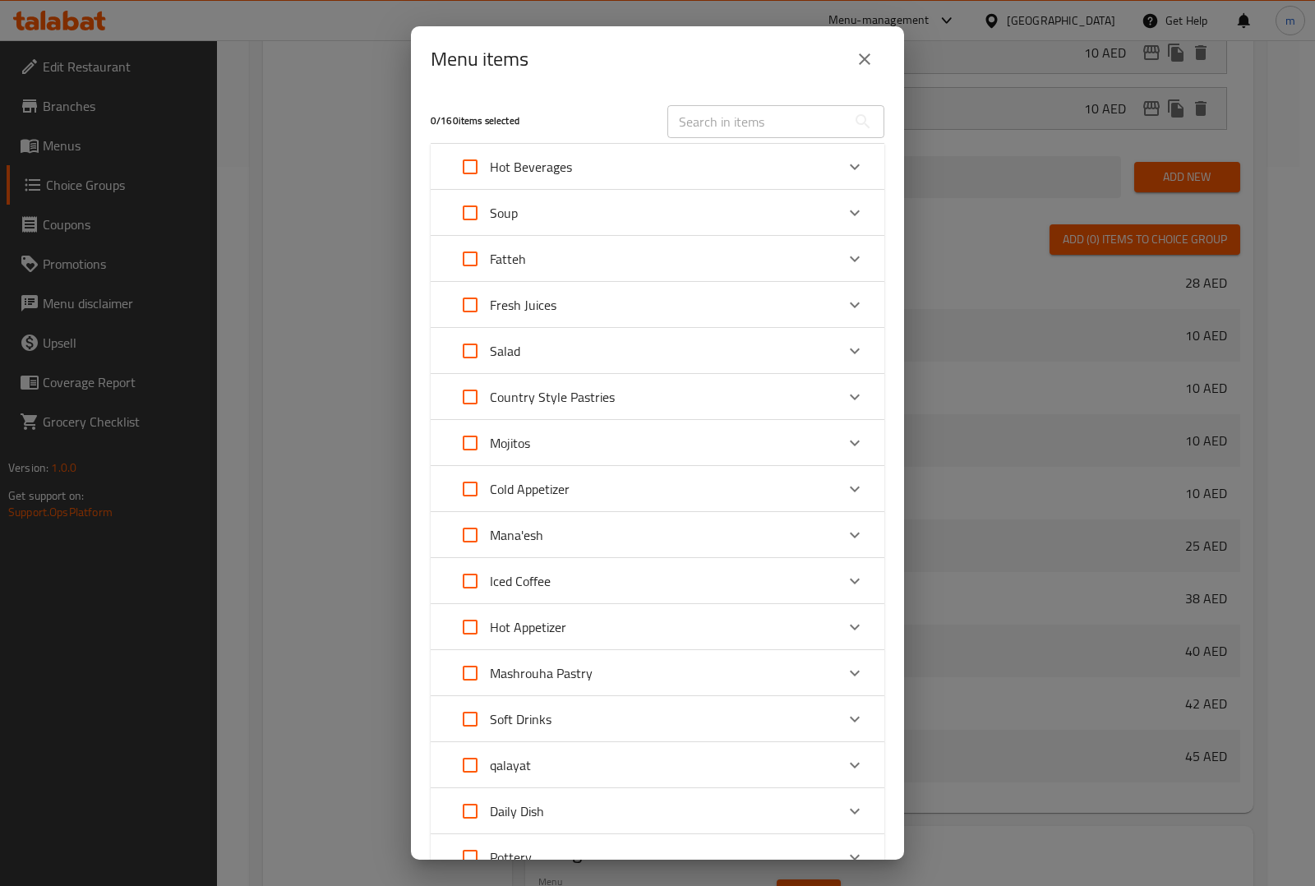
checkbox input "true"
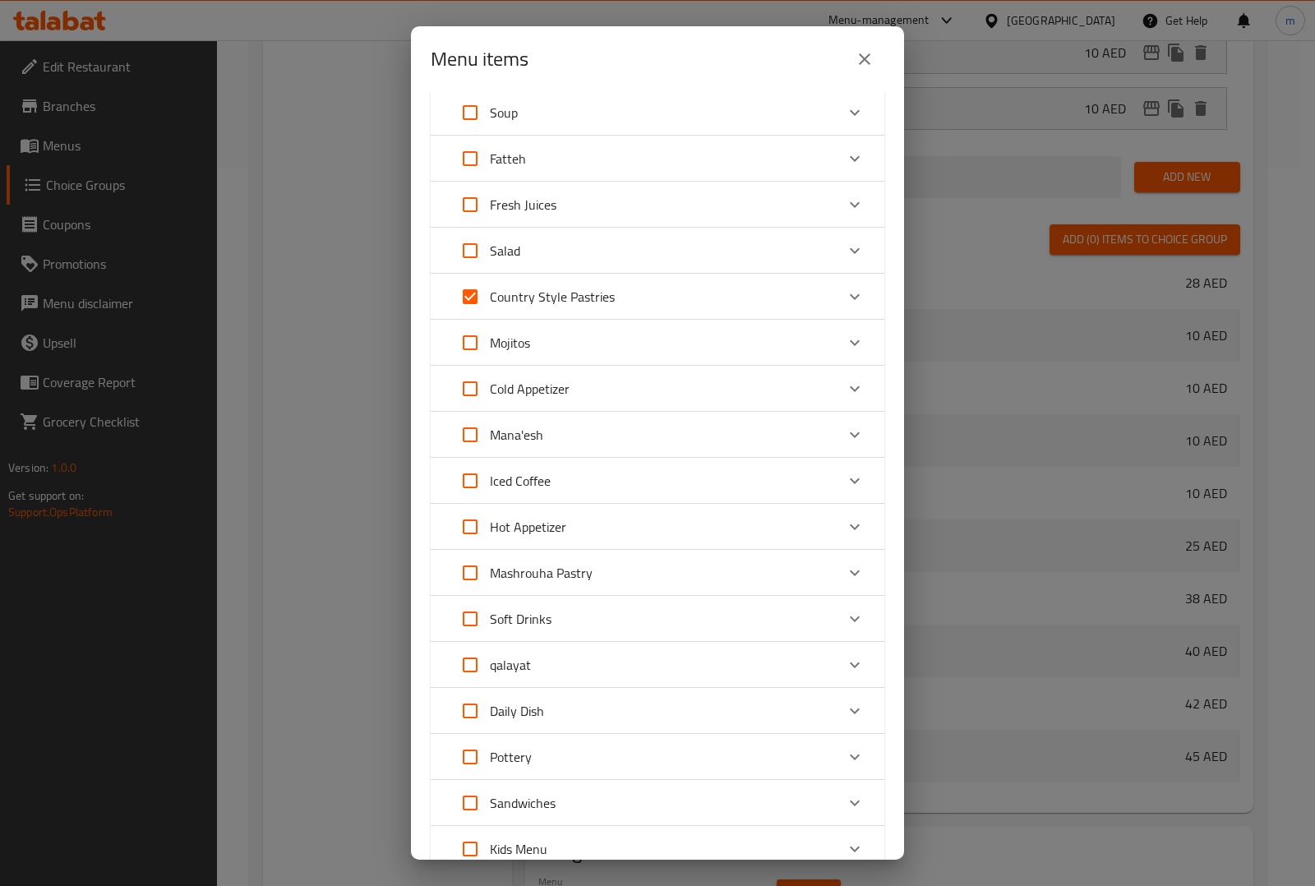
scroll to position [271, 0]
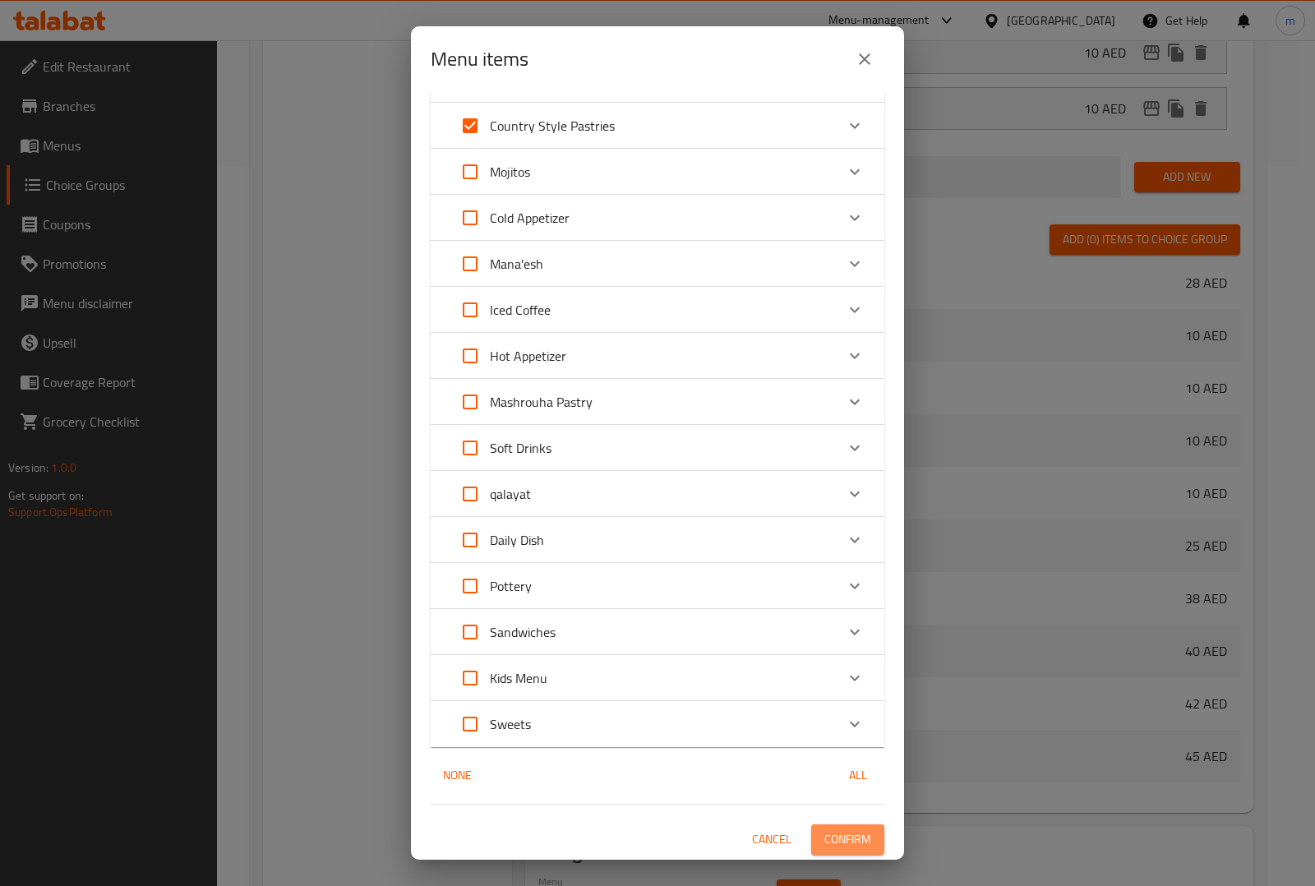
click at [853, 839] on span "Confirm" at bounding box center [847, 839] width 47 height 21
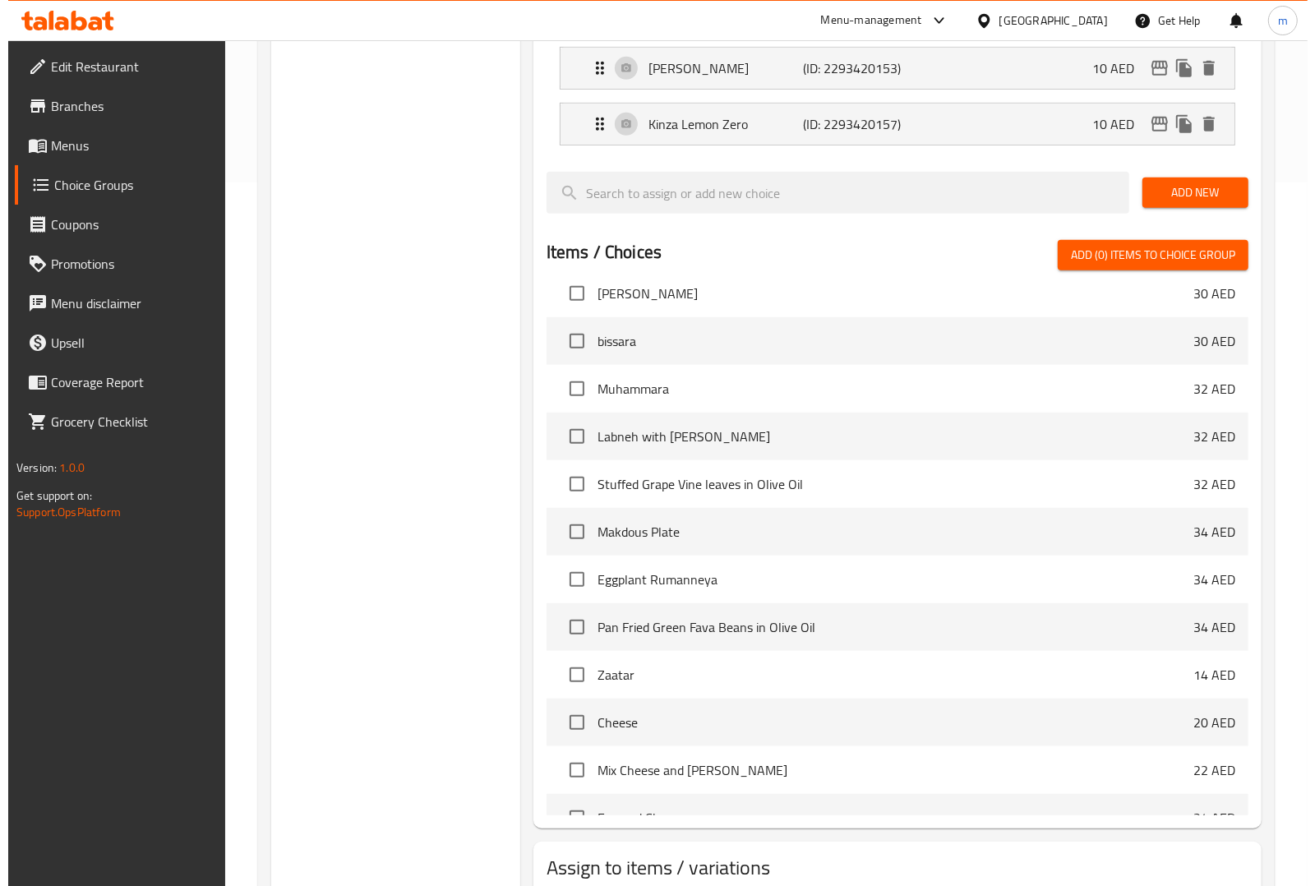
scroll to position [816, 0]
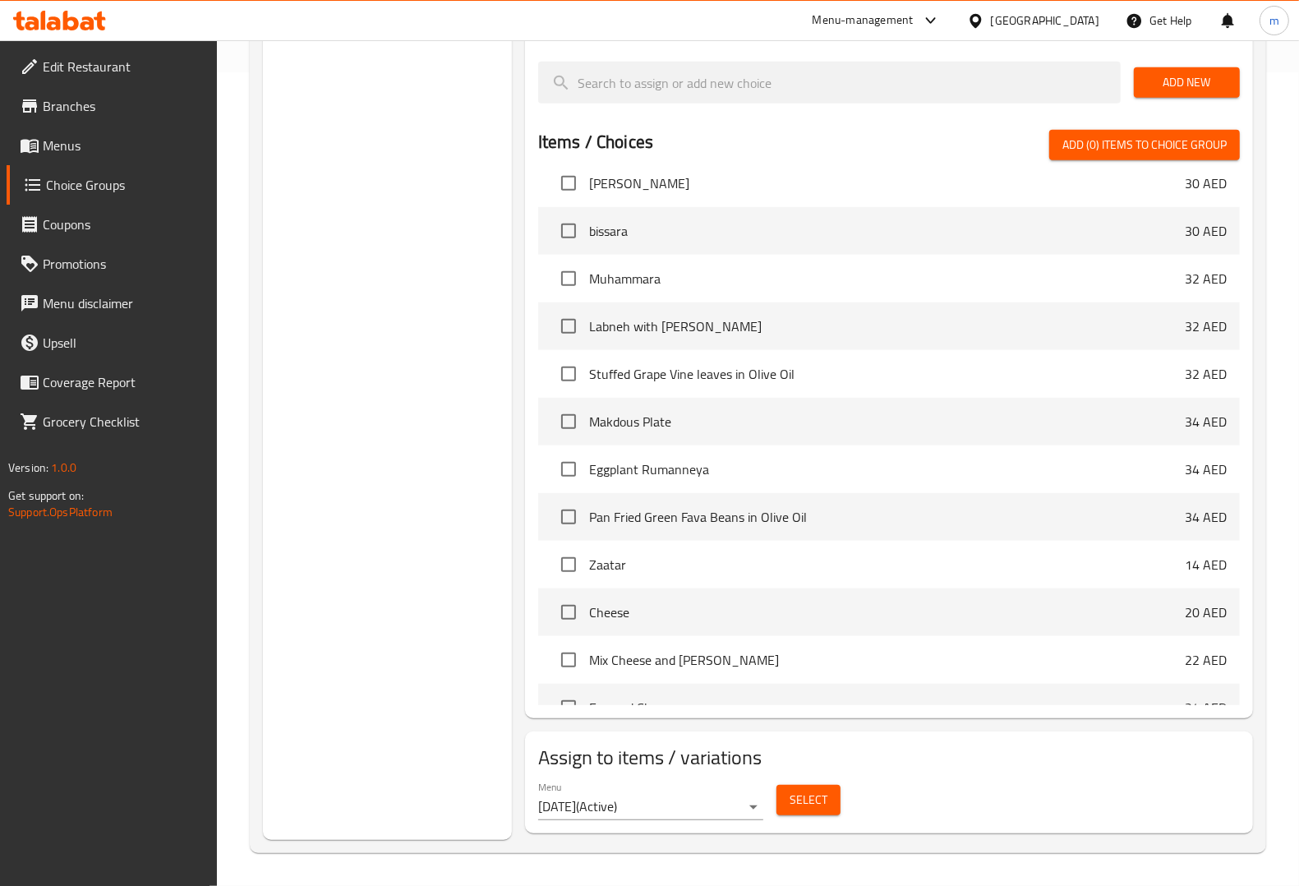
click at [785, 801] on button "Select" at bounding box center [808, 800] width 64 height 30
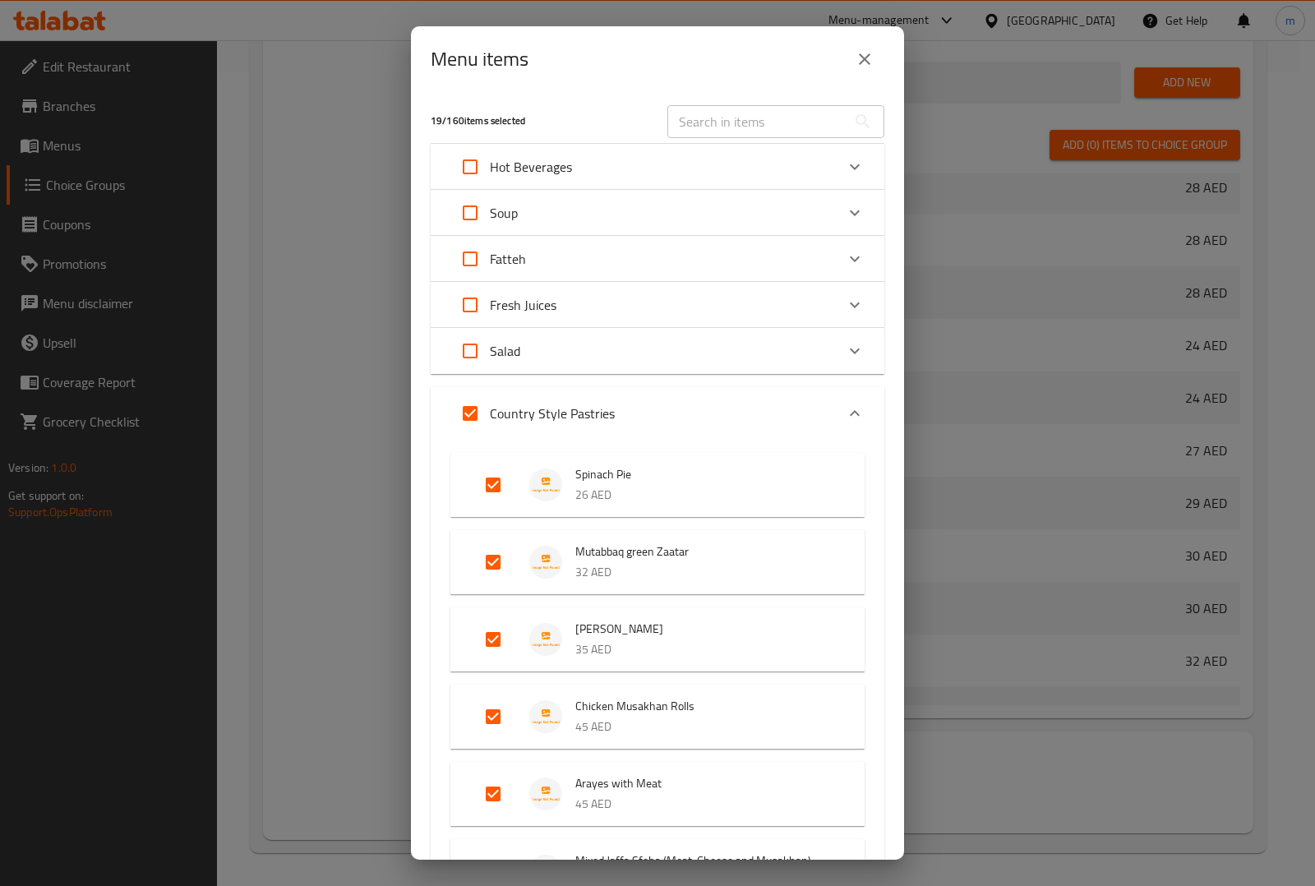
click at [551, 405] on p "Country Style Pastries" at bounding box center [552, 413] width 125 height 20
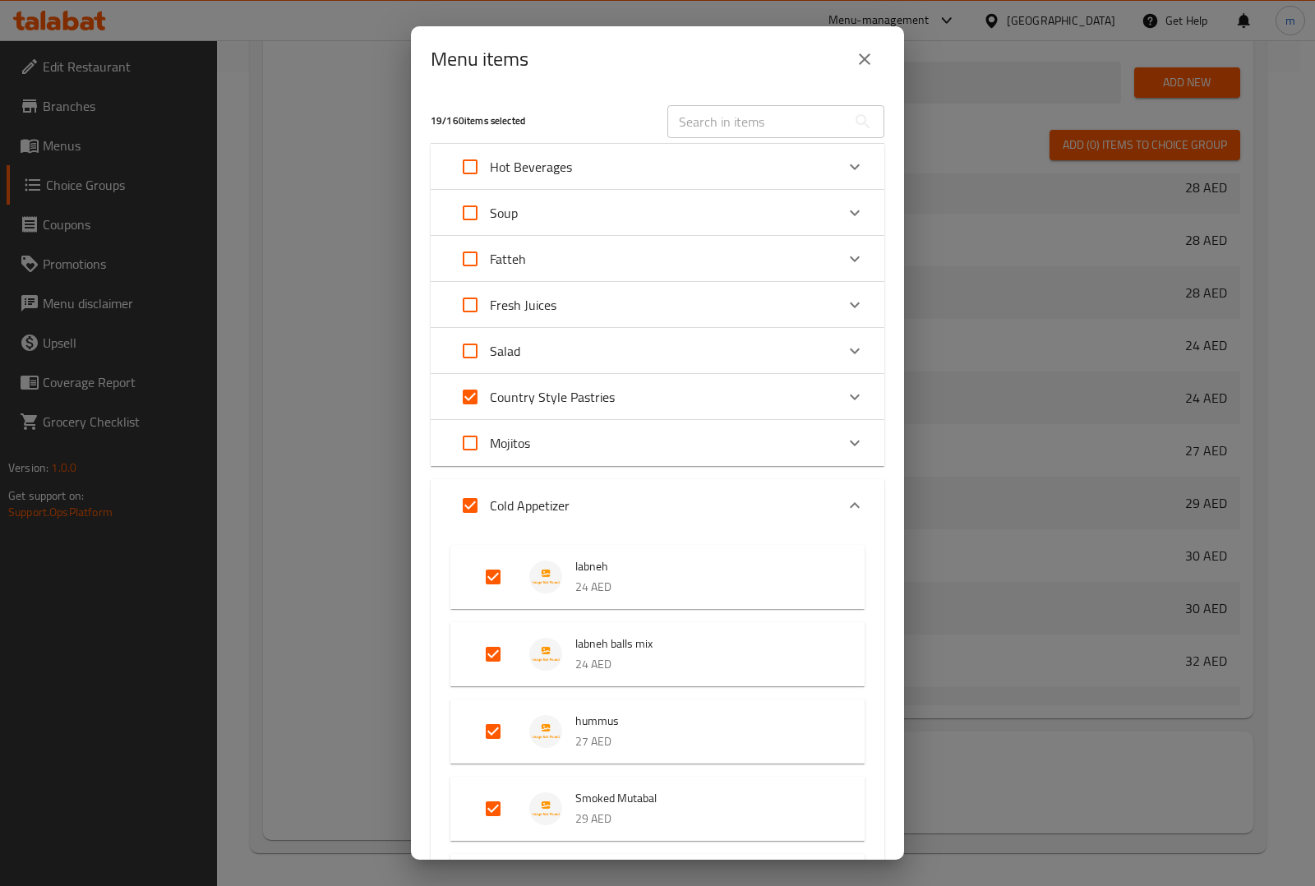
click at [589, 438] on div "Mojitos" at bounding box center [642, 442] width 385 height 39
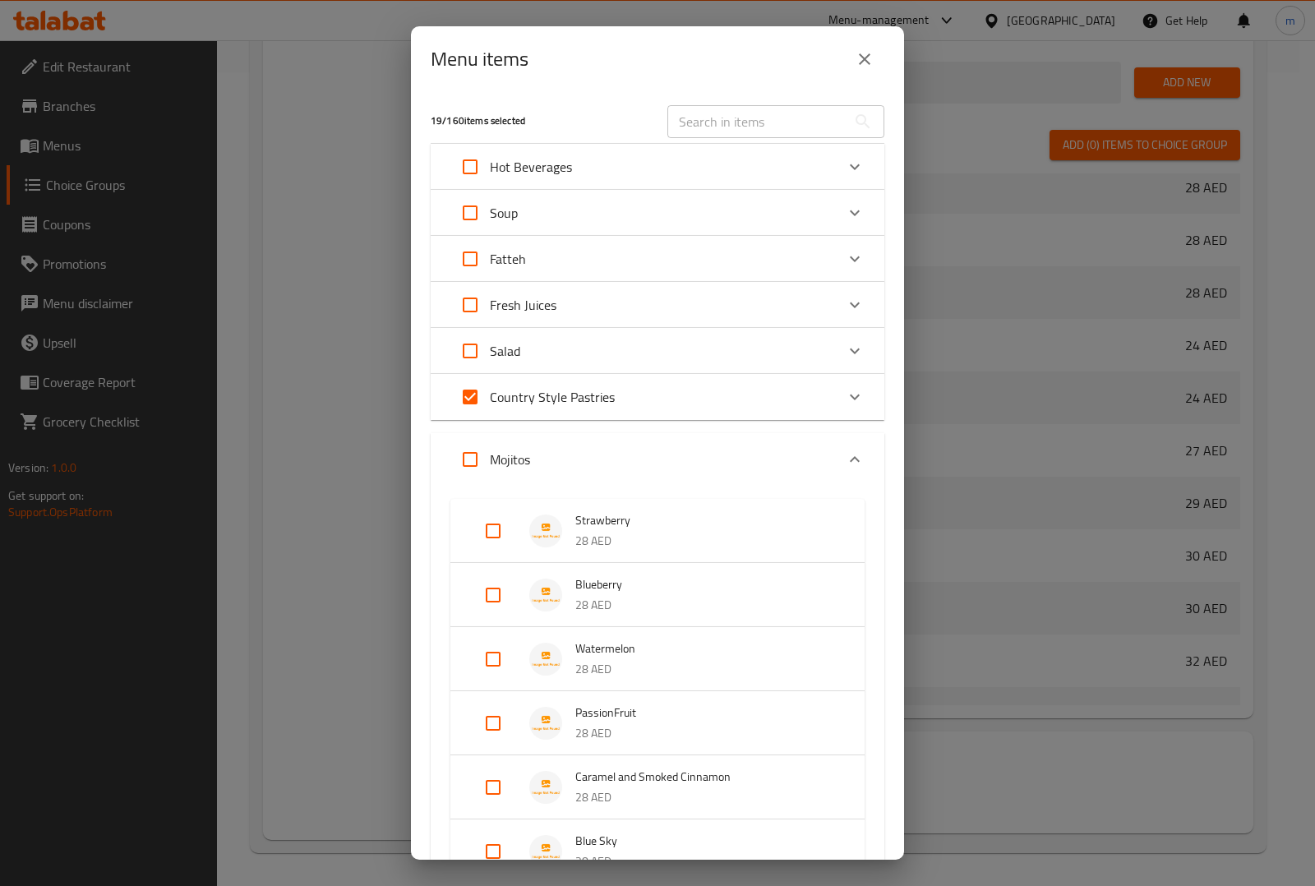
click at [589, 440] on div "Mojitos" at bounding box center [642, 459] width 385 height 39
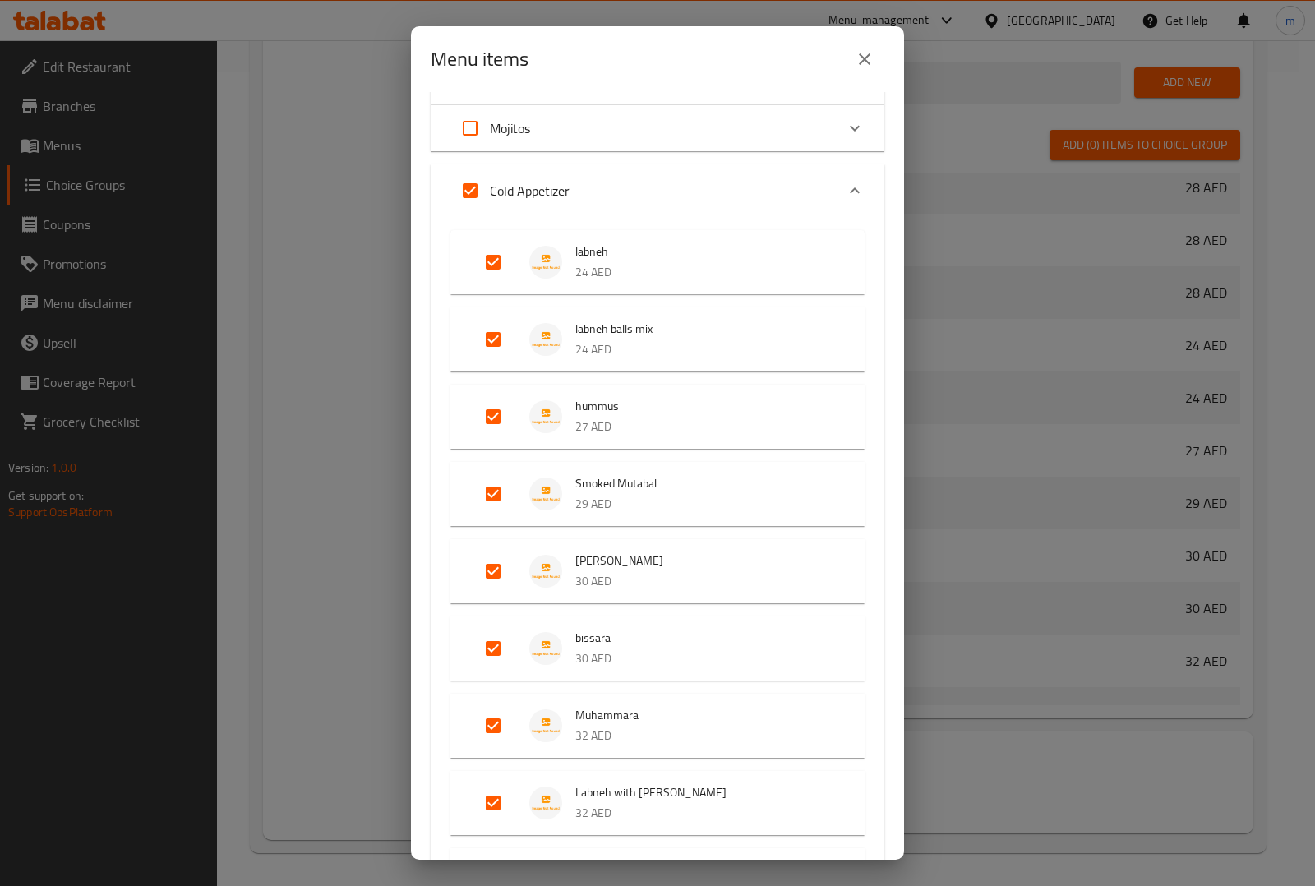
scroll to position [103, 0]
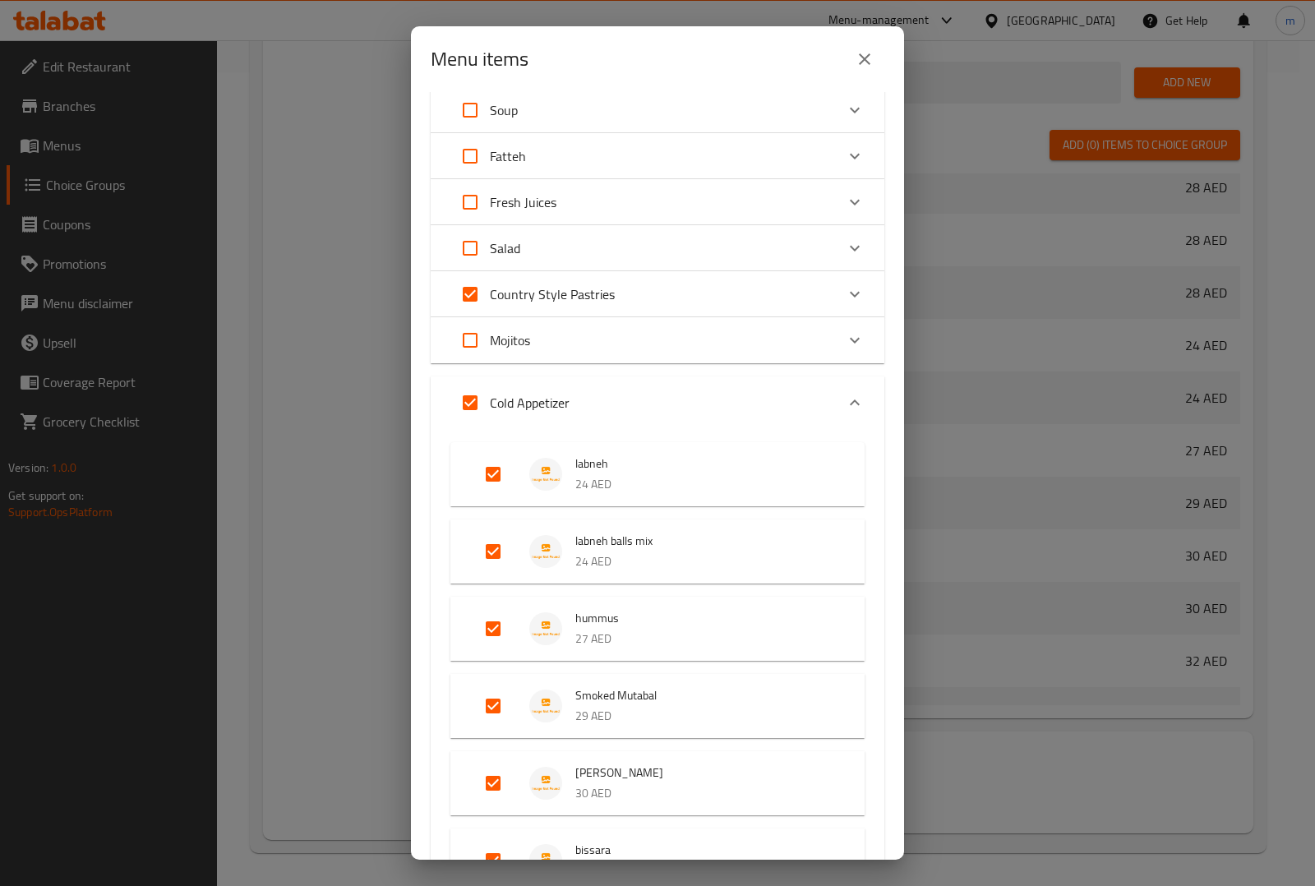
click at [475, 409] on input "Expand" at bounding box center [469, 402] width 39 height 39
checkbox input "false"
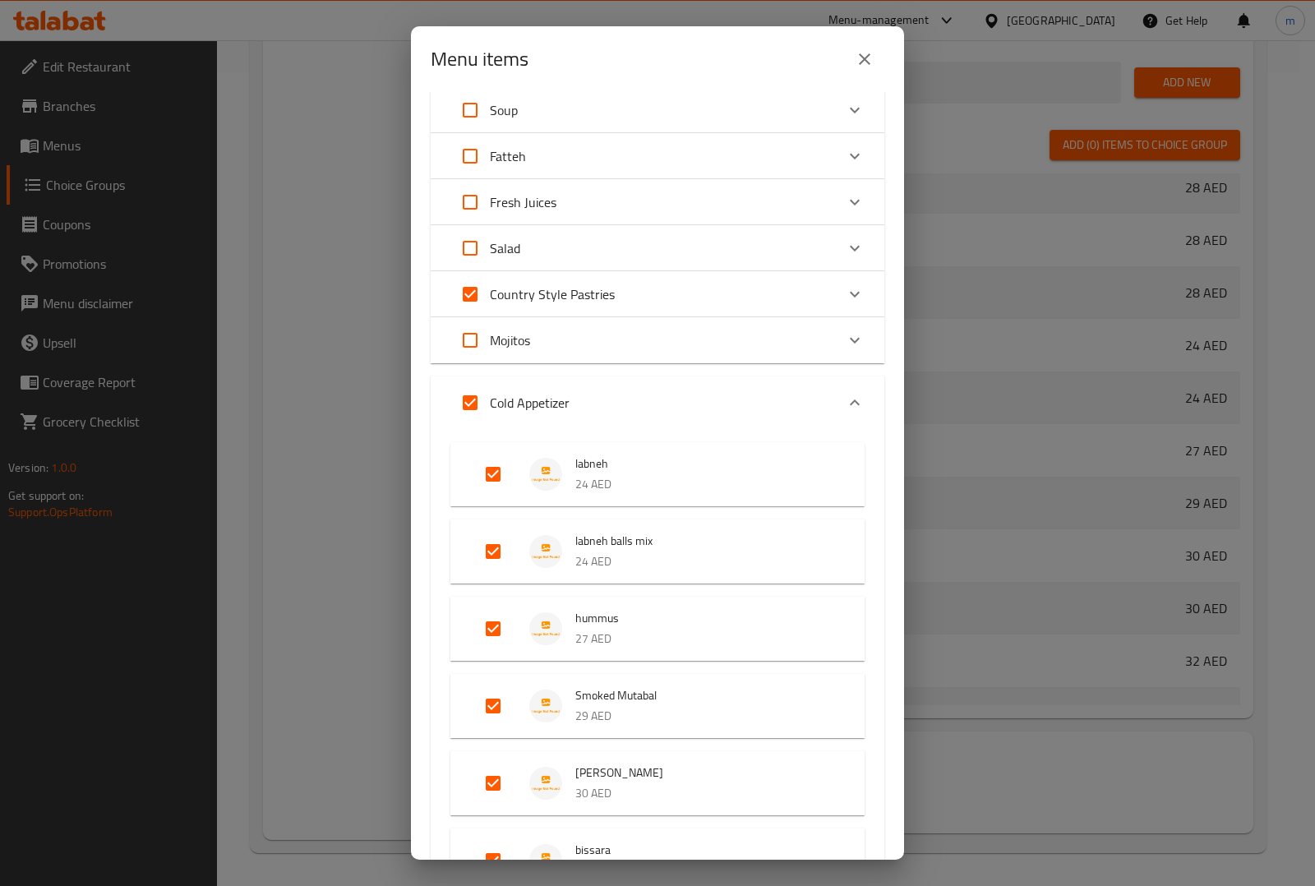
checkbox input "false"
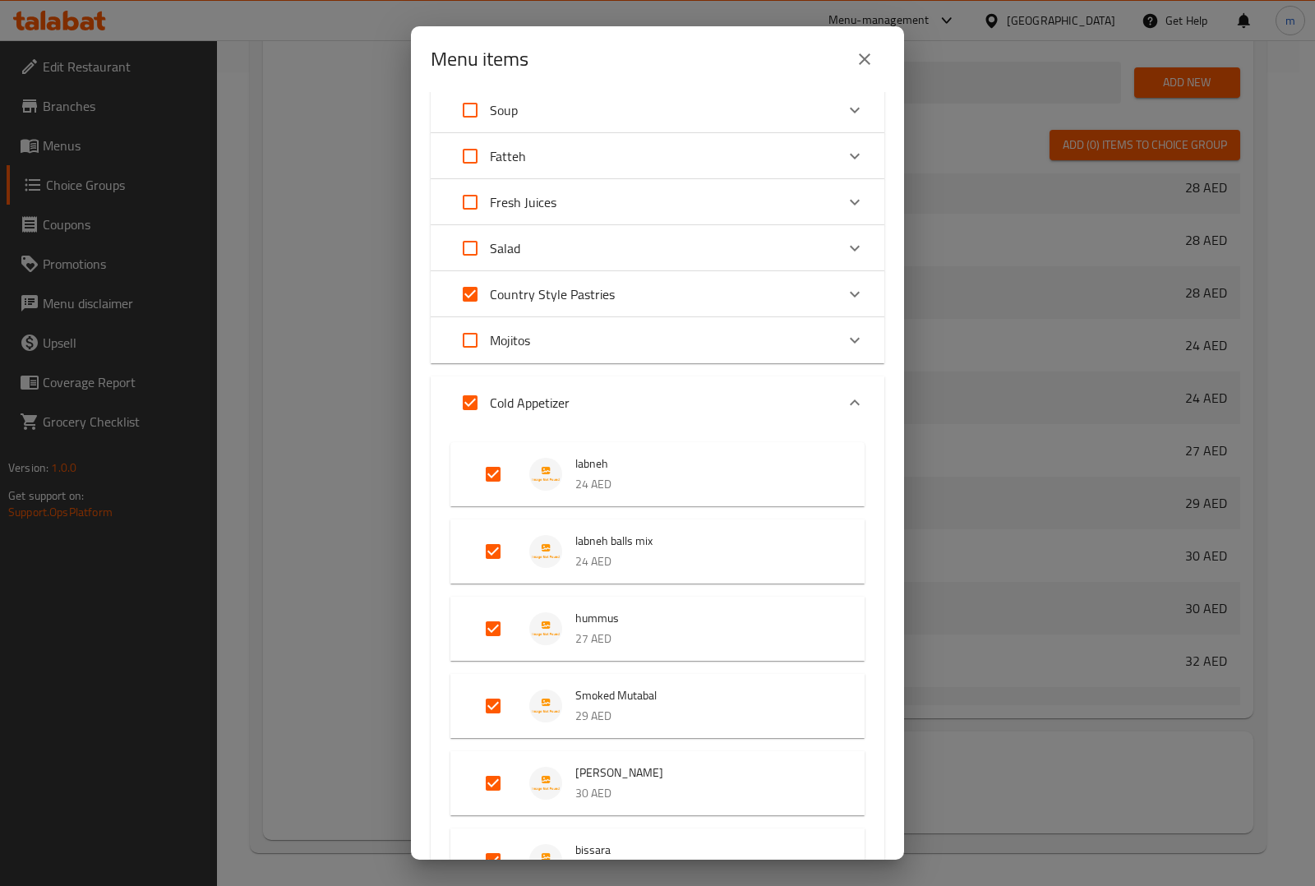
checkbox input "false"
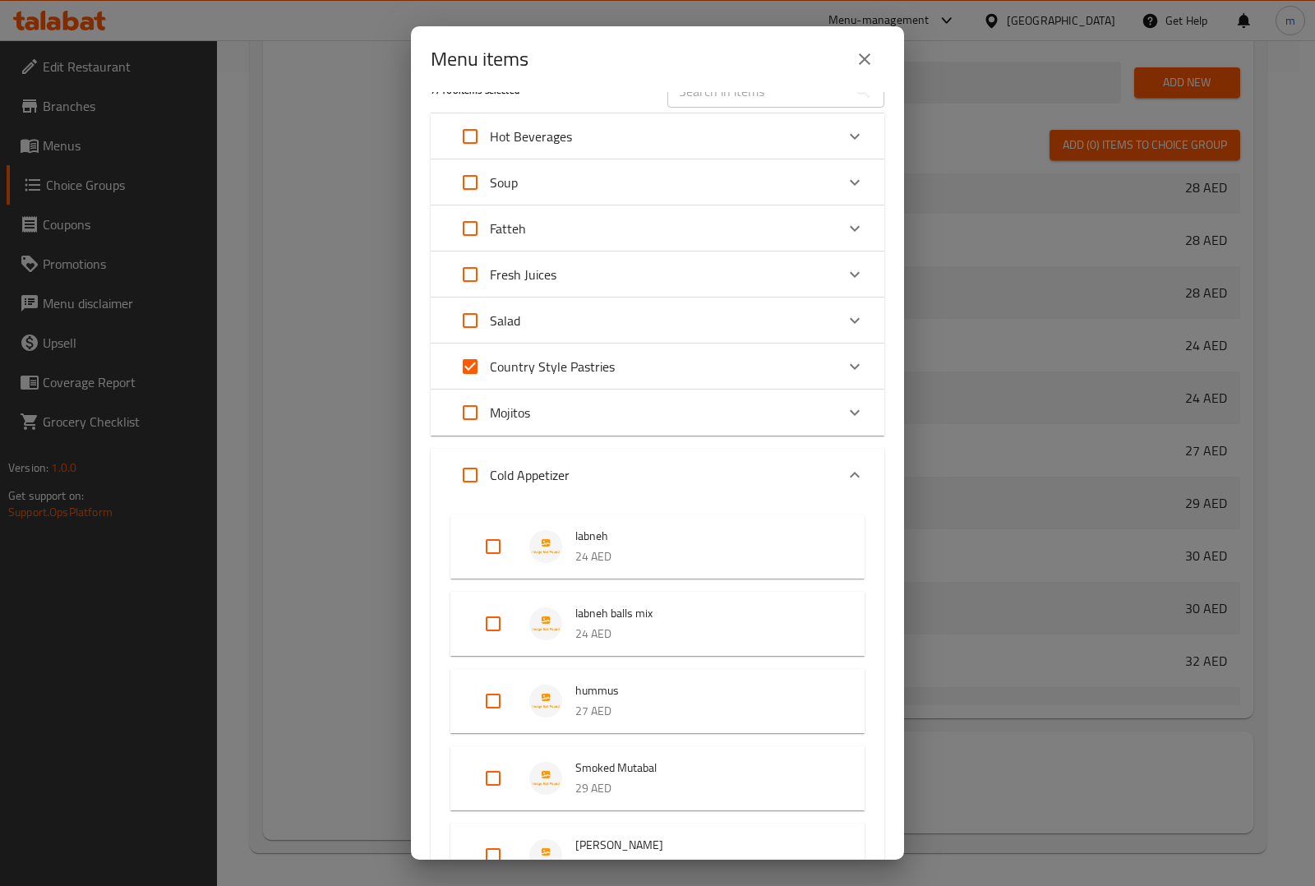
scroll to position [0, 0]
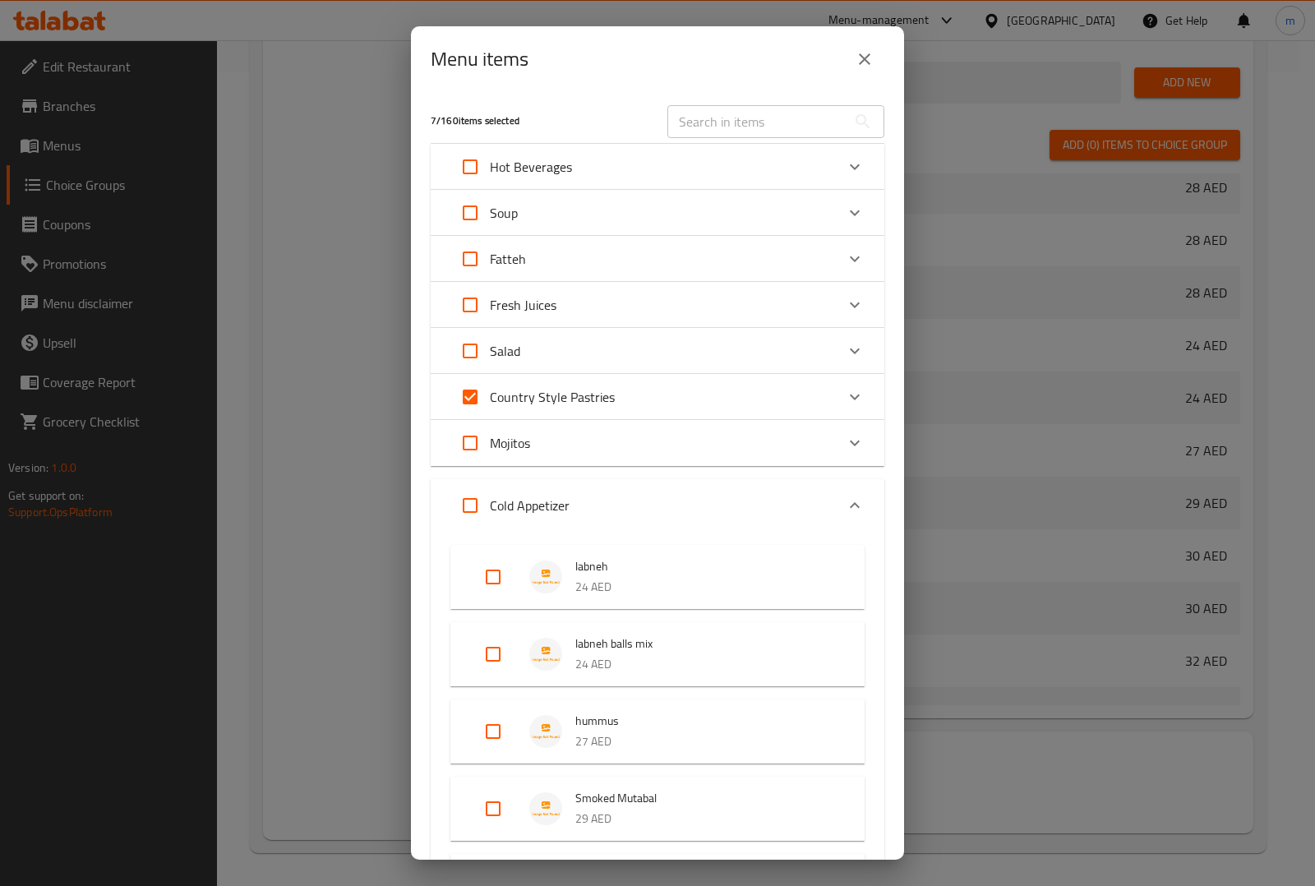
click at [475, 393] on input "Expand" at bounding box center [469, 396] width 39 height 39
checkbox input "false"
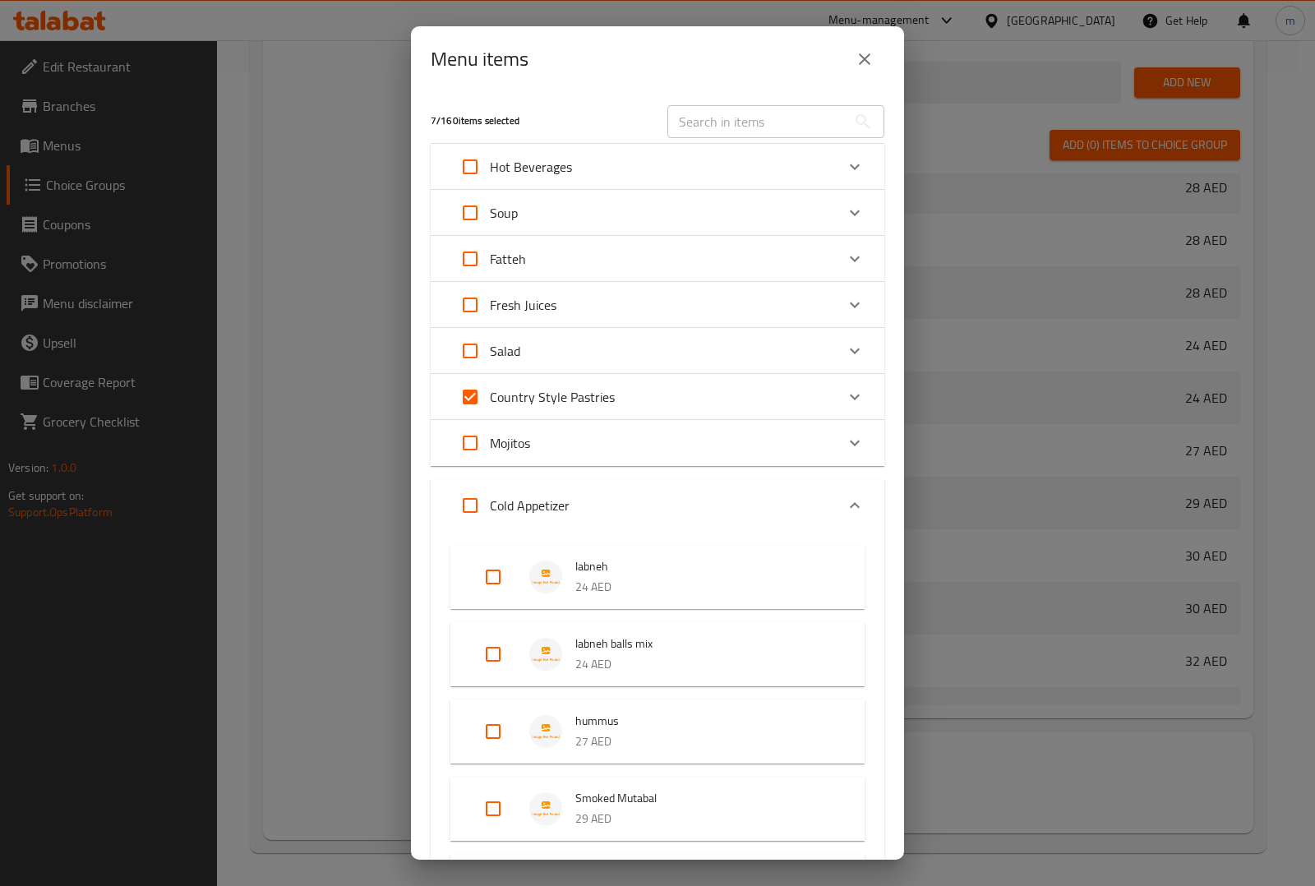
checkbox input "false"
click at [463, 400] on input "Expand" at bounding box center [469, 396] width 39 height 39
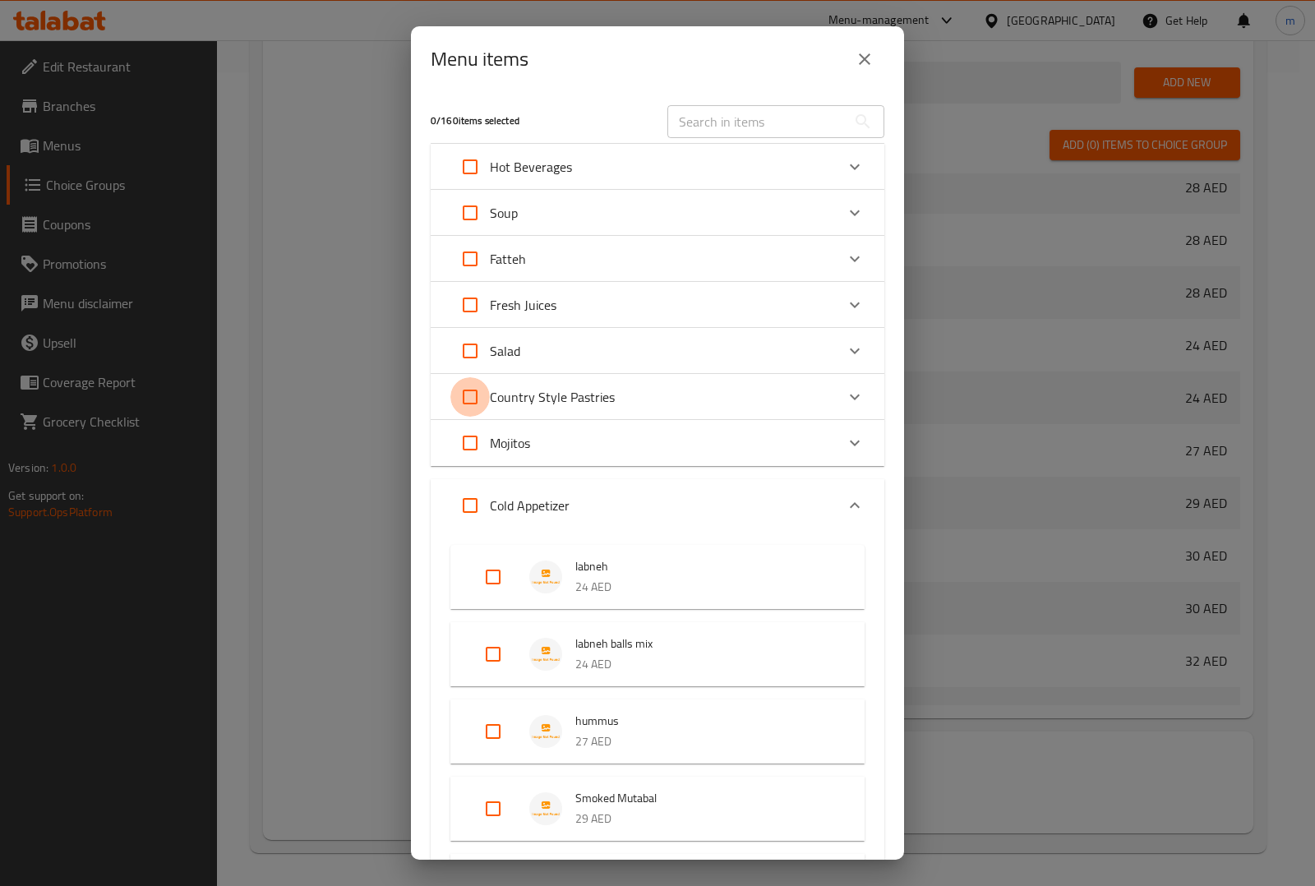
checkbox input "true"
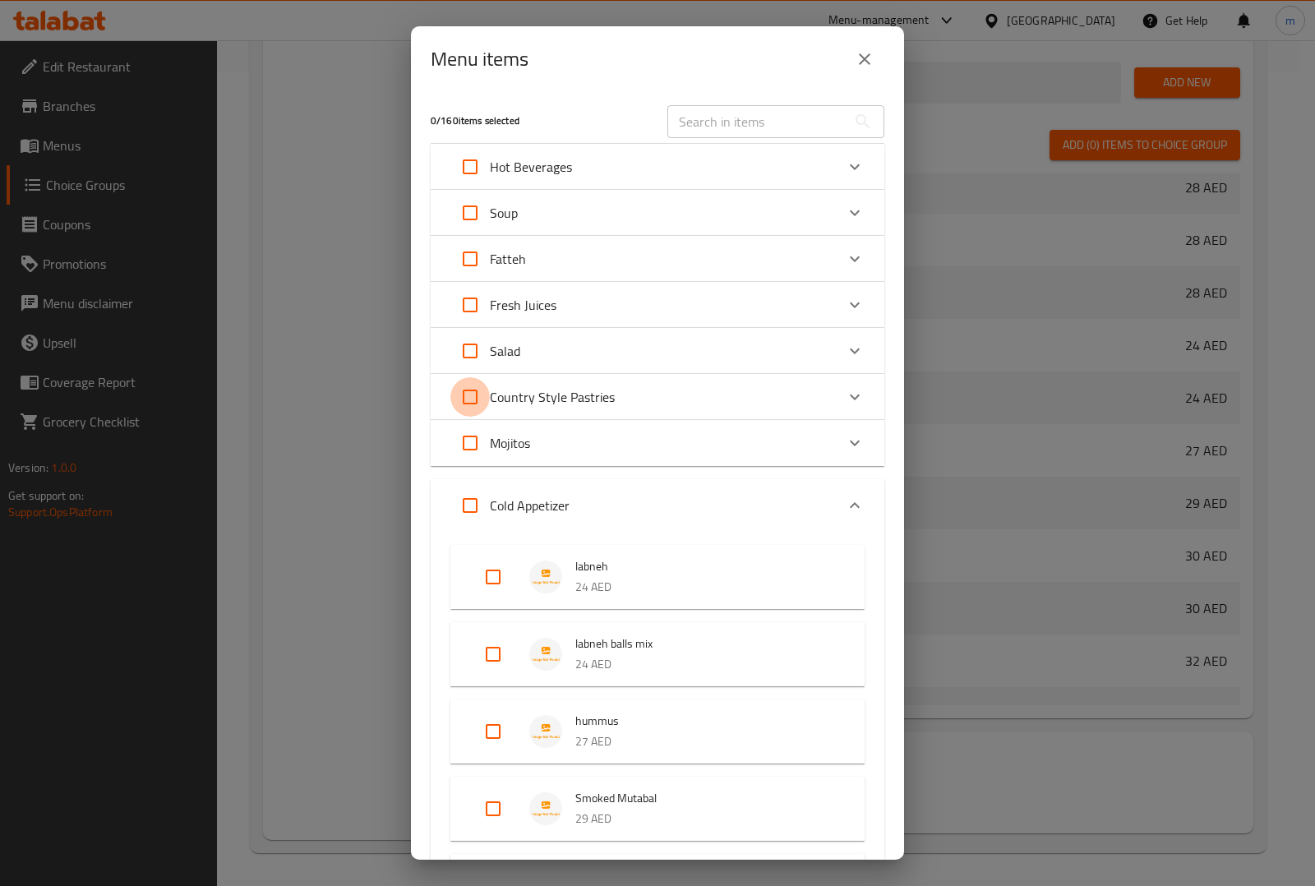
checkbox input "true"
click at [467, 388] on input "Expand" at bounding box center [469, 396] width 39 height 39
checkbox input "false"
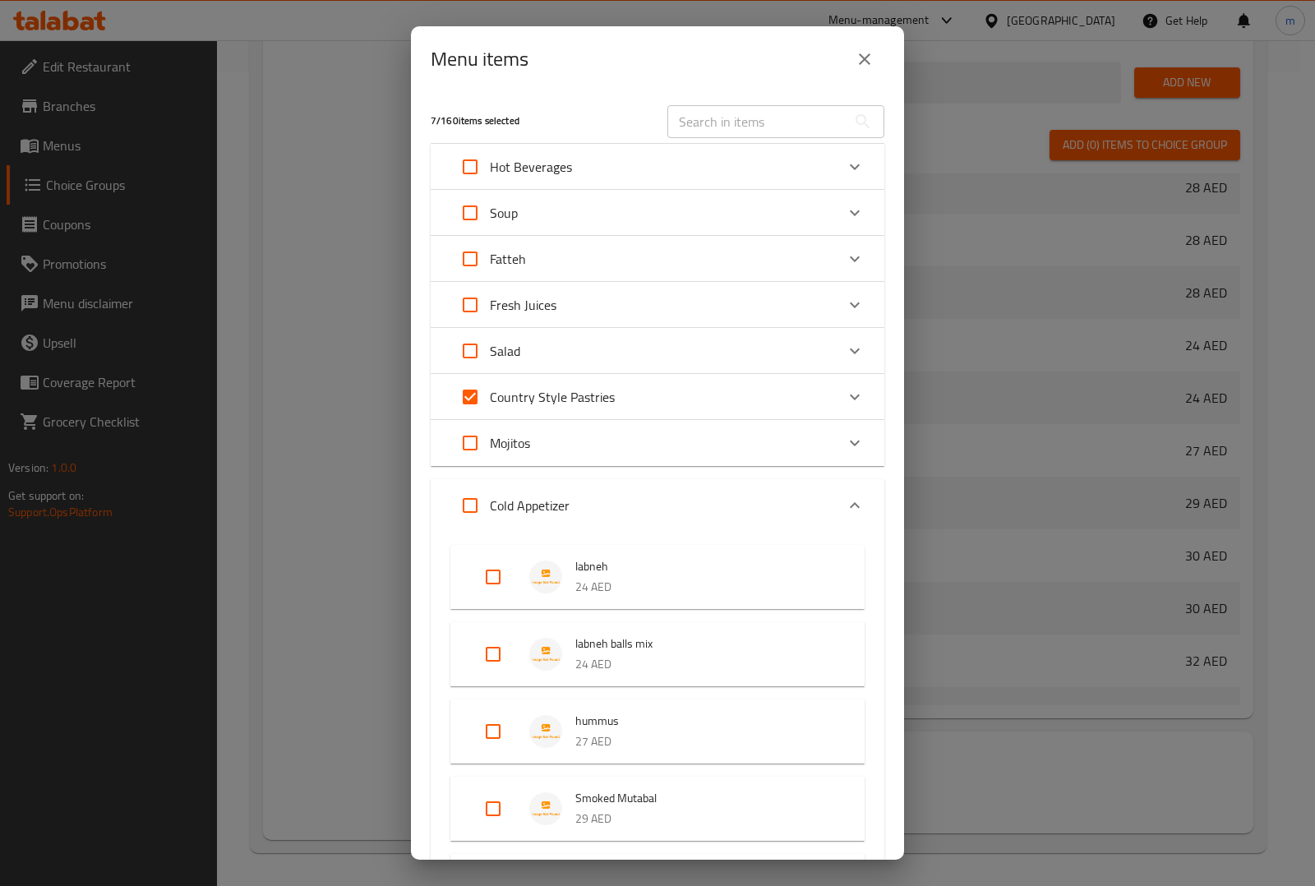
checkbox input "false"
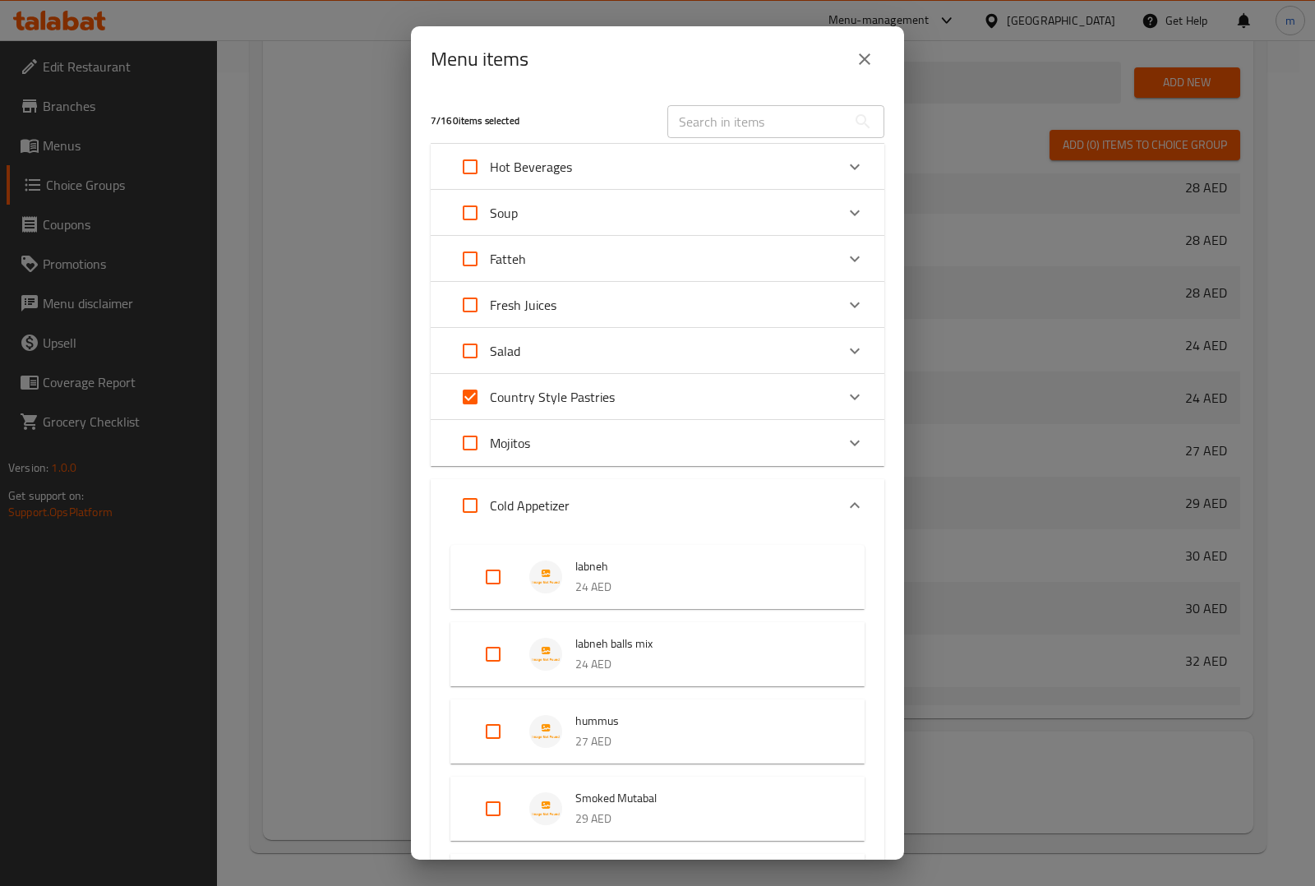
checkbox input "false"
click at [692, 448] on div "Mojitos" at bounding box center [642, 442] width 385 height 39
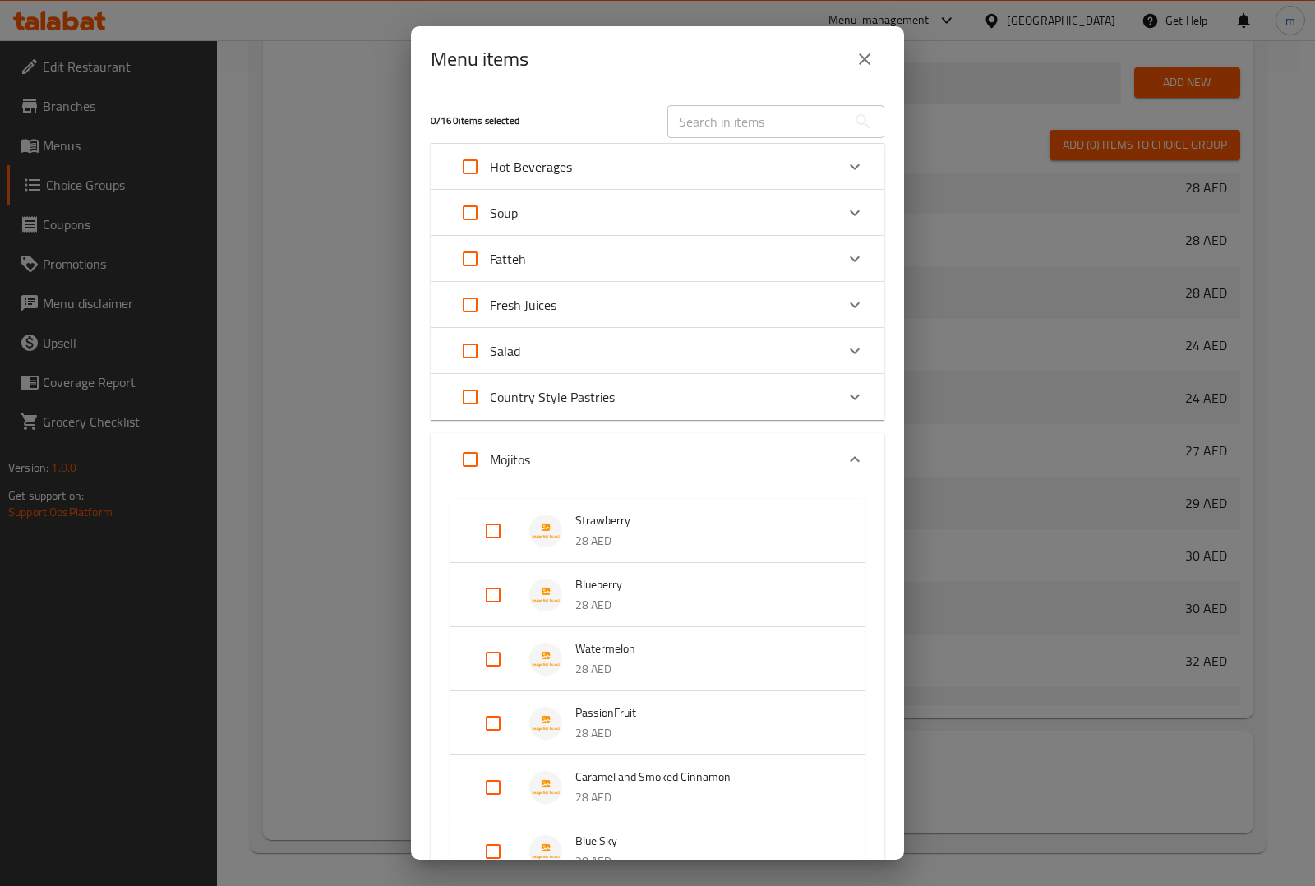
click at [692, 448] on div "Mojitos" at bounding box center [642, 459] width 385 height 39
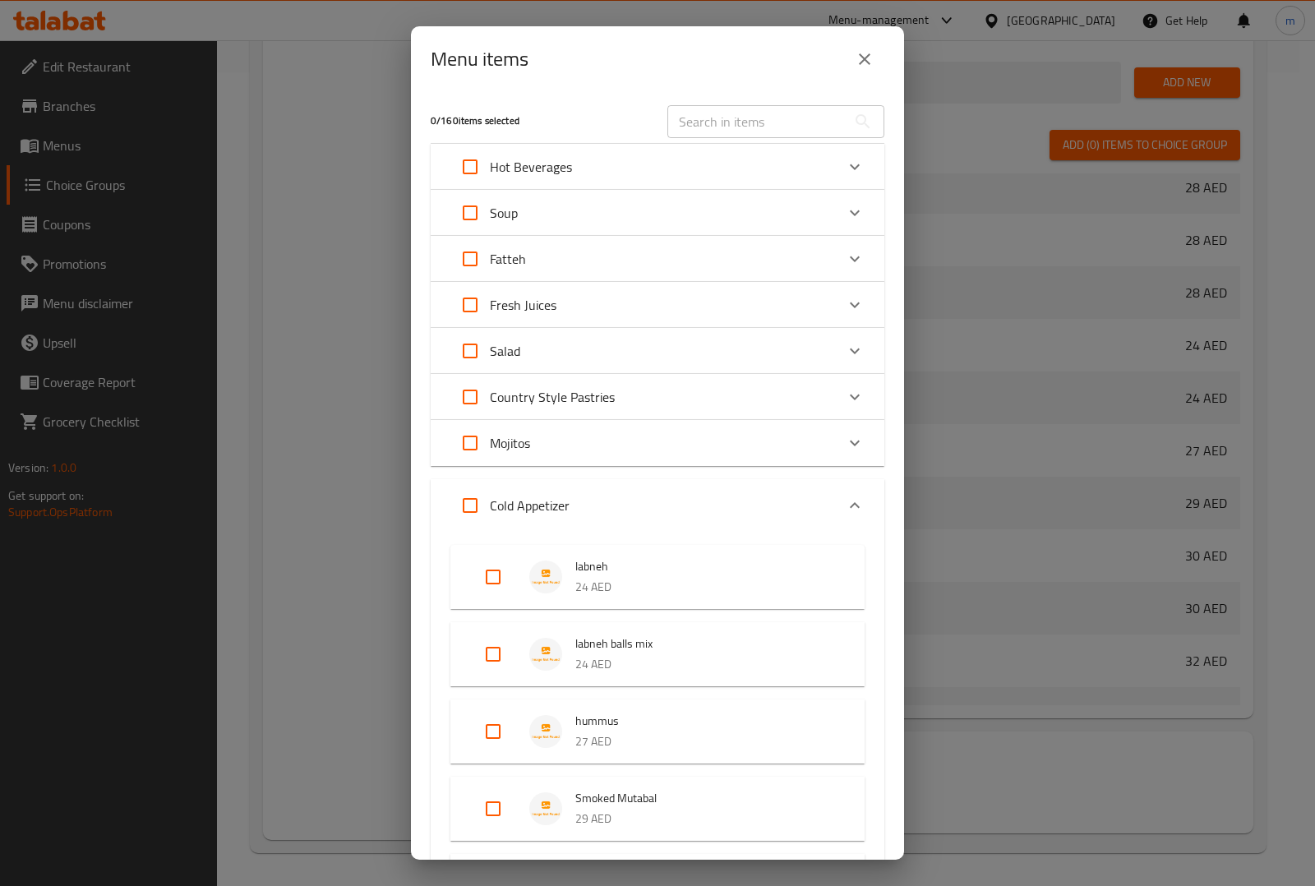
click at [750, 498] on div "Cold Appetizer" at bounding box center [642, 505] width 385 height 39
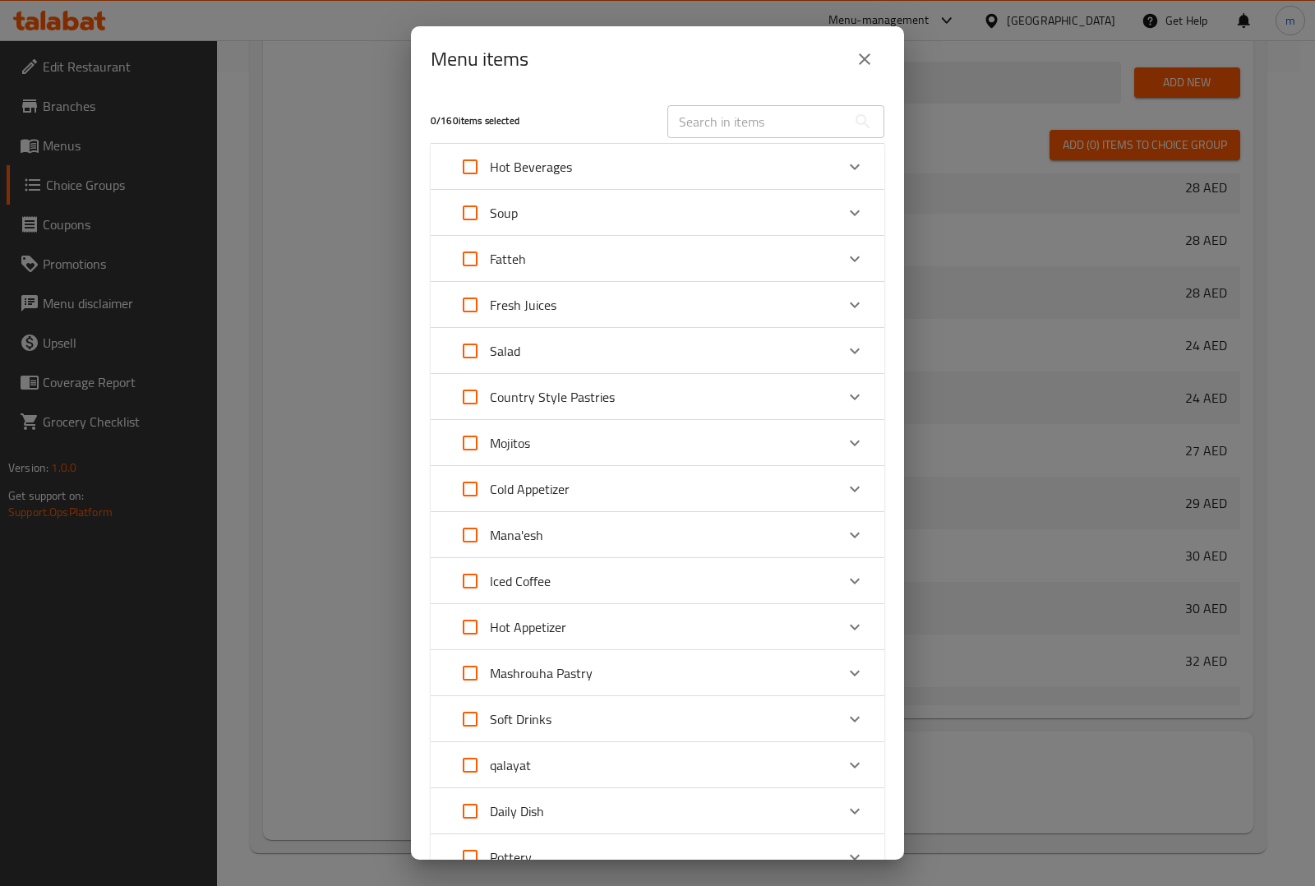
click at [464, 538] on input "Expand" at bounding box center [469, 534] width 39 height 39
checkbox input "true"
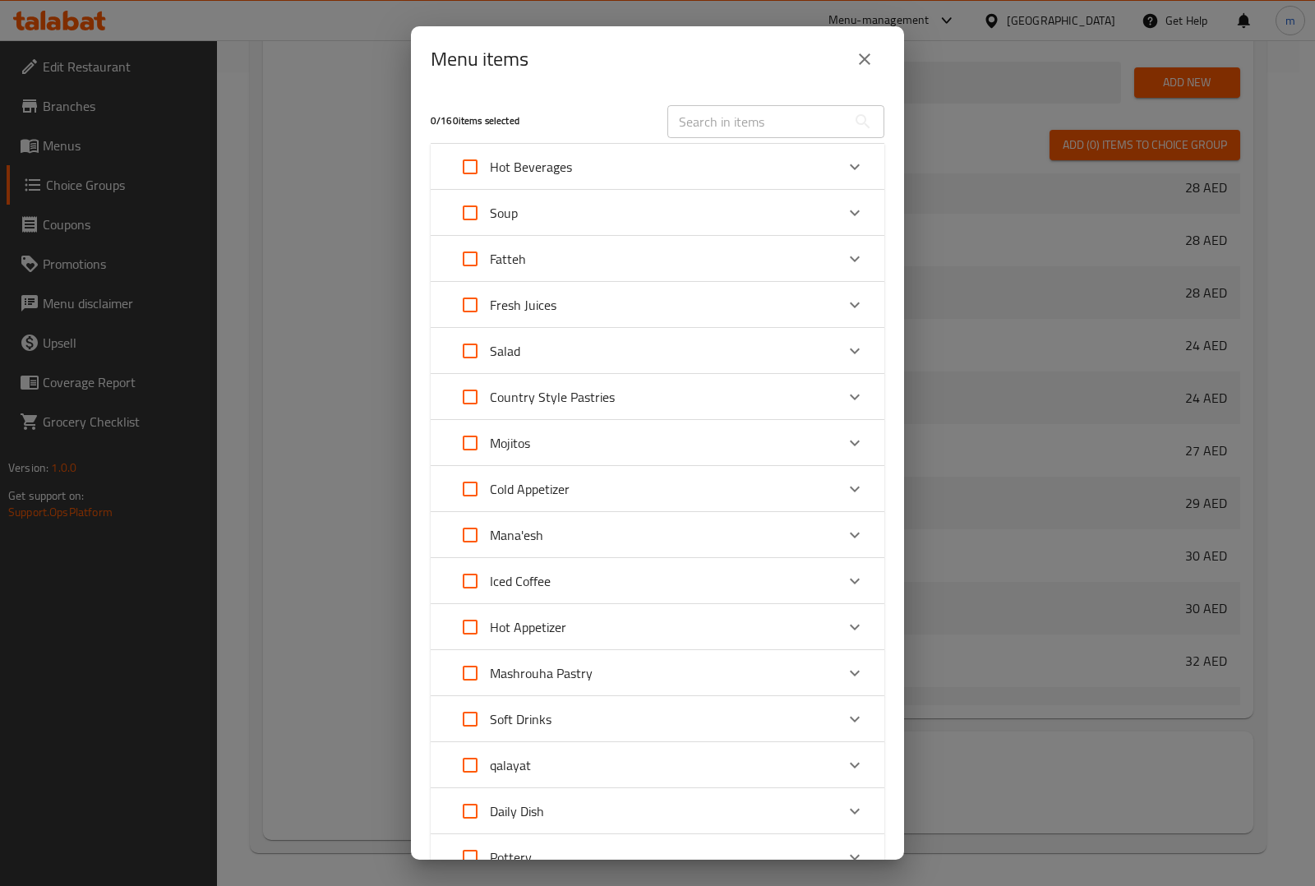
checkbox input "true"
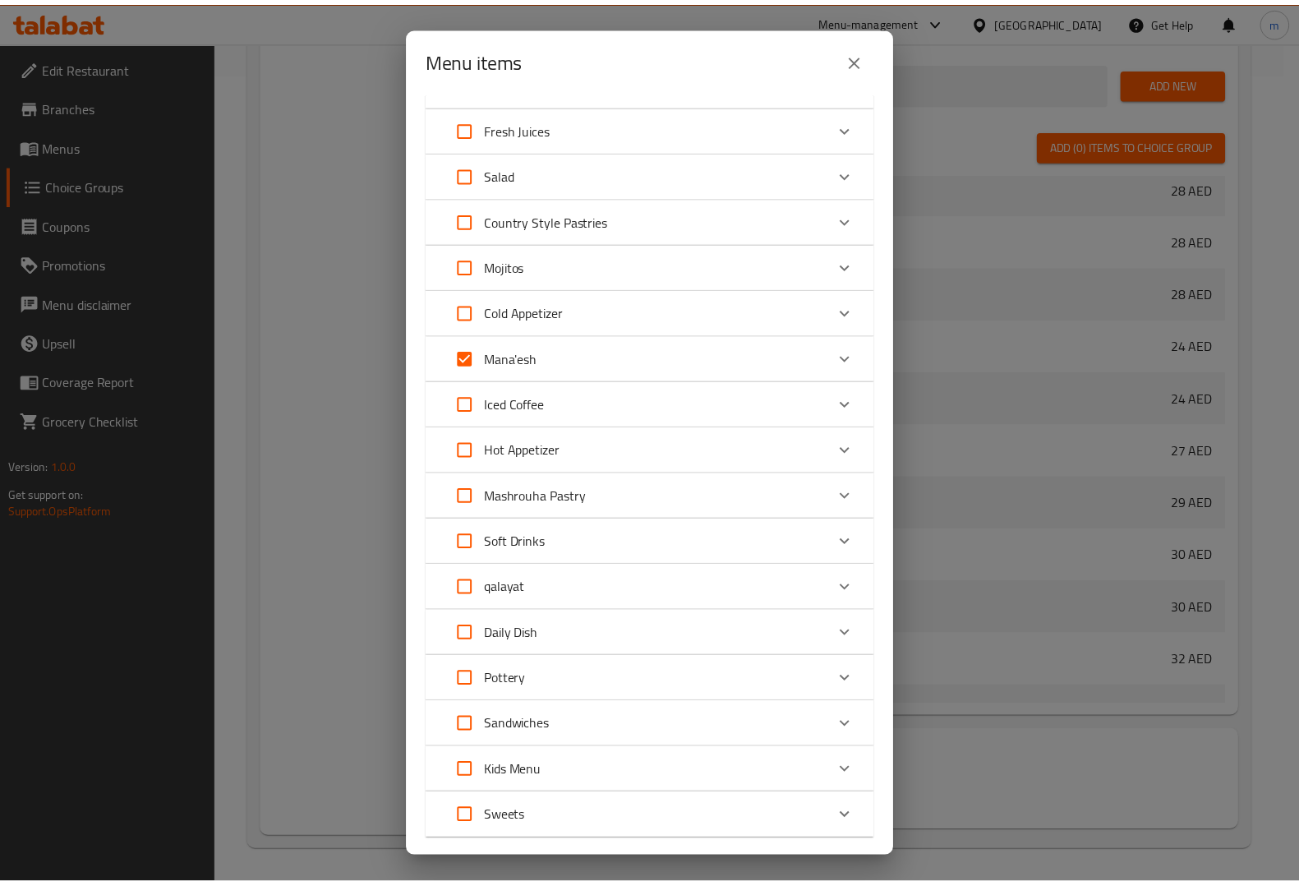
scroll to position [271, 0]
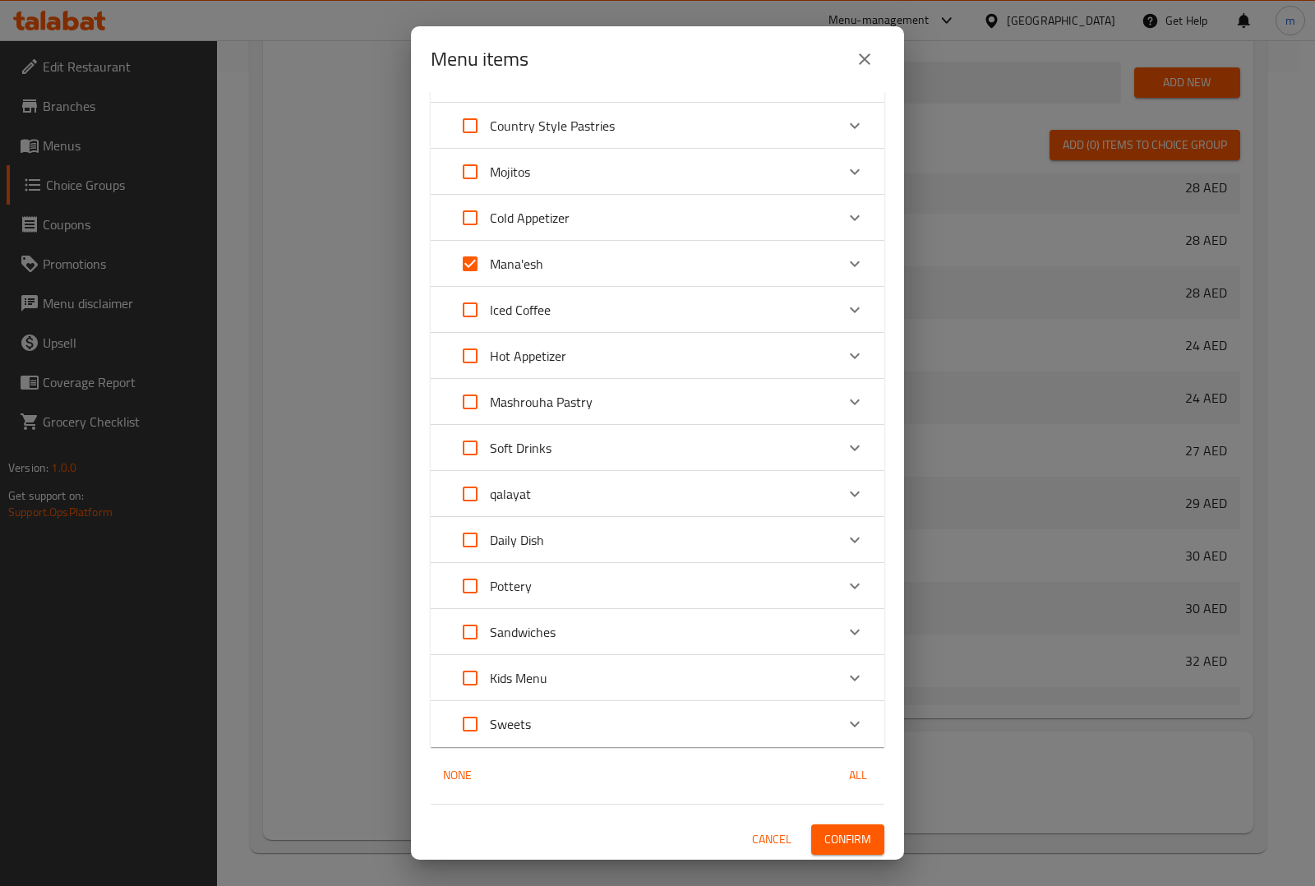
click at [847, 812] on div "5 / 160 items selected ​ Hot Beverages Espresso S / D 0 AED Choose Size Single …" at bounding box center [657, 475] width 493 height 767
click at [857, 836] on button "Confirm" at bounding box center [847, 839] width 73 height 30
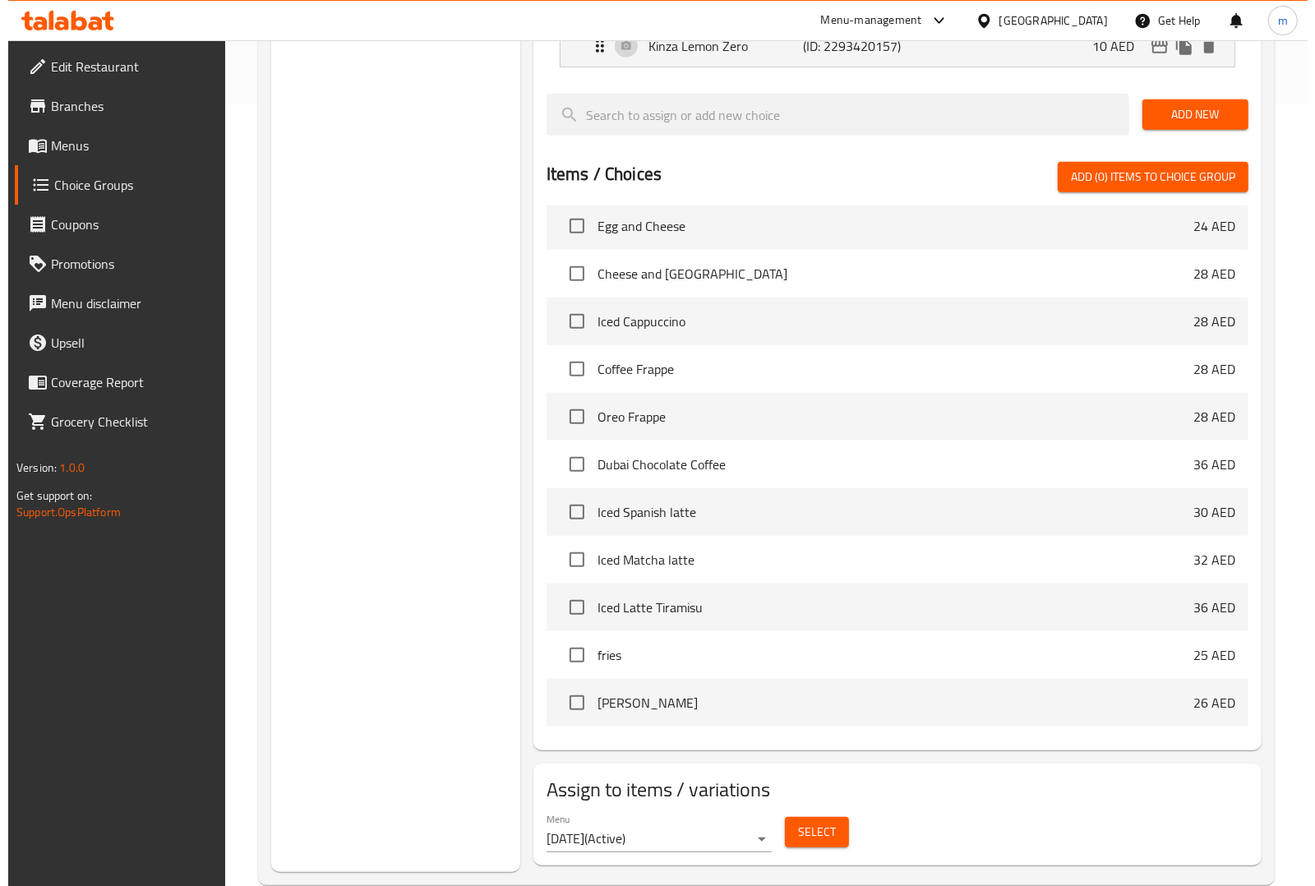
scroll to position [816, 0]
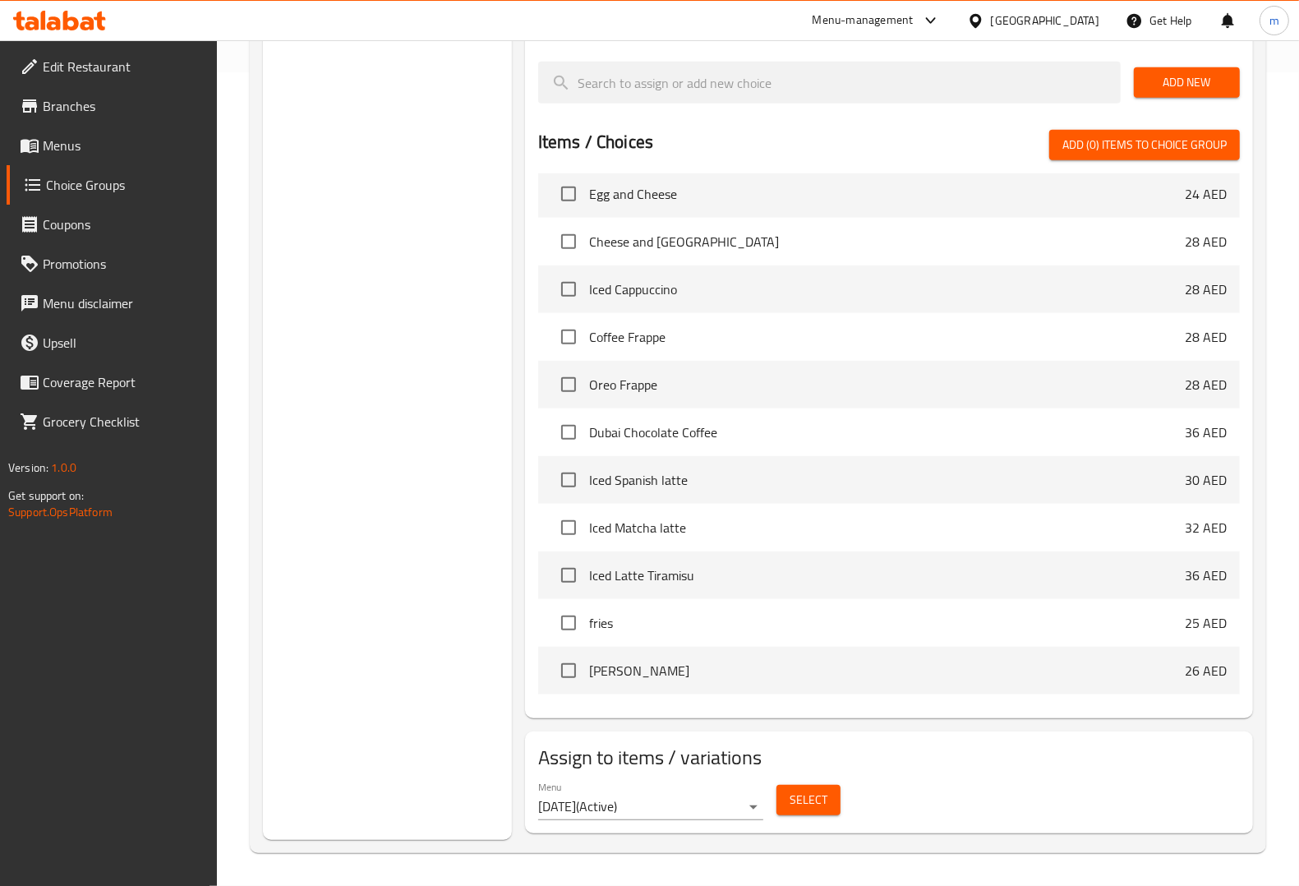
click at [791, 798] on span "Select" at bounding box center [809, 800] width 38 height 21
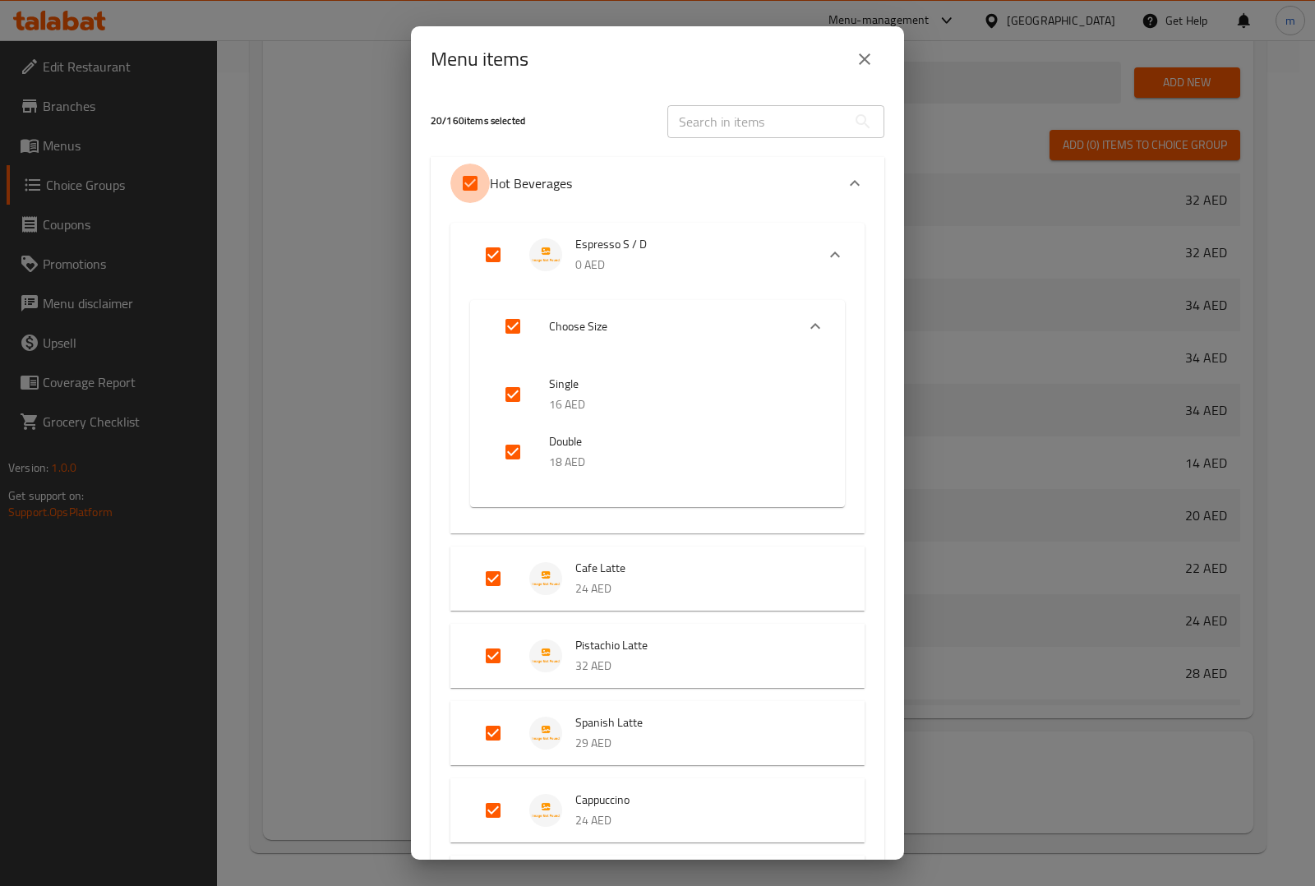
click at [469, 187] on input "Expand" at bounding box center [469, 183] width 39 height 39
checkbox input "false"
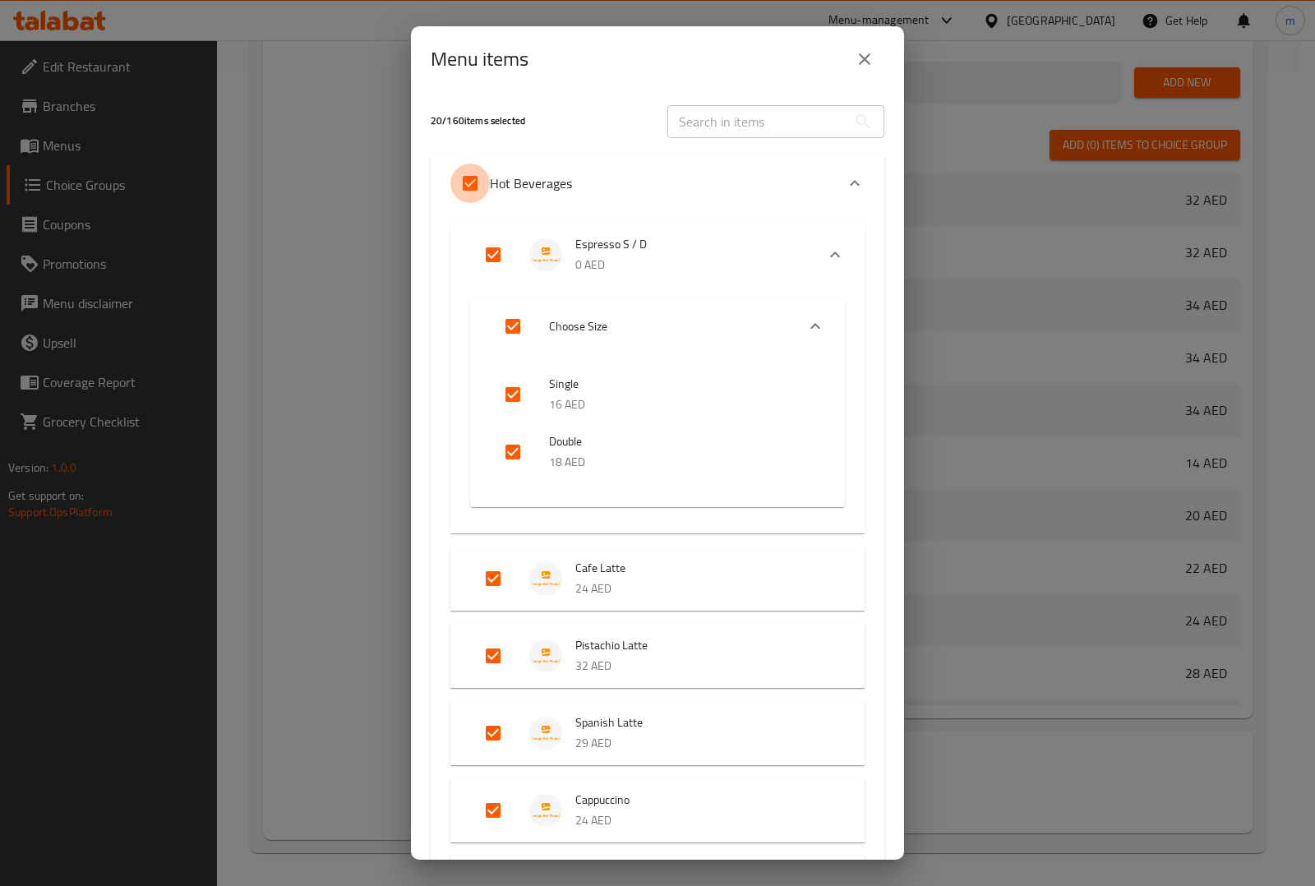
checkbox input "false"
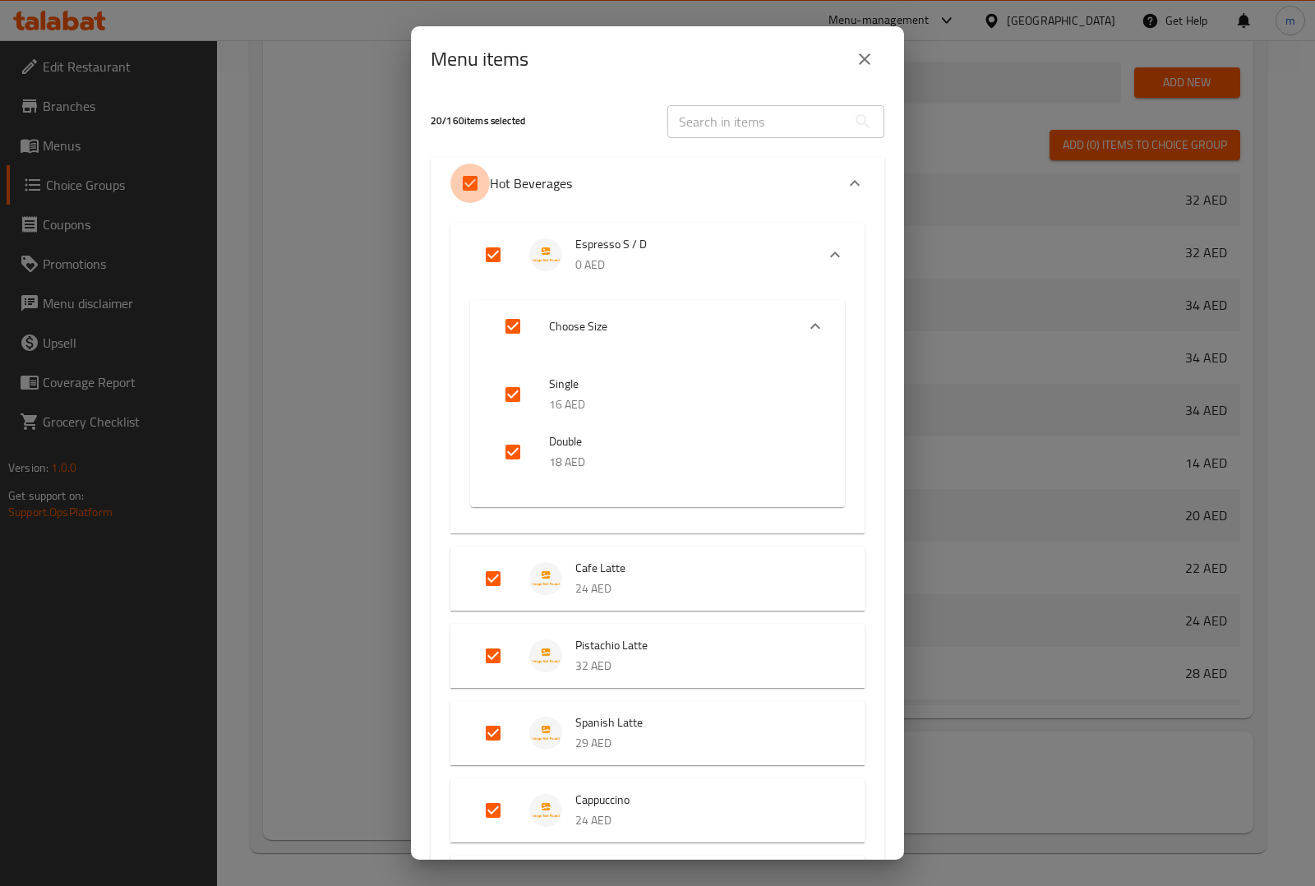
checkbox input "false"
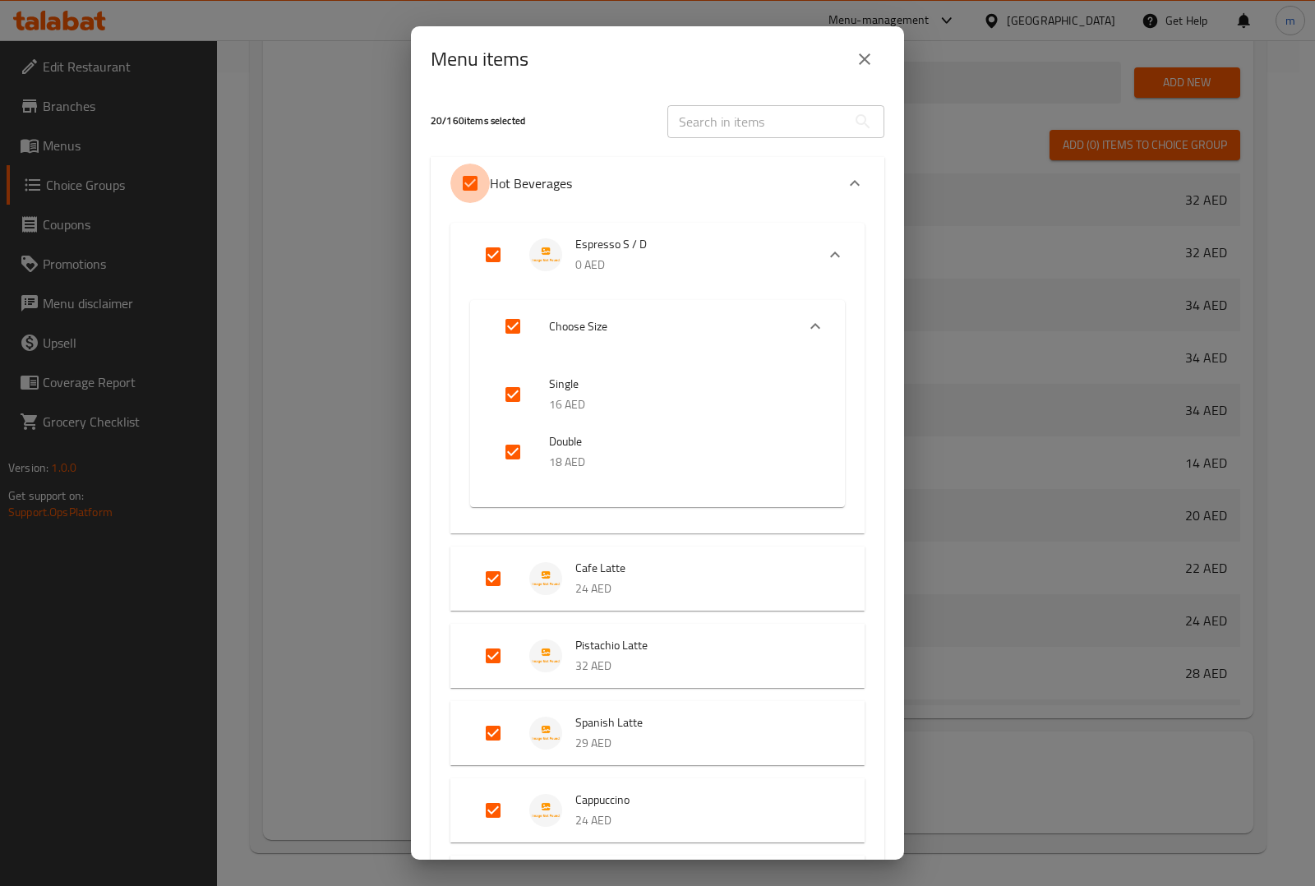
checkbox input "false"
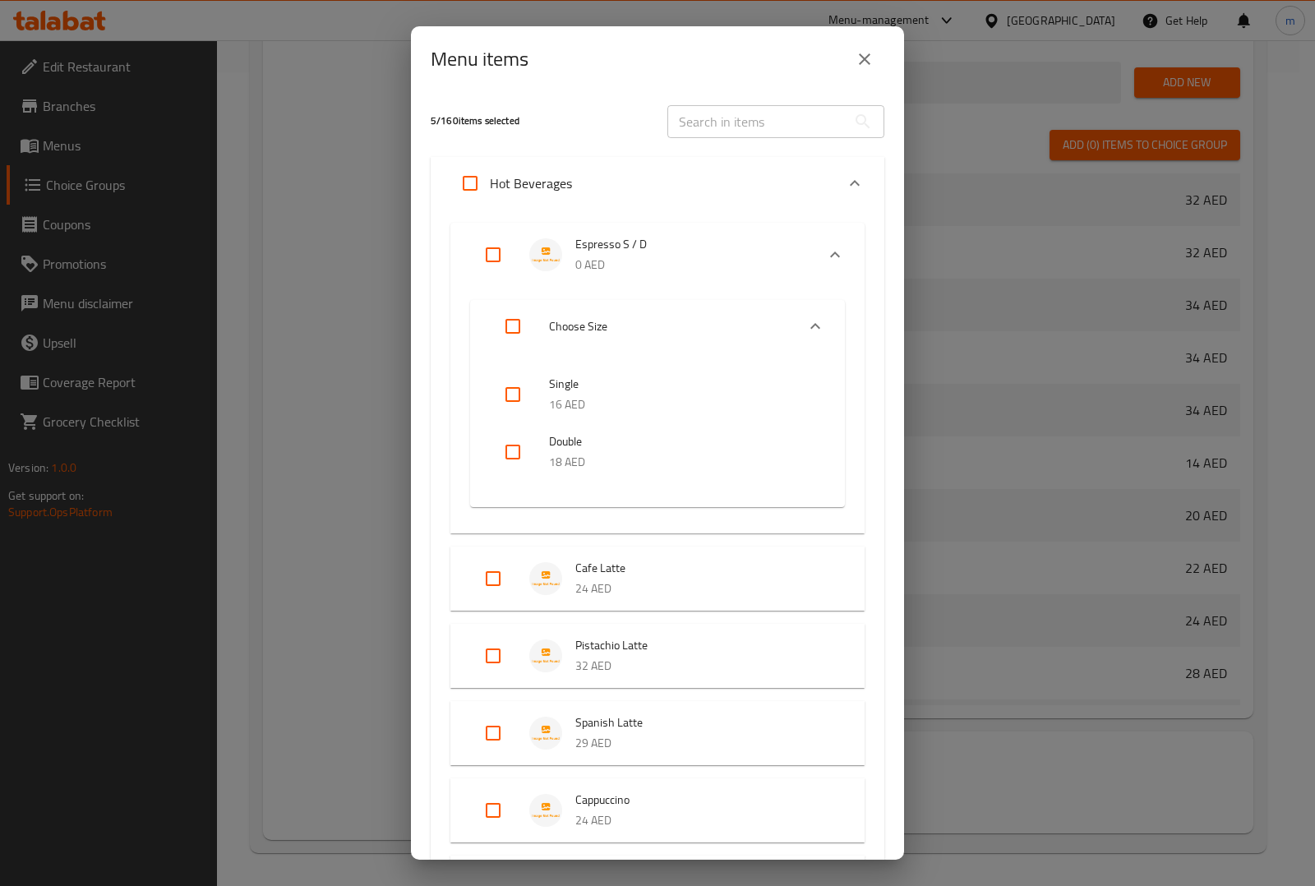
click at [855, 174] on div "Expand" at bounding box center [854, 183] width 39 height 39
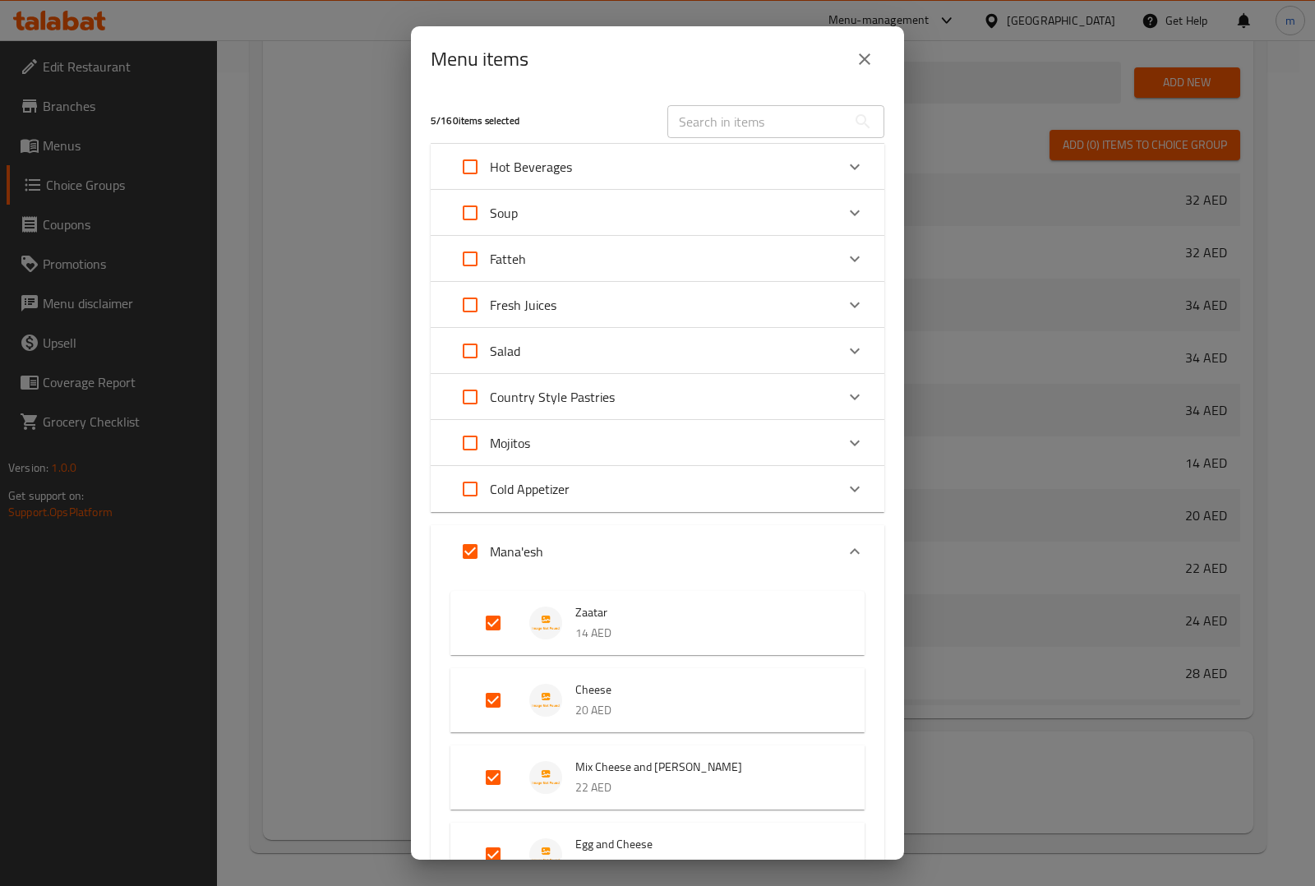
click at [466, 555] on input "Expand" at bounding box center [469, 551] width 39 height 39
checkbox input "false"
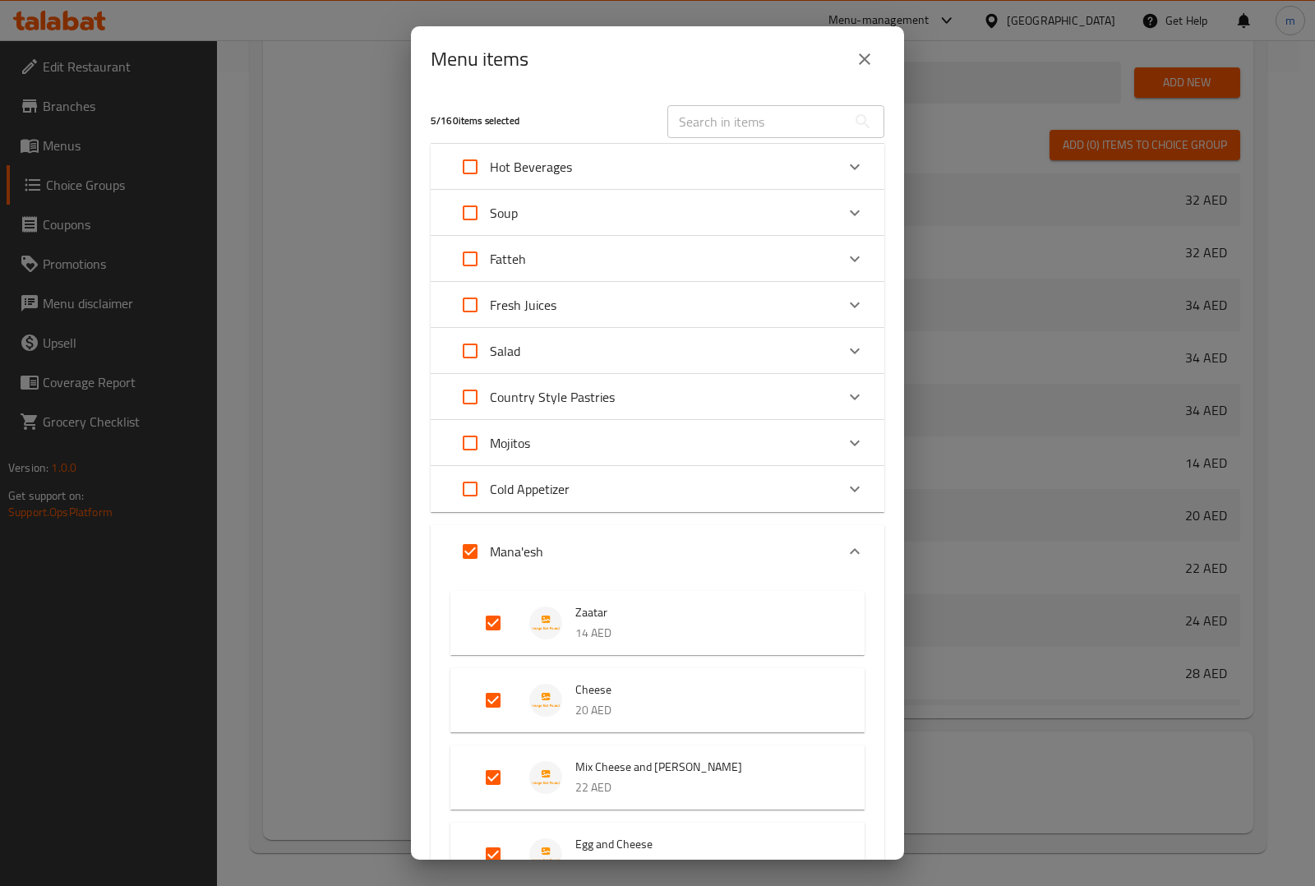
checkbox input "false"
click at [753, 542] on div "Mana'esh" at bounding box center [642, 551] width 385 height 39
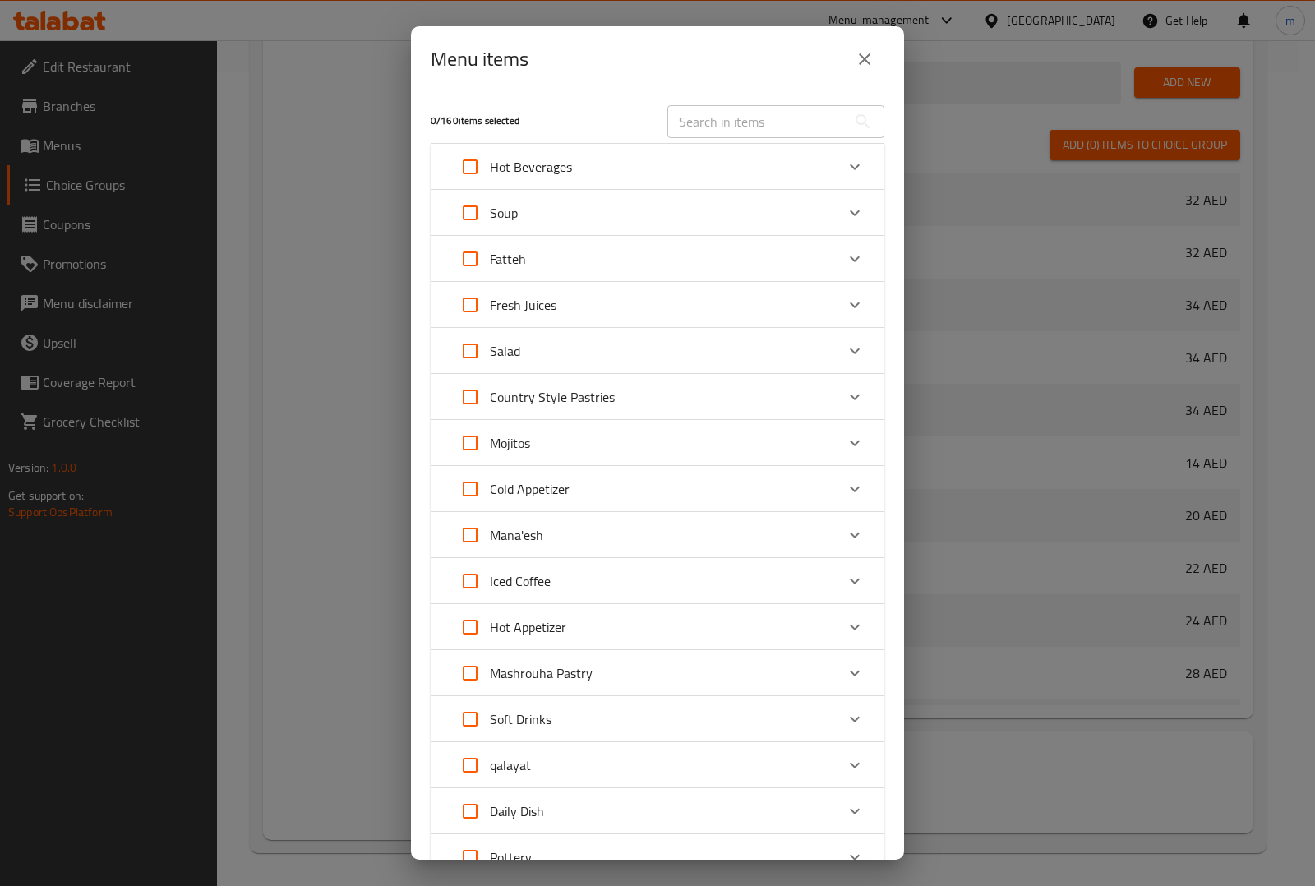
scroll to position [205, 0]
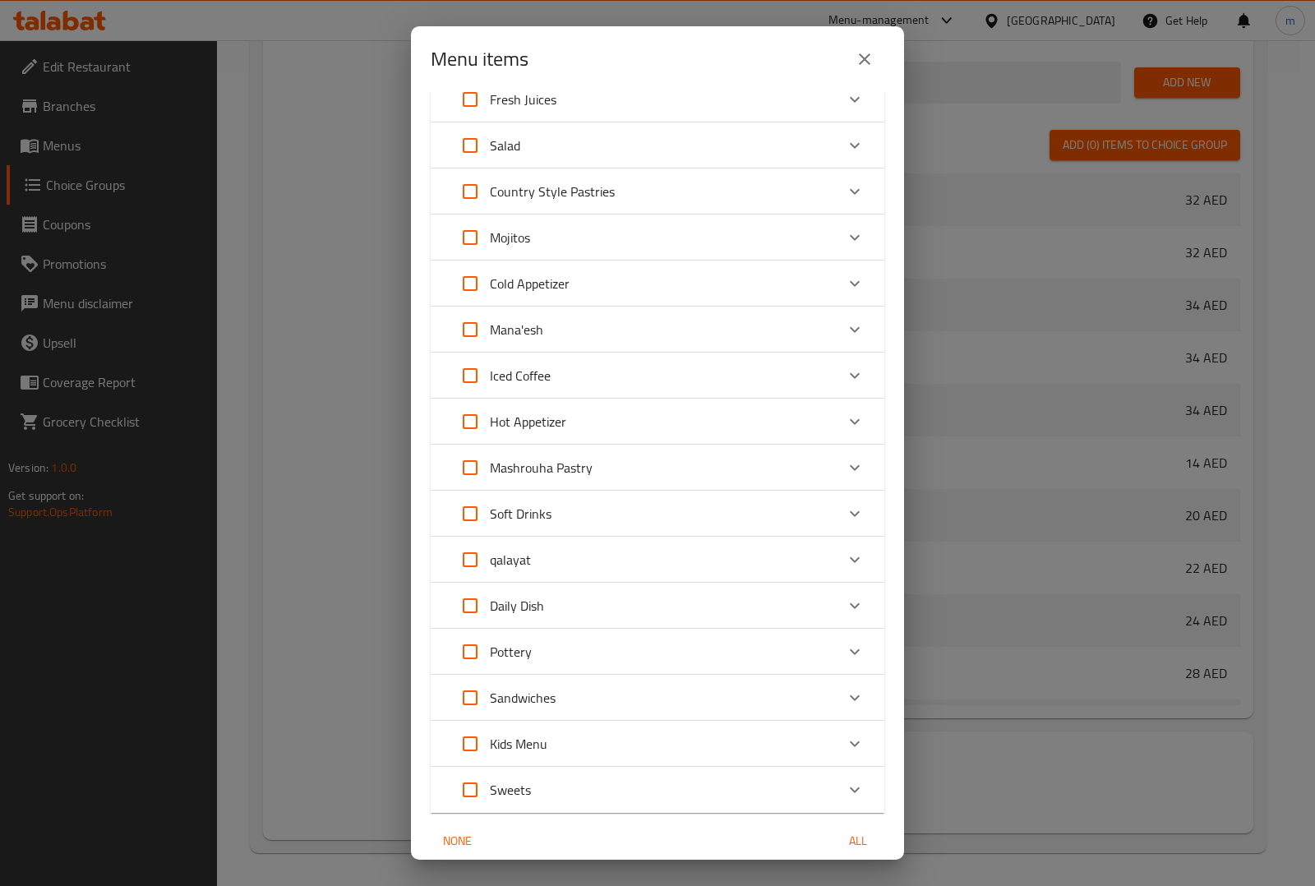
click at [446, 461] on div "Mashrouha Pastry" at bounding box center [658, 468] width 454 height 46
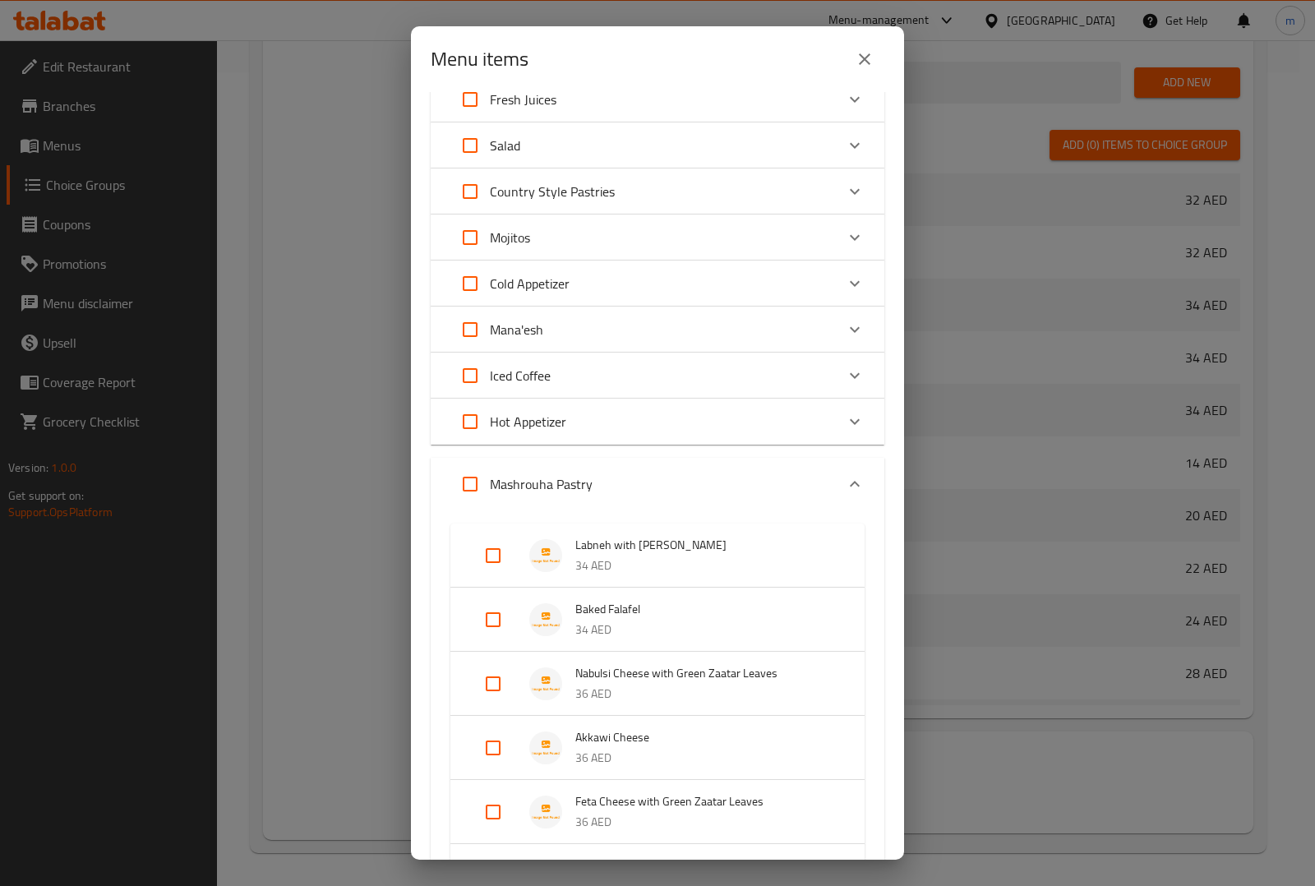
click at [462, 481] on input "Expand" at bounding box center [469, 483] width 39 height 39
checkbox input "true"
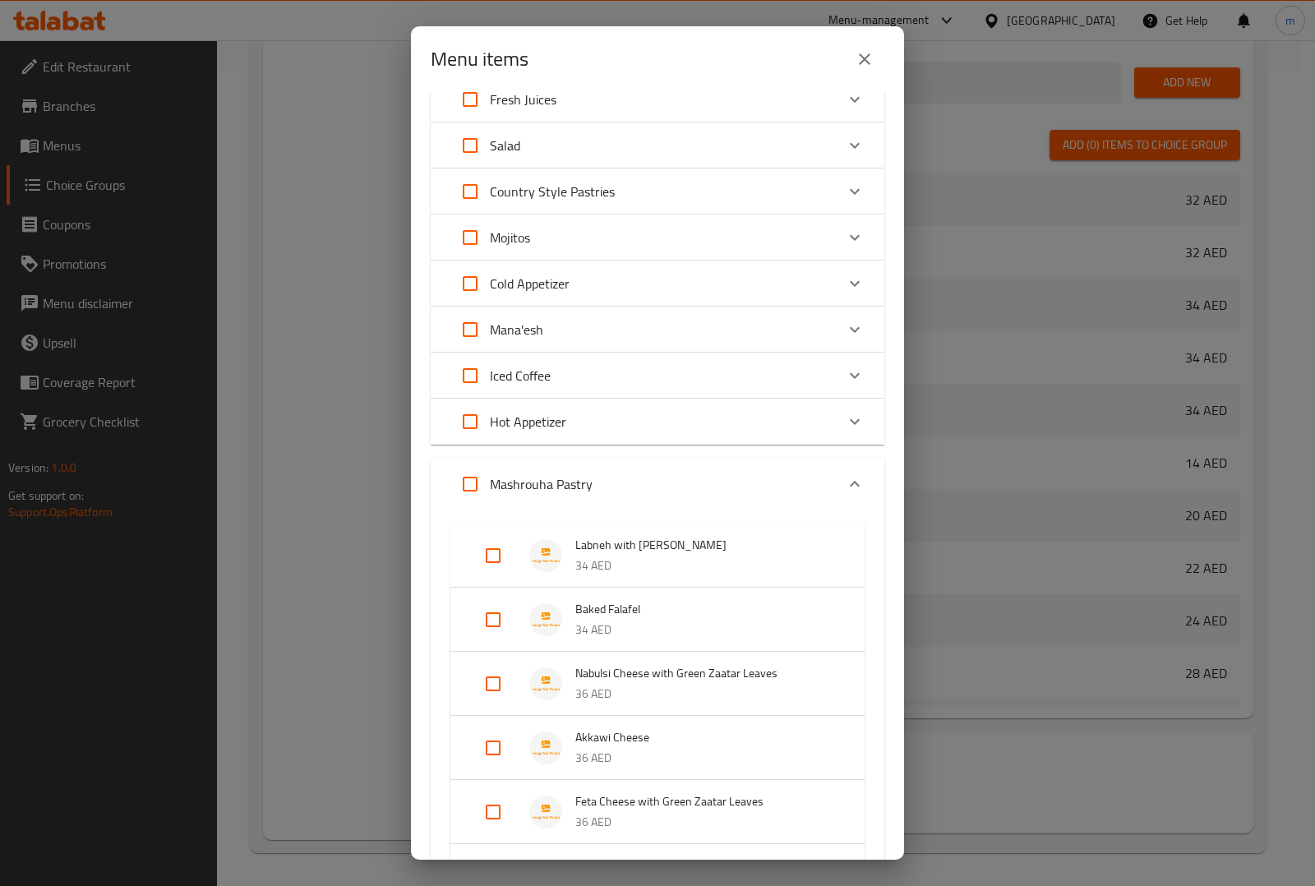
checkbox input "true"
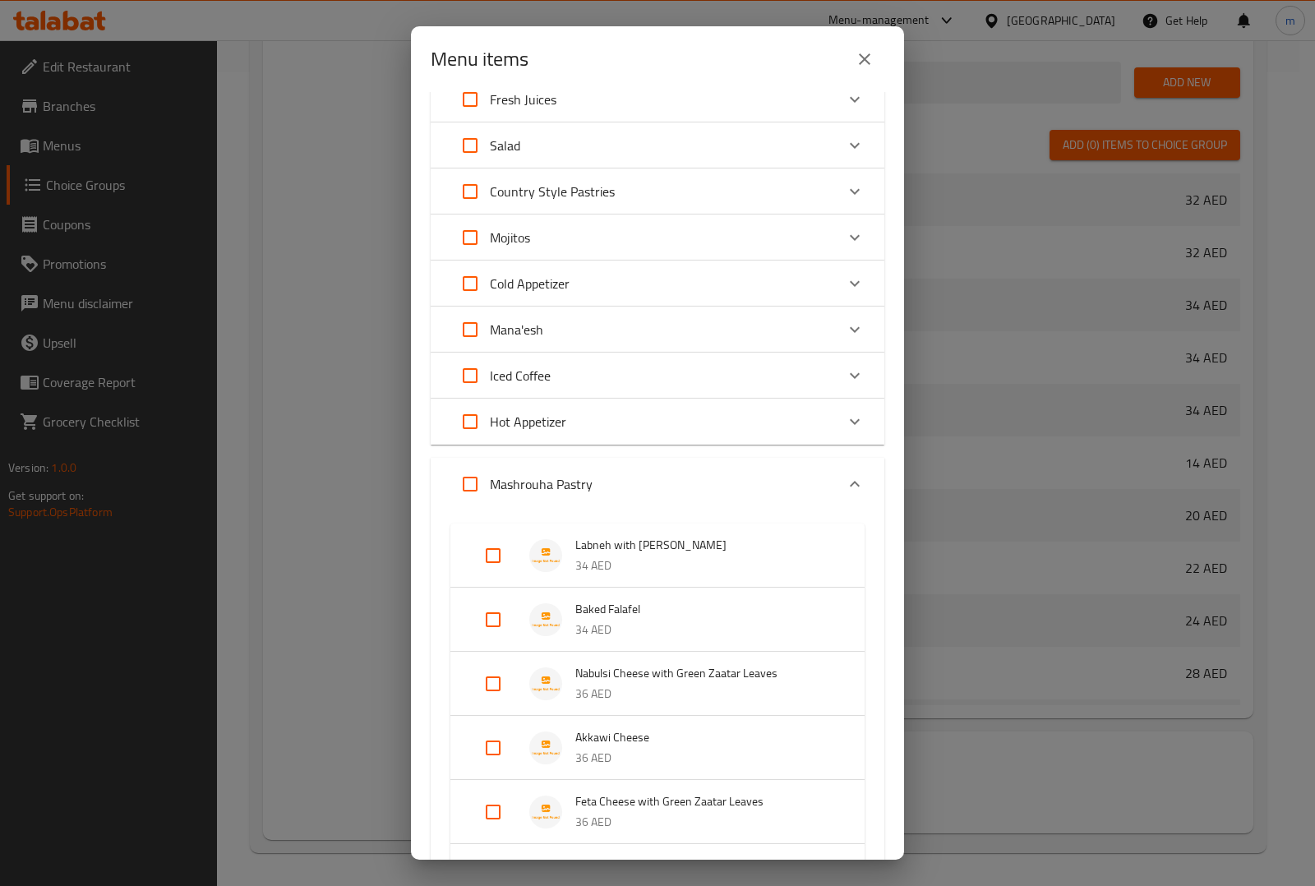
checkbox input "true"
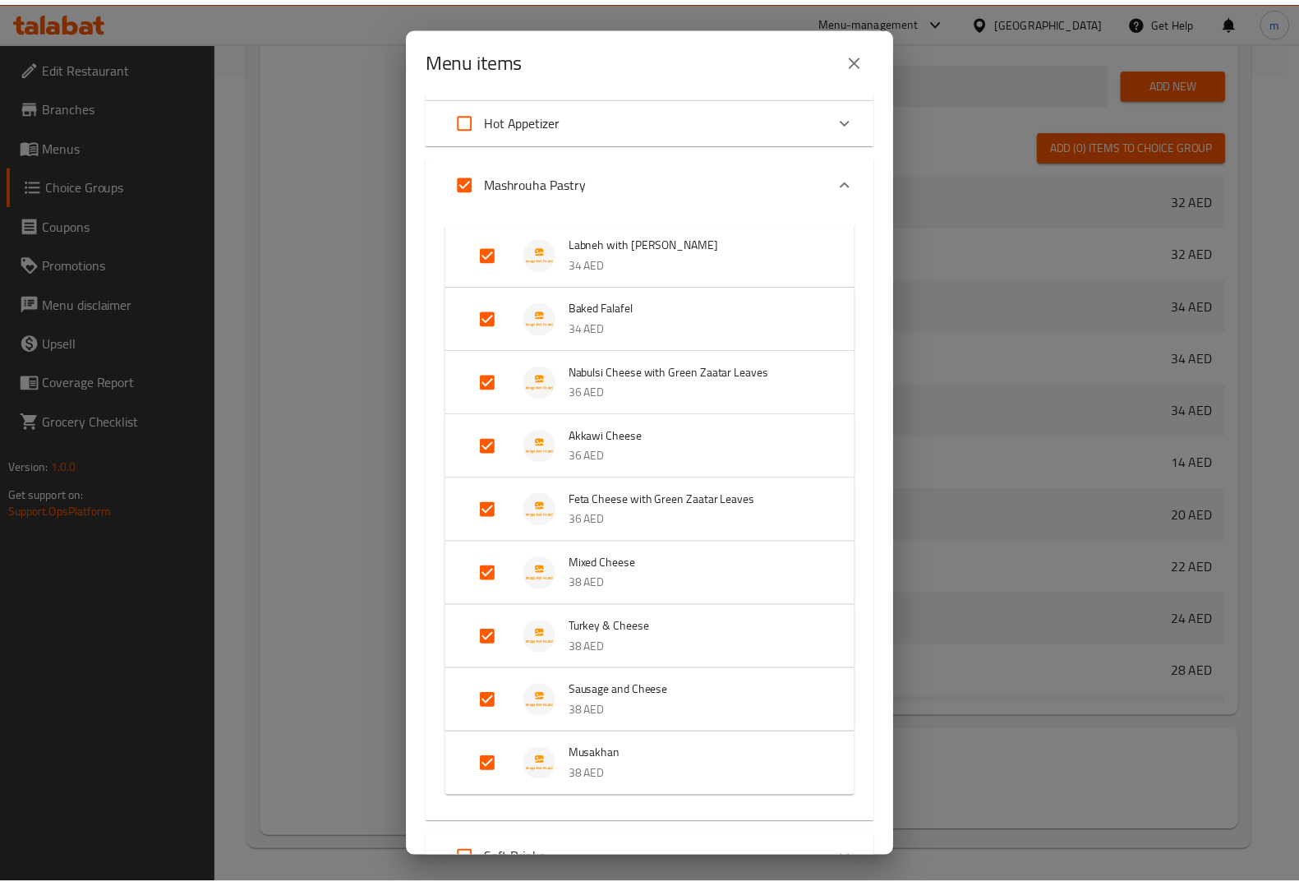
scroll to position [919, 0]
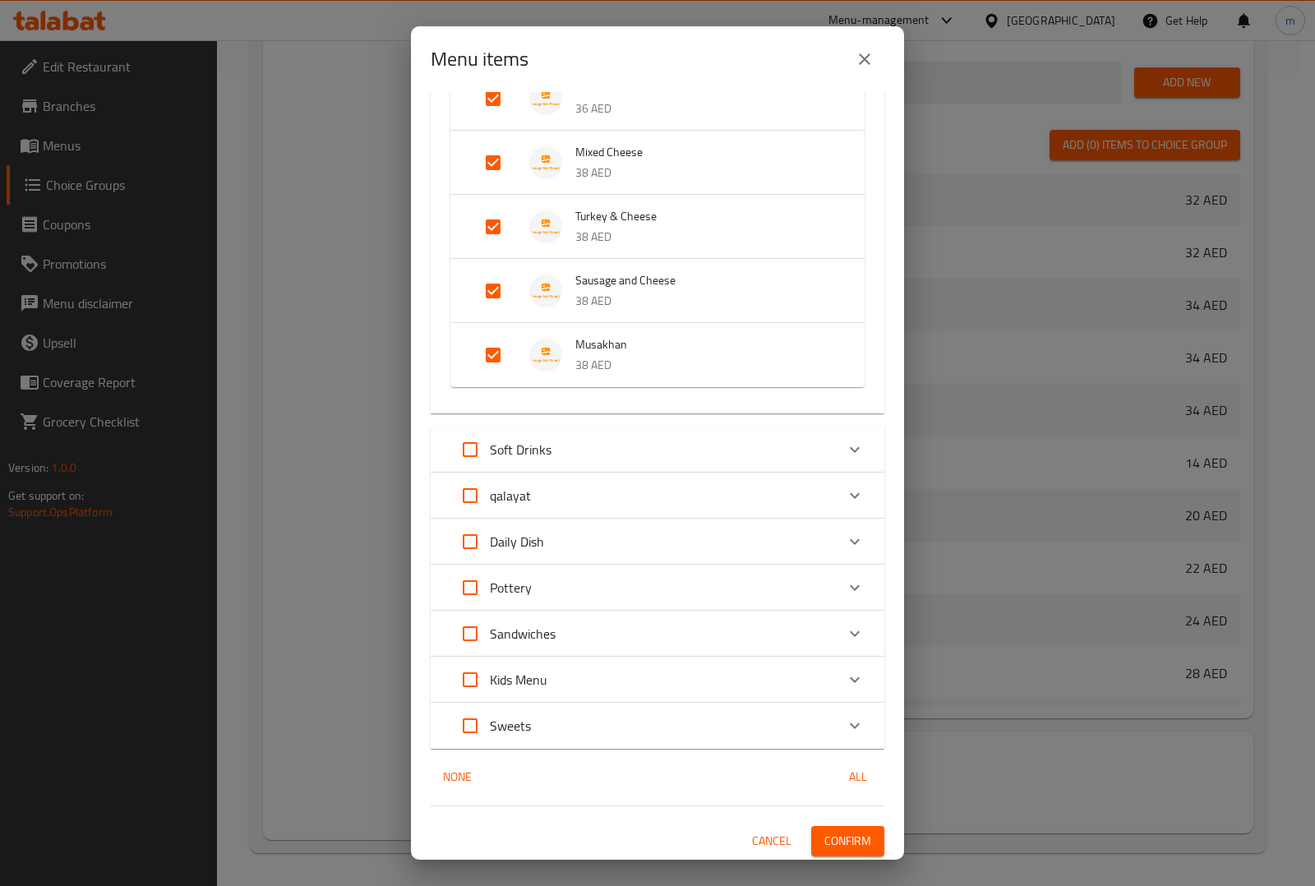
click at [824, 831] on span "Confirm" at bounding box center [847, 841] width 47 height 21
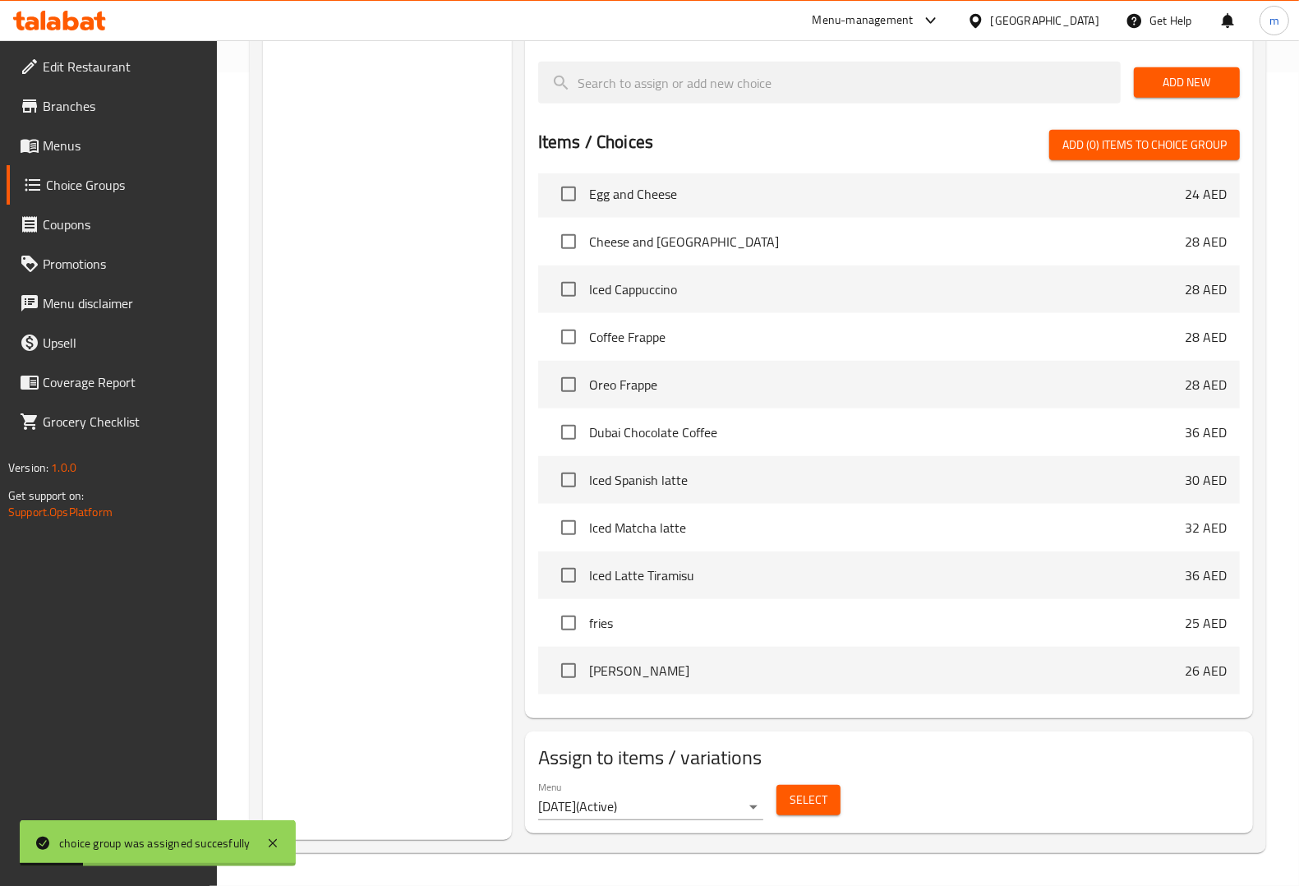
click at [137, 150] on span "Menus" at bounding box center [123, 146] width 161 height 20
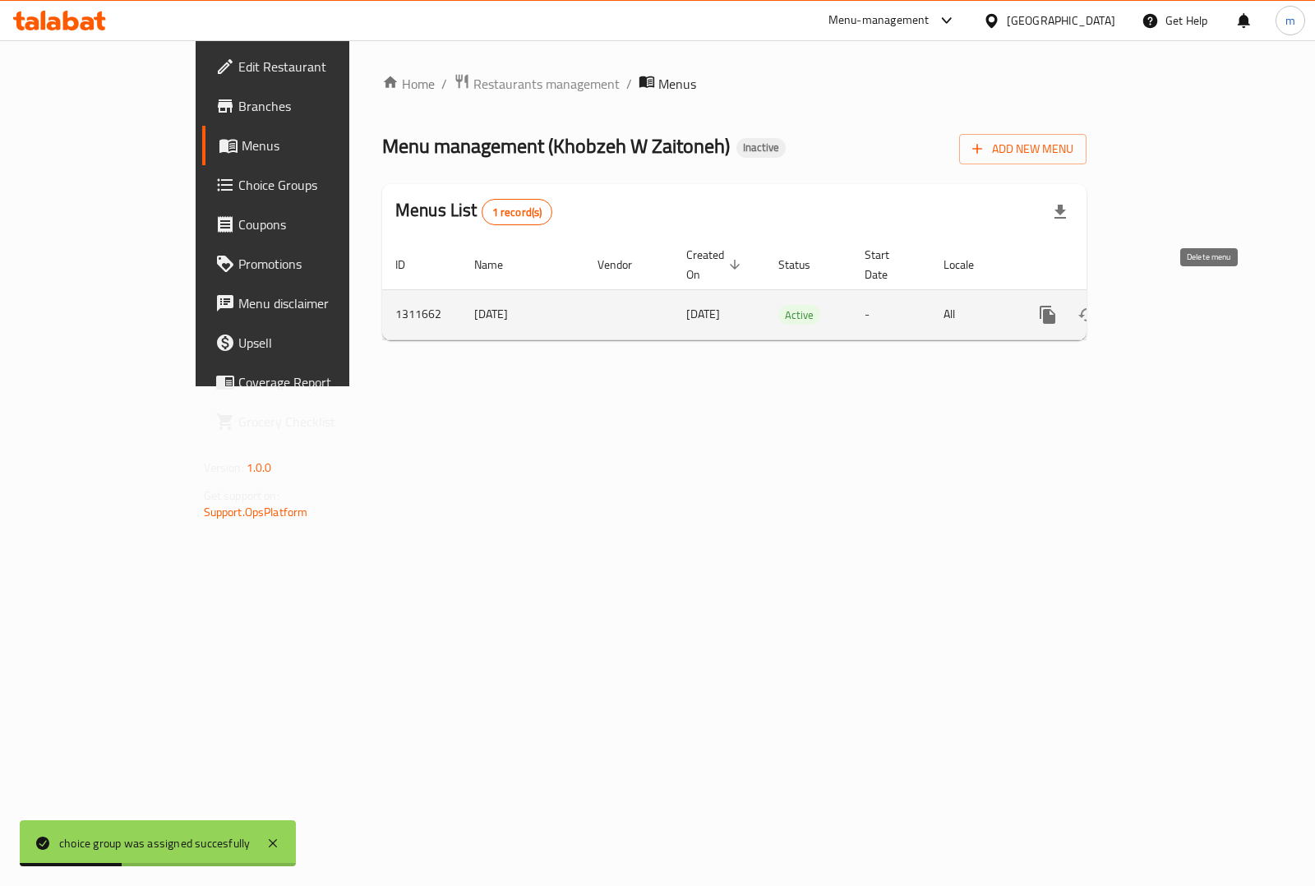
click at [1176, 305] on icon "enhanced table" at bounding box center [1166, 315] width 20 height 20
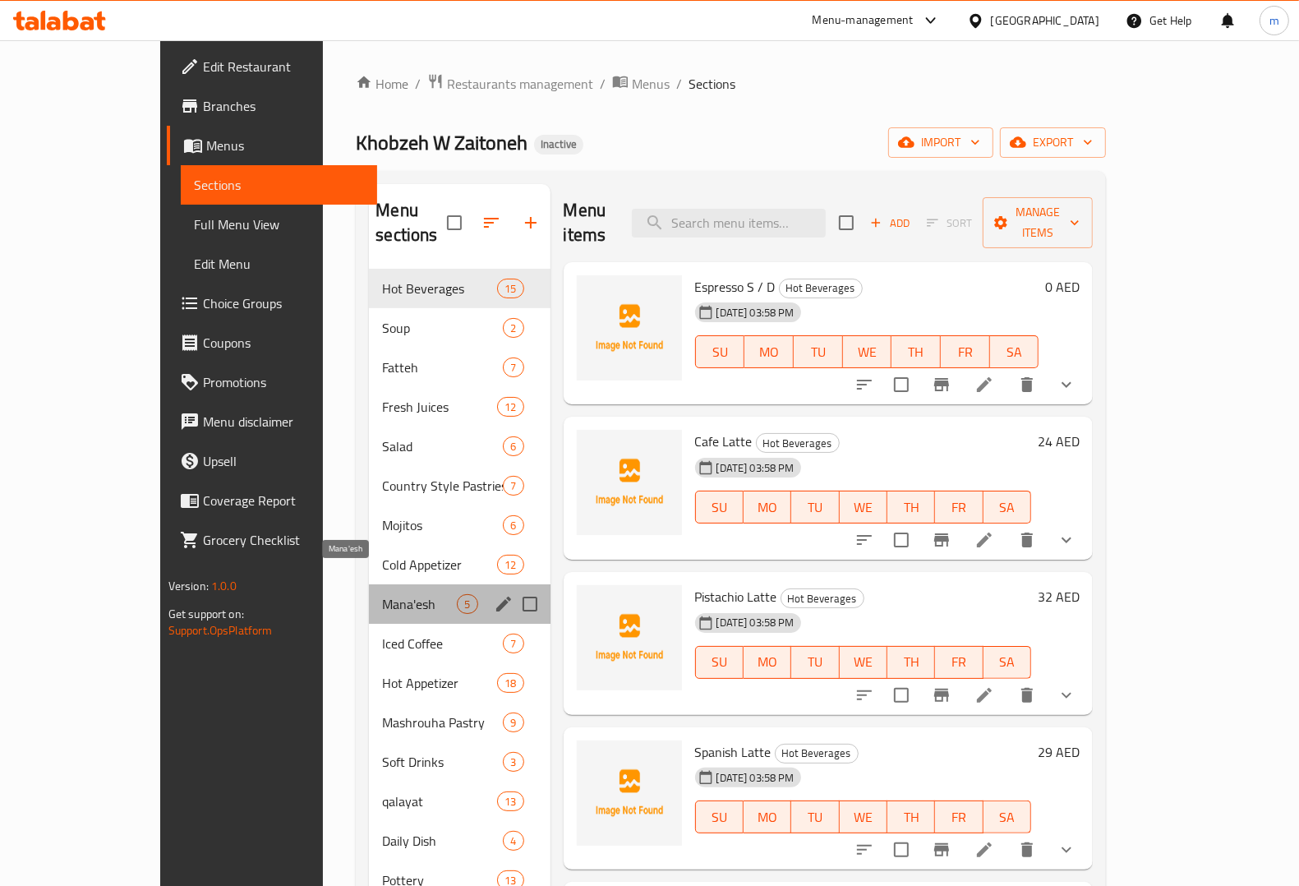
click at [382, 594] on span "Mana'esh" at bounding box center [419, 604] width 75 height 20
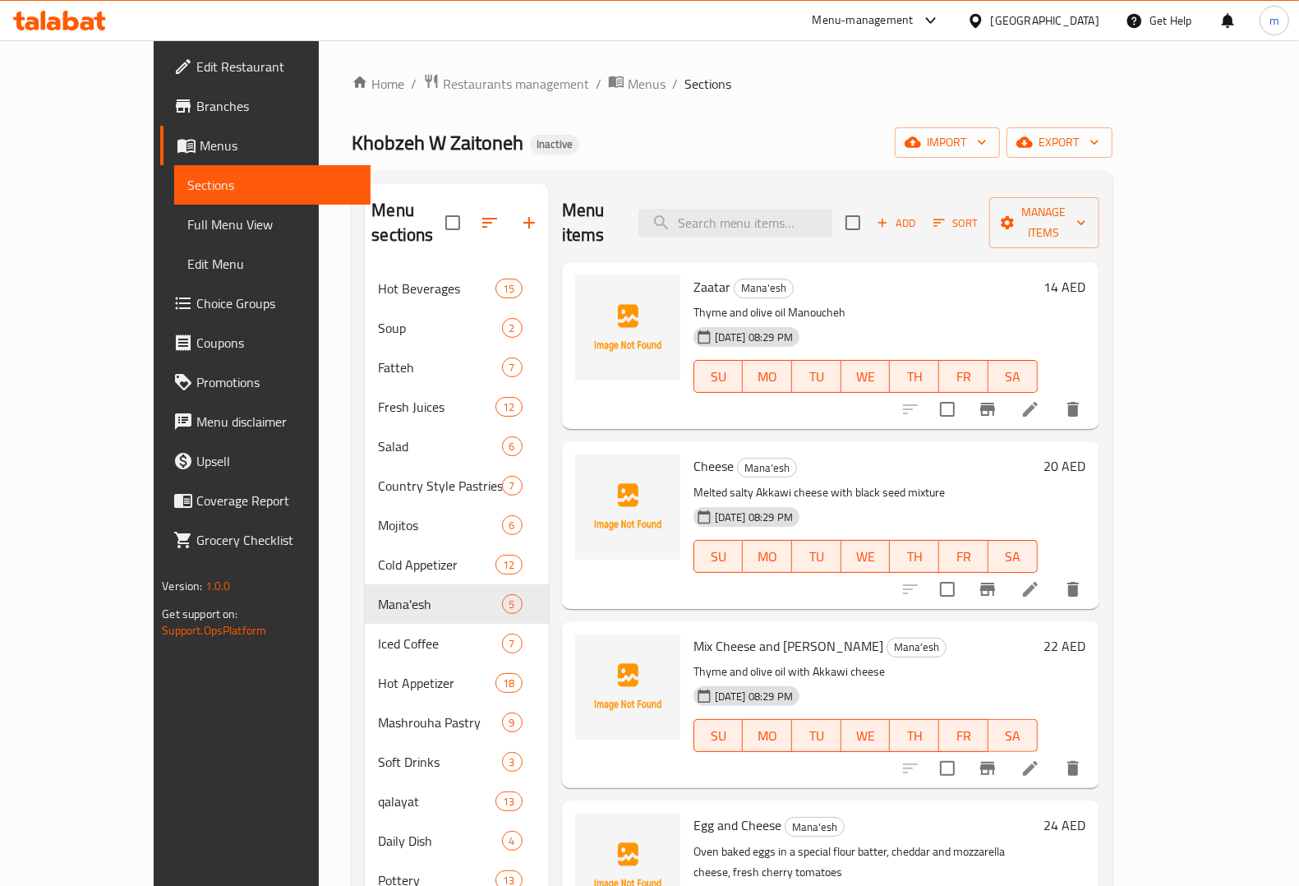
click at [196, 309] on span "Choice Groups" at bounding box center [276, 303] width 161 height 20
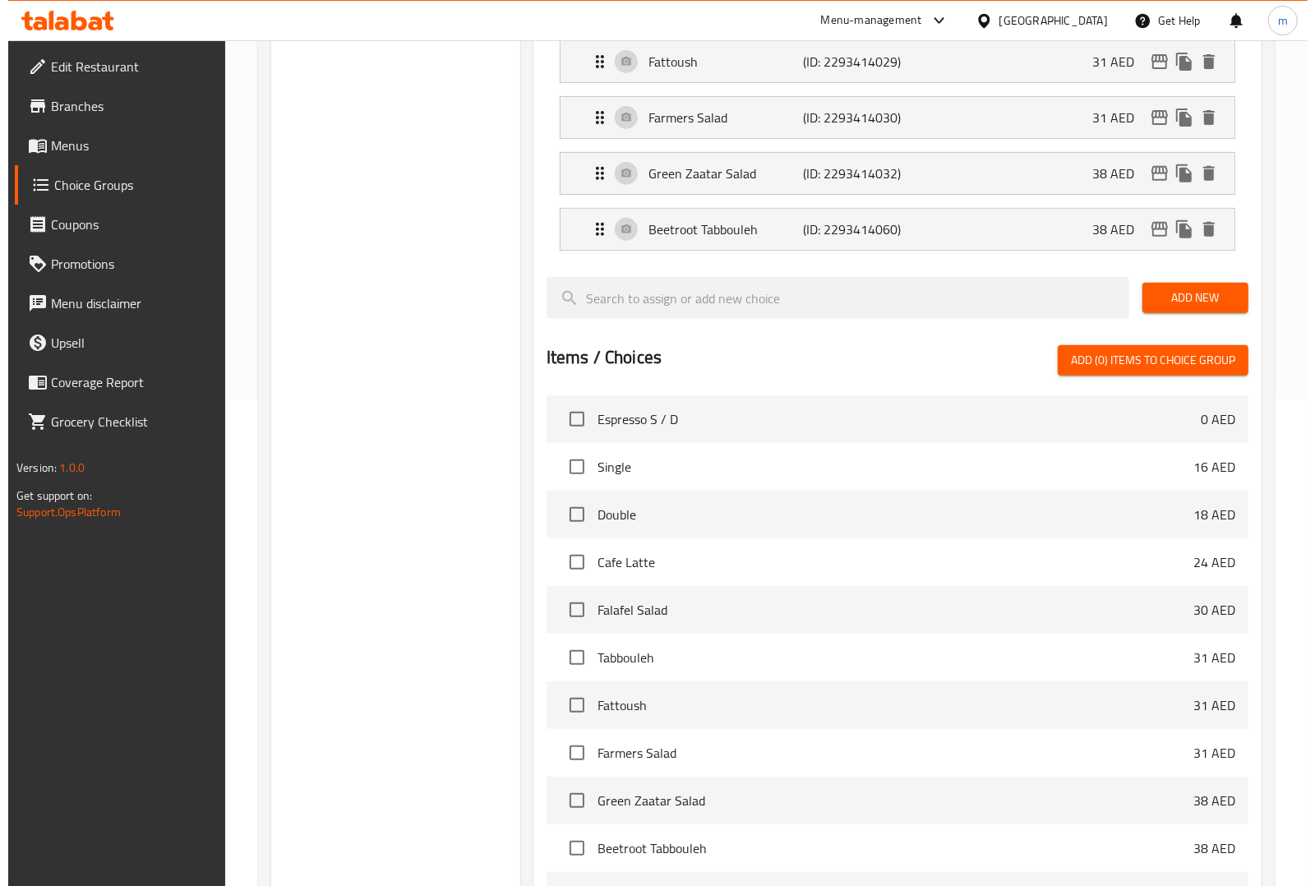
scroll to position [703, 0]
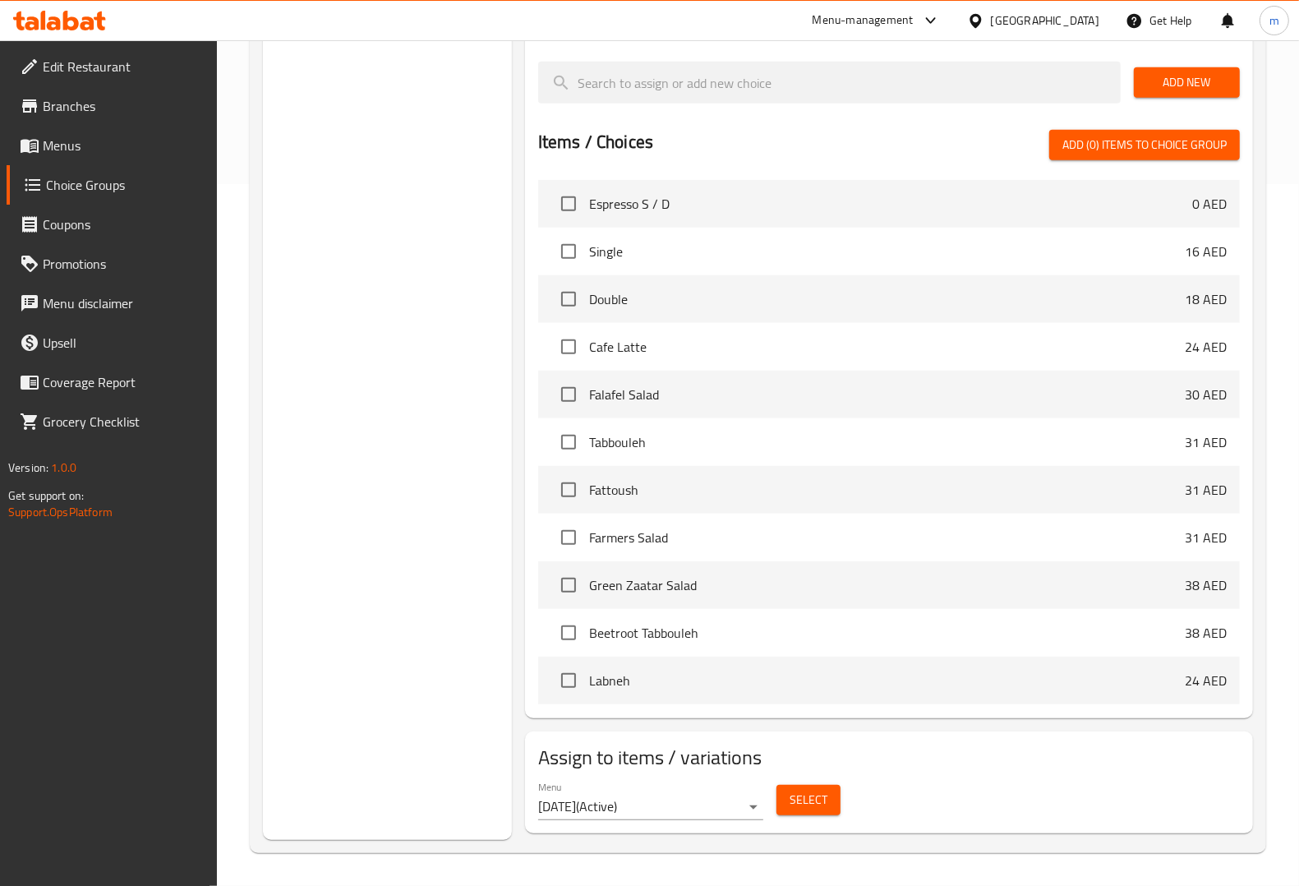
click at [819, 793] on span "Select" at bounding box center [809, 800] width 38 height 21
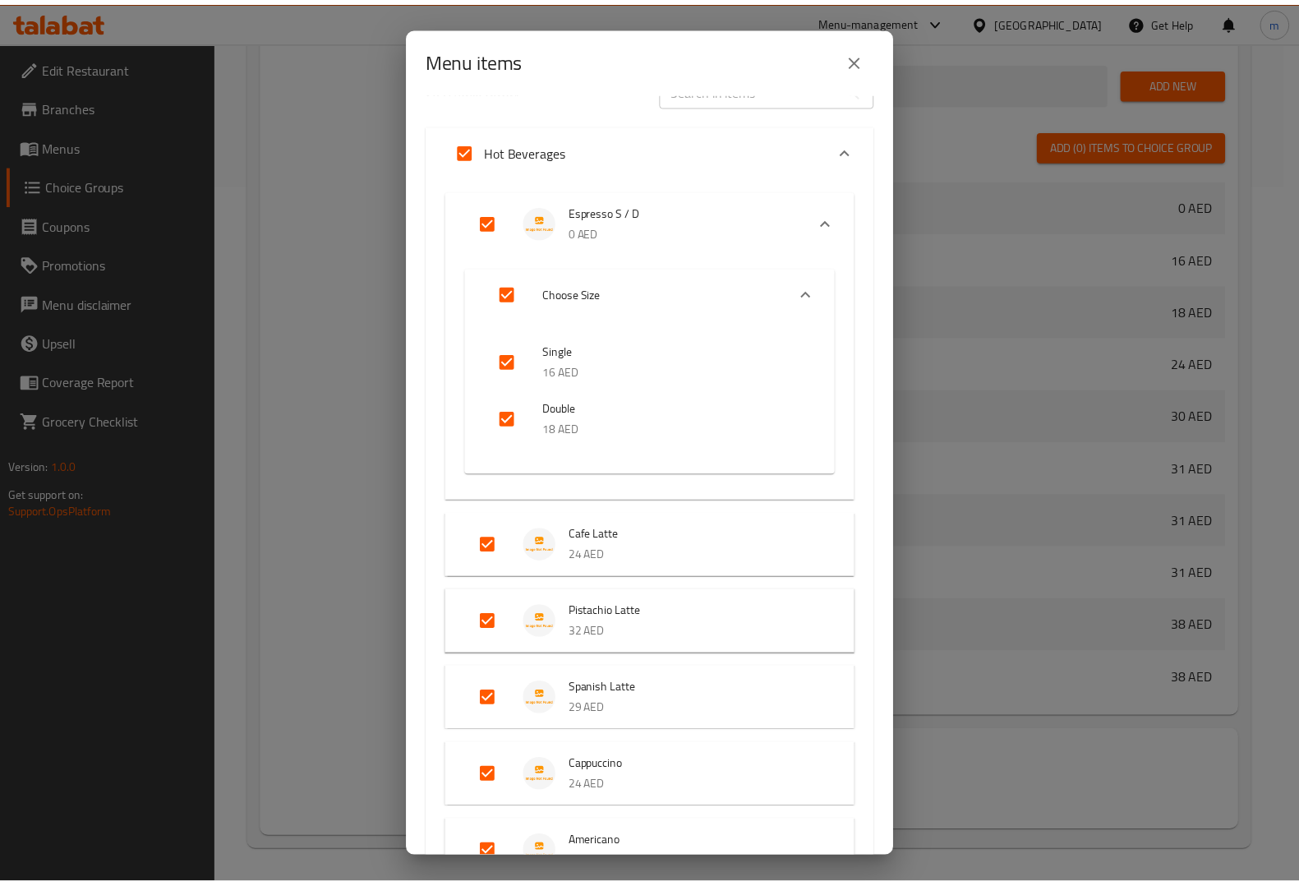
scroll to position [0, 0]
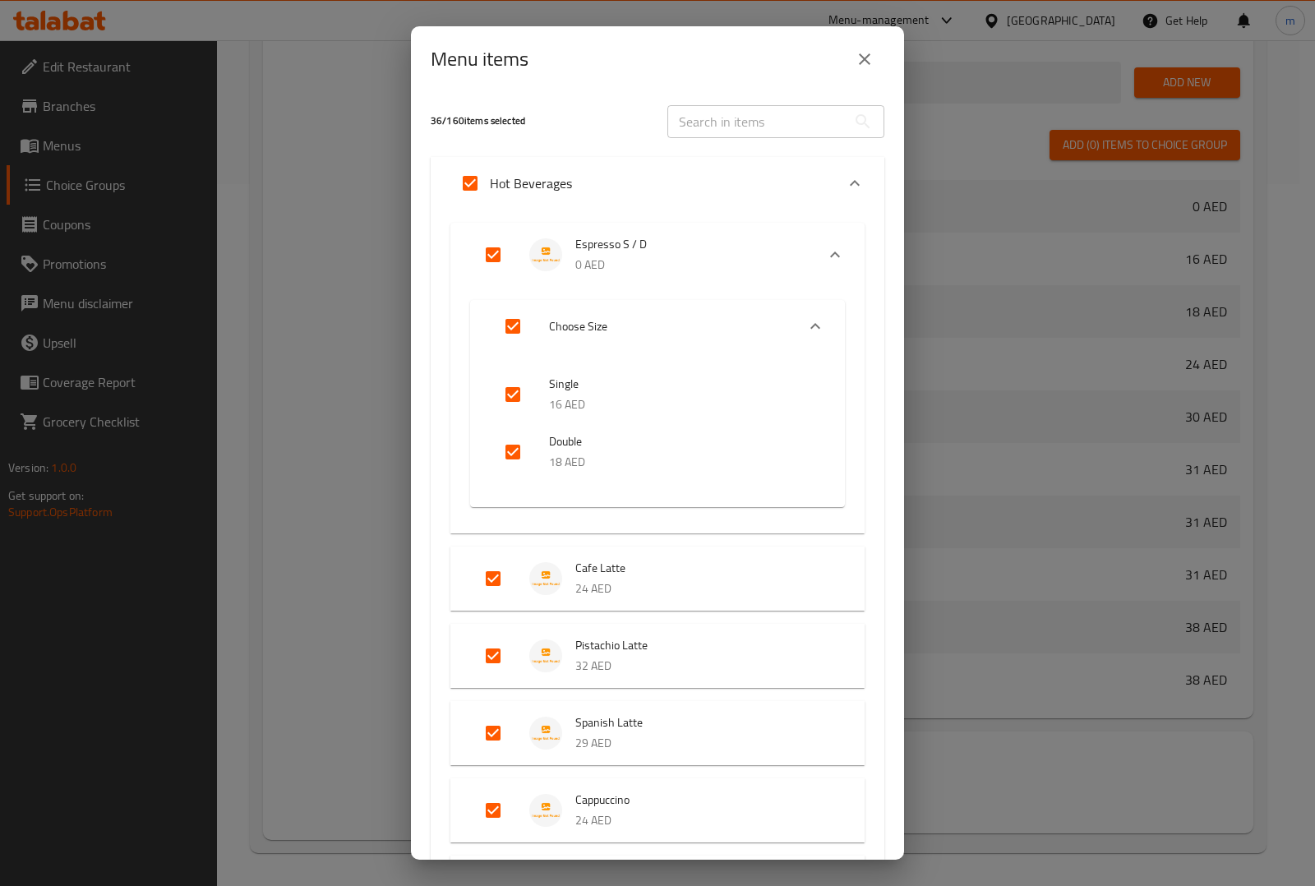
click at [753, 182] on div "Hot Beverages" at bounding box center [642, 183] width 385 height 39
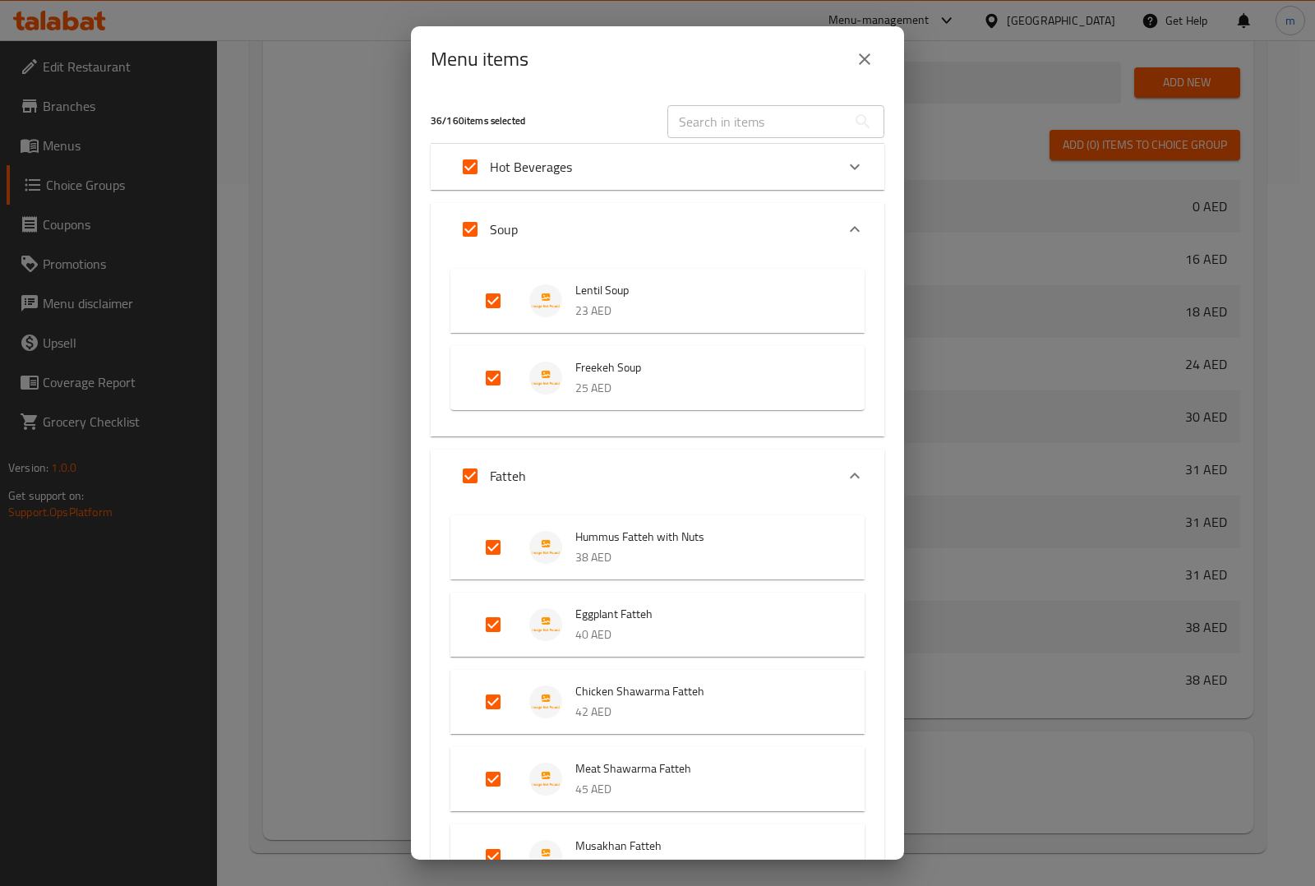
click at [749, 248] on div "Soup" at bounding box center [642, 229] width 385 height 39
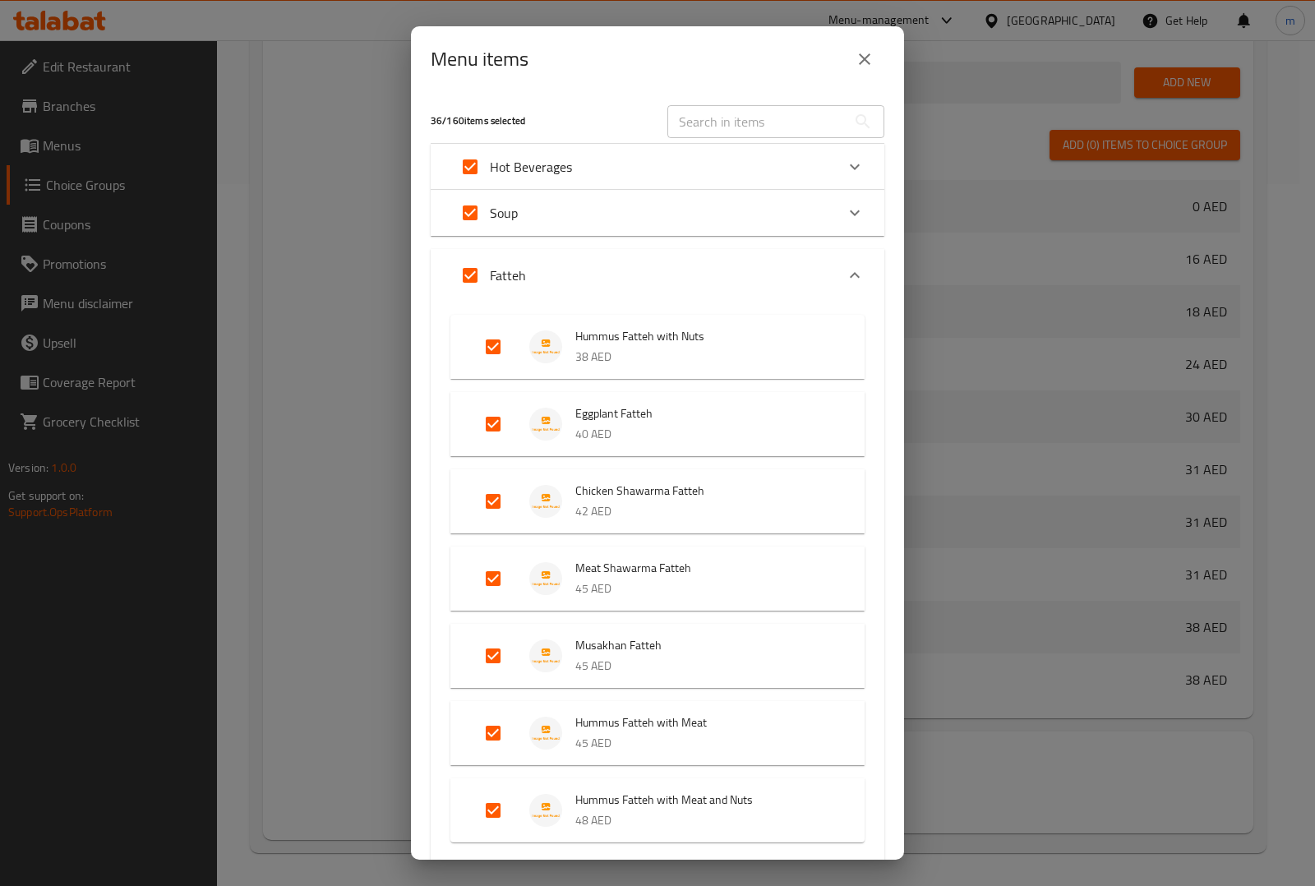
click at [791, 282] on div "Fatteh" at bounding box center [642, 275] width 385 height 39
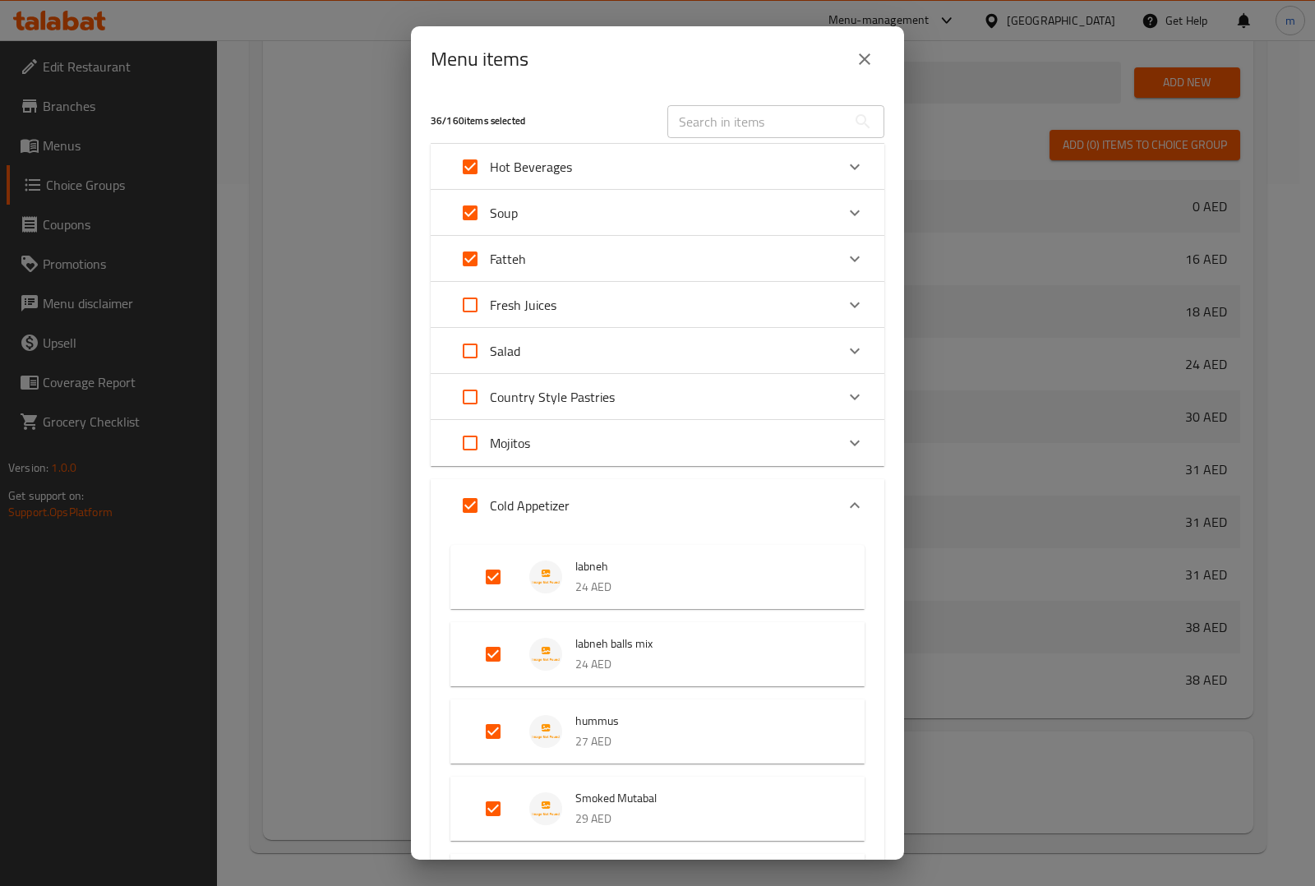
click at [716, 499] on div "Cold Appetizer" at bounding box center [642, 505] width 385 height 39
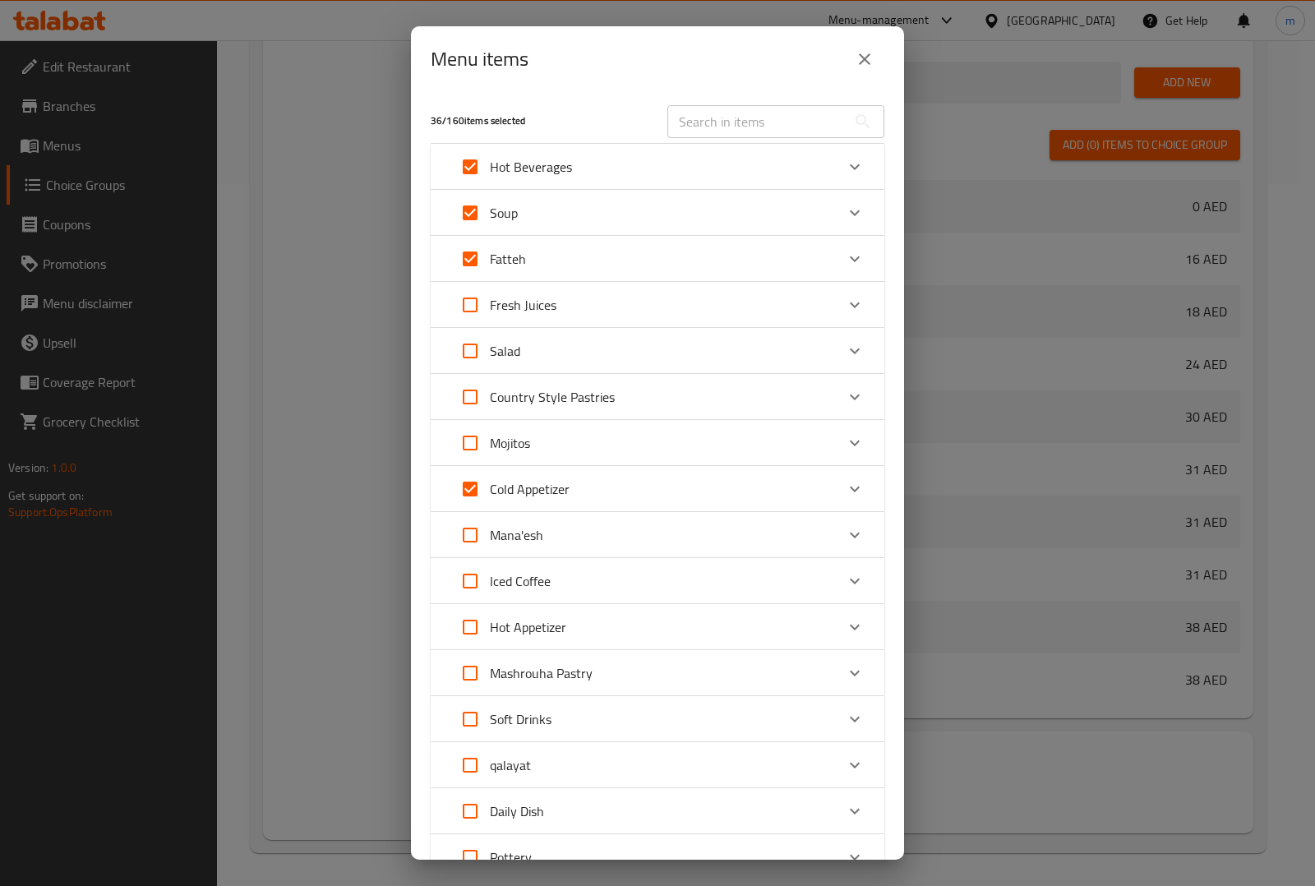
click at [868, 58] on icon "close" at bounding box center [865, 59] width 20 height 20
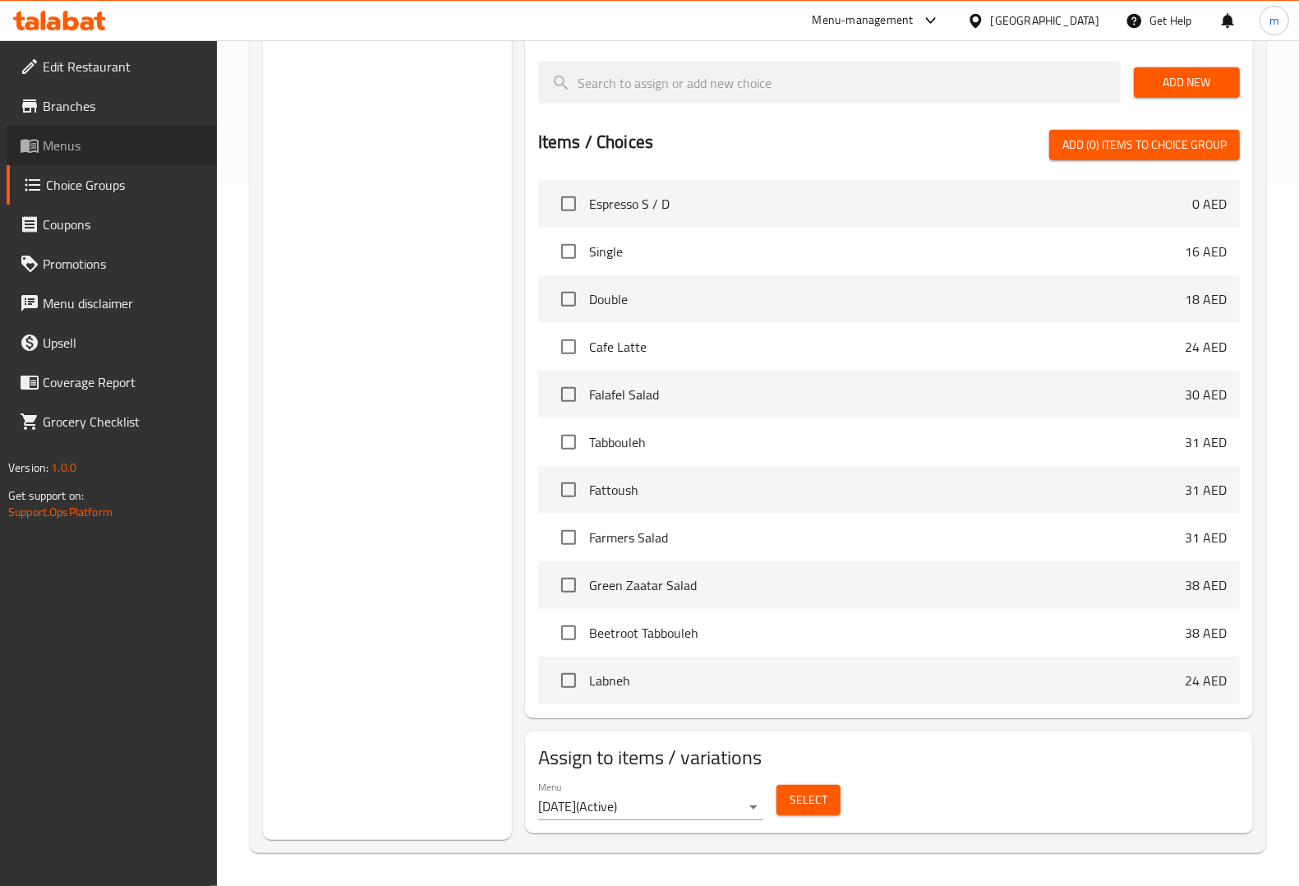
click at [104, 136] on span "Menus" at bounding box center [123, 146] width 161 height 20
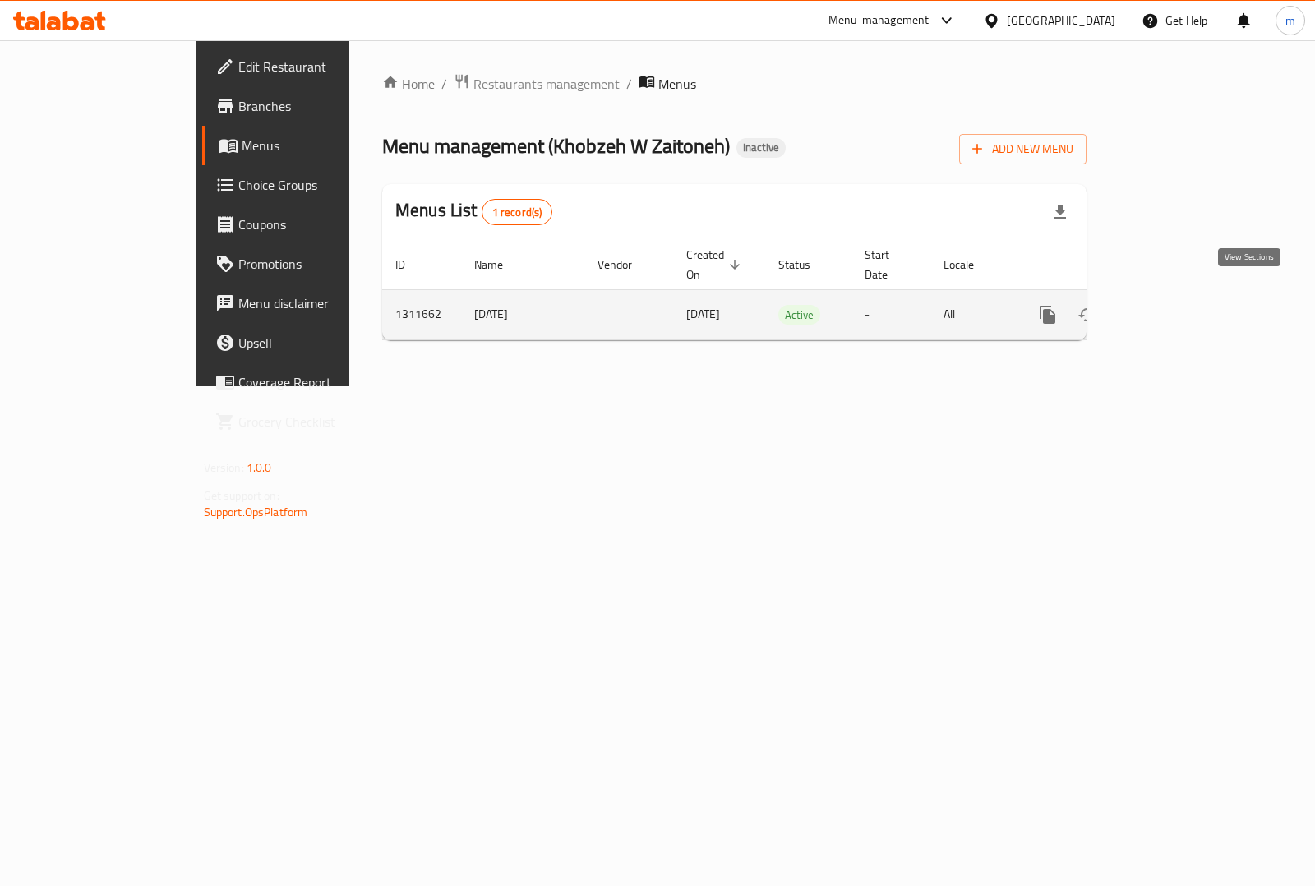
click at [1186, 295] on link "enhanced table" at bounding box center [1165, 314] width 39 height 39
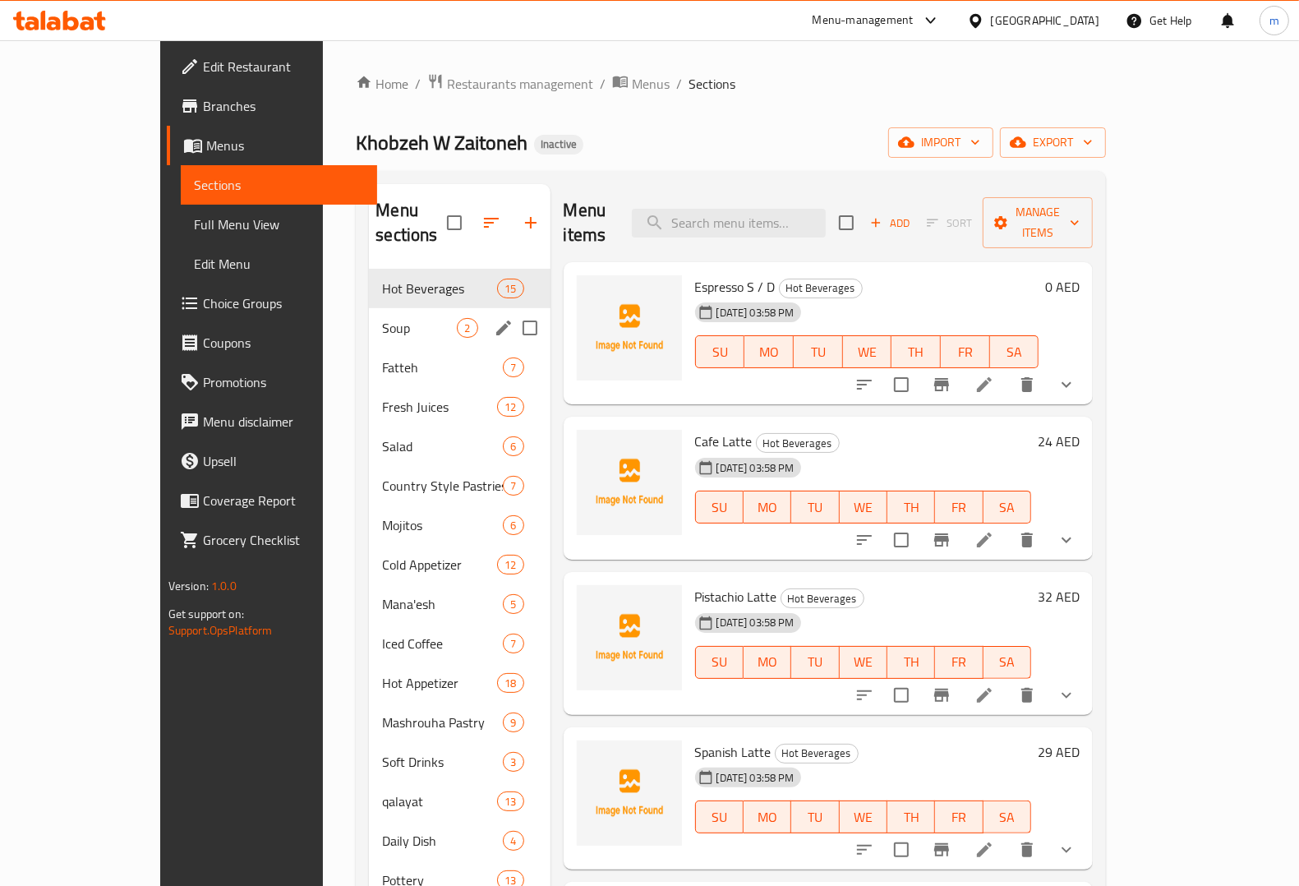
click at [369, 348] on div "Fatteh 7" at bounding box center [459, 367] width 181 height 39
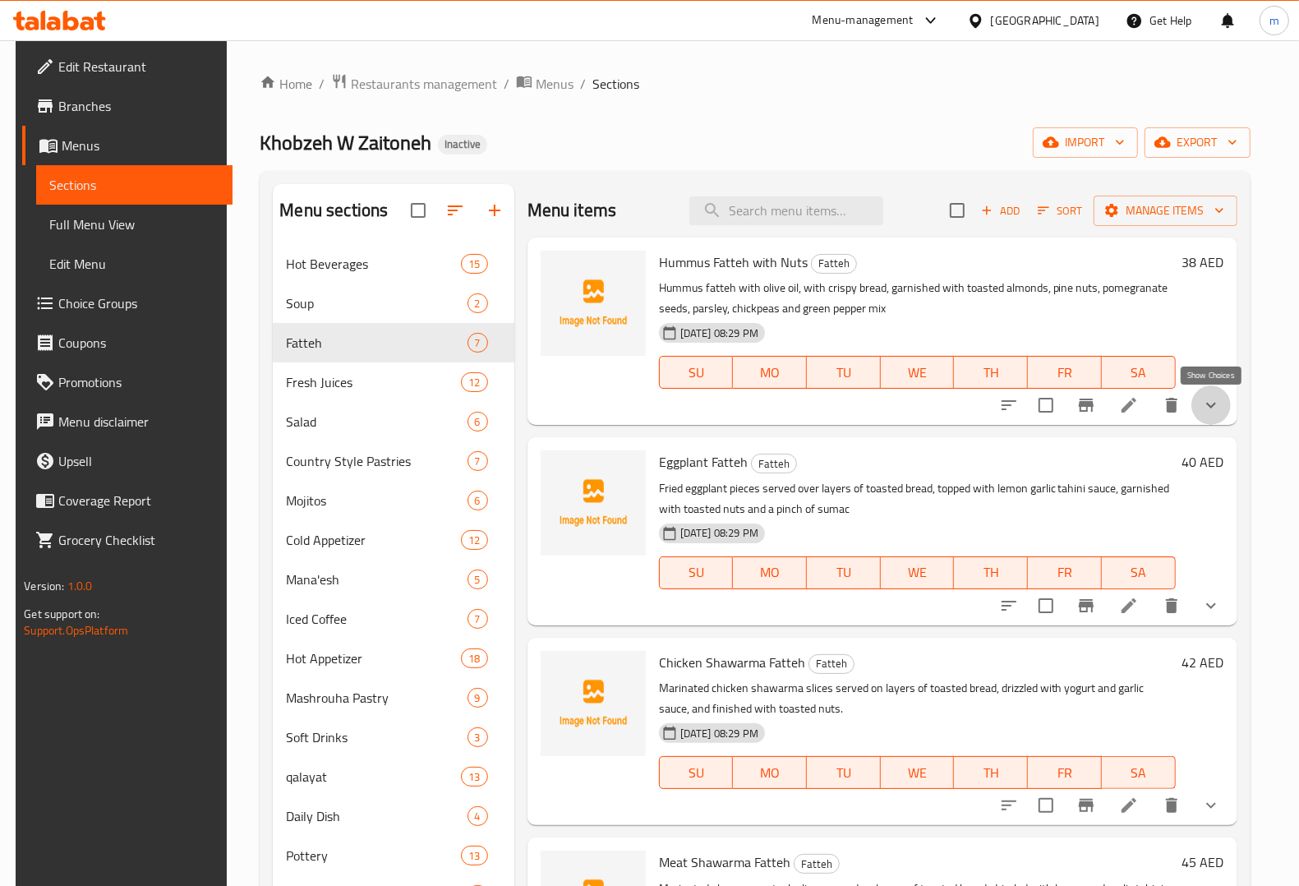
click at [1213, 403] on icon "show more" at bounding box center [1211, 405] width 20 height 20
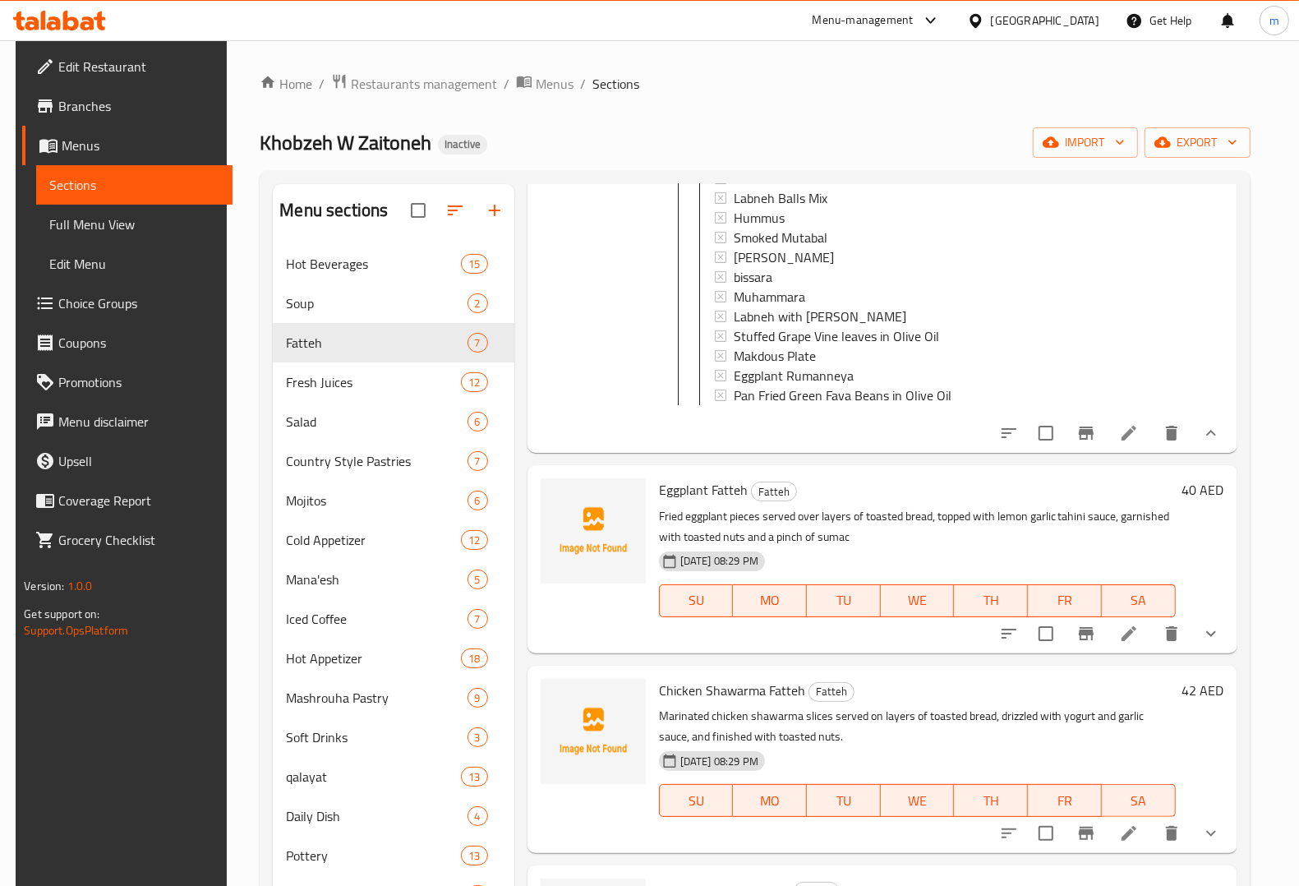
scroll to position [616, 0]
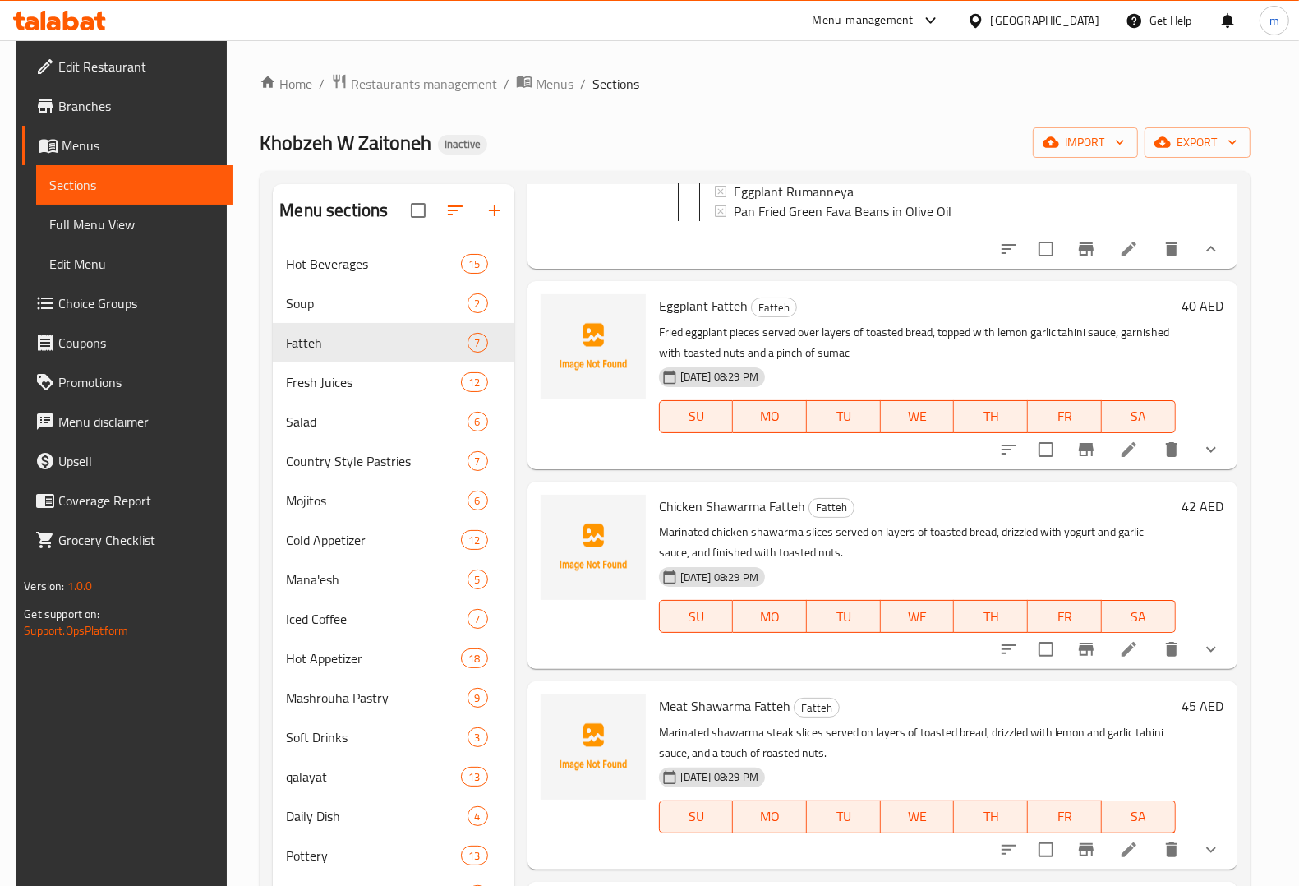
click at [1213, 456] on button "show more" at bounding box center [1210, 449] width 39 height 39
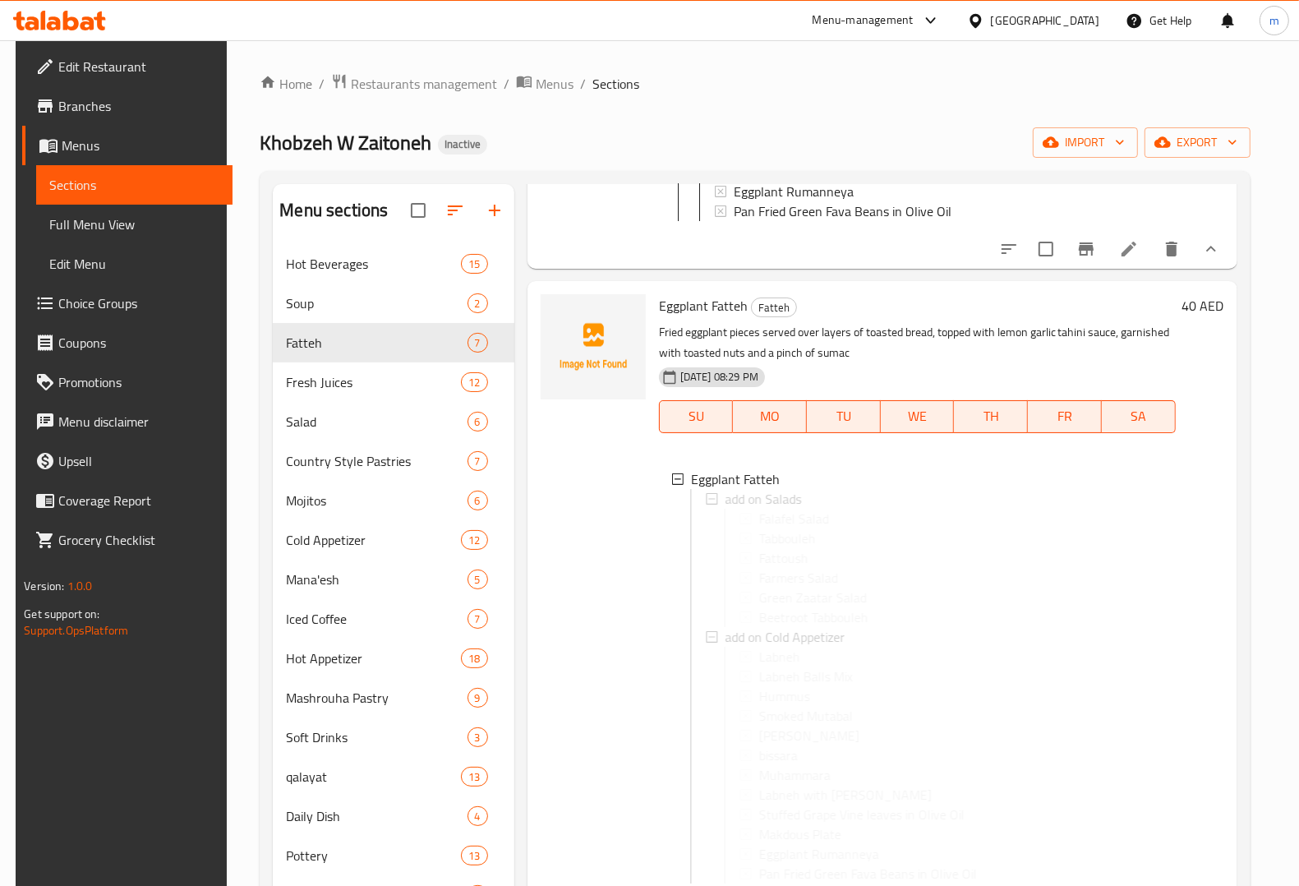
click at [1213, 456] on div "40 AED" at bounding box center [1200, 612] width 48 height 636
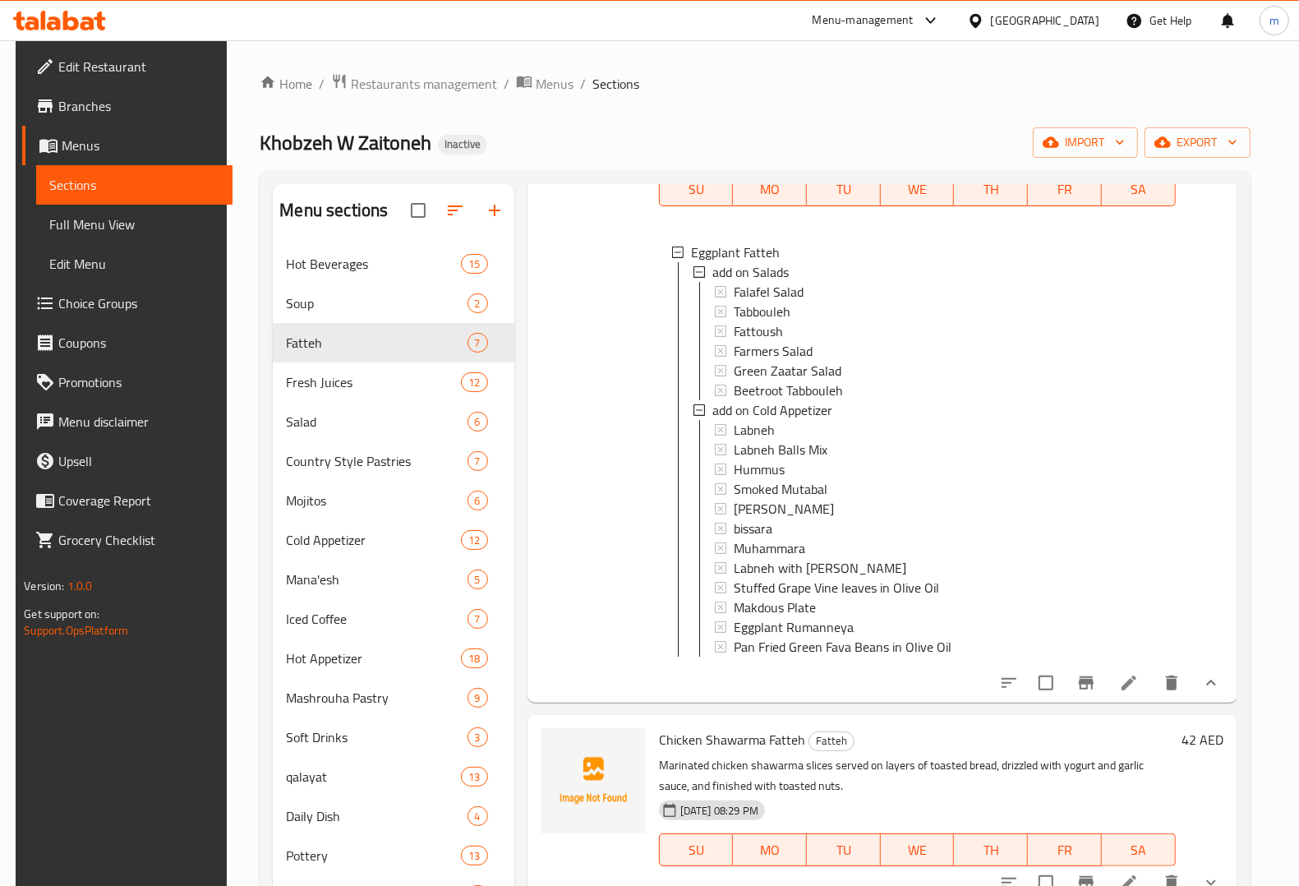
scroll to position [822, 0]
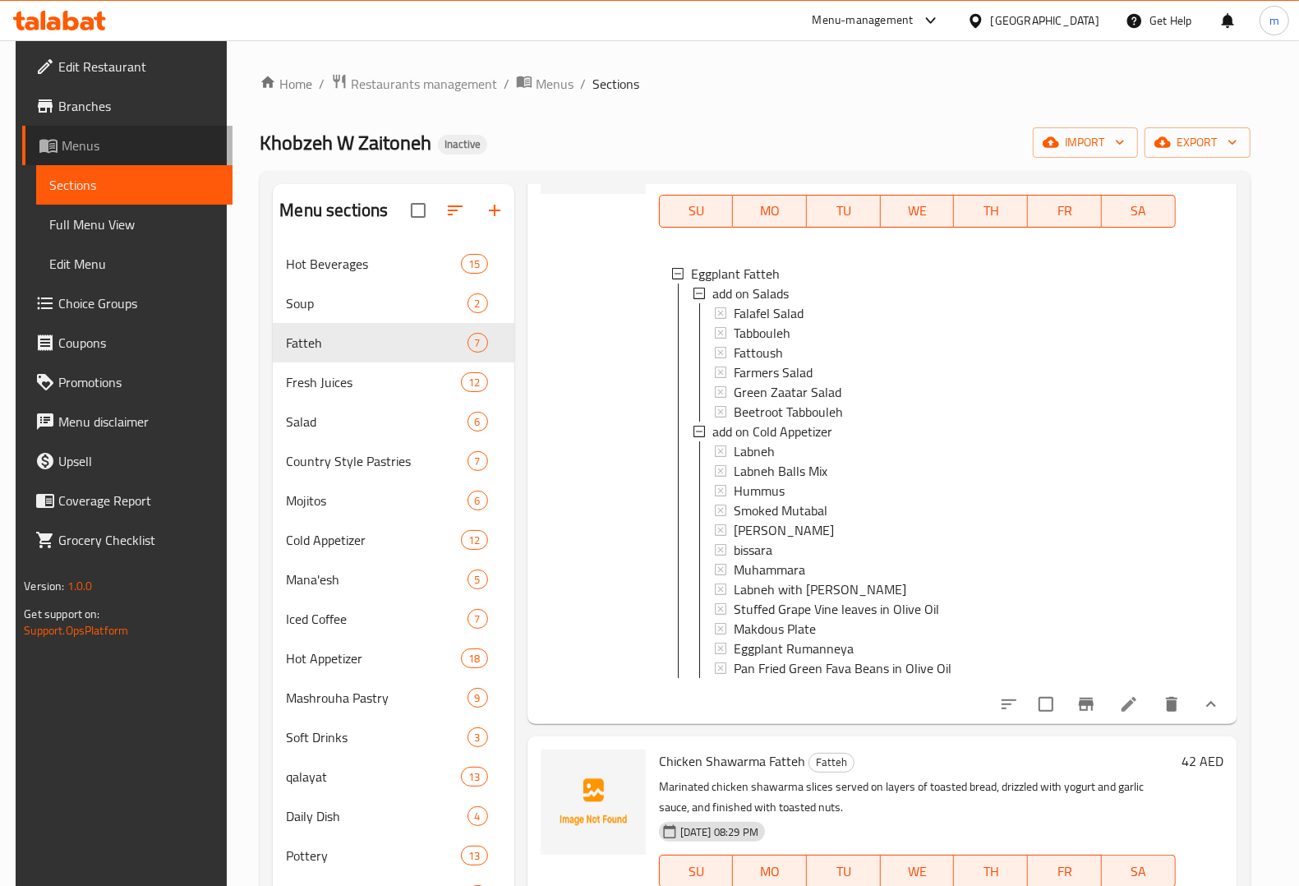
click at [88, 161] on link "Menus" at bounding box center [127, 145] width 210 height 39
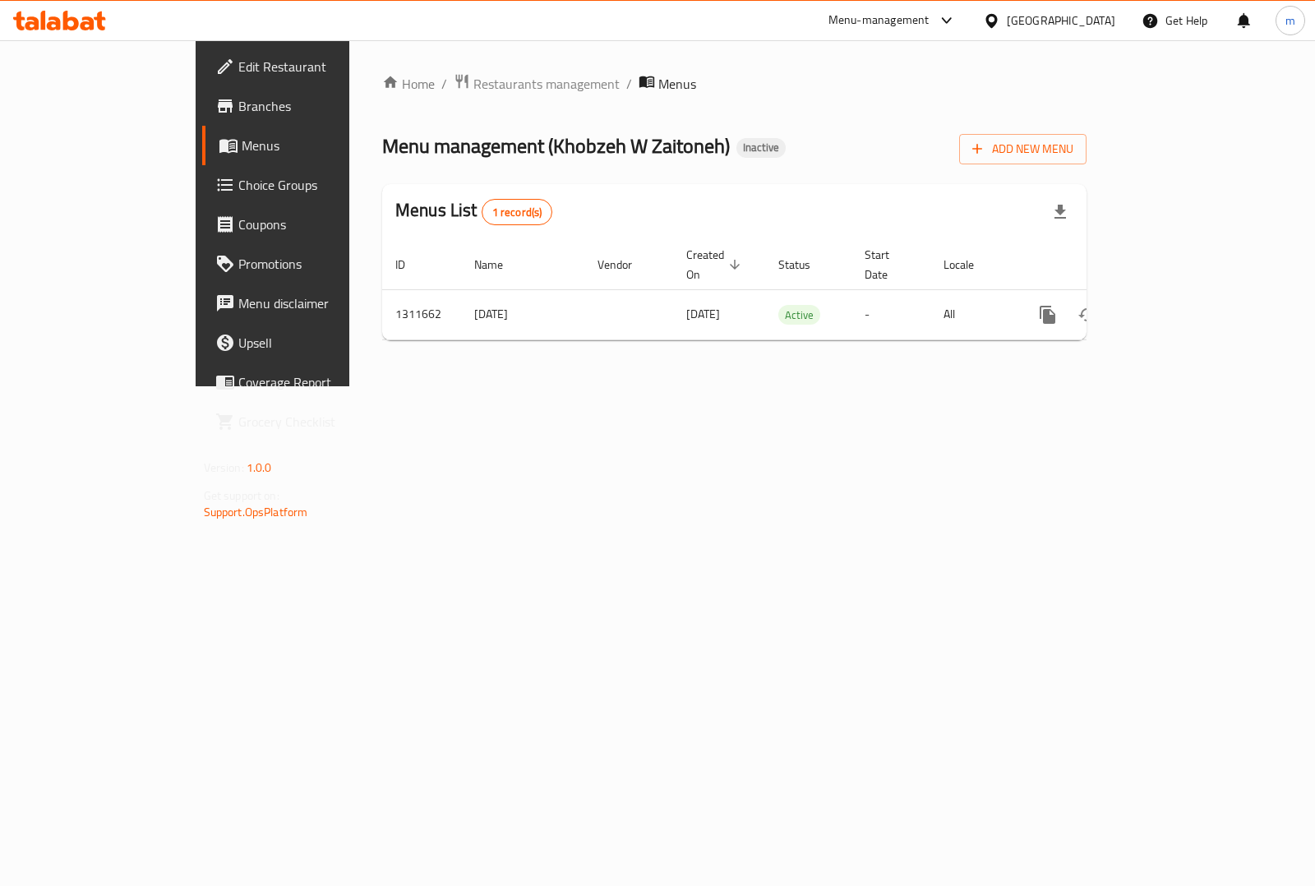
click at [202, 196] on link "Choice Groups" at bounding box center [308, 184] width 213 height 39
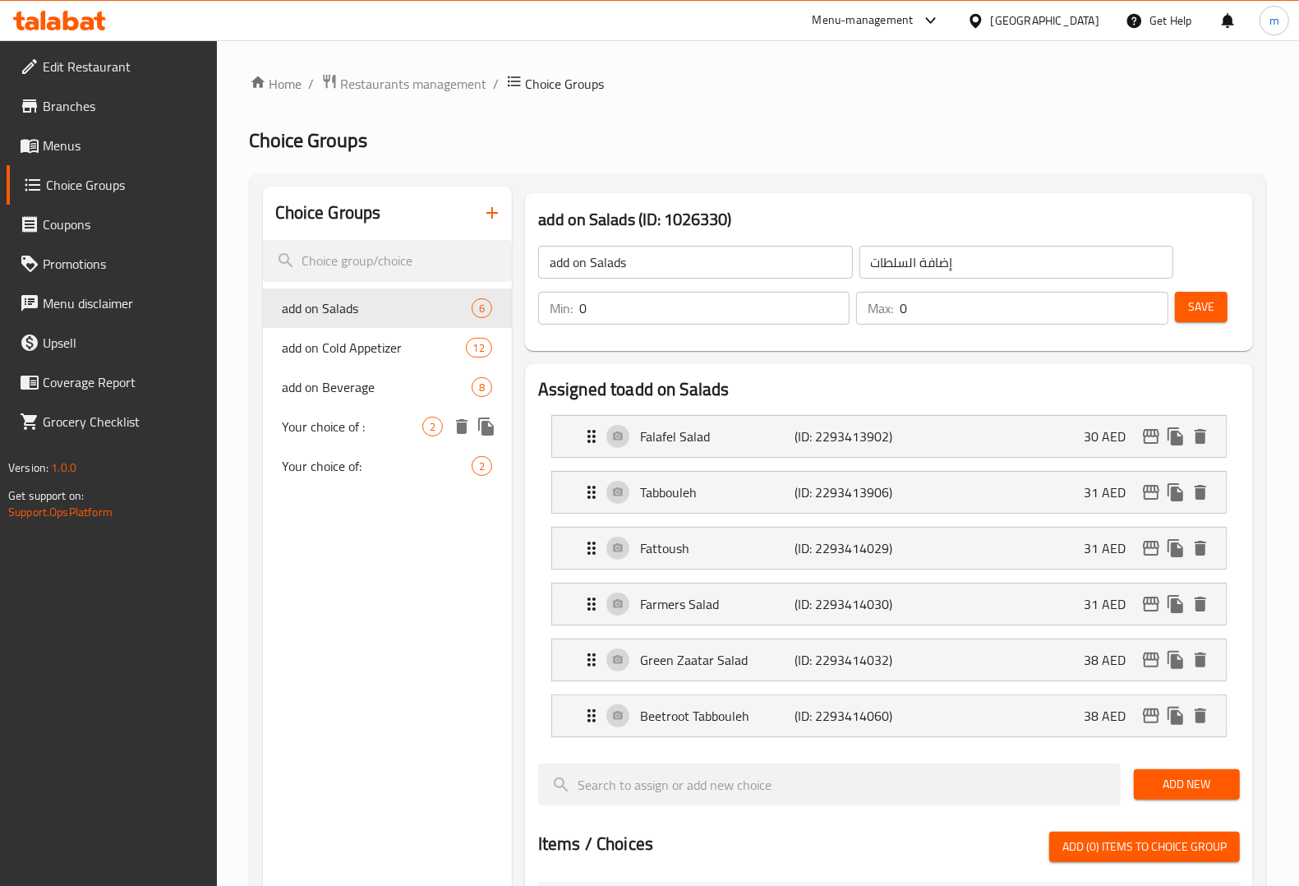
click at [341, 400] on div "add on Beverage 8" at bounding box center [387, 386] width 249 height 39
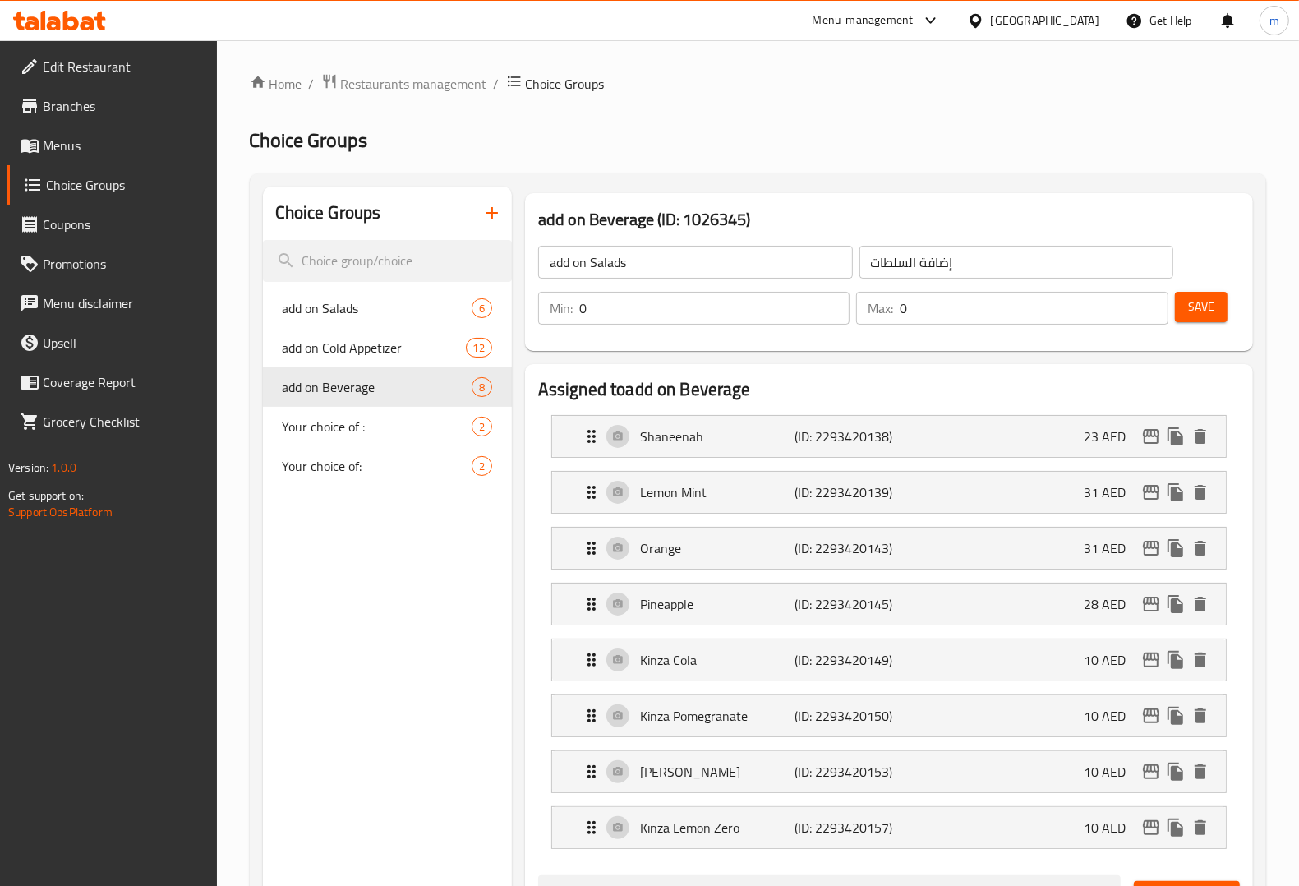
type input "add on Beverage"
type input "إضافة مشروبات"
click at [360, 382] on span "add on Beverage" at bounding box center [353, 387] width 140 height 20
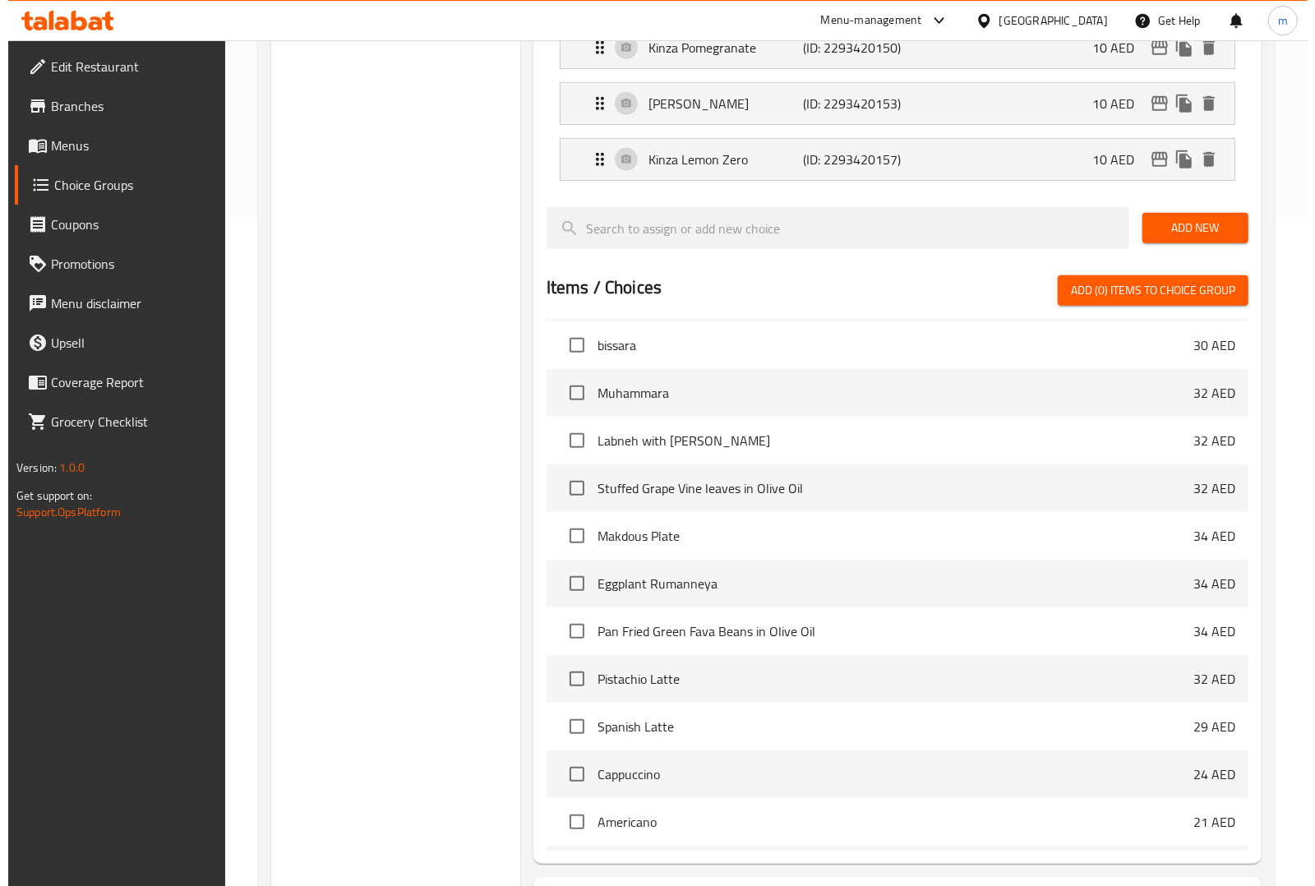
scroll to position [816, 0]
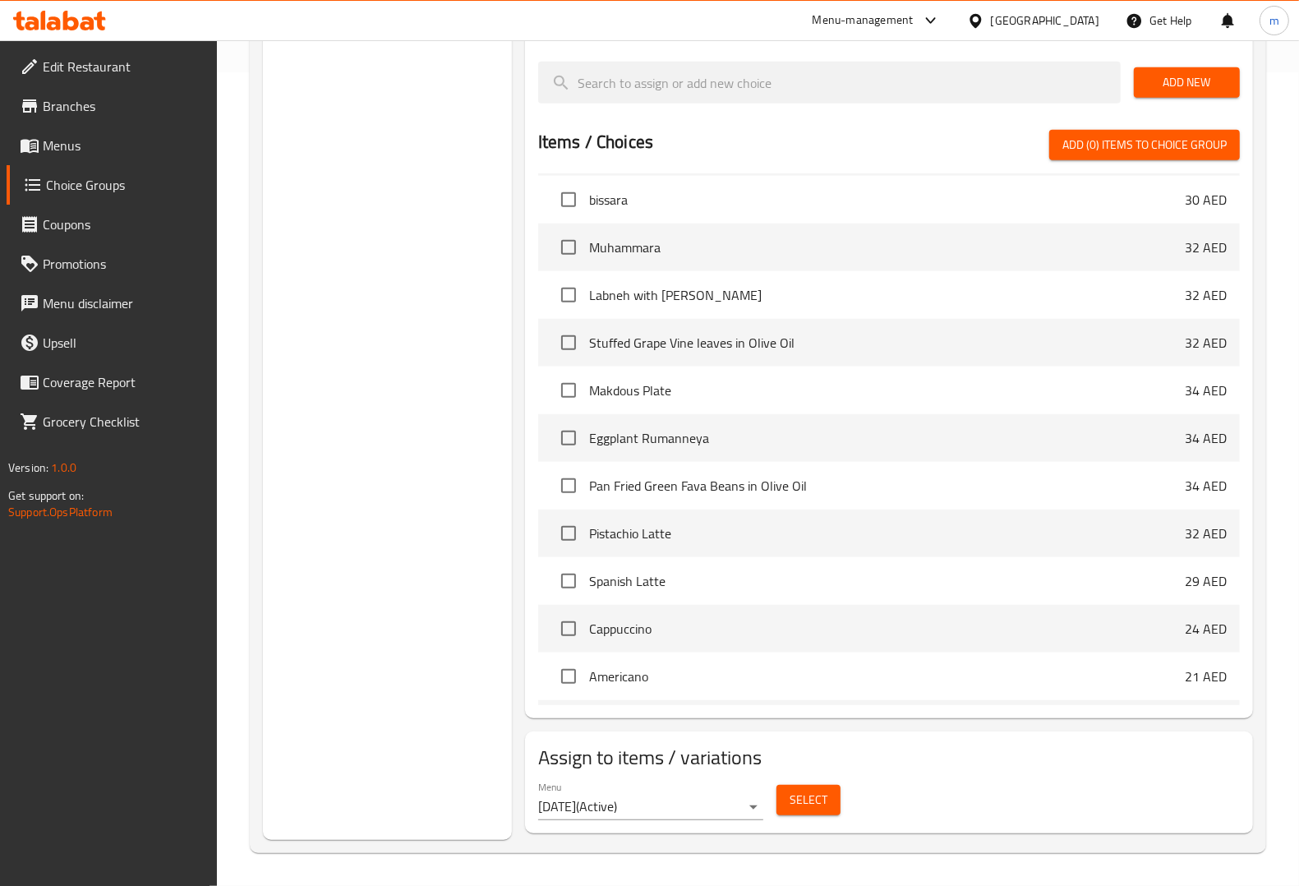
click at [793, 778] on div "Select" at bounding box center [808, 800] width 77 height 44
click at [801, 787] on button "Select" at bounding box center [808, 800] width 64 height 30
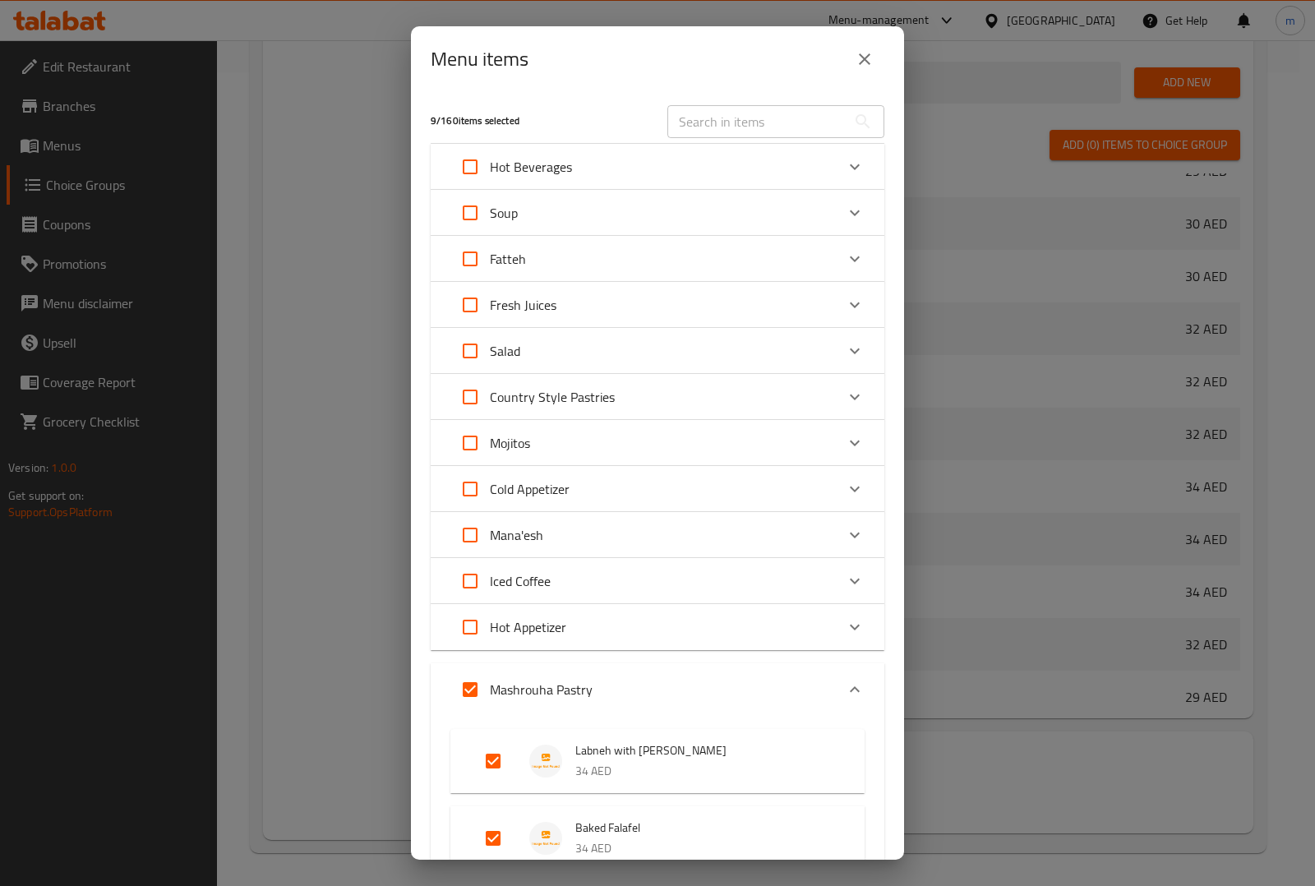
scroll to position [789, 0]
click at [477, 253] on input "Expand" at bounding box center [469, 258] width 39 height 39
checkbox input "true"
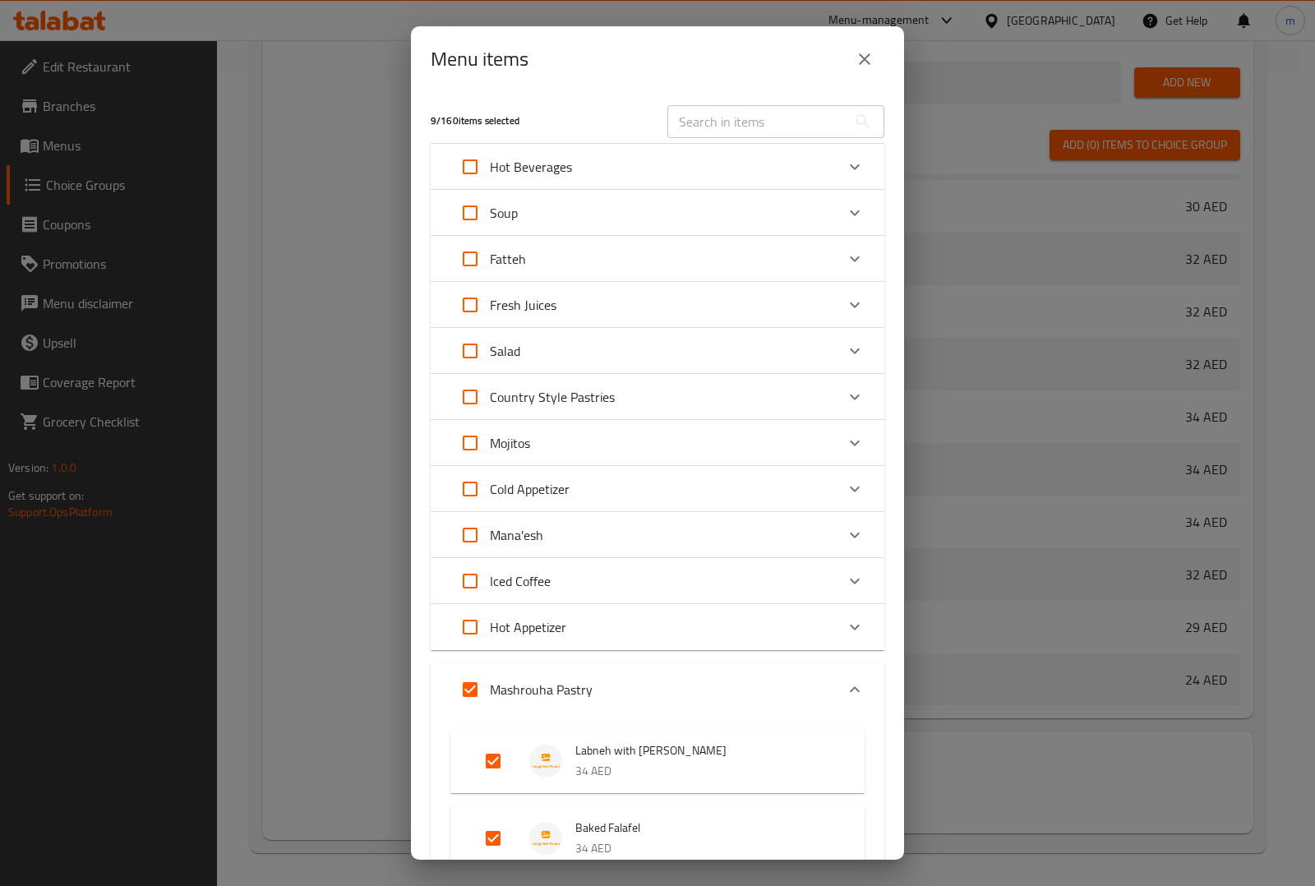
checkbox input "true"
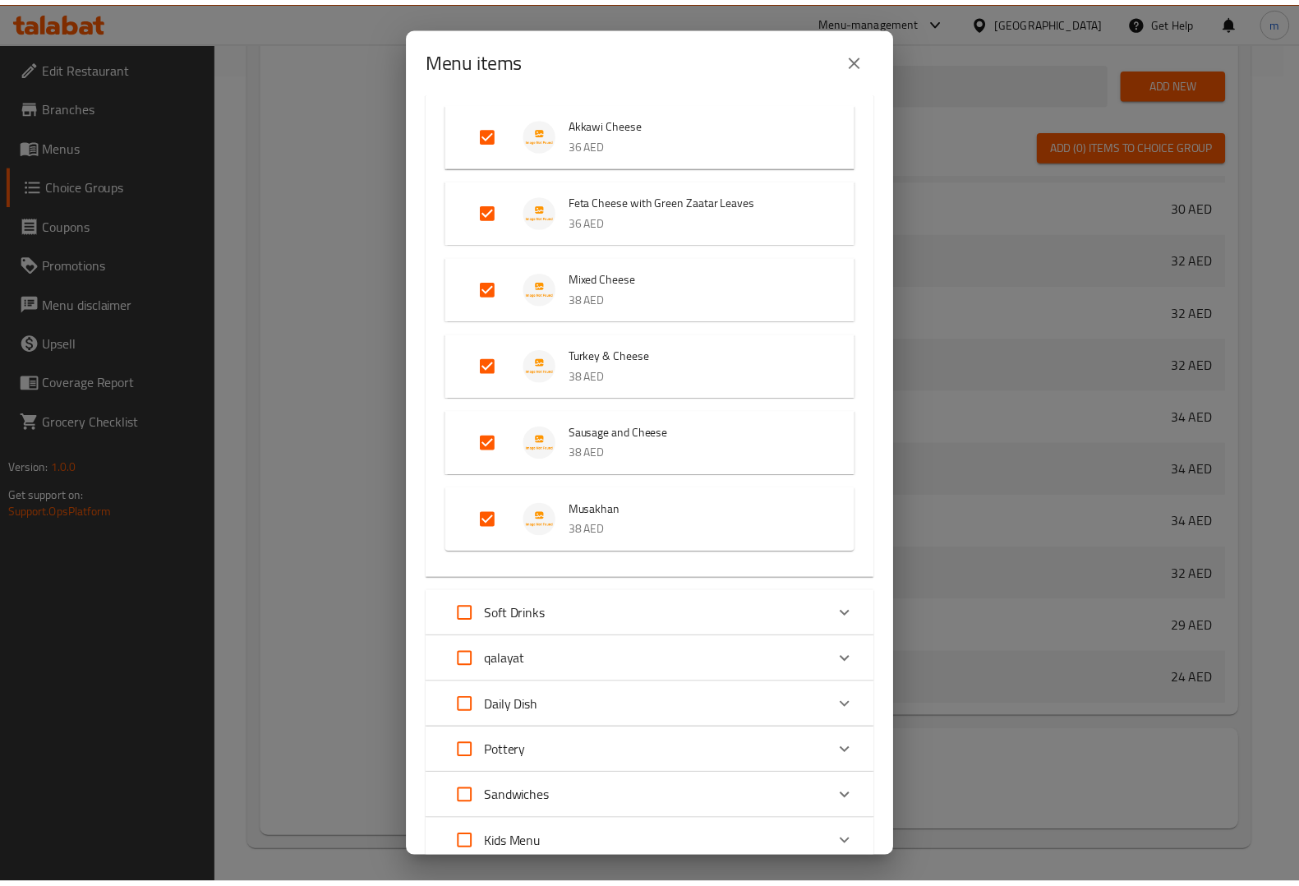
scroll to position [1025, 0]
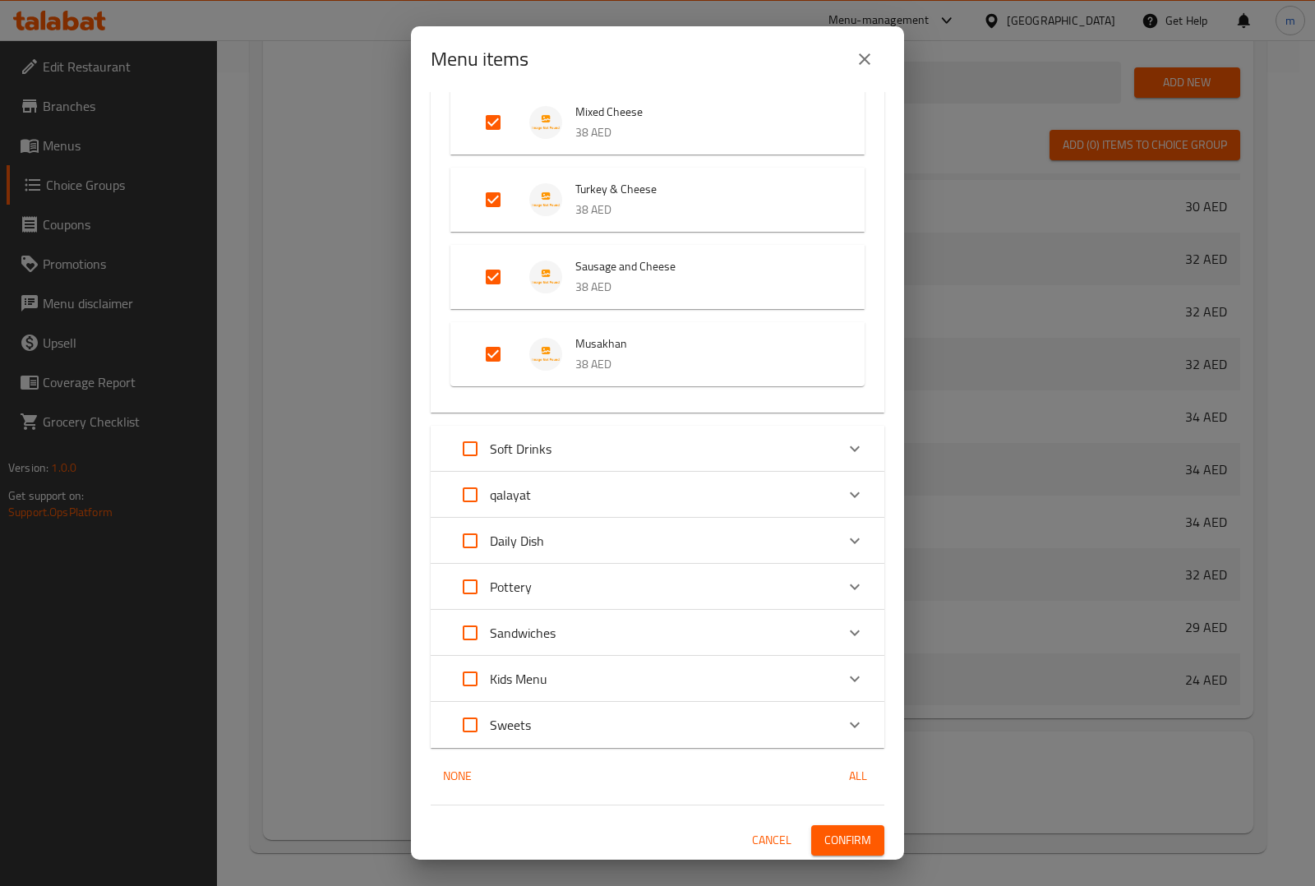
click at [834, 825] on button "Confirm" at bounding box center [847, 840] width 73 height 30
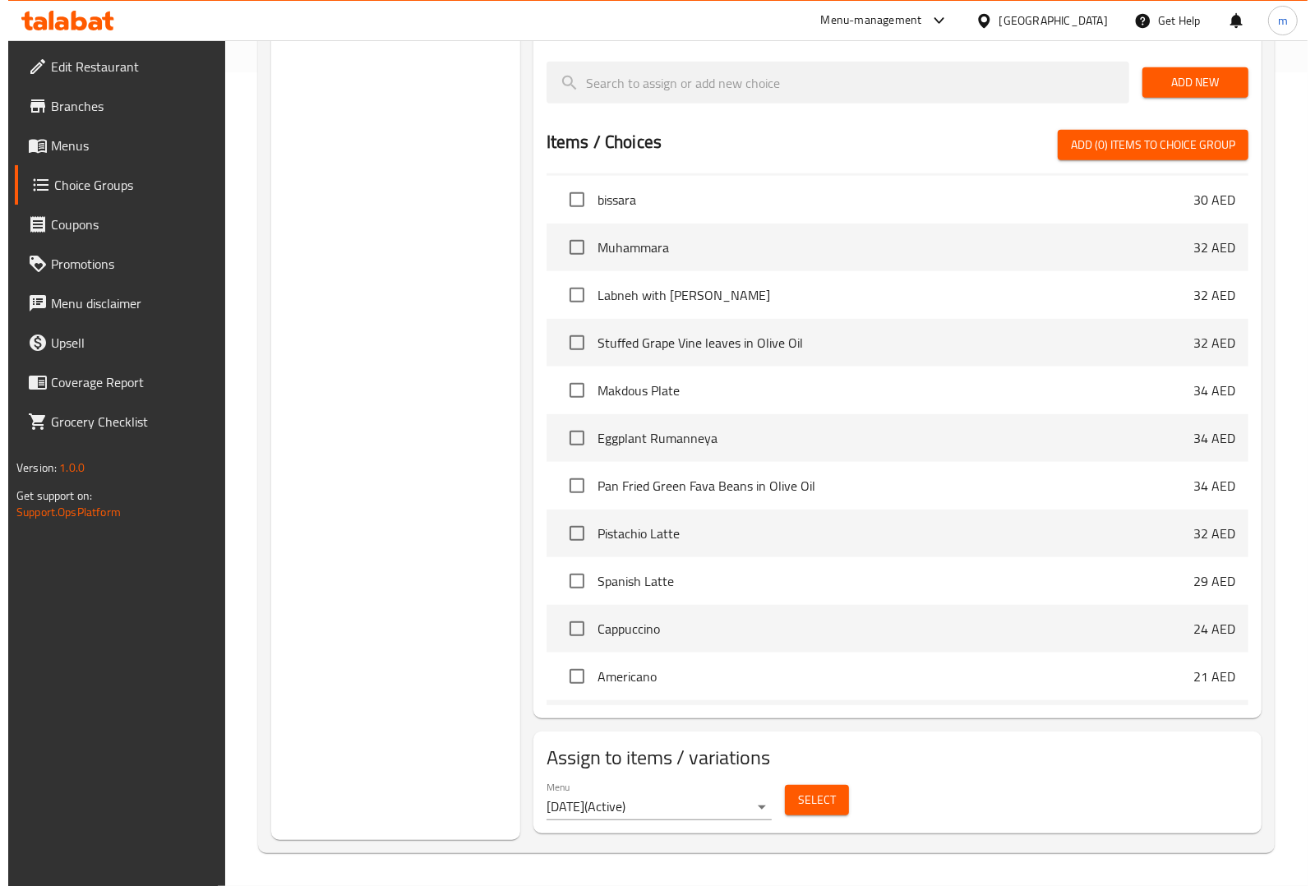
scroll to position [816, 0]
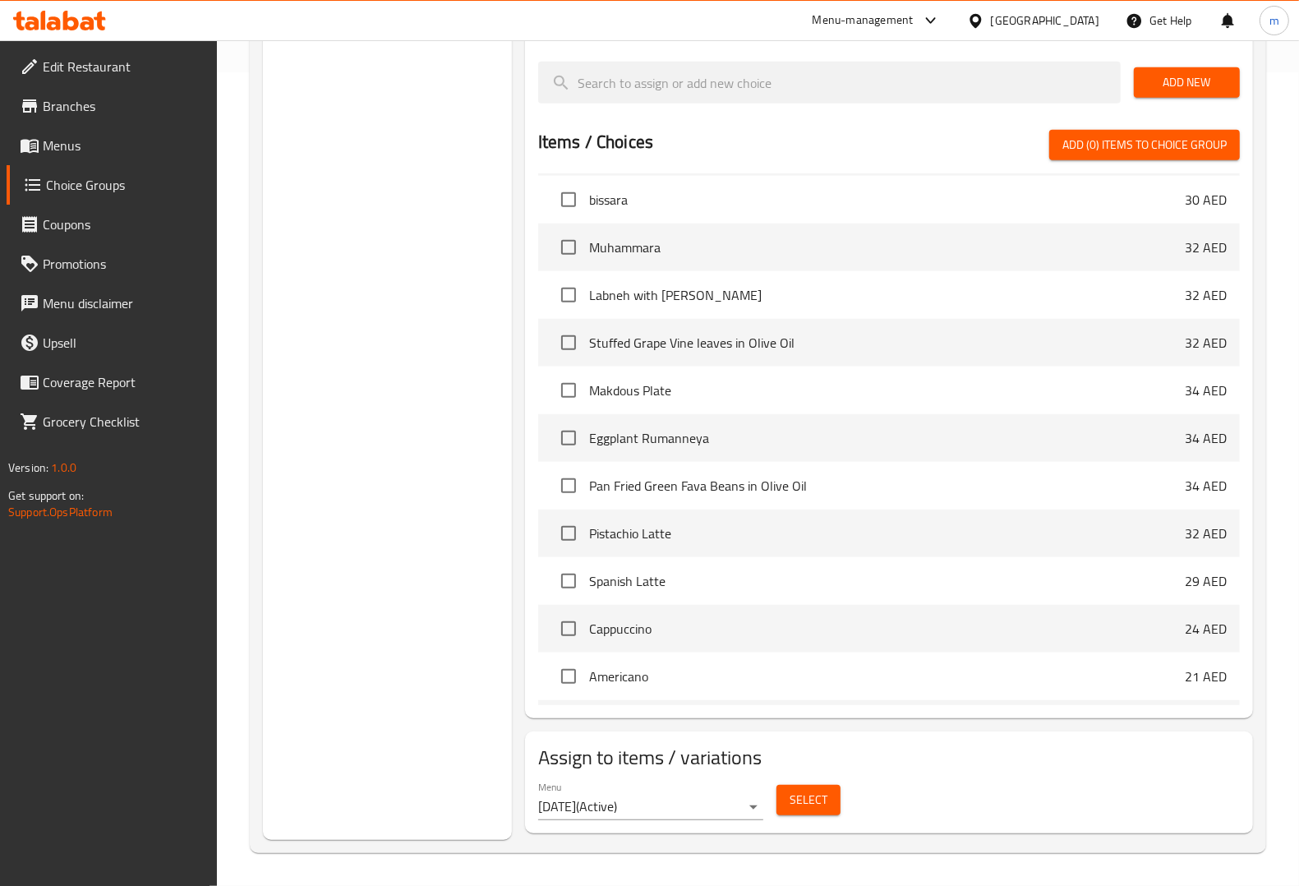
click at [793, 799] on span "Select" at bounding box center [809, 800] width 38 height 21
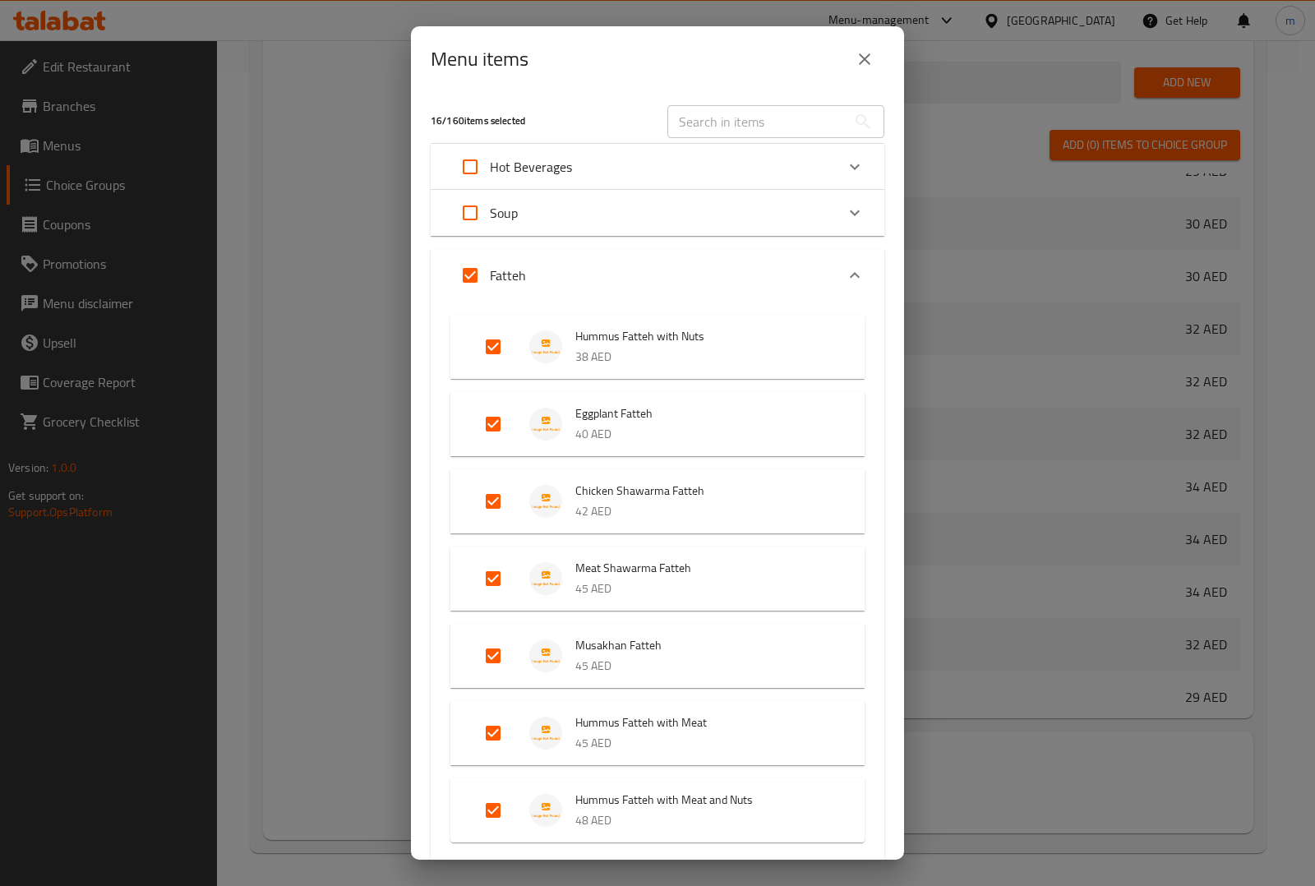
scroll to position [789, 0]
click at [689, 277] on div "Fatteh" at bounding box center [642, 275] width 385 height 39
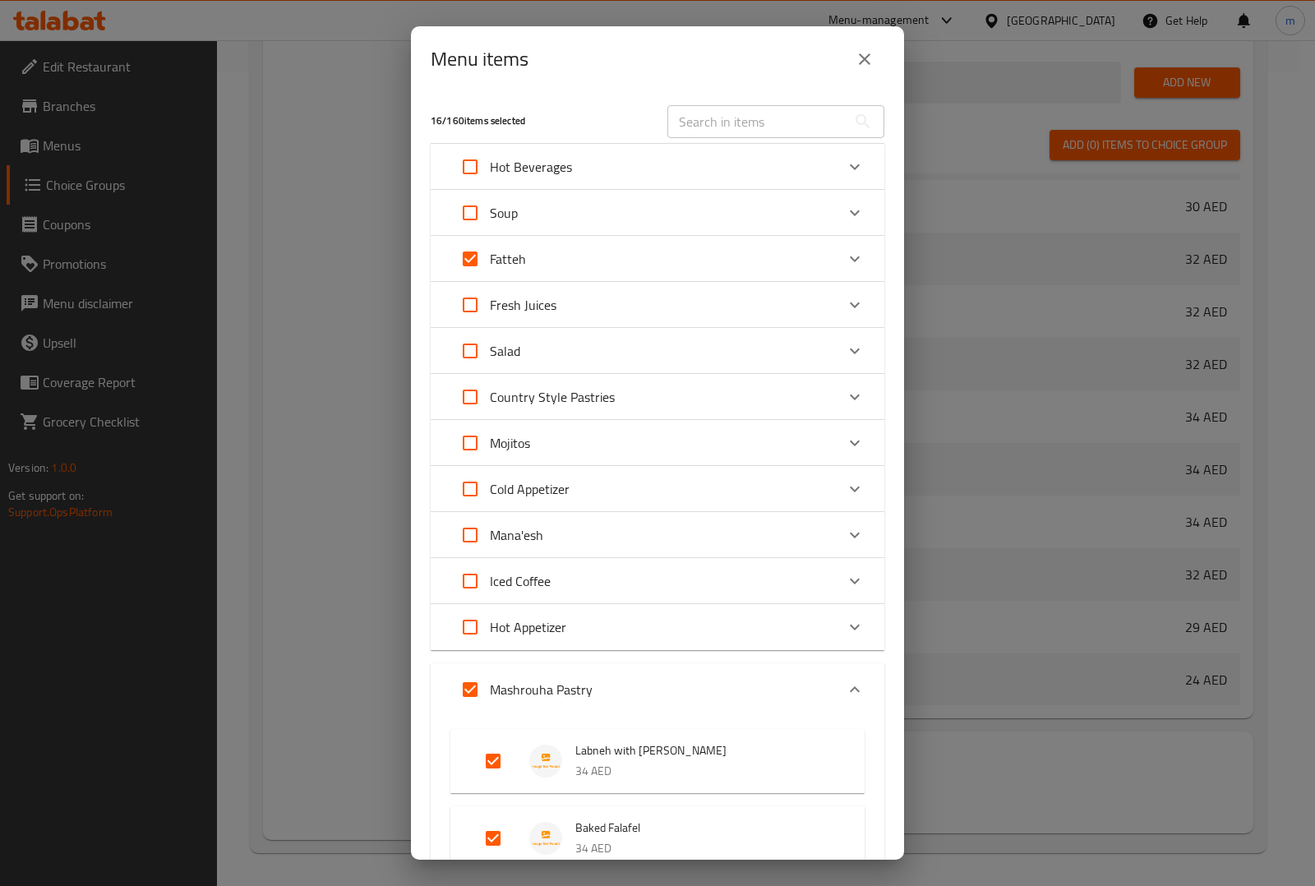
click at [633, 400] on div "Country Style Pastries" at bounding box center [642, 396] width 385 height 39
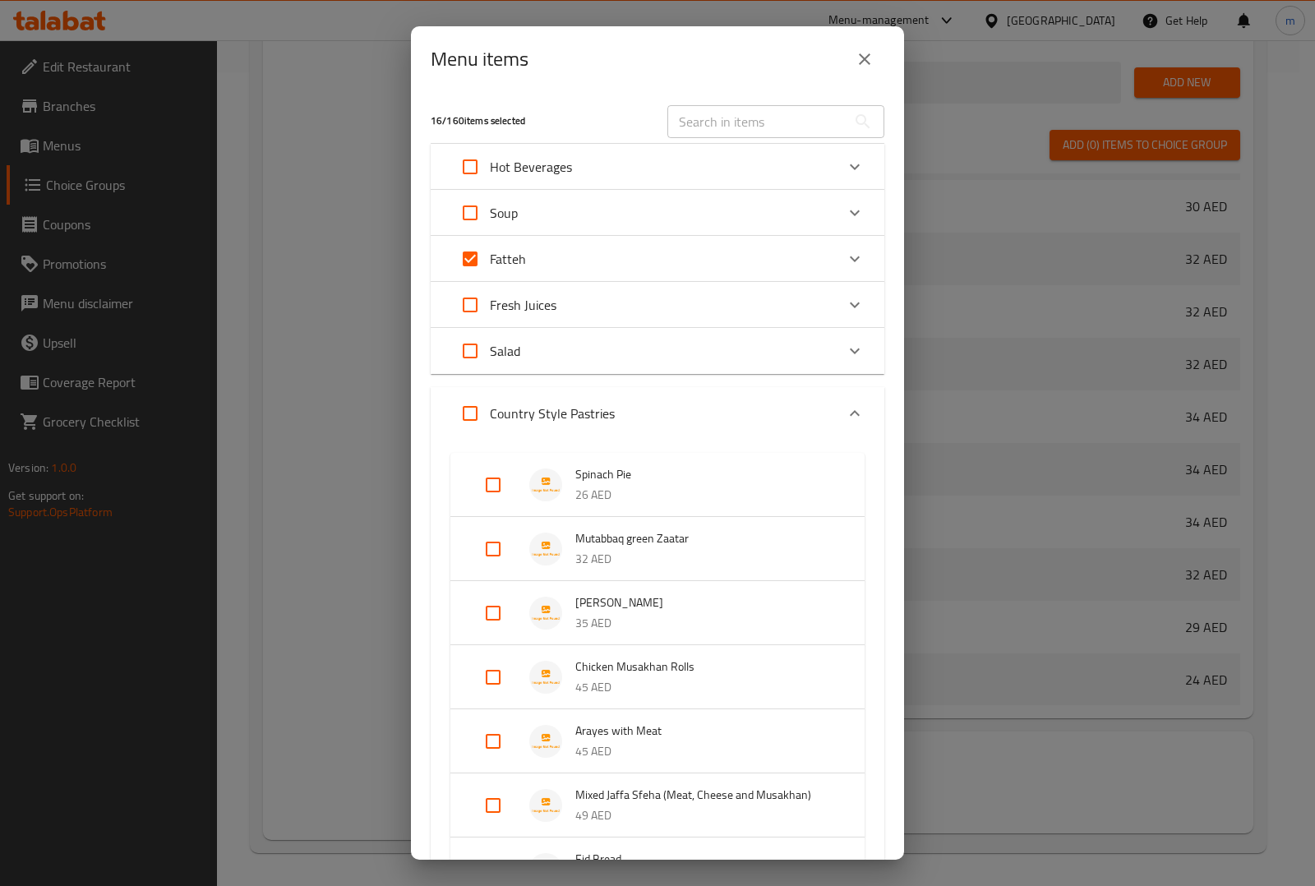
click at [462, 417] on input "Expand" at bounding box center [469, 413] width 39 height 39
checkbox input "true"
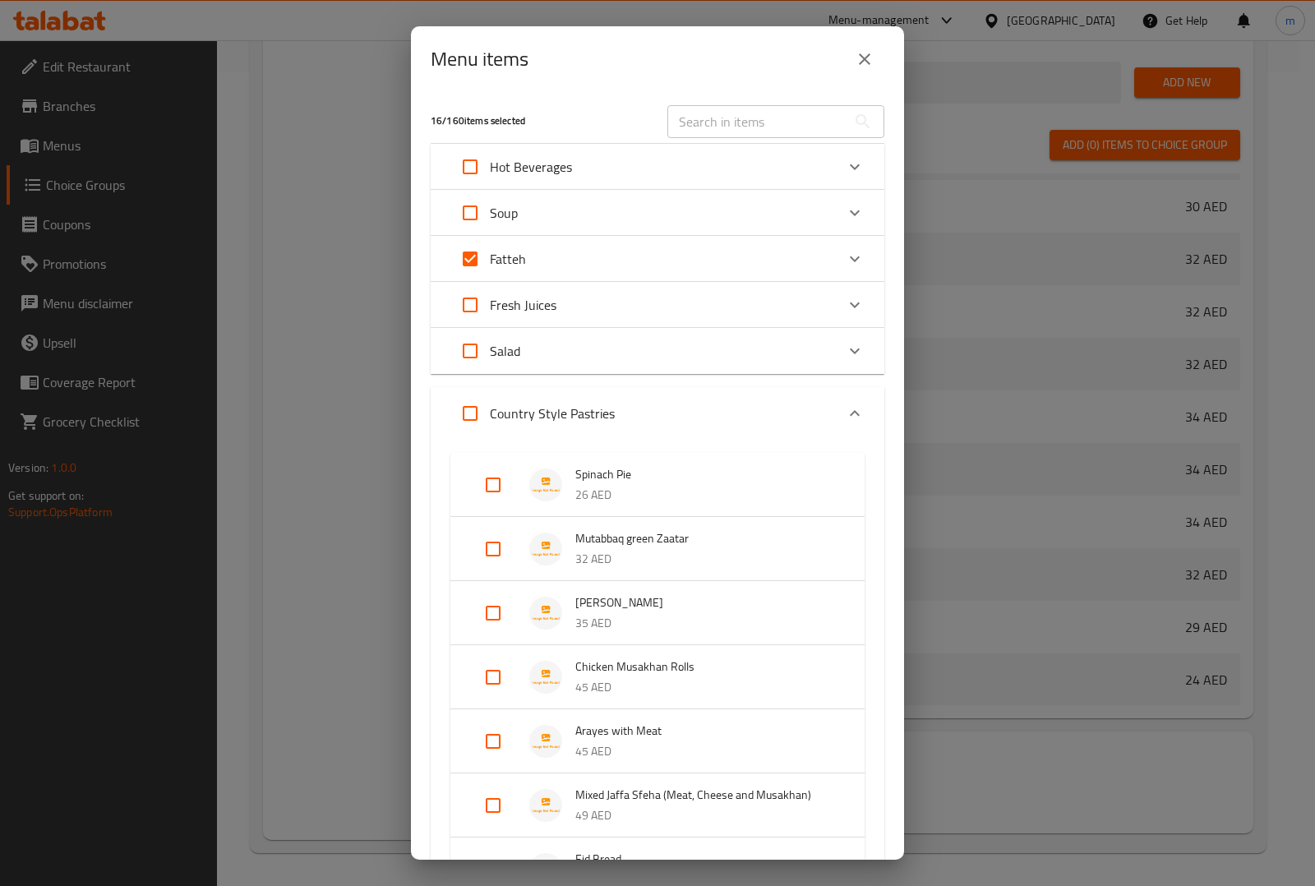
checkbox input "true"
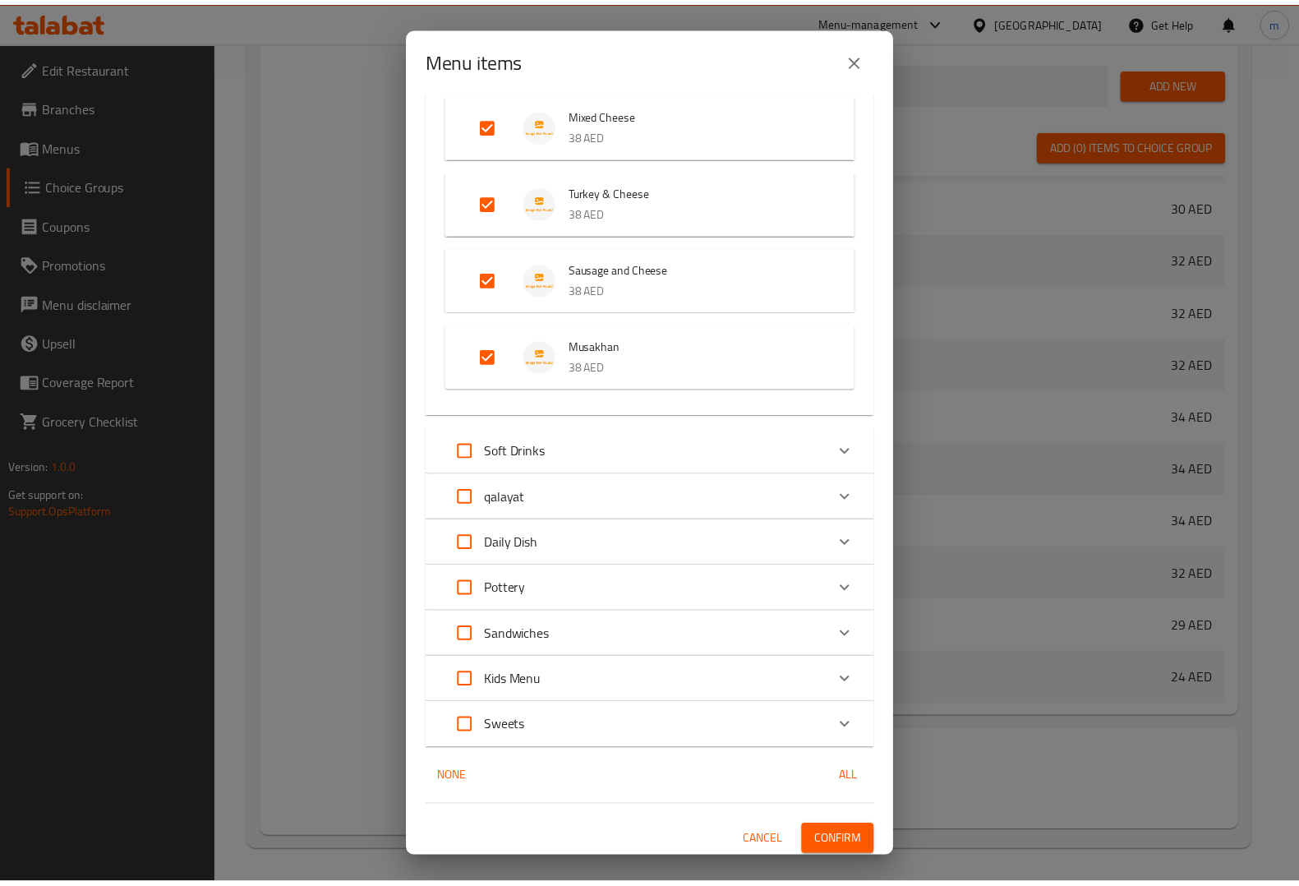
scroll to position [1545, 0]
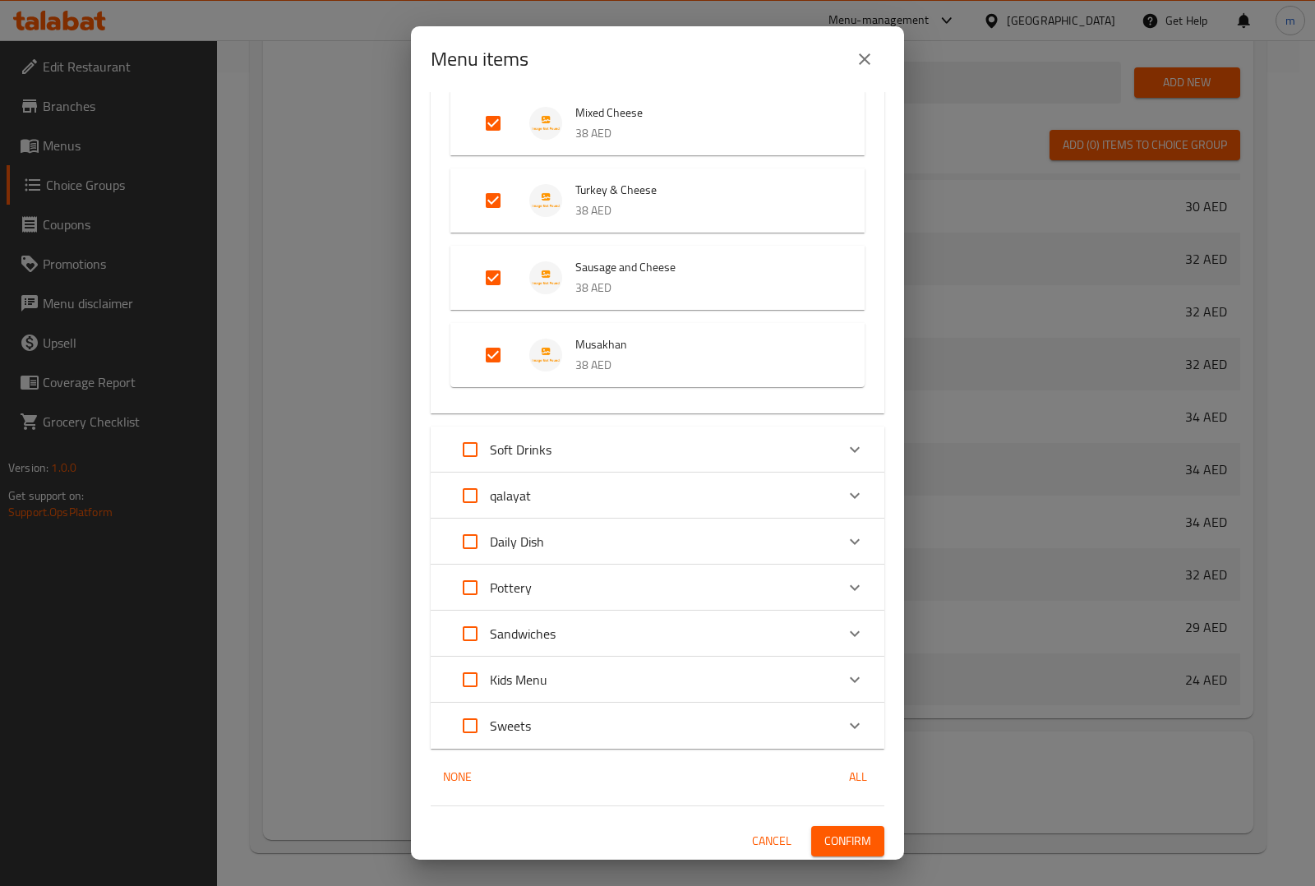
click at [827, 839] on span "Confirm" at bounding box center [847, 841] width 47 height 21
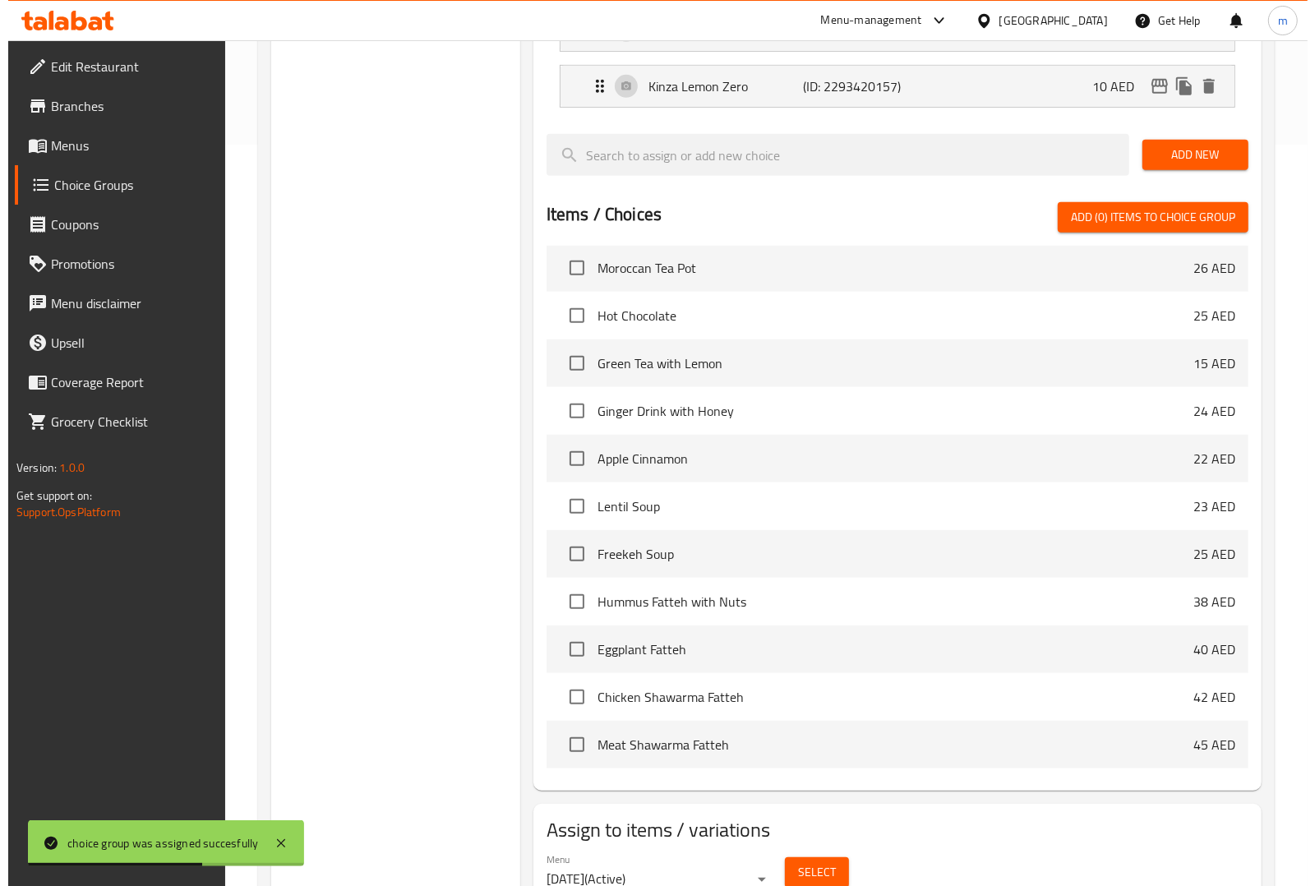
scroll to position [816, 0]
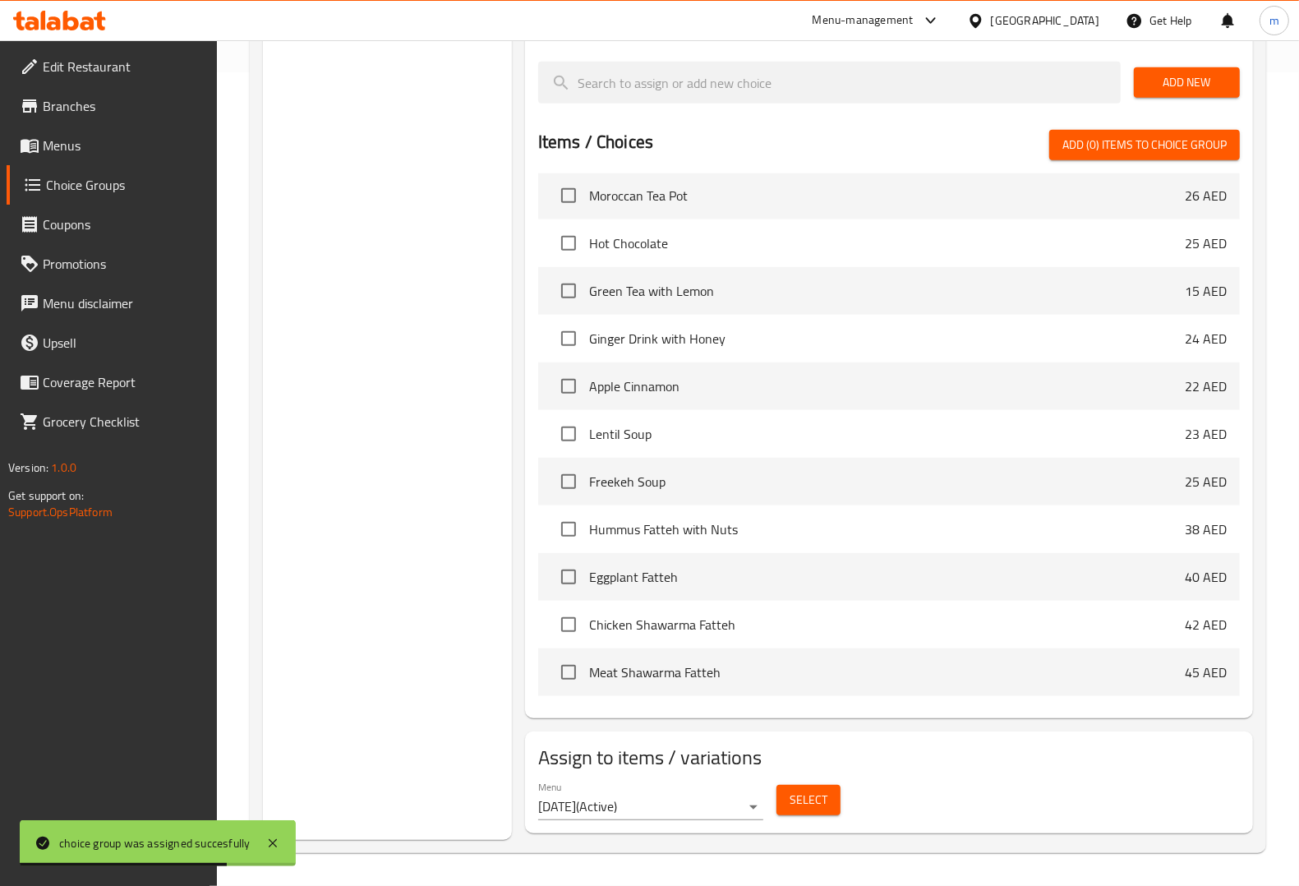
click at [776, 802] on button "Select" at bounding box center [808, 800] width 64 height 30
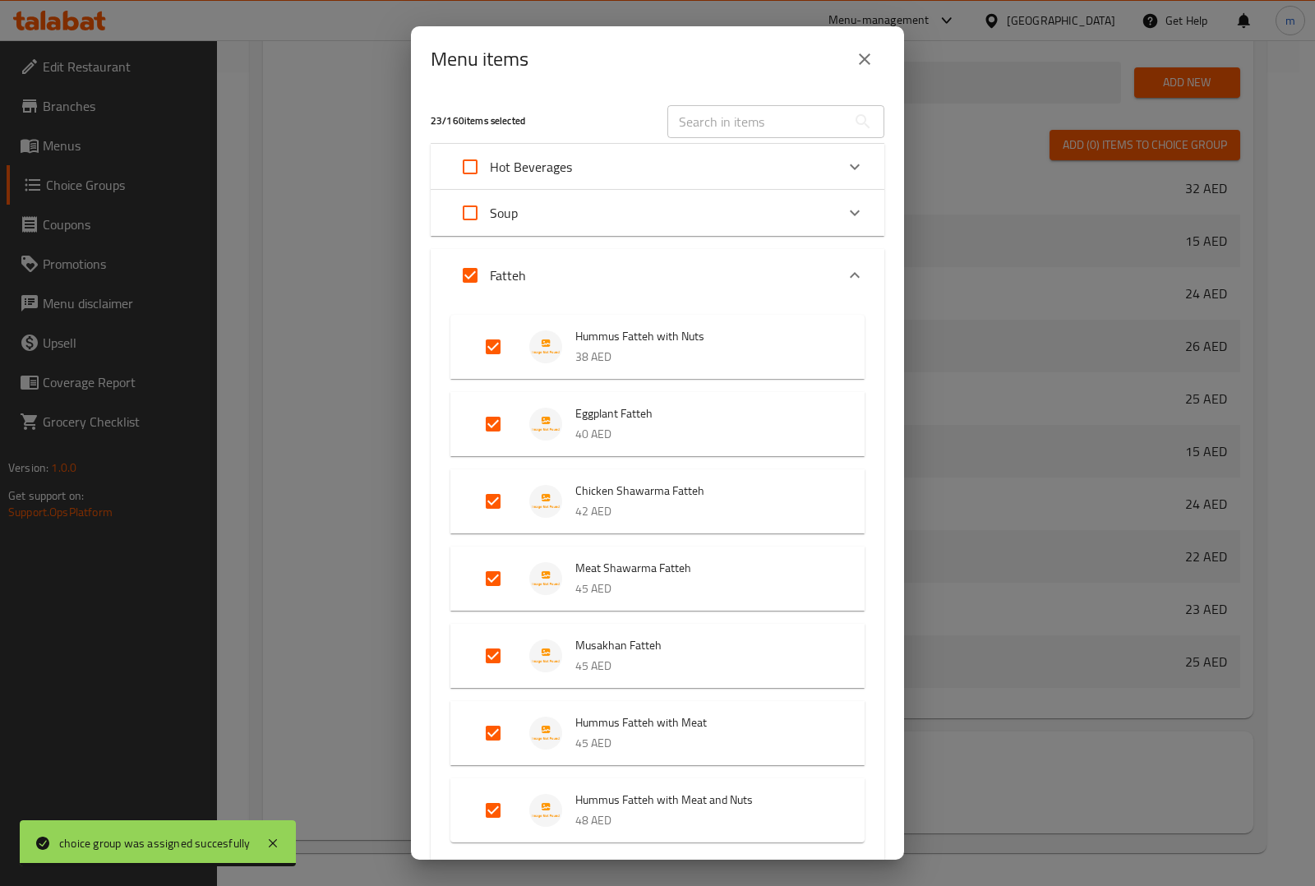
click at [653, 283] on div "Fatteh" at bounding box center [642, 275] width 385 height 39
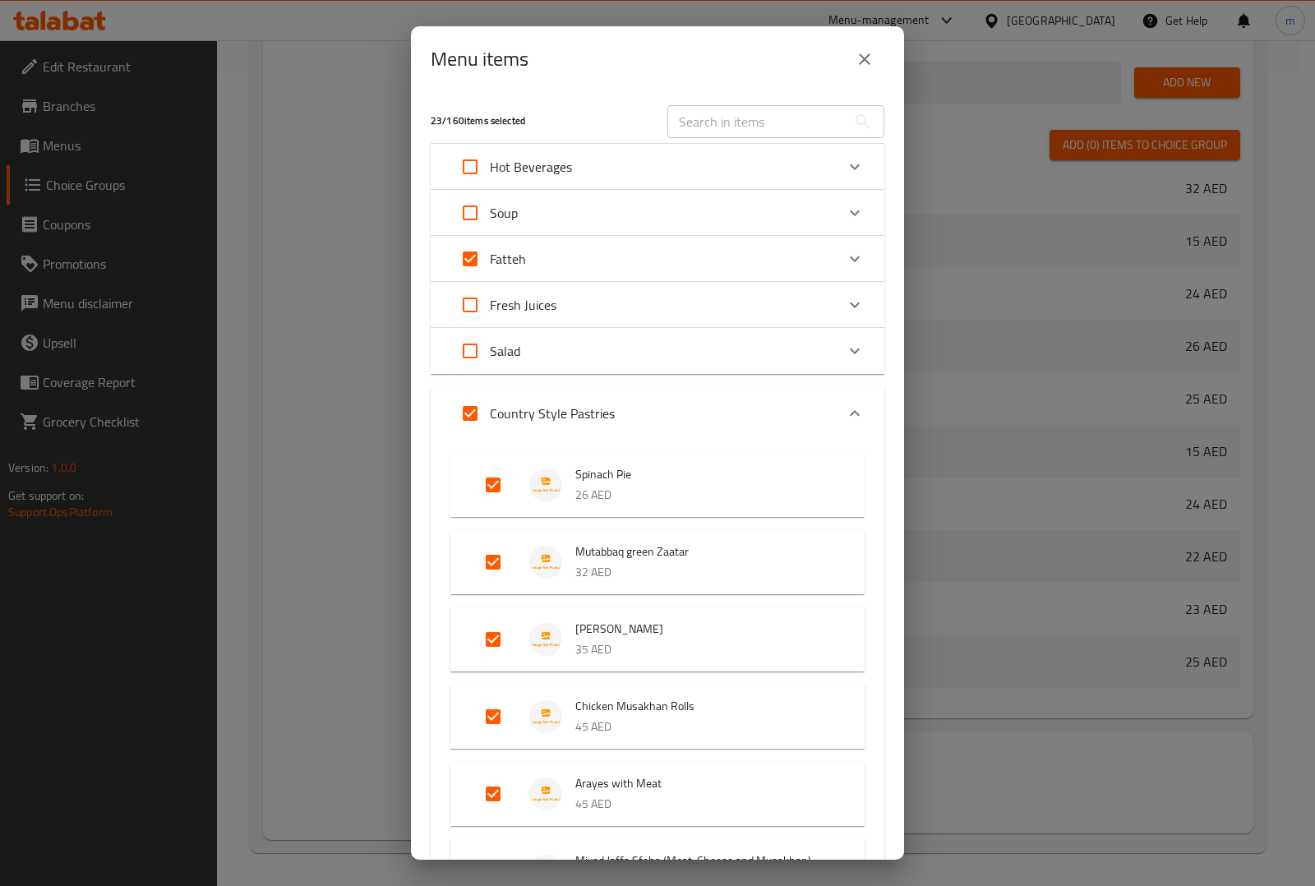
click at [633, 416] on div "Country Style Pastries" at bounding box center [642, 413] width 385 height 39
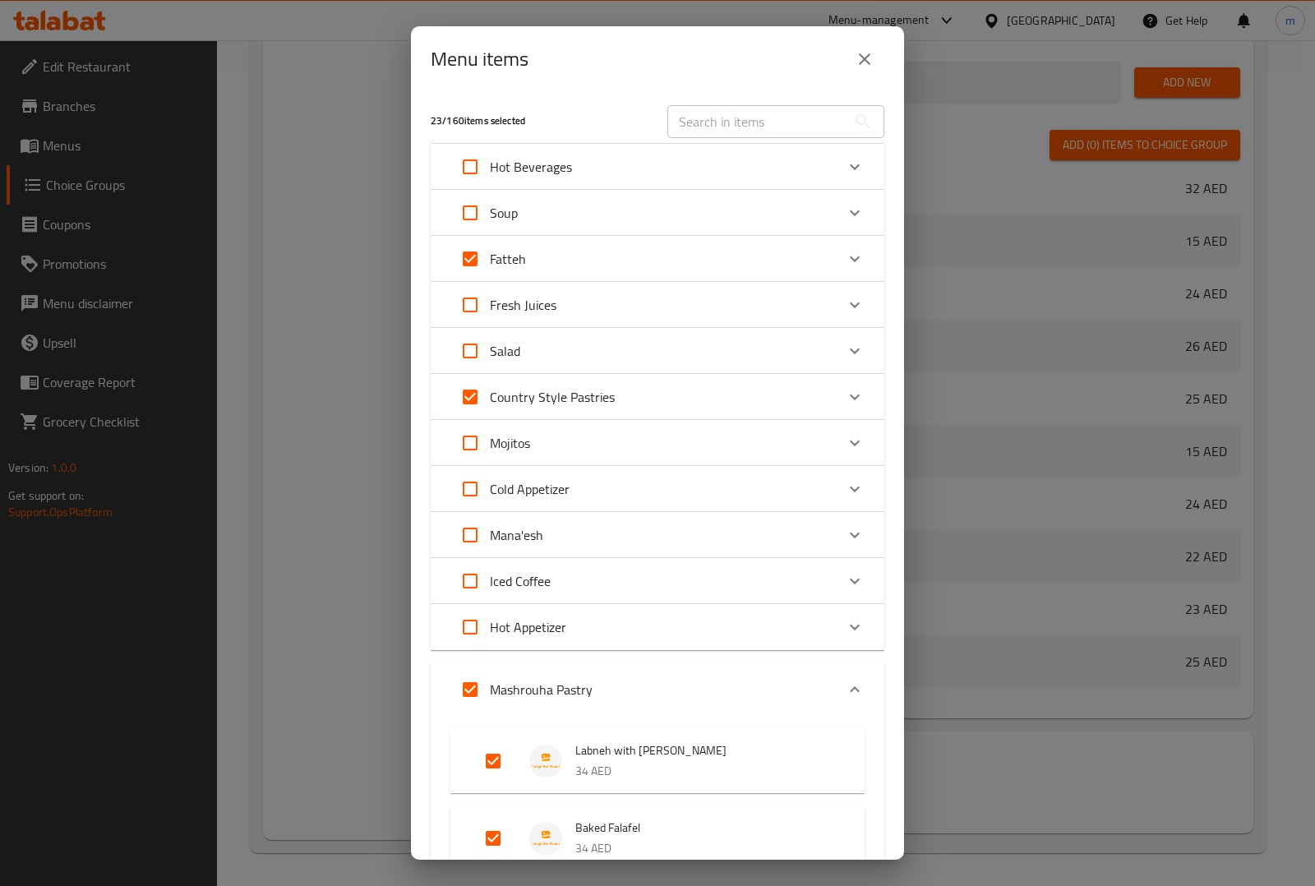
click at [622, 679] on div "Mashrouha Pastry" at bounding box center [642, 689] width 385 height 39
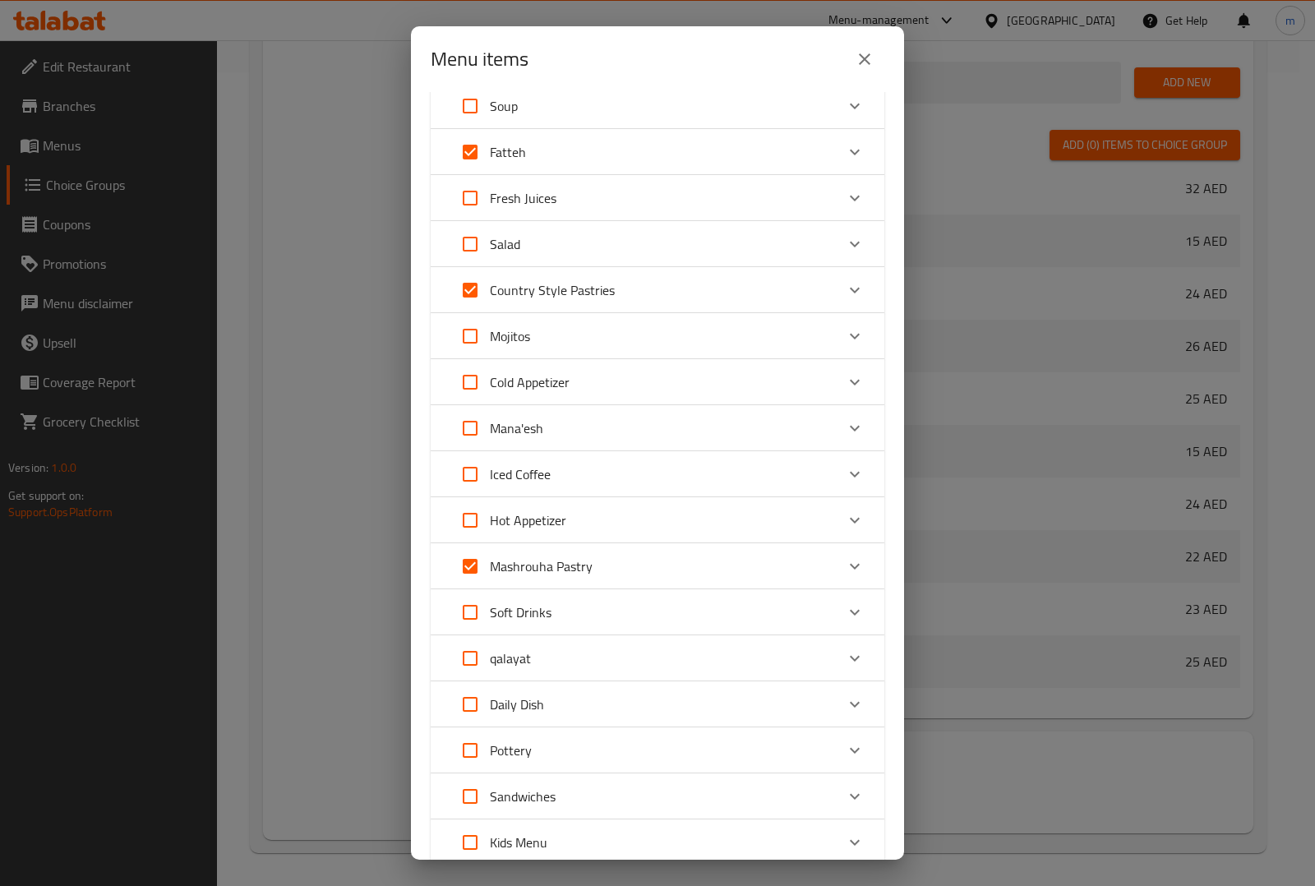
scroll to position [0, 0]
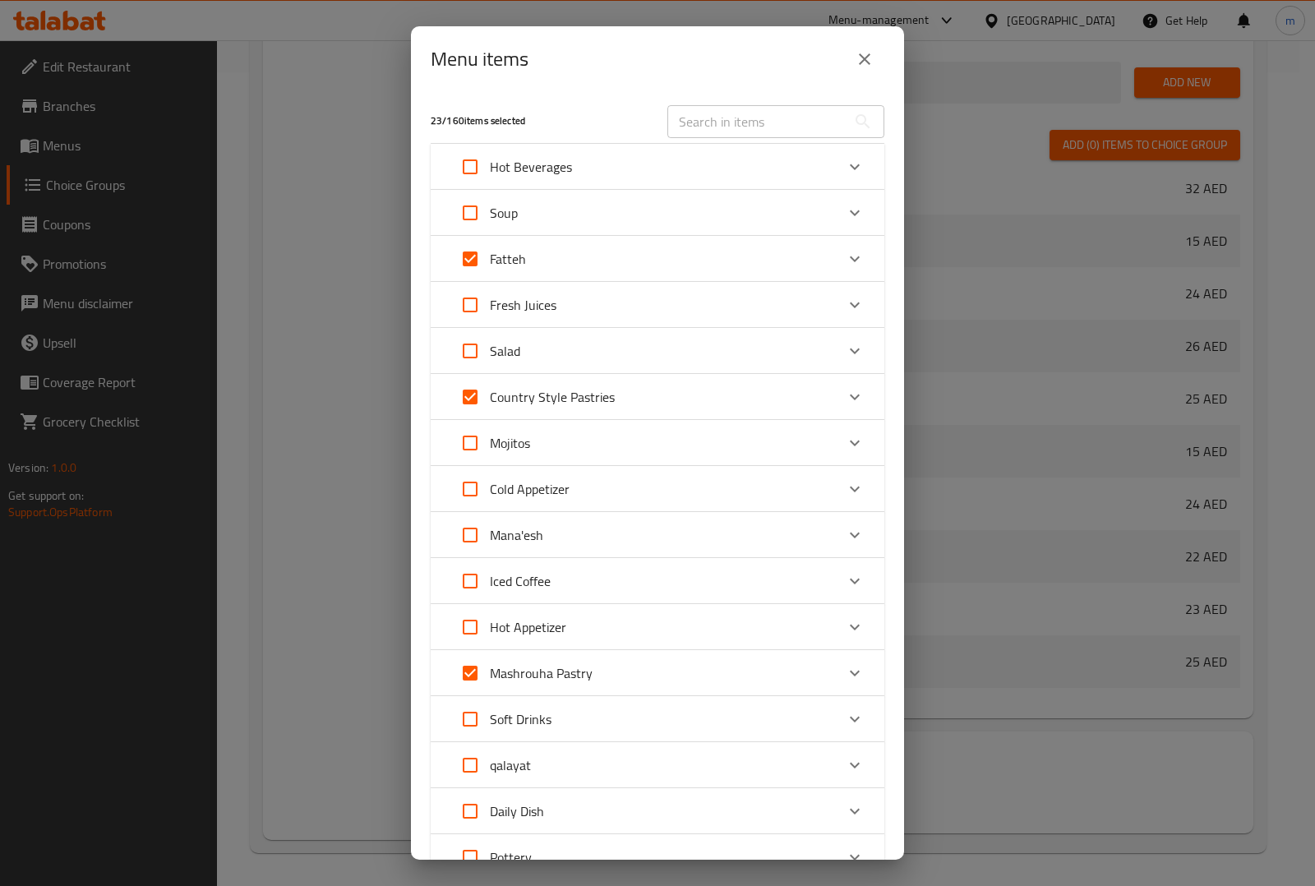
click at [470, 526] on input "Expand" at bounding box center [469, 534] width 39 height 39
checkbox input "true"
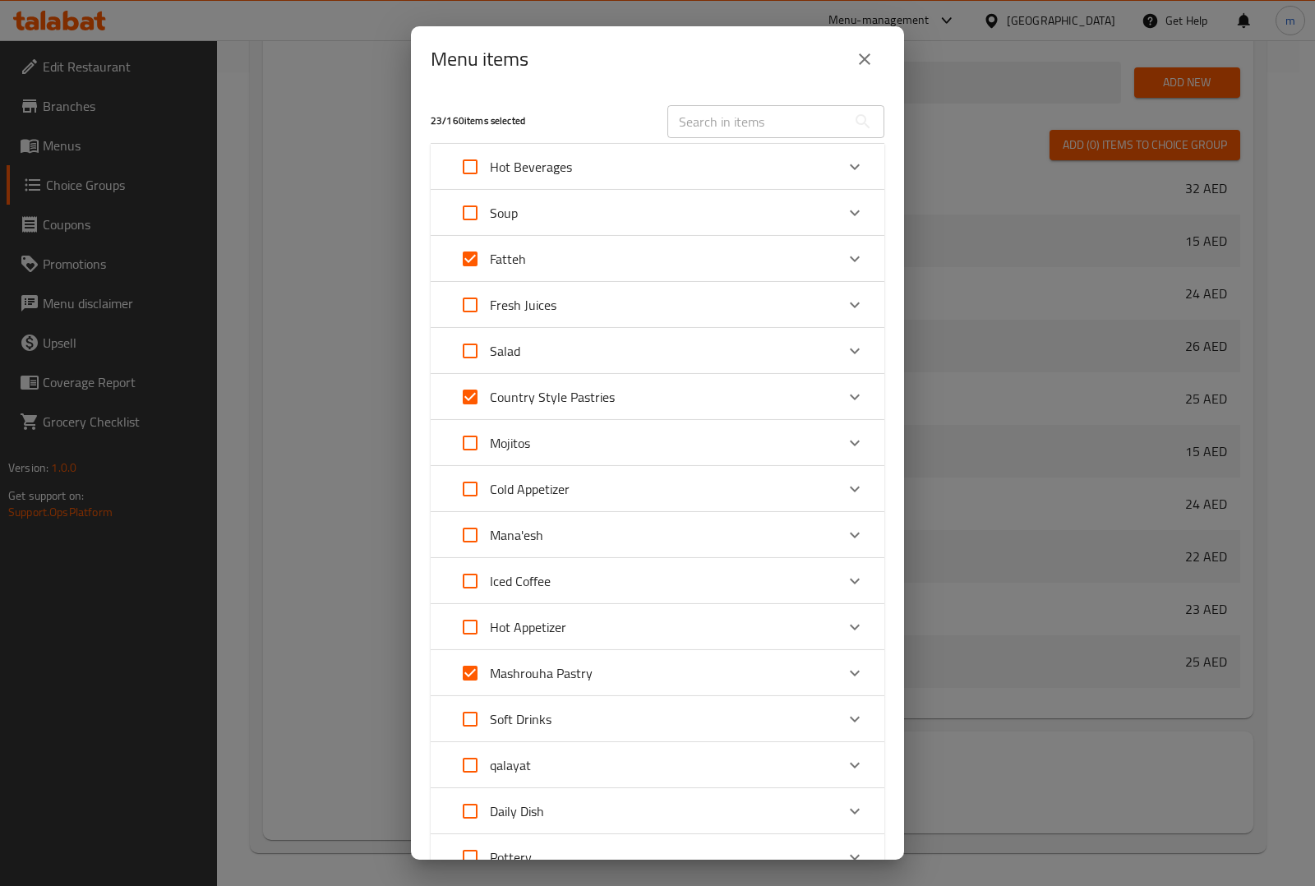
checkbox input "true"
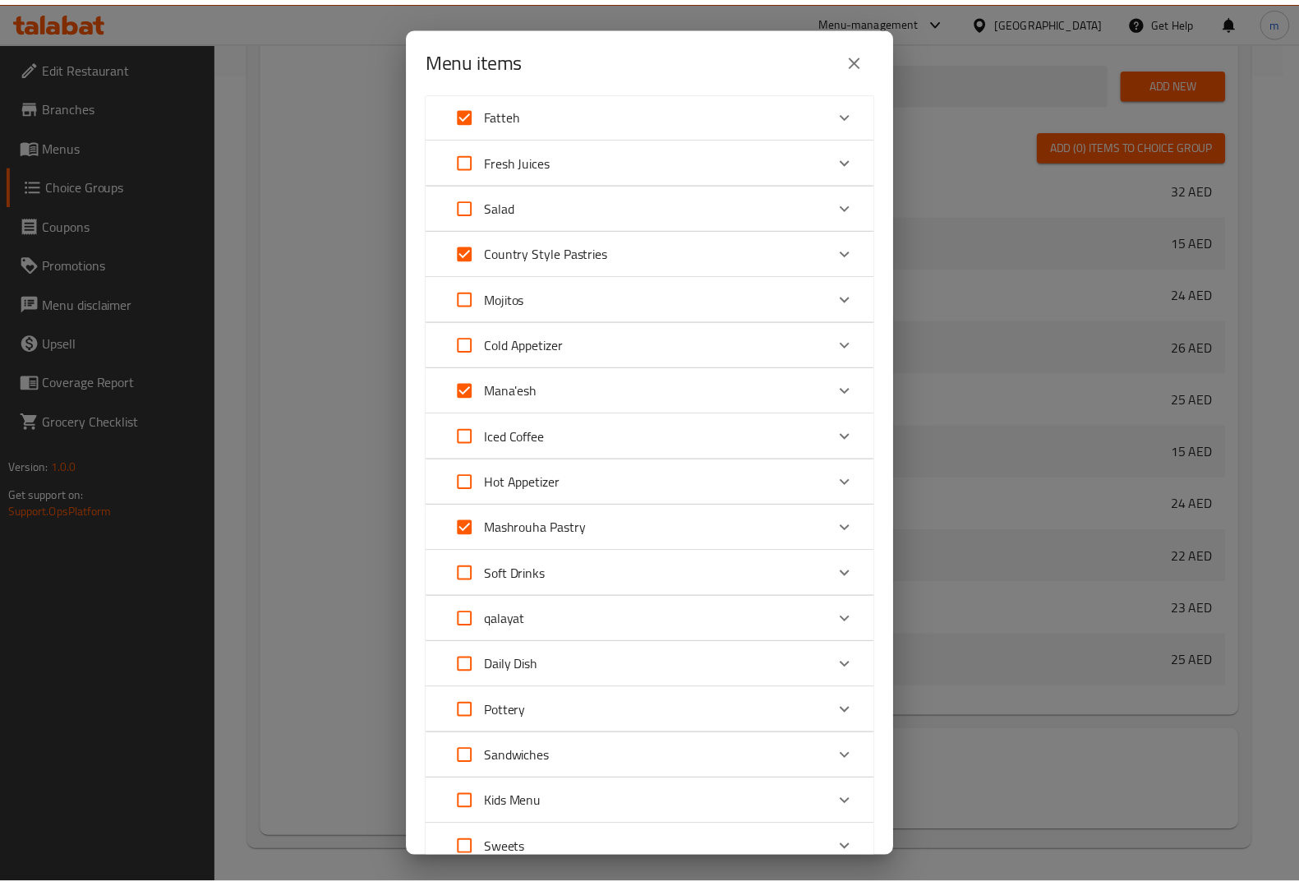
scroll to position [271, 0]
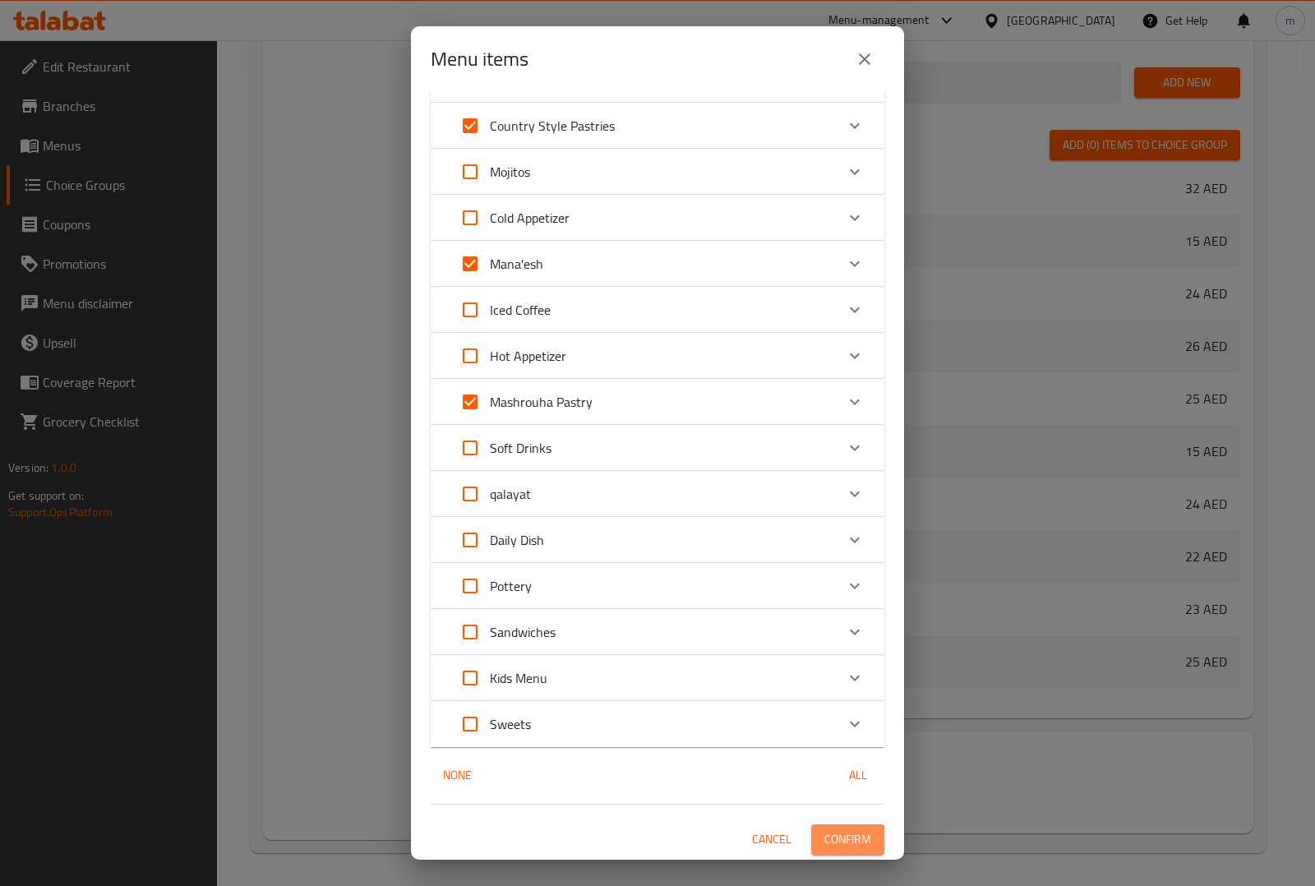
click at [846, 831] on span "Confirm" at bounding box center [847, 839] width 47 height 21
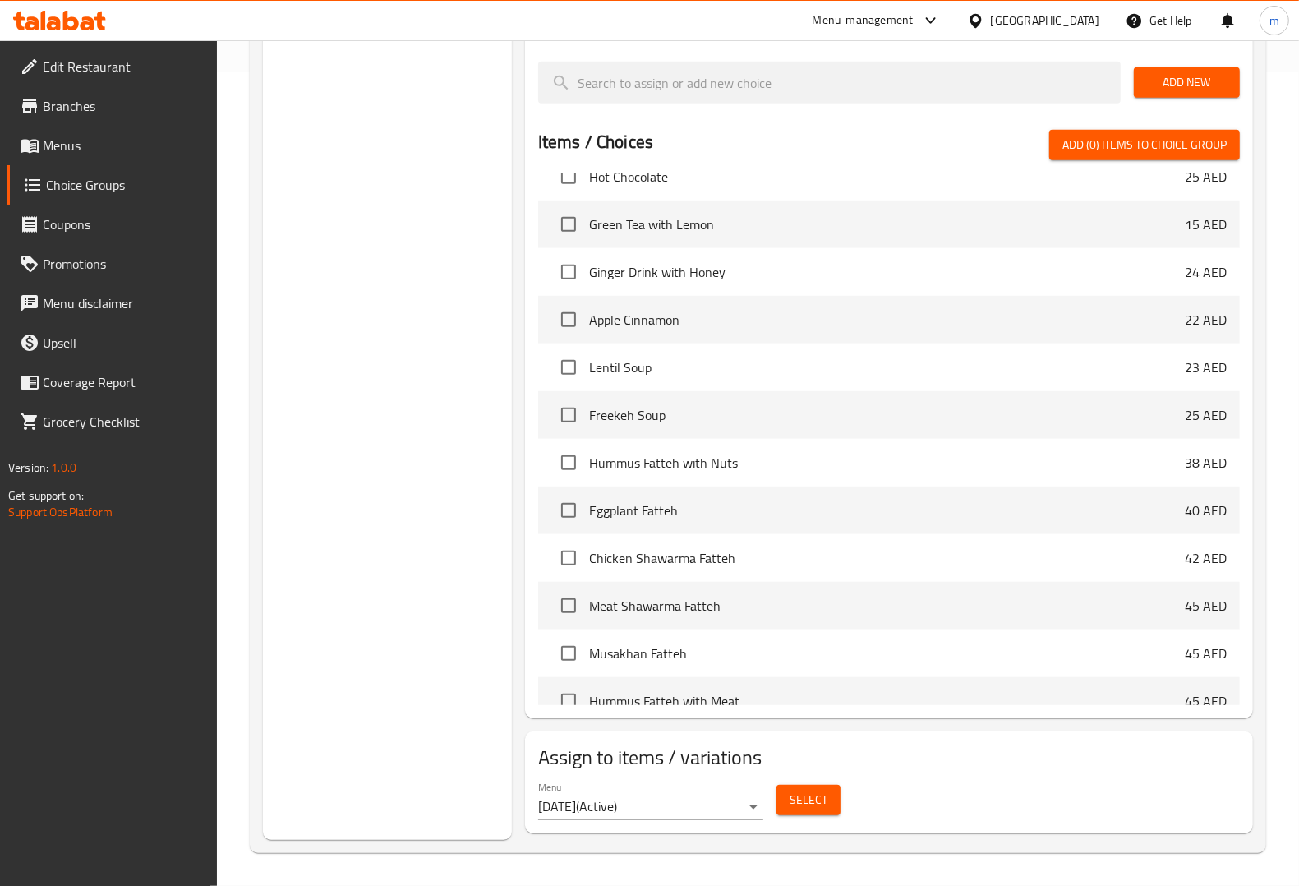
scroll to position [1541, 0]
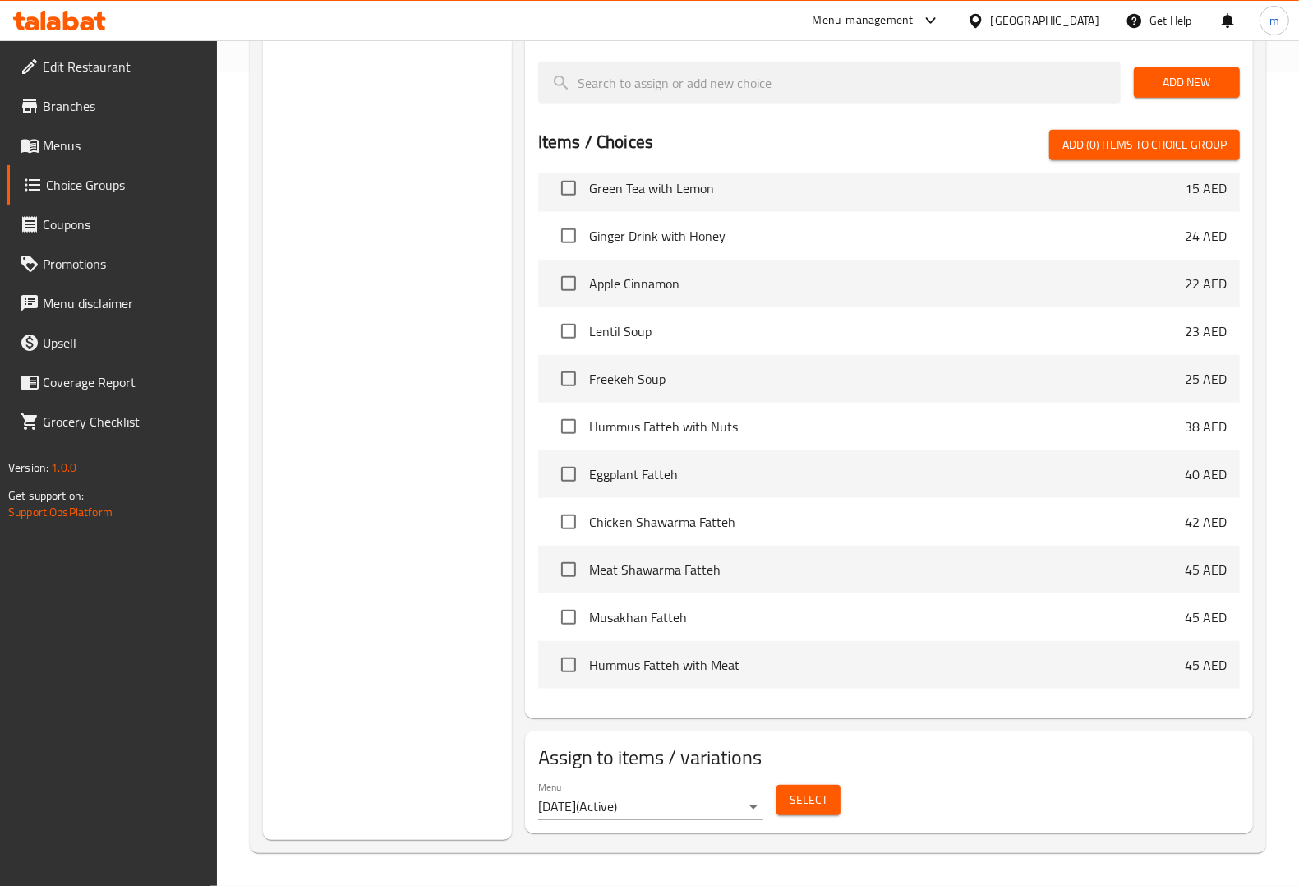
click at [785, 799] on button "Select" at bounding box center [808, 800] width 64 height 30
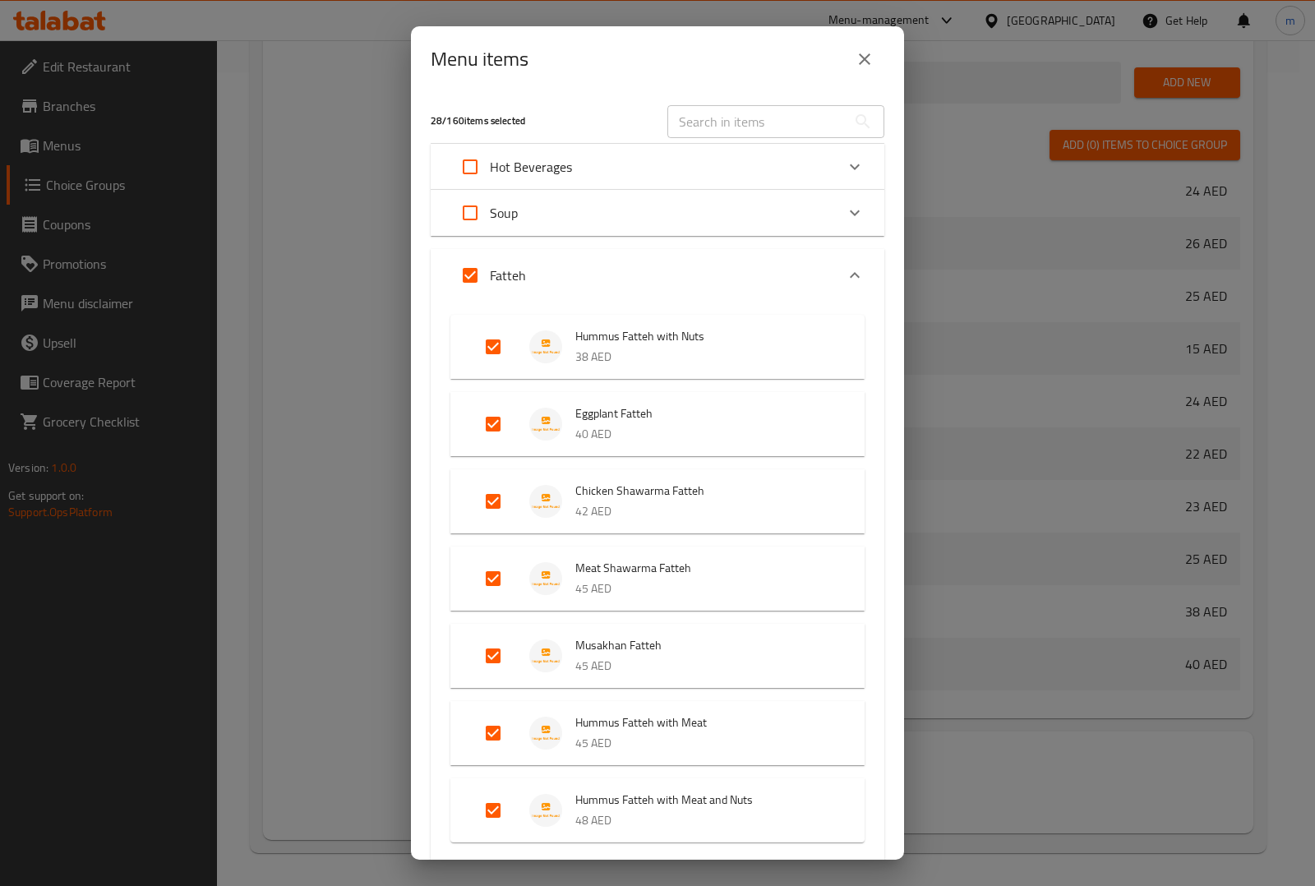
click at [574, 271] on div "Fatteh" at bounding box center [642, 275] width 385 height 39
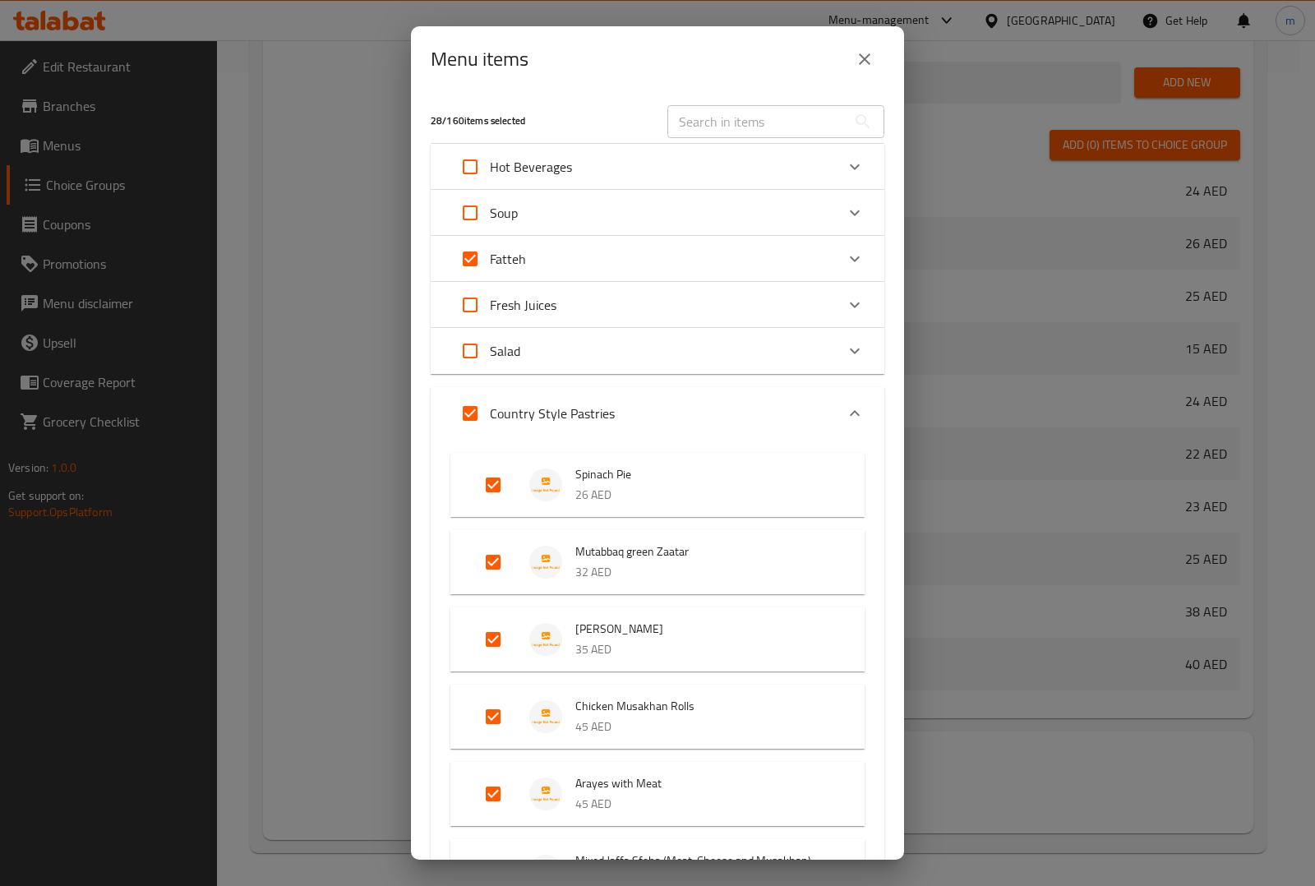
click at [576, 403] on p "Country Style Pastries" at bounding box center [552, 413] width 125 height 20
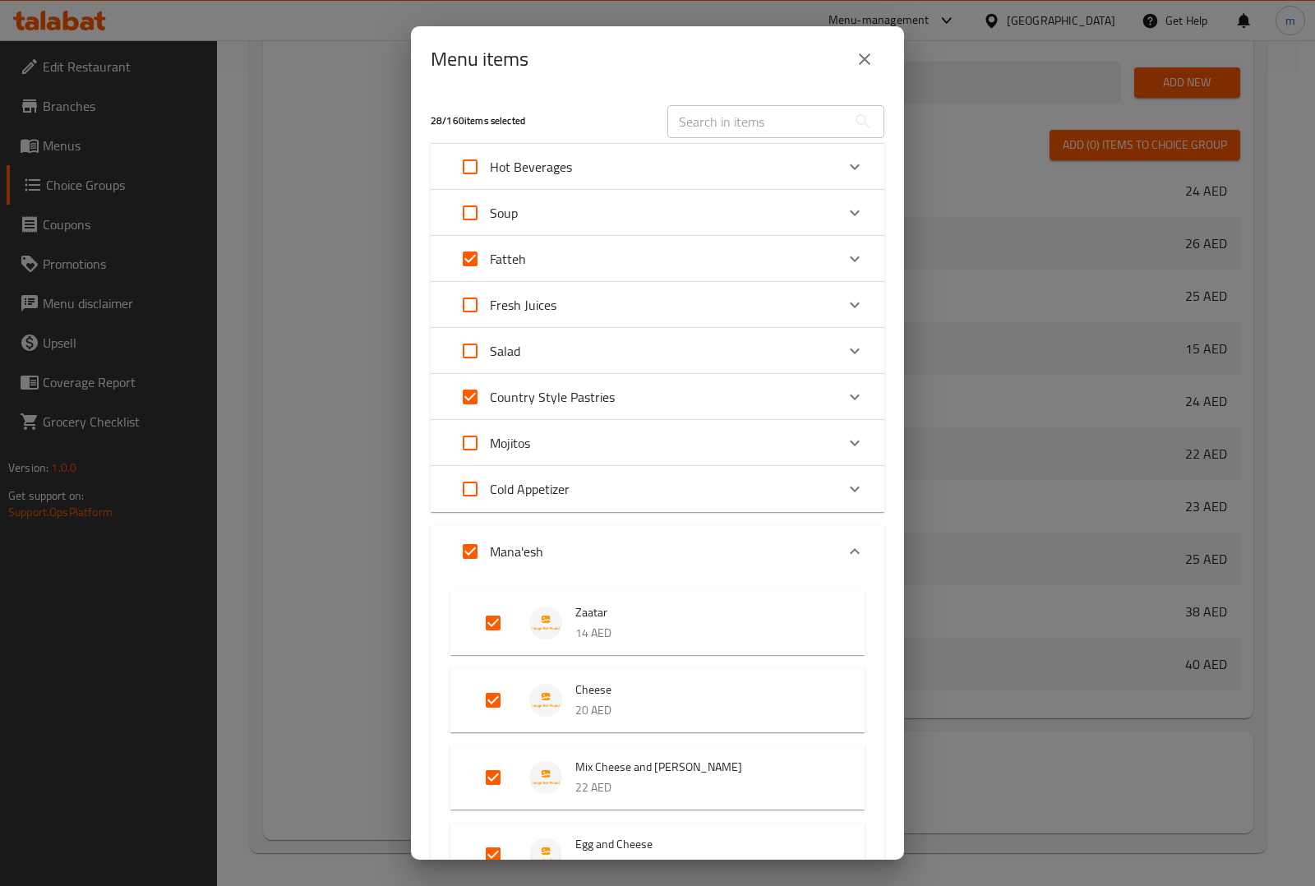
click at [565, 539] on div "Mana'esh" at bounding box center [642, 551] width 385 height 39
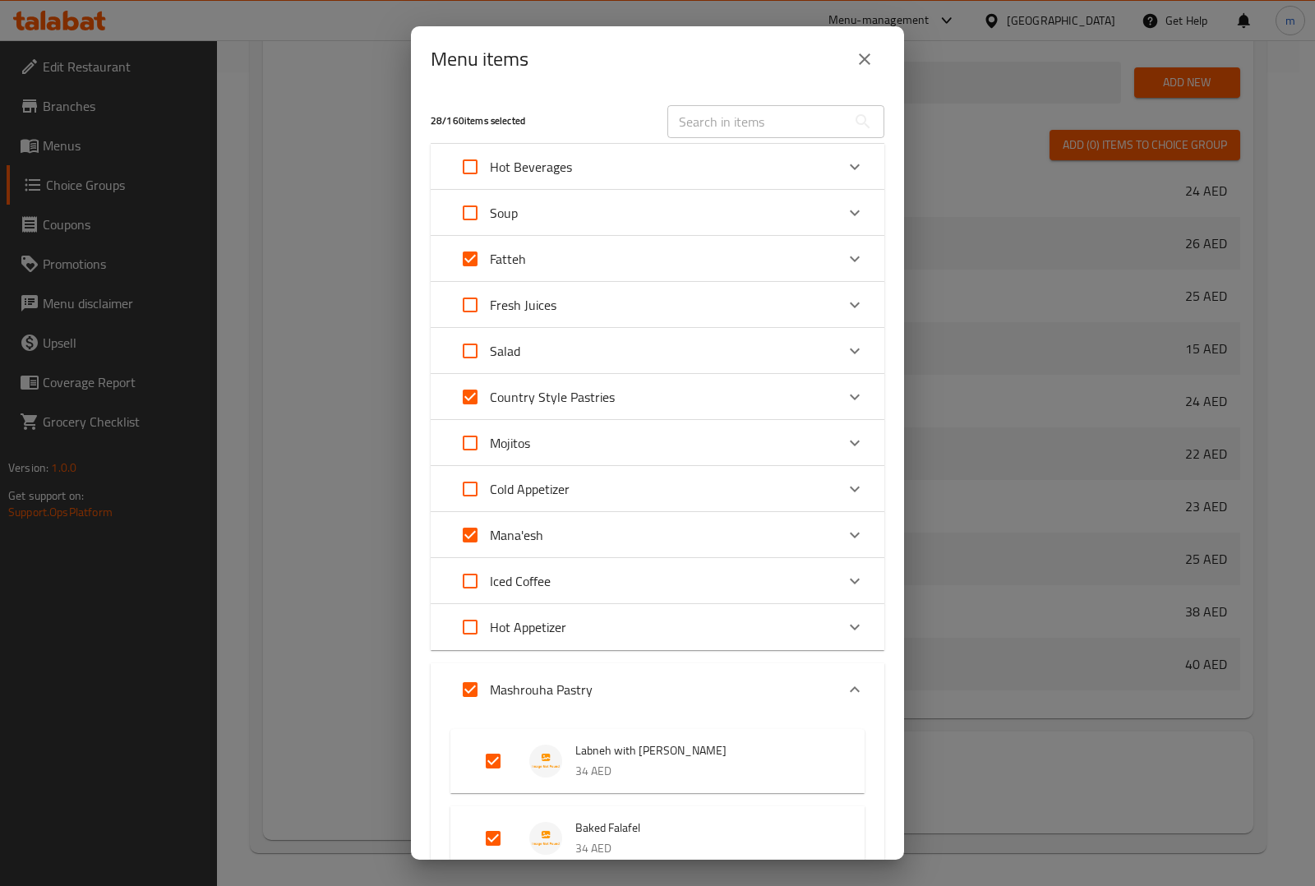
click at [571, 689] on p "Mashrouha Pastry" at bounding box center [541, 689] width 103 height 20
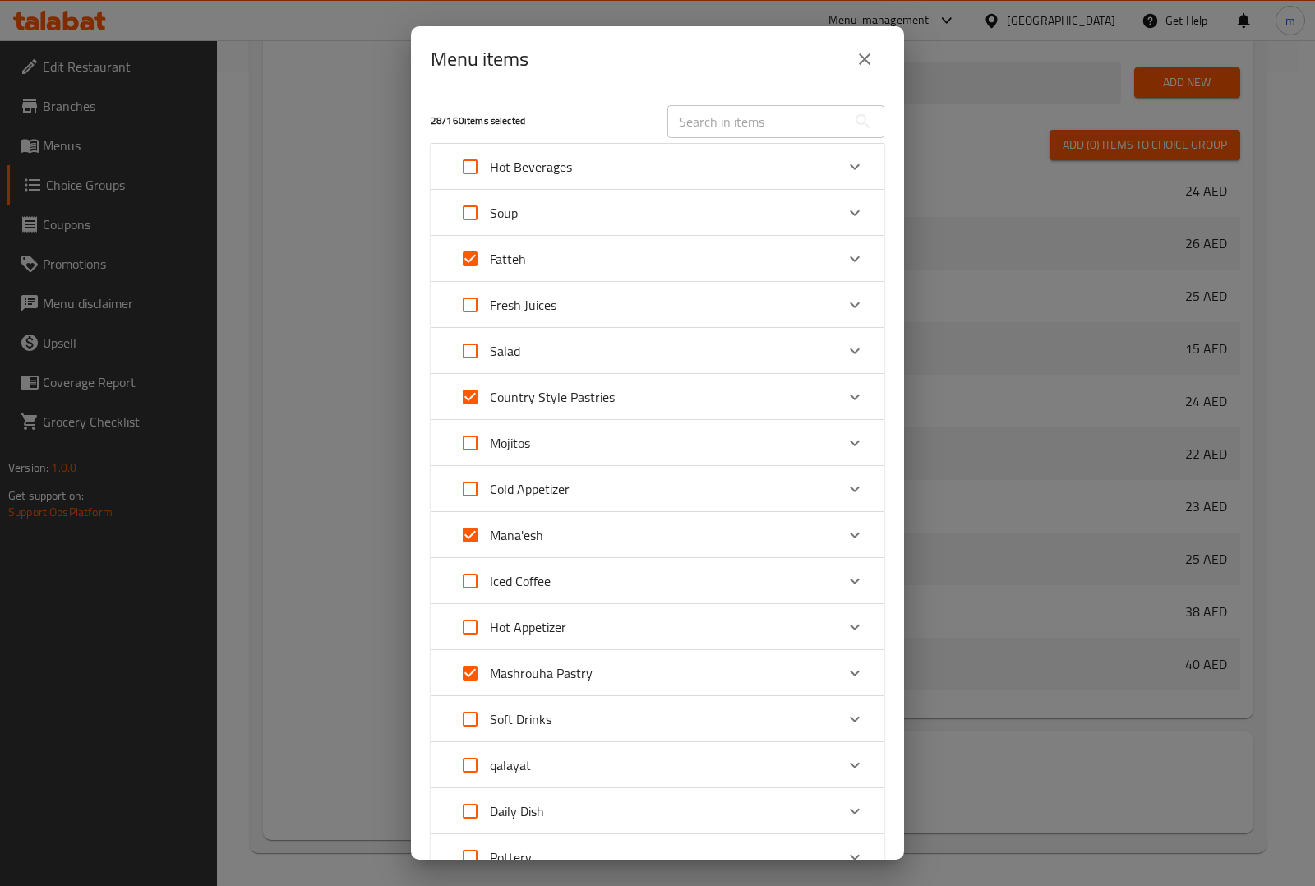
click at [560, 666] on p "Mashrouha Pastry" at bounding box center [541, 673] width 103 height 20
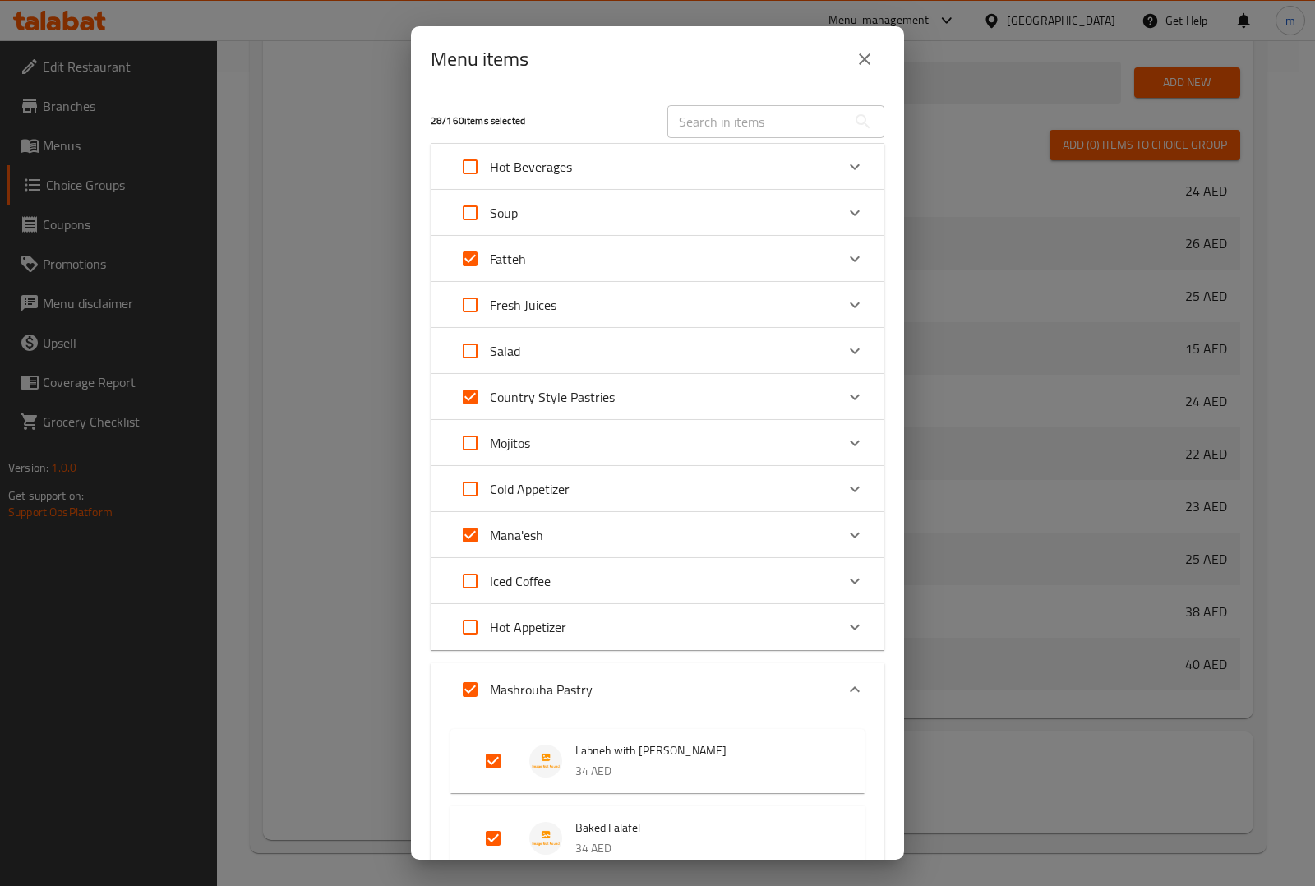
click at [867, 72] on button "close" at bounding box center [864, 58] width 39 height 39
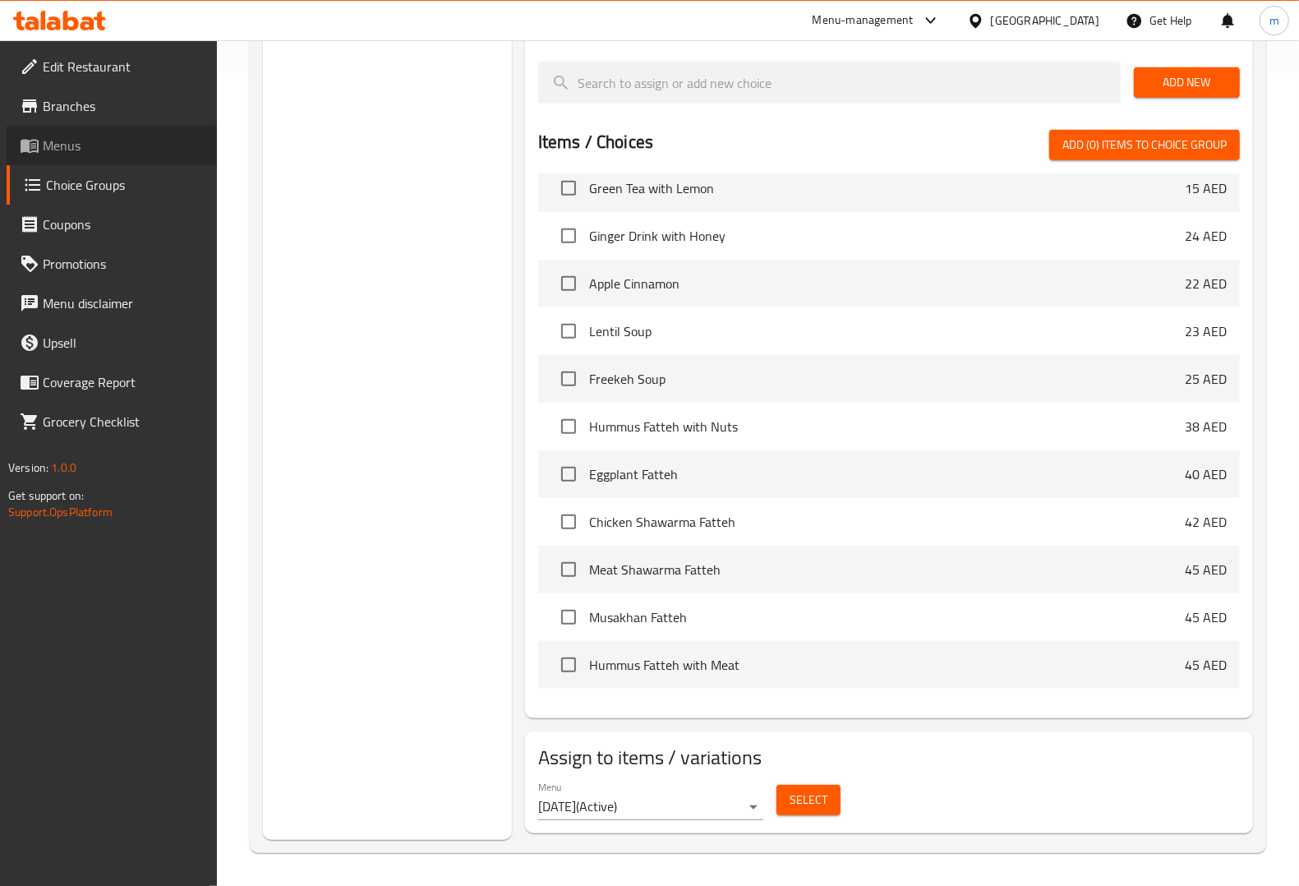
click at [99, 138] on span "Menus" at bounding box center [123, 146] width 161 height 20
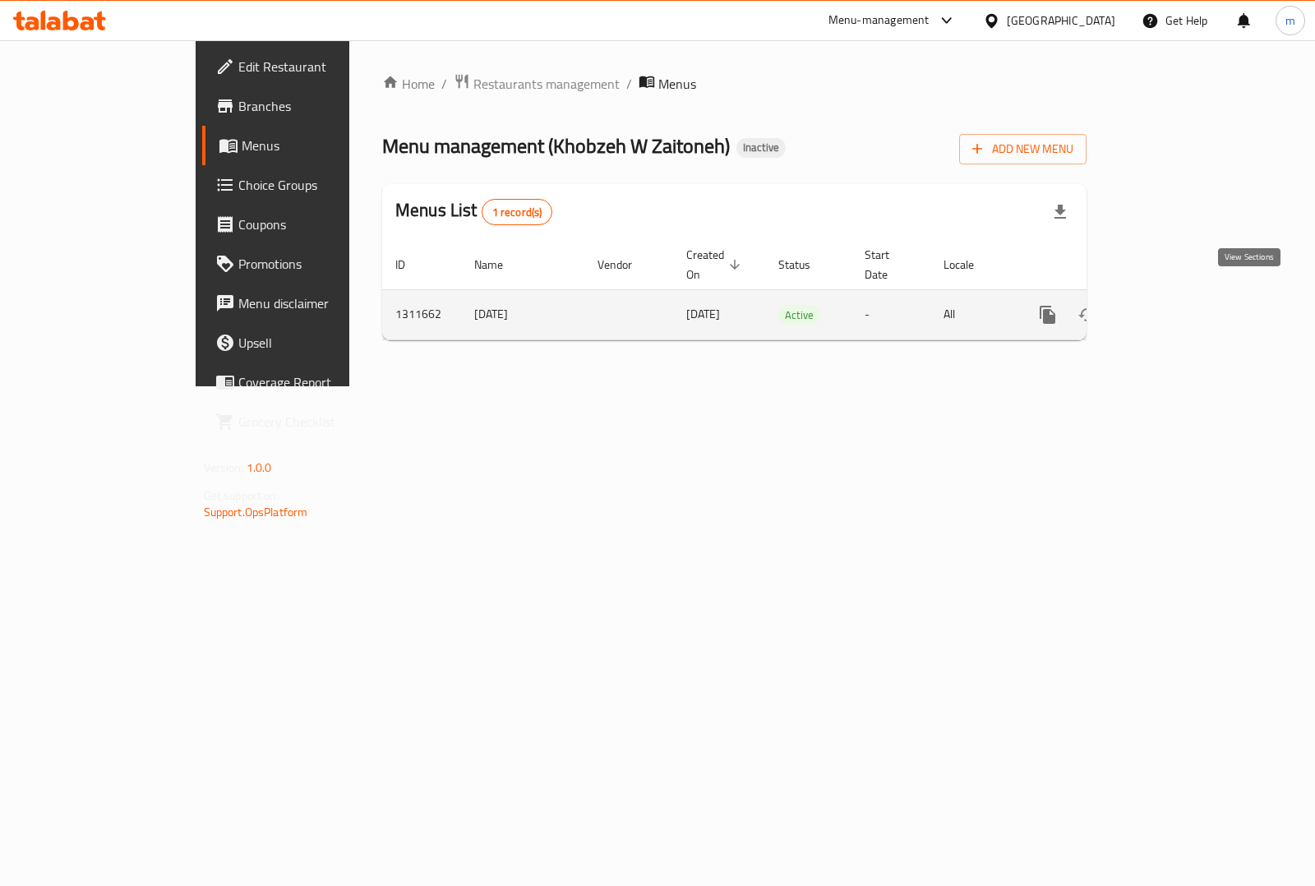
click at [1186, 295] on link "enhanced table" at bounding box center [1165, 314] width 39 height 39
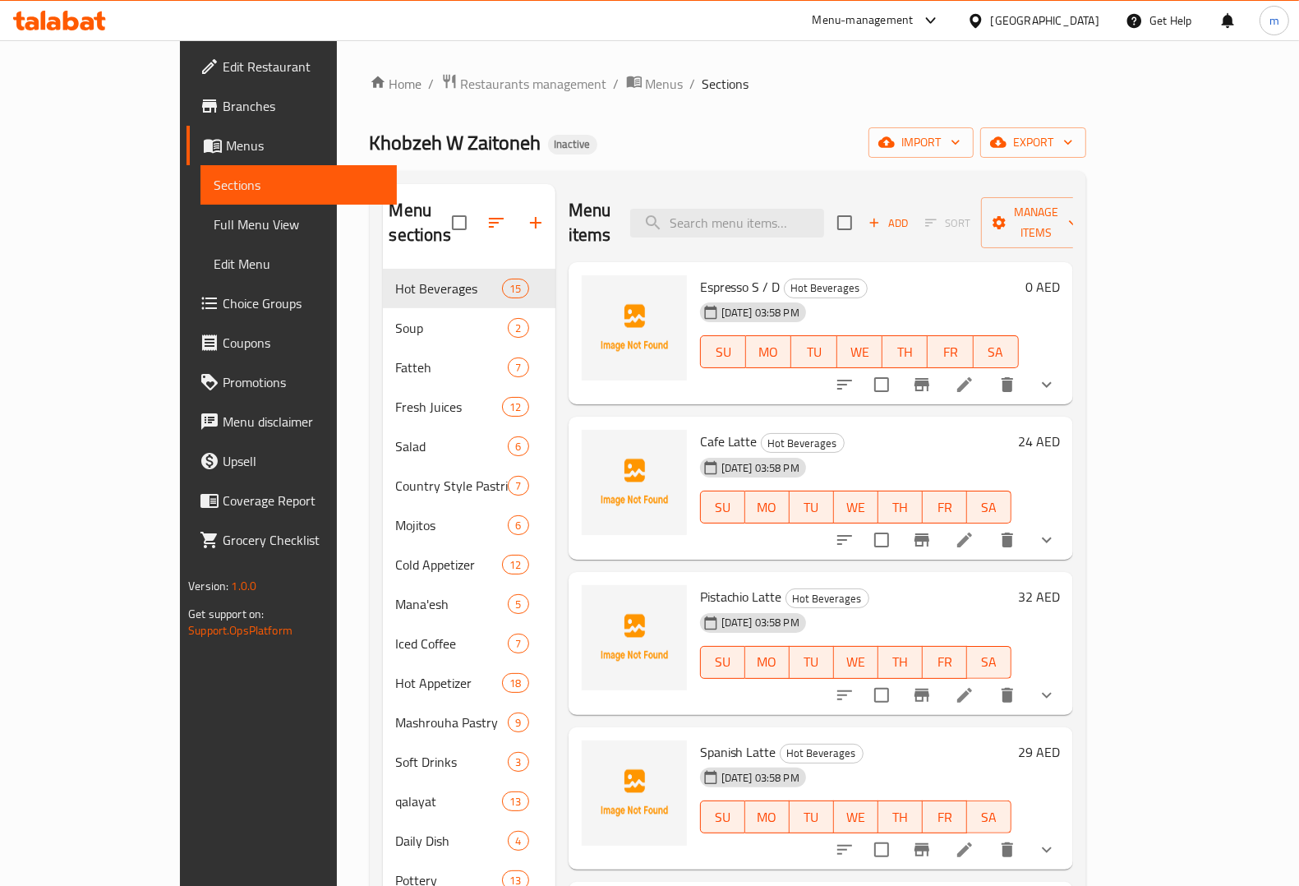
click at [214, 232] on span "Full Menu View" at bounding box center [299, 224] width 170 height 20
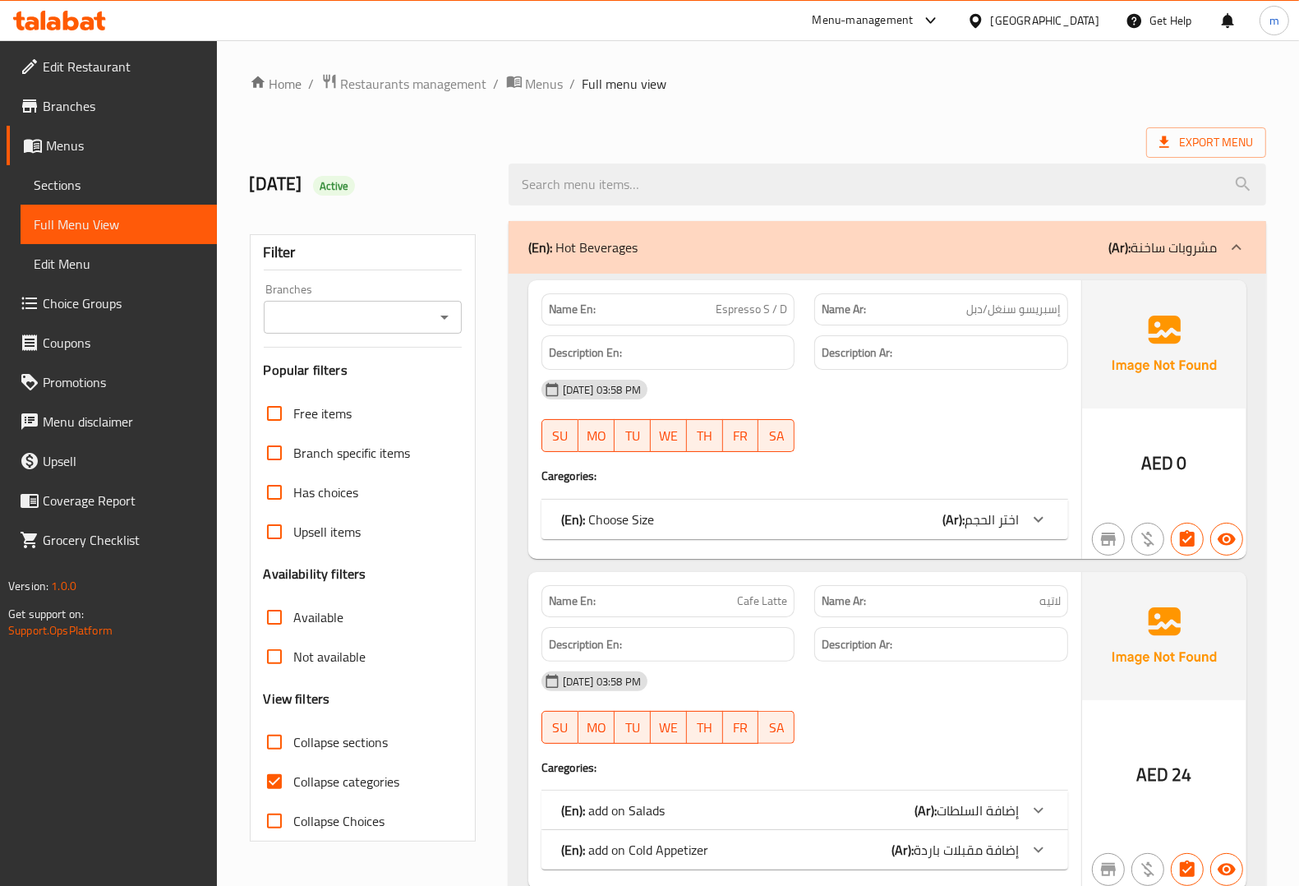
click at [298, 738] on span "Collapse sections" at bounding box center [341, 742] width 94 height 20
click at [294, 738] on input "Collapse sections" at bounding box center [274, 741] width 39 height 39
checkbox input "true"
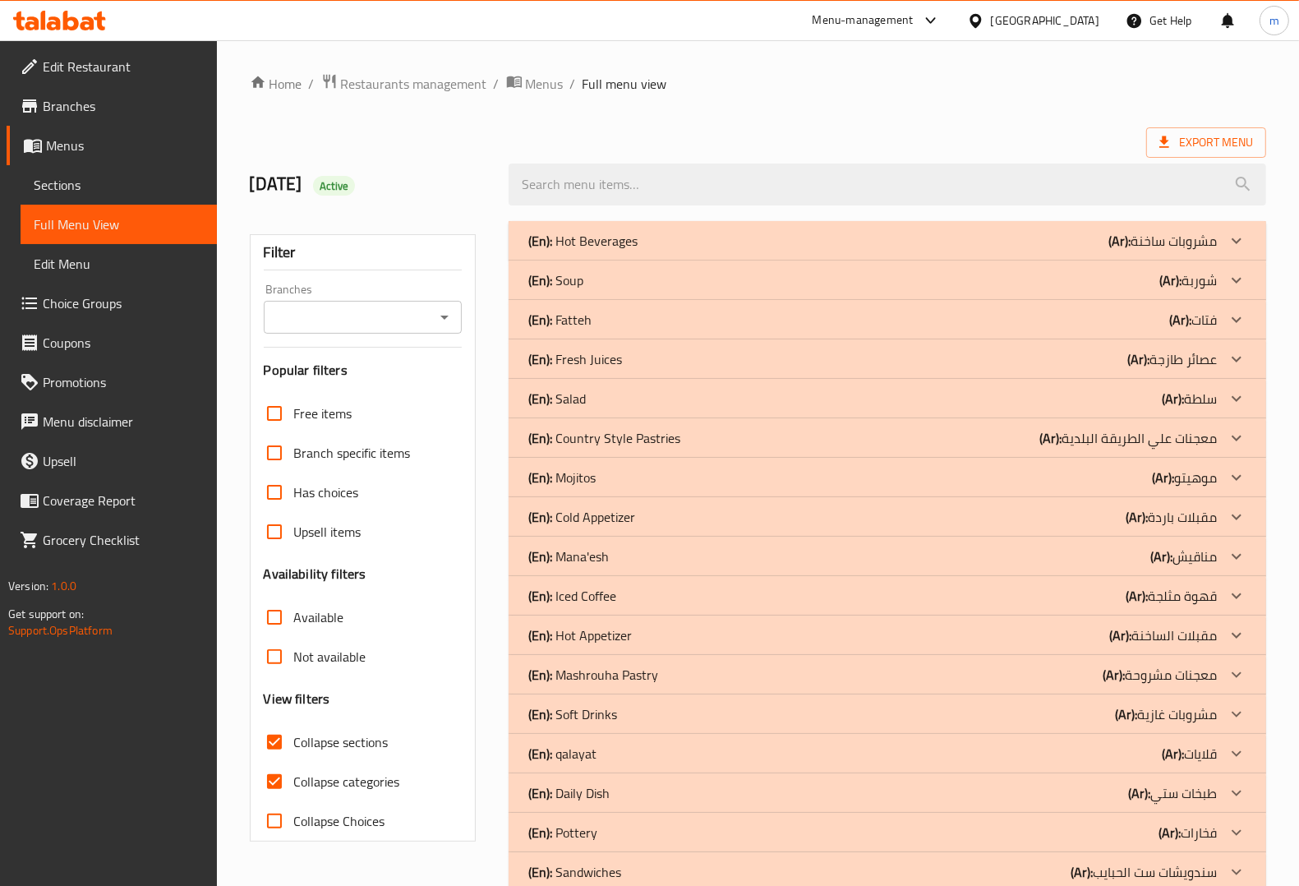
click at [308, 777] on span "Collapse categories" at bounding box center [347, 782] width 106 height 20
click at [294, 777] on input "Collapse categories" at bounding box center [274, 781] width 39 height 39
click at [382, 781] on span "Collapse categories" at bounding box center [347, 782] width 106 height 20
click at [294, 781] on input "Collapse categories" at bounding box center [274, 781] width 39 height 39
click at [619, 331] on div "(En): Fatteh (Ar): فتات" at bounding box center [888, 319] width 758 height 39
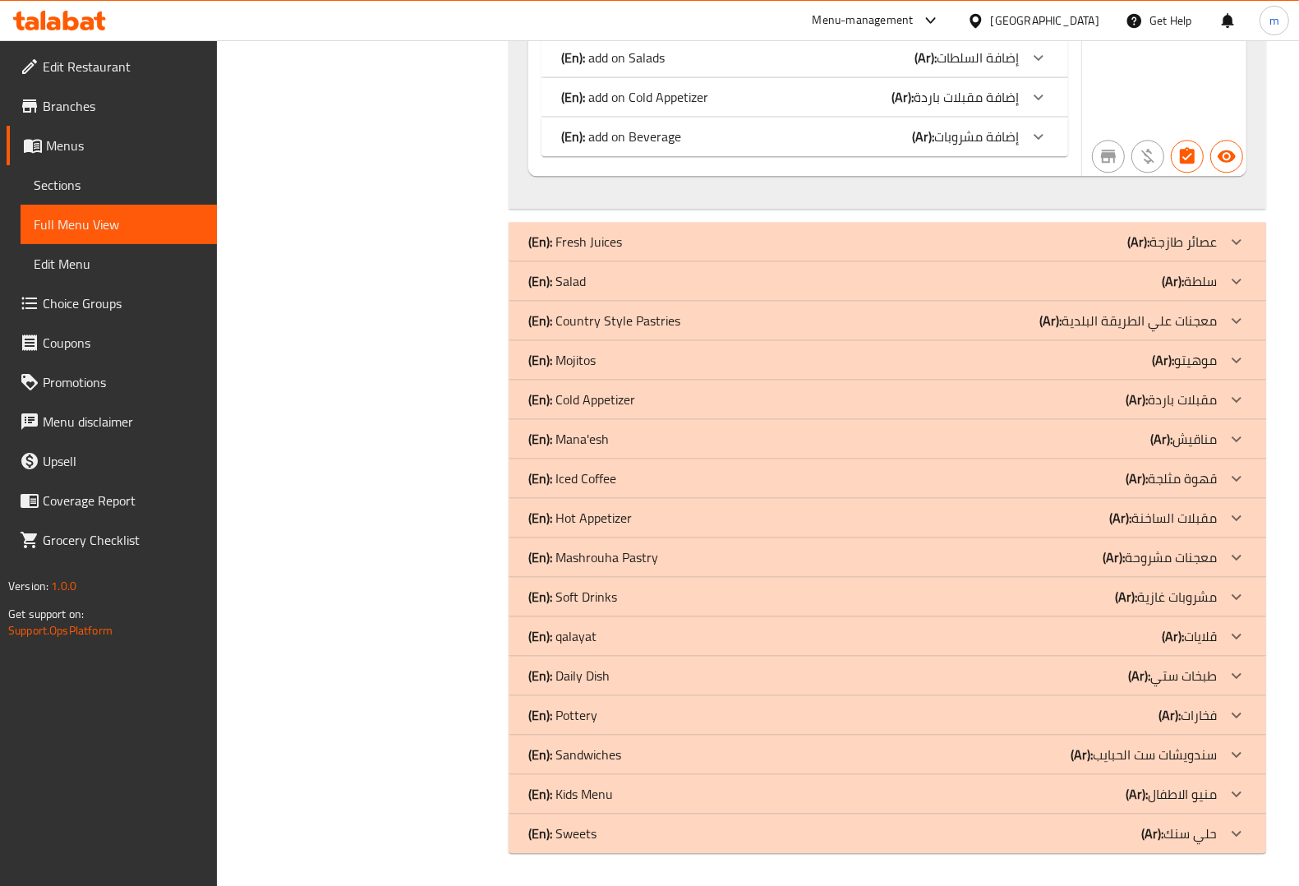
scroll to position [3140, 0]
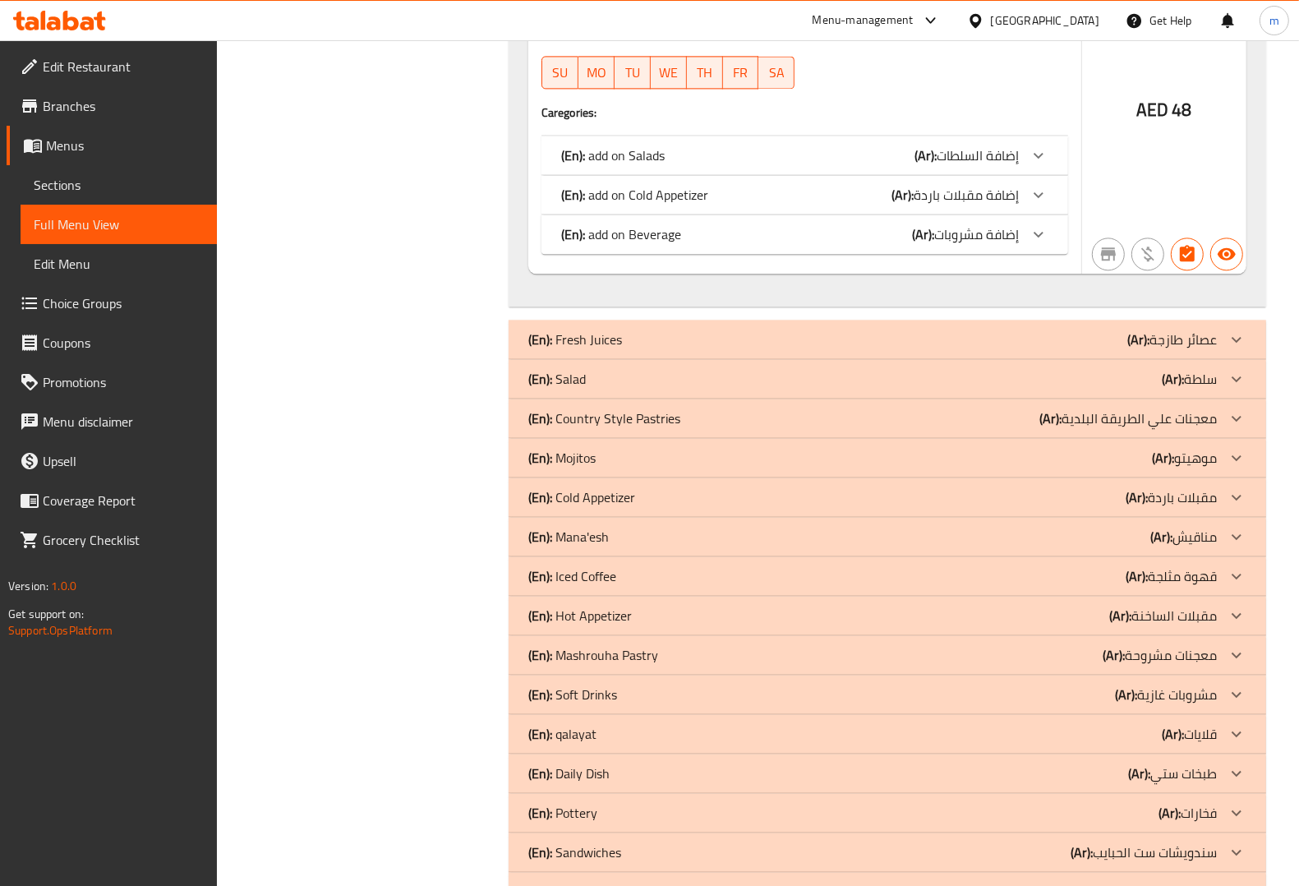
drag, startPoint x: 634, startPoint y: 420, endPoint x: 772, endPoint y: 444, distance: 140.1
click at [634, 420] on p "(En): Country Style Pastries" at bounding box center [604, 418] width 152 height 20
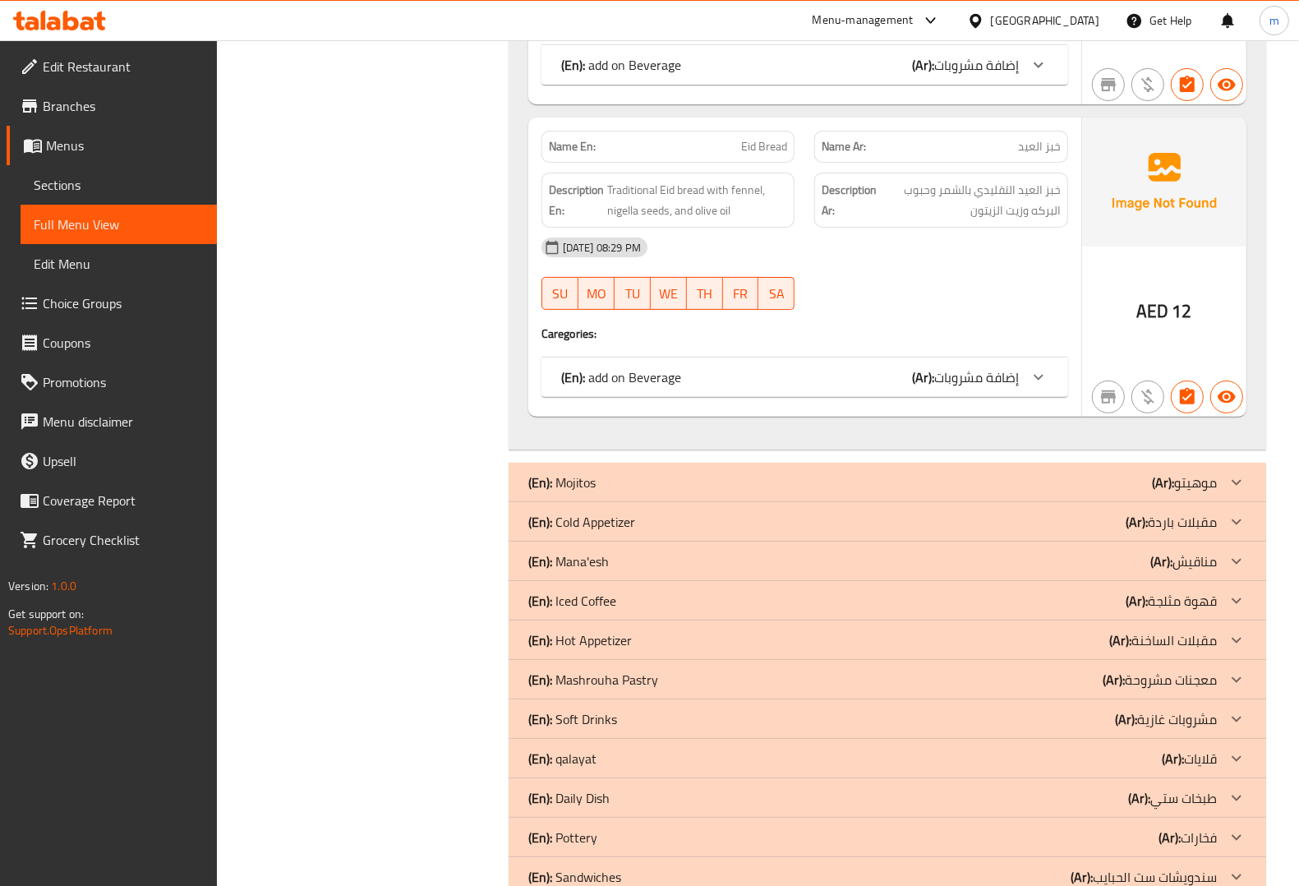
scroll to position [5653, 0]
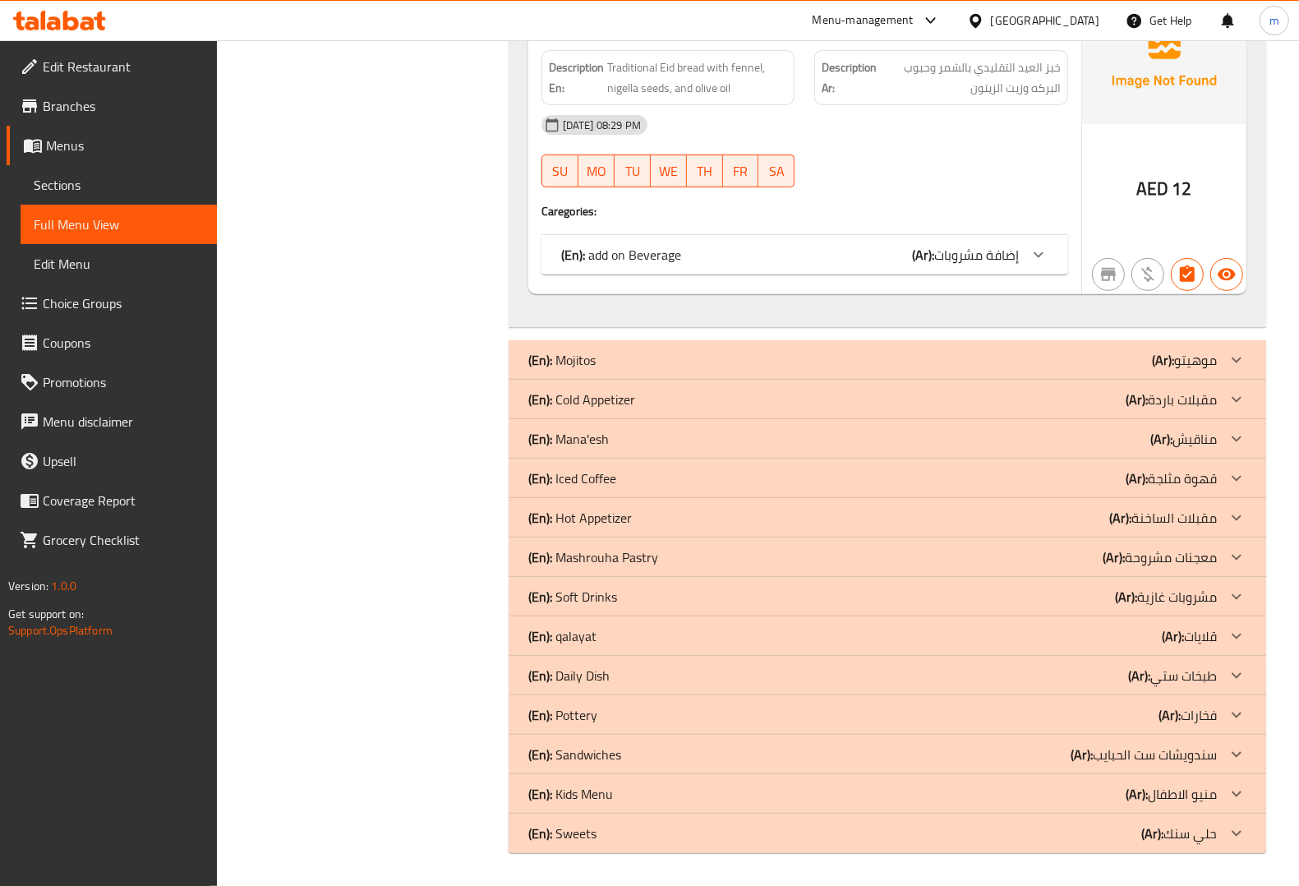
click at [667, 433] on div "(En): Mana'esh (Ar): مناقيش" at bounding box center [872, 439] width 689 height 20
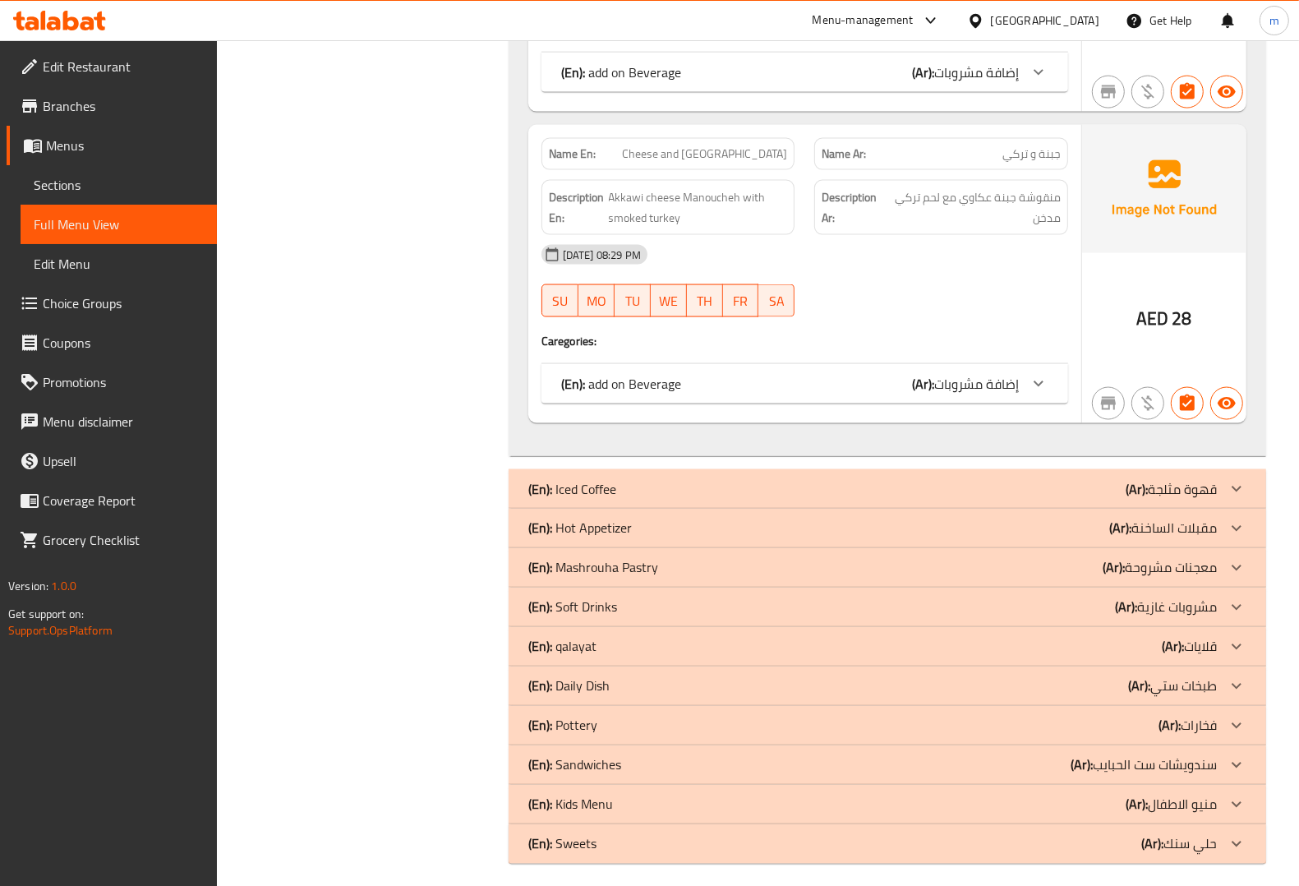
scroll to position [7281, 0]
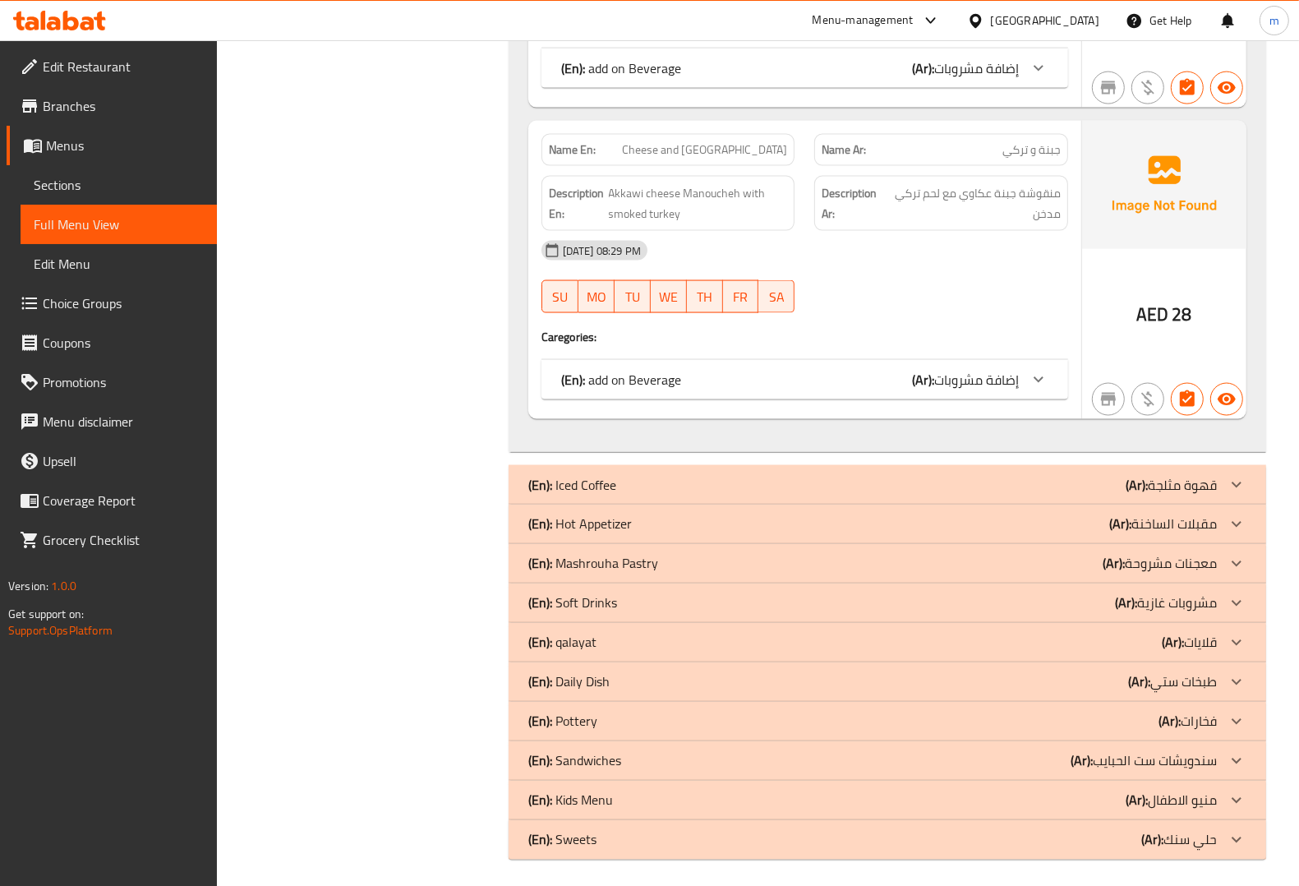
click at [737, 555] on div "(En): Mashrouha Pastry (Ar): معجنات مشروحة" at bounding box center [872, 564] width 689 height 20
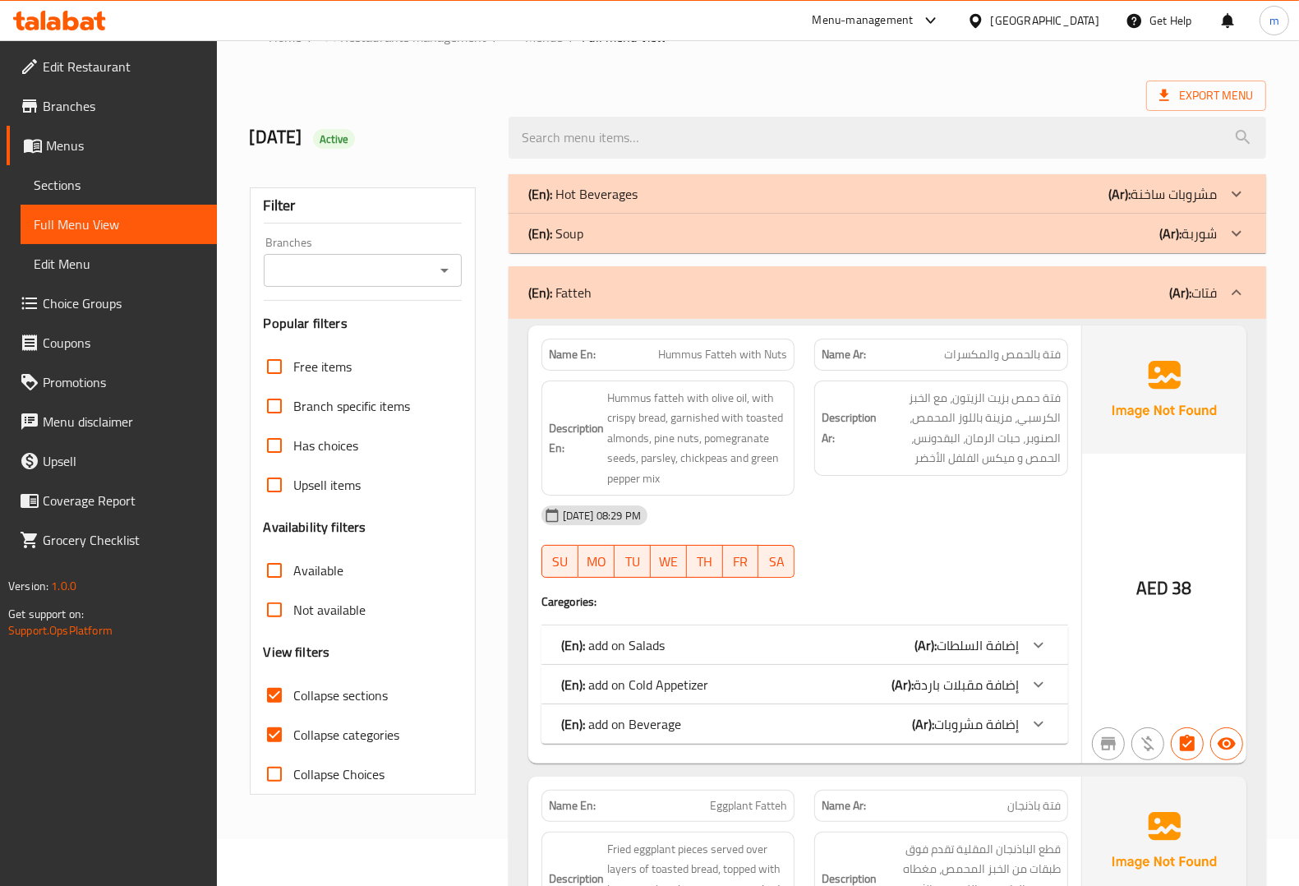
scroll to position [0, 0]
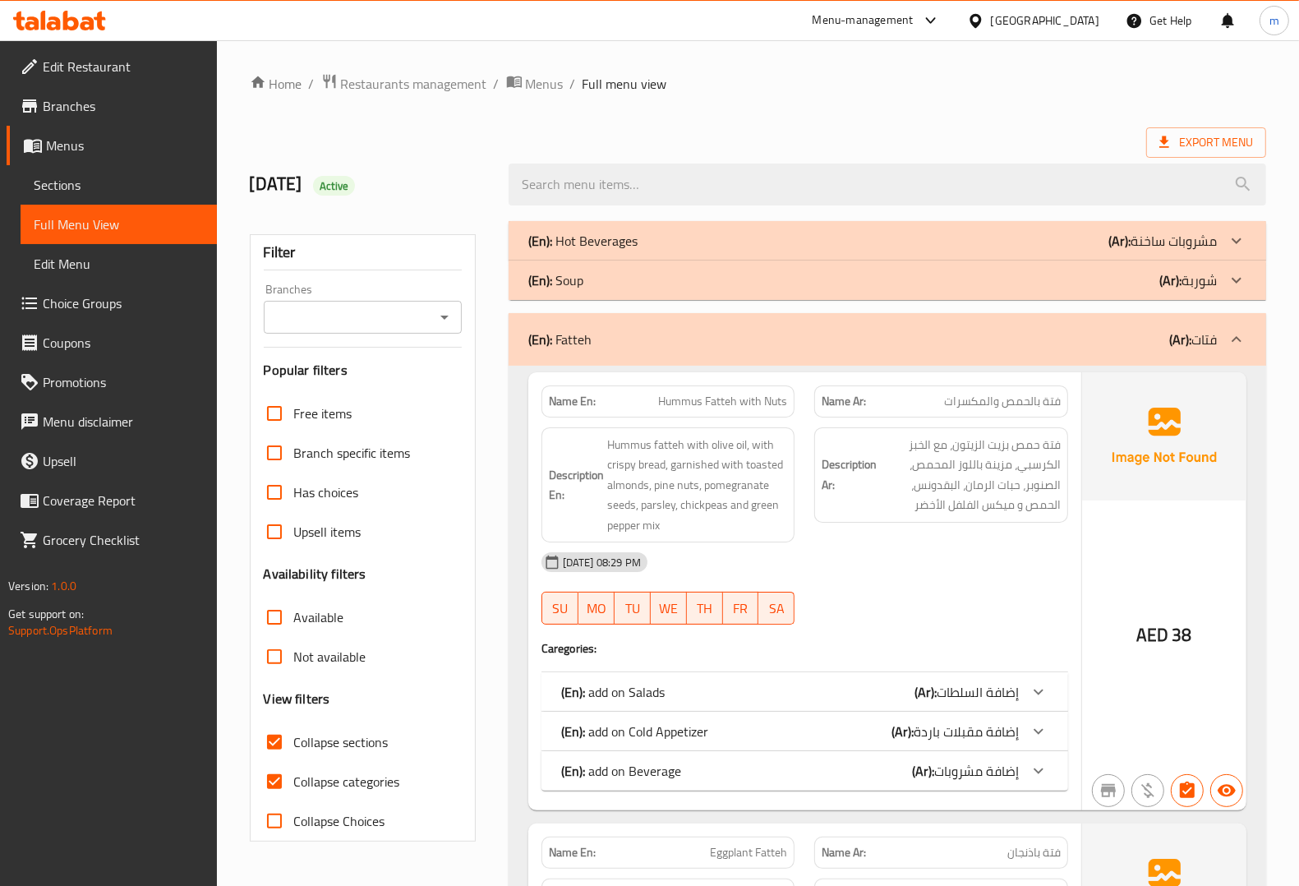
click at [327, 772] on span "Collapse categories" at bounding box center [347, 782] width 106 height 20
click at [294, 770] on input "Collapse categories" at bounding box center [274, 781] width 39 height 39
checkbox input "false"
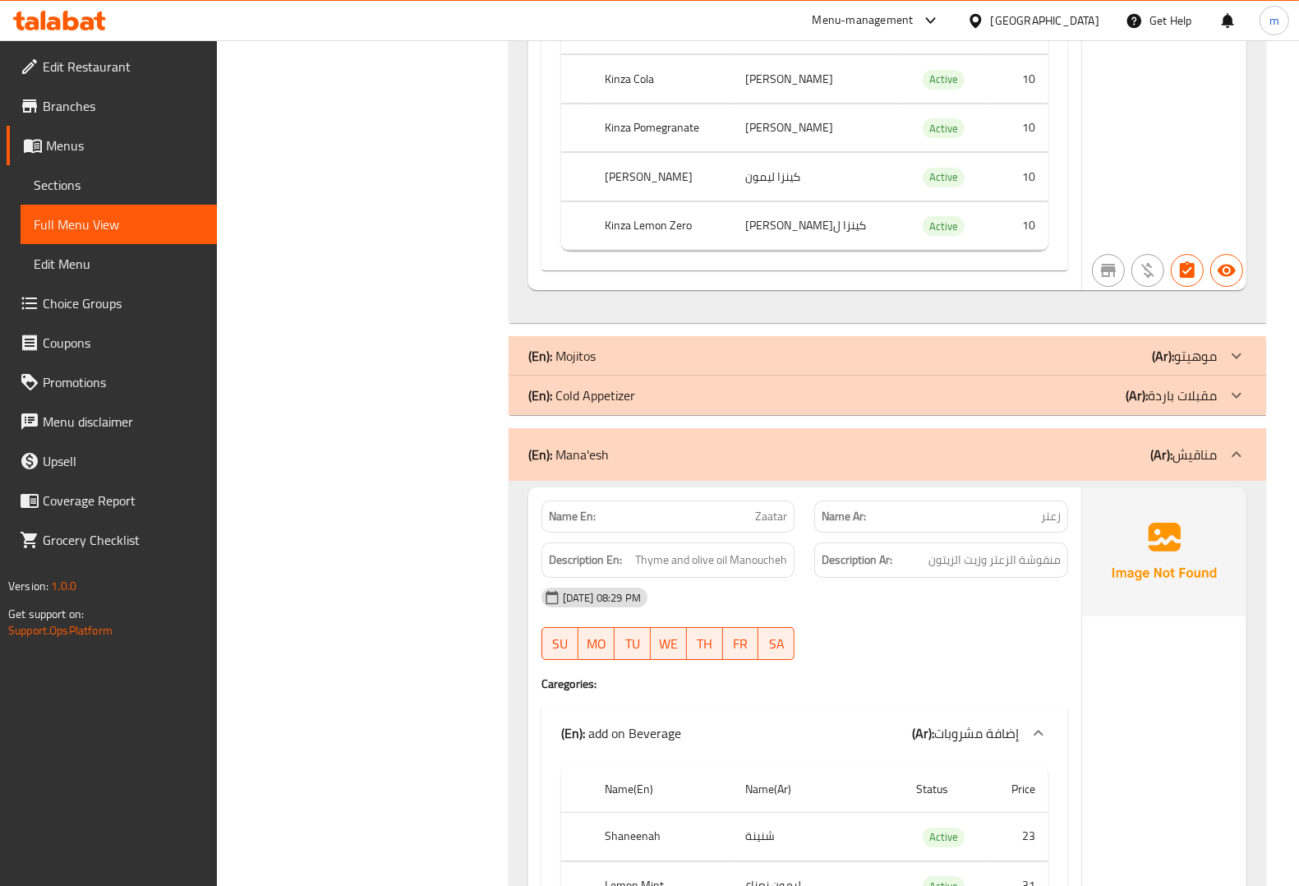
scroll to position [20239, 0]
